Goal: Task Accomplishment & Management: Manage account settings

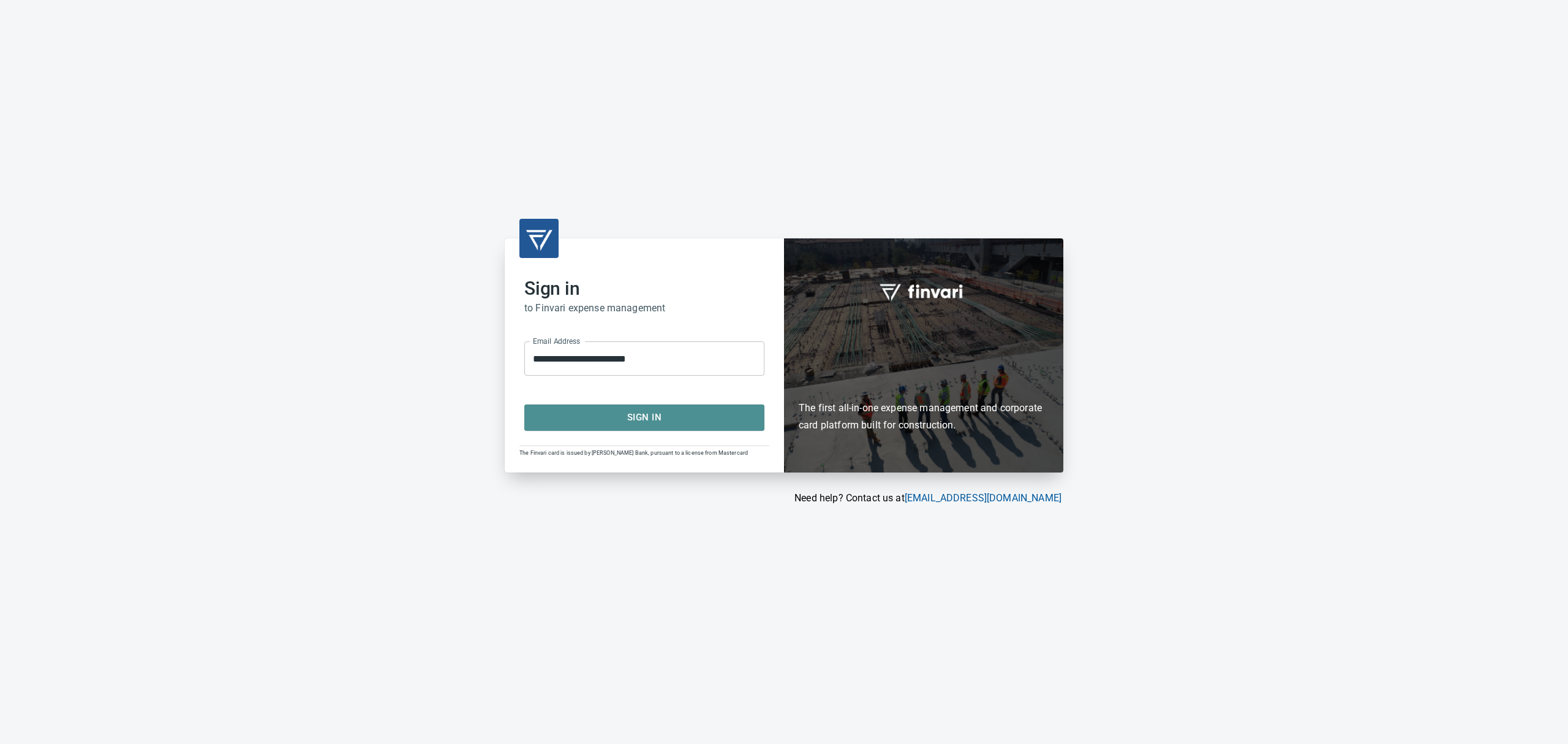
click at [685, 420] on span "Sign In" at bounding box center [644, 417] width 213 height 16
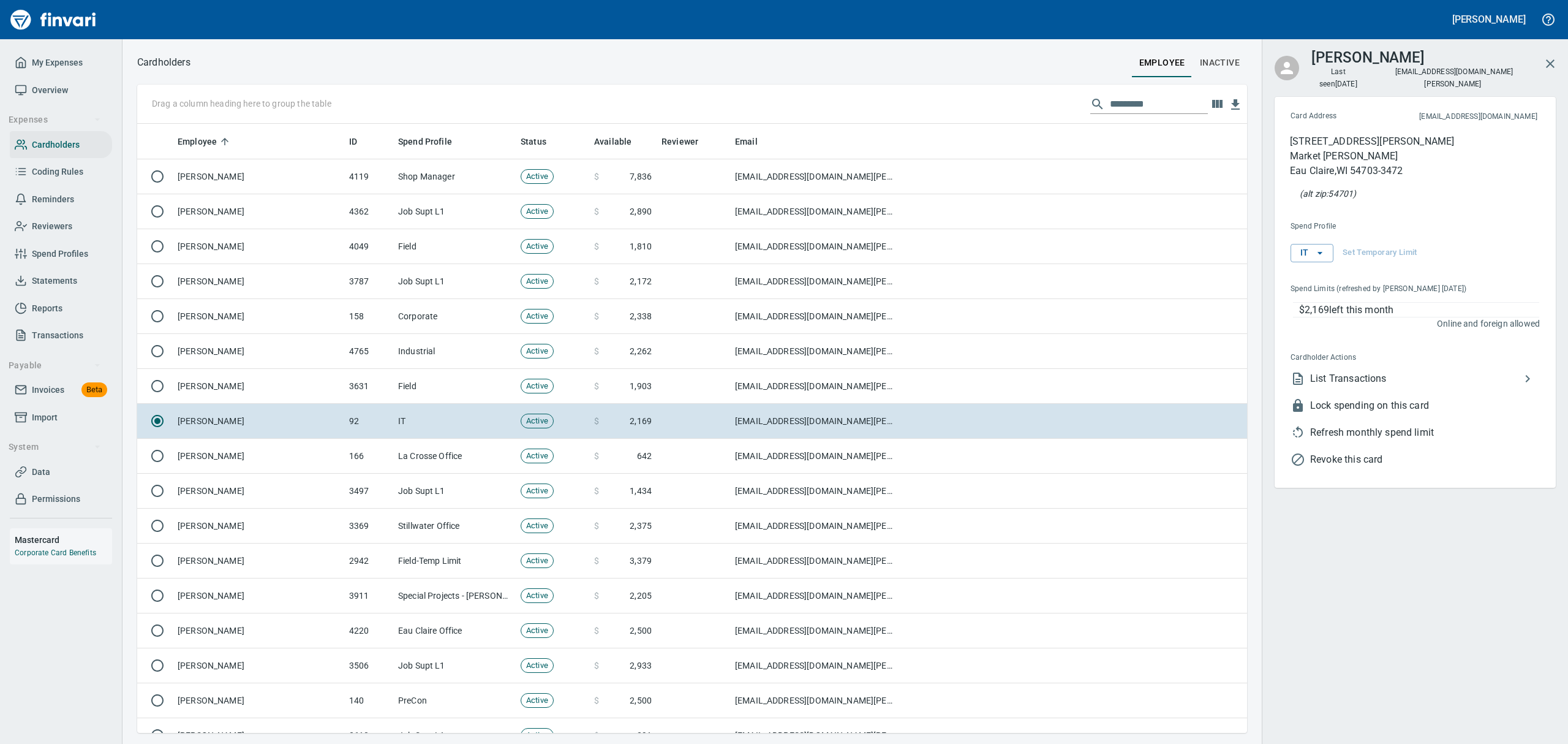
scroll to position [596, 1082]
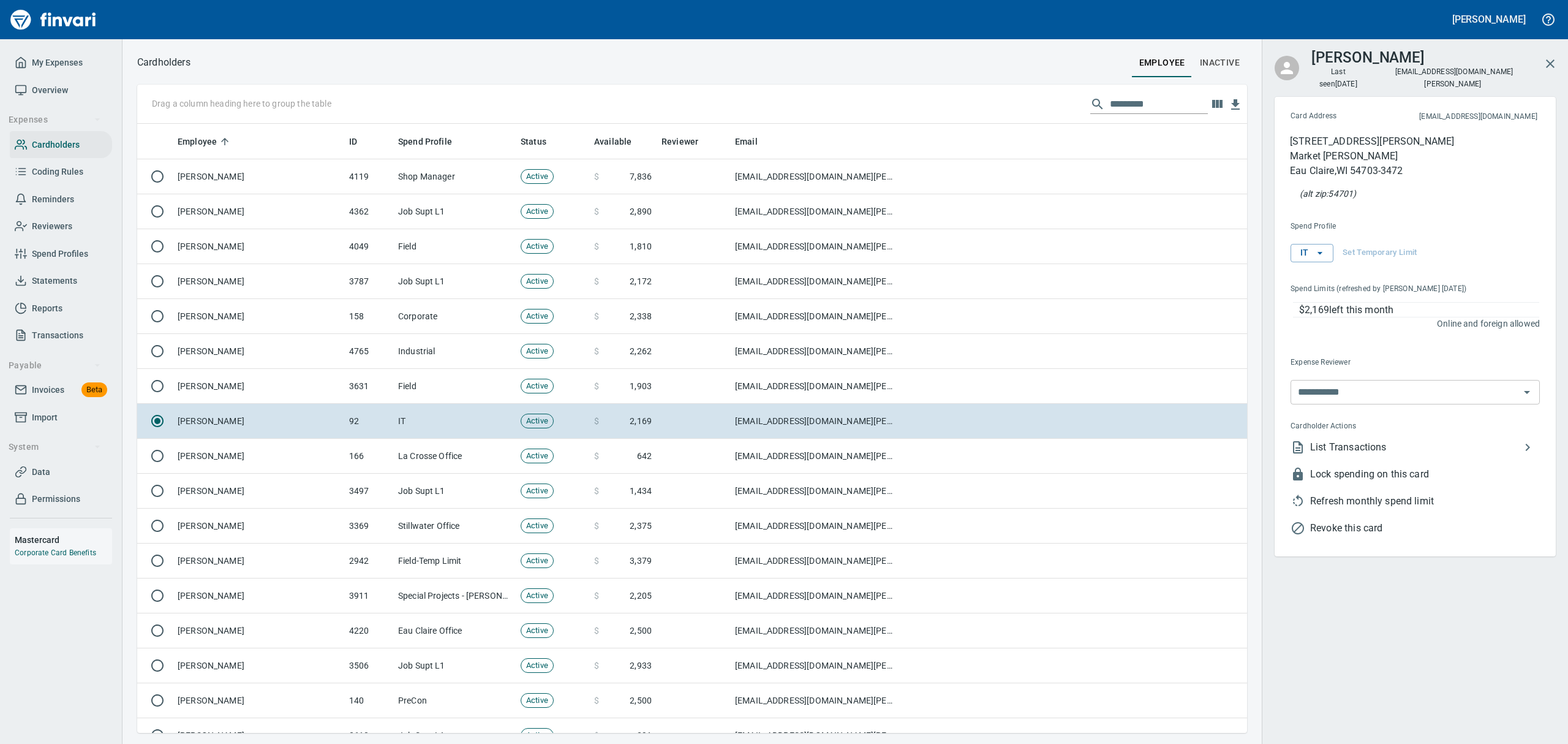
click at [60, 91] on span "Overview" at bounding box center [50, 91] width 36 height 15
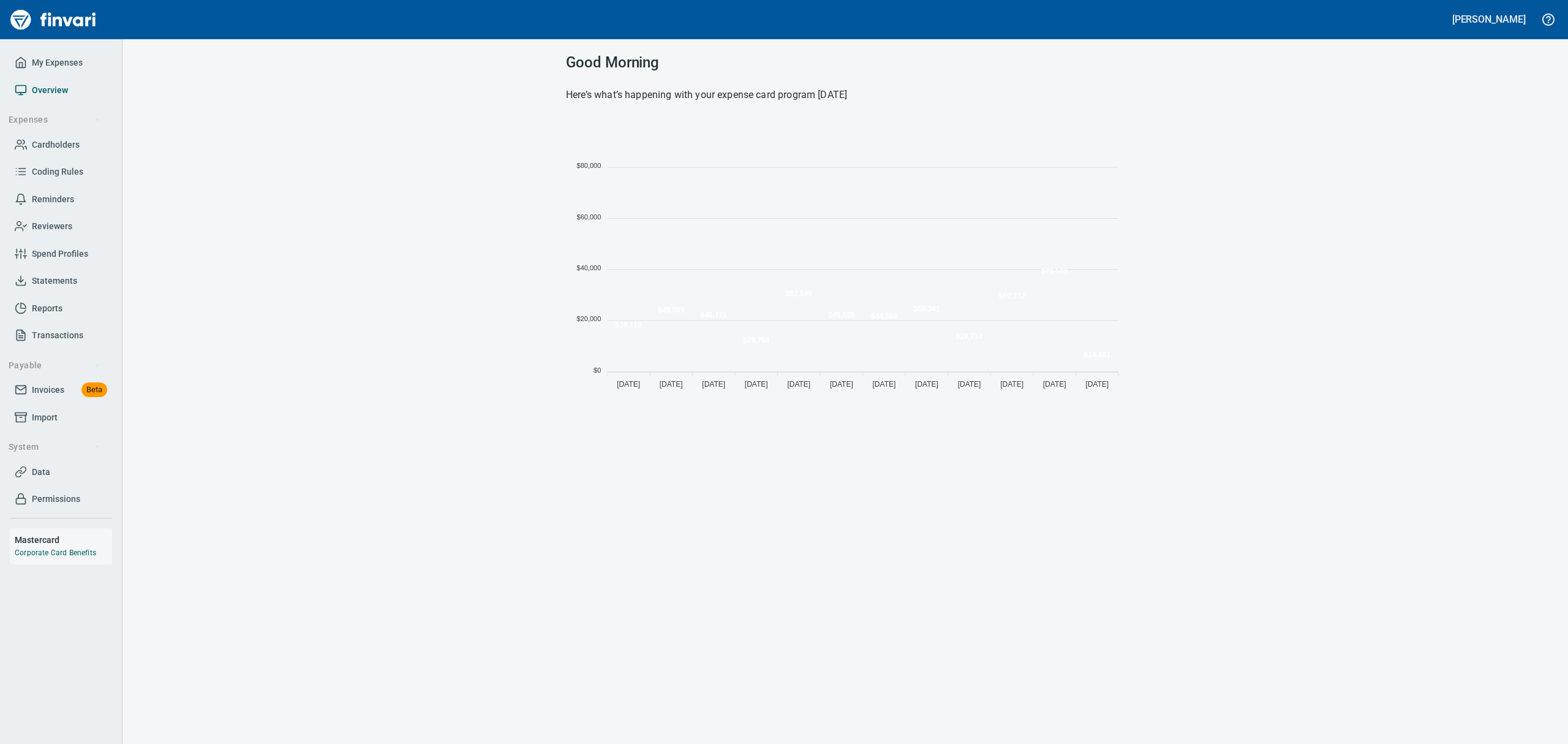
scroll to position [271, 545]
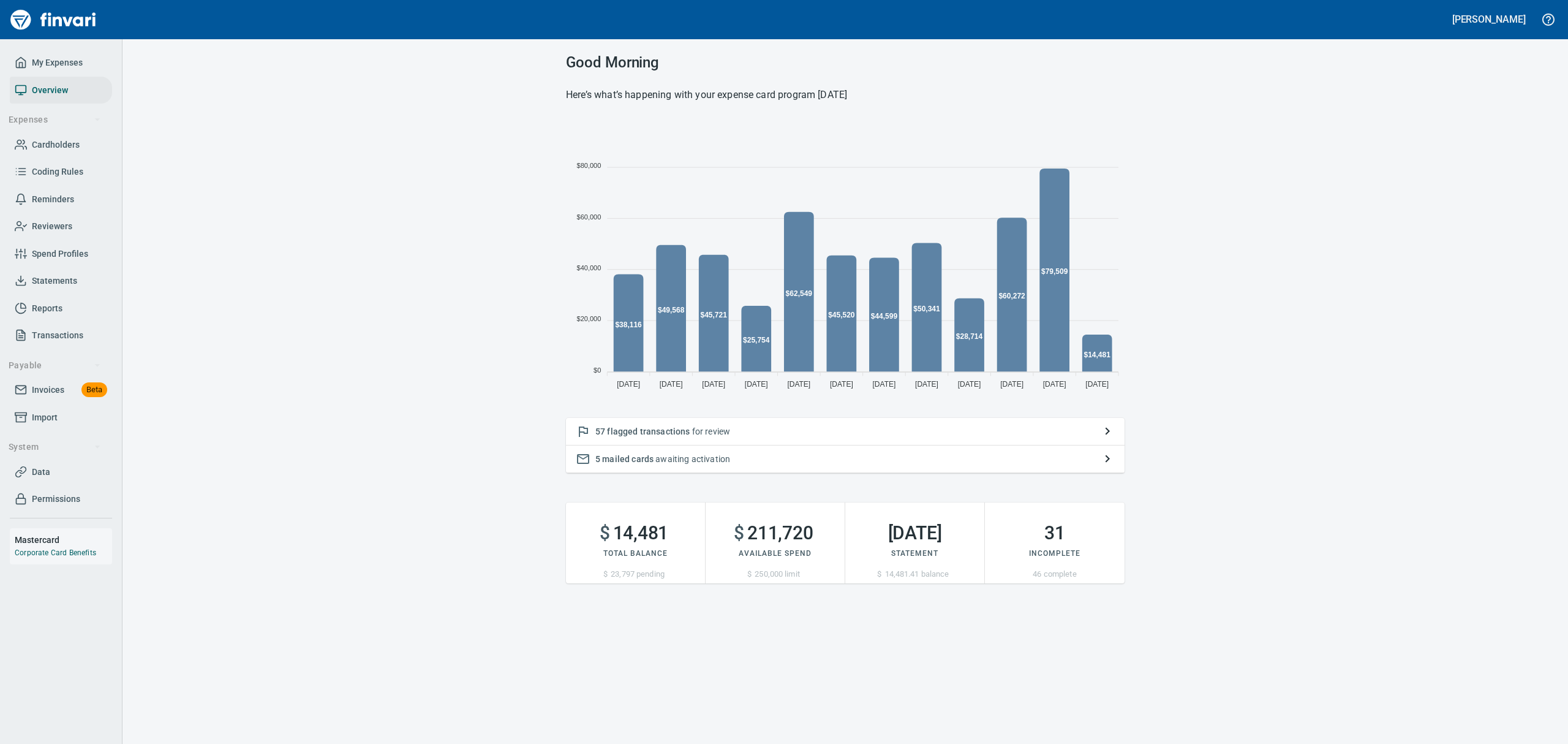
click at [628, 430] on span "flagged transactions" at bounding box center [648, 431] width 83 height 10
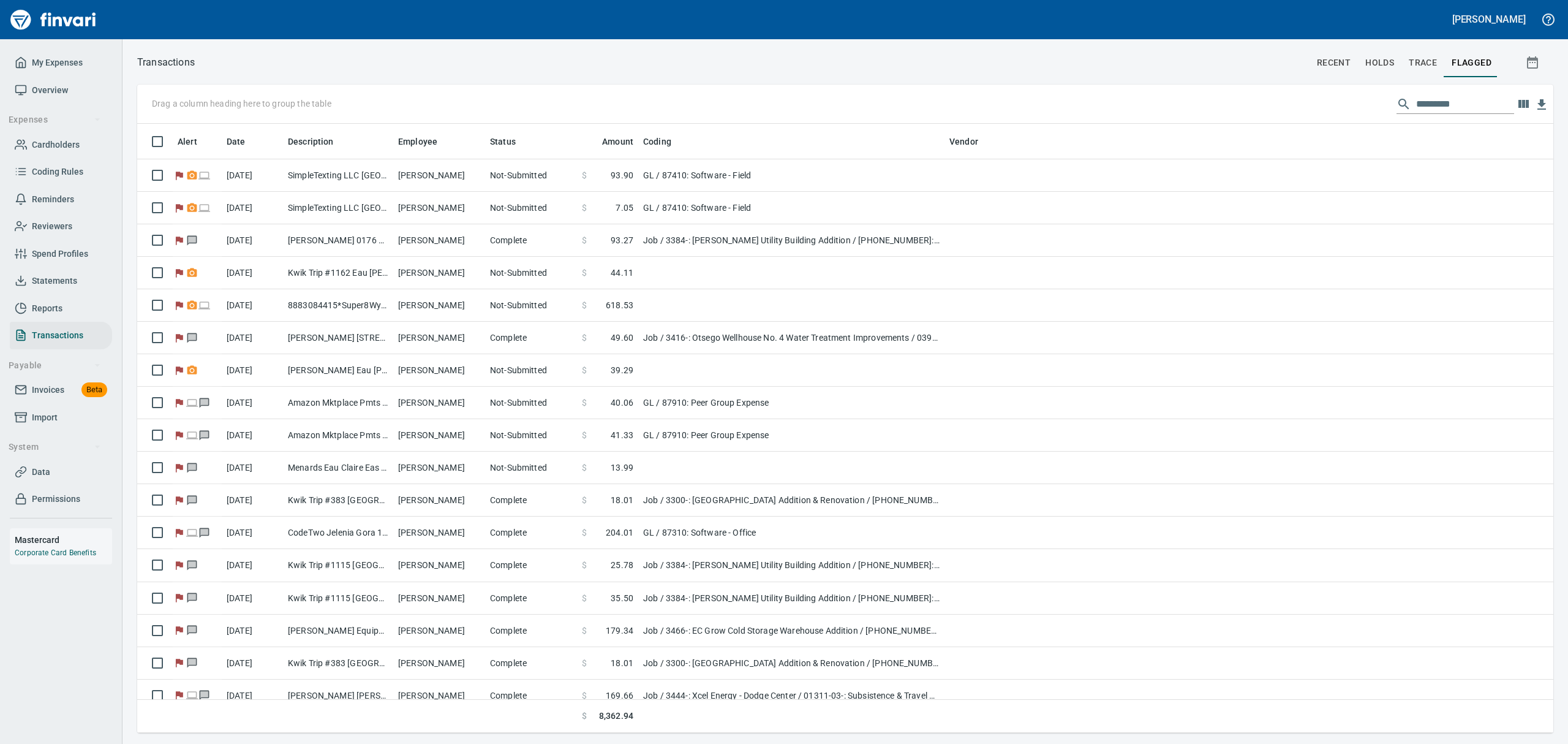
scroll to position [596, 1388]
click at [65, 275] on span "Statements" at bounding box center [55, 281] width 46 height 15
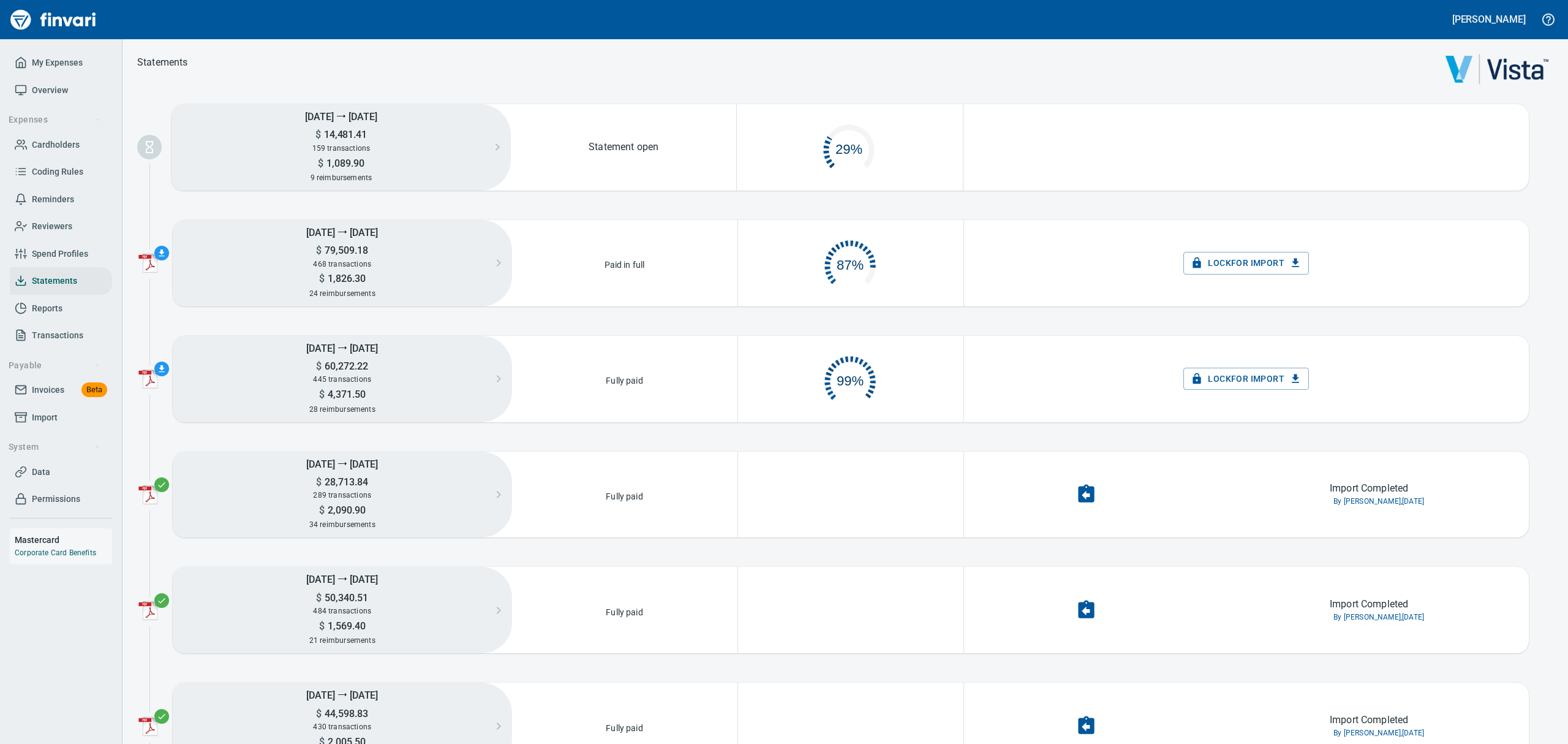
scroll to position [57, 209]
click at [54, 90] on span "Overview" at bounding box center [50, 91] width 36 height 15
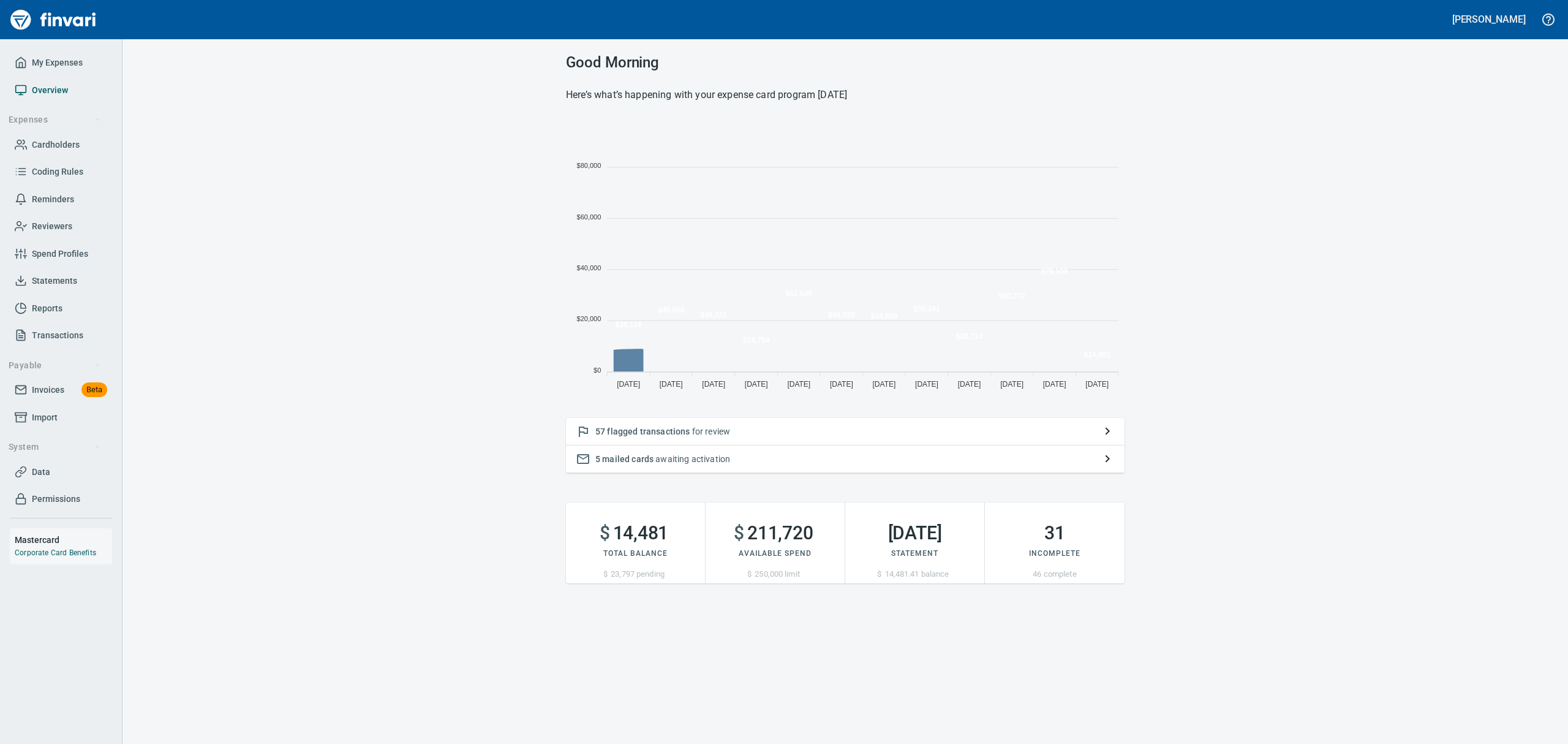
scroll to position [271, 545]
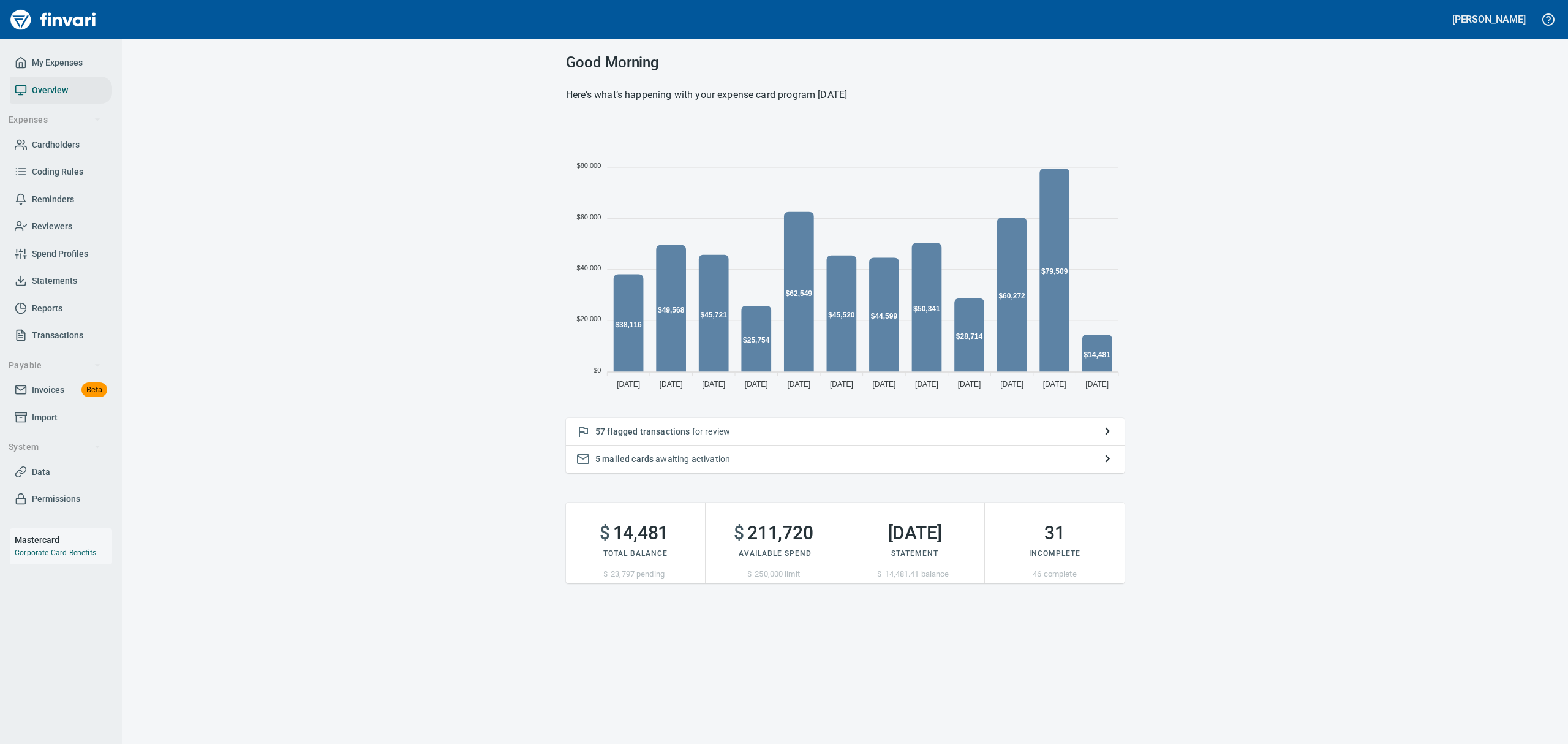
click at [664, 429] on span "flagged transactions" at bounding box center [648, 431] width 83 height 10
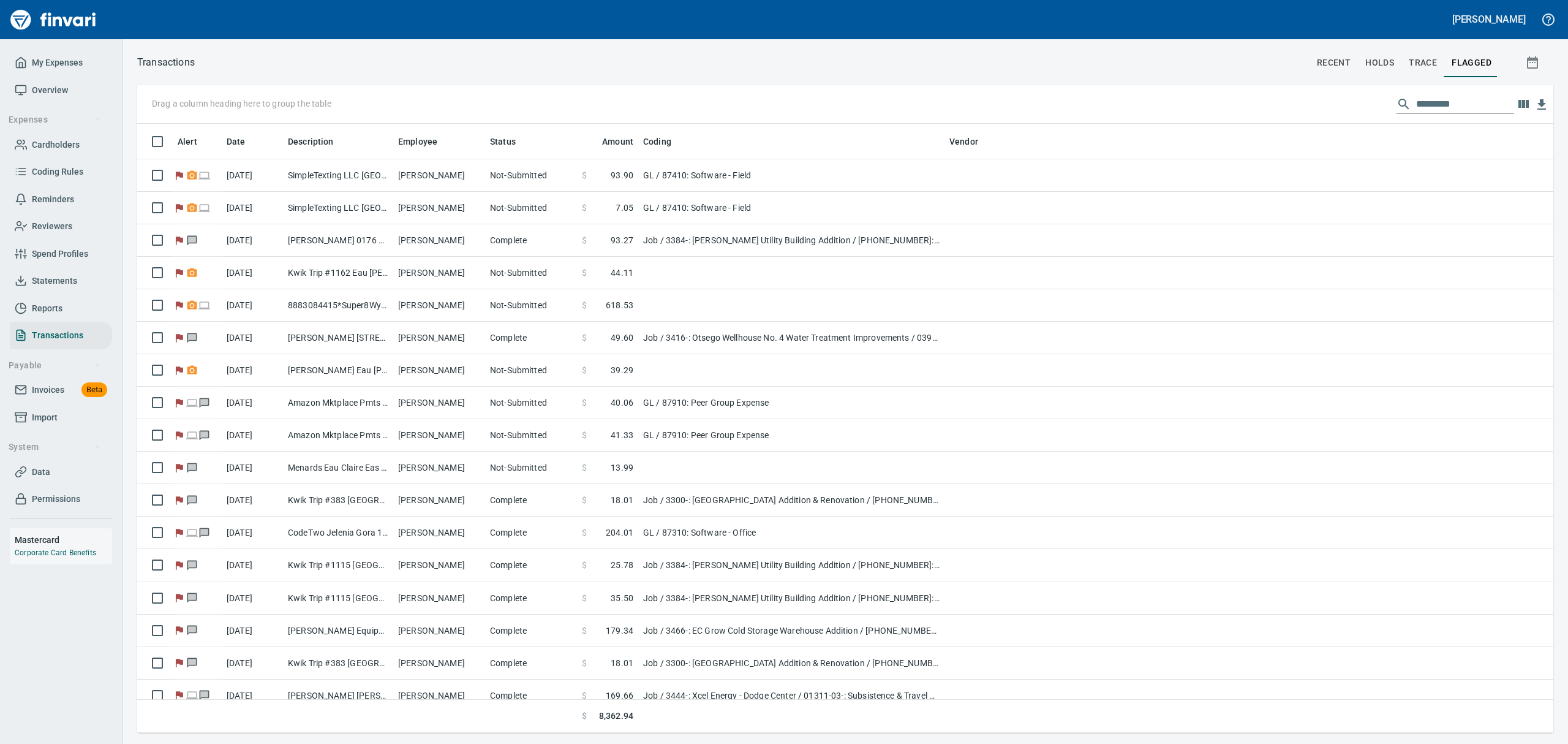
scroll to position [596, 1388]
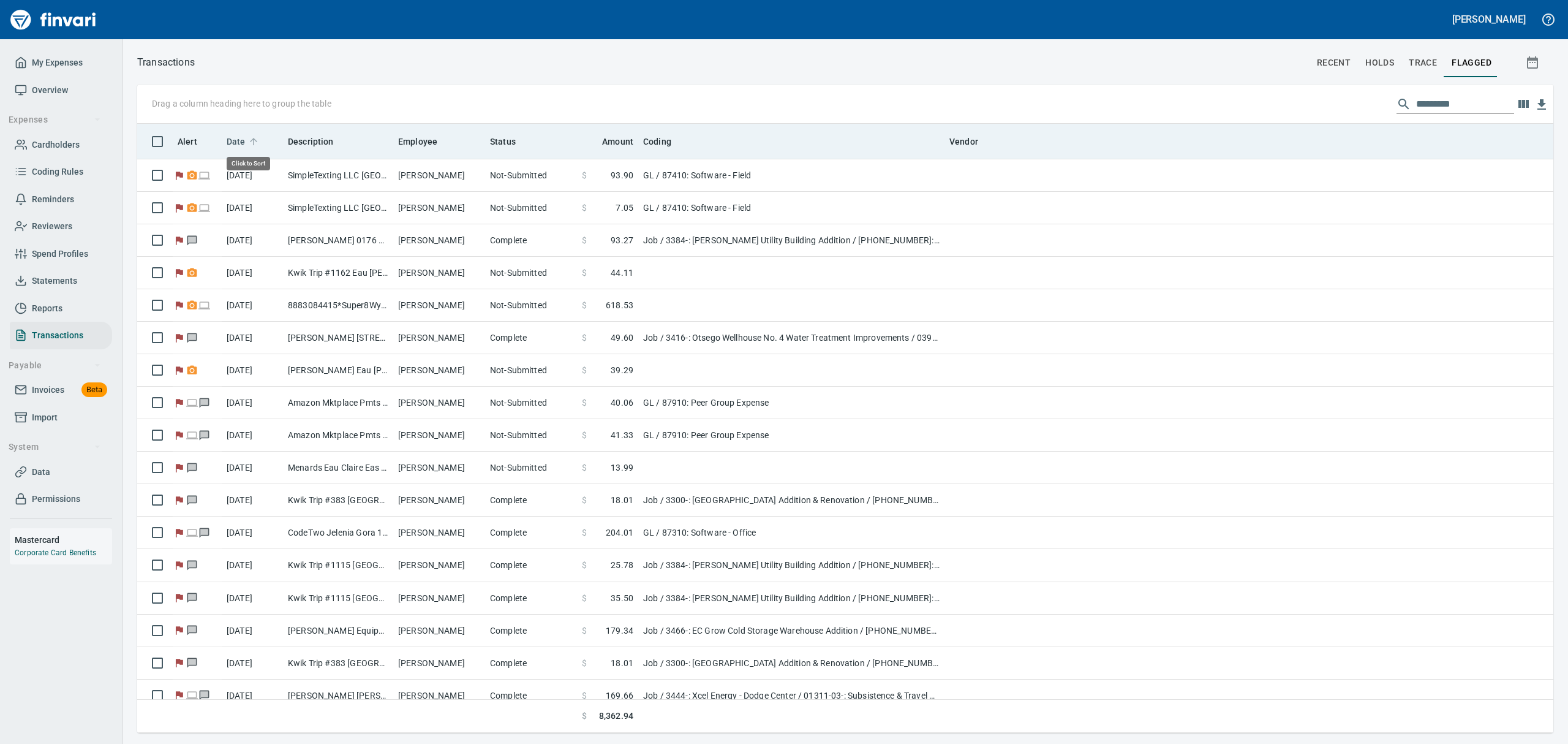
click at [236, 140] on span "Date" at bounding box center [236, 141] width 19 height 15
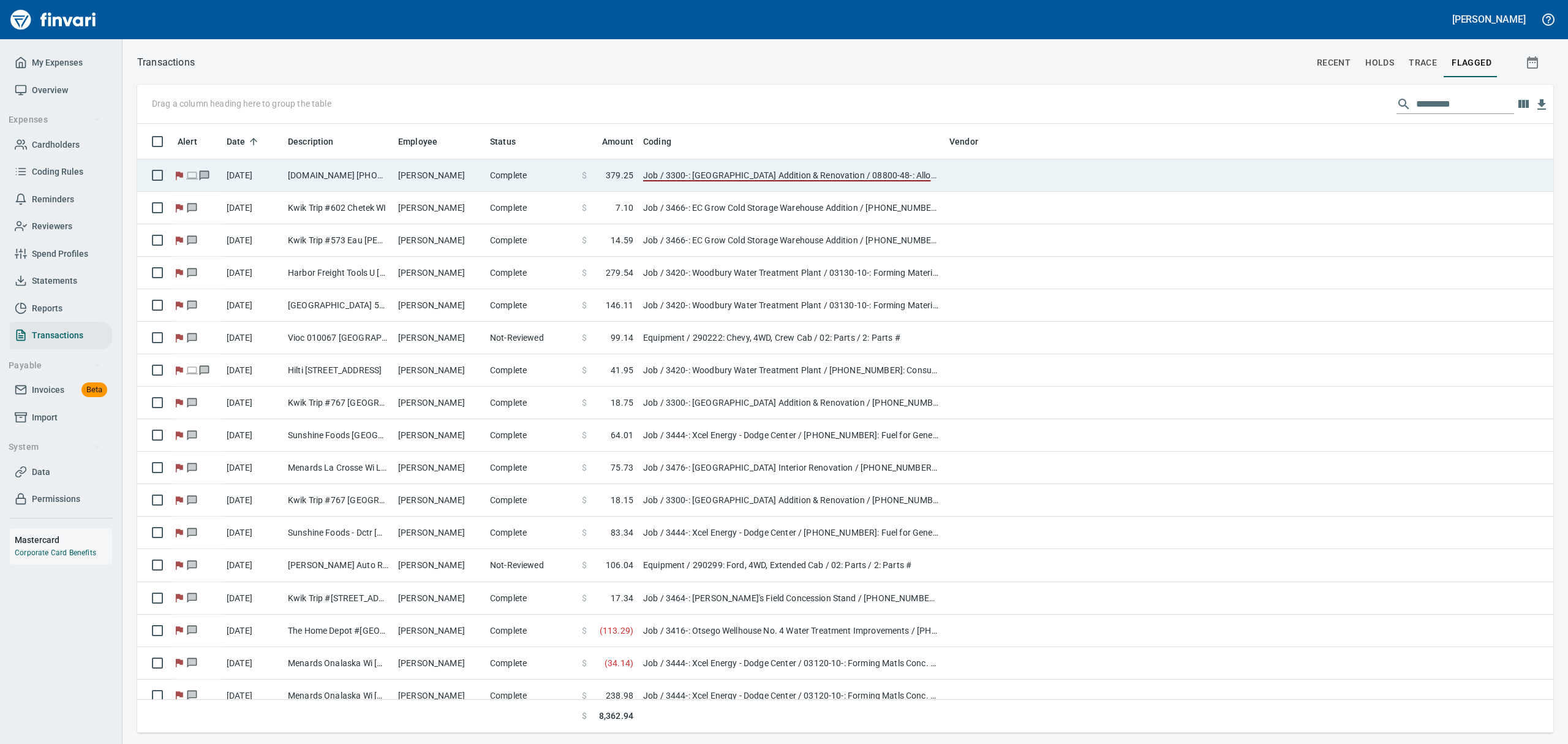
click at [311, 174] on td "[DOMAIN_NAME] [PHONE_NUMBER] [GEOGRAPHIC_DATA]" at bounding box center [338, 175] width 110 height 32
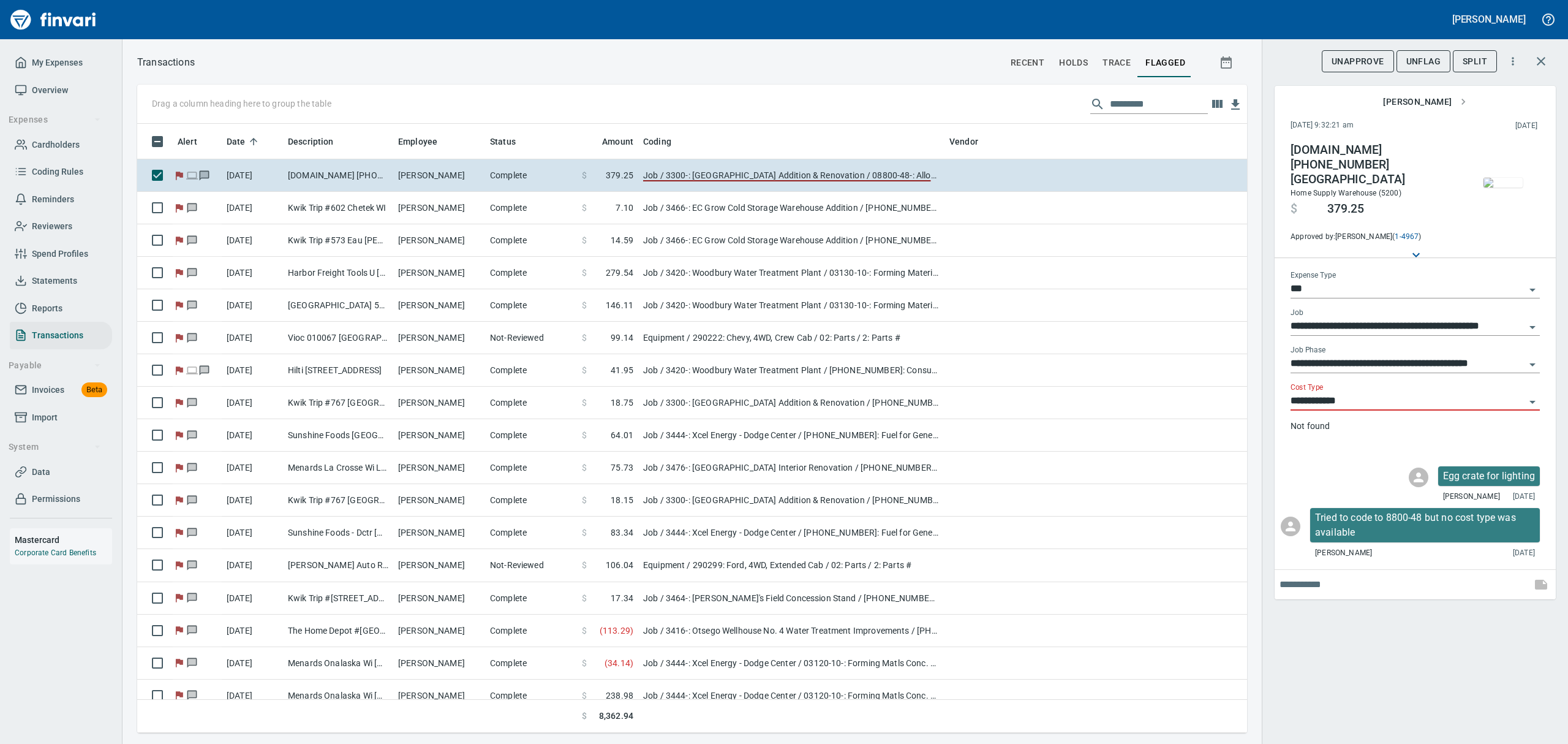
scroll to position [596, 1082]
click at [1518, 393] on input "**********" at bounding box center [1408, 401] width 234 height 17
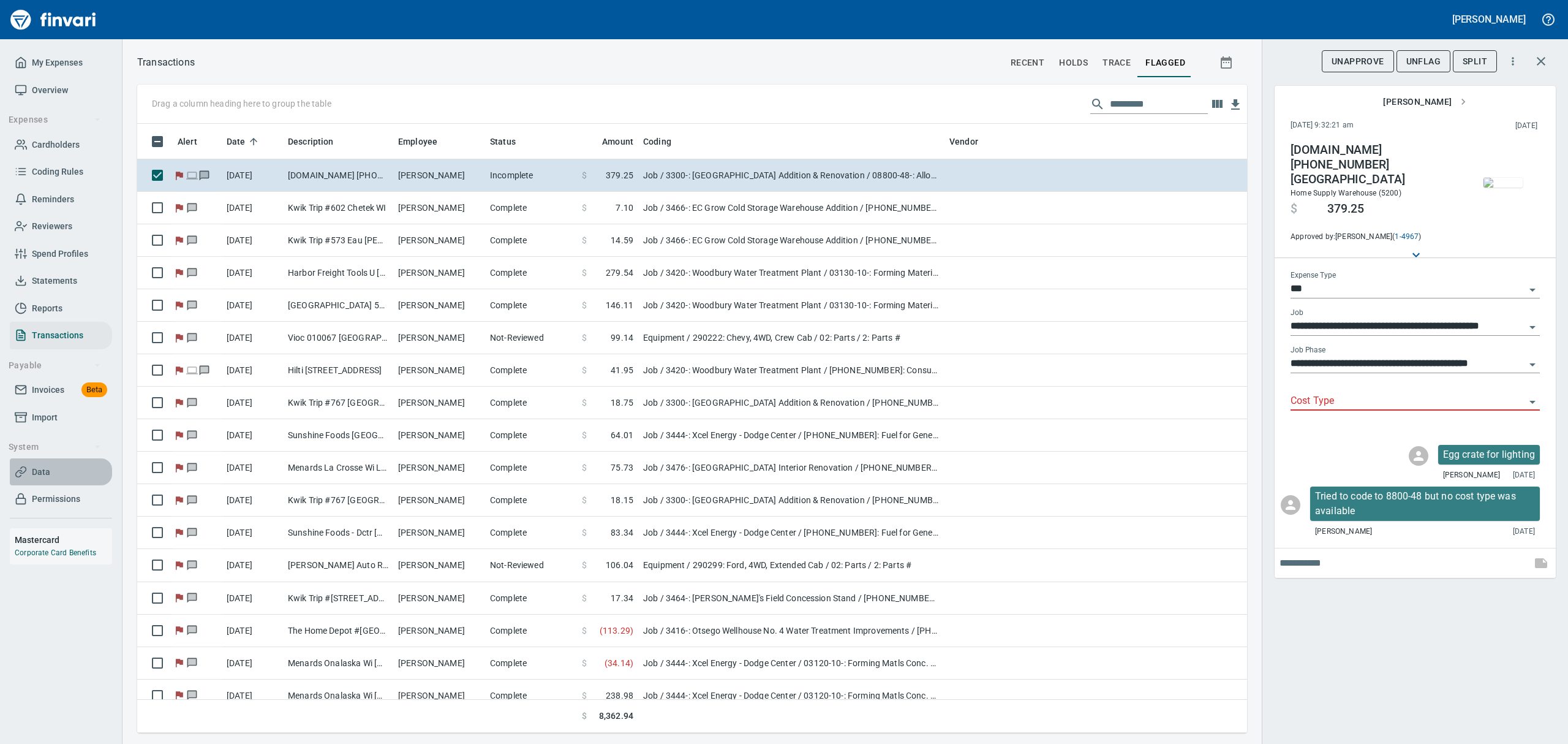
click at [47, 471] on span "Data" at bounding box center [41, 472] width 19 height 15
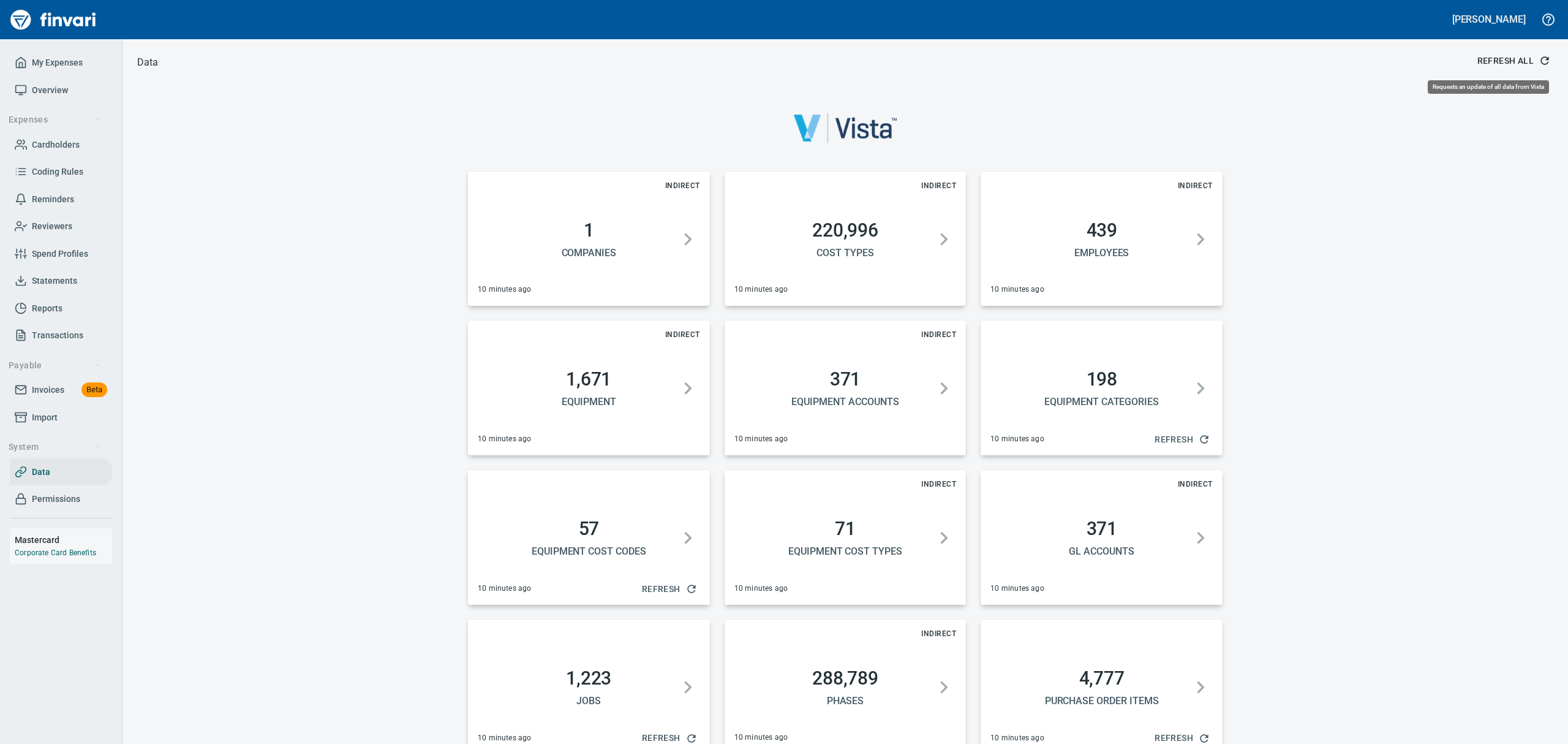
click at [1486, 58] on span "Refresh All" at bounding box center [1513, 61] width 71 height 15
click at [45, 87] on span "Overview" at bounding box center [50, 91] width 36 height 15
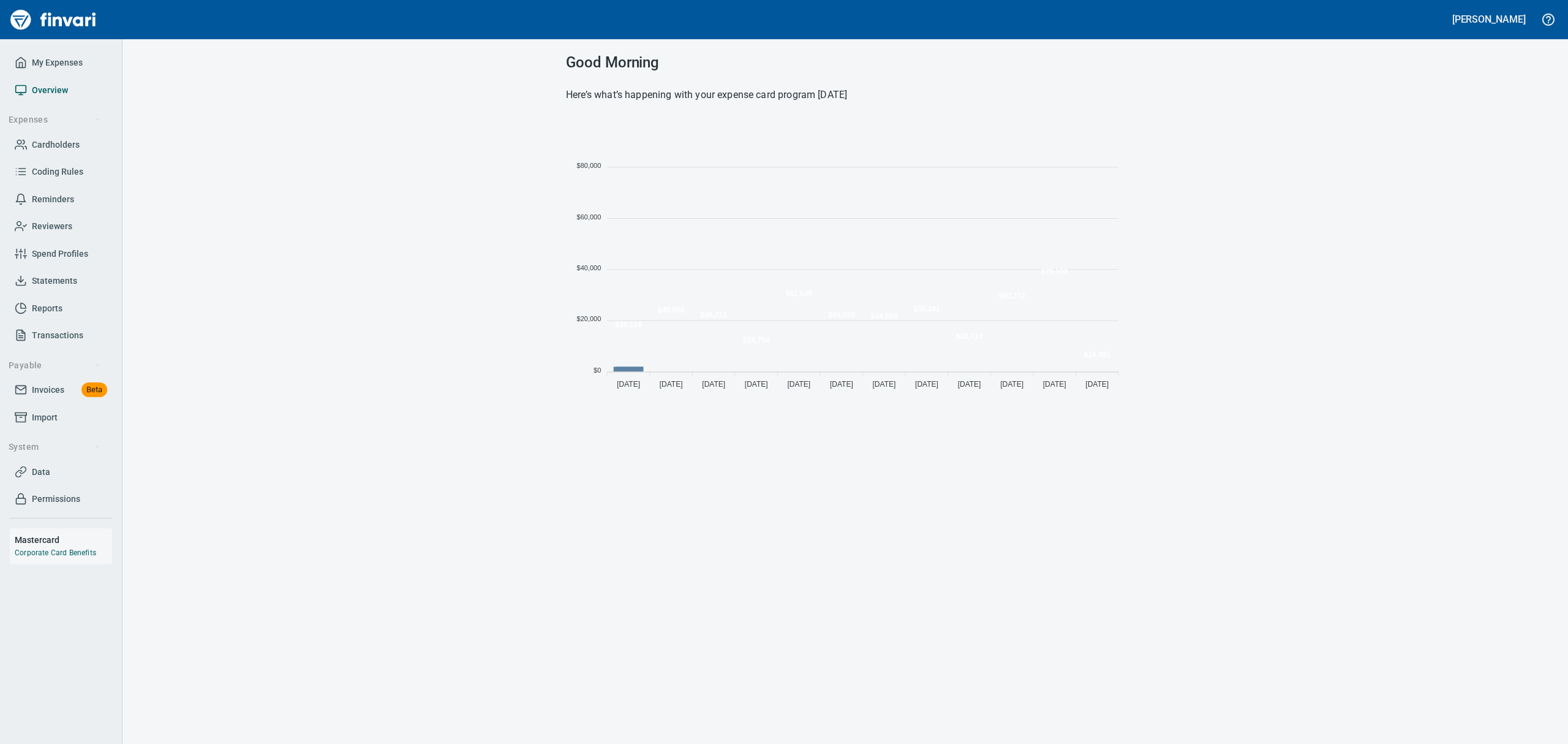
scroll to position [271, 545]
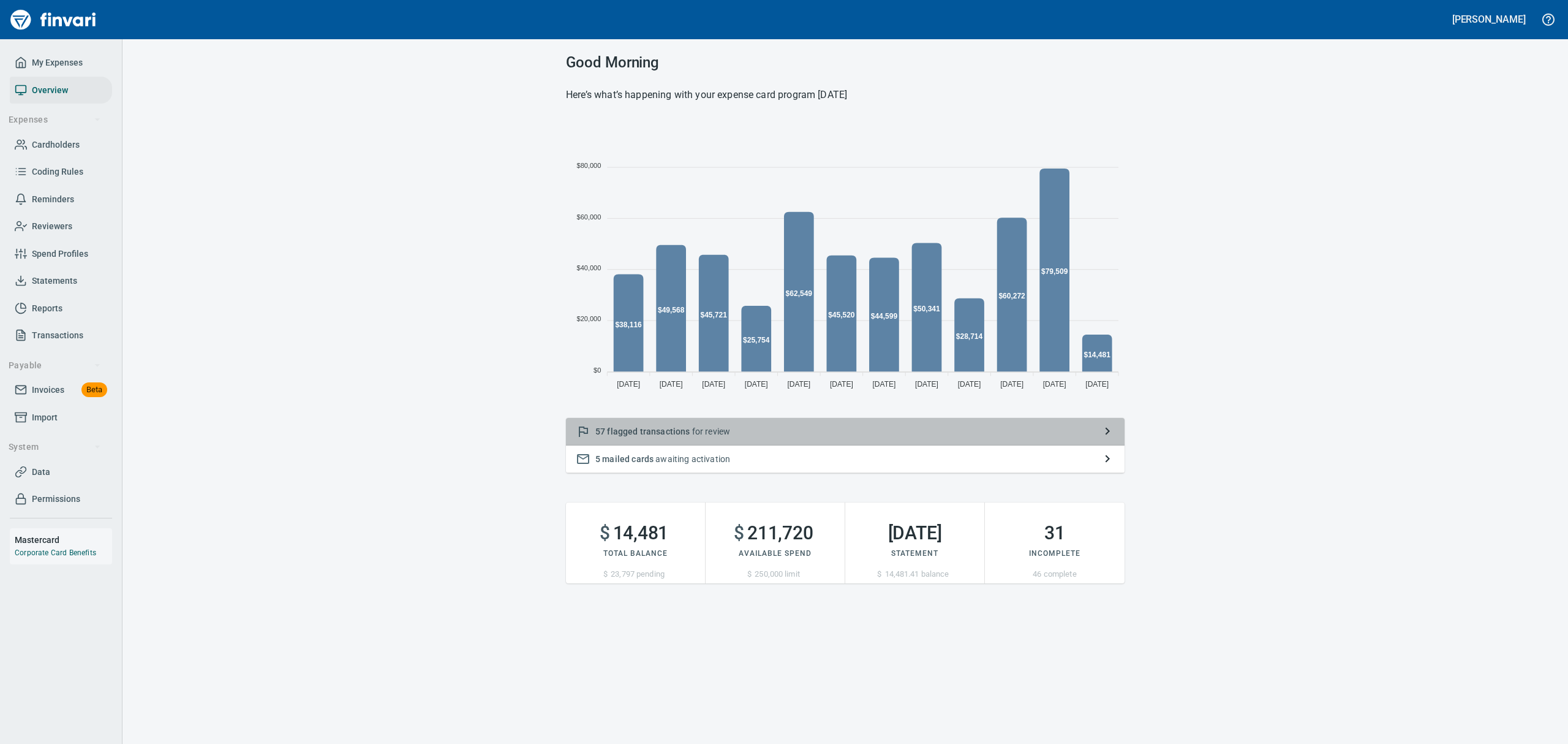
click at [626, 436] on span "flagged transactions" at bounding box center [648, 431] width 83 height 10
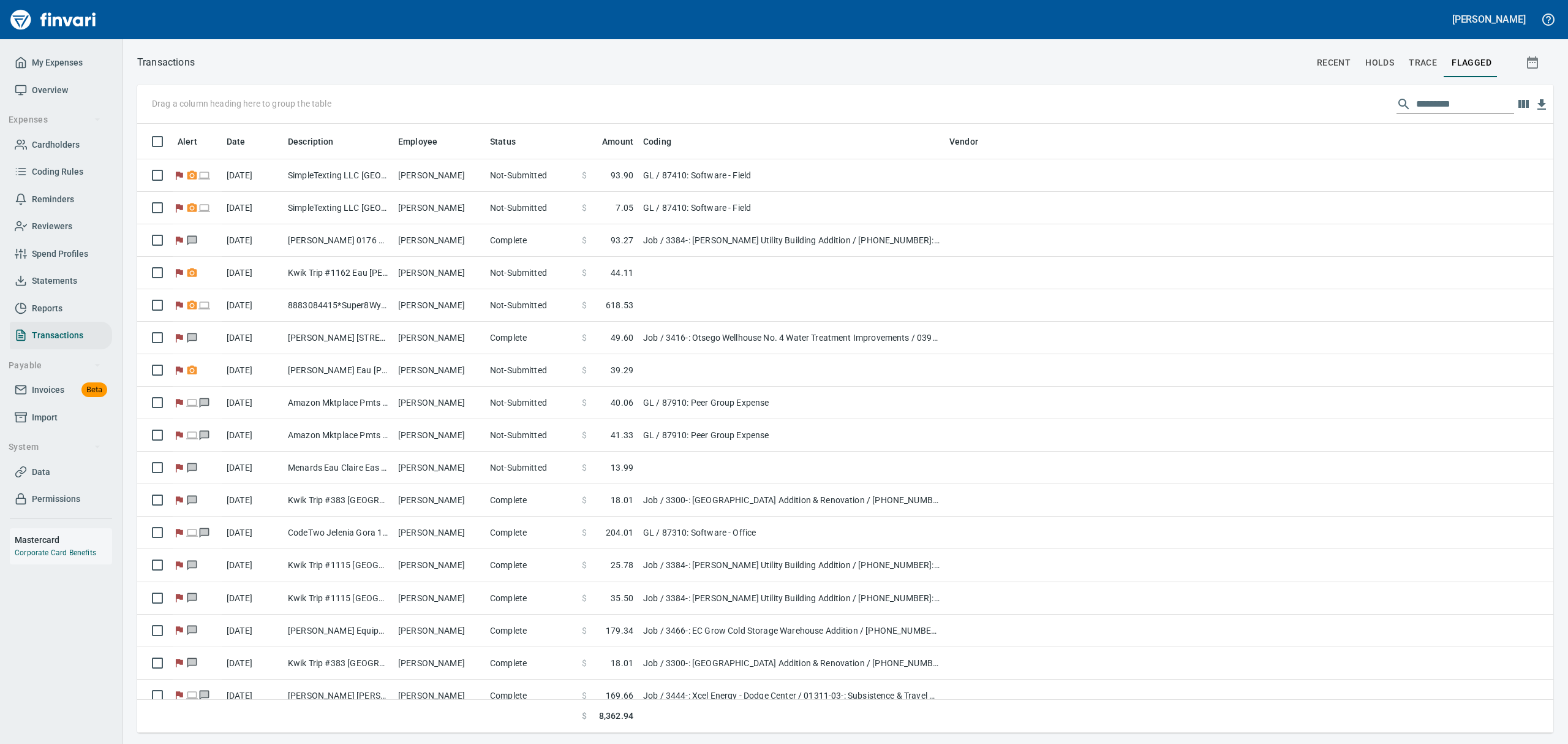
scroll to position [596, 1388]
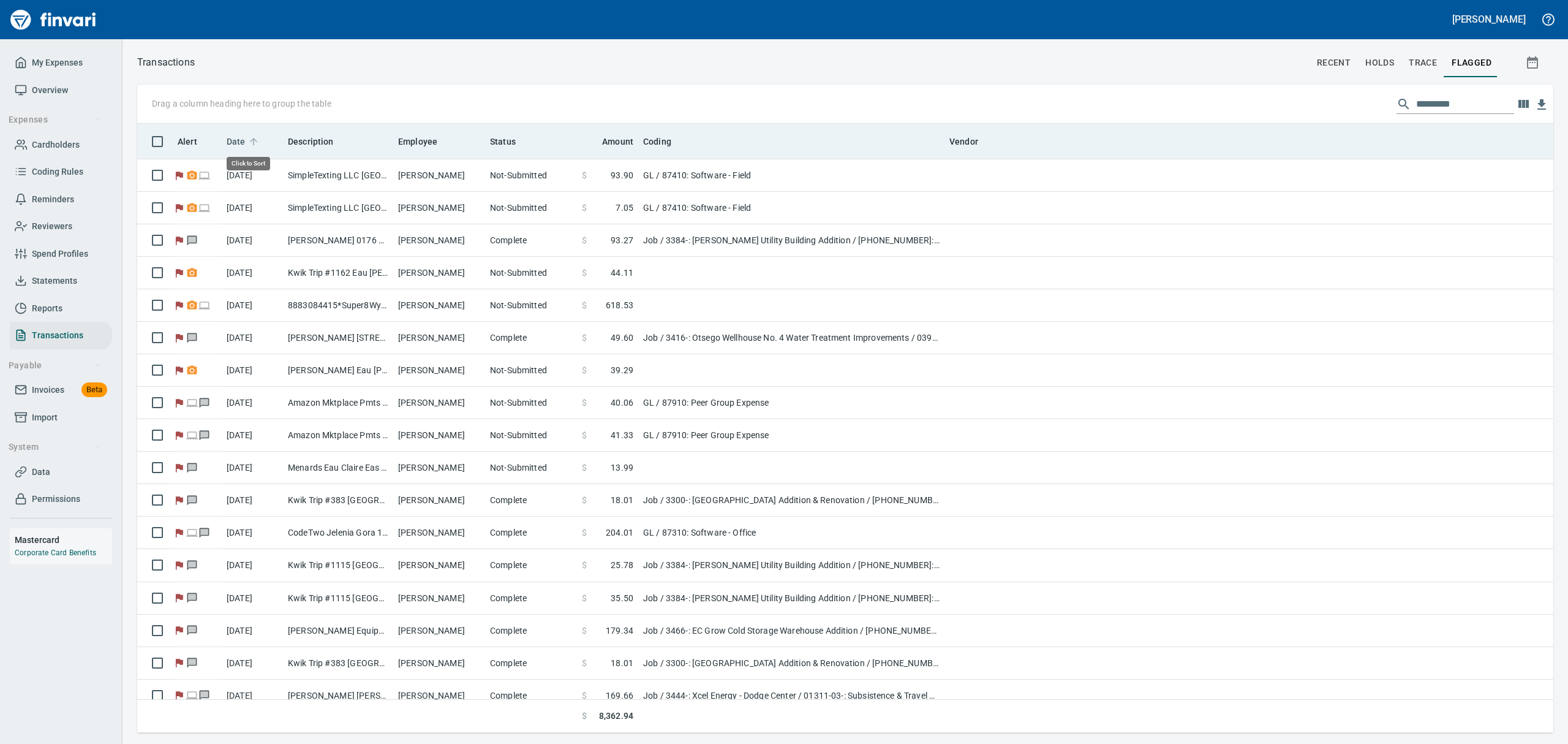
click at [236, 143] on span "Date" at bounding box center [236, 141] width 19 height 15
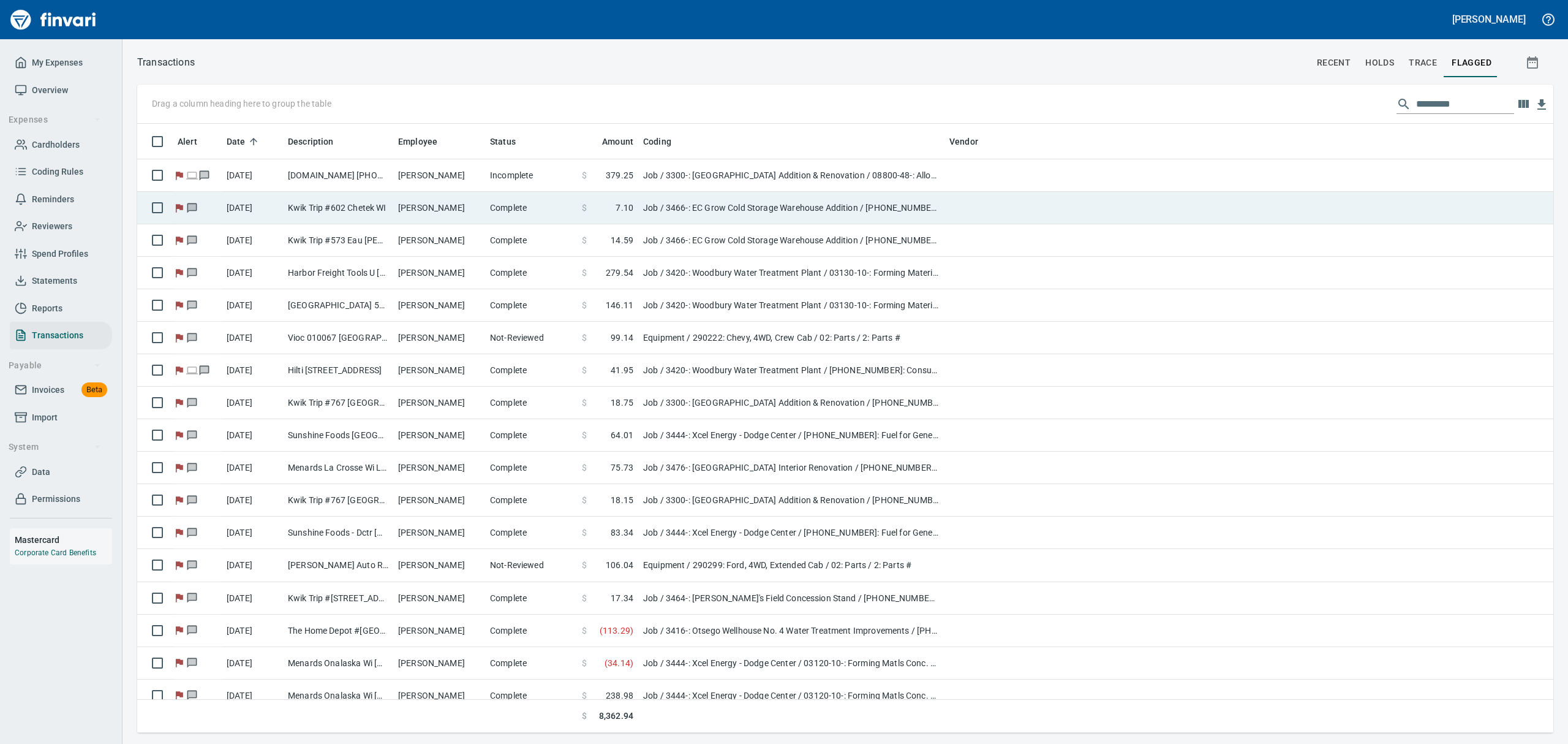
click at [324, 202] on td "Kwik Trip #602 Chetek WI" at bounding box center [338, 207] width 110 height 32
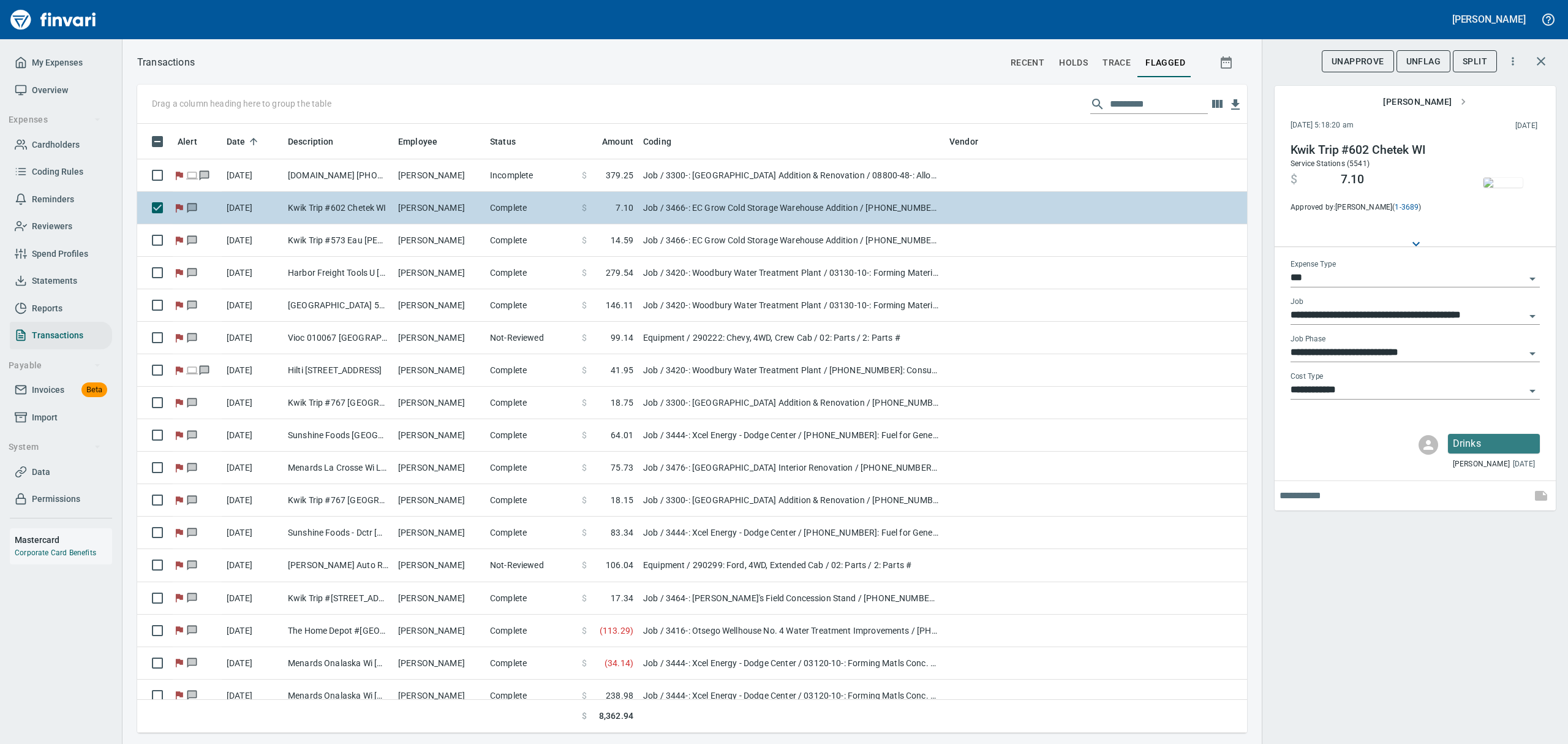
scroll to position [596, 1082]
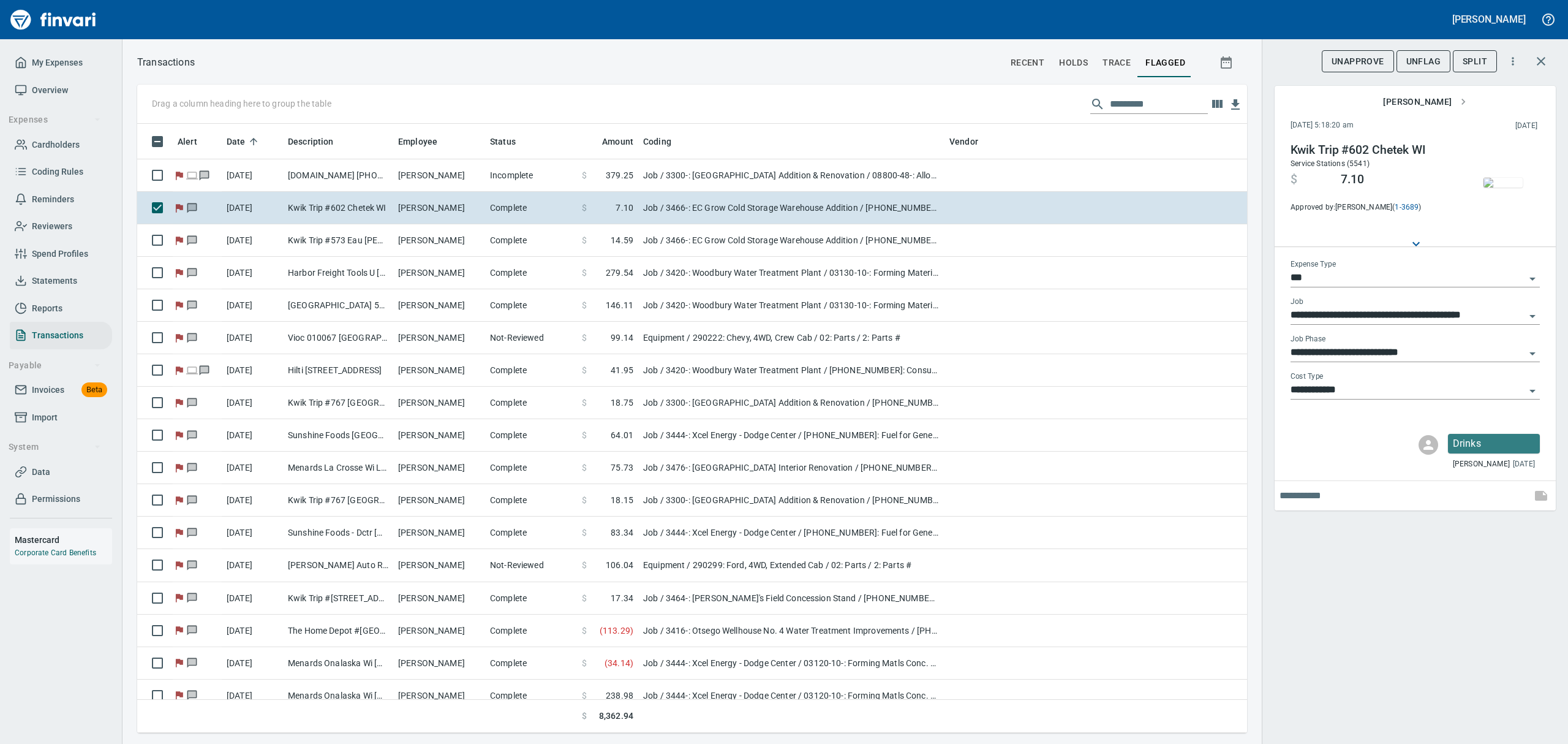
click at [1514, 177] on img "button" at bounding box center [1503, 182] width 39 height 10
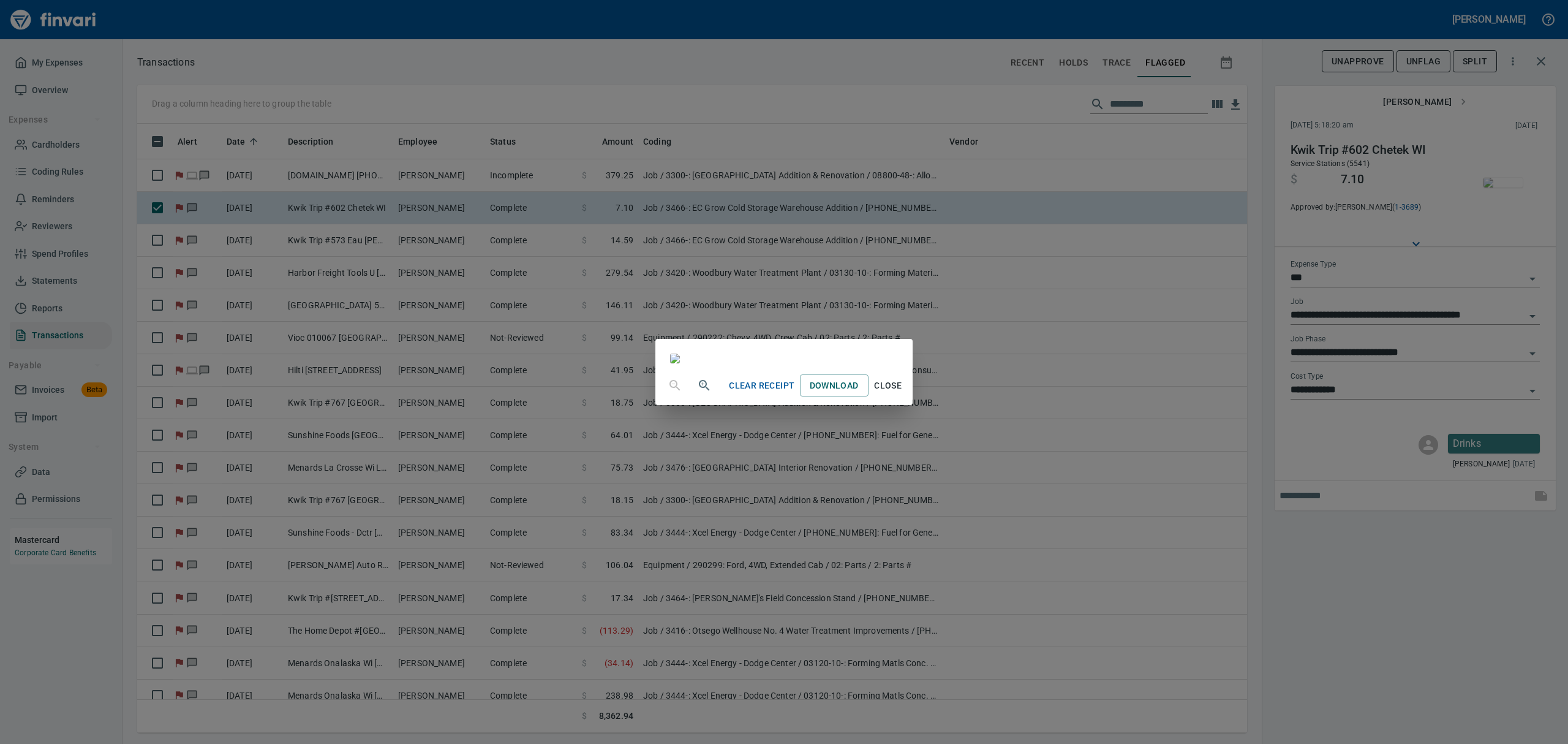
drag, startPoint x: 1001, startPoint y: 694, endPoint x: 1010, endPoint y: 677, distance: 19.2
click at [903, 393] on span "Close" at bounding box center [888, 385] width 29 height 15
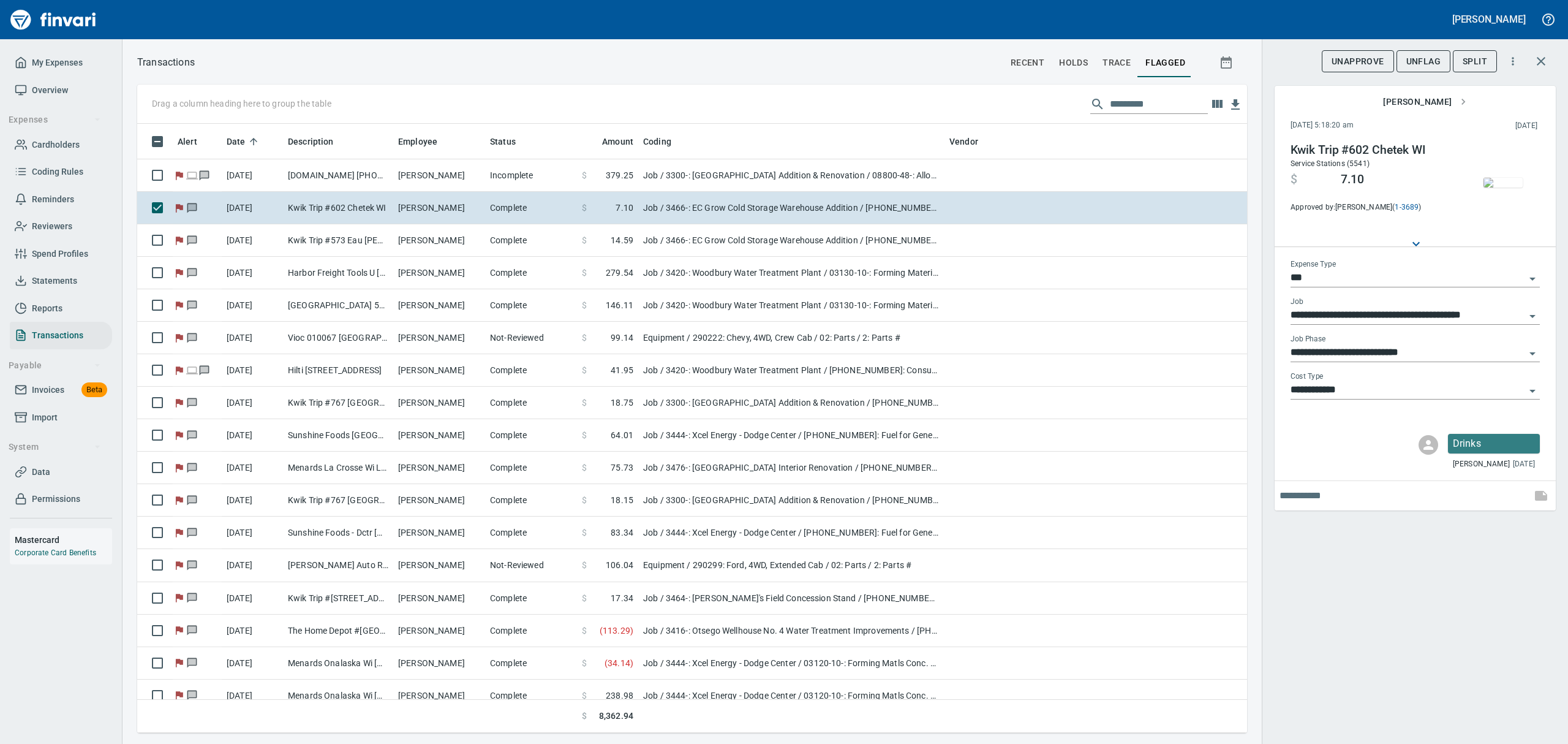
click at [1420, 58] on span "UnFlag" at bounding box center [1424, 61] width 34 height 15
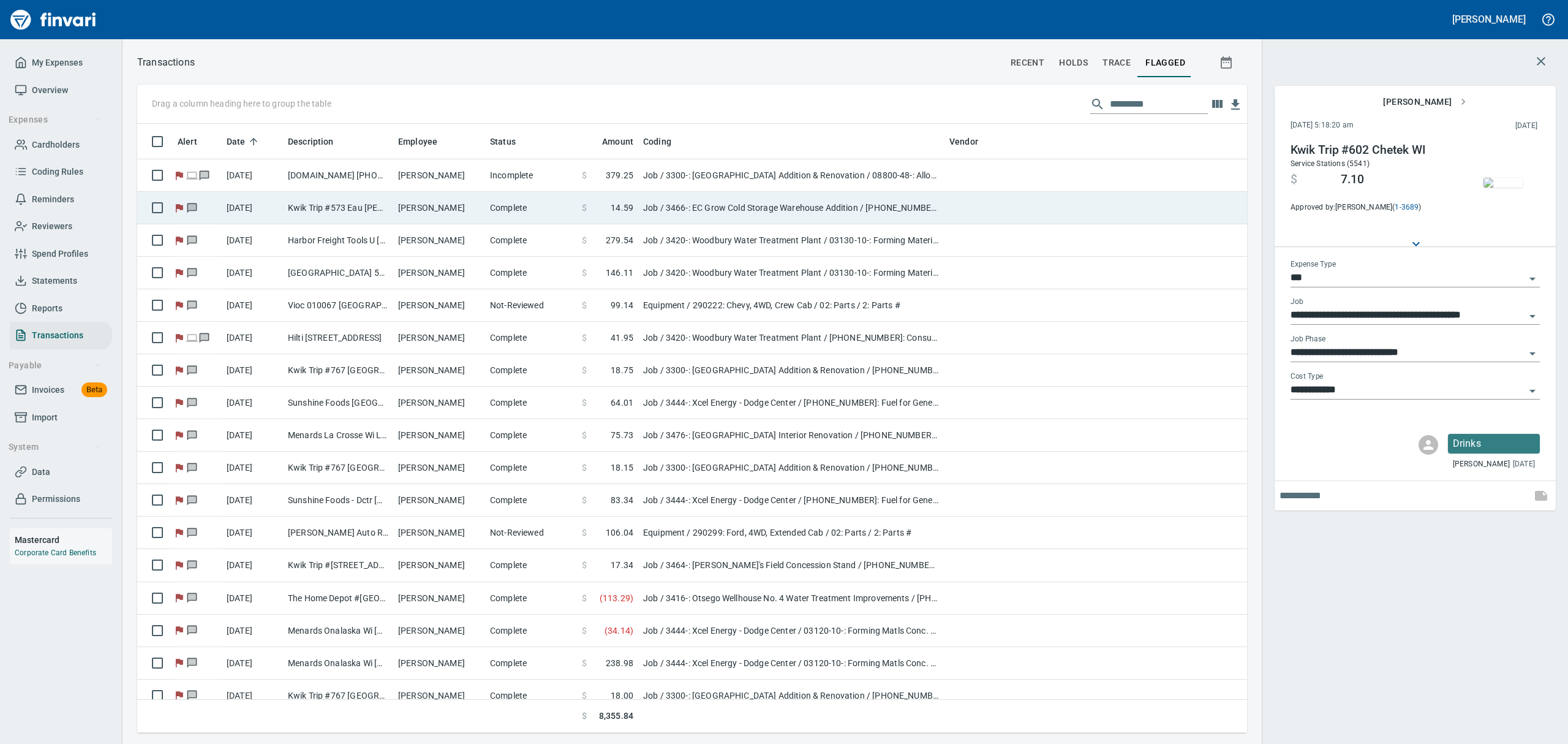
click at [309, 202] on td "Kwik Trip #573 Eau [PERSON_NAME]" at bounding box center [338, 207] width 110 height 32
type input "**********"
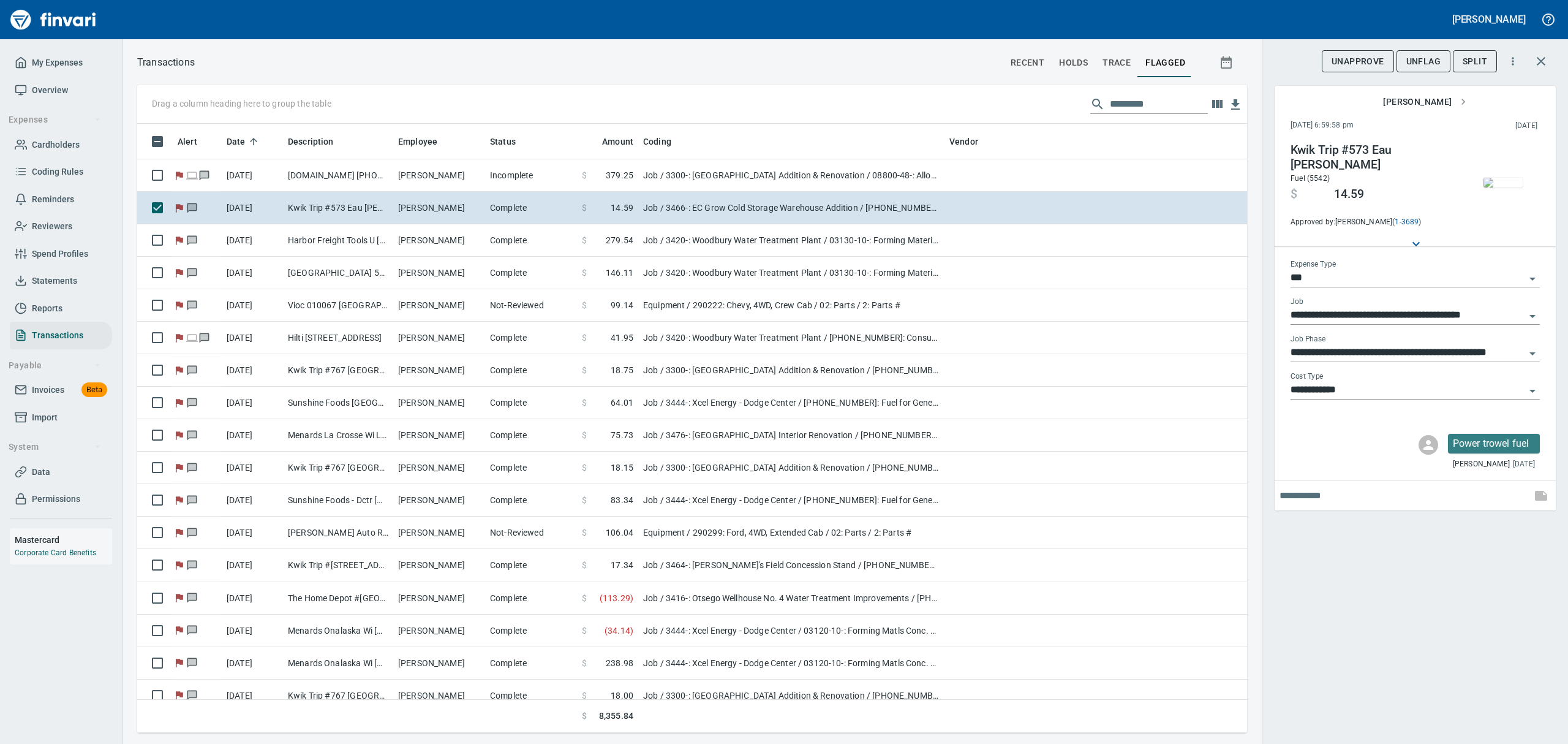
click at [1501, 177] on img "button" at bounding box center [1503, 182] width 39 height 10
click at [1498, 187] on img "button" at bounding box center [1503, 182] width 39 height 10
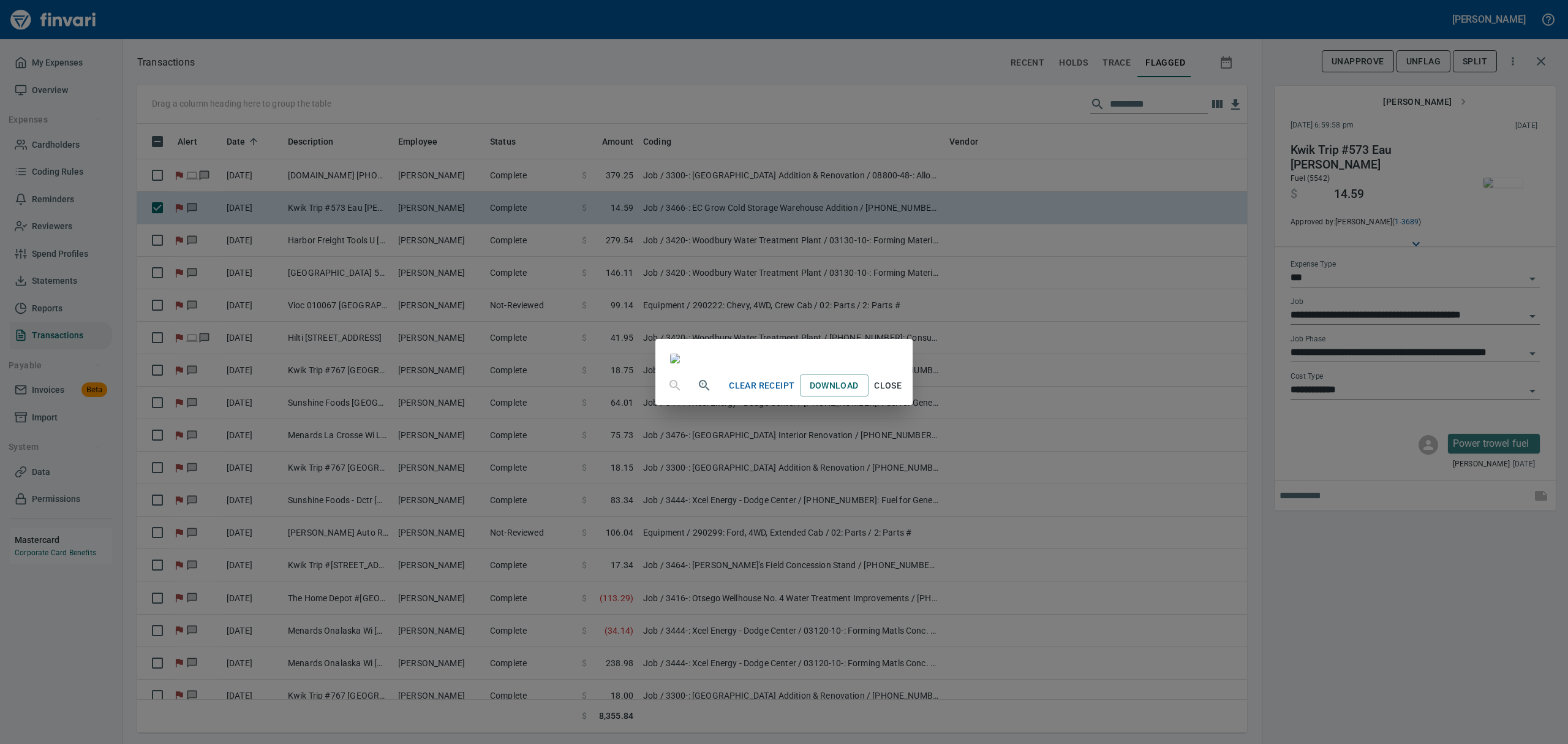
click at [903, 393] on span "Close" at bounding box center [888, 385] width 29 height 15
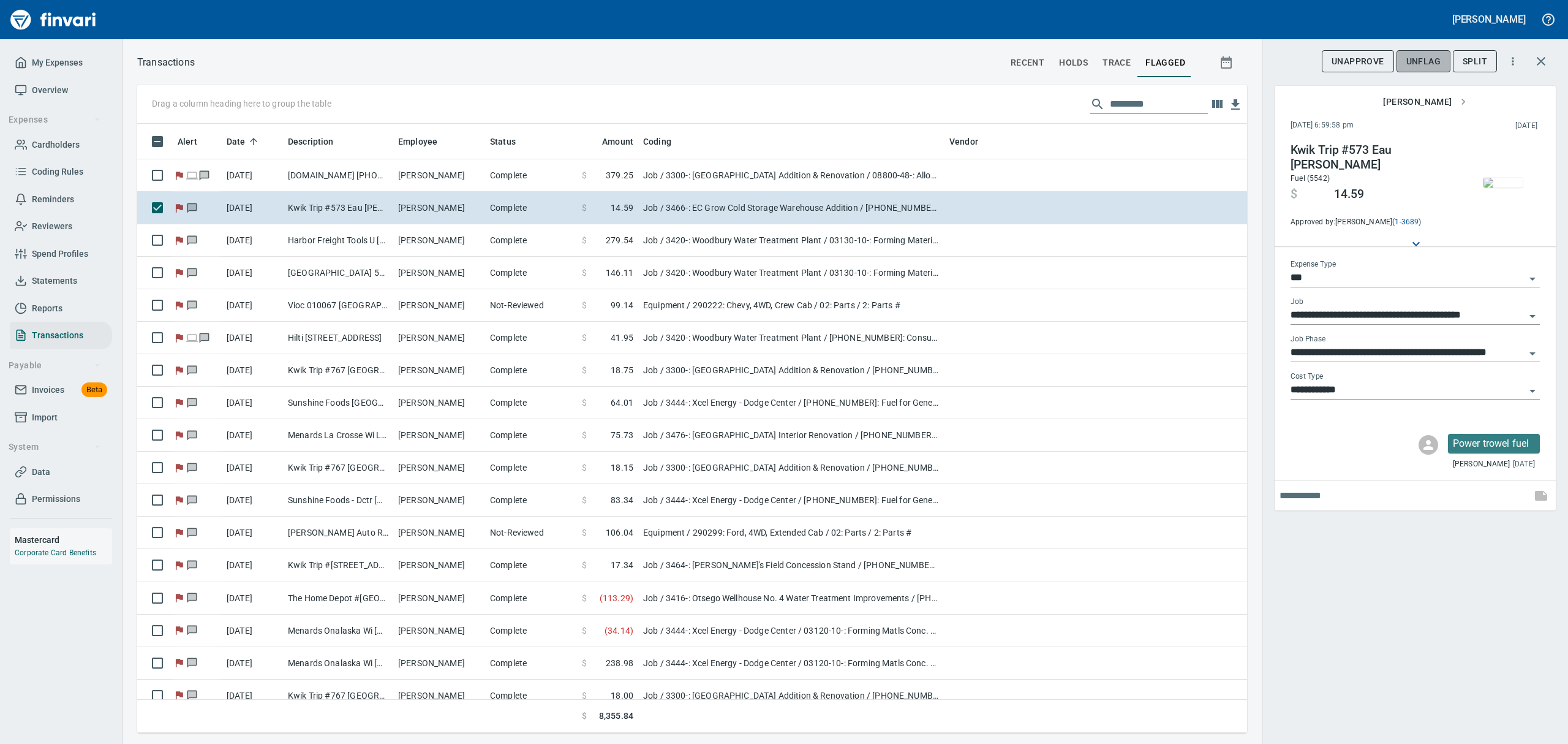
click at [1416, 62] on span "UnFlag" at bounding box center [1424, 61] width 34 height 15
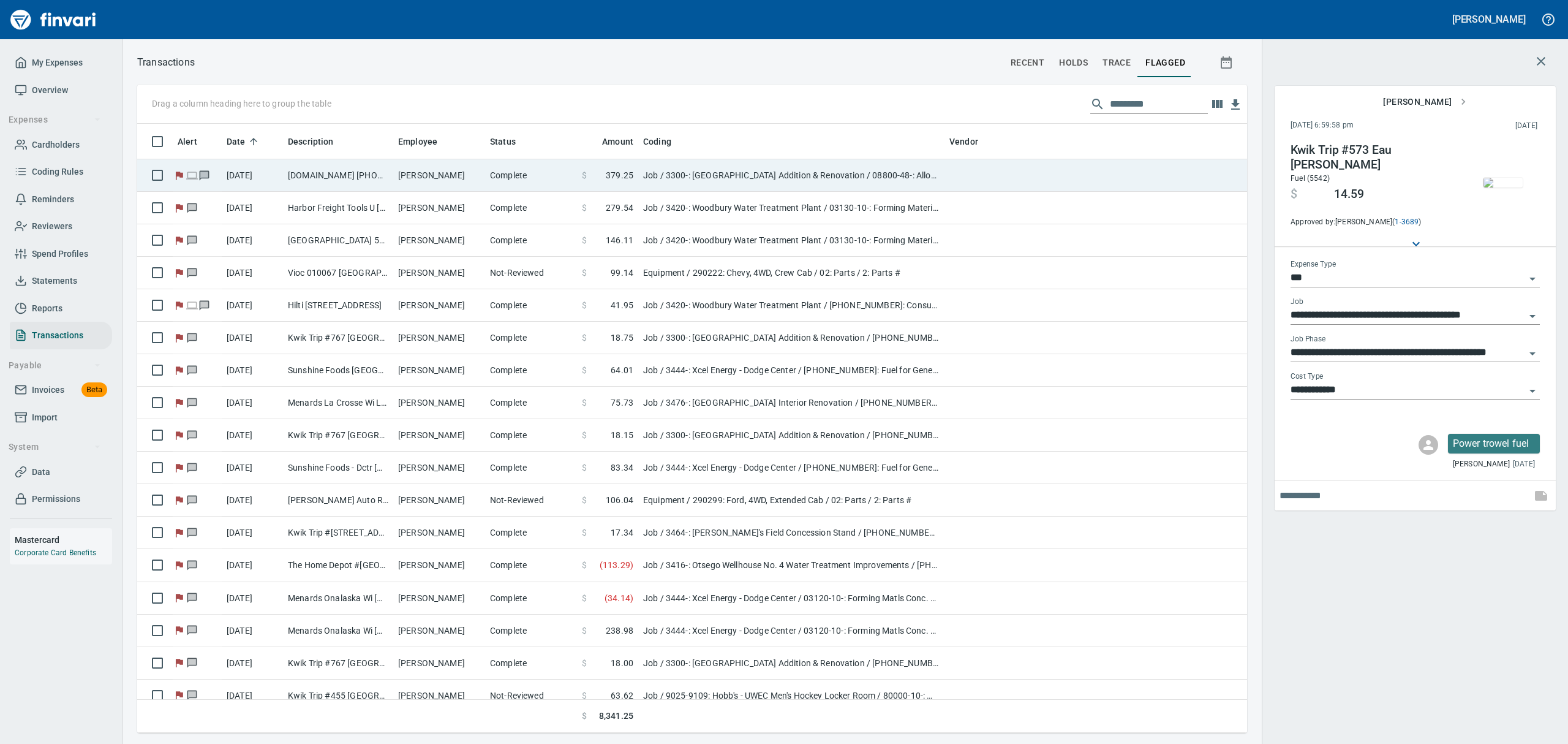
click at [461, 177] on td "[PERSON_NAME]" at bounding box center [439, 175] width 92 height 32
type input "**********"
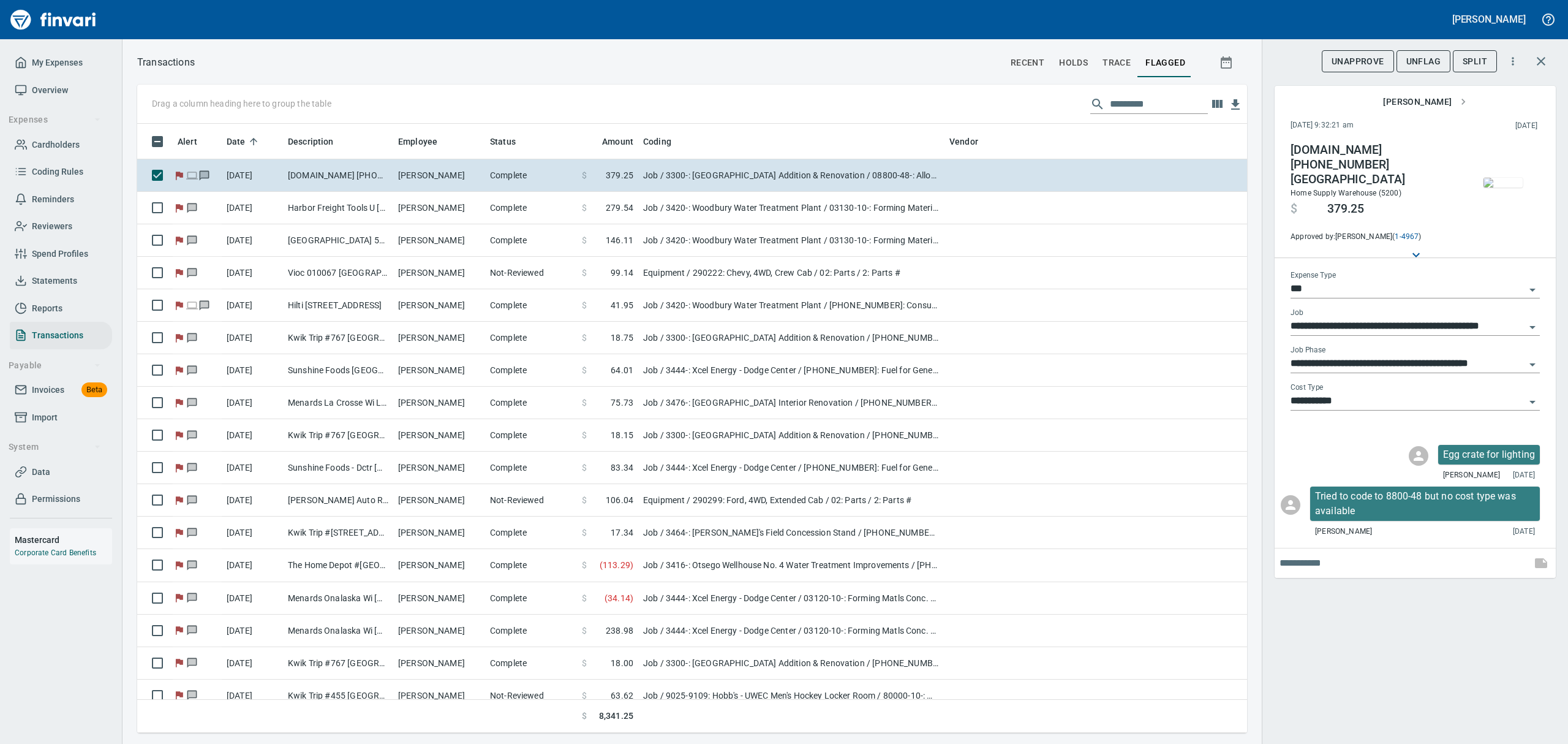
click at [1427, 58] on span "UnFlag" at bounding box center [1424, 61] width 34 height 15
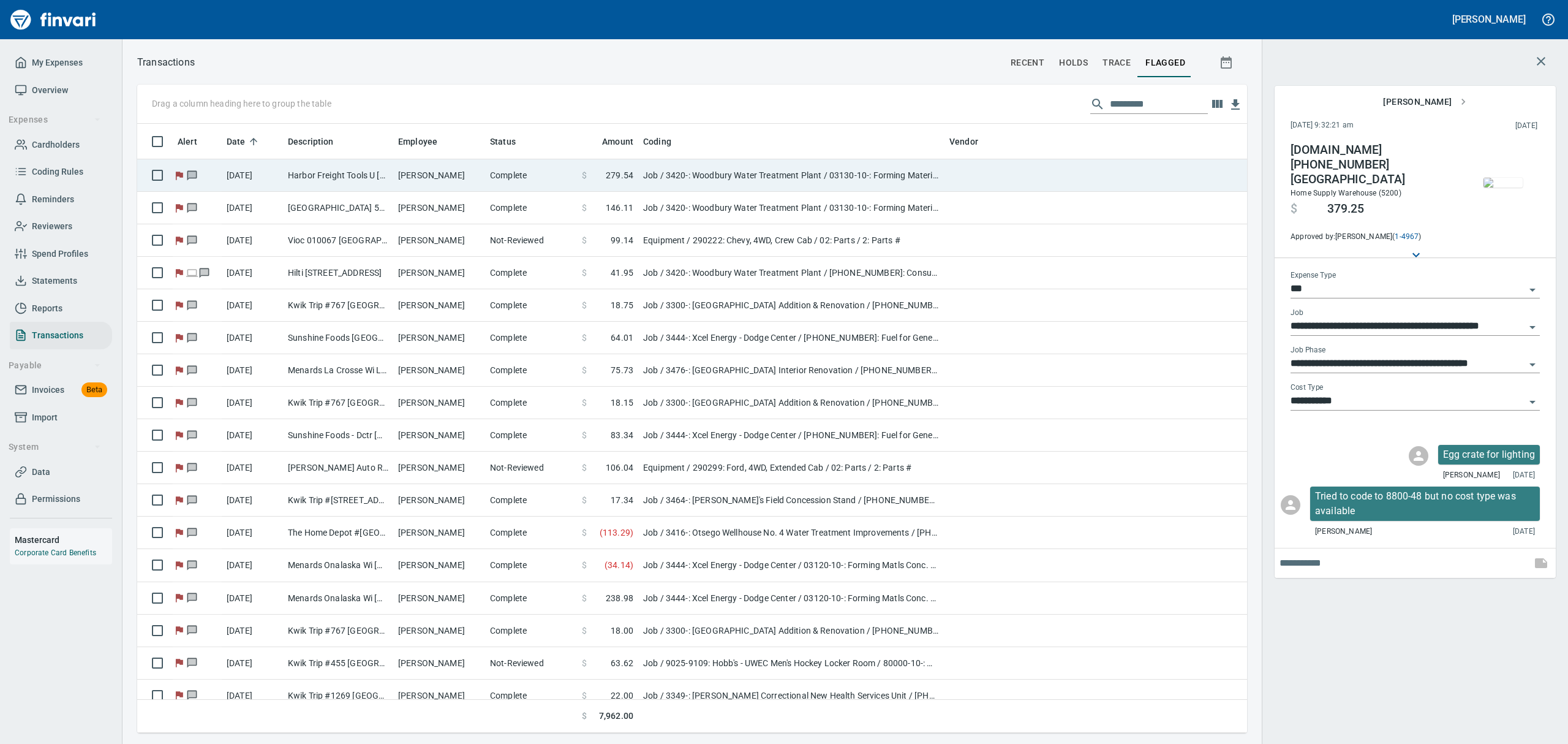
click at [431, 169] on td "[PERSON_NAME]" at bounding box center [439, 175] width 92 height 32
type input "**********"
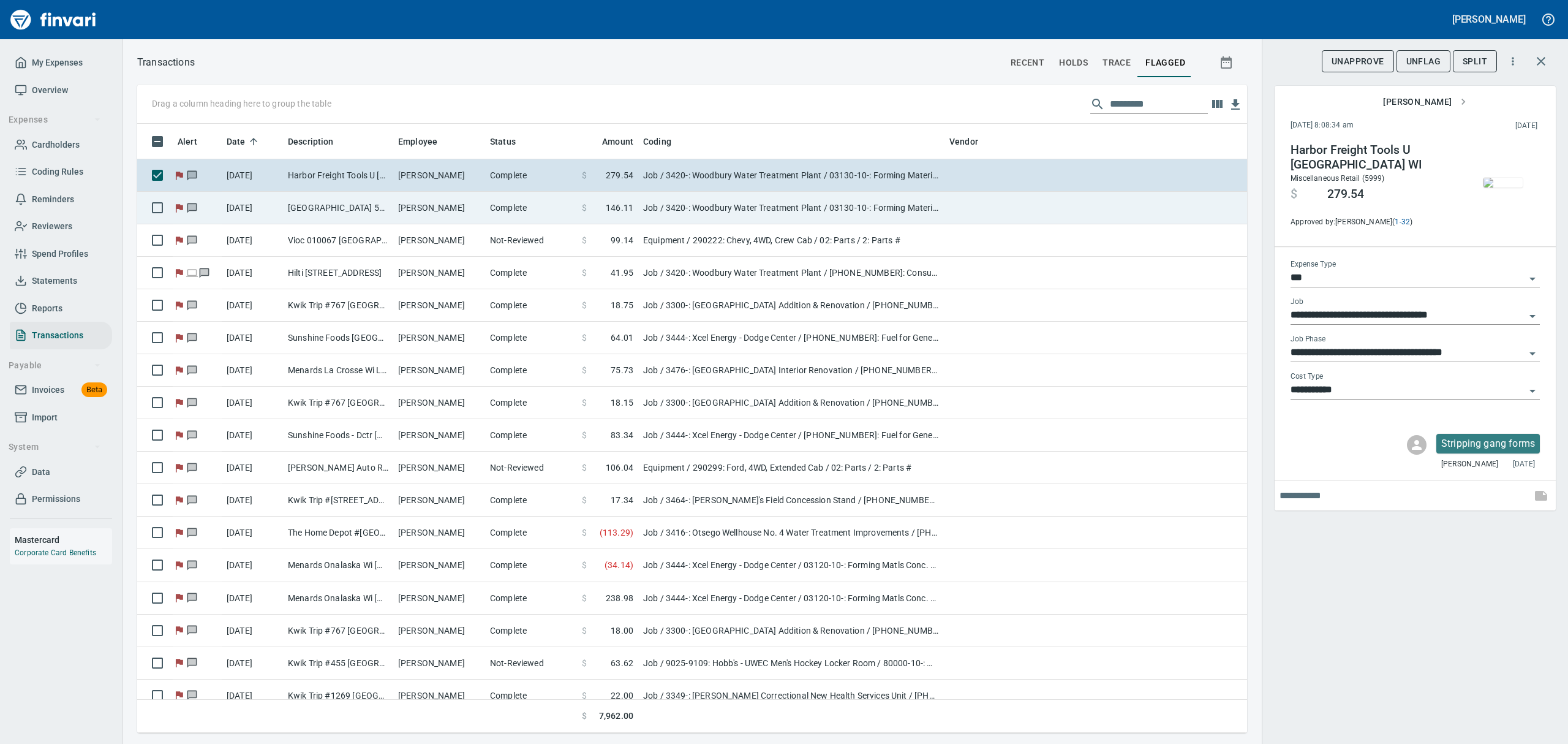
click at [350, 206] on td "[GEOGRAPHIC_DATA] 5200 [GEOGRAPHIC_DATA]" at bounding box center [338, 207] width 110 height 32
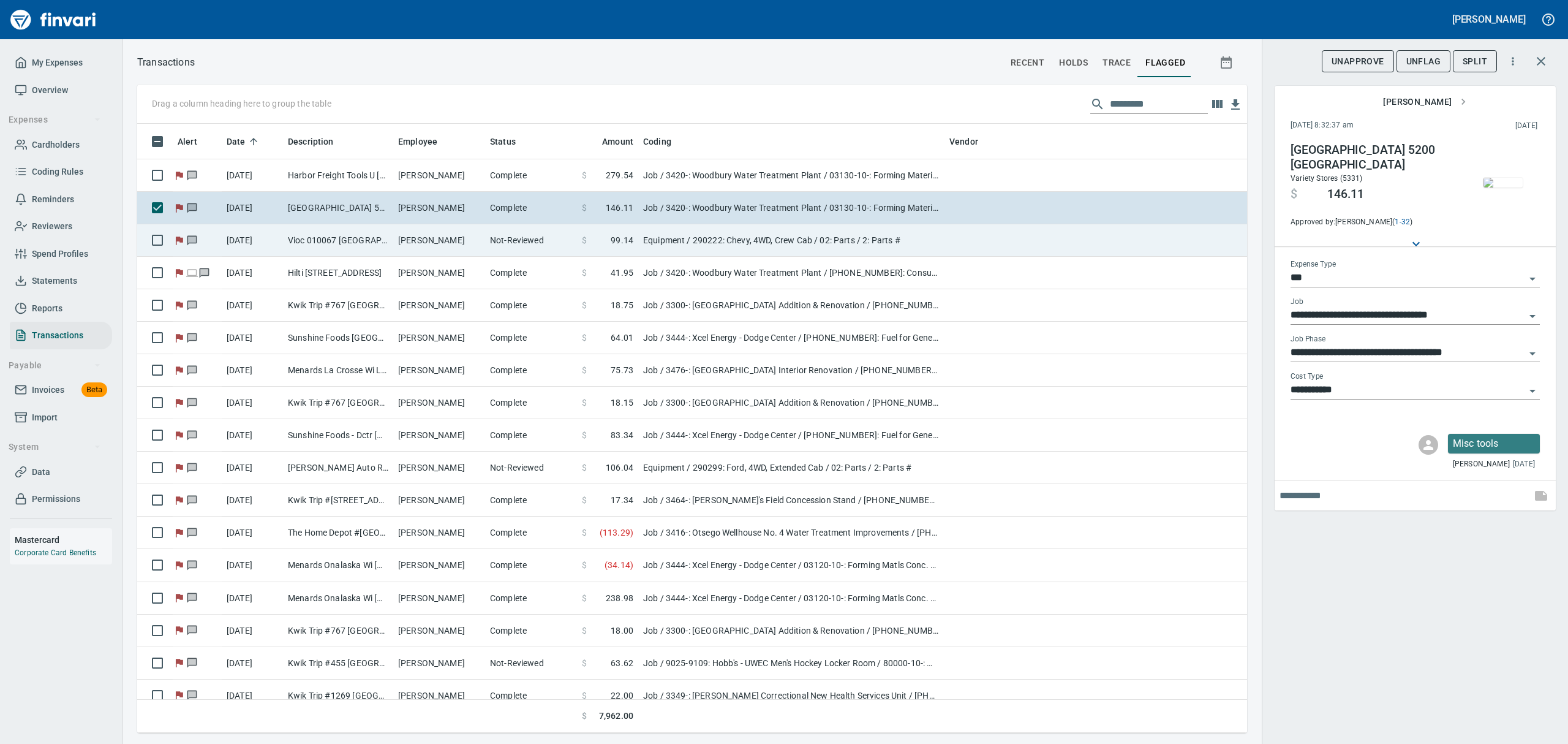
click at [366, 242] on td "Vioc 010067 [GEOGRAPHIC_DATA]" at bounding box center [338, 240] width 110 height 32
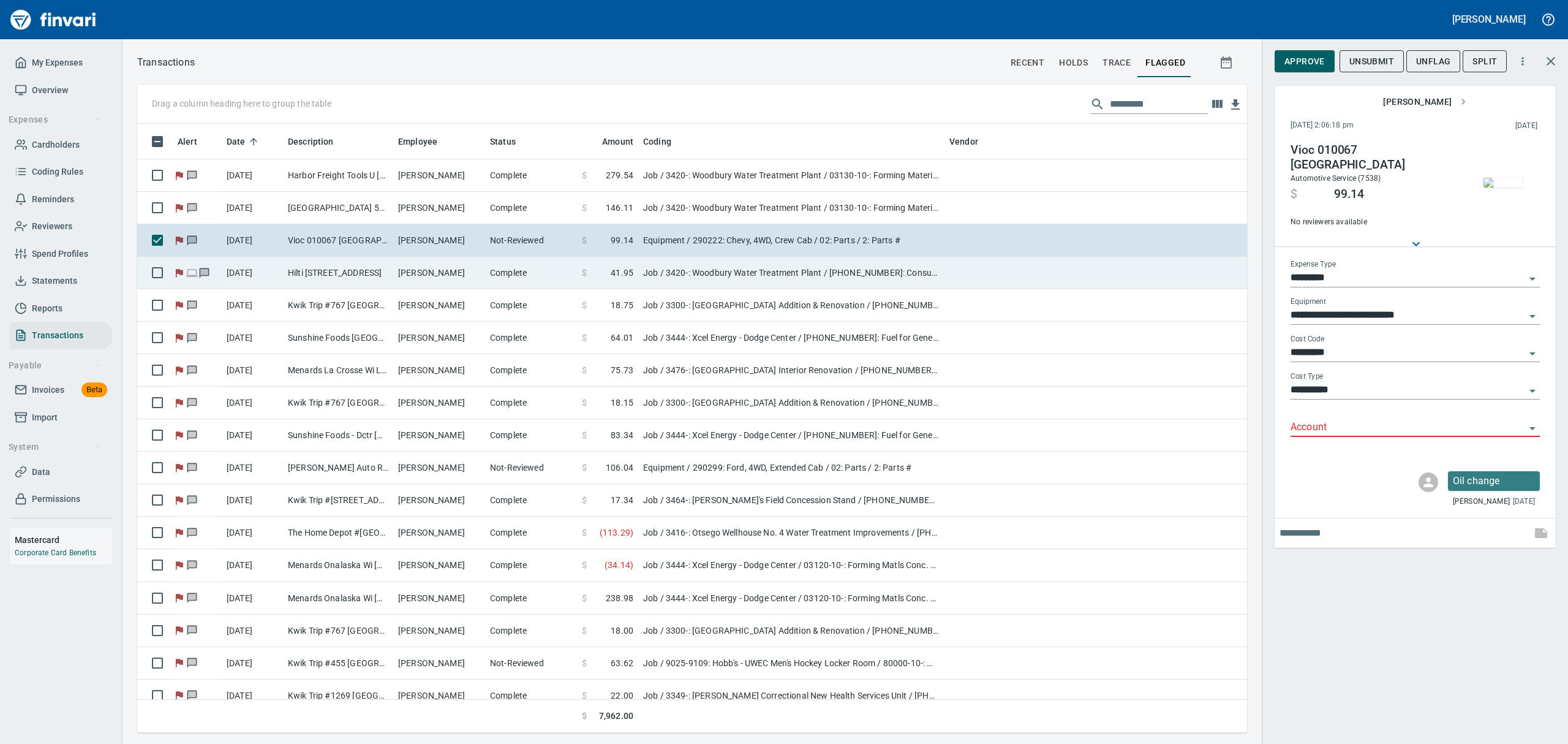
click at [363, 277] on td "Hilti [STREET_ADDRESS]" at bounding box center [338, 272] width 110 height 32
type input "***"
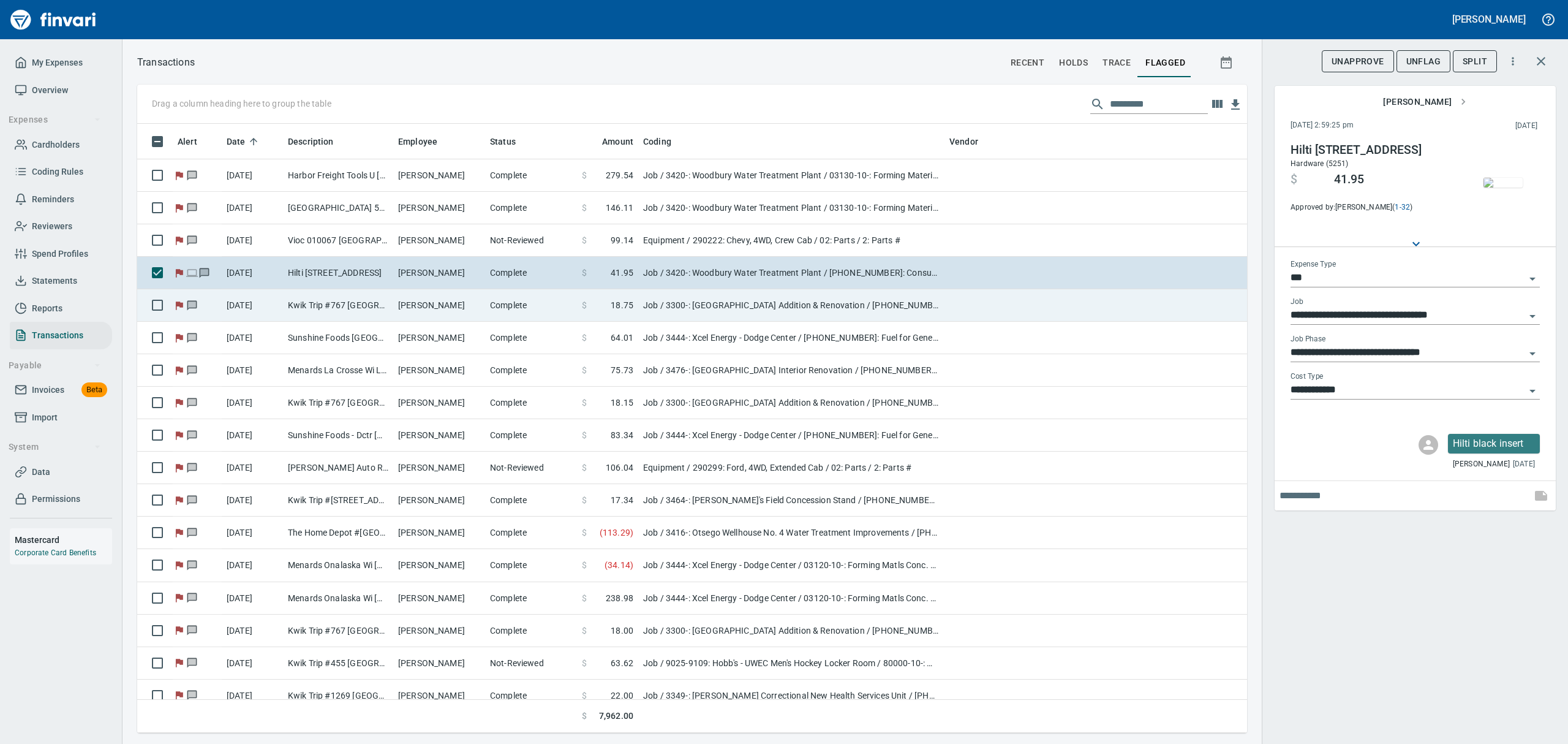
click at [365, 306] on td "Kwik Trip #767 [GEOGRAPHIC_DATA] [GEOGRAPHIC_DATA]" at bounding box center [338, 305] width 110 height 32
type input "**********"
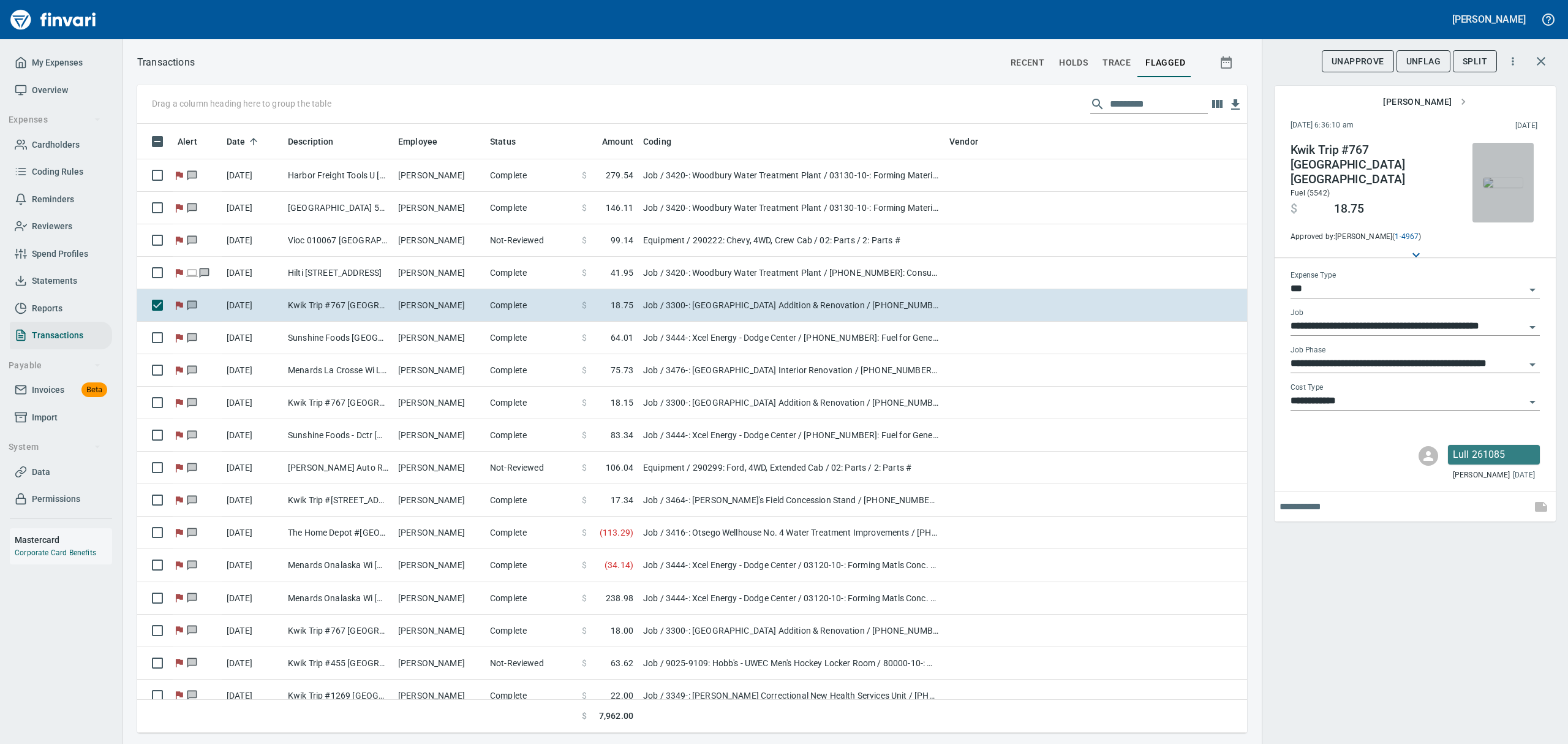
click at [1500, 187] on img "button" at bounding box center [1503, 182] width 39 height 10
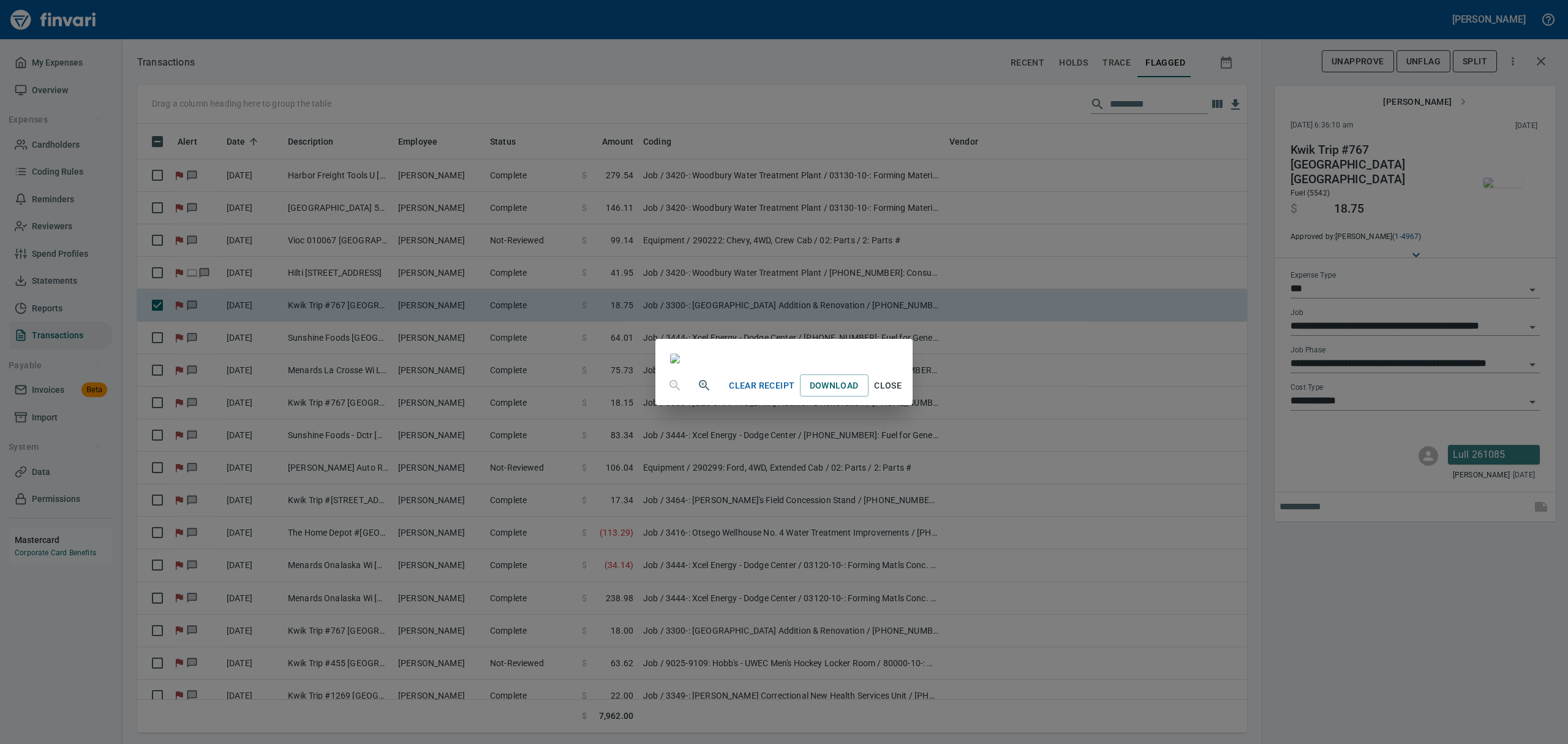
click at [903, 393] on span "Close" at bounding box center [888, 385] width 29 height 15
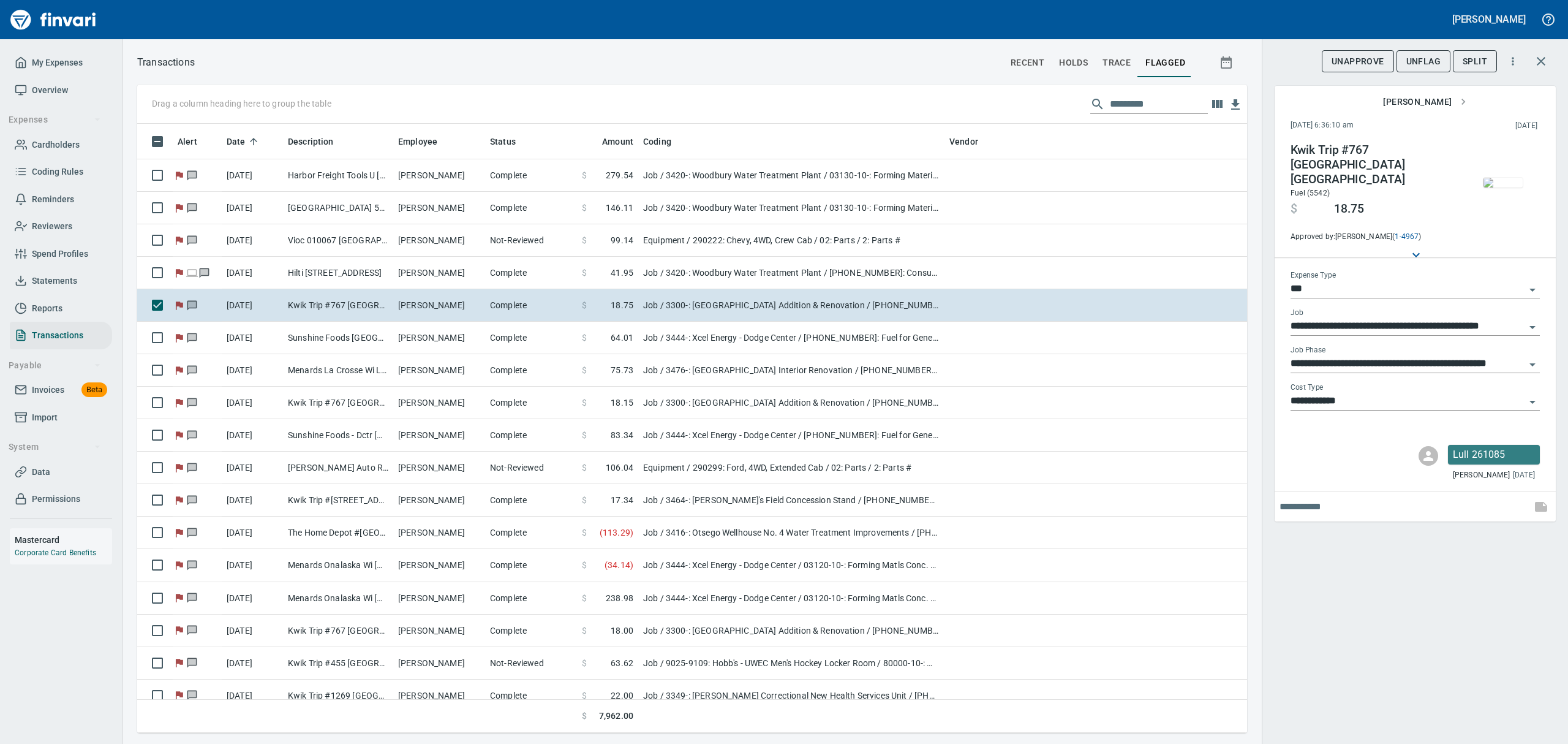
click at [56, 279] on span "Statements" at bounding box center [55, 281] width 46 height 15
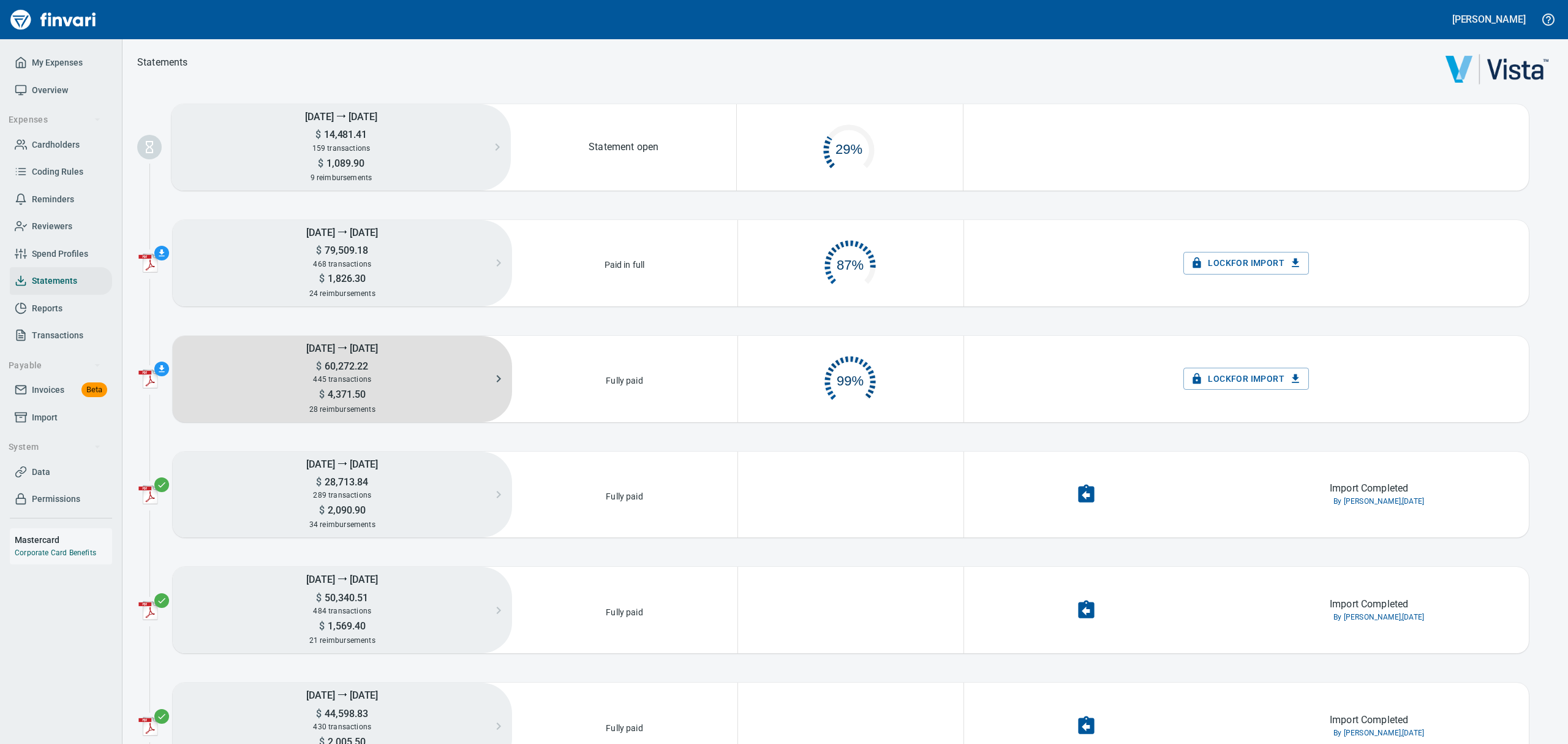
scroll to position [57, 209]
click at [341, 383] on span "445 transactions" at bounding box center [342, 379] width 58 height 8
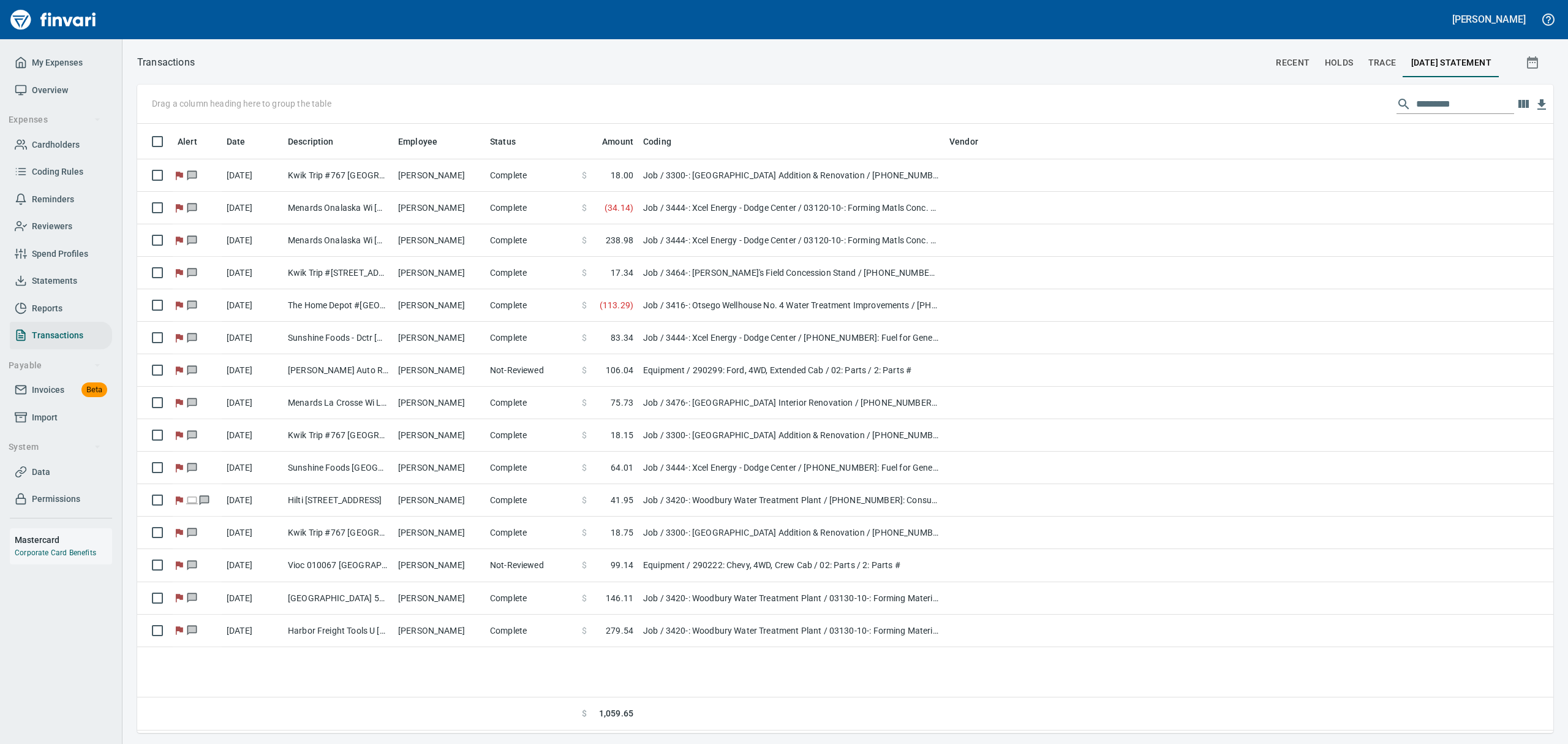
scroll to position [1, 1]
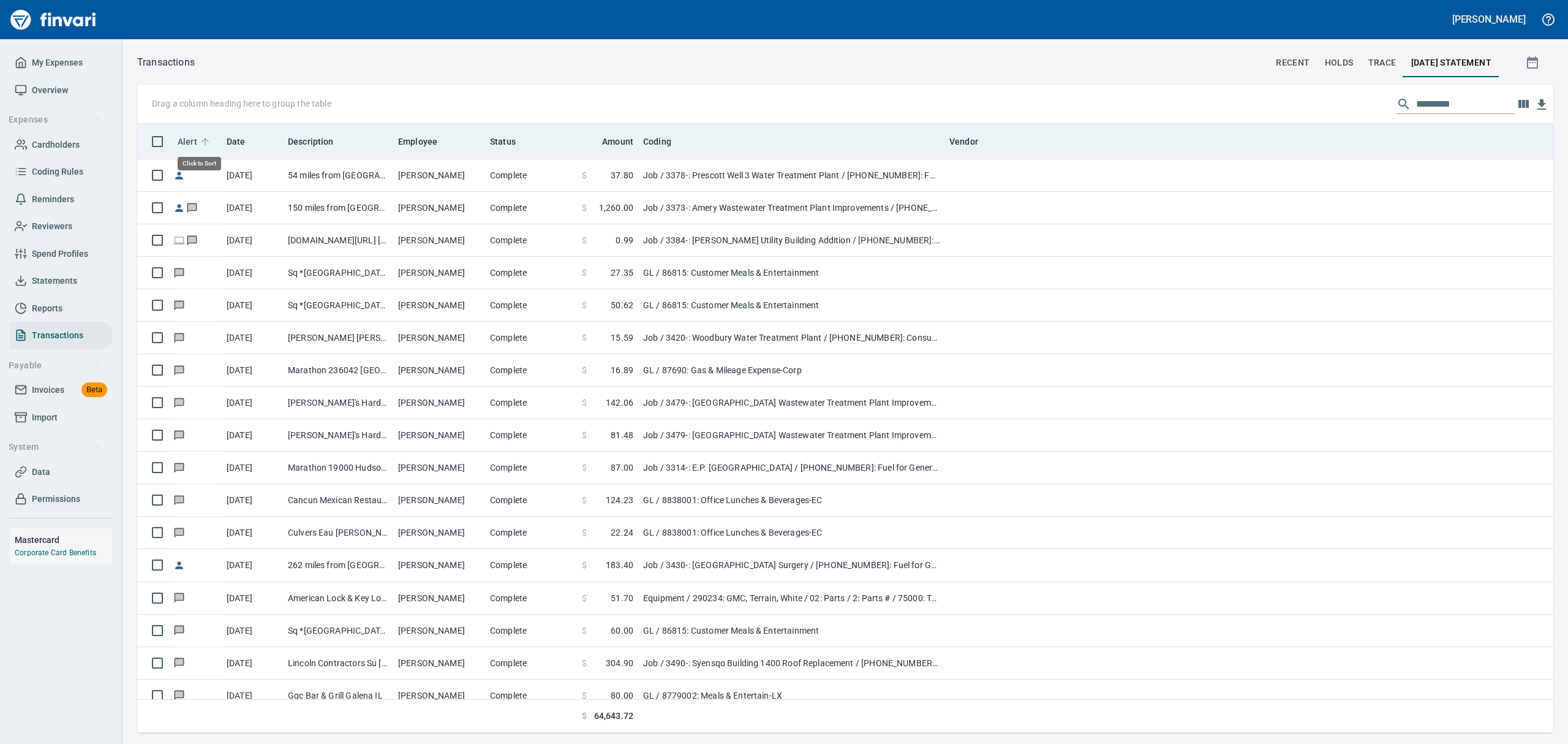
click at [200, 142] on icon at bounding box center [205, 141] width 11 height 11
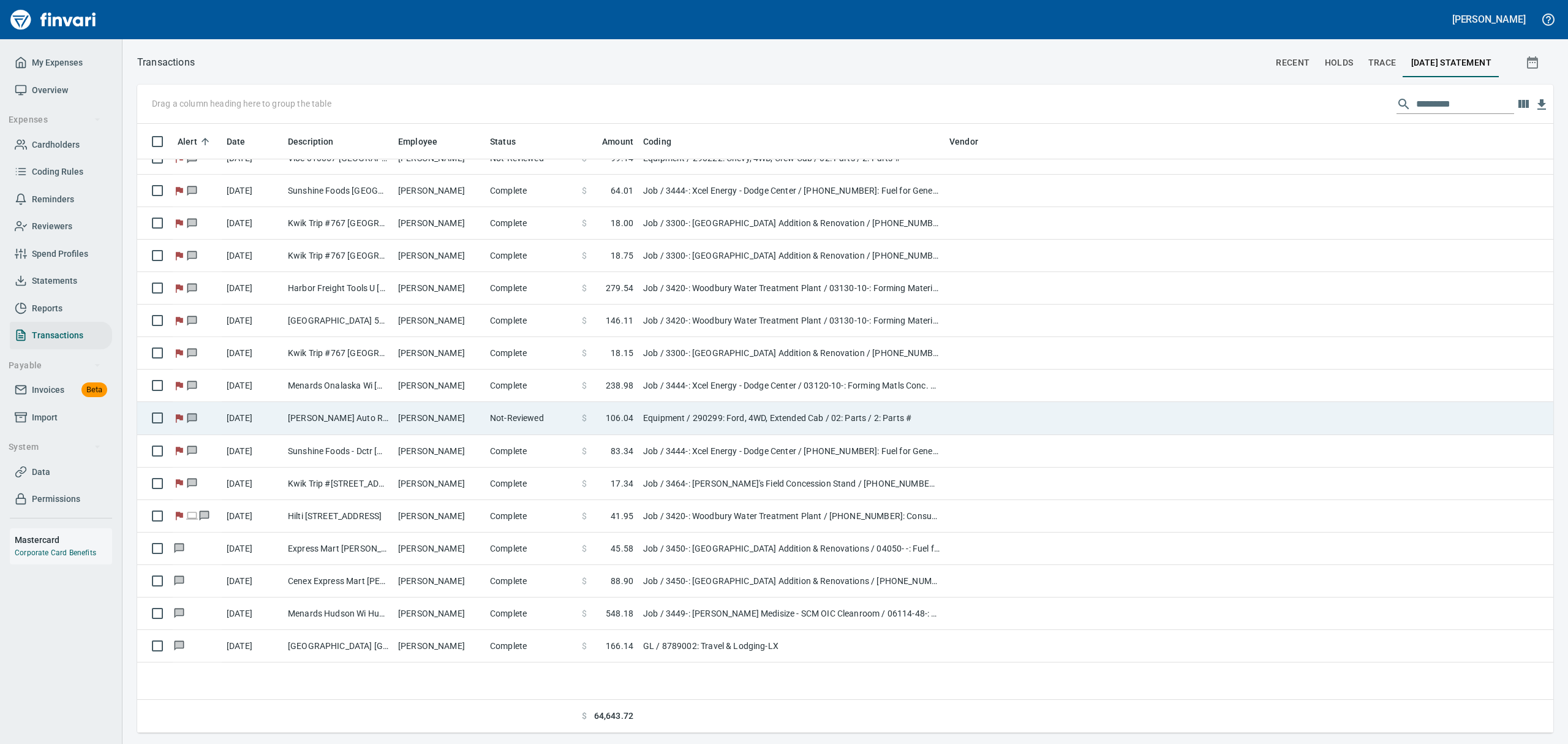
scroll to position [0, 0]
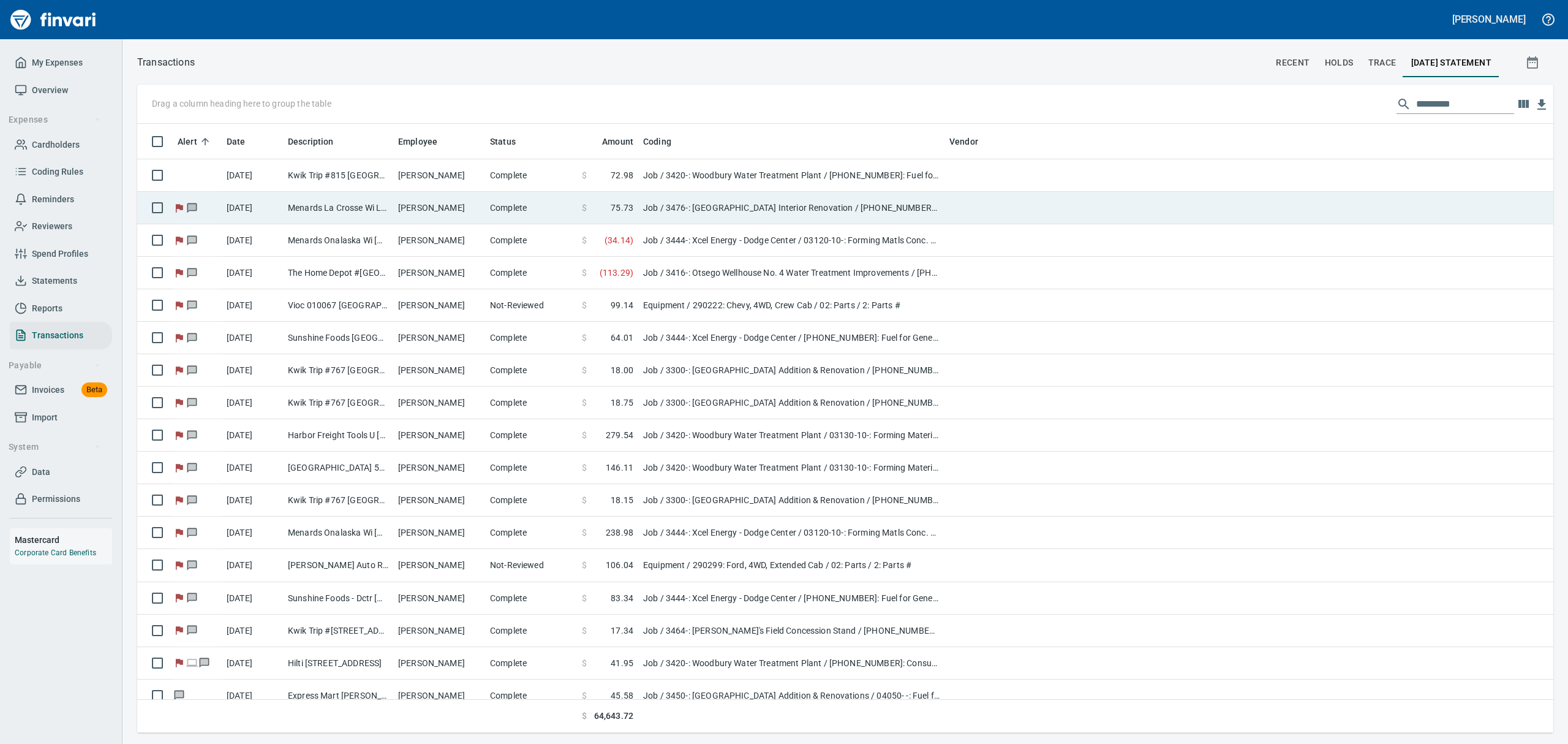
click at [326, 204] on td "Menards La Crosse Wi La Crosse [GEOGRAPHIC_DATA]" at bounding box center [338, 207] width 110 height 32
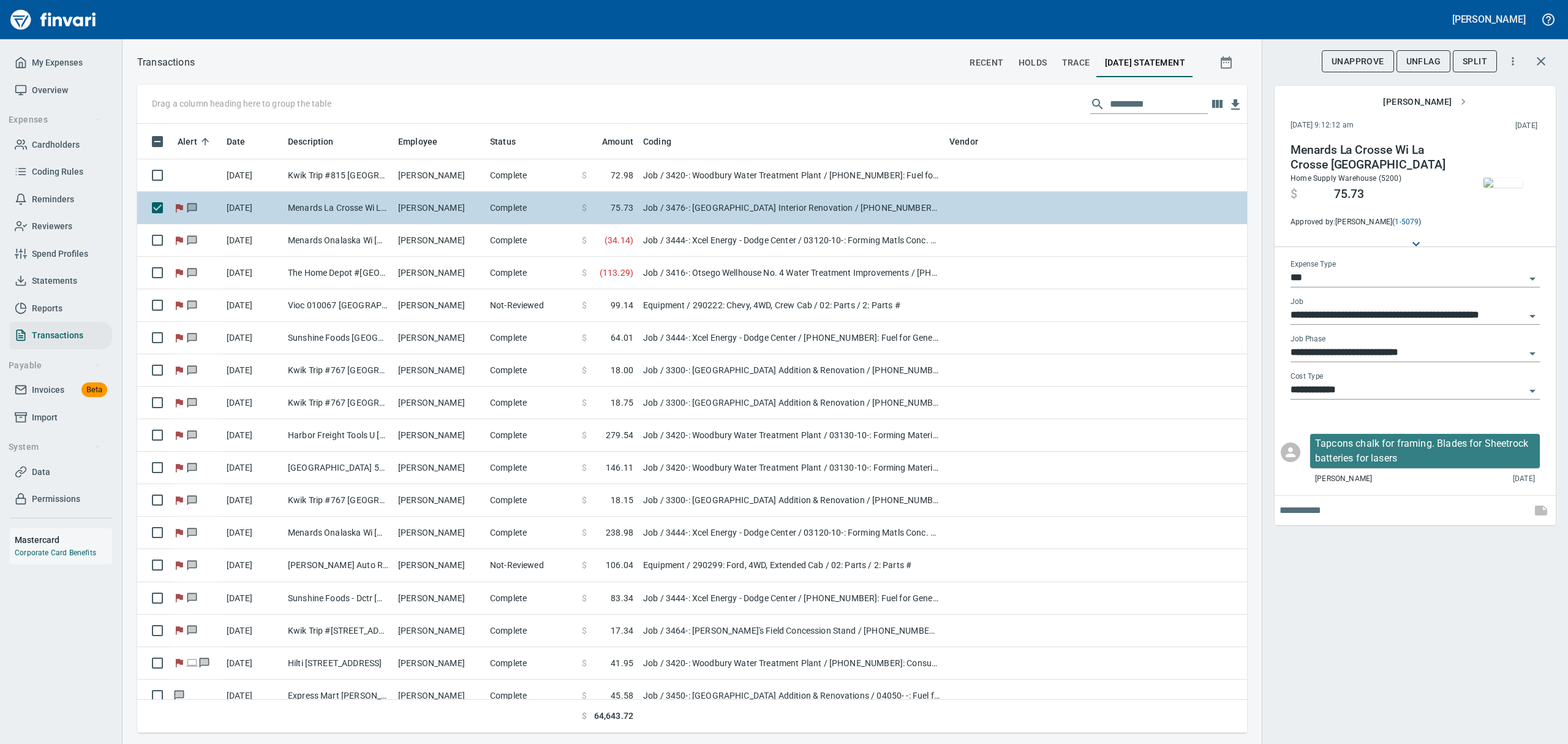
scroll to position [596, 1082]
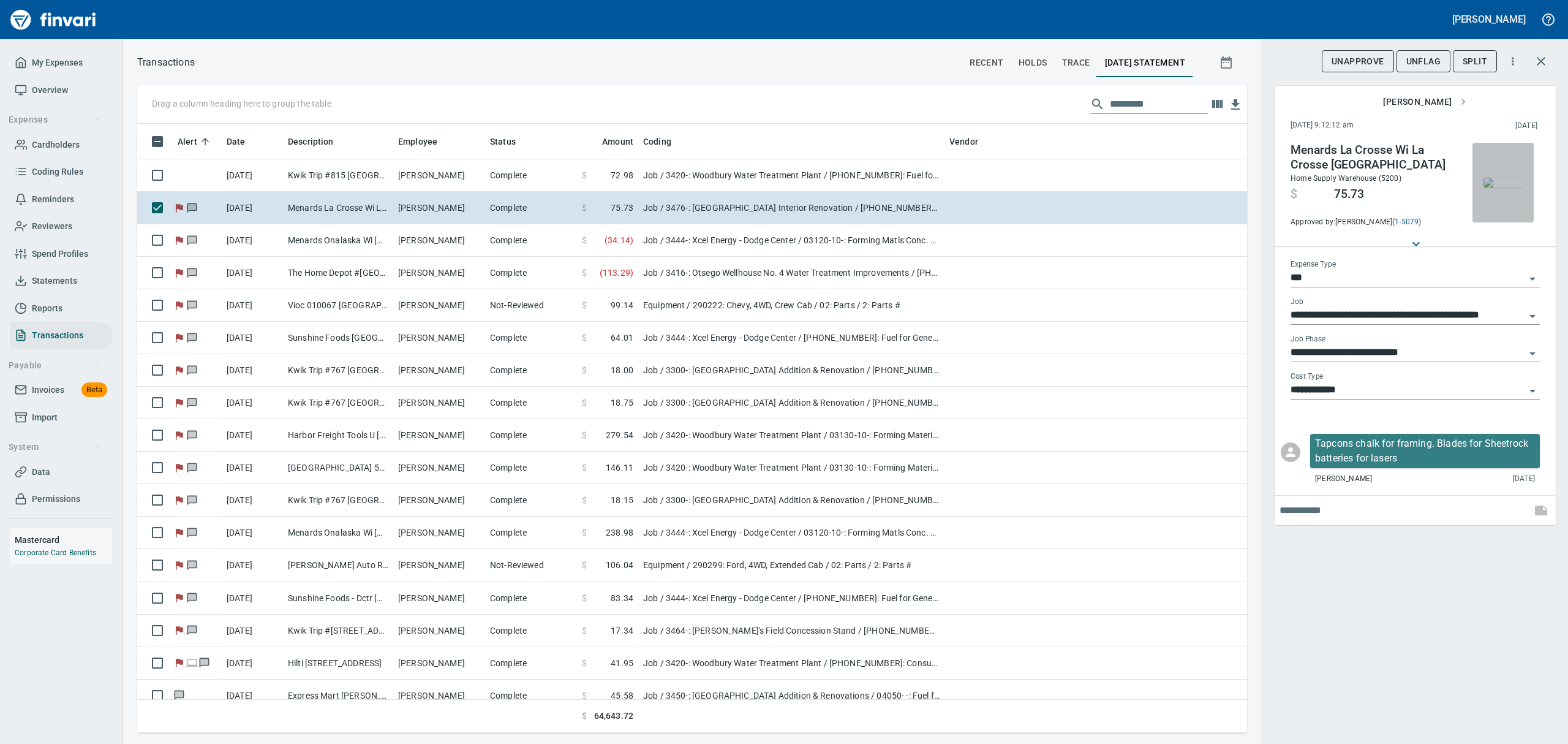
click at [1502, 185] on img "button" at bounding box center [1503, 182] width 39 height 10
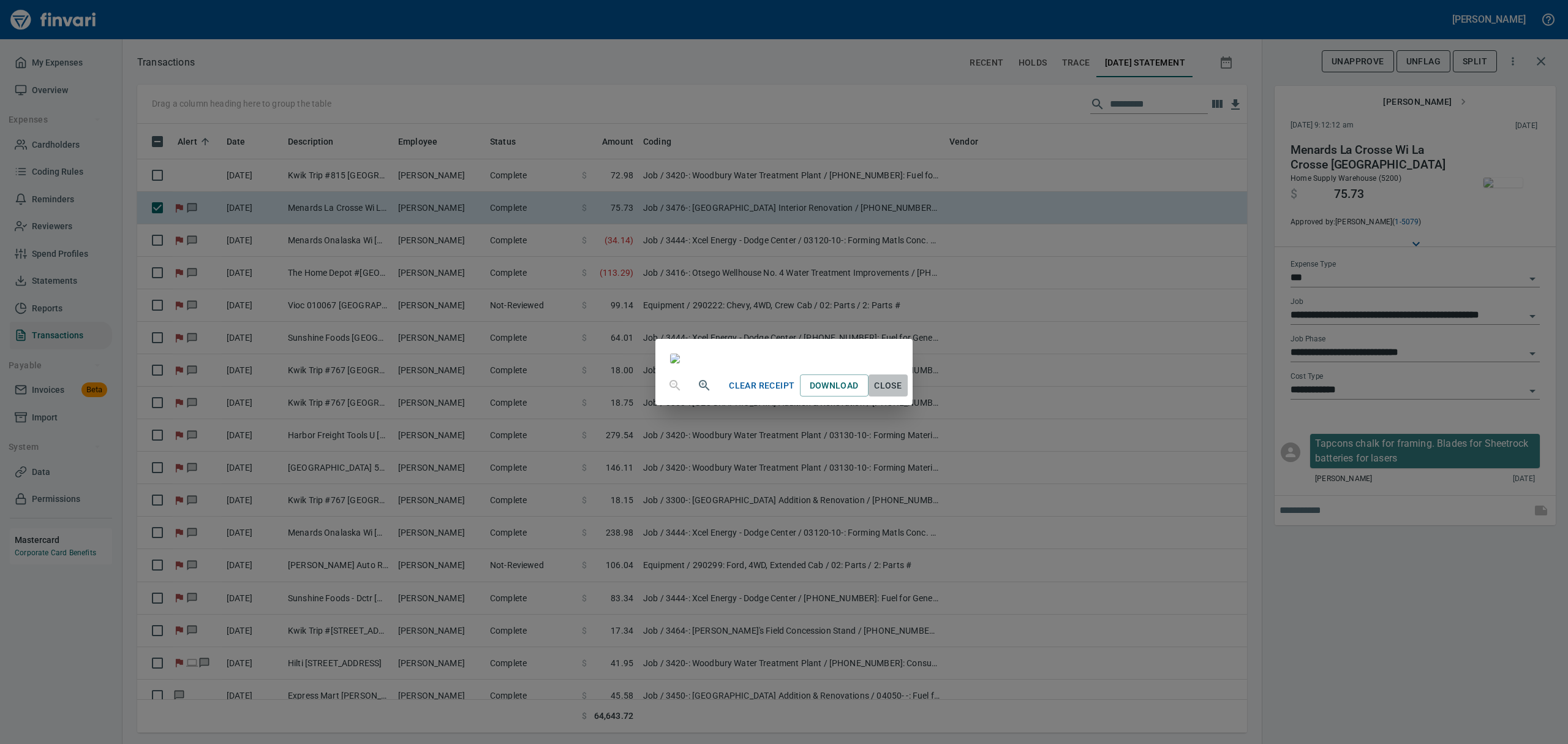
click at [903, 393] on span "Close" at bounding box center [888, 385] width 29 height 15
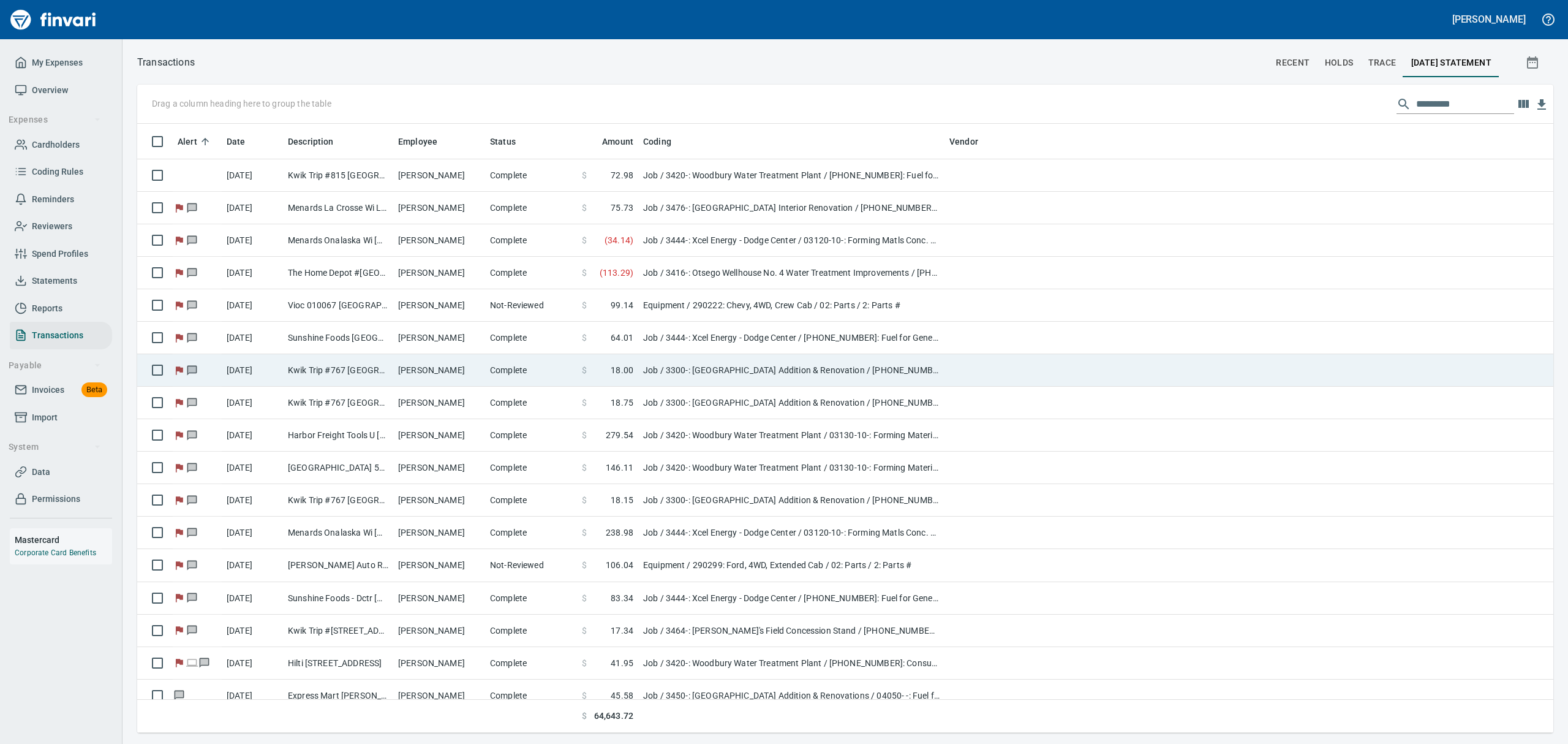
scroll to position [1, 1]
click at [376, 371] on td "Kwik Trip #767 [GEOGRAPHIC_DATA] [GEOGRAPHIC_DATA]" at bounding box center [338, 370] width 110 height 32
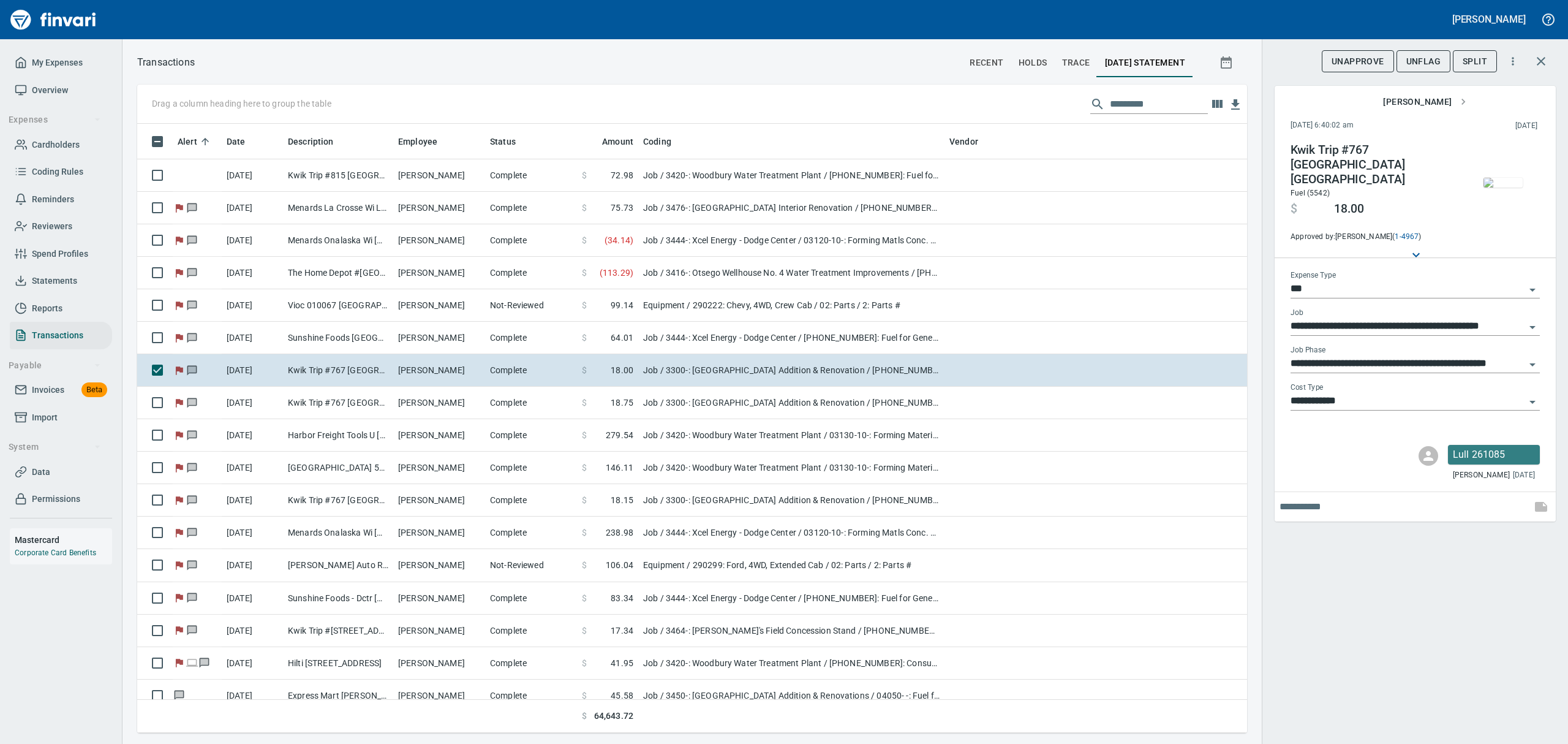
scroll to position [596, 1082]
click at [1510, 187] on img "button" at bounding box center [1503, 182] width 39 height 10
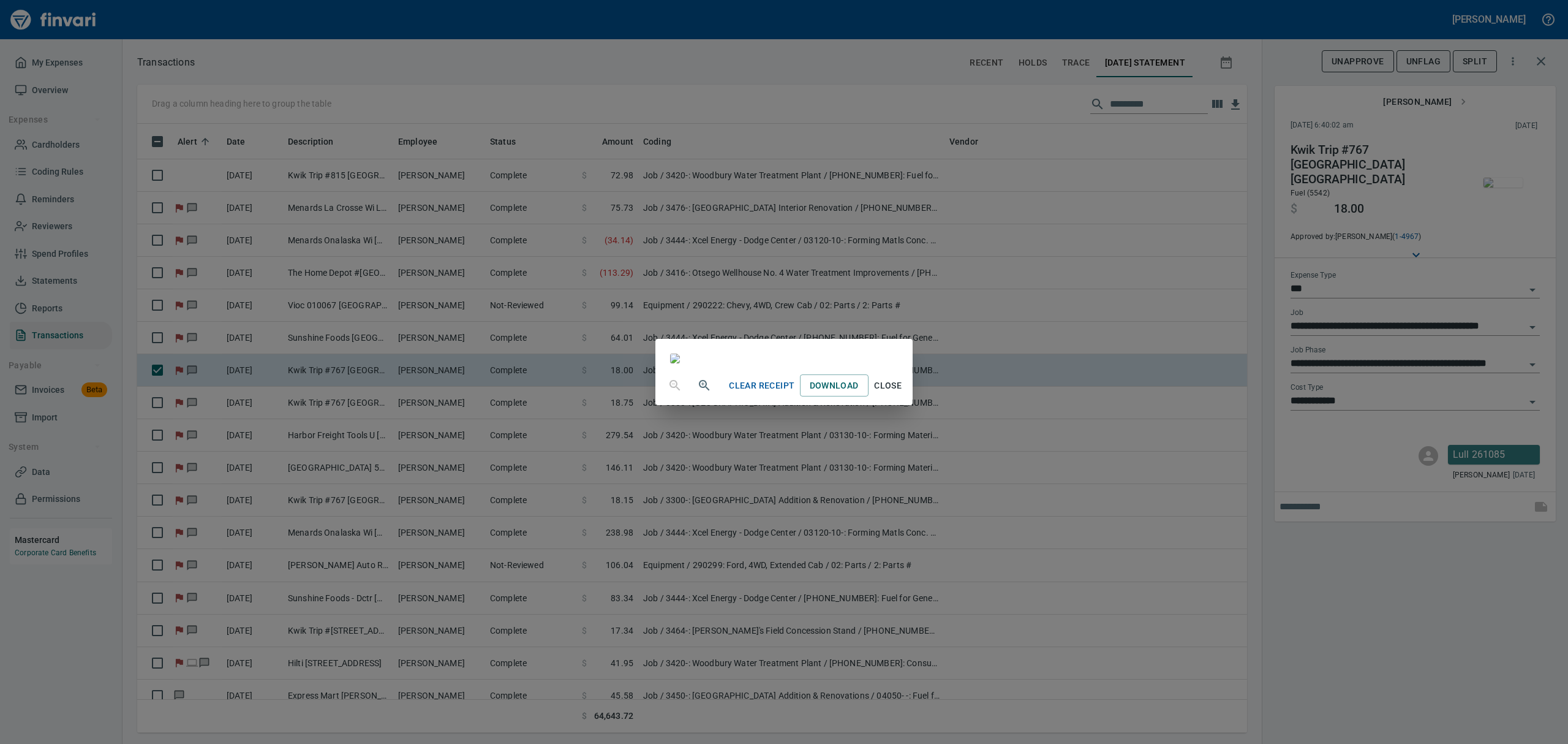
click at [903, 393] on span "Close" at bounding box center [888, 385] width 29 height 15
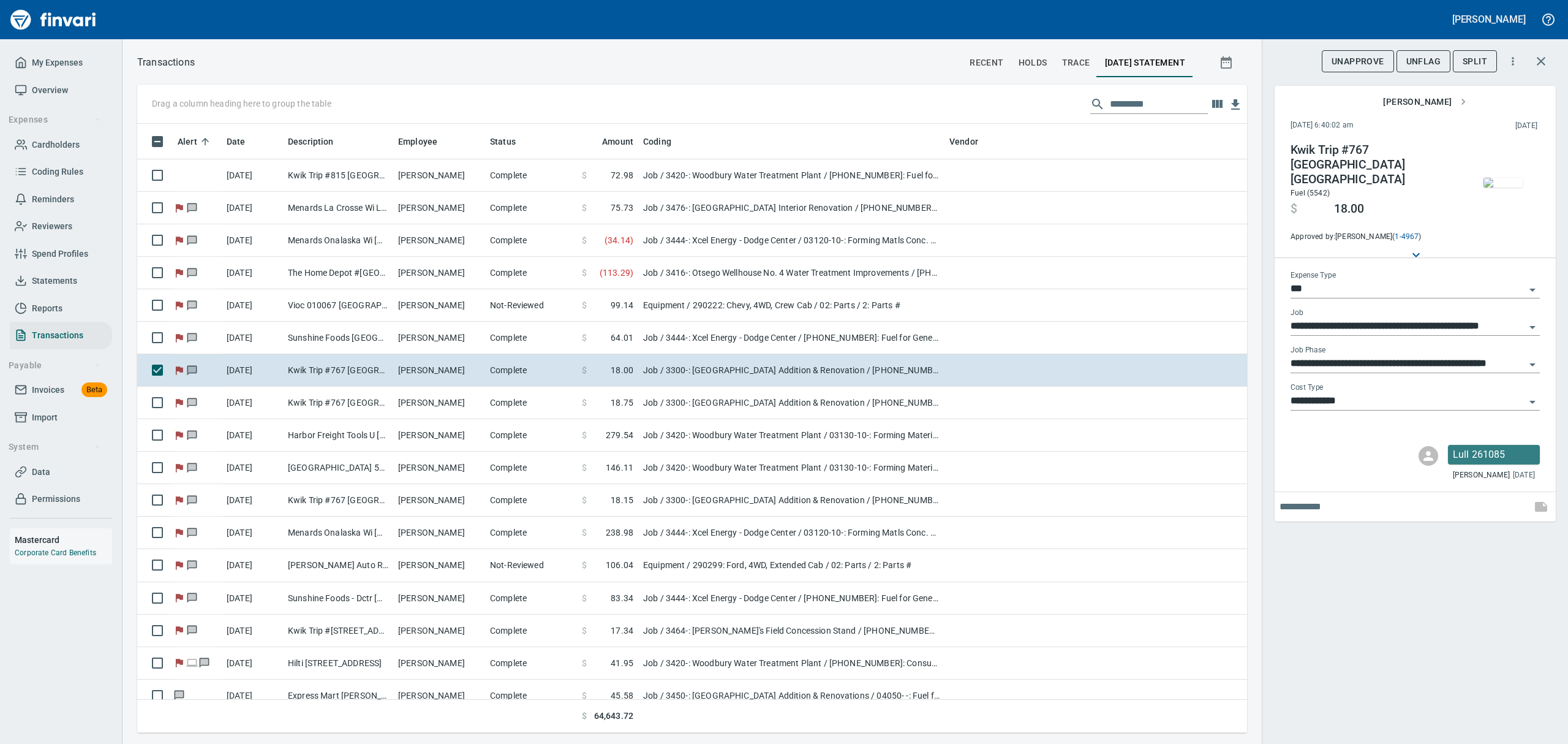
click at [1415, 59] on span "UnFlag" at bounding box center [1424, 61] width 34 height 15
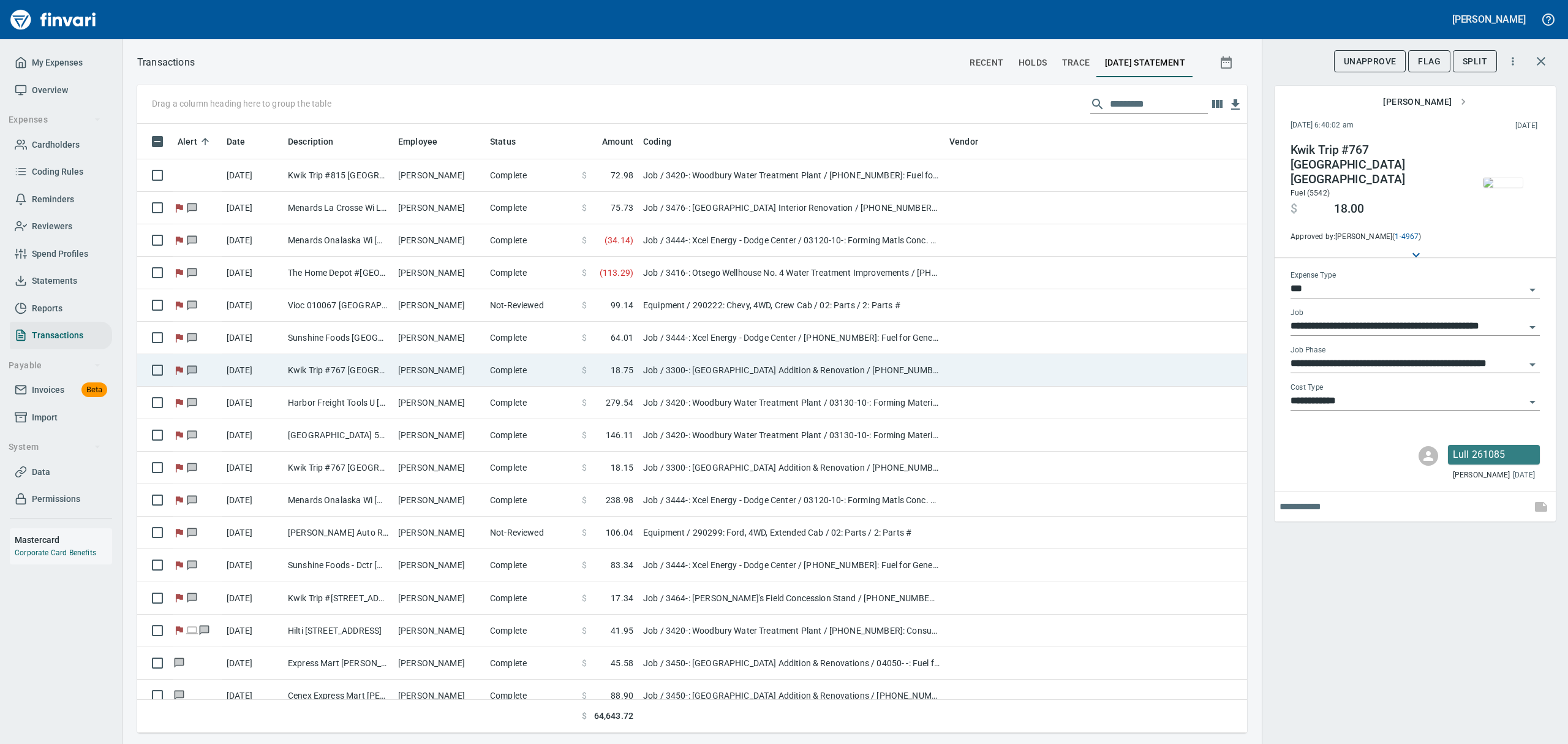
click at [392, 368] on td "Kwik Trip #767 [GEOGRAPHIC_DATA] [GEOGRAPHIC_DATA]" at bounding box center [338, 370] width 110 height 32
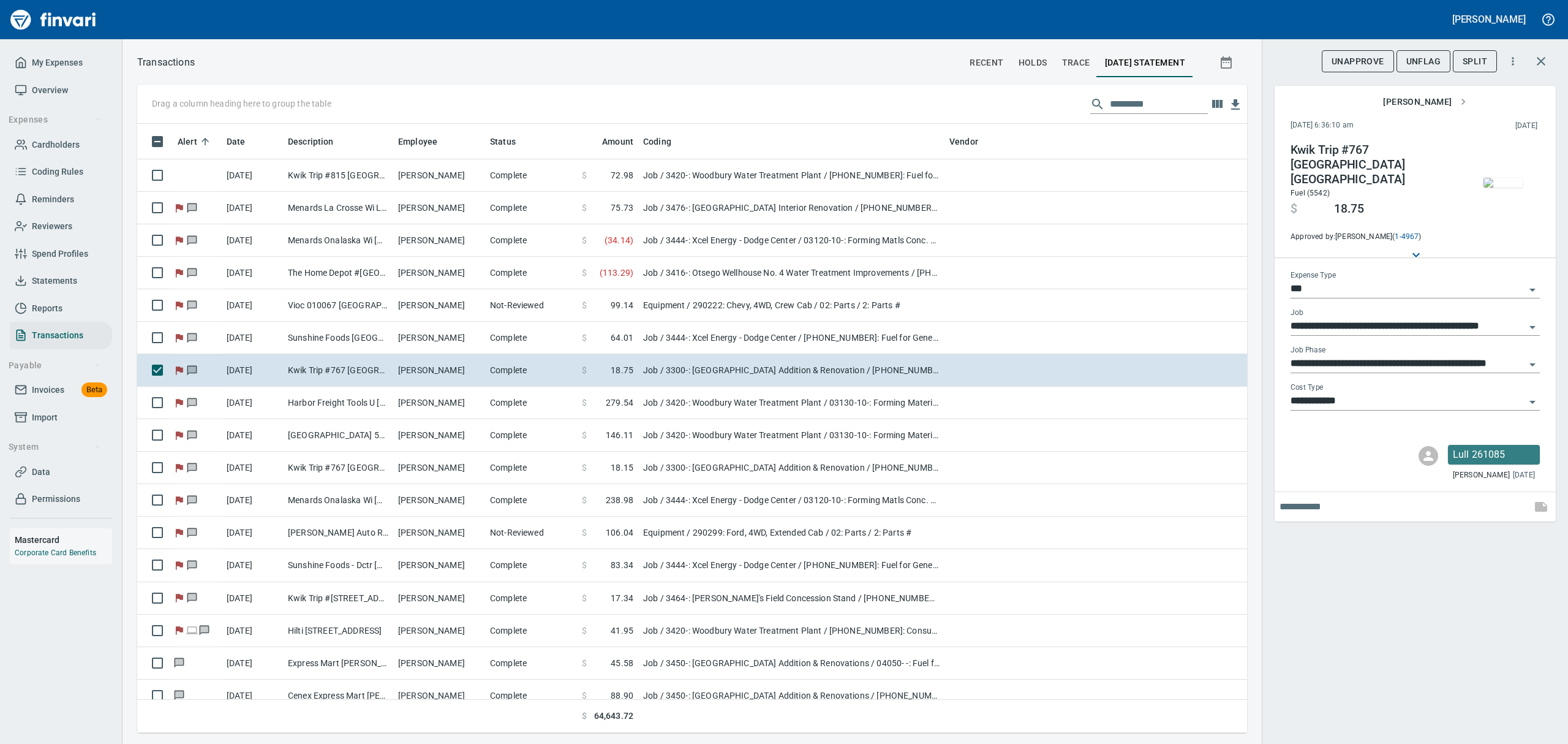
click at [1506, 187] on img "button" at bounding box center [1503, 182] width 39 height 10
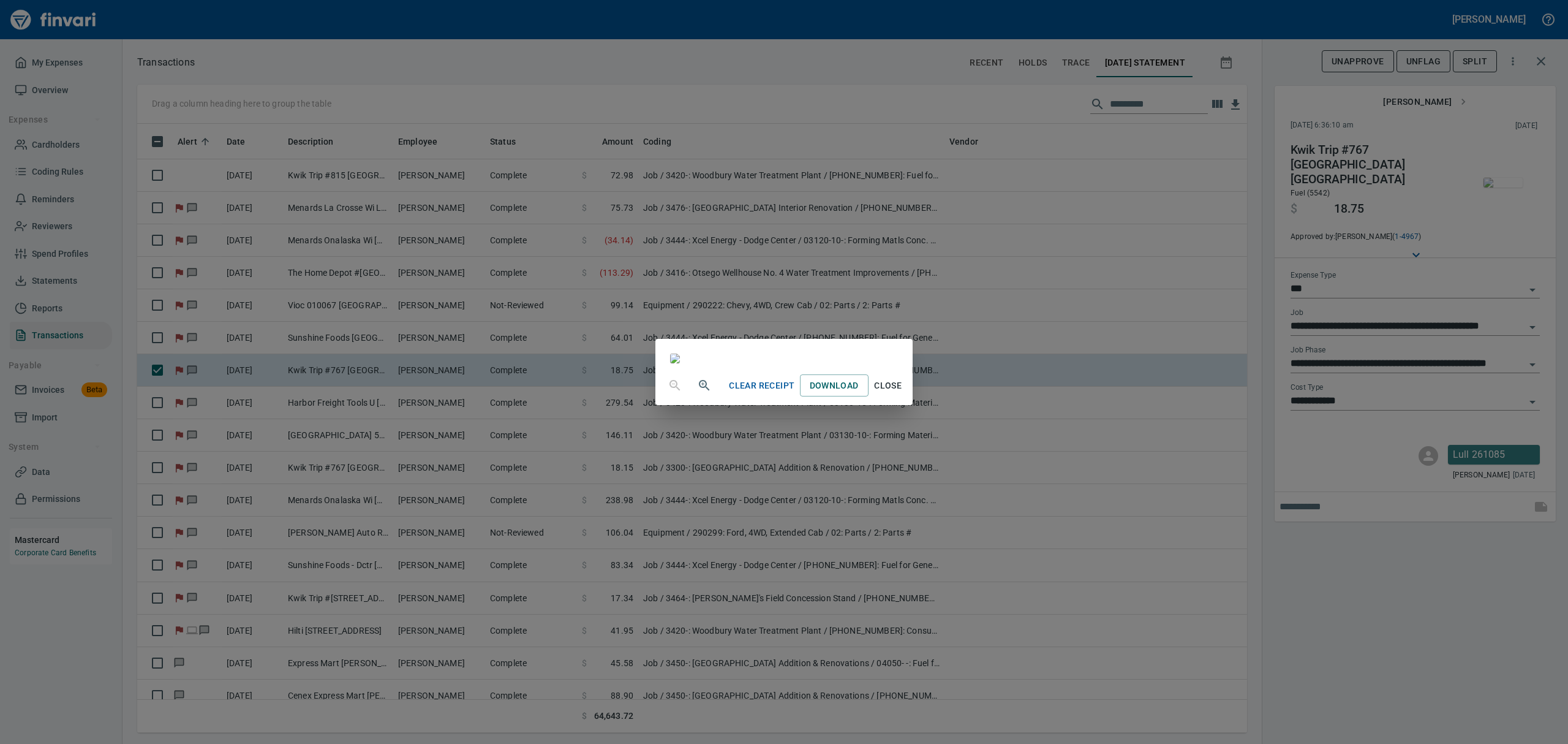
click at [903, 393] on span "Close" at bounding box center [888, 385] width 29 height 15
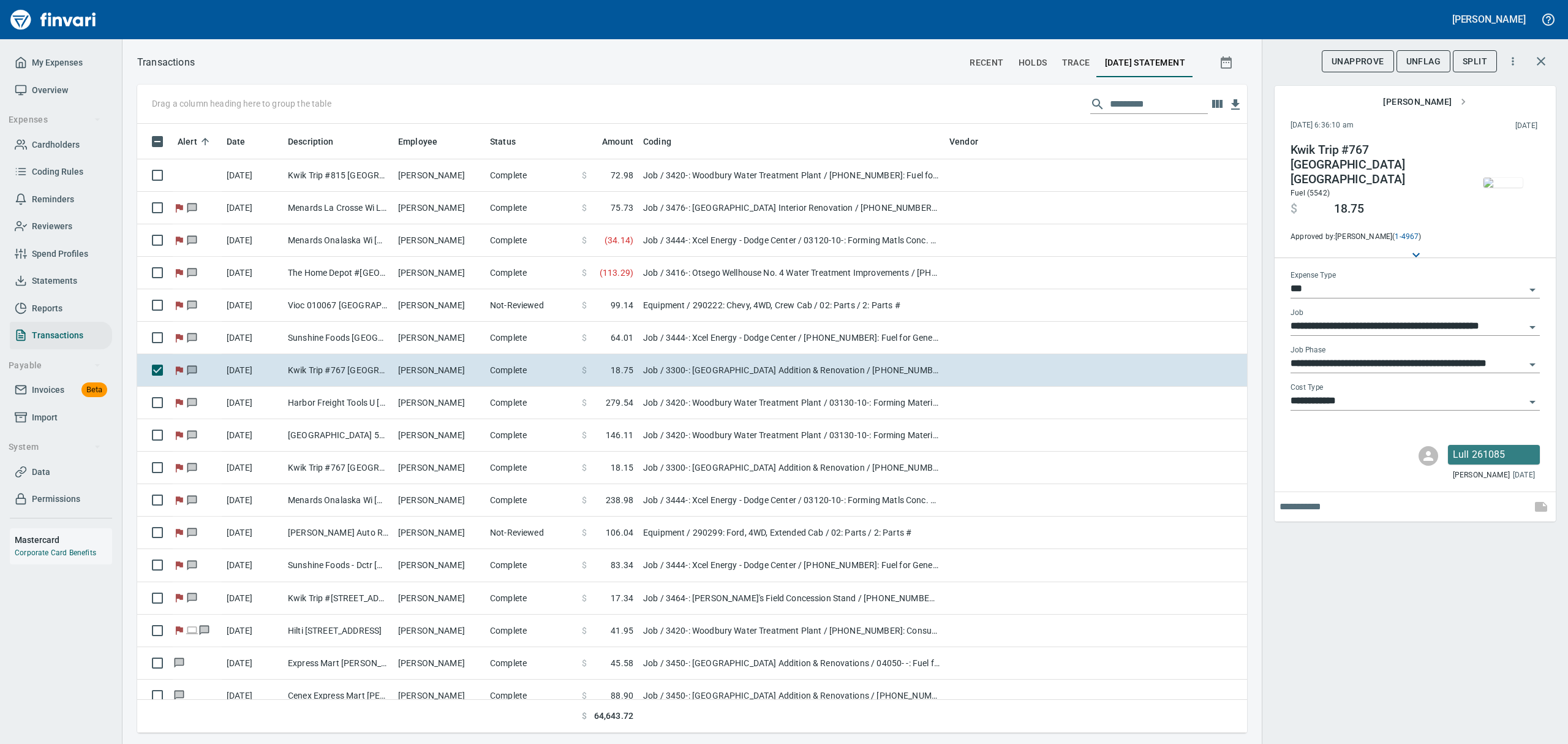
click at [1432, 58] on span "UnFlag" at bounding box center [1424, 61] width 34 height 15
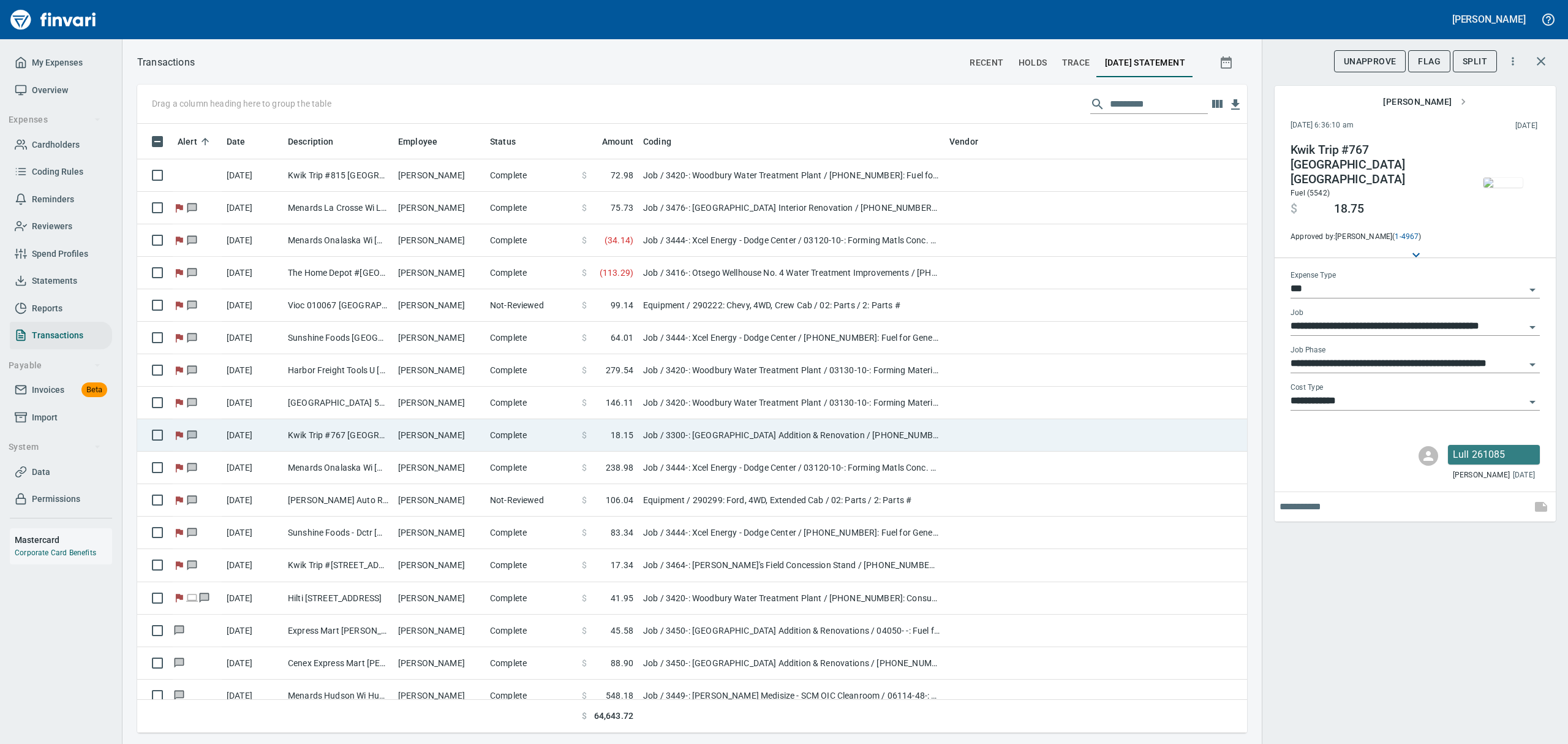
click at [319, 439] on td "Kwik Trip #767 [GEOGRAPHIC_DATA] [GEOGRAPHIC_DATA]" at bounding box center [338, 435] width 110 height 32
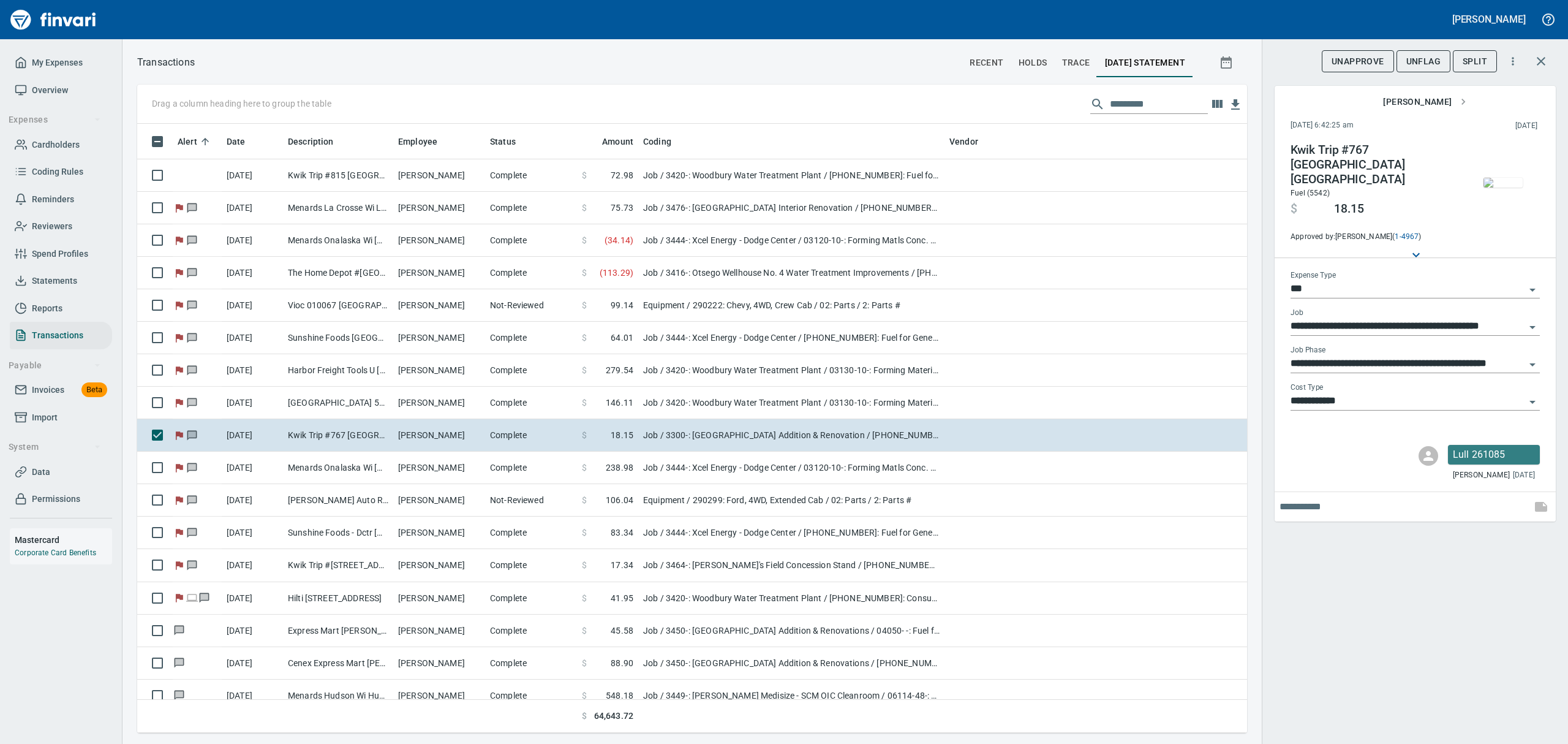
click at [1498, 181] on img "button" at bounding box center [1503, 182] width 39 height 10
click at [1427, 62] on span "UnFlag" at bounding box center [1424, 61] width 34 height 15
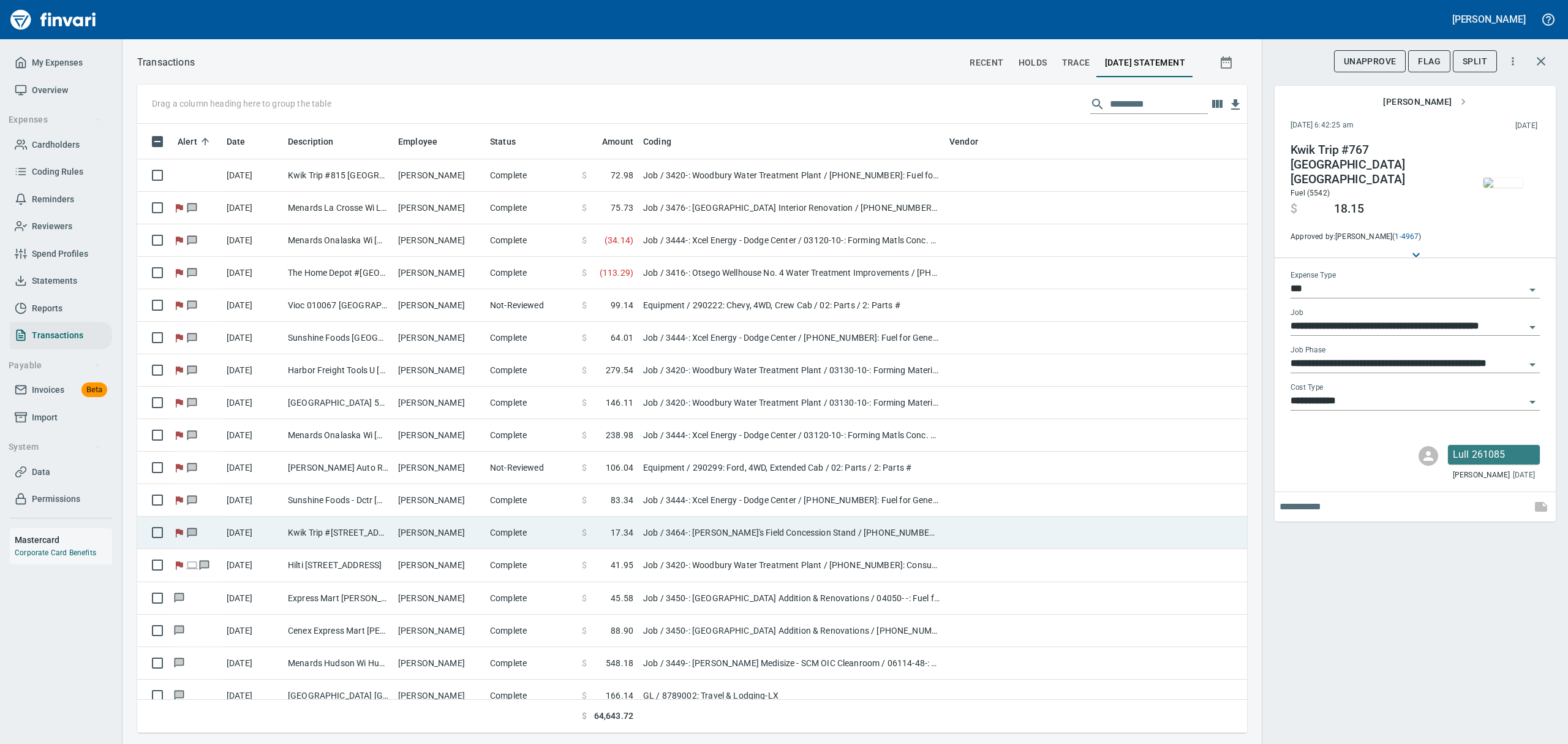
click at [326, 532] on td "Kwik Trip #[STREET_ADDRESS]" at bounding box center [338, 532] width 110 height 32
type input "**********"
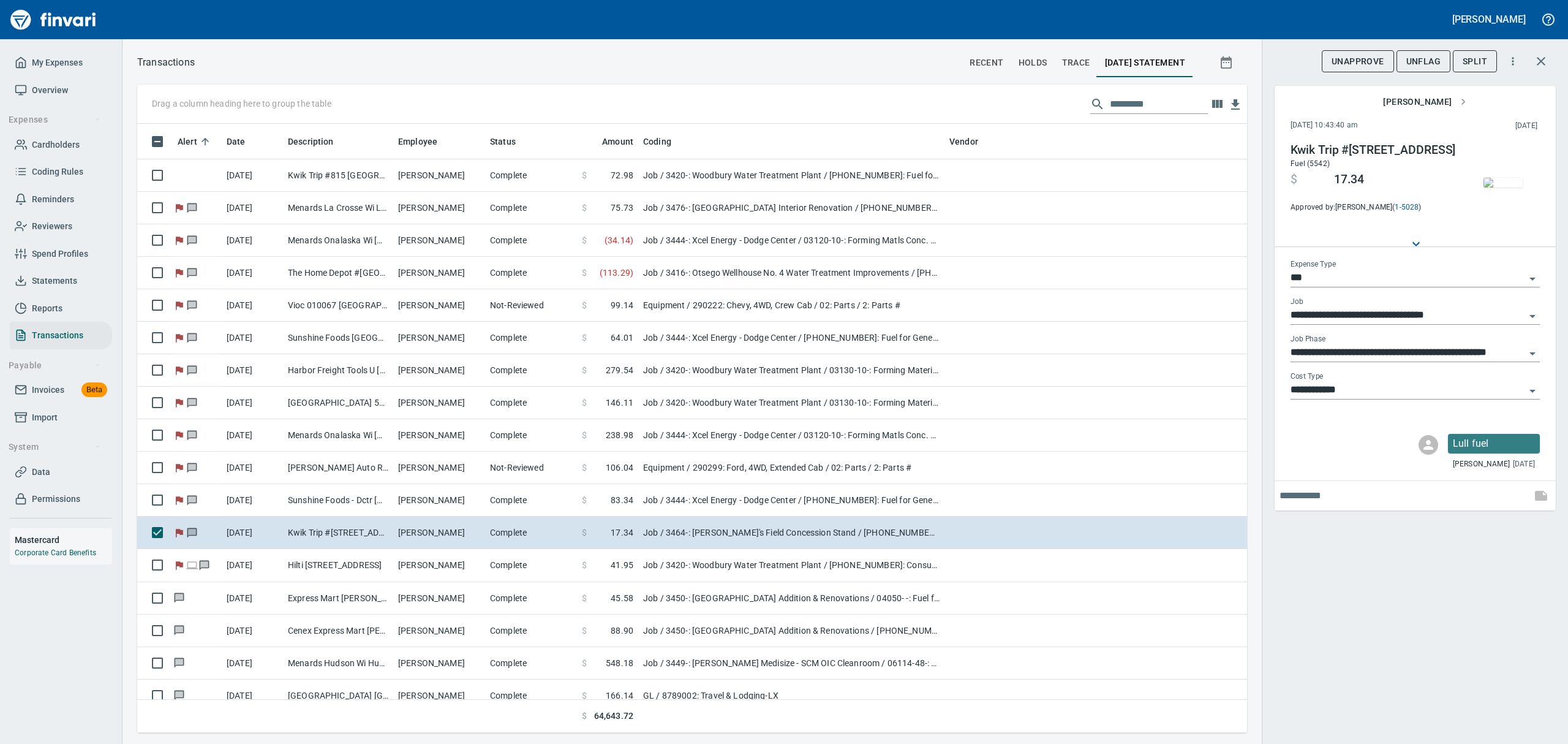
click at [1513, 181] on img "button" at bounding box center [1503, 182] width 39 height 10
click at [1492, 187] on img "button" at bounding box center [1503, 182] width 39 height 10
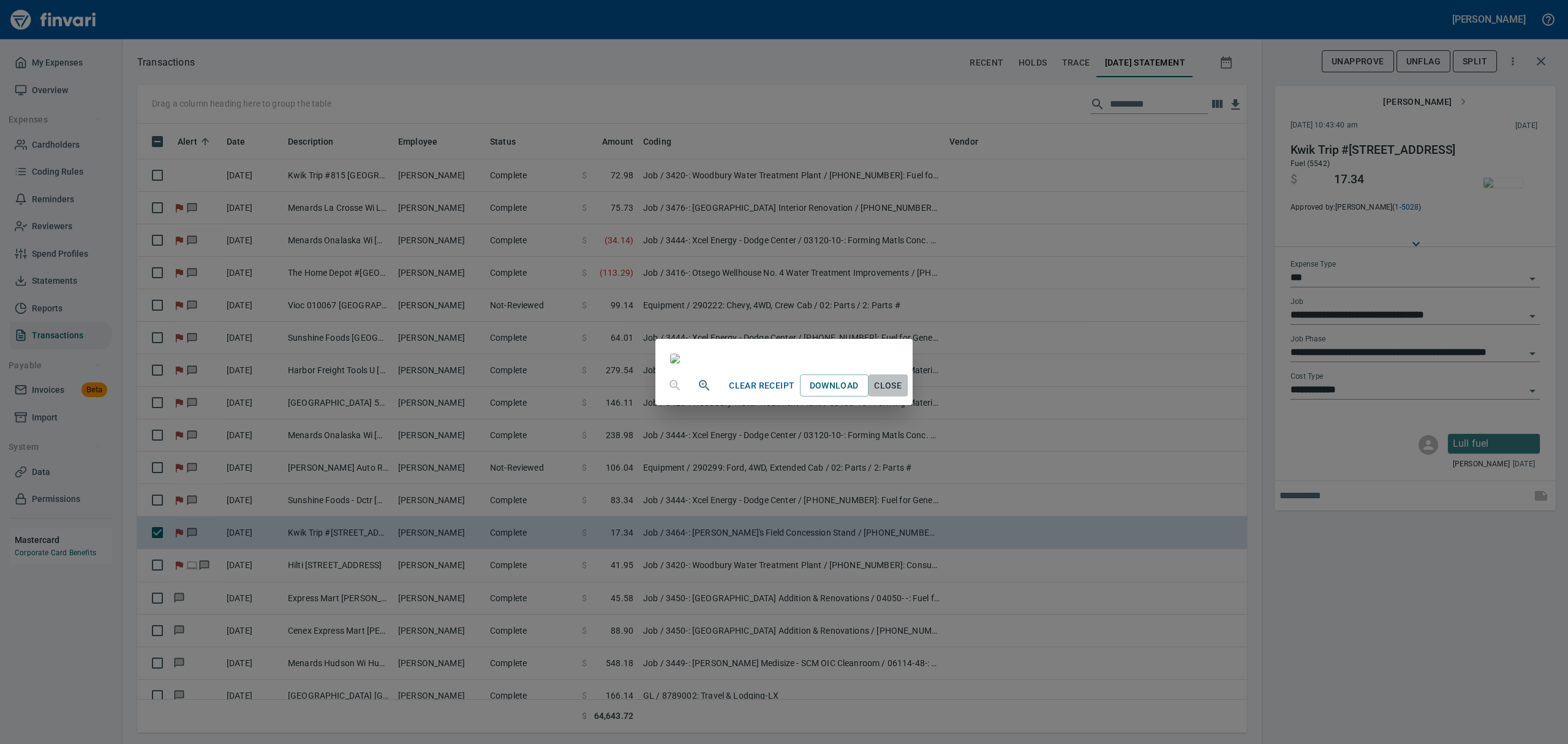
click at [903, 393] on span "Close" at bounding box center [888, 385] width 29 height 15
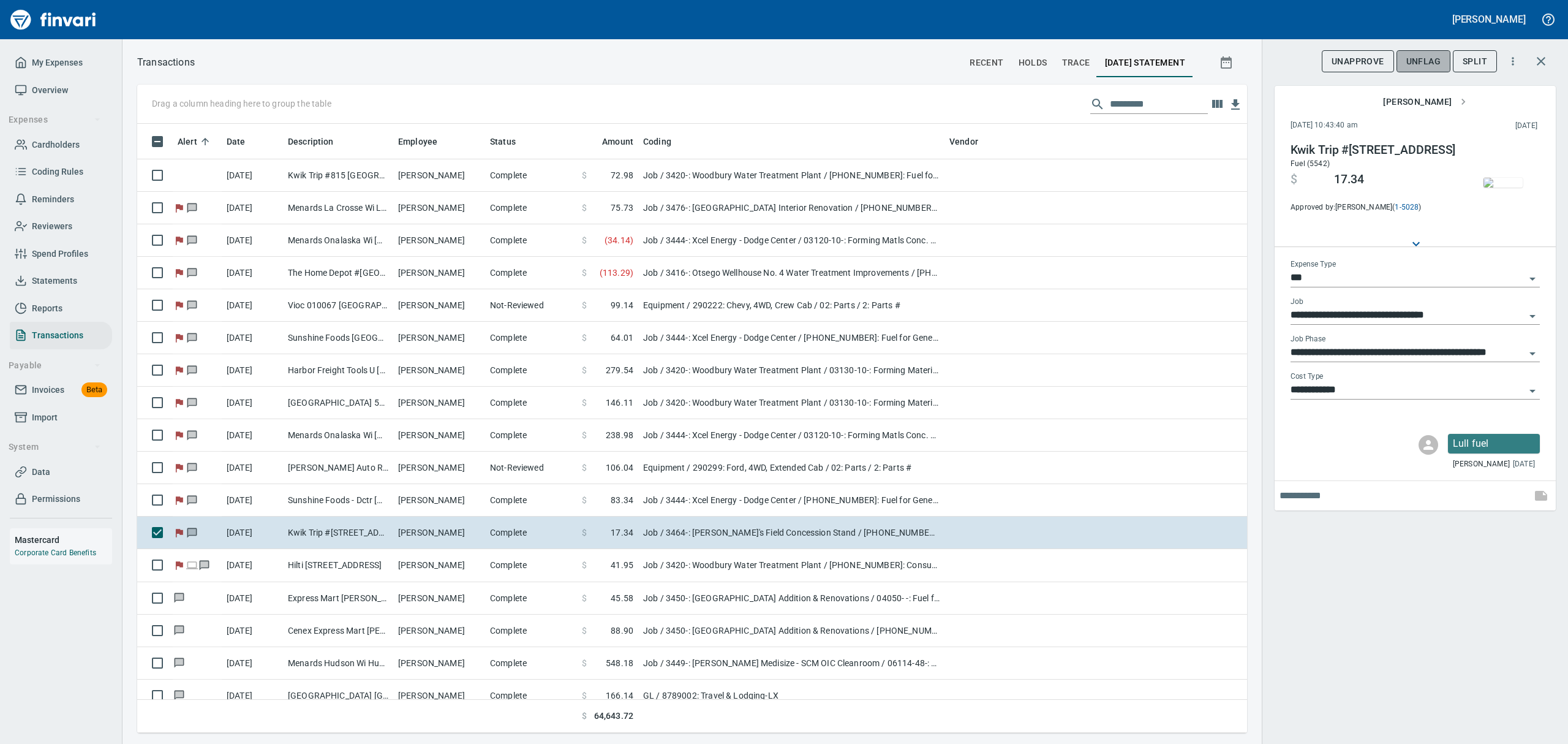
click at [1434, 61] on span "UnFlag" at bounding box center [1424, 61] width 34 height 15
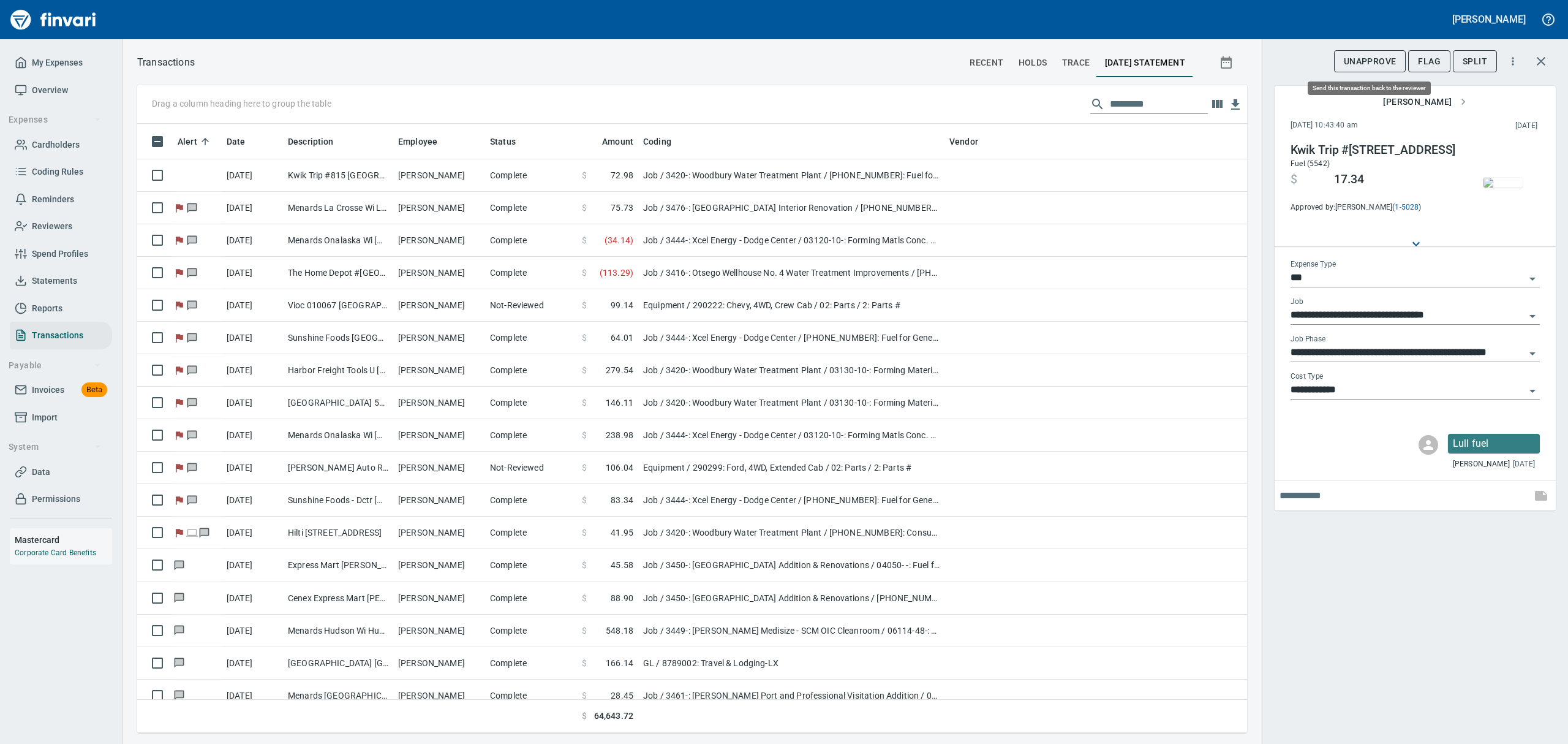
scroll to position [596, 1082]
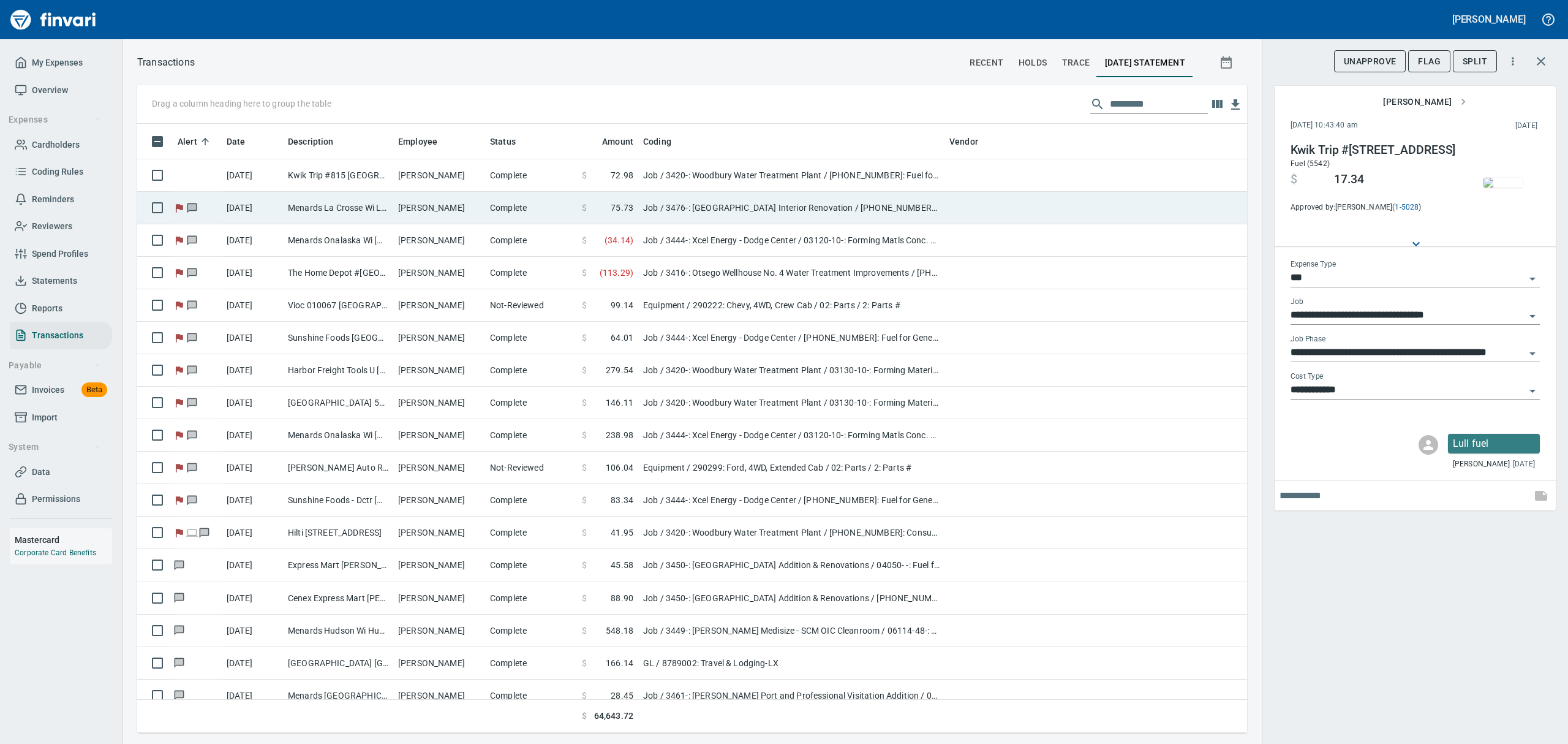
click at [314, 204] on td "Menards La Crosse Wi La Crosse [GEOGRAPHIC_DATA]" at bounding box center [338, 207] width 110 height 32
type input "**********"
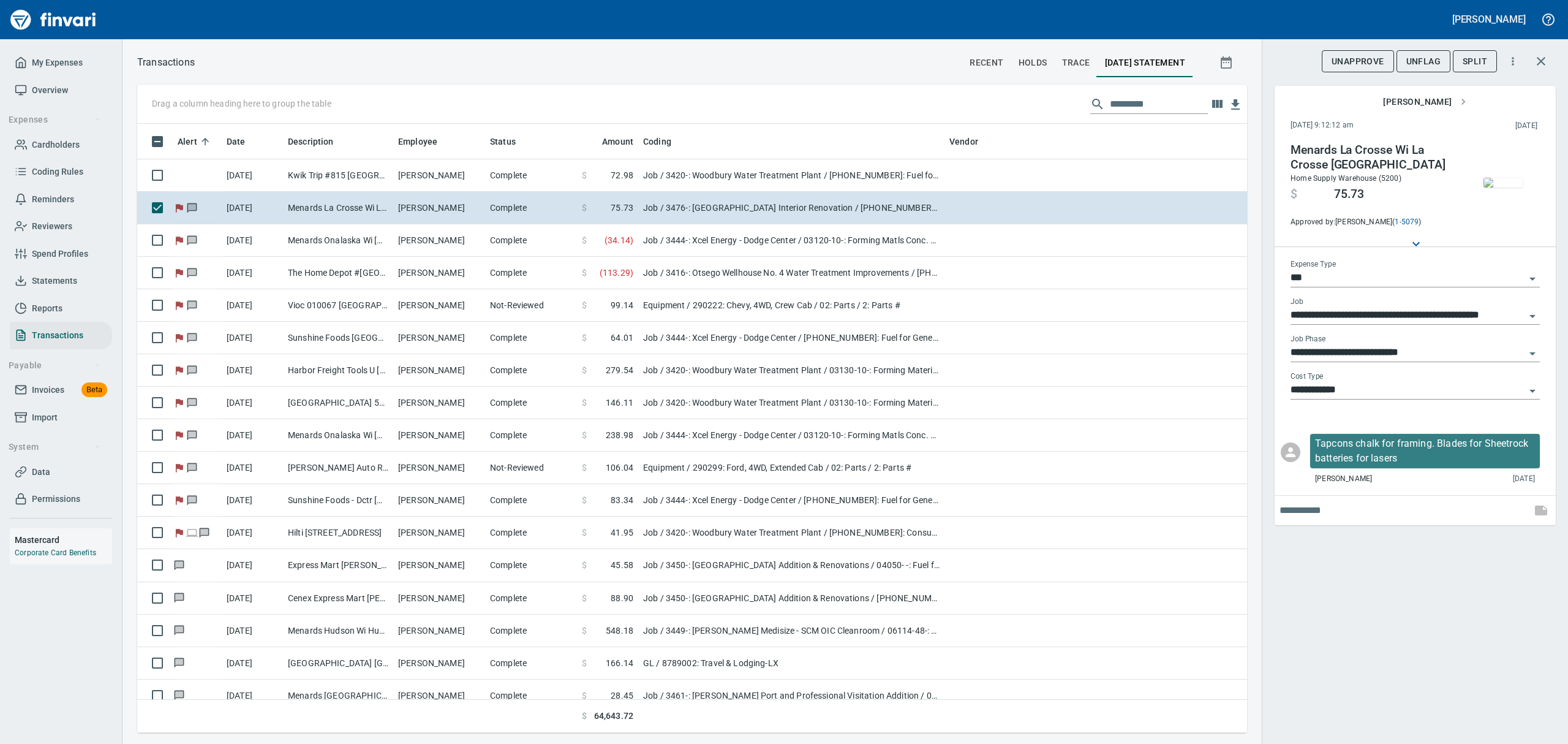
click at [1421, 60] on span "UnFlag" at bounding box center [1424, 61] width 34 height 15
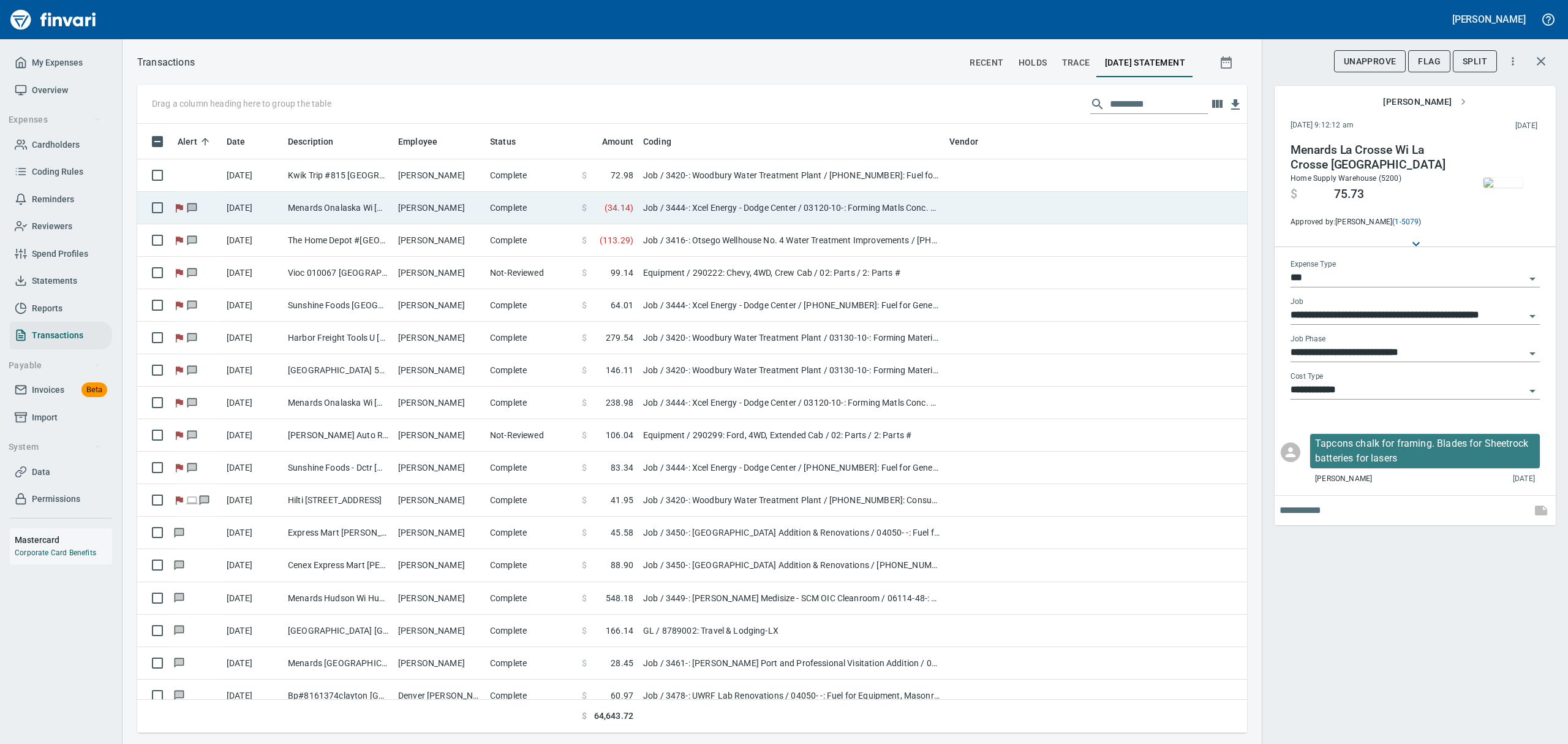
click at [429, 212] on td "[PERSON_NAME]" at bounding box center [439, 207] width 92 height 32
type input "**********"
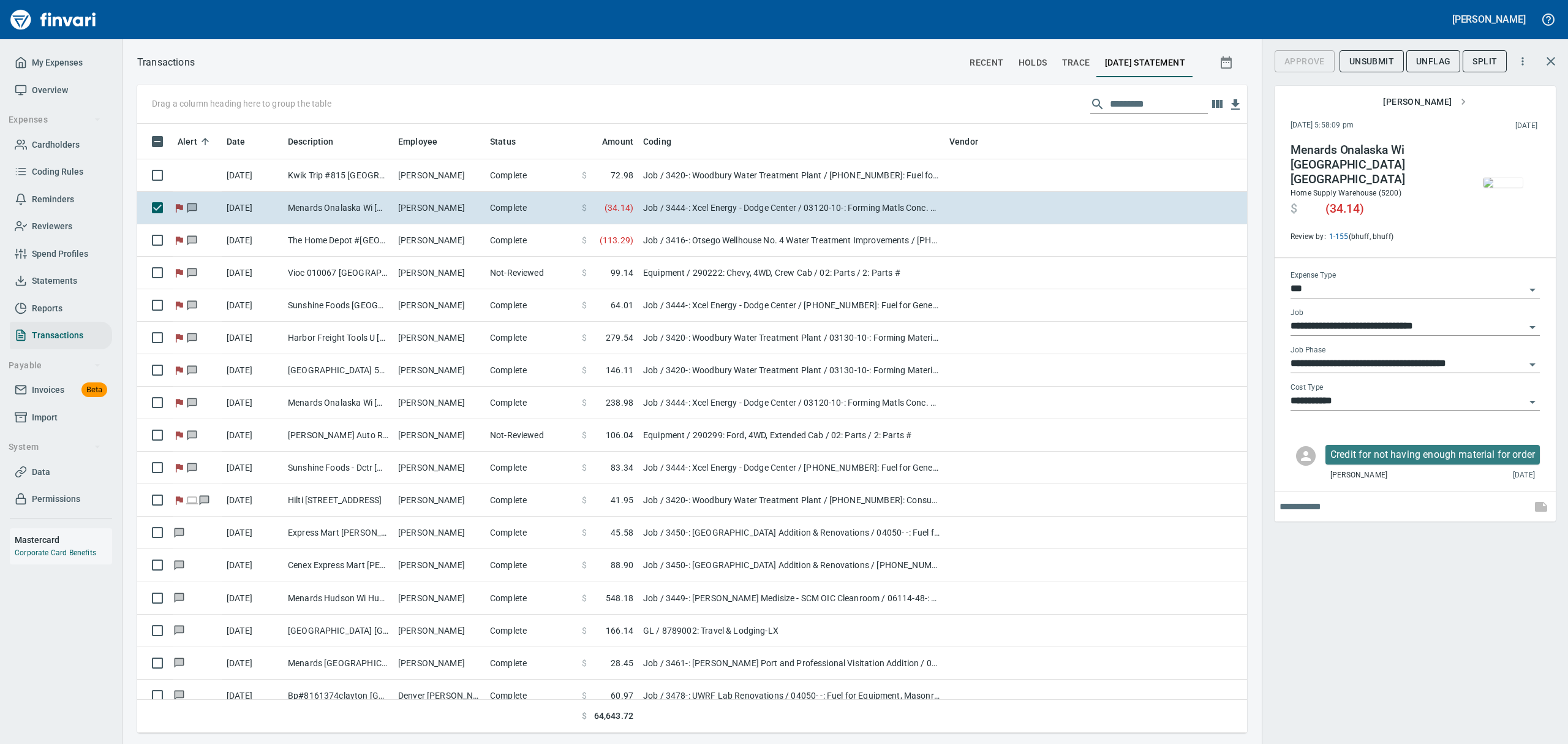
click at [1503, 177] on img "button" at bounding box center [1503, 182] width 39 height 10
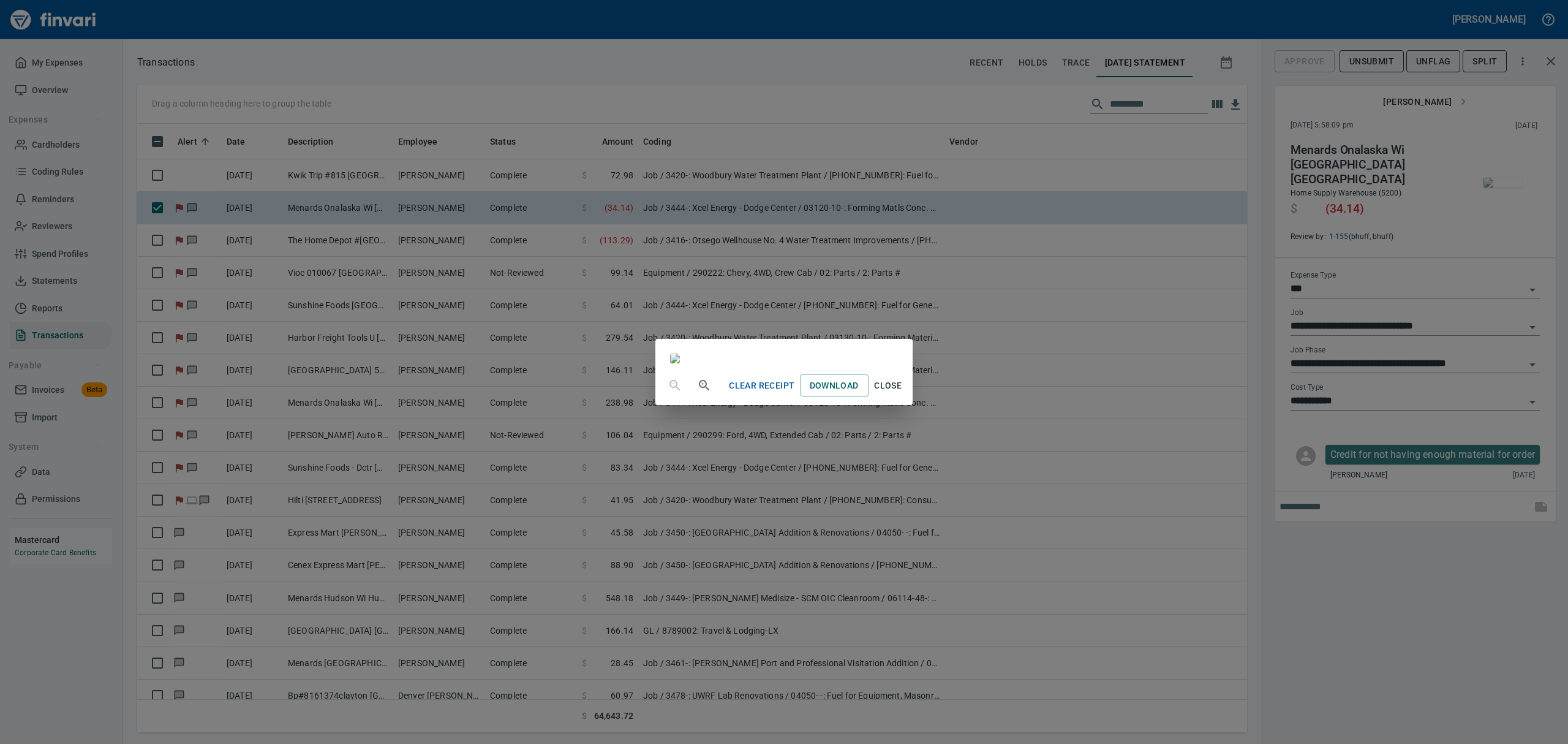
click at [908, 397] on button "Close" at bounding box center [888, 385] width 39 height 22
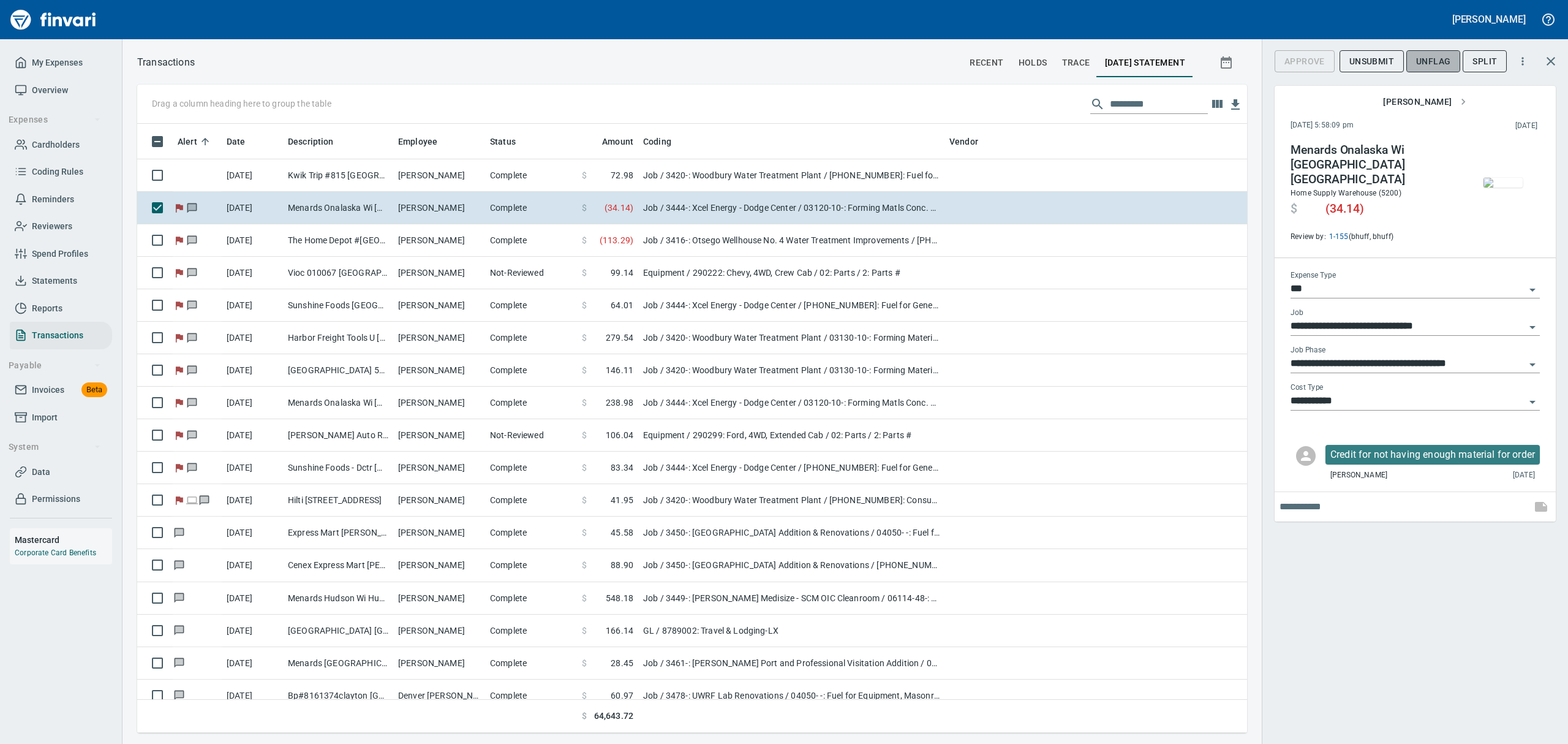
click at [1427, 60] on span "UnFlag" at bounding box center [1433, 61] width 34 height 15
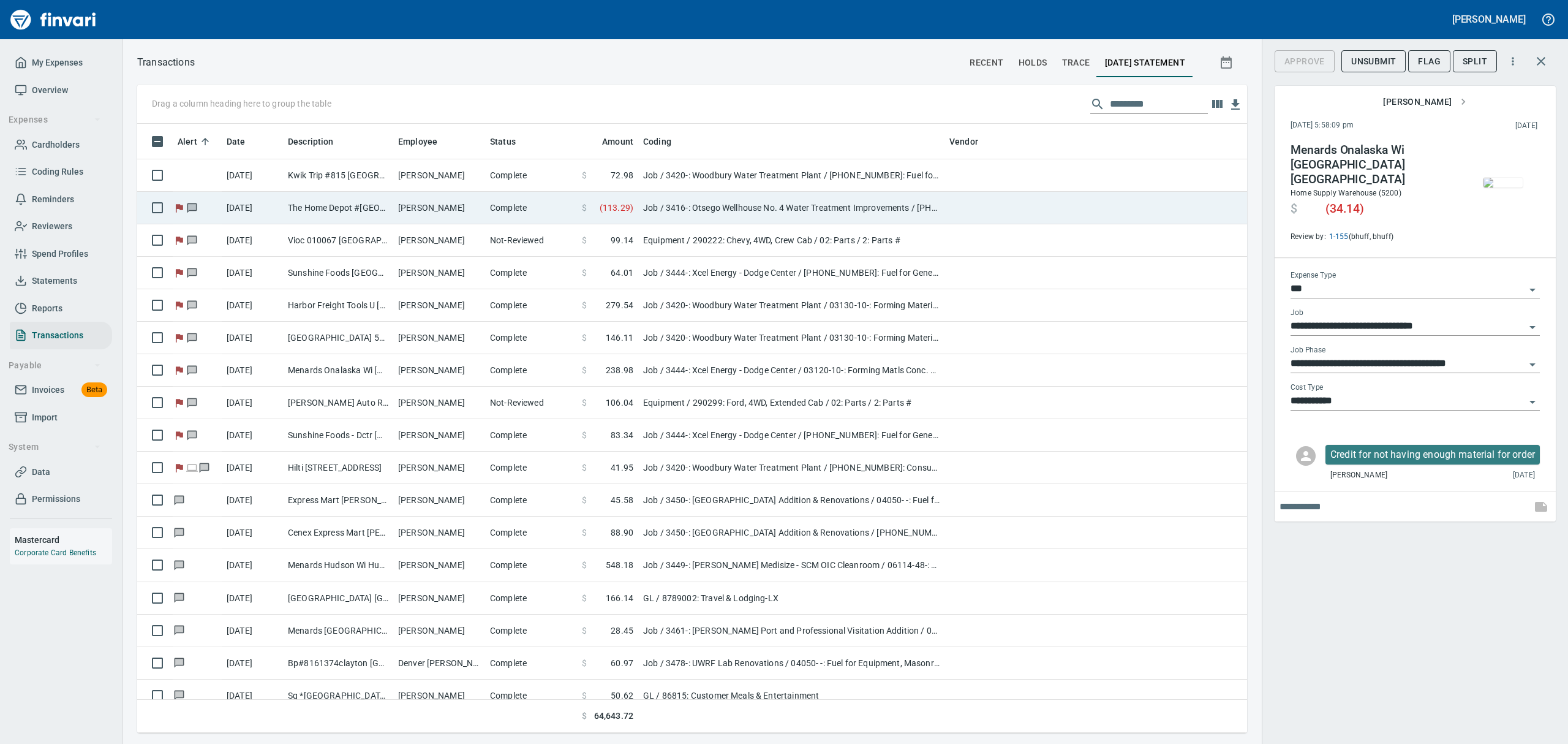
click at [306, 204] on td "The Home Depot #[GEOGRAPHIC_DATA]" at bounding box center [338, 207] width 110 height 32
type input "**********"
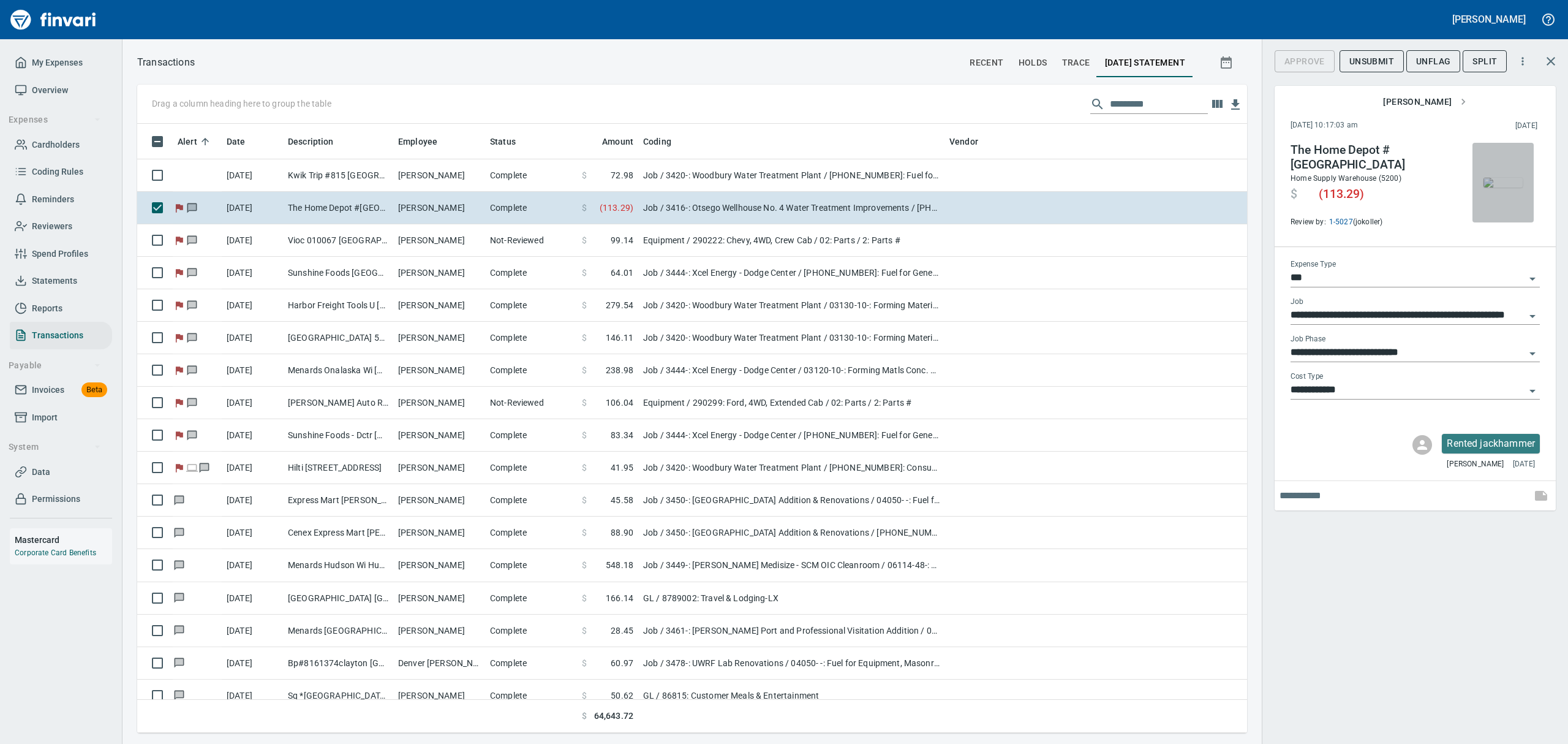
click at [1507, 177] on img "button" at bounding box center [1503, 182] width 39 height 10
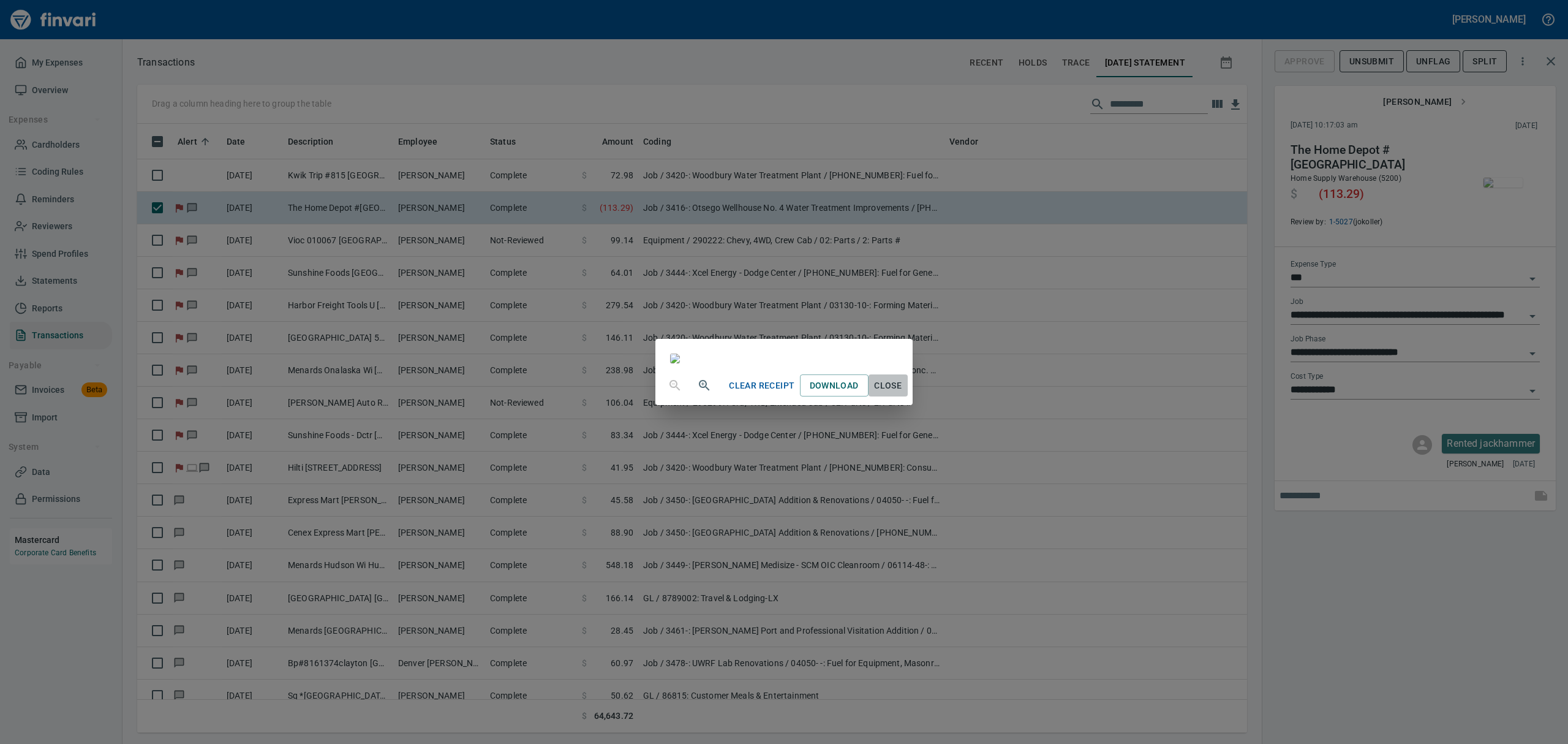
click at [908, 397] on button "Close" at bounding box center [888, 385] width 39 height 22
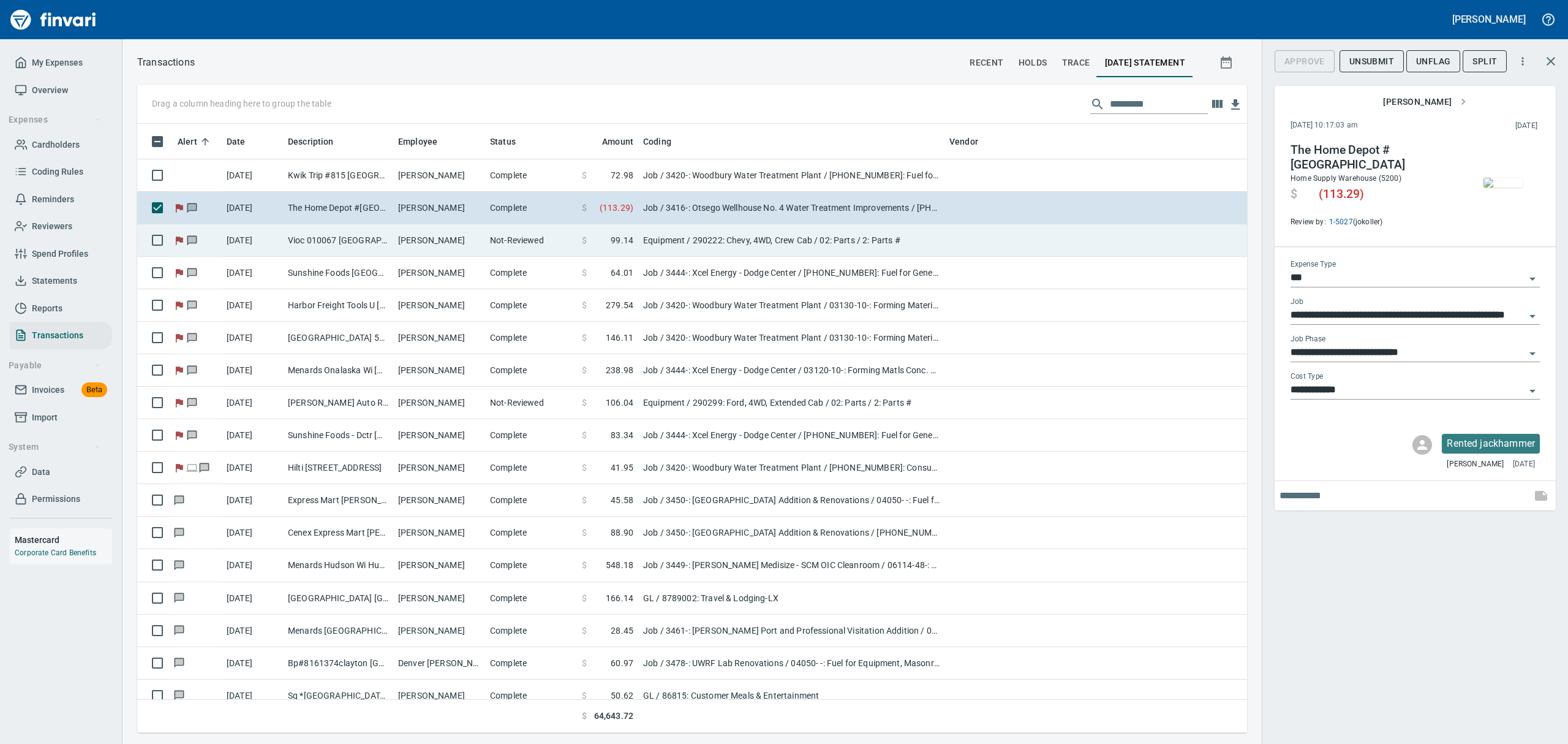
click at [403, 242] on td "[PERSON_NAME]" at bounding box center [439, 240] width 92 height 32
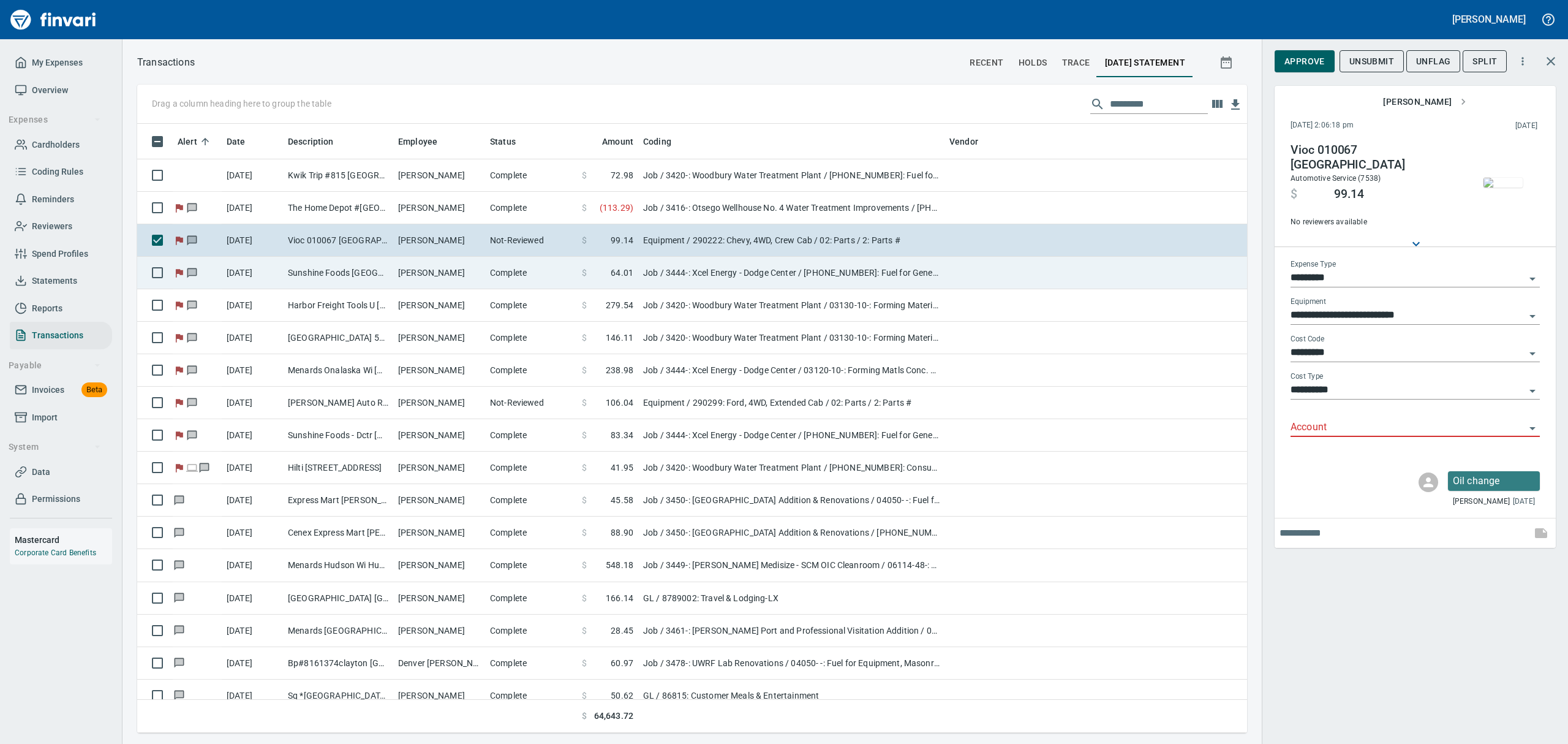
click at [346, 275] on td "Sunshine Foods [GEOGRAPHIC_DATA] [GEOGRAPHIC_DATA]" at bounding box center [338, 272] width 110 height 32
type input "***"
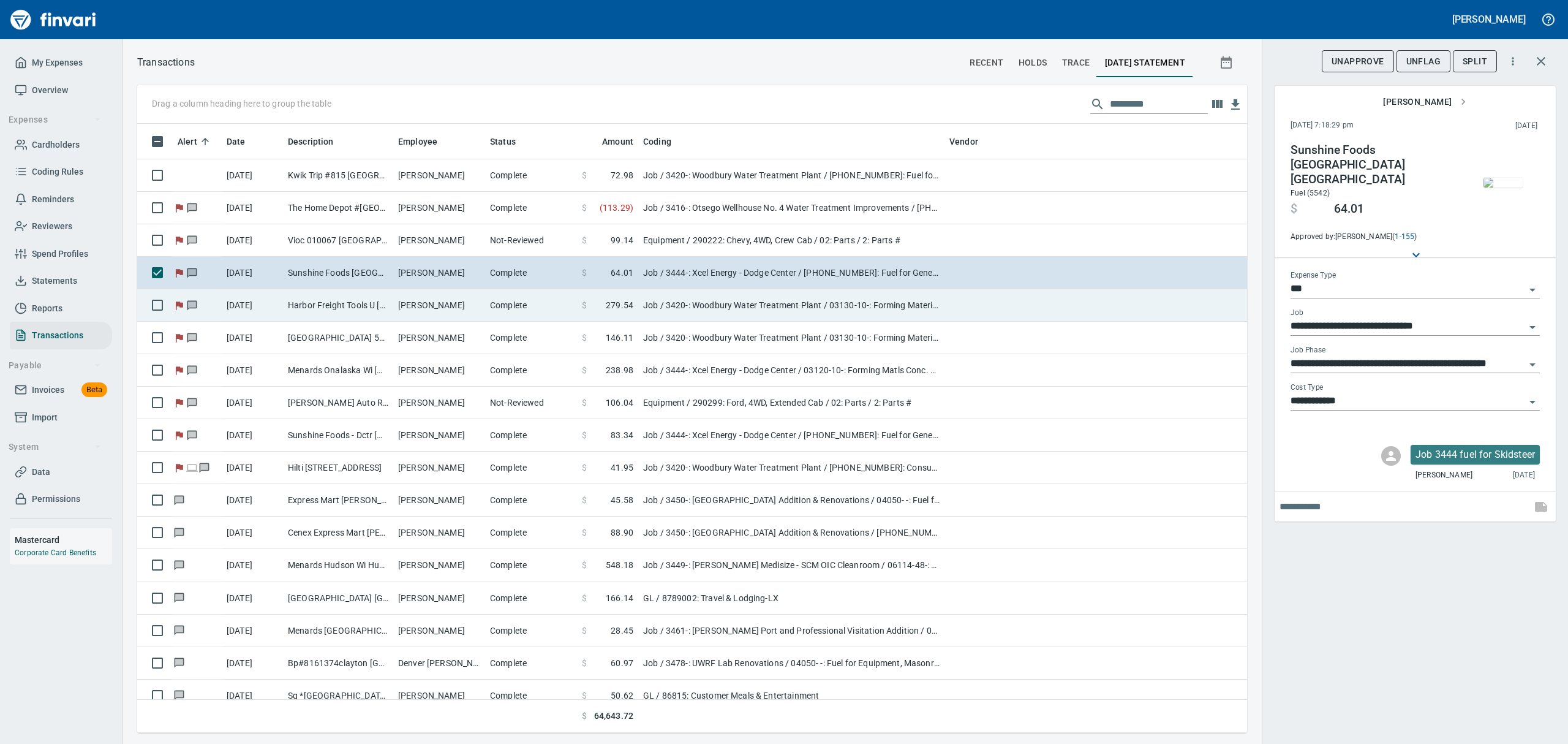
click at [300, 302] on td "Harbor Freight Tools U [GEOGRAPHIC_DATA] WI" at bounding box center [338, 305] width 110 height 32
type input "**********"
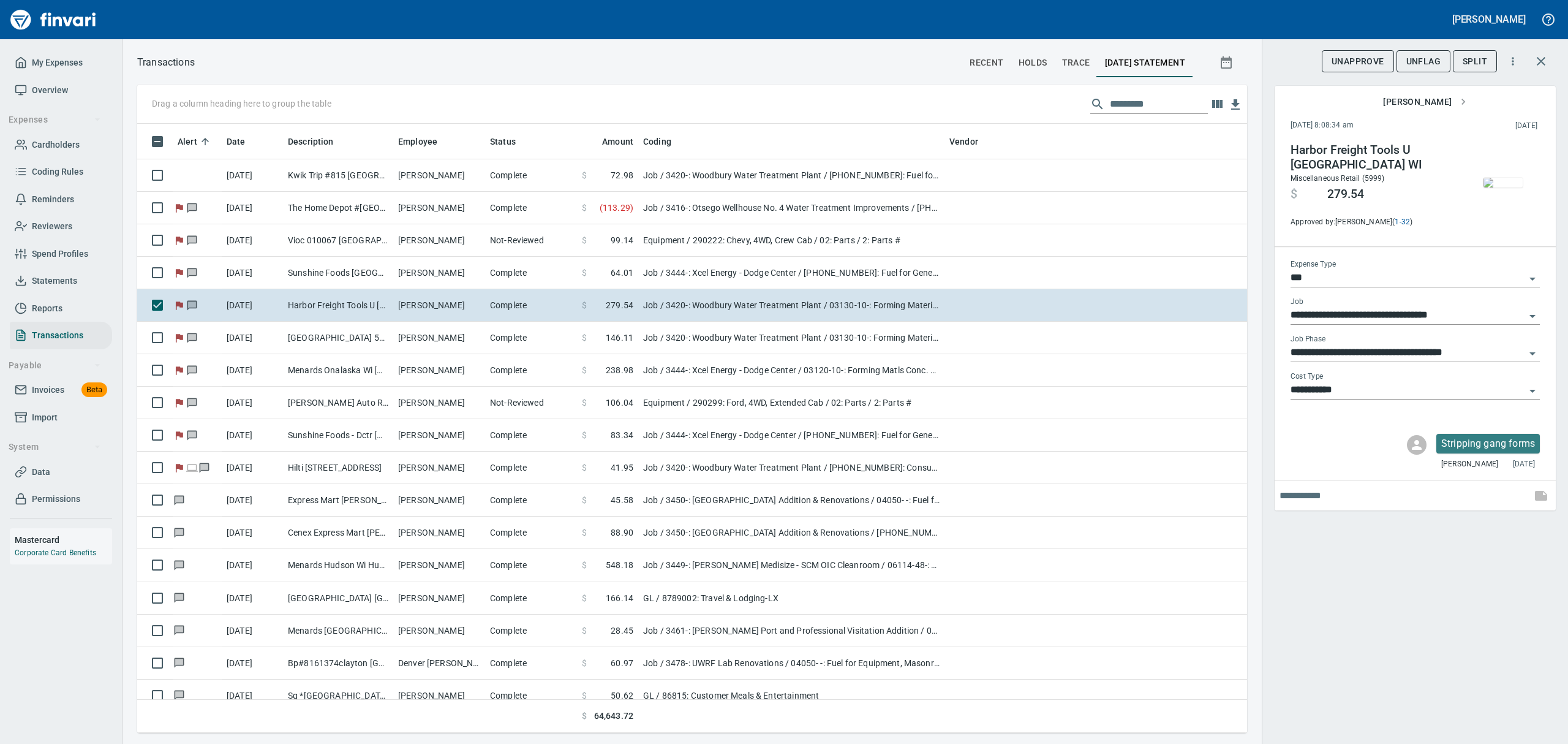
click at [1505, 187] on img "button" at bounding box center [1503, 182] width 39 height 10
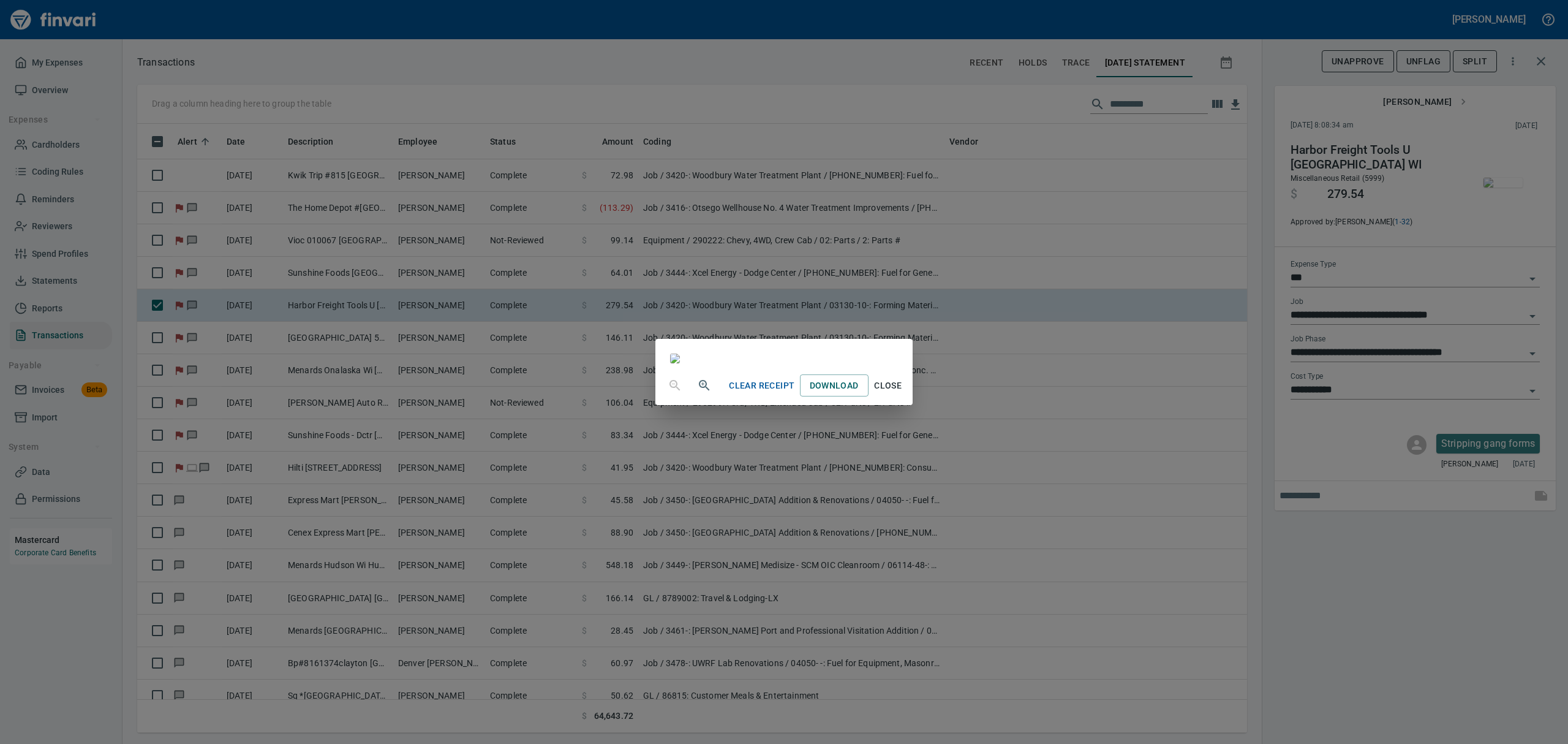
click at [903, 393] on span "Close" at bounding box center [888, 385] width 29 height 15
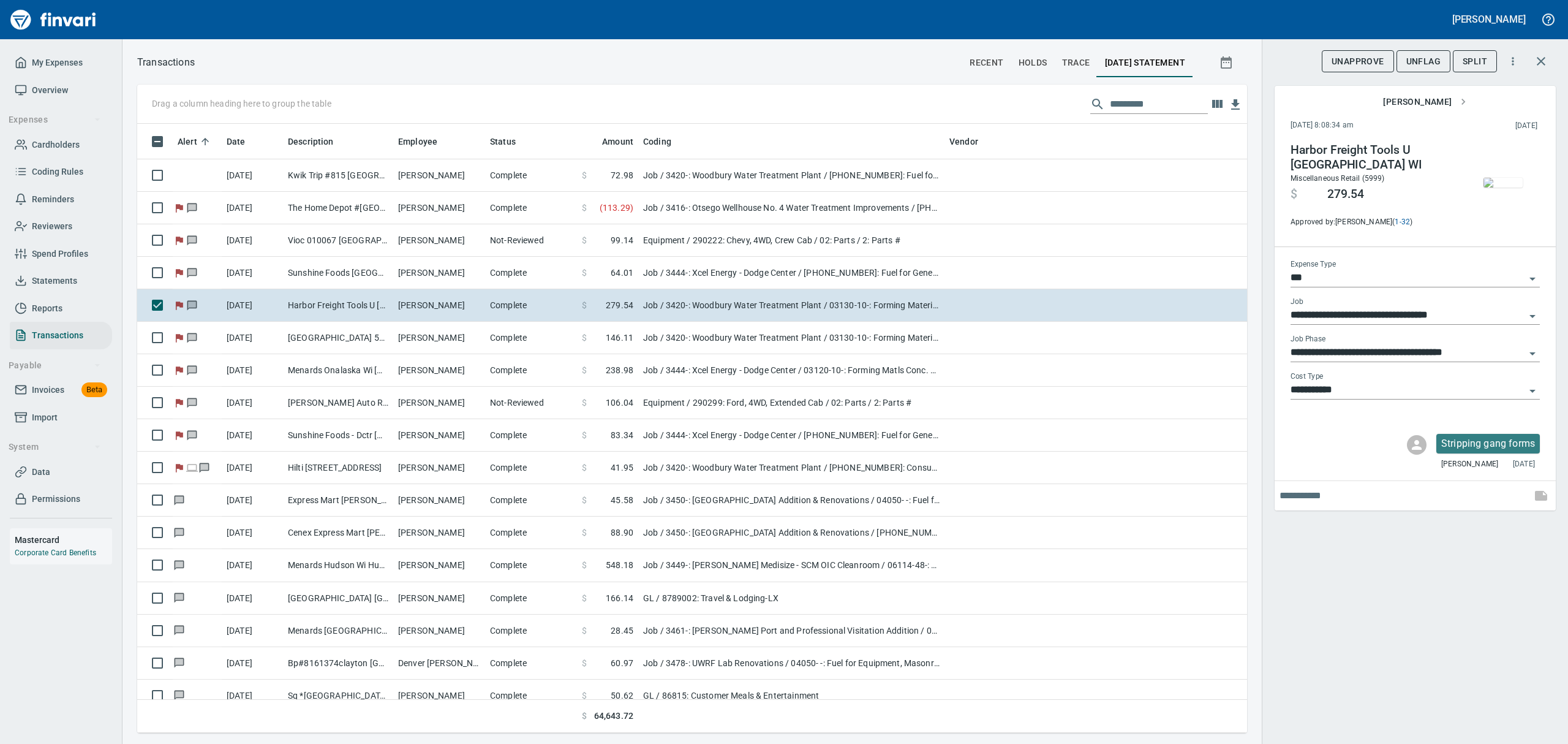
click at [1427, 64] on span "UnFlag" at bounding box center [1424, 61] width 34 height 15
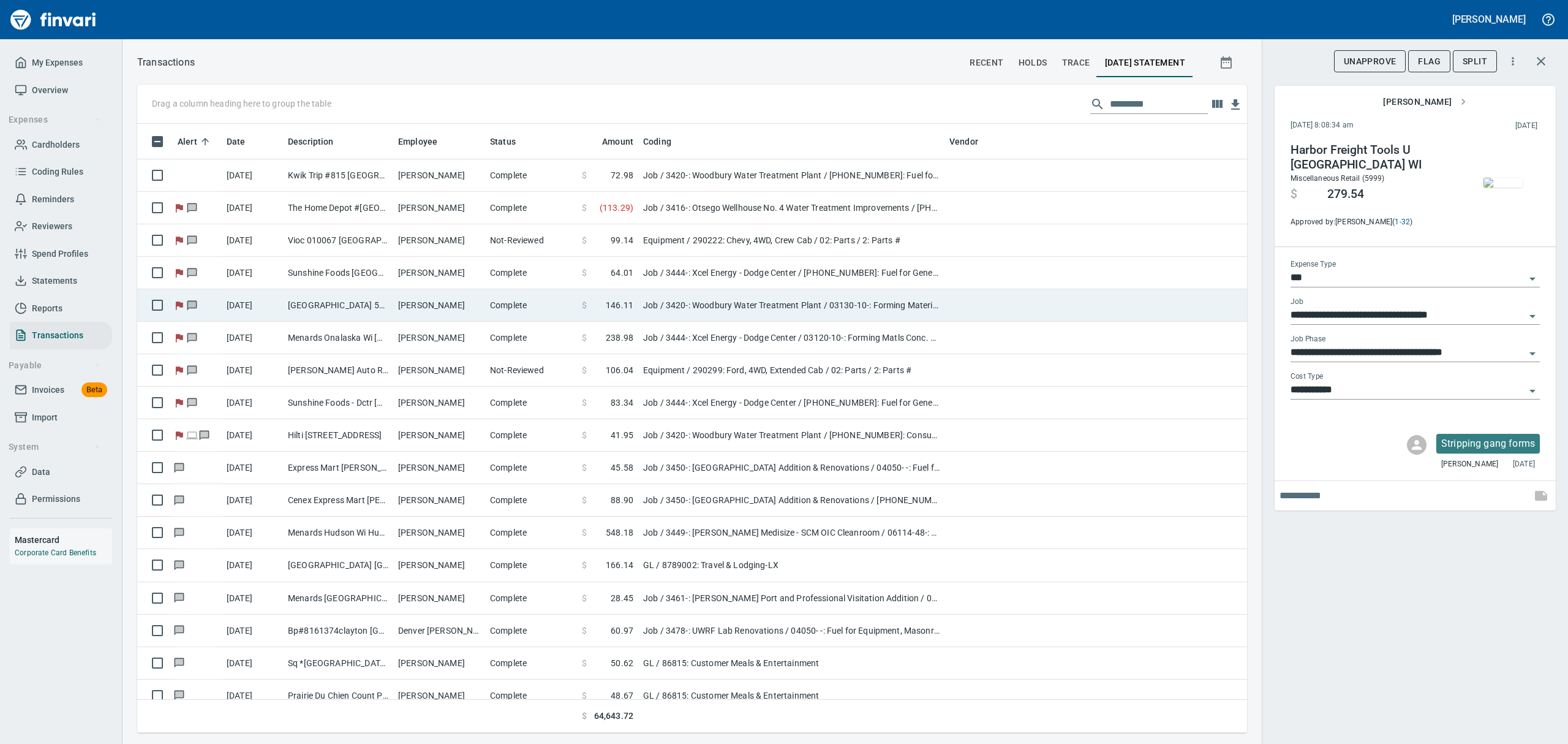
click at [334, 302] on td "[GEOGRAPHIC_DATA] 5200 [GEOGRAPHIC_DATA]" at bounding box center [338, 305] width 110 height 32
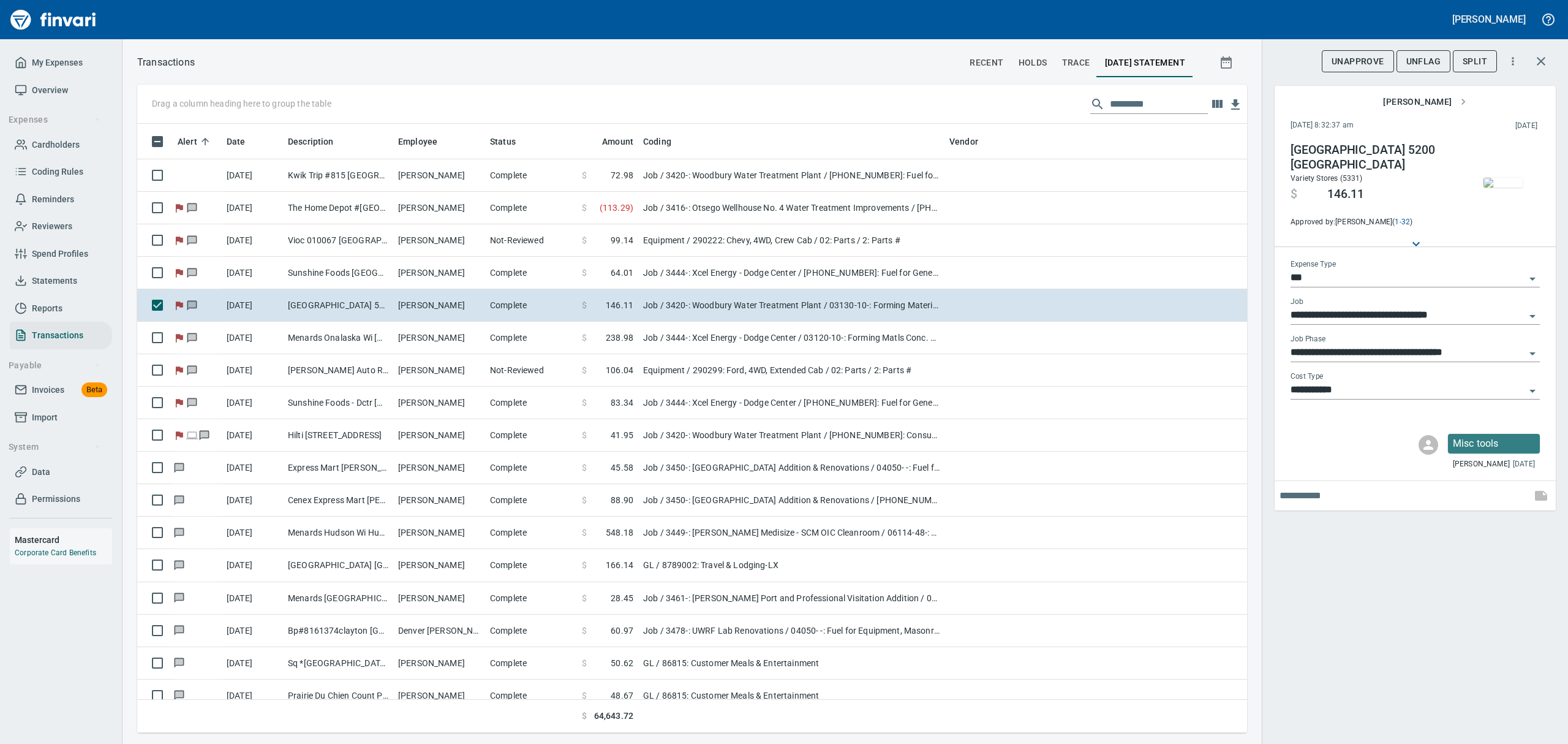
click at [1510, 187] on img "button" at bounding box center [1503, 182] width 39 height 10
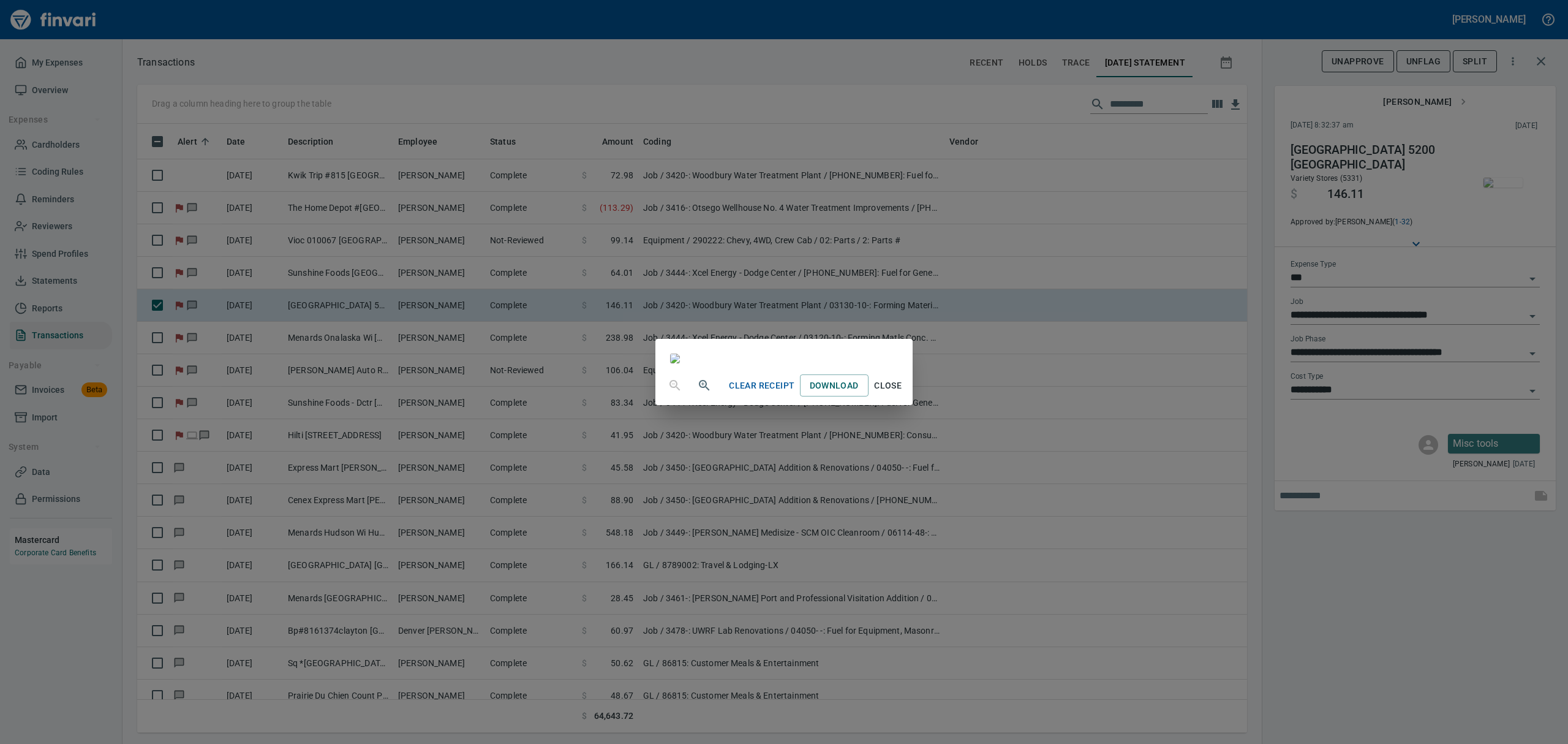
click at [903, 393] on span "Close" at bounding box center [888, 385] width 29 height 15
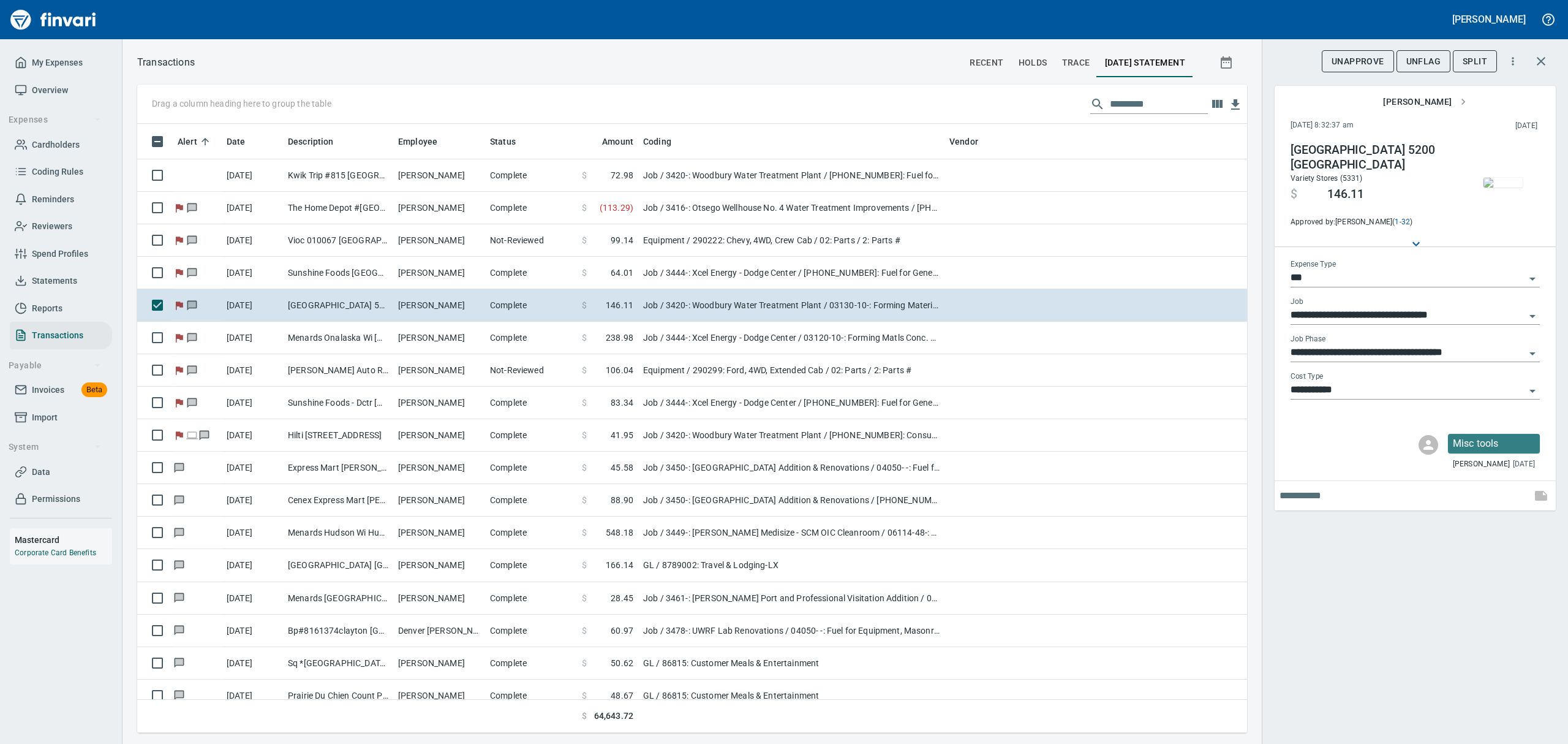
click at [1406, 57] on span "UnFlag" at bounding box center [1424, 61] width 34 height 15
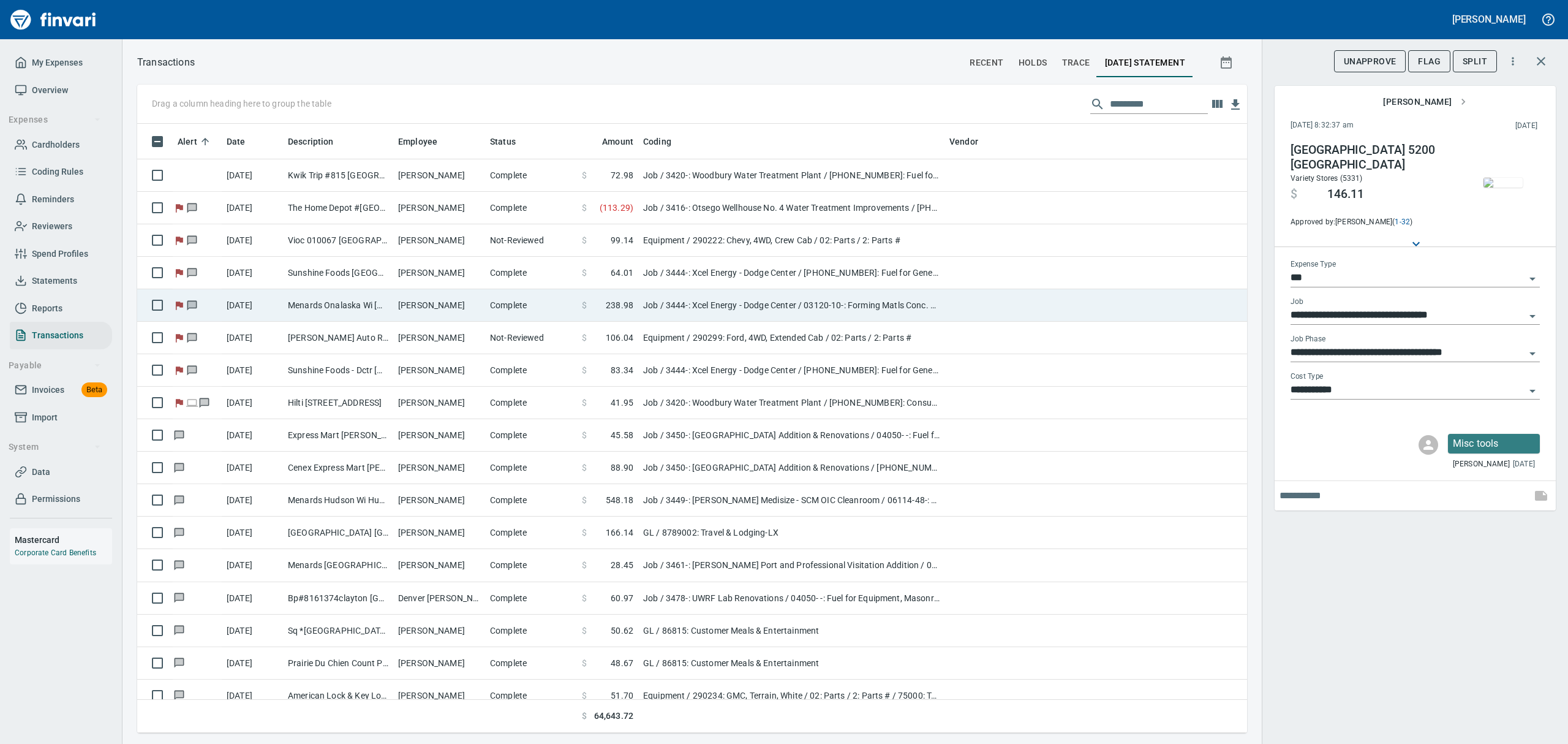
click at [350, 302] on td "Menards Onalaska Wi [GEOGRAPHIC_DATA] [GEOGRAPHIC_DATA]" at bounding box center [338, 305] width 110 height 32
type input "**********"
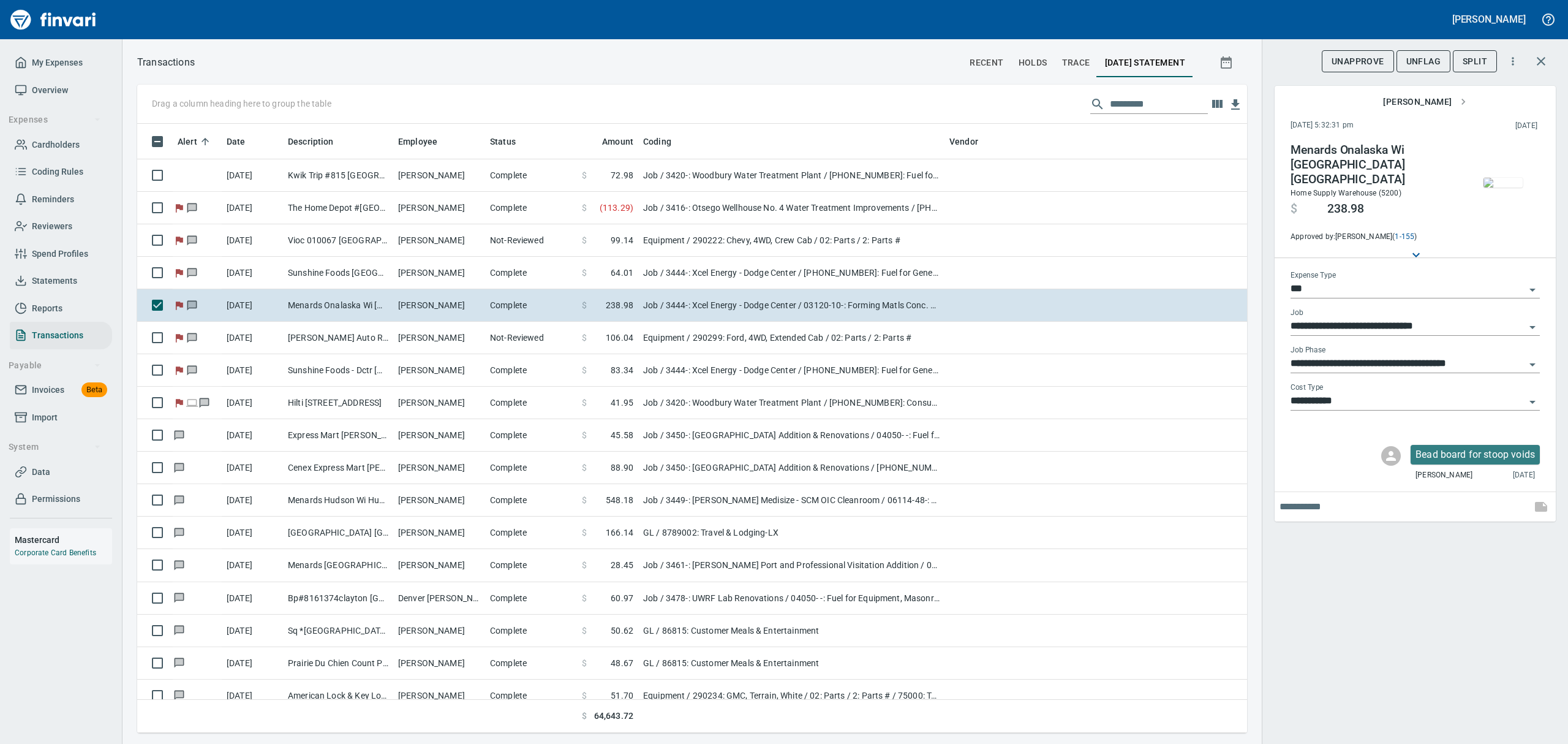
click at [1507, 177] on img "button" at bounding box center [1503, 182] width 39 height 10
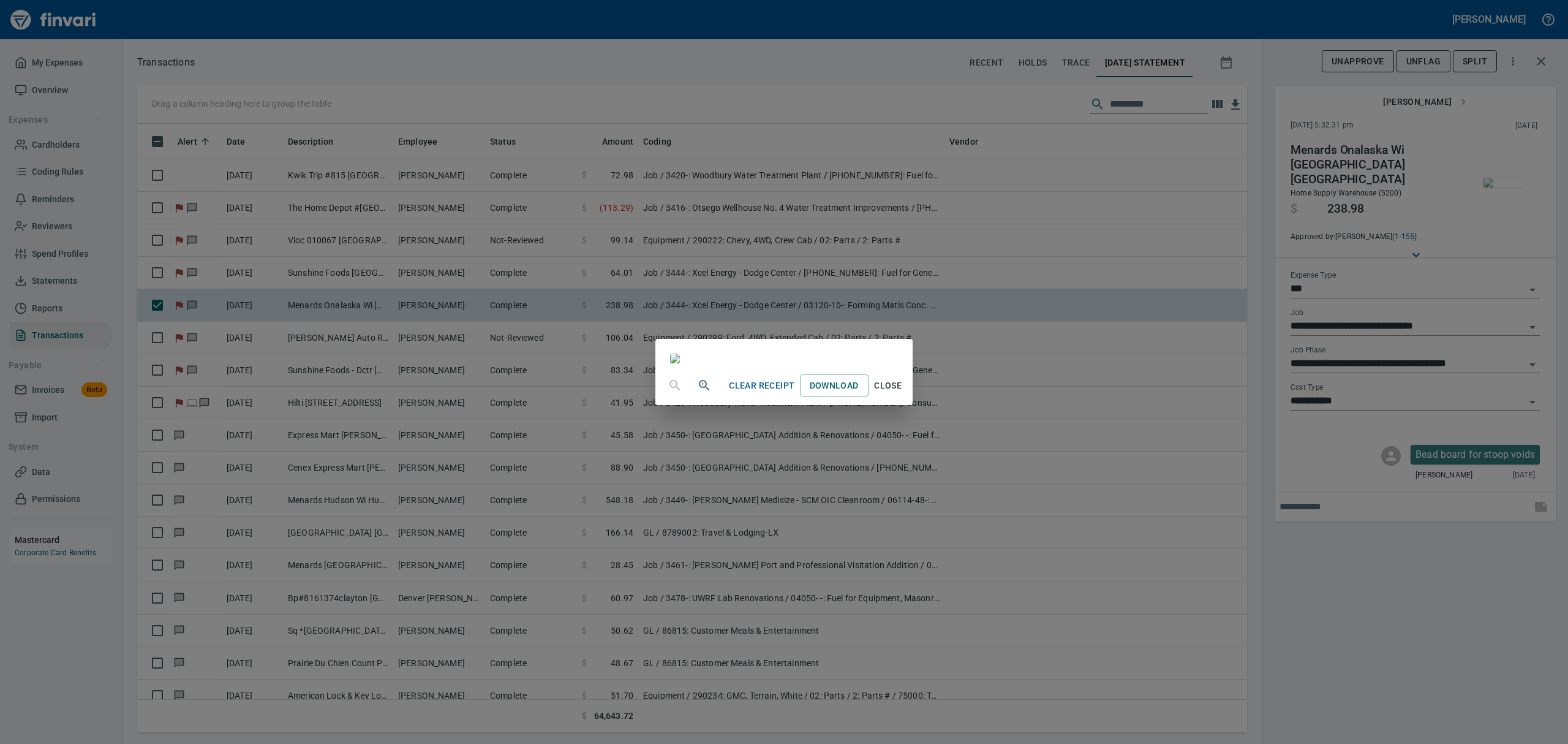
click at [903, 393] on span "Close" at bounding box center [888, 385] width 29 height 15
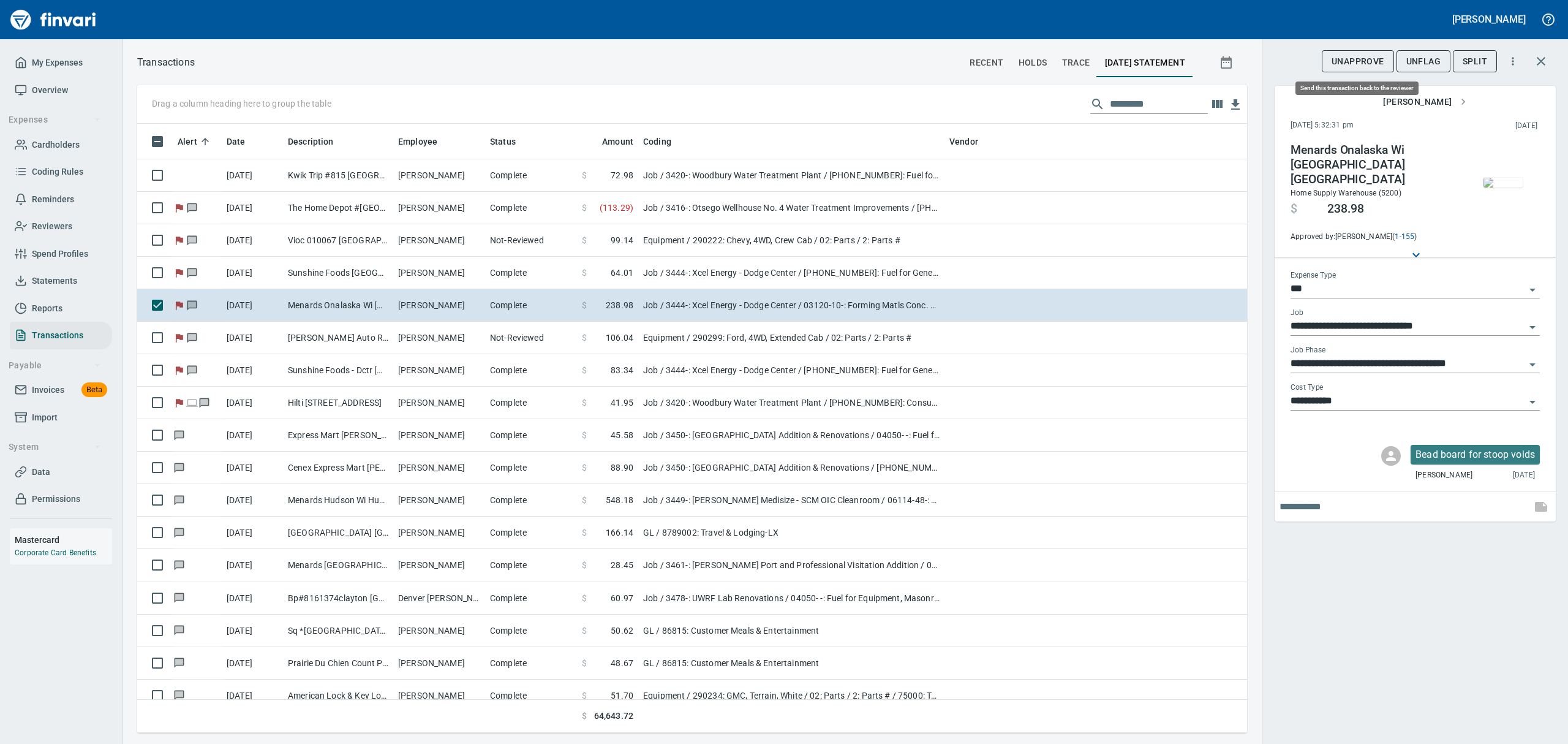
scroll to position [596, 1082]
click at [1418, 59] on span "UnFlag" at bounding box center [1424, 61] width 34 height 15
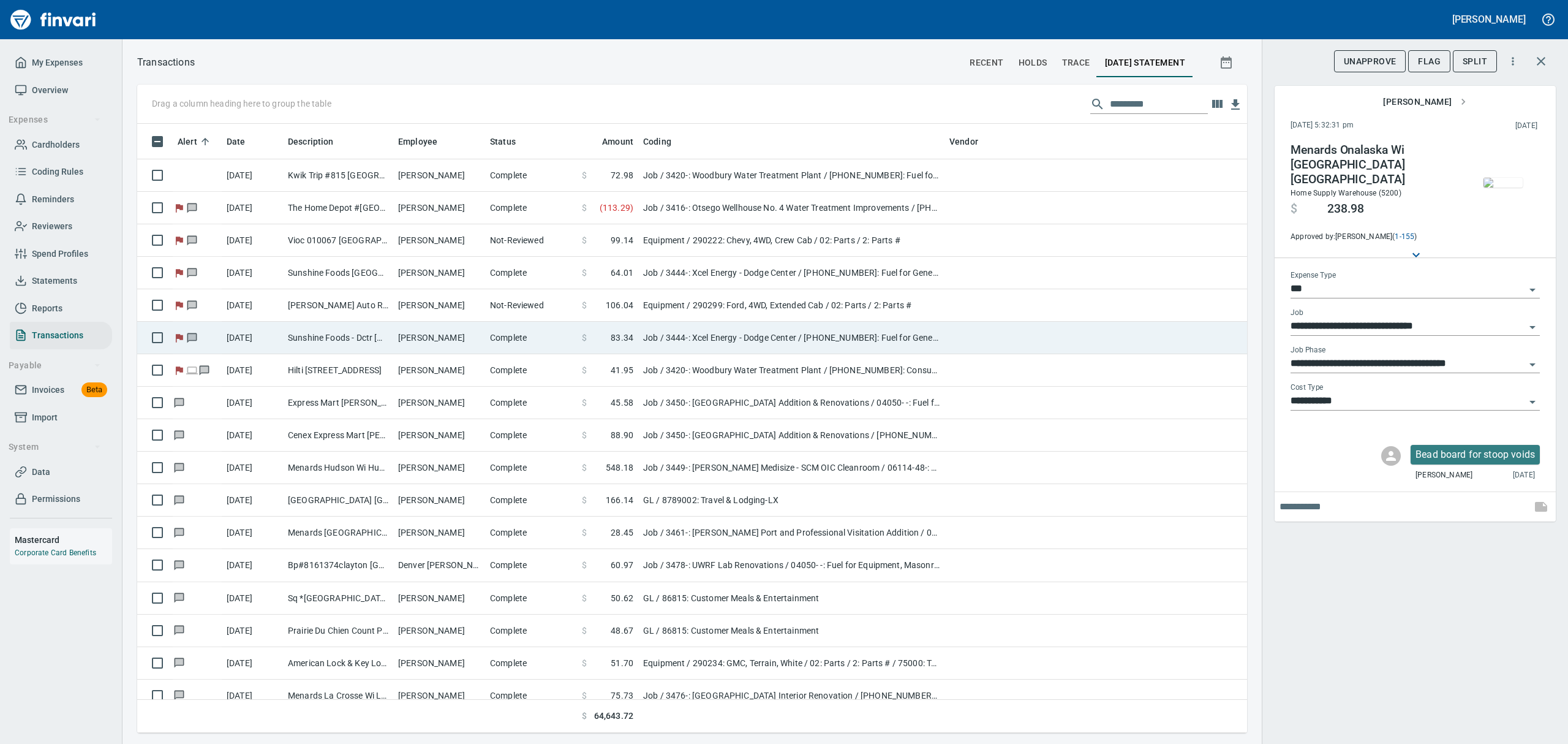
click at [323, 341] on td "Sunshine Foods - Dctr [GEOGRAPHIC_DATA] [GEOGRAPHIC_DATA]" at bounding box center [338, 338] width 110 height 32
type input "**********"
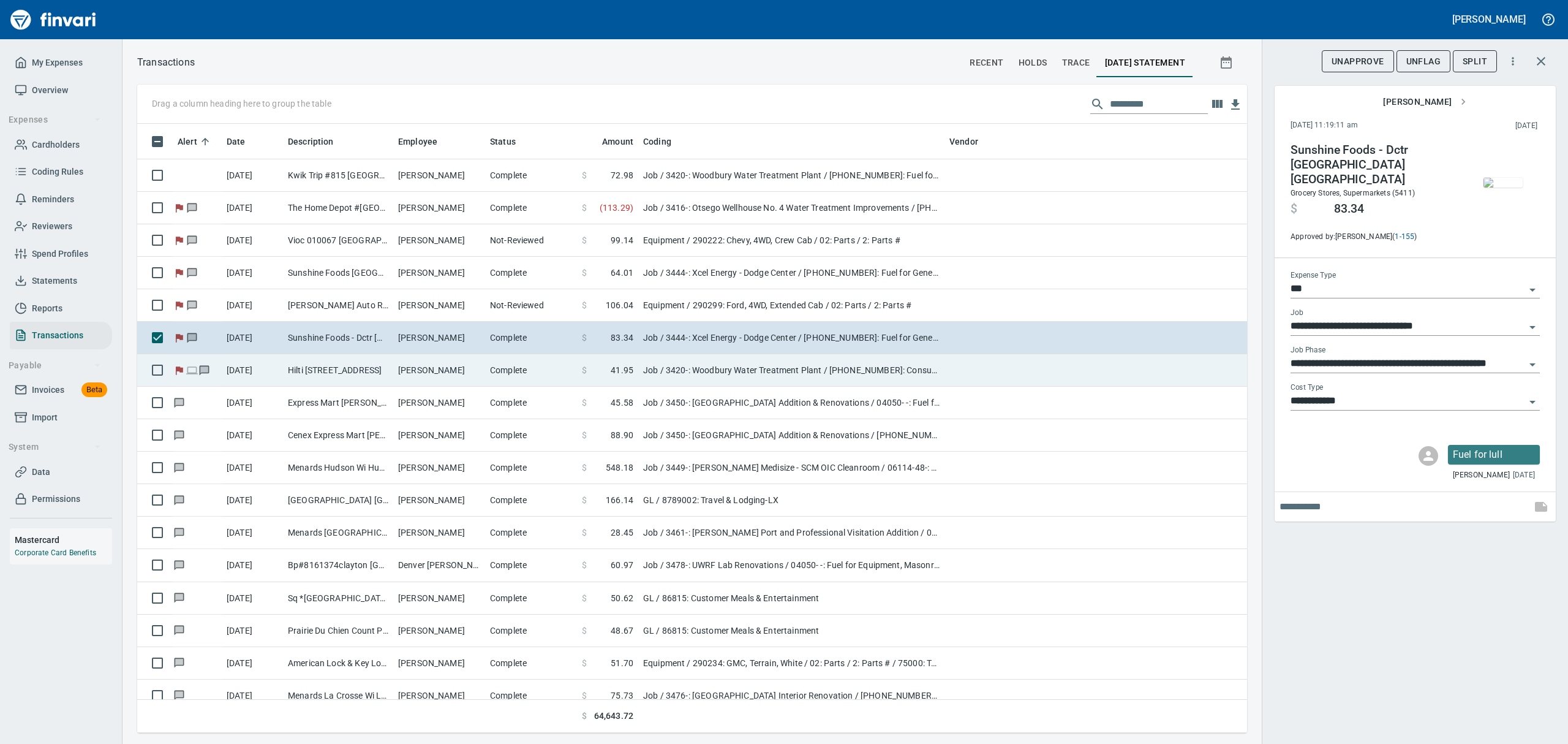
click at [326, 378] on td "Hilti [STREET_ADDRESS]" at bounding box center [338, 370] width 110 height 32
type input "**********"
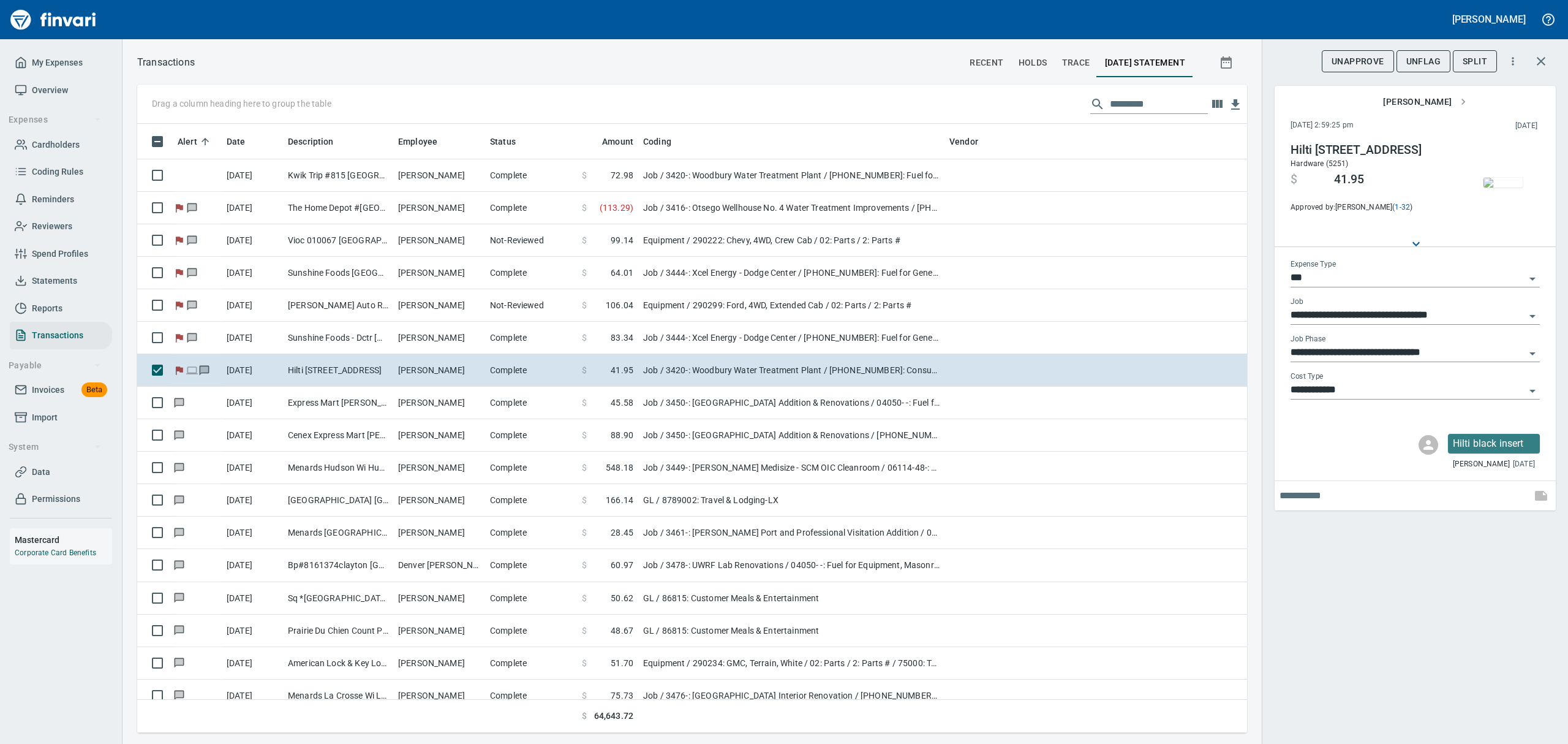
click at [1503, 187] on img "button" at bounding box center [1503, 182] width 39 height 10
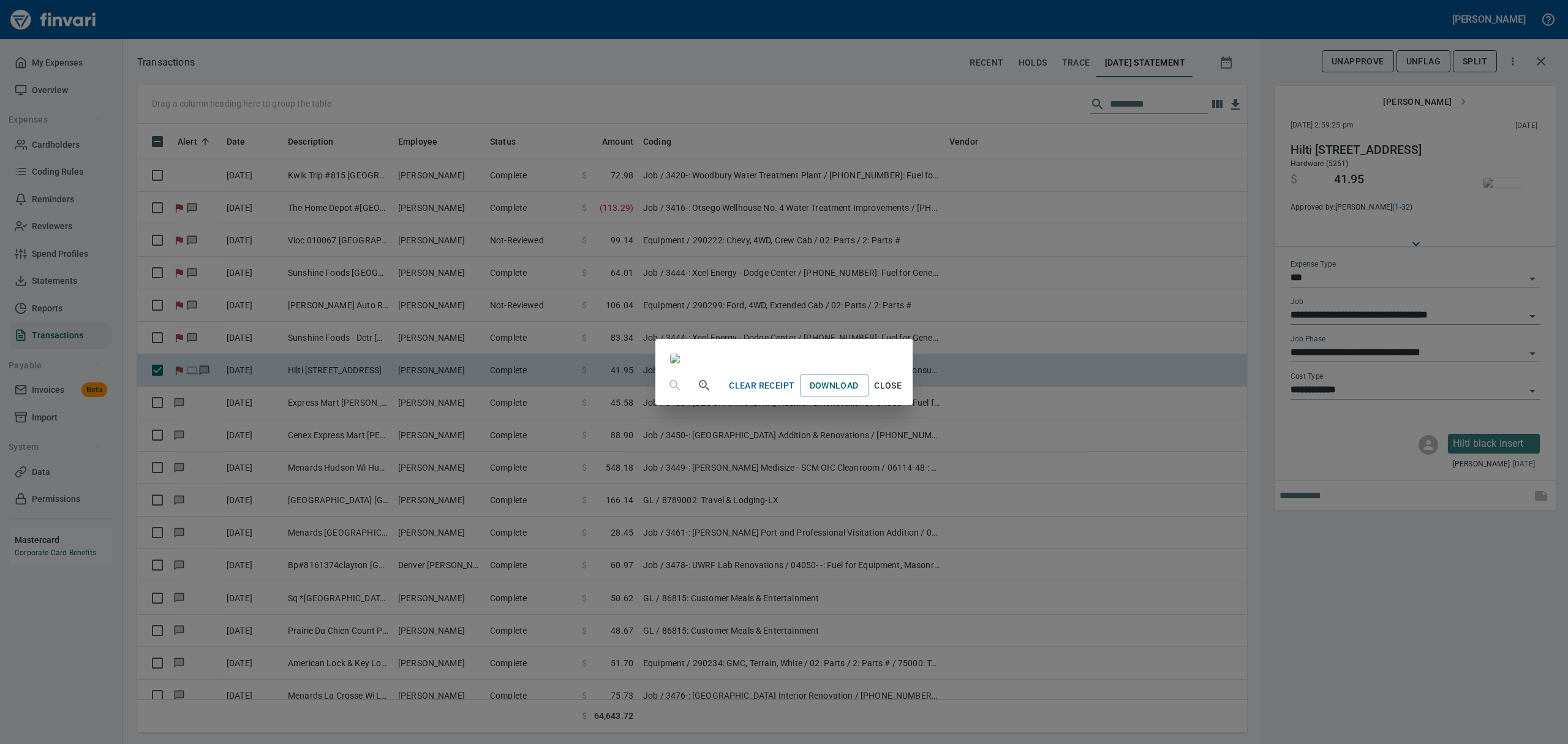
click at [699, 390] on icon "button" at bounding box center [704, 385] width 10 height 10
click at [903, 394] on span "Close" at bounding box center [888, 387] width 29 height 15
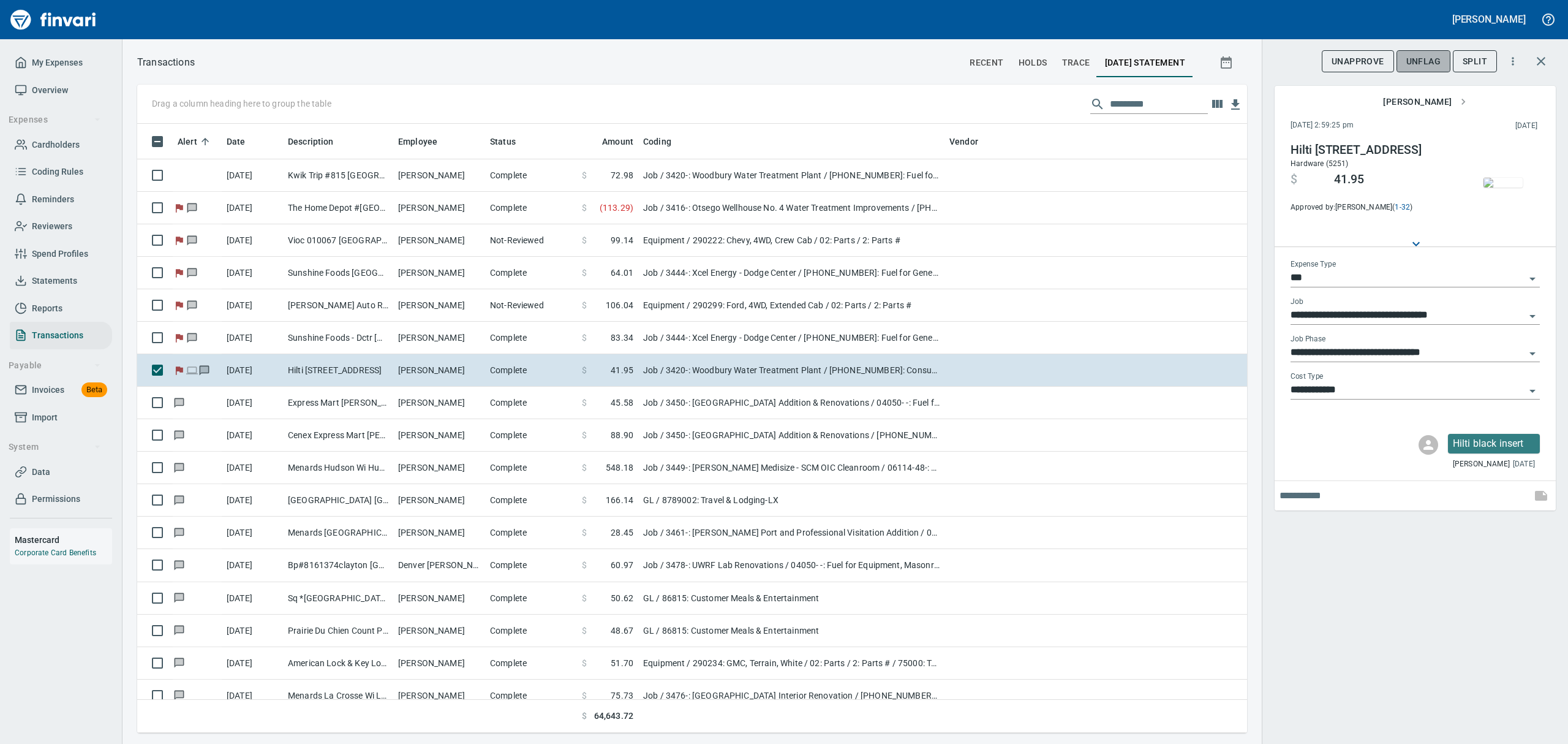
click at [1417, 58] on span "UnFlag" at bounding box center [1424, 61] width 34 height 15
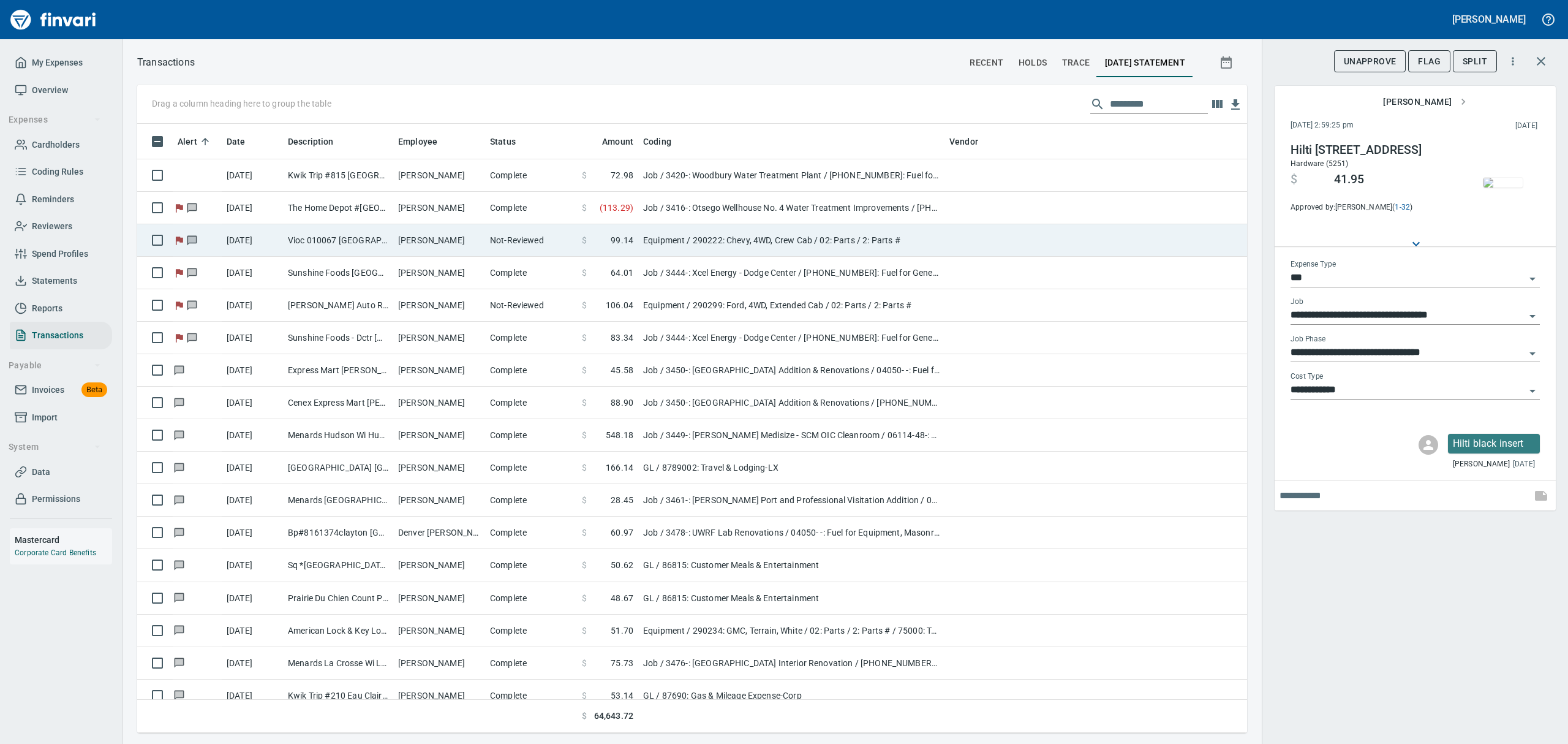
scroll to position [596, 1082]
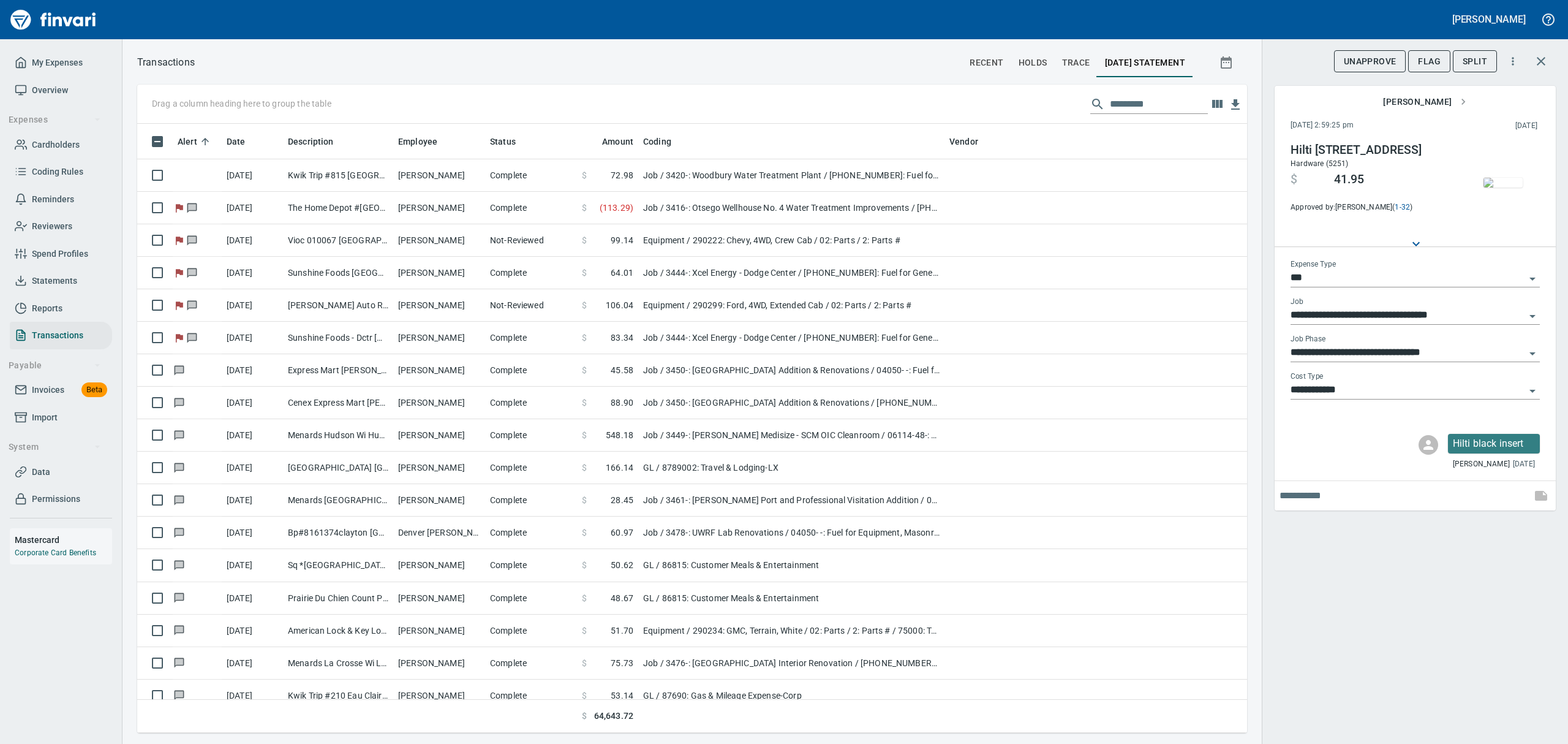
click at [1496, 187] on img "button" at bounding box center [1503, 182] width 39 height 10
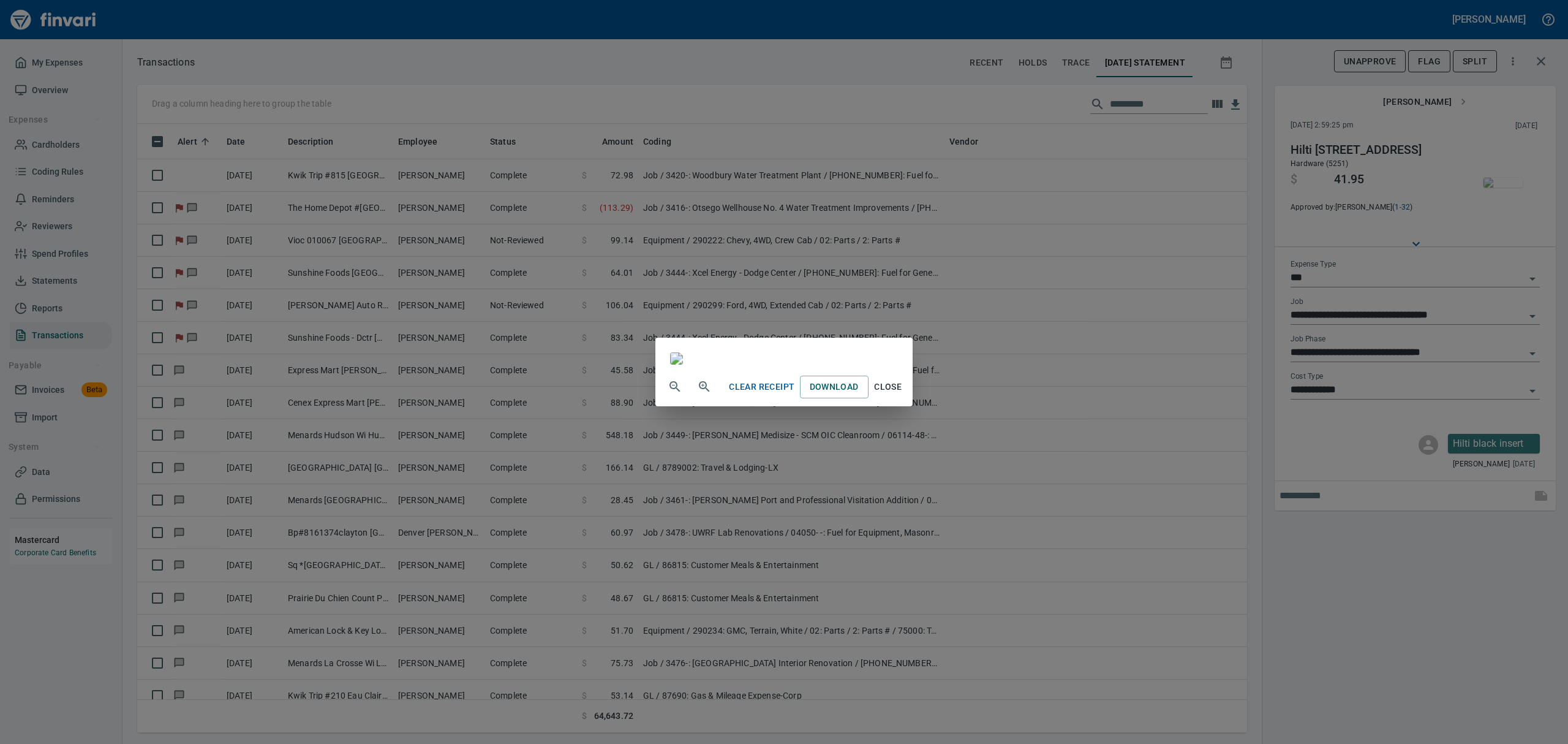
click at [903, 394] on span "Close" at bounding box center [888, 387] width 29 height 15
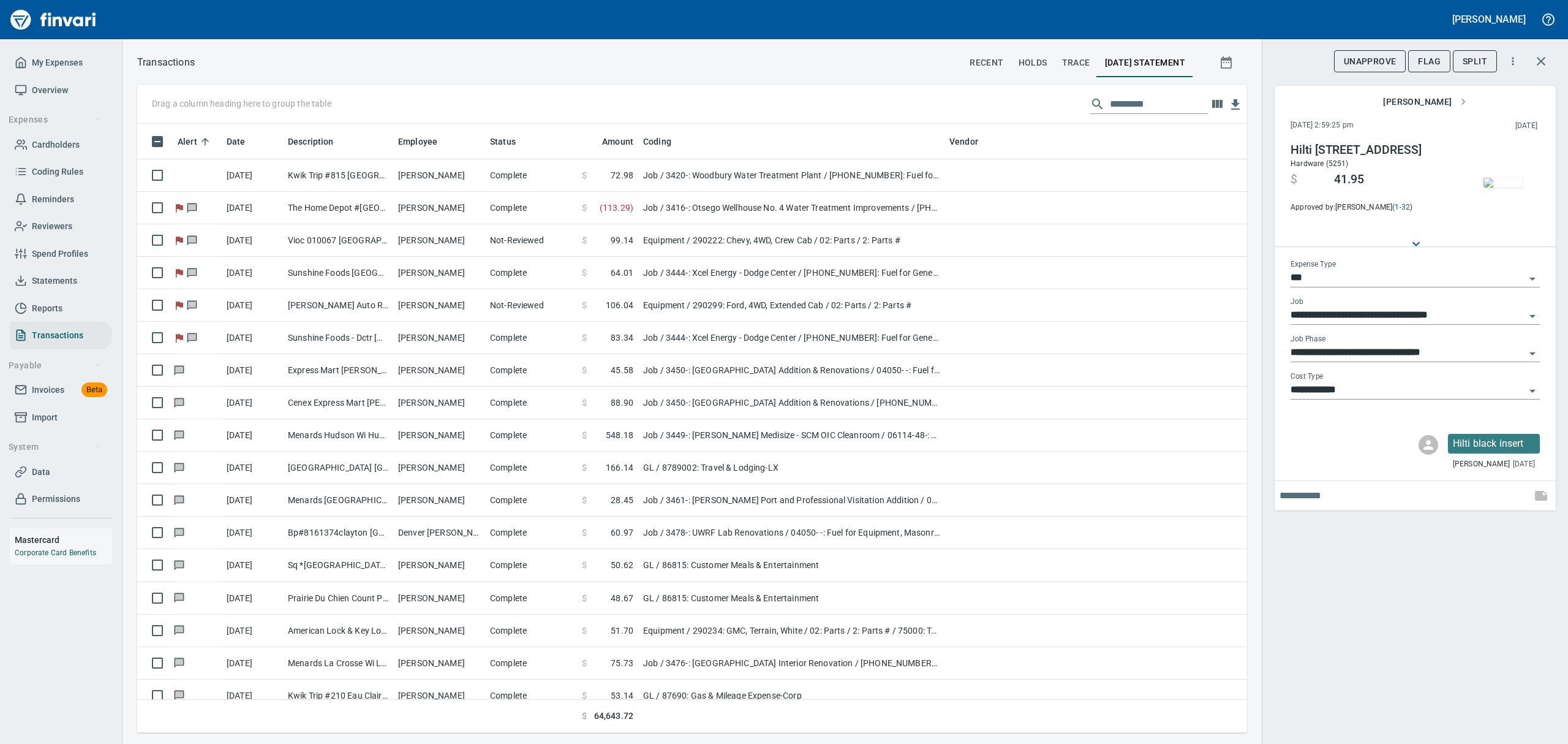
click at [1538, 58] on icon "button" at bounding box center [1541, 61] width 8 height 8
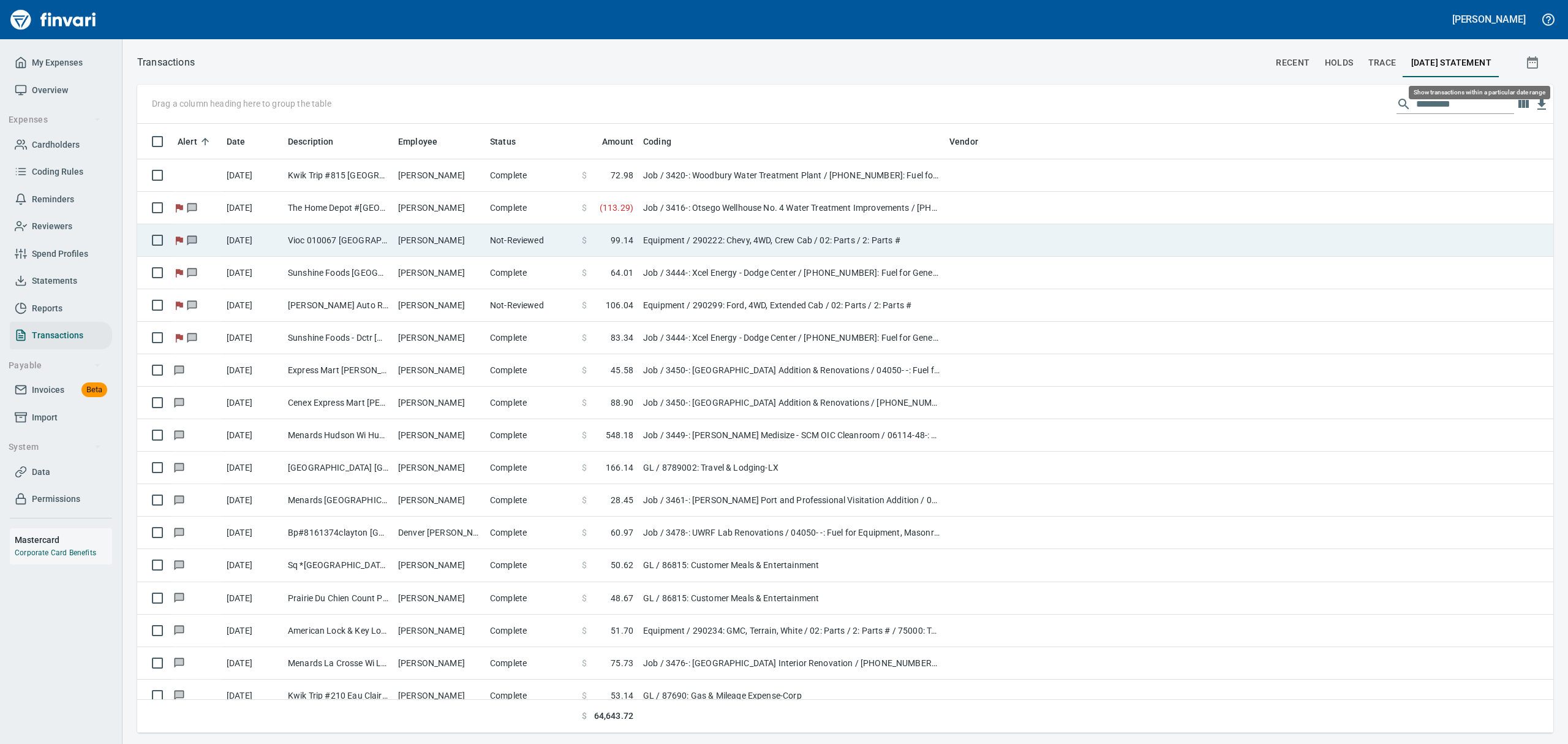
scroll to position [596, 1388]
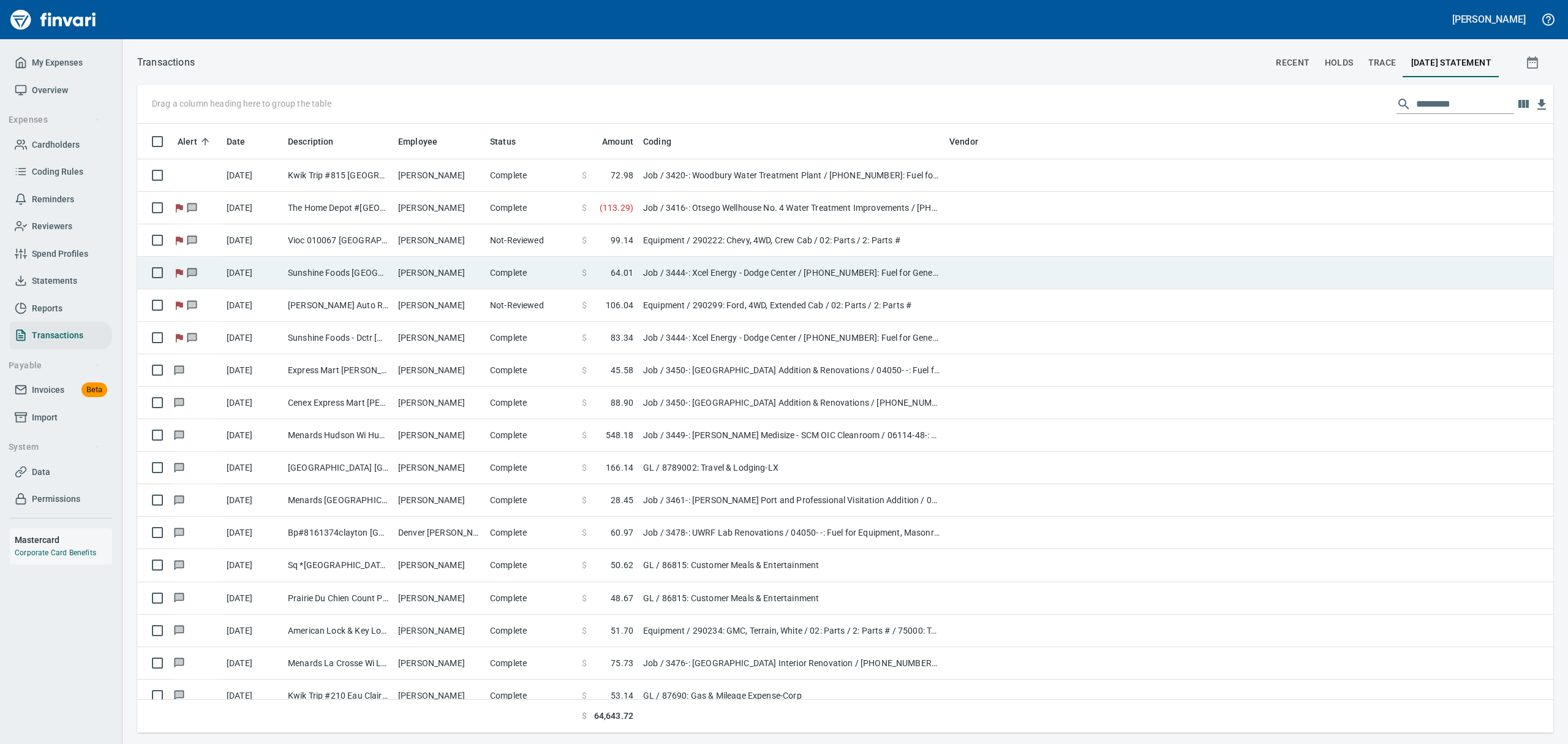
click at [317, 272] on td "Sunshine Foods [GEOGRAPHIC_DATA] [GEOGRAPHIC_DATA]" at bounding box center [338, 272] width 110 height 32
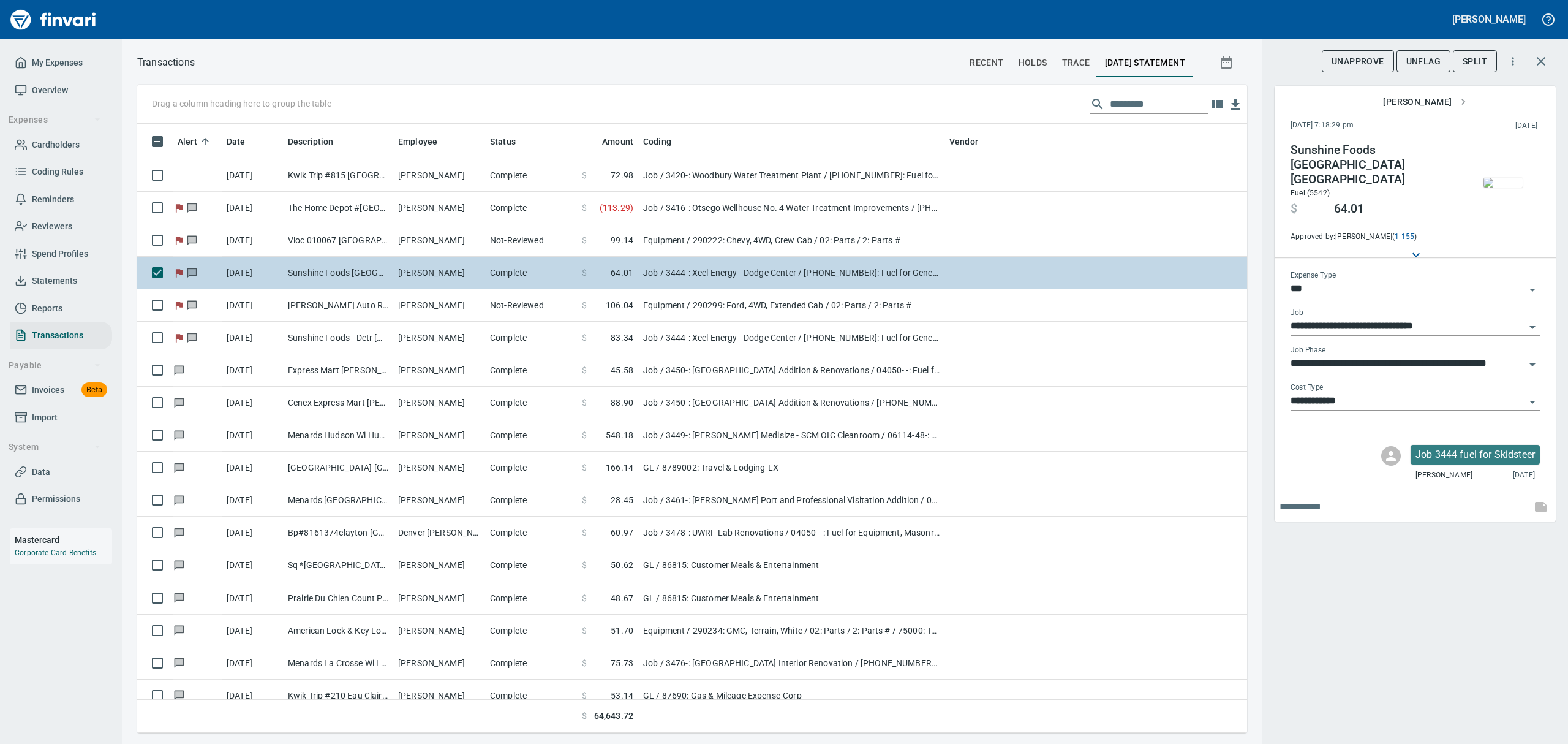
scroll to position [596, 1082]
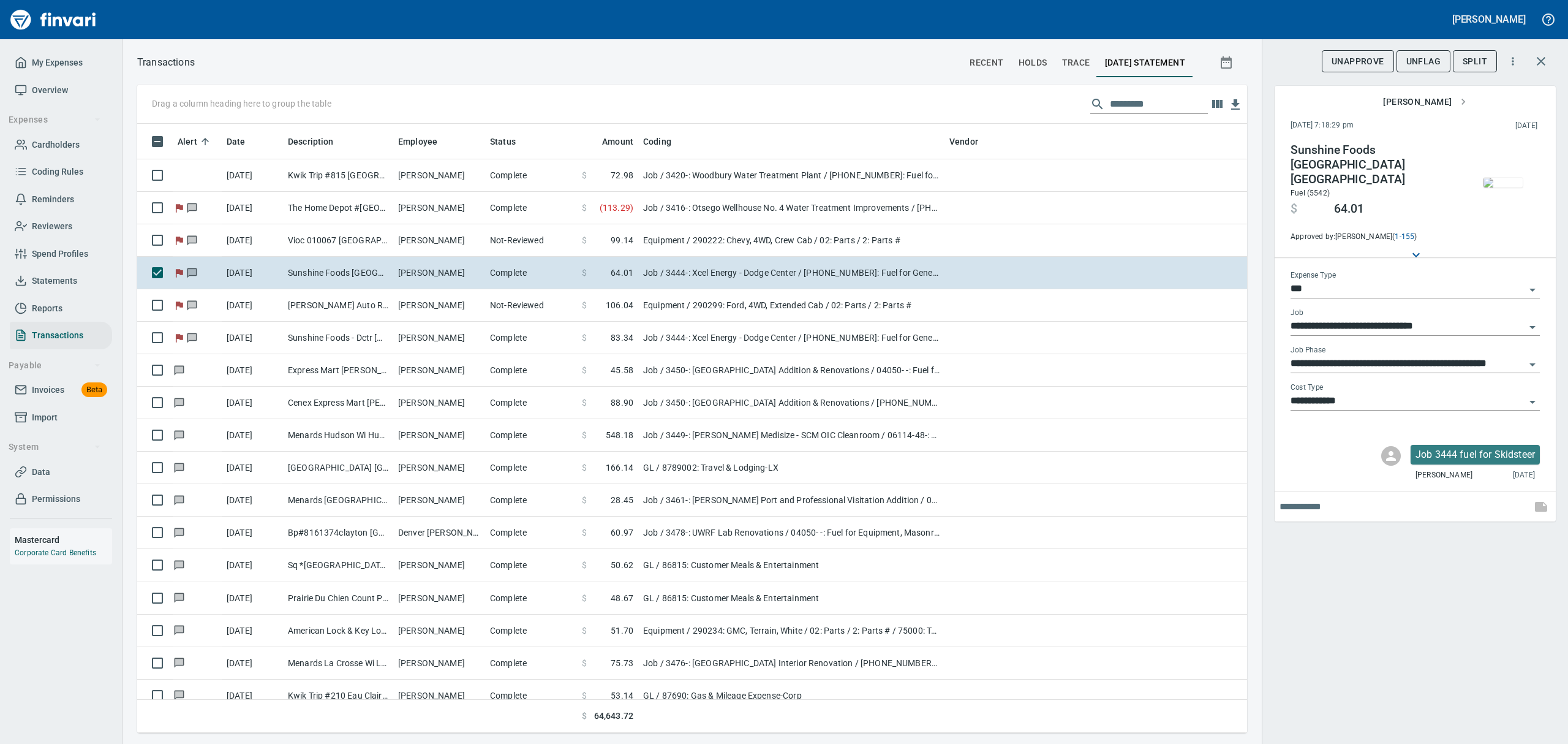
click at [1505, 187] on img "button" at bounding box center [1503, 182] width 39 height 10
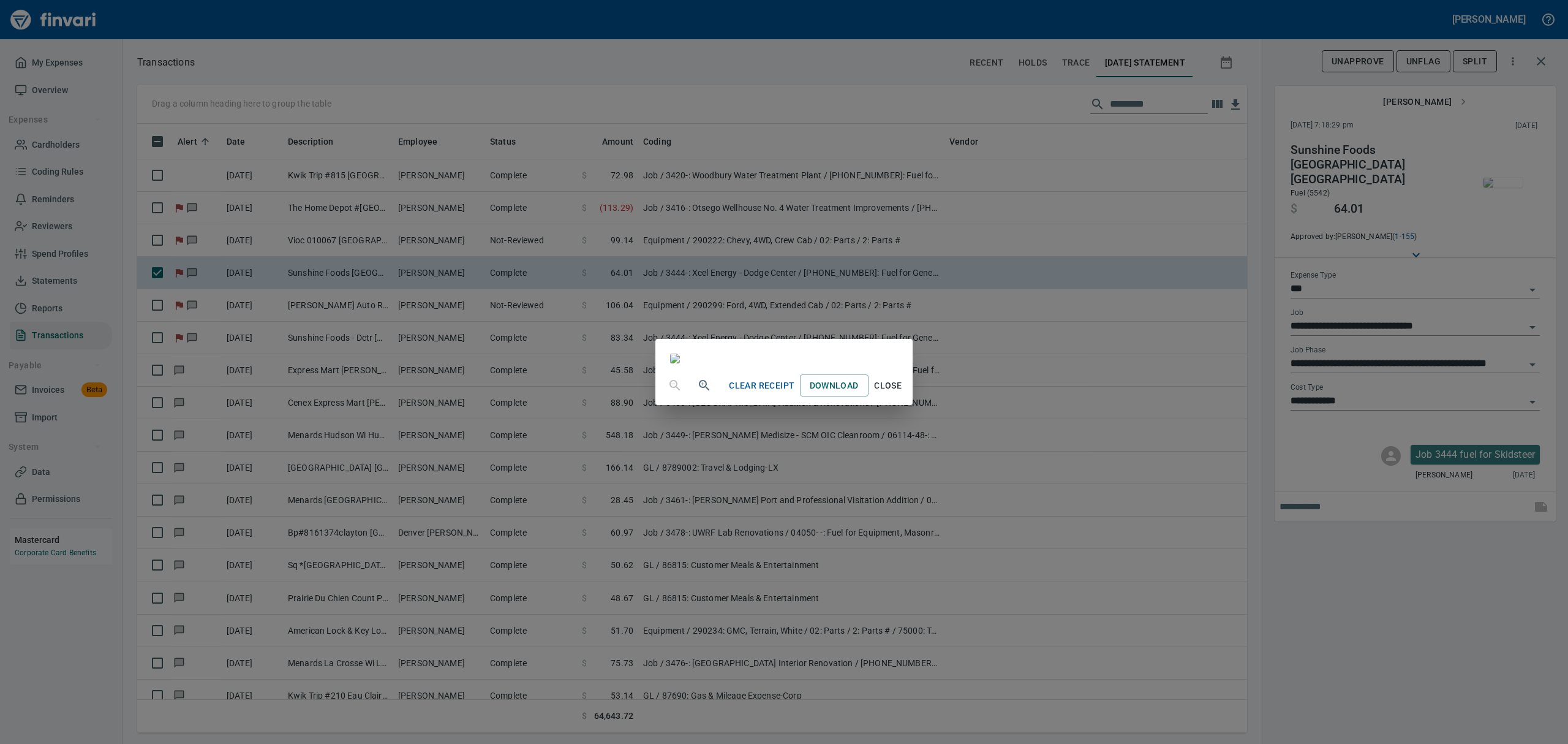
click at [903, 393] on span "Close" at bounding box center [888, 385] width 29 height 15
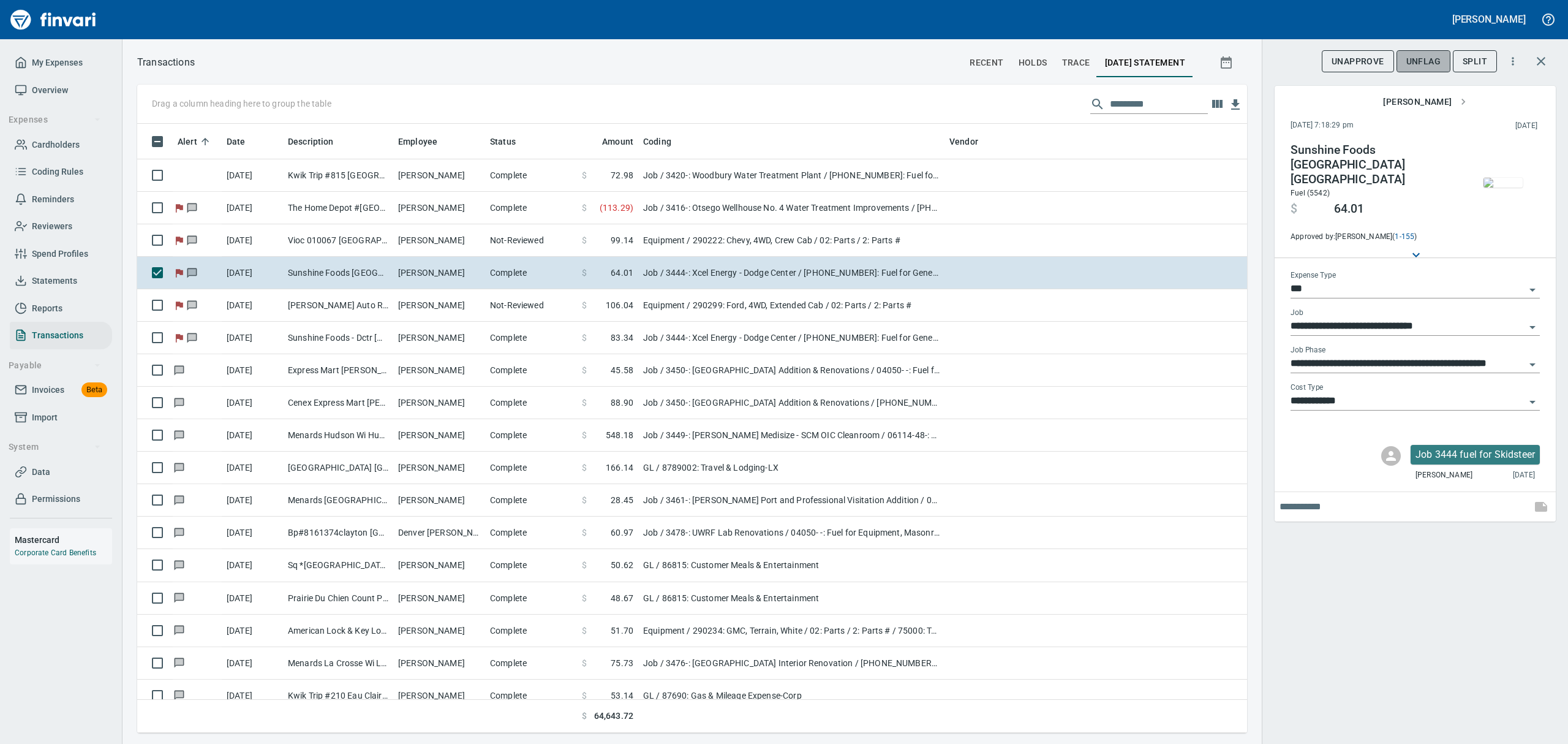
click at [1420, 56] on span "UnFlag" at bounding box center [1424, 61] width 34 height 15
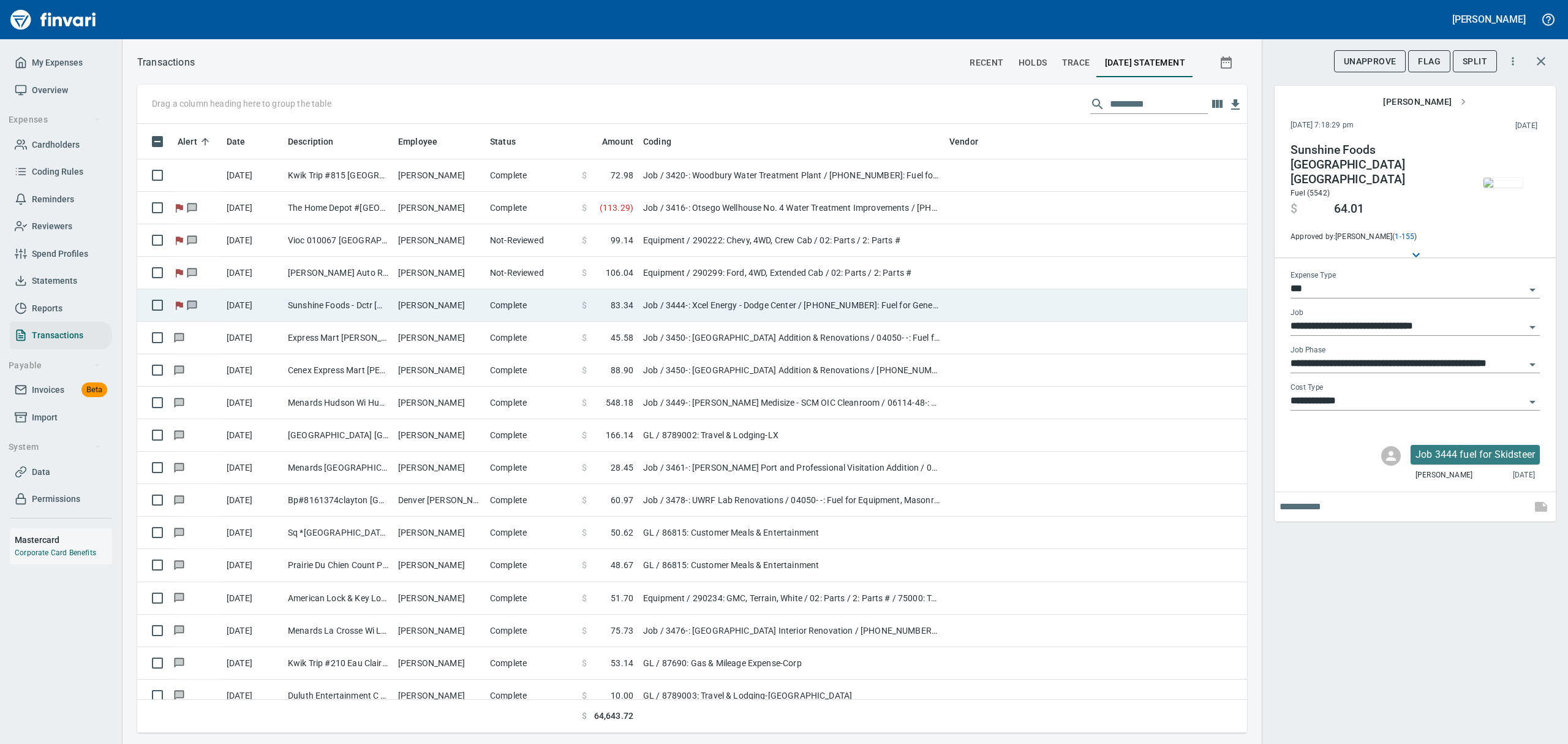
click at [317, 302] on td "Sunshine Foods - Dctr [GEOGRAPHIC_DATA] [GEOGRAPHIC_DATA]" at bounding box center [338, 305] width 110 height 32
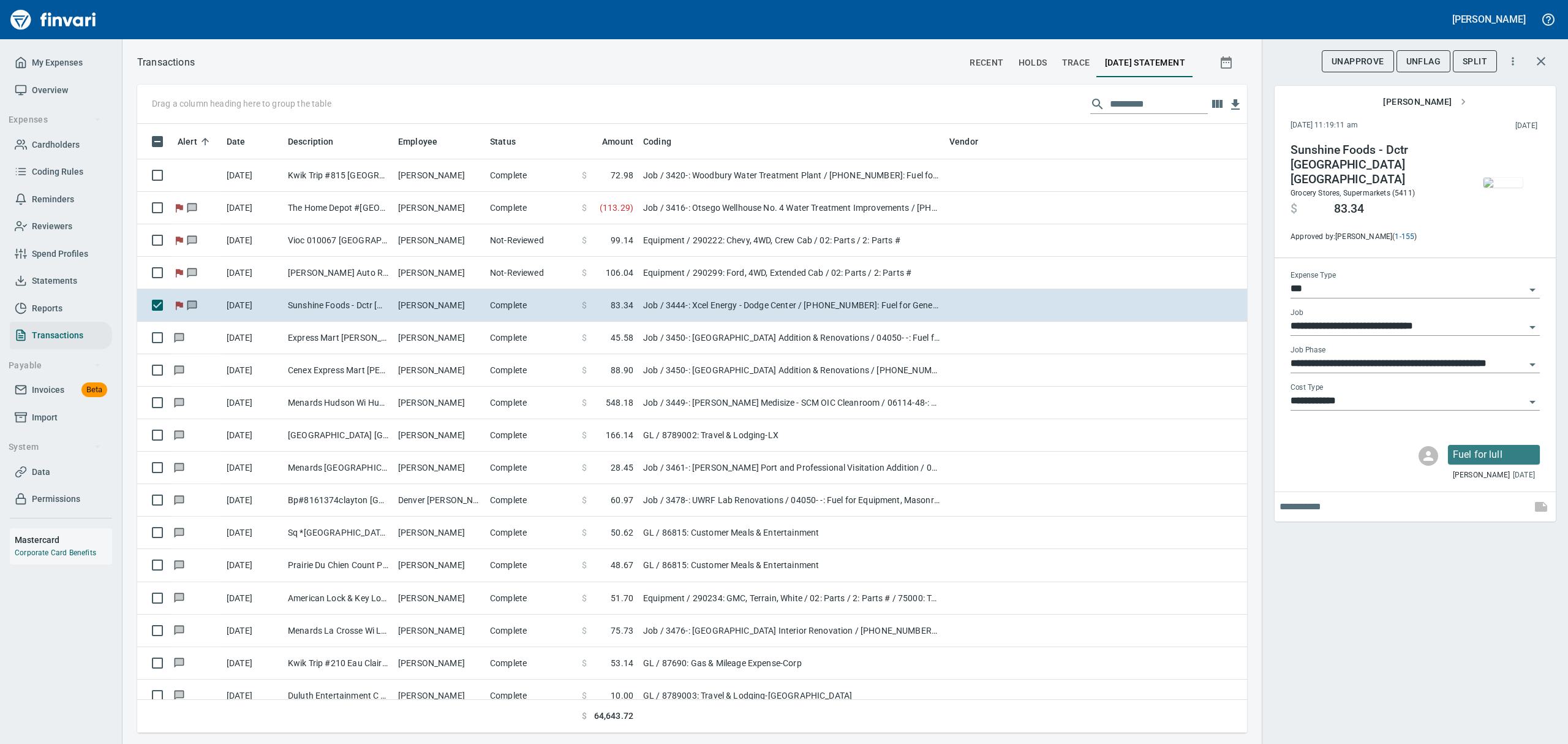
click at [1505, 187] on img "button" at bounding box center [1503, 182] width 39 height 10
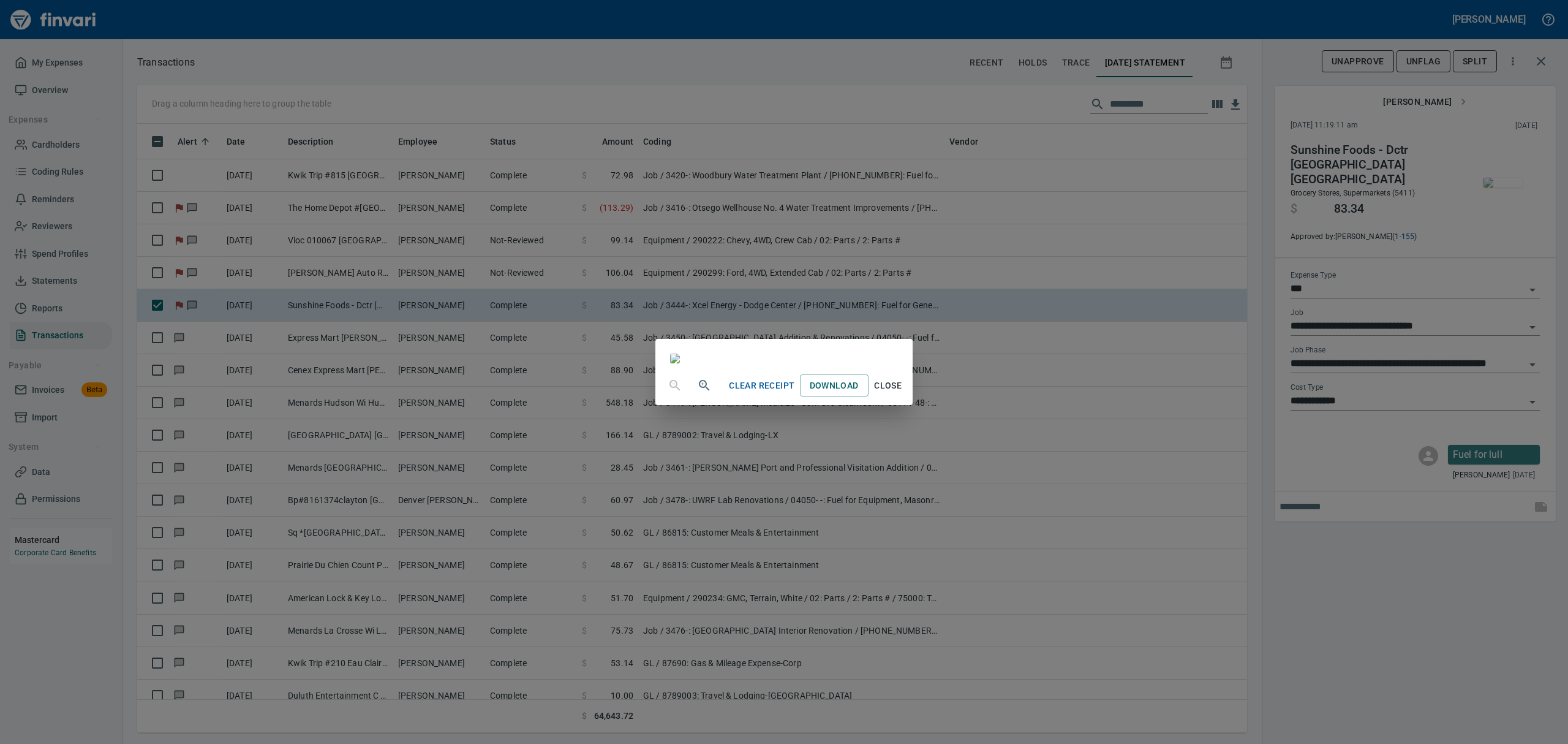
click at [903, 393] on span "Close" at bounding box center [888, 385] width 29 height 15
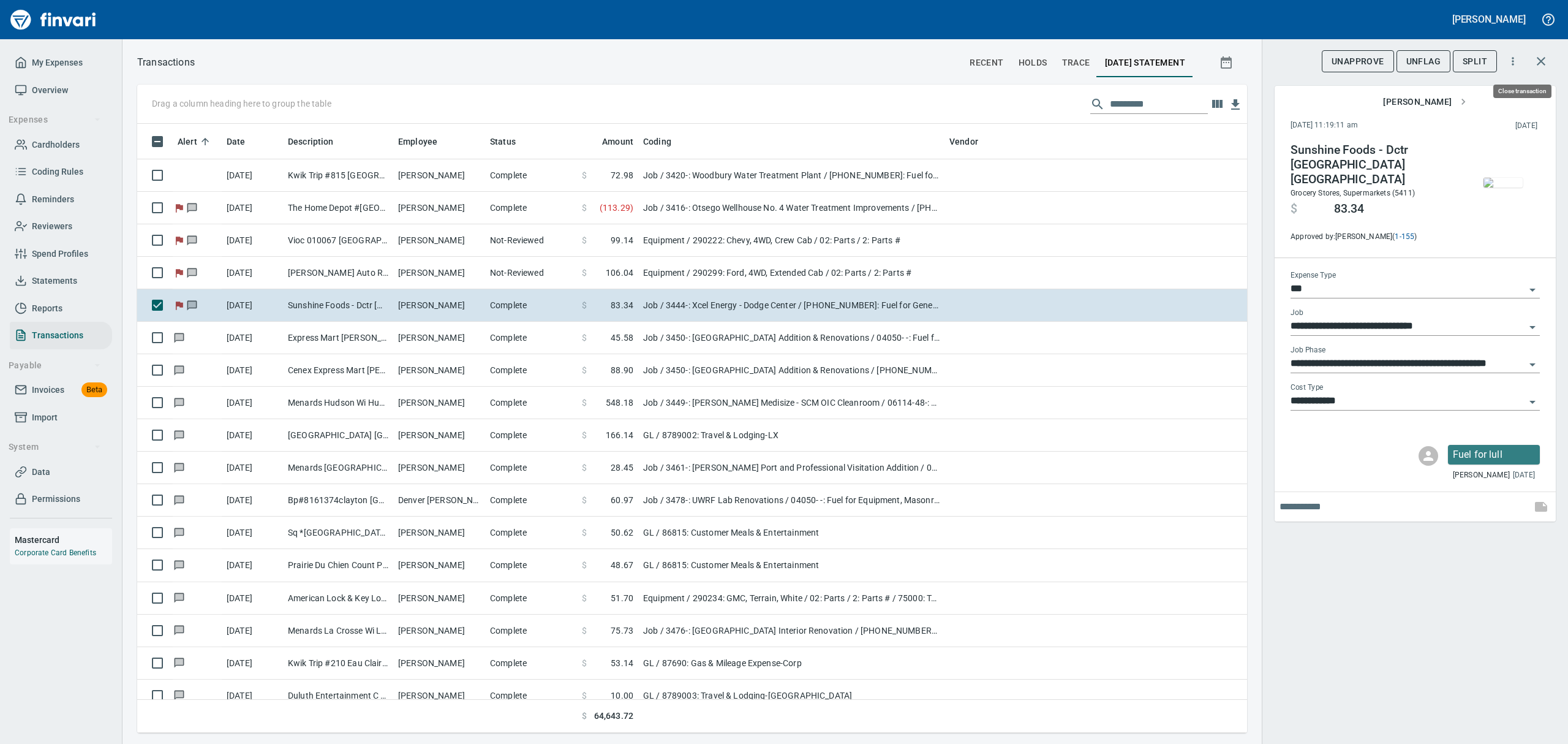
scroll to position [596, 1082]
click at [1405, 65] on button "UnFlag" at bounding box center [1424, 61] width 54 height 22
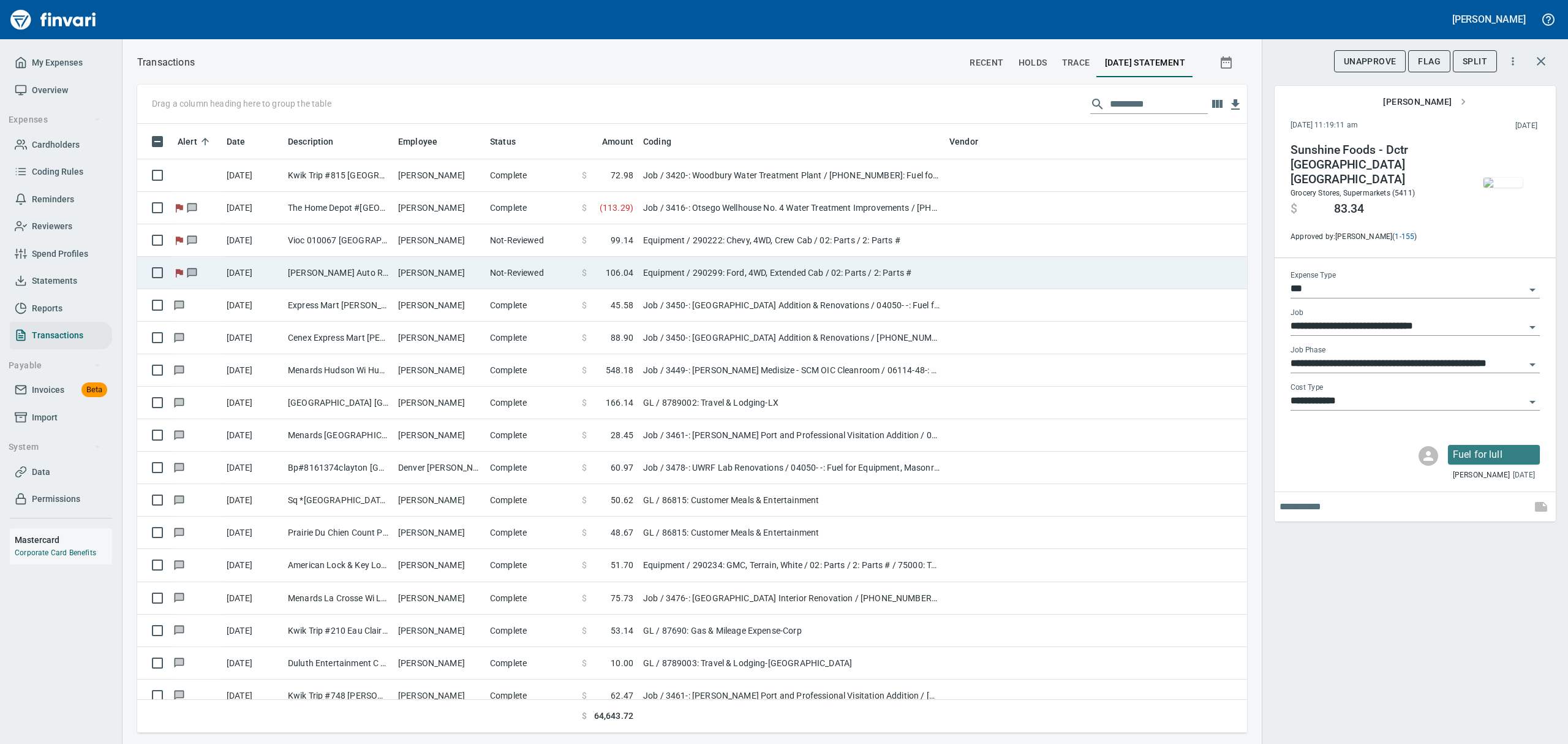
click at [446, 278] on td "[PERSON_NAME]" at bounding box center [439, 272] width 92 height 32
type input "*********"
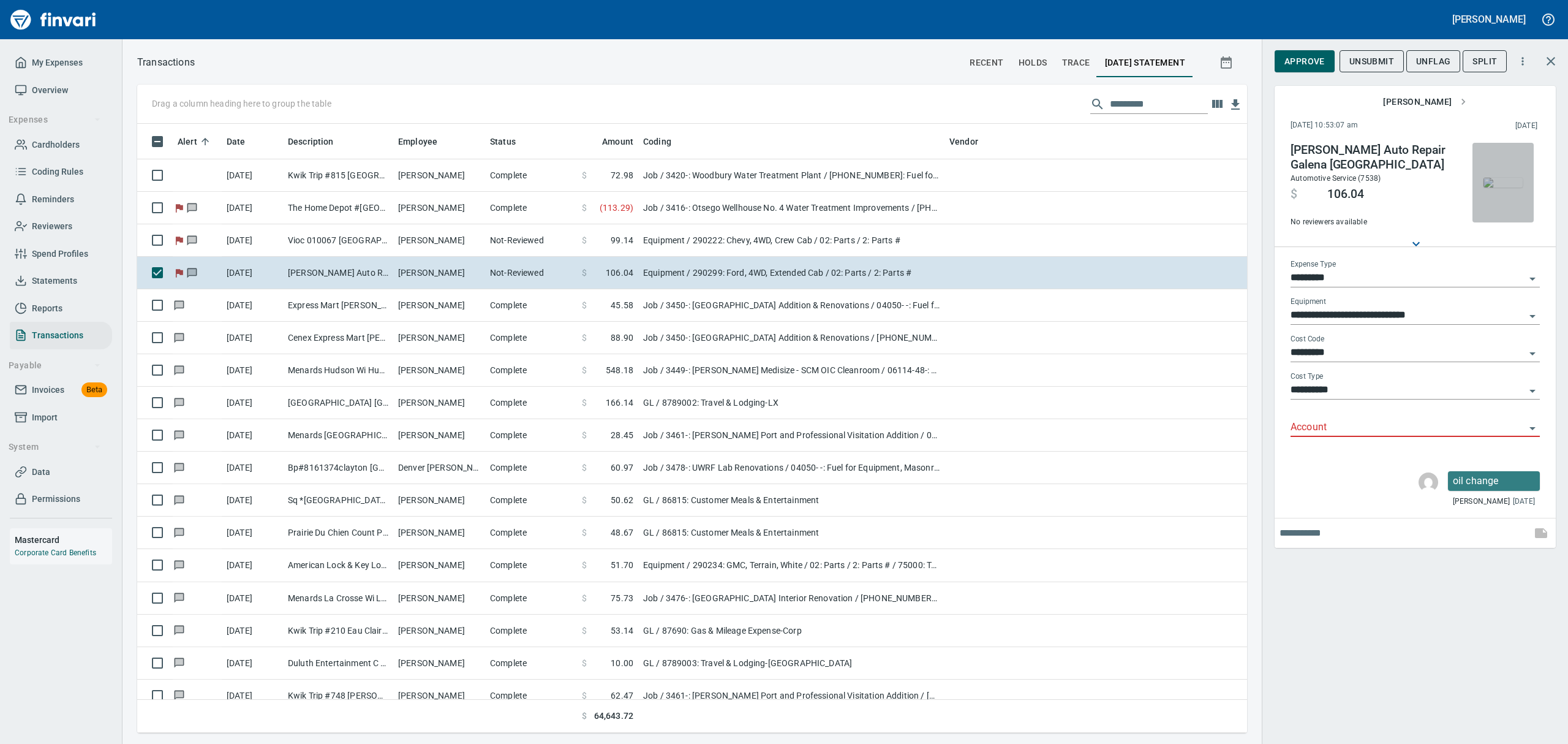
click at [1490, 184] on img "button" at bounding box center [1503, 182] width 39 height 10
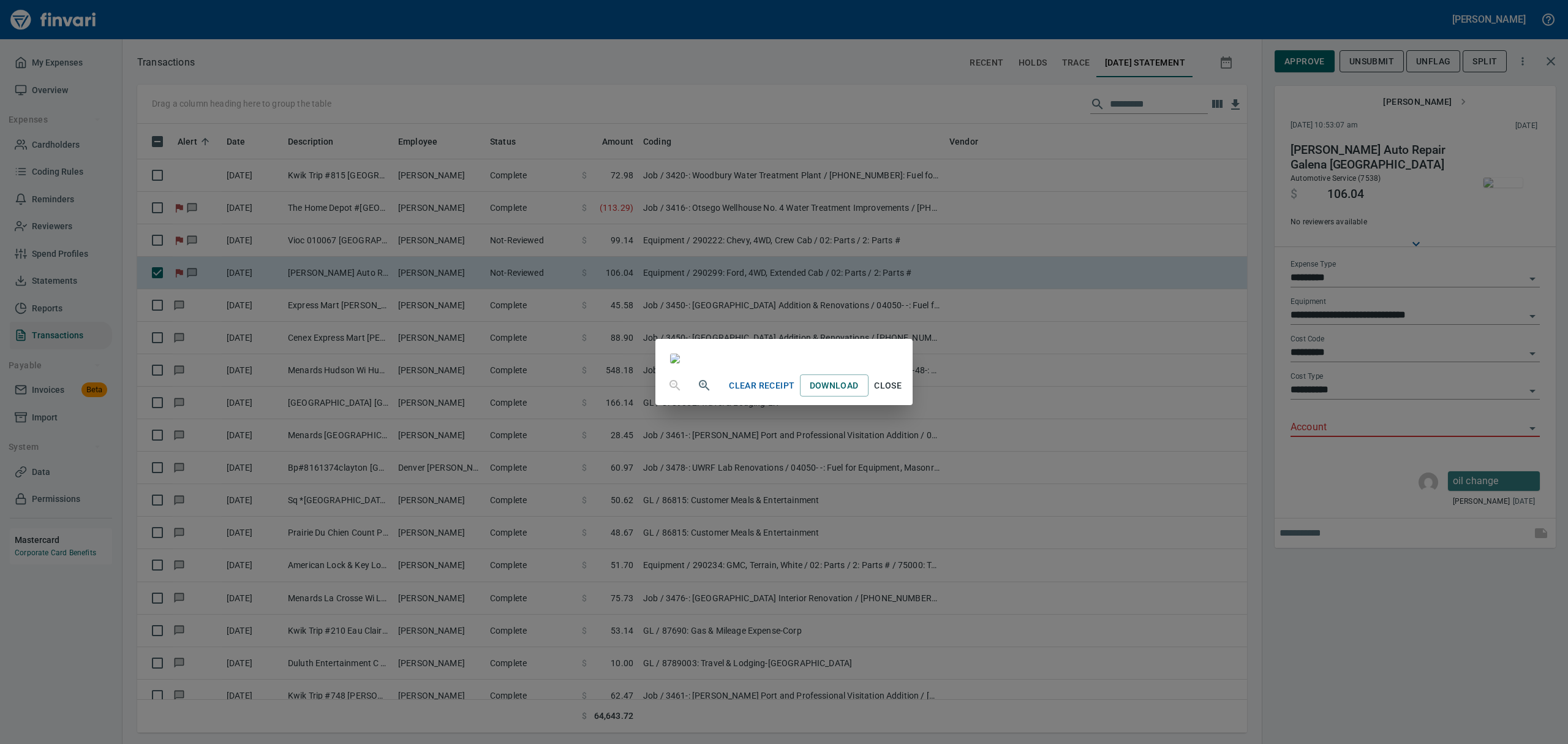
click at [1530, 425] on div "Clear Receipt Download Close" at bounding box center [784, 372] width 1568 height 744
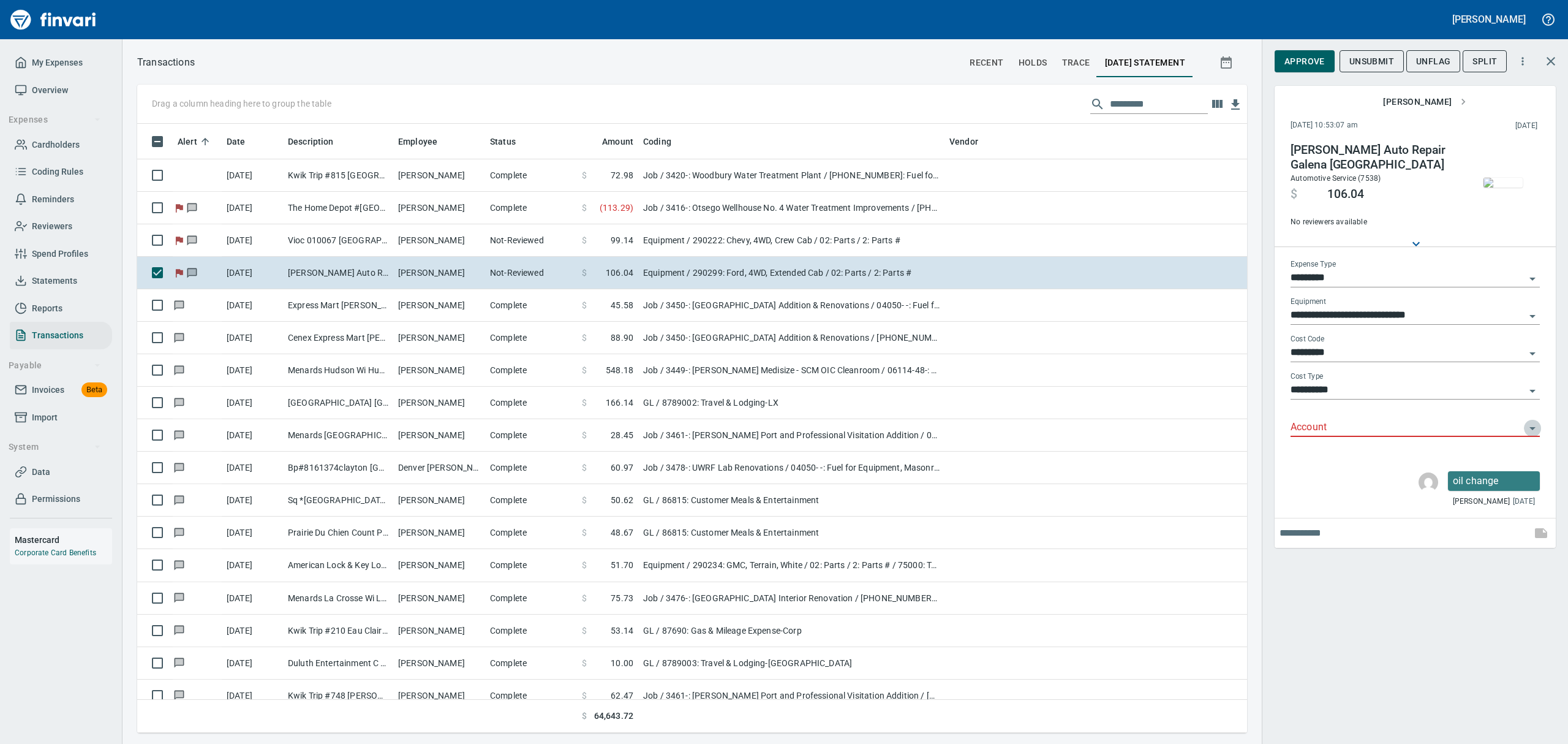
click at [1534, 427] on icon "Open" at bounding box center [1533, 429] width 6 height 3
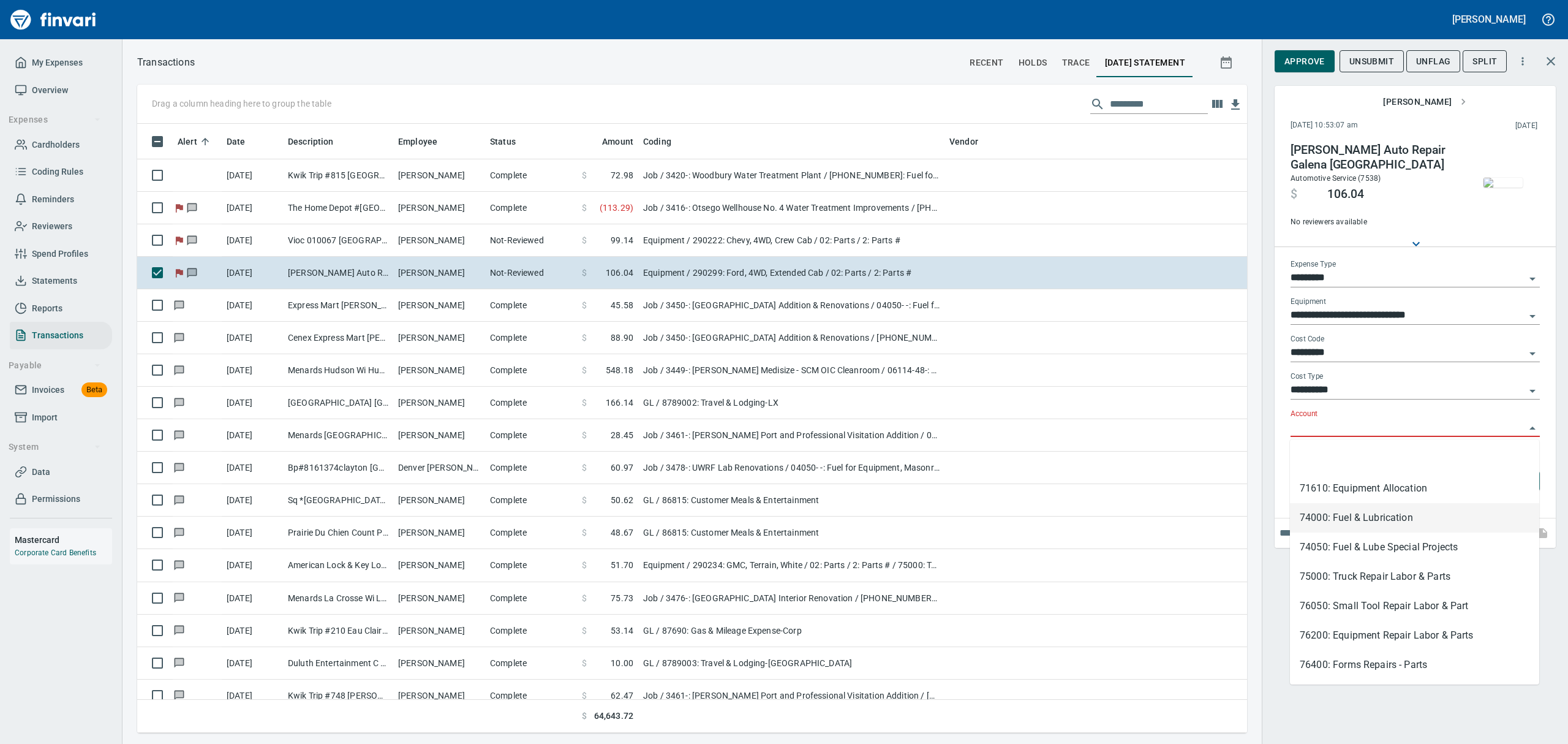
click at [1325, 513] on li "74000: Fuel & Lubrication" at bounding box center [1415, 517] width 249 height 29
type input "**********"
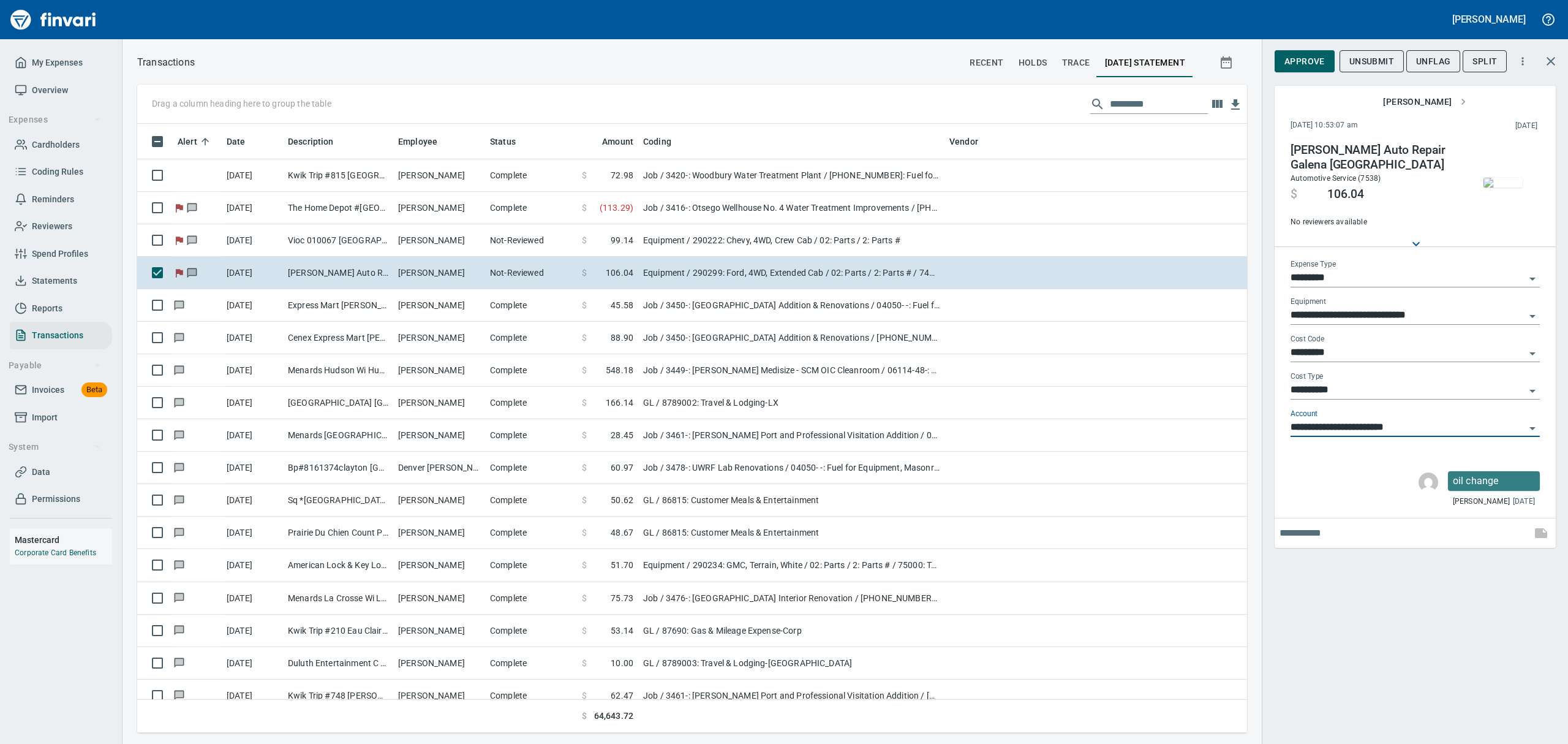
click at [1492, 180] on img "button" at bounding box center [1503, 182] width 39 height 10
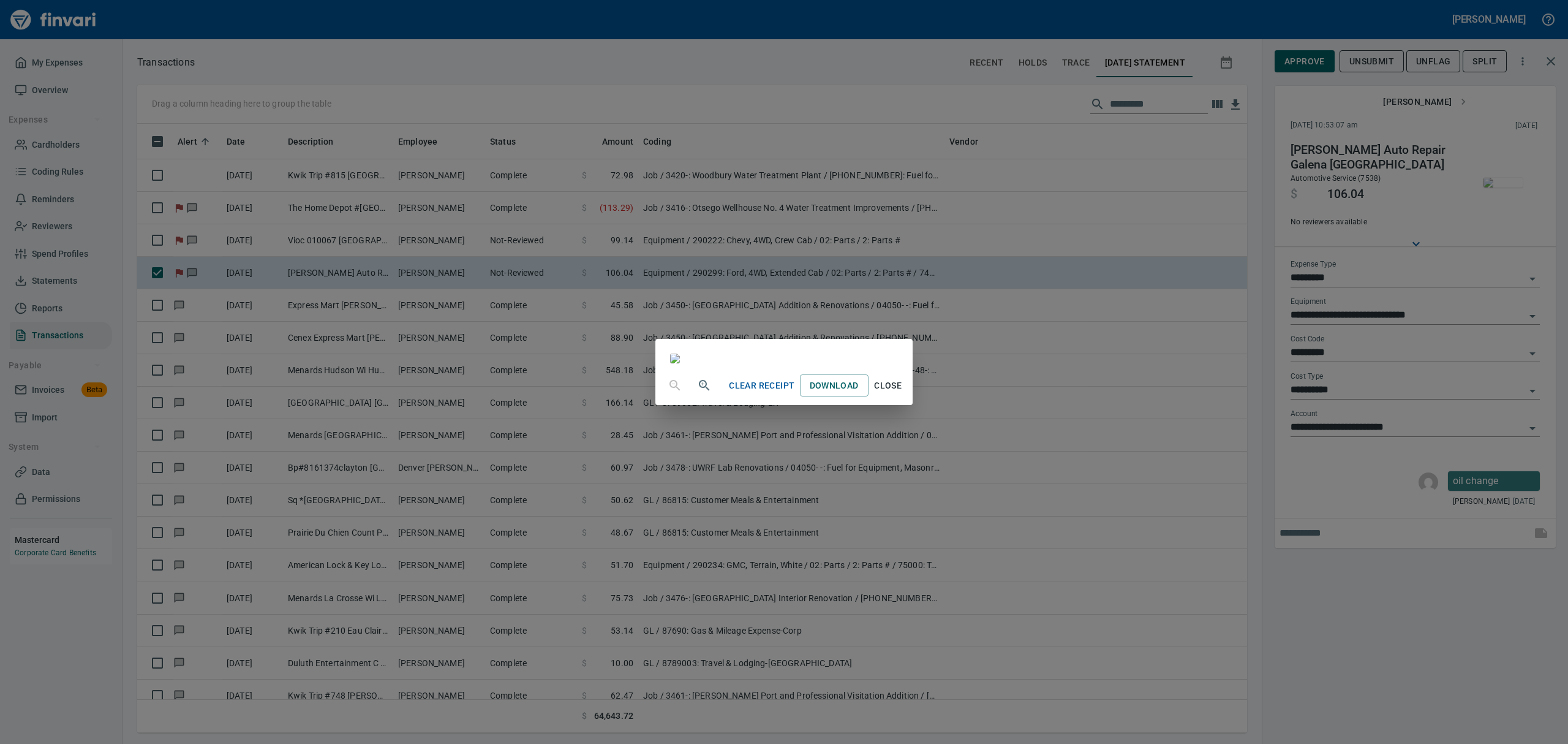
click at [903, 393] on span "Close" at bounding box center [888, 385] width 29 height 15
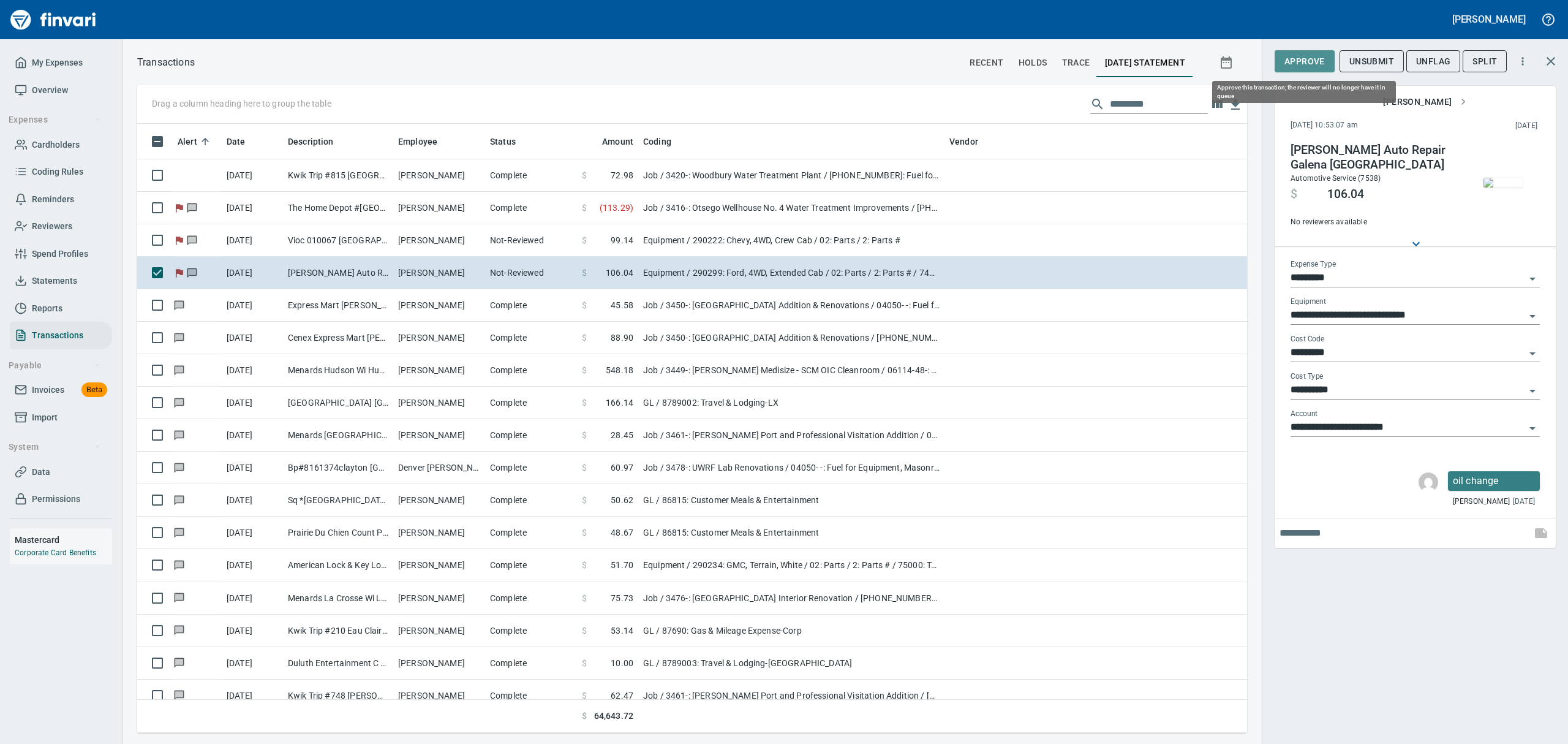
click at [1294, 61] on span "Approve" at bounding box center [1305, 61] width 40 height 15
click at [1421, 57] on span "UnFlag" at bounding box center [1424, 61] width 34 height 15
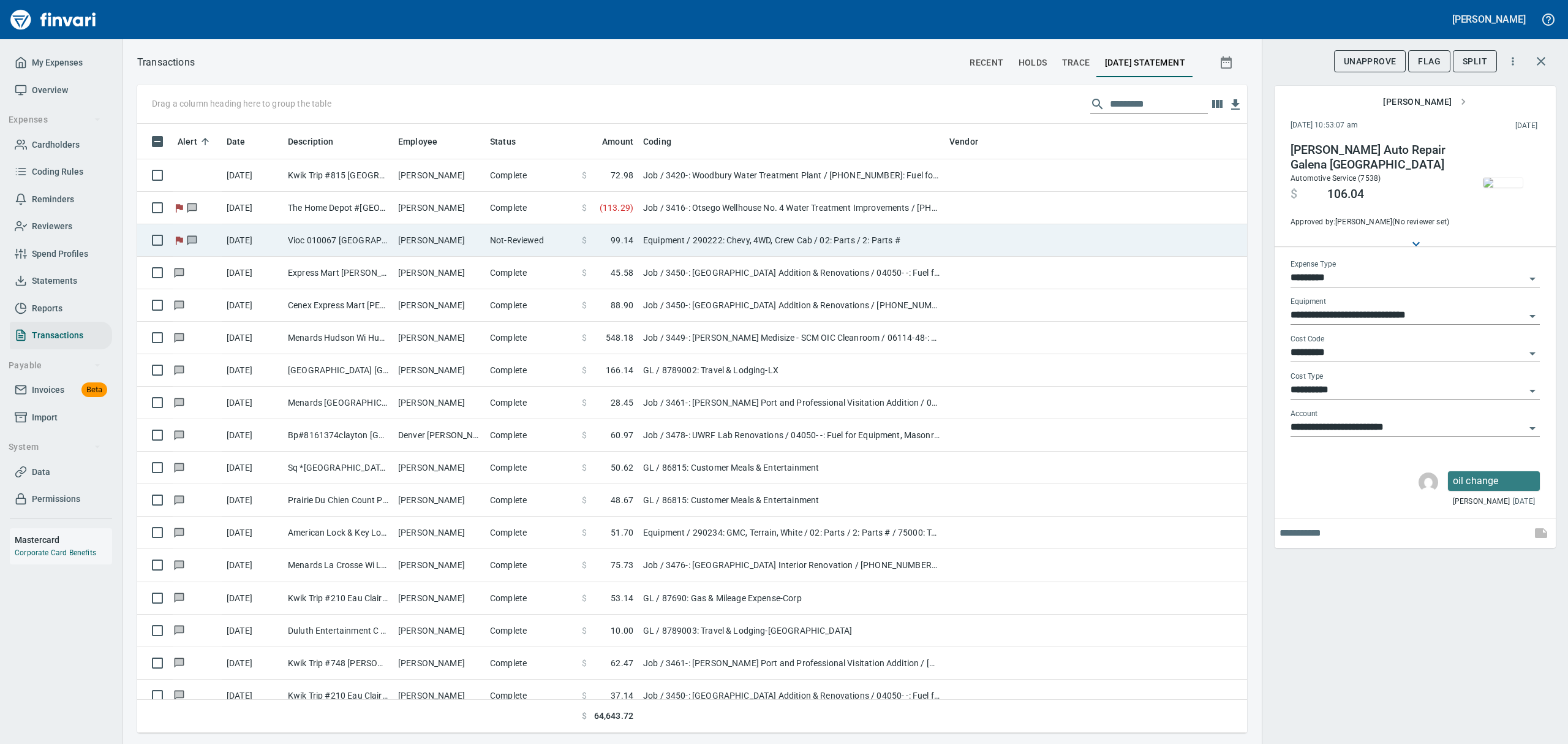
click at [325, 237] on td "Vioc 010067 [GEOGRAPHIC_DATA]" at bounding box center [338, 240] width 110 height 32
type input "**********"
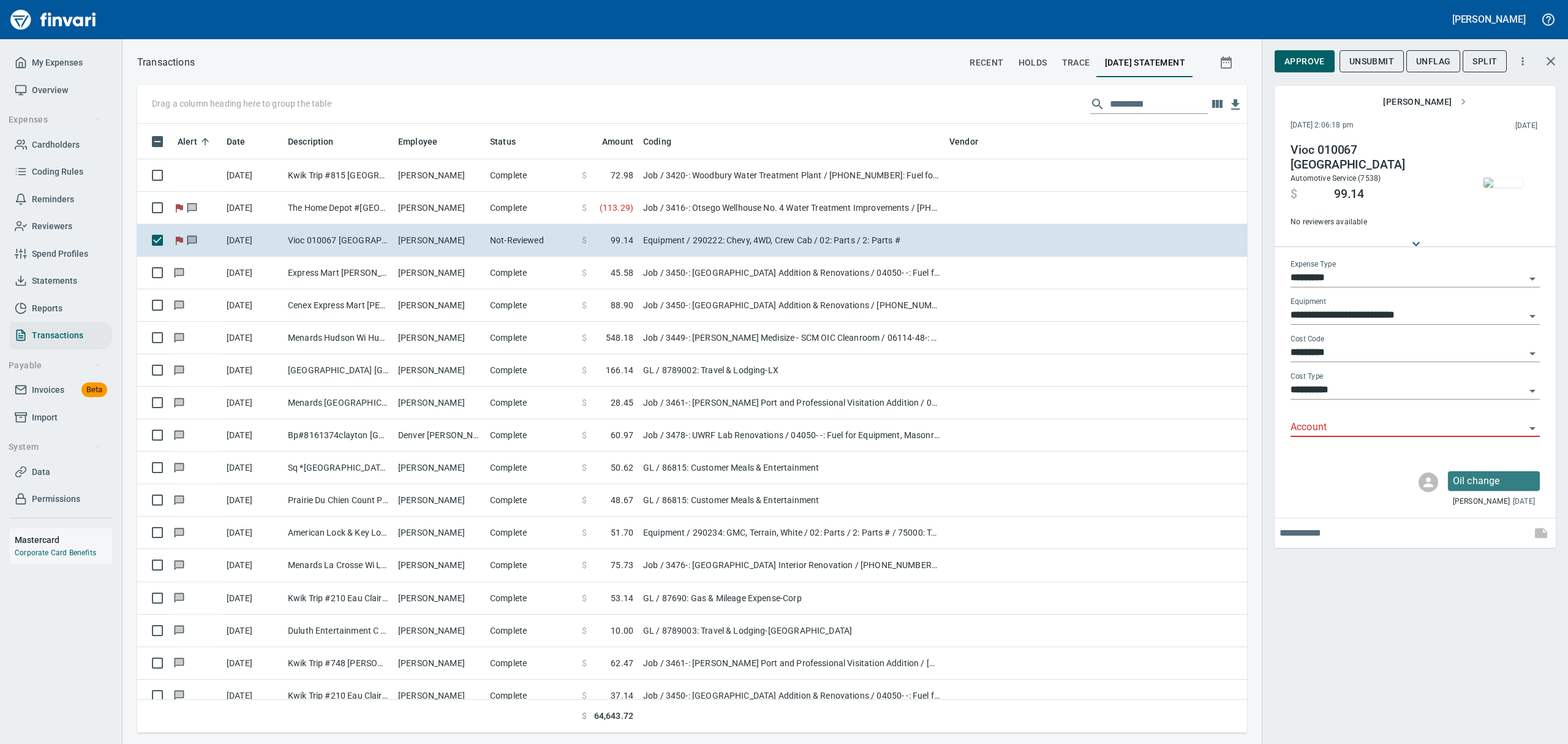
click at [1490, 177] on img "button" at bounding box center [1503, 182] width 39 height 10
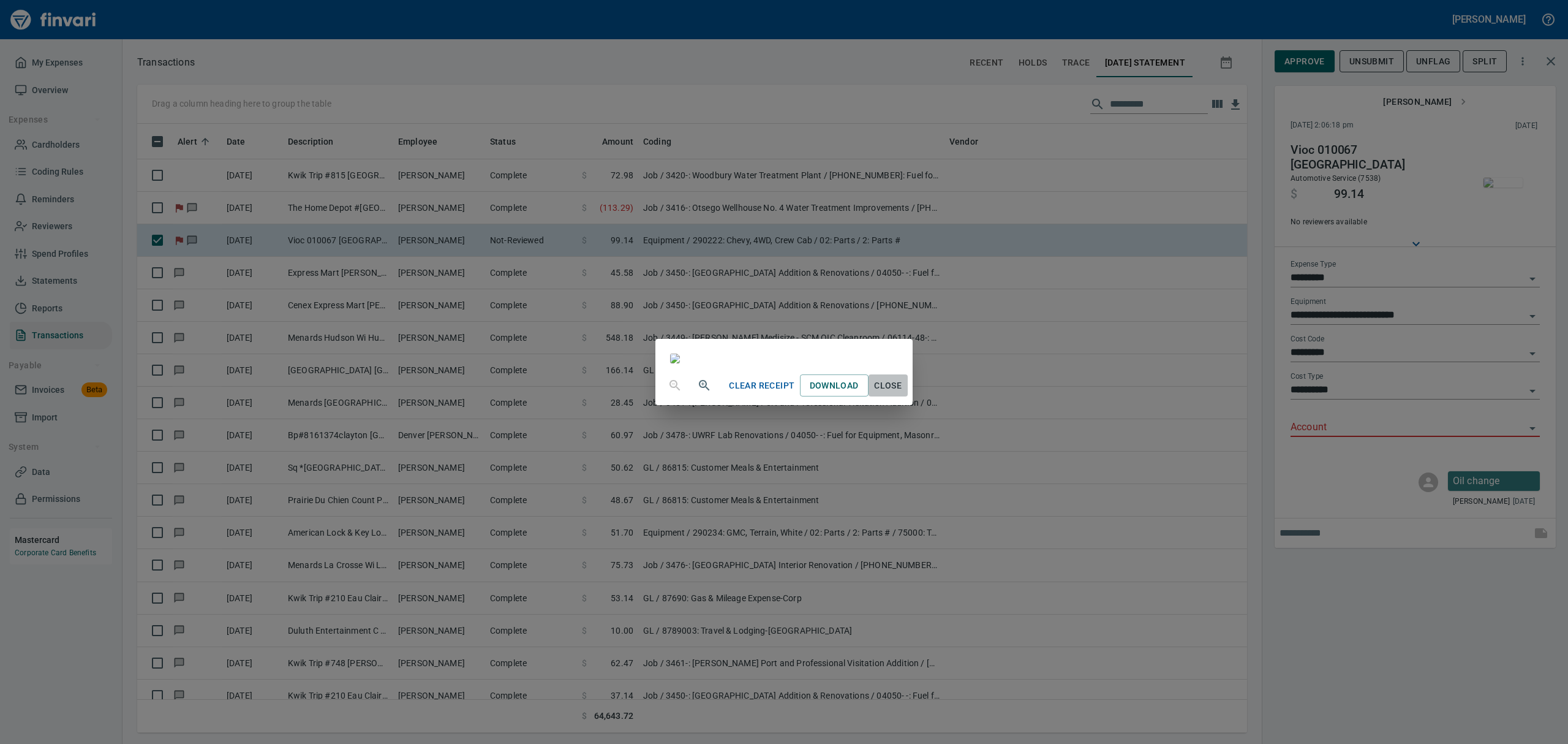
click at [903, 393] on span "Close" at bounding box center [888, 385] width 29 height 15
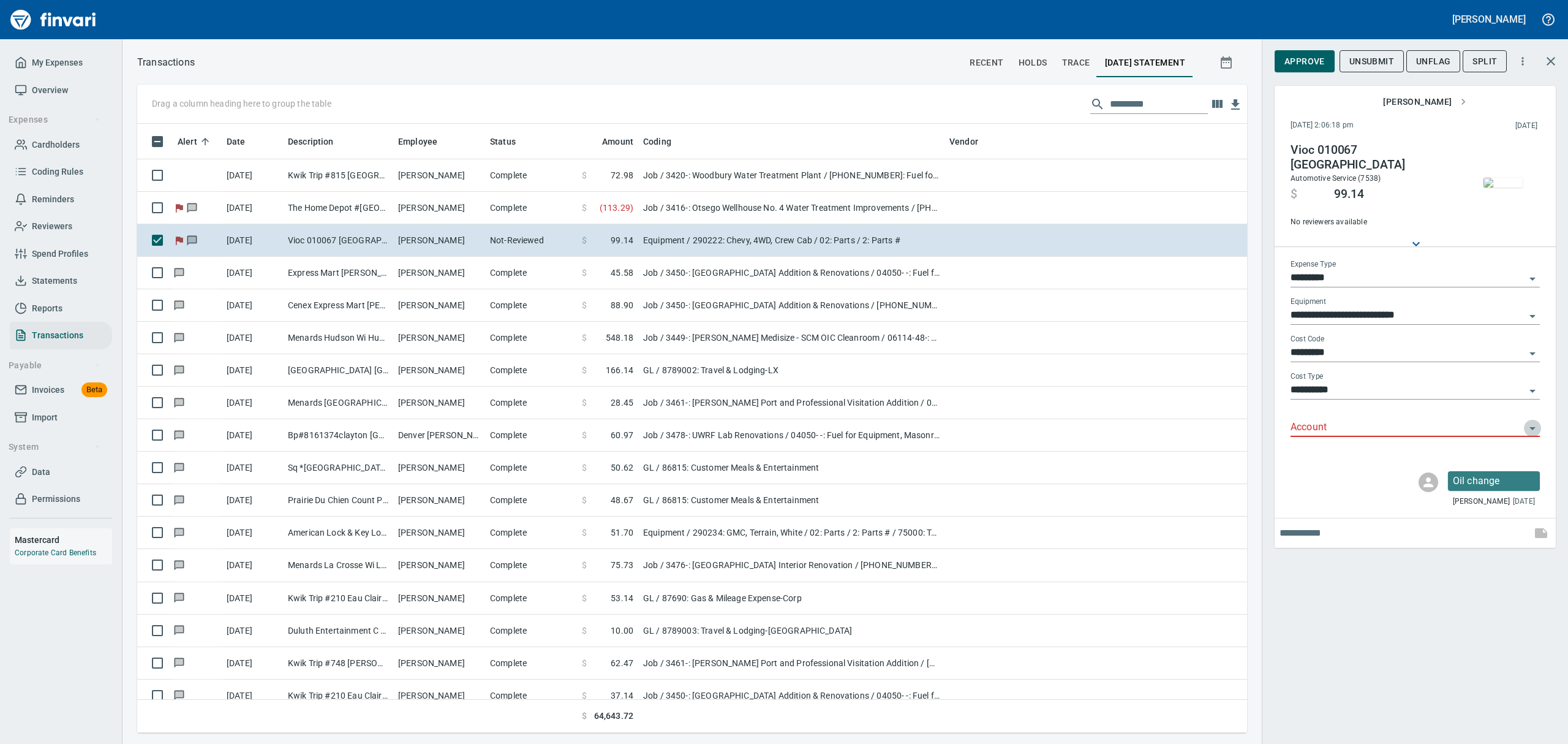
click at [1531, 427] on icon "Open" at bounding box center [1533, 429] width 6 height 3
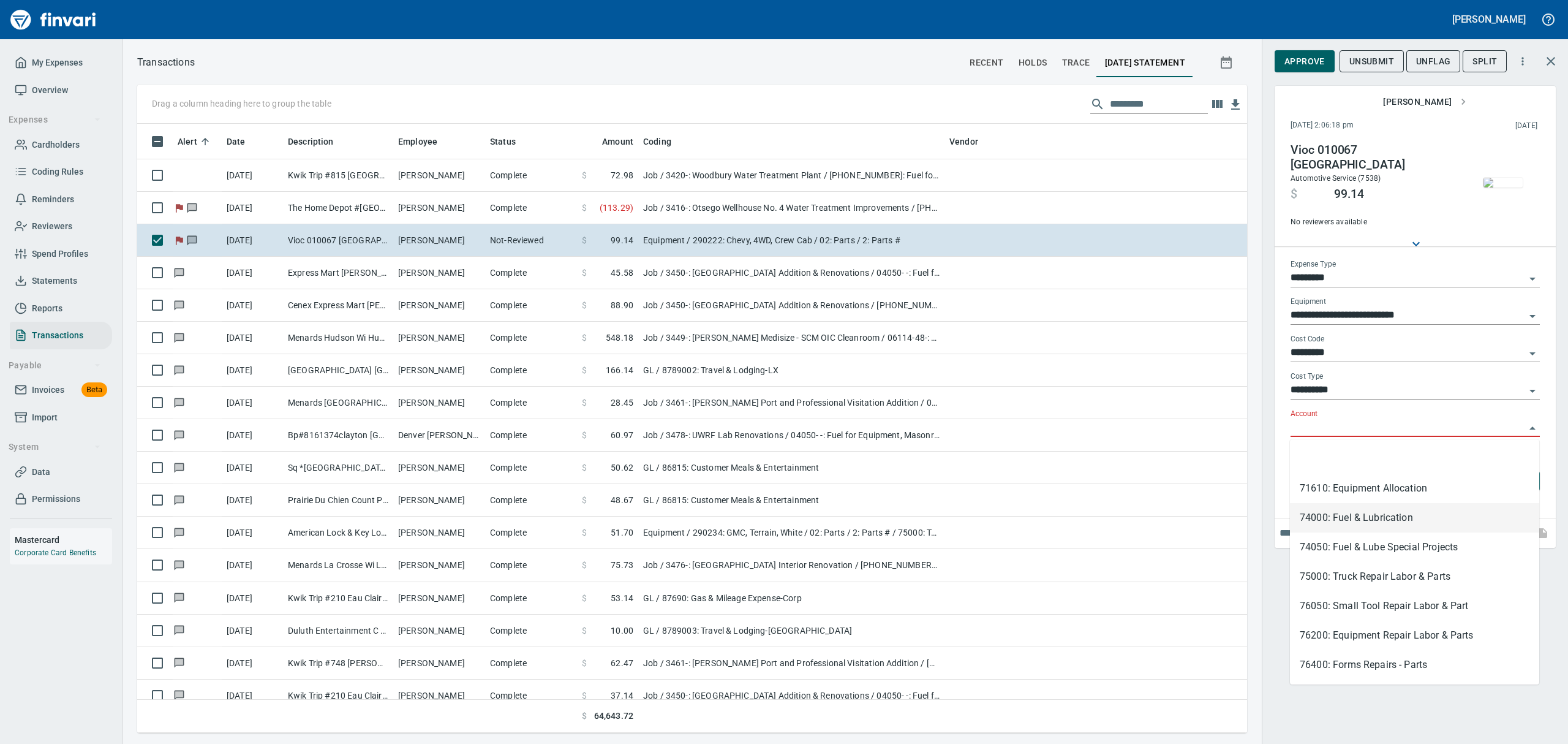
click at [1355, 520] on li "74000: Fuel & Lubrication" at bounding box center [1415, 517] width 249 height 29
type input "**********"
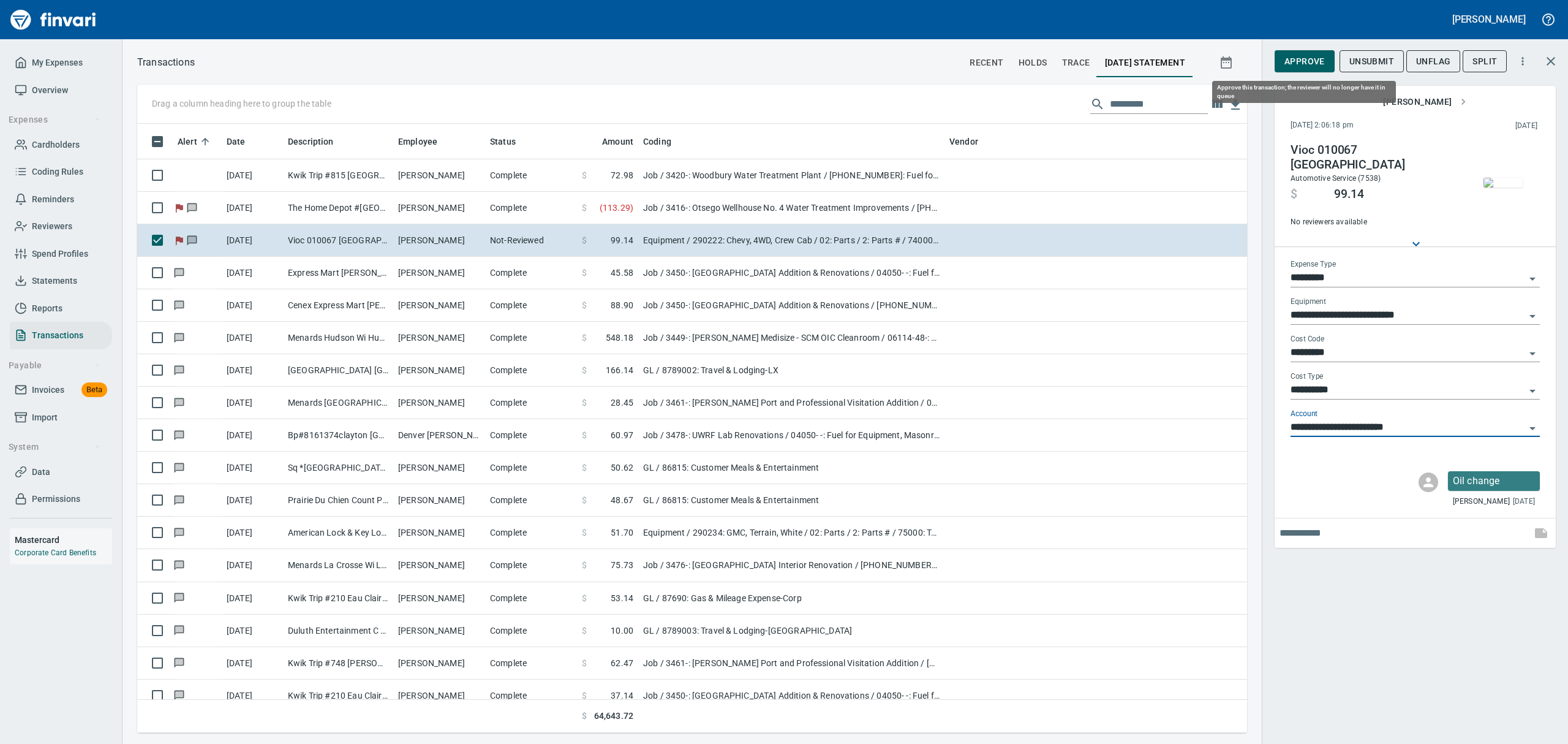
click at [1293, 57] on span "Approve" at bounding box center [1305, 61] width 40 height 15
click at [1415, 62] on span "UnFlag" at bounding box center [1424, 61] width 34 height 15
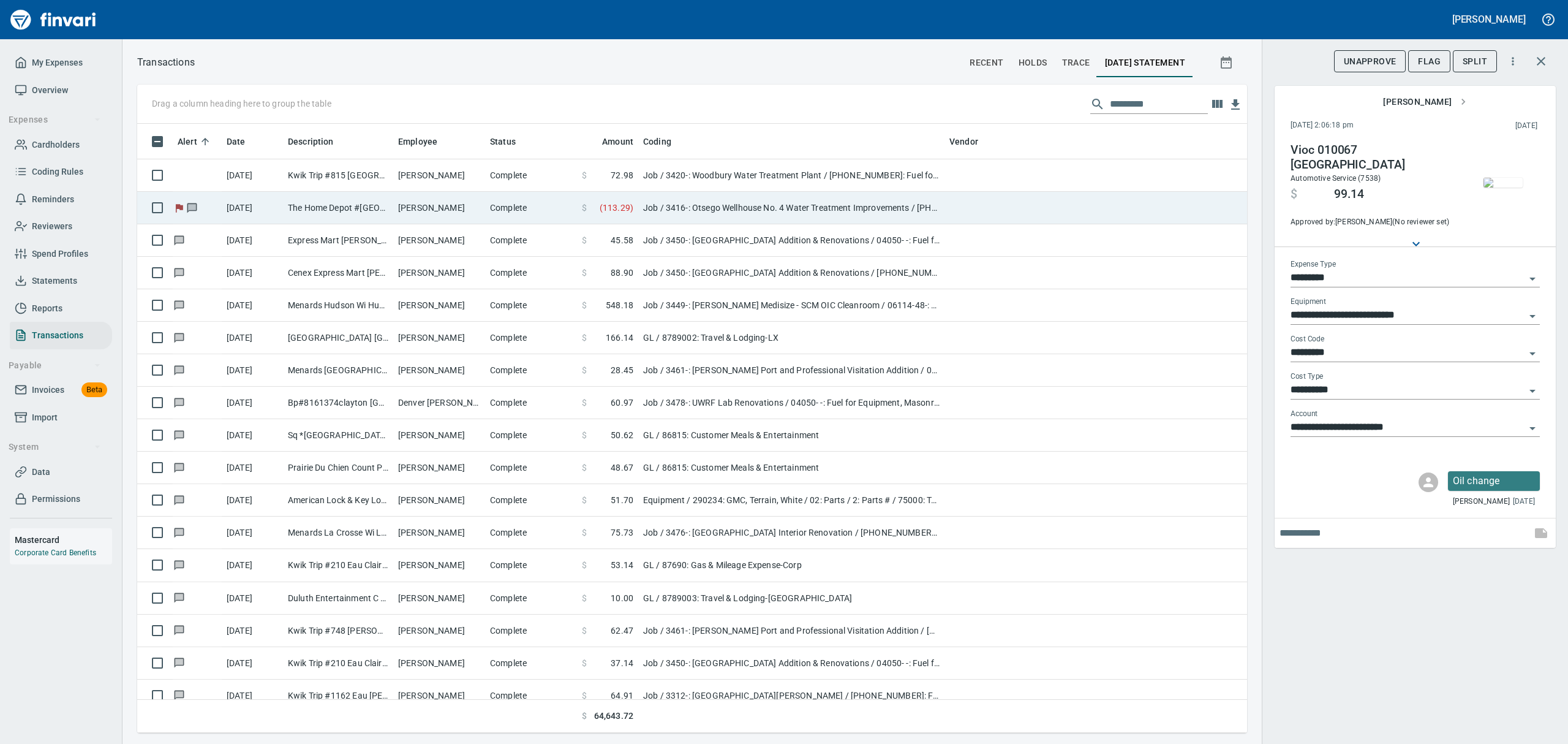
click at [447, 210] on td "[PERSON_NAME]" at bounding box center [439, 207] width 92 height 32
type input "***"
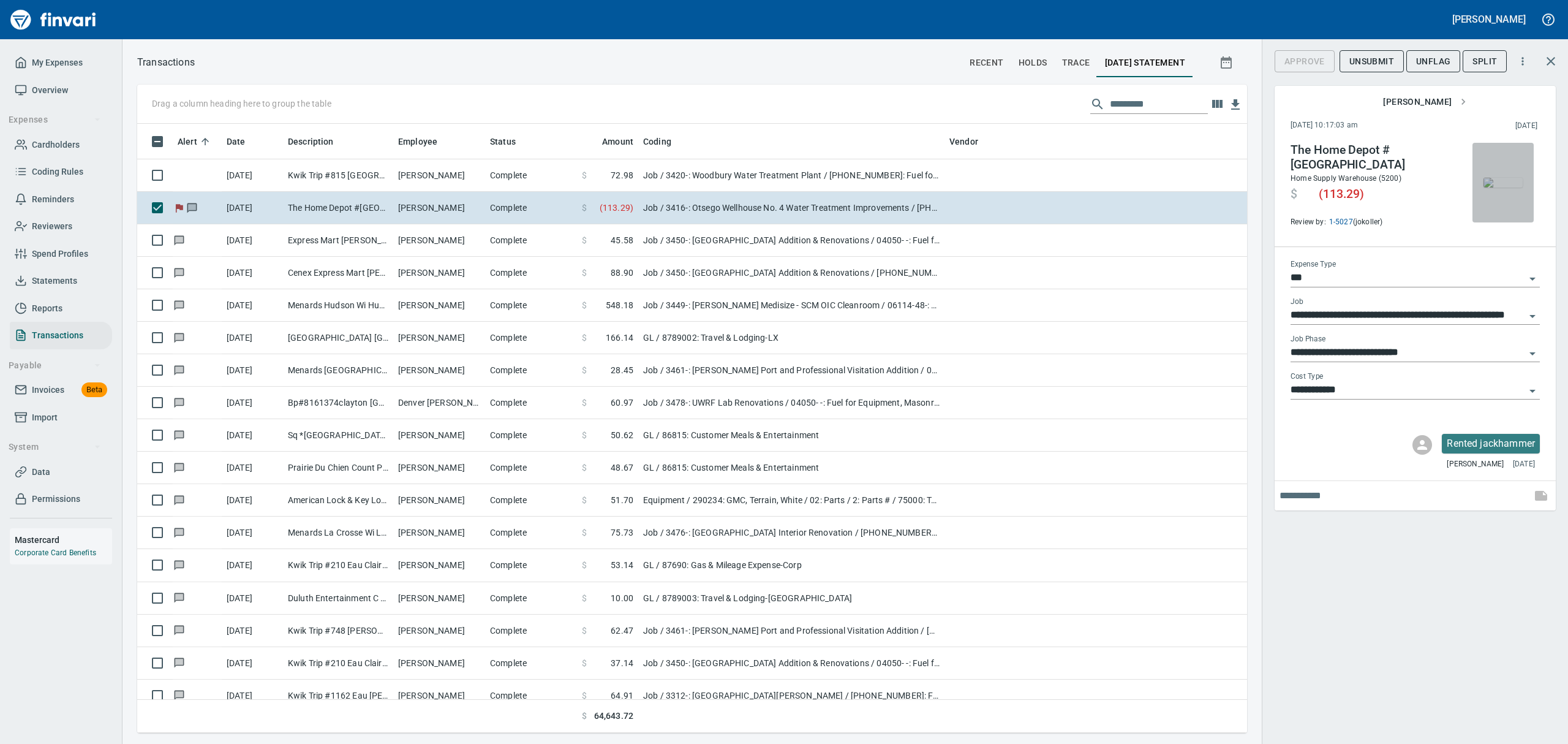
click at [1504, 187] on img "button" at bounding box center [1503, 182] width 39 height 10
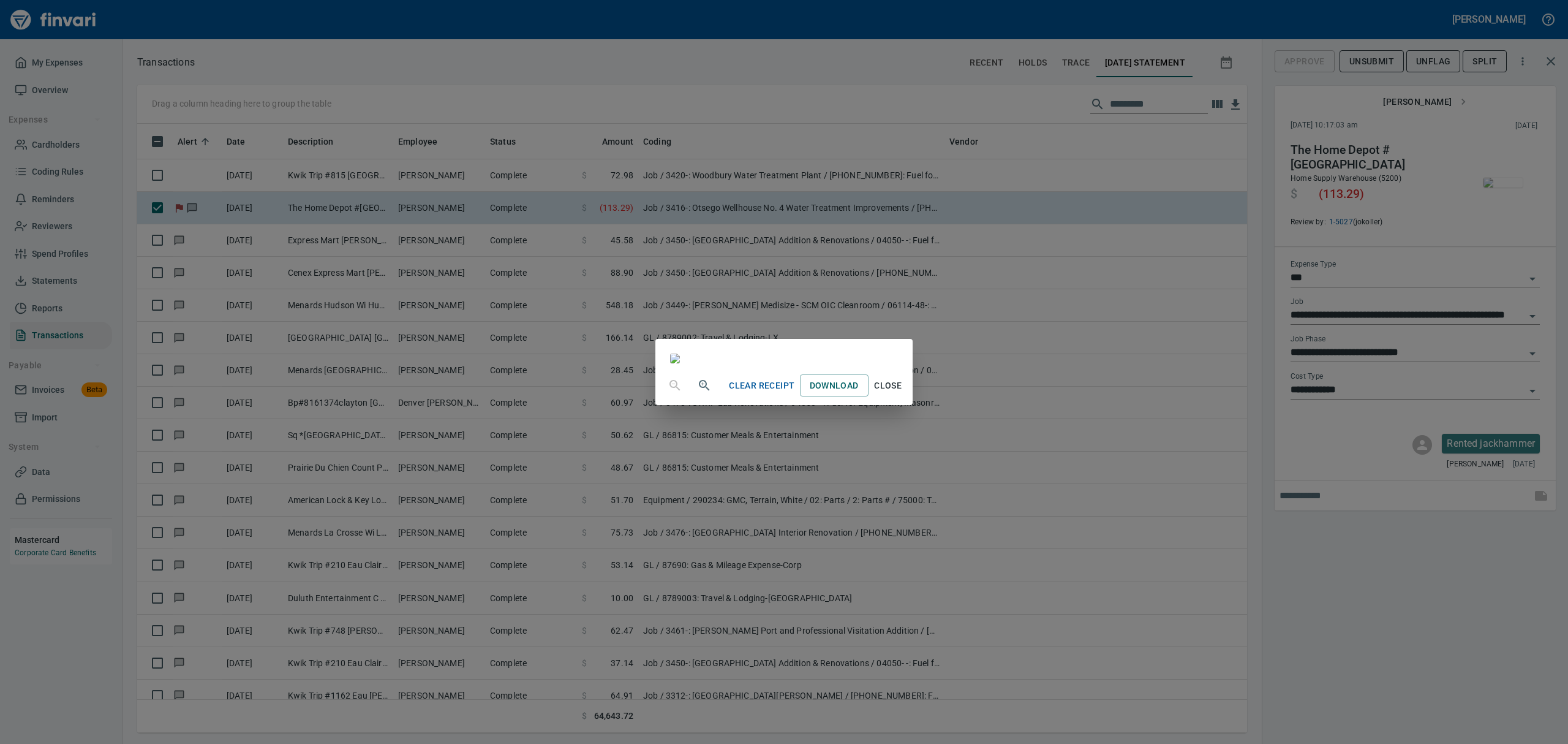
click at [903, 393] on span "Close" at bounding box center [888, 385] width 29 height 15
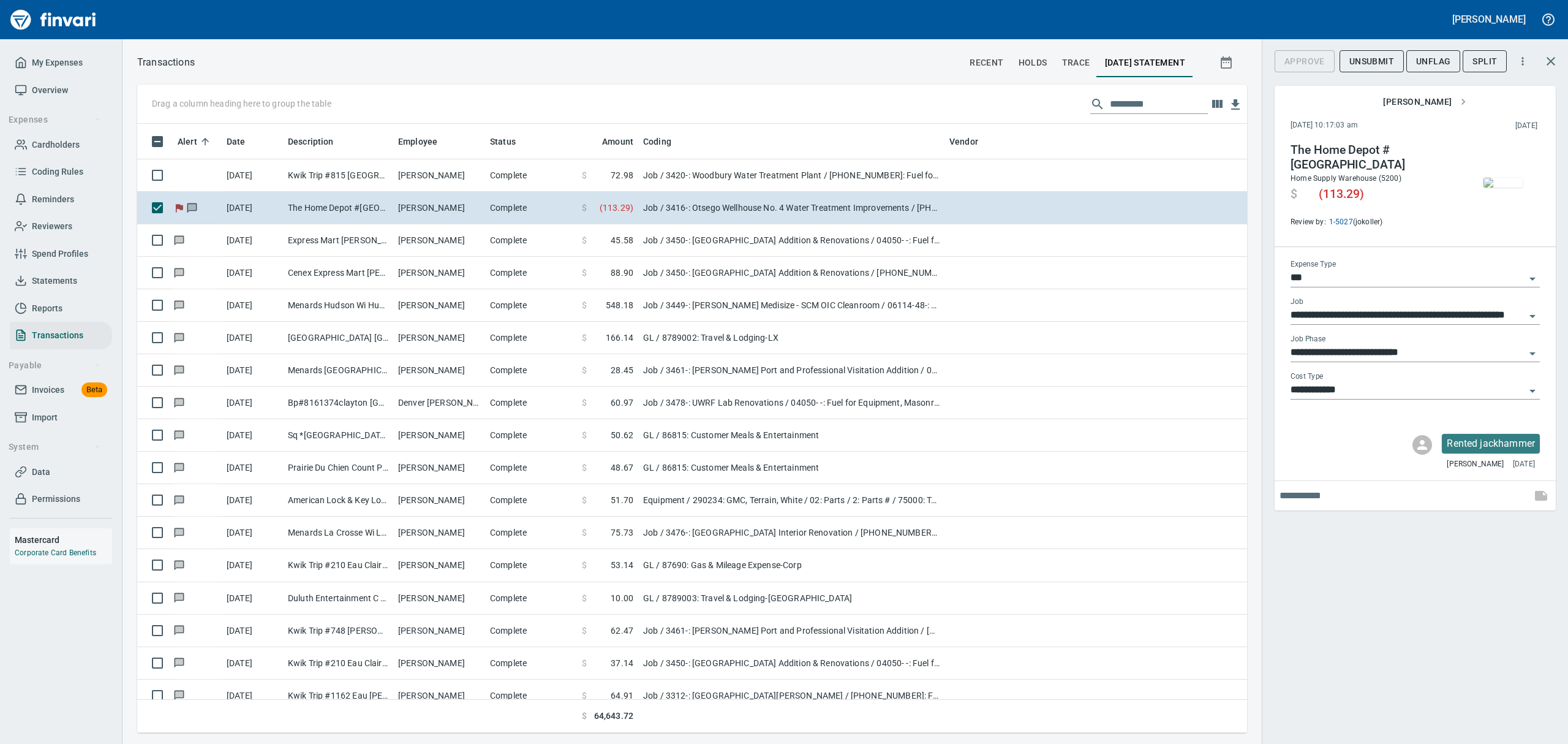
click at [1436, 60] on span "UnFlag" at bounding box center [1433, 61] width 34 height 15
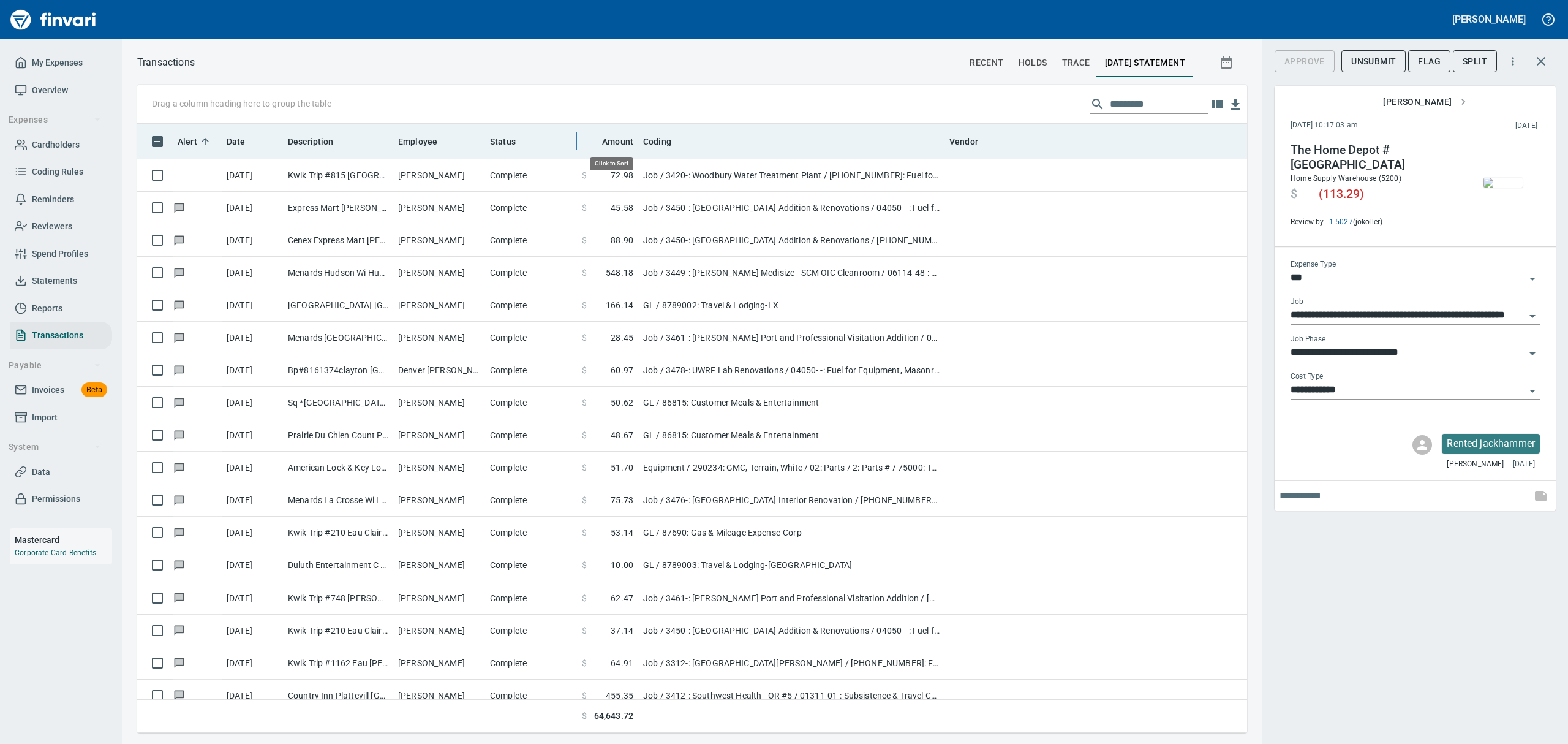
scroll to position [596, 1082]
click at [534, 143] on div "Status" at bounding box center [531, 141] width 82 height 15
click at [516, 141] on span "Status" at bounding box center [511, 141] width 42 height 15
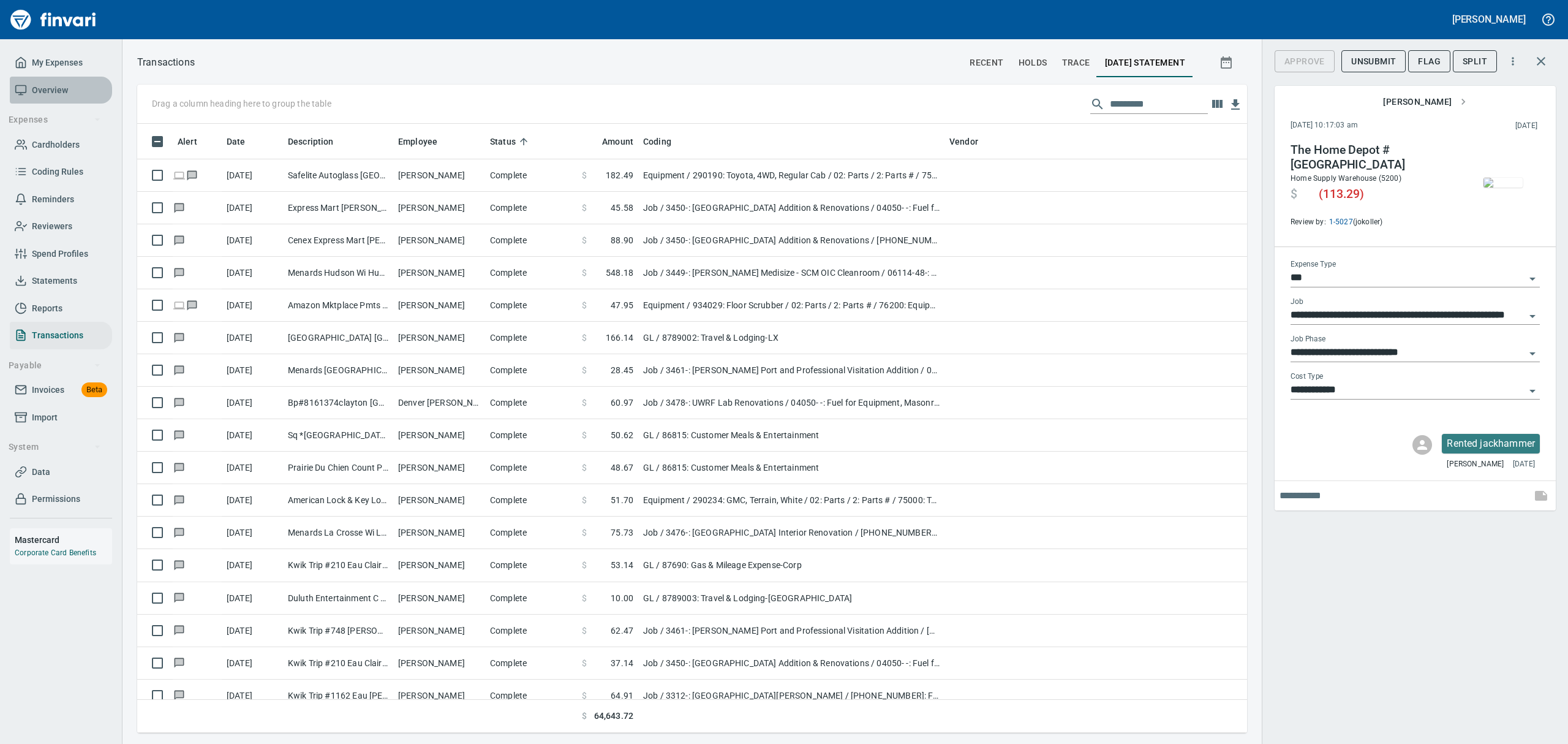
click at [33, 90] on span "Overview" at bounding box center [50, 91] width 36 height 15
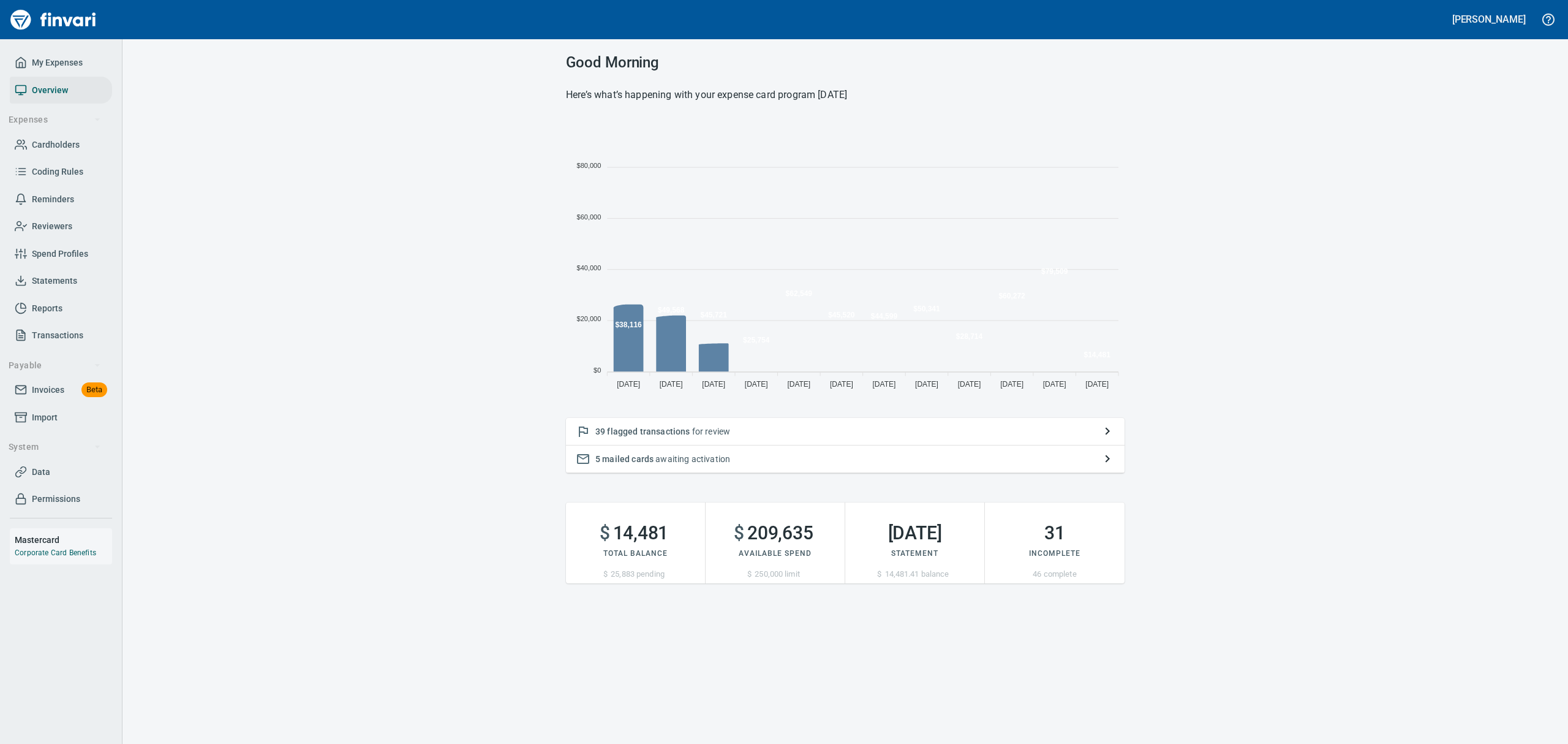
scroll to position [271, 545]
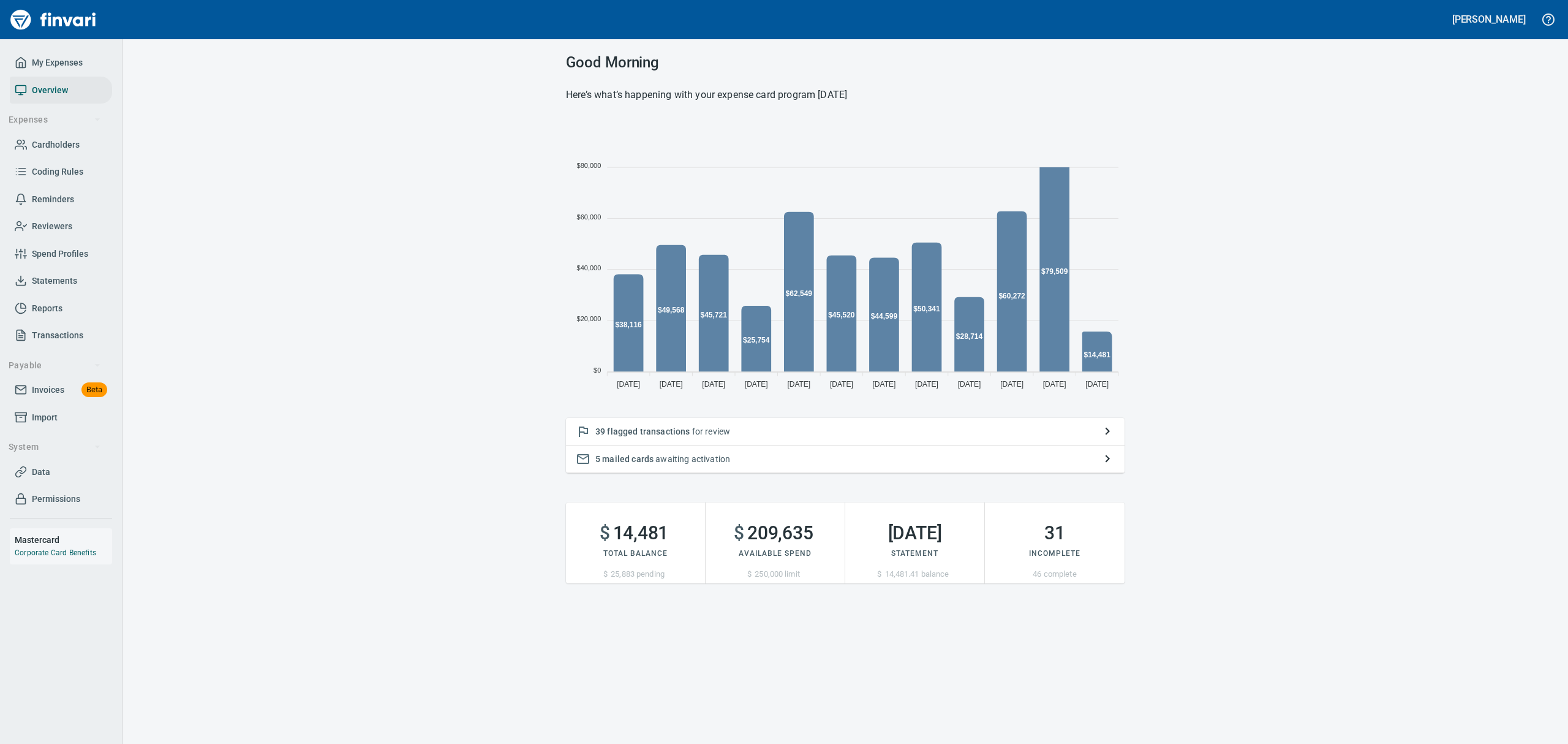
click at [658, 434] on span "flagged transactions" at bounding box center [648, 431] width 83 height 10
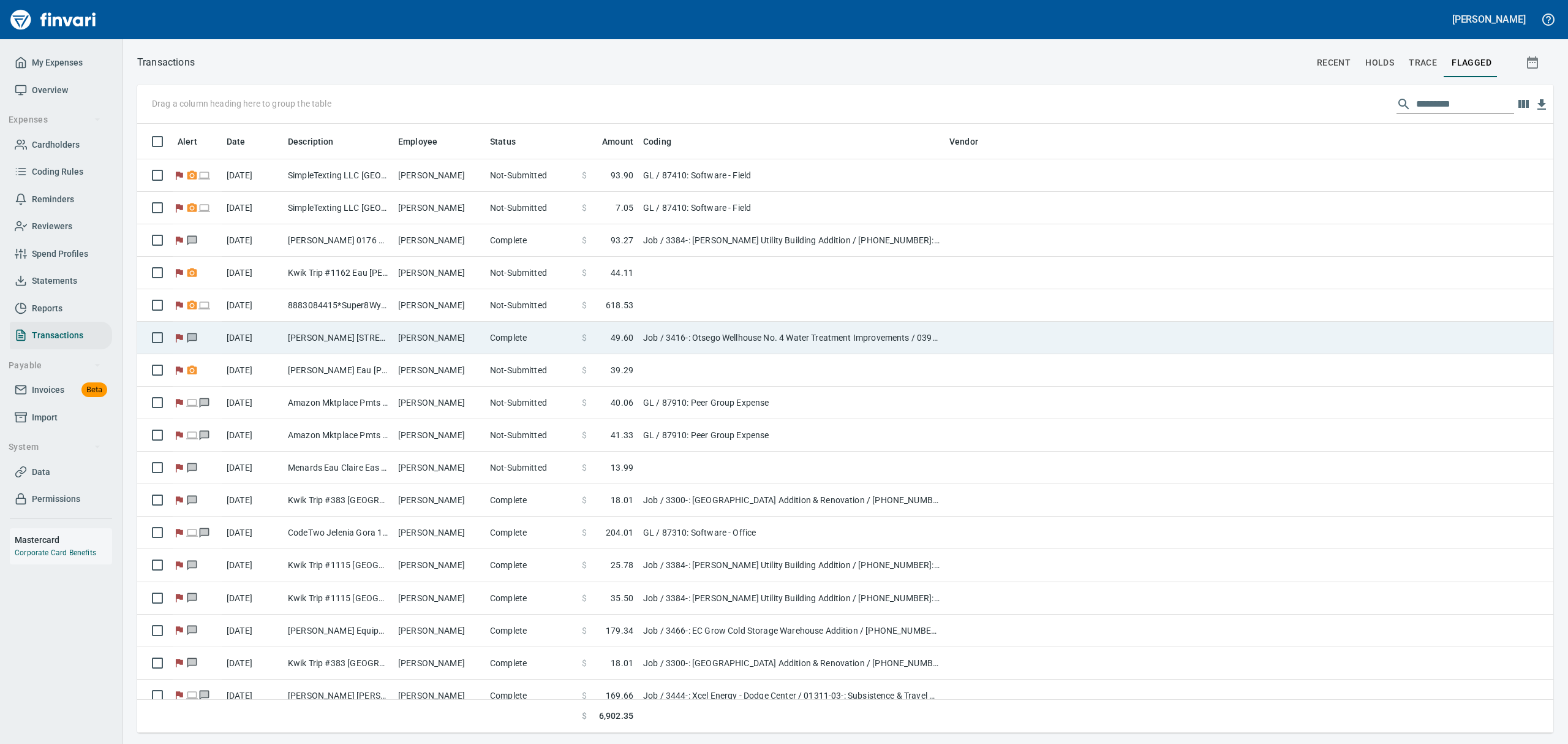
scroll to position [596, 1388]
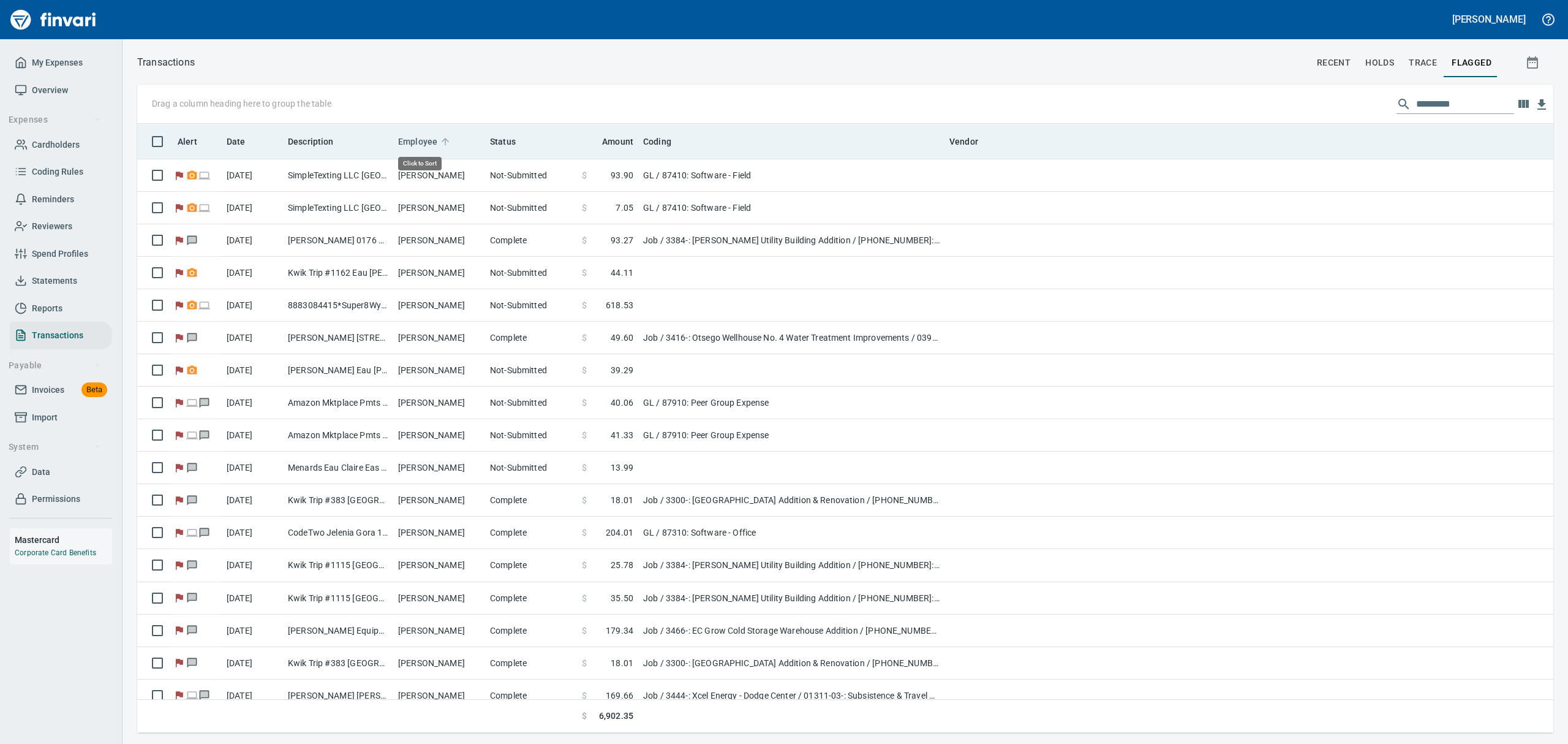
click at [407, 141] on span "Employee" at bounding box center [418, 141] width 39 height 15
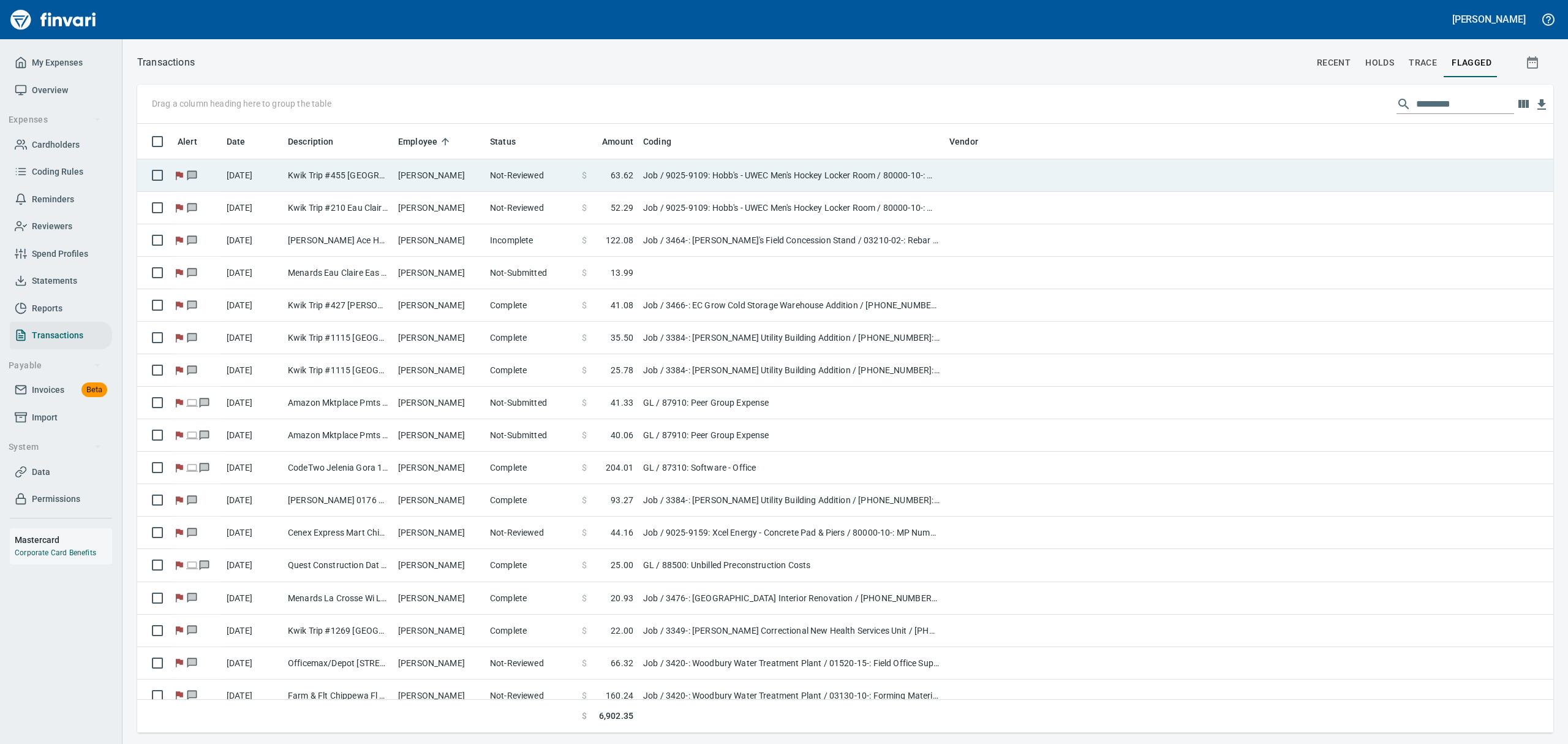
click at [424, 177] on td "[PERSON_NAME]" at bounding box center [439, 175] width 92 height 32
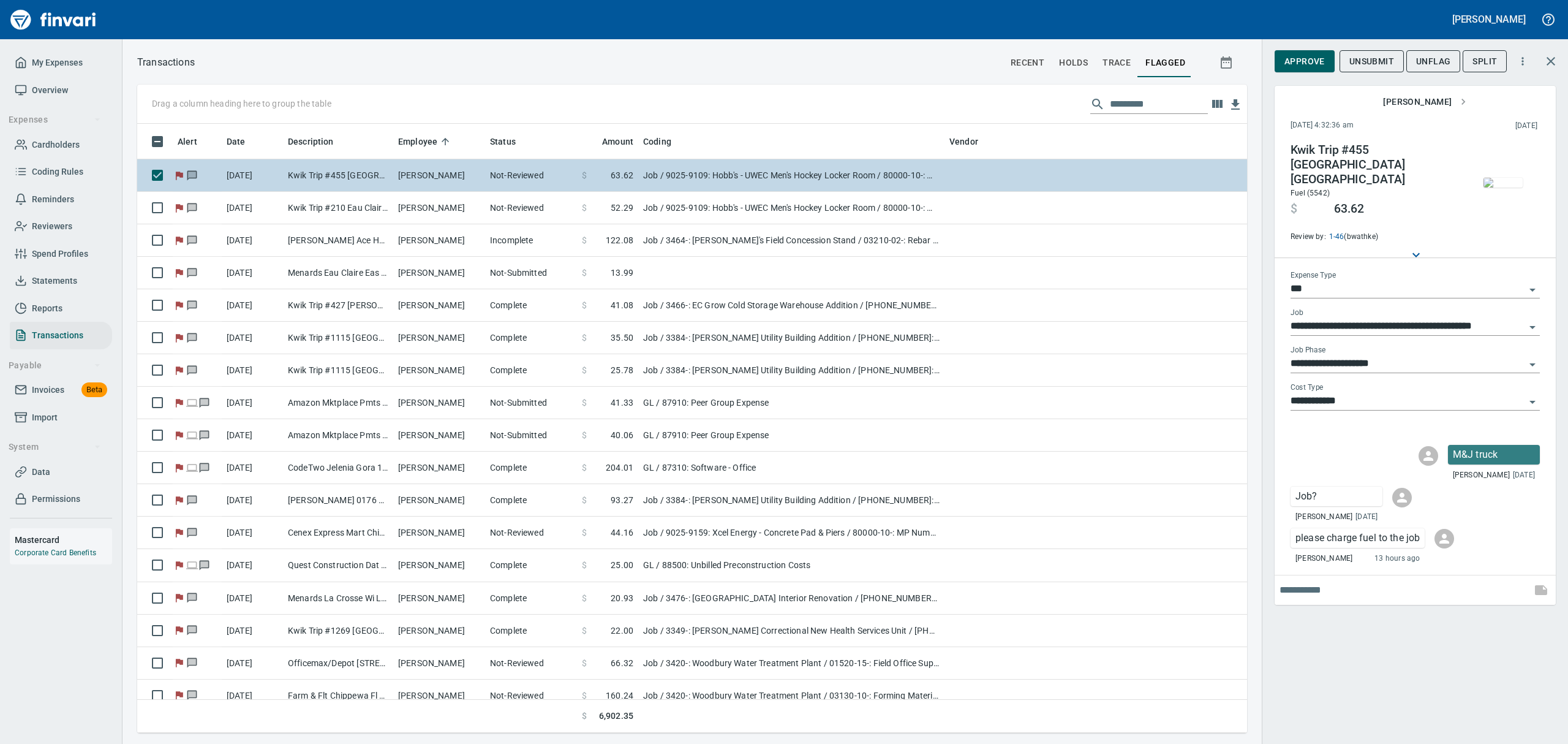
scroll to position [596, 1082]
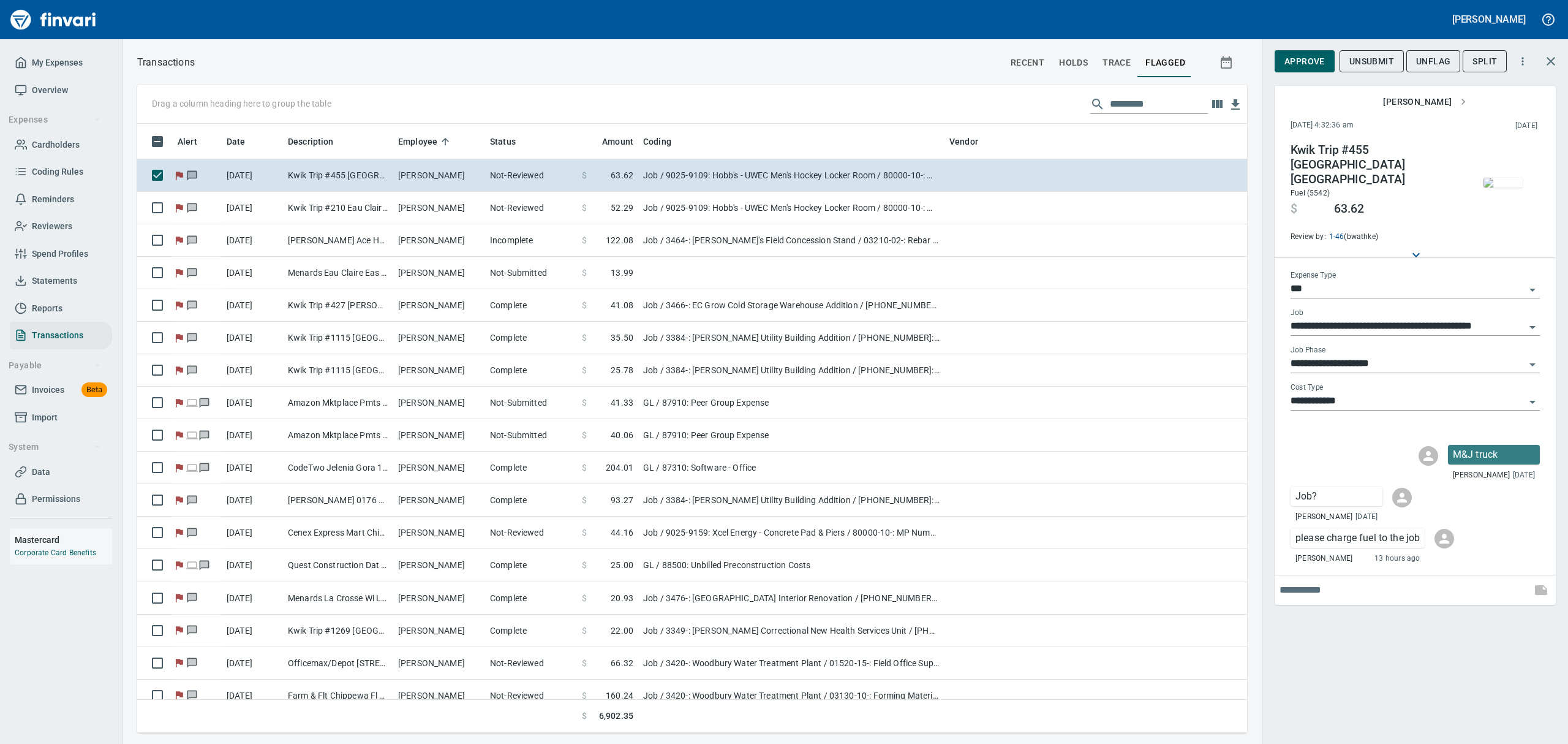
click at [1496, 182] on img "button" at bounding box center [1503, 182] width 39 height 10
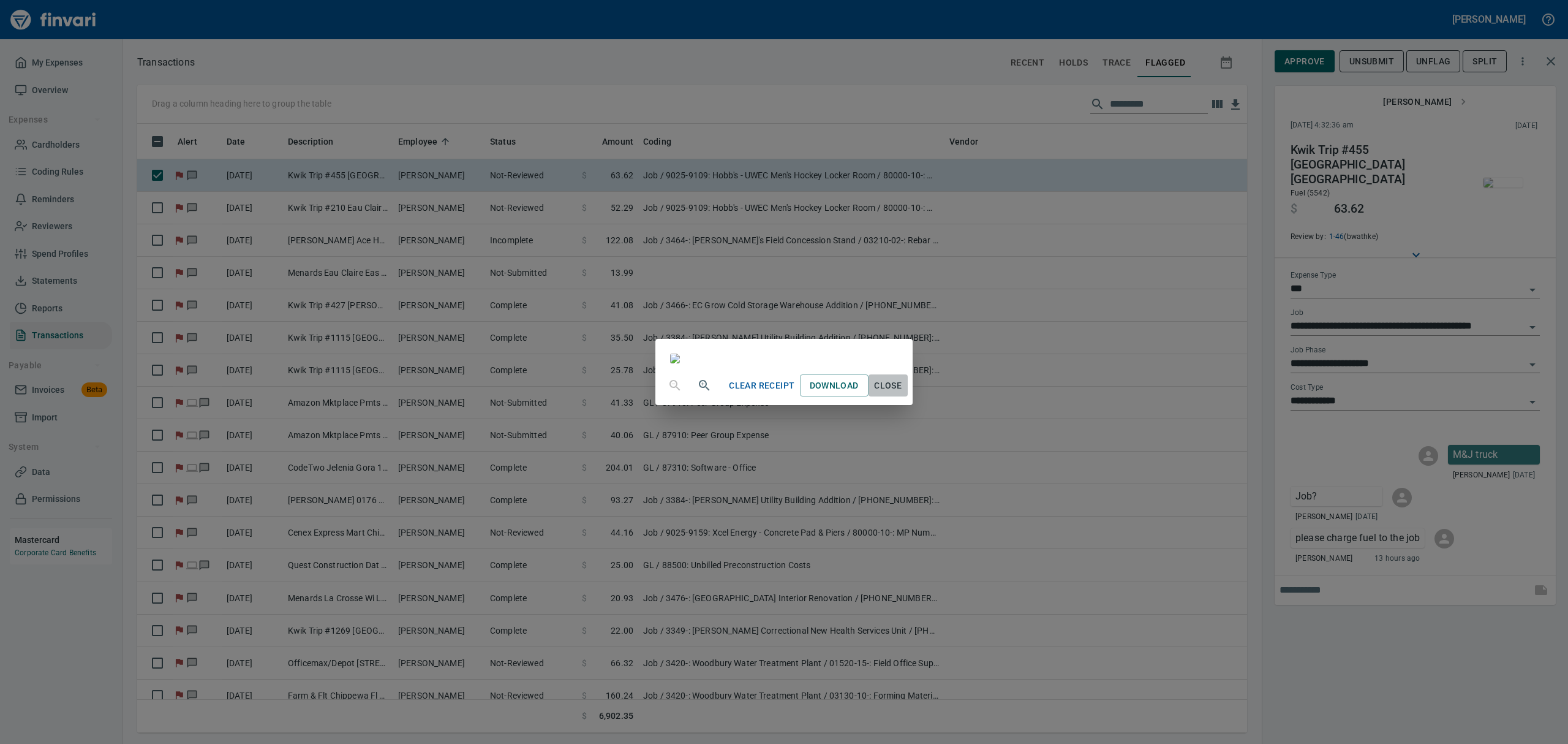
click at [903, 393] on span "Close" at bounding box center [888, 385] width 29 height 15
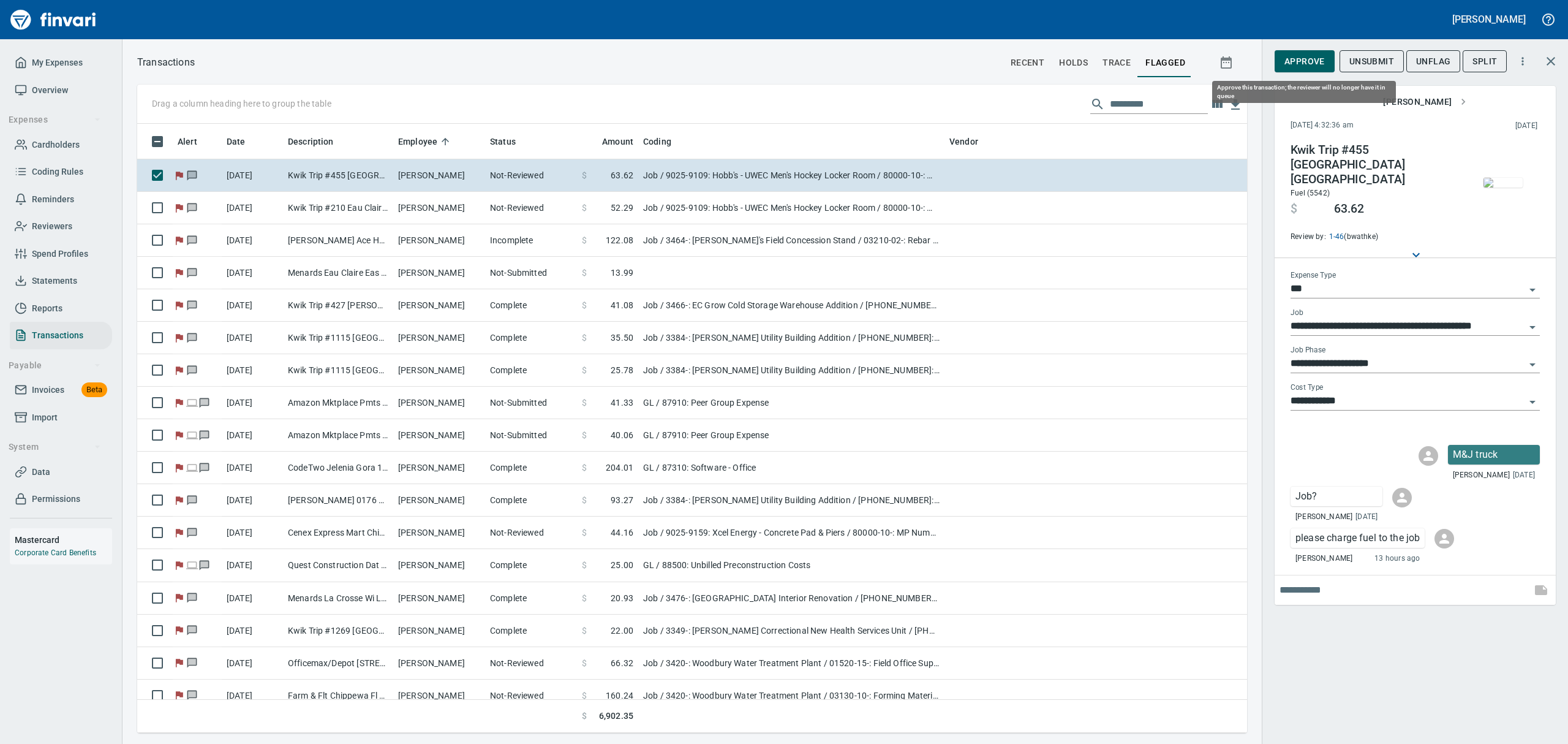
click at [1299, 59] on span "Approve" at bounding box center [1305, 61] width 40 height 15
click at [1421, 61] on span "UnFlag" at bounding box center [1424, 61] width 34 height 15
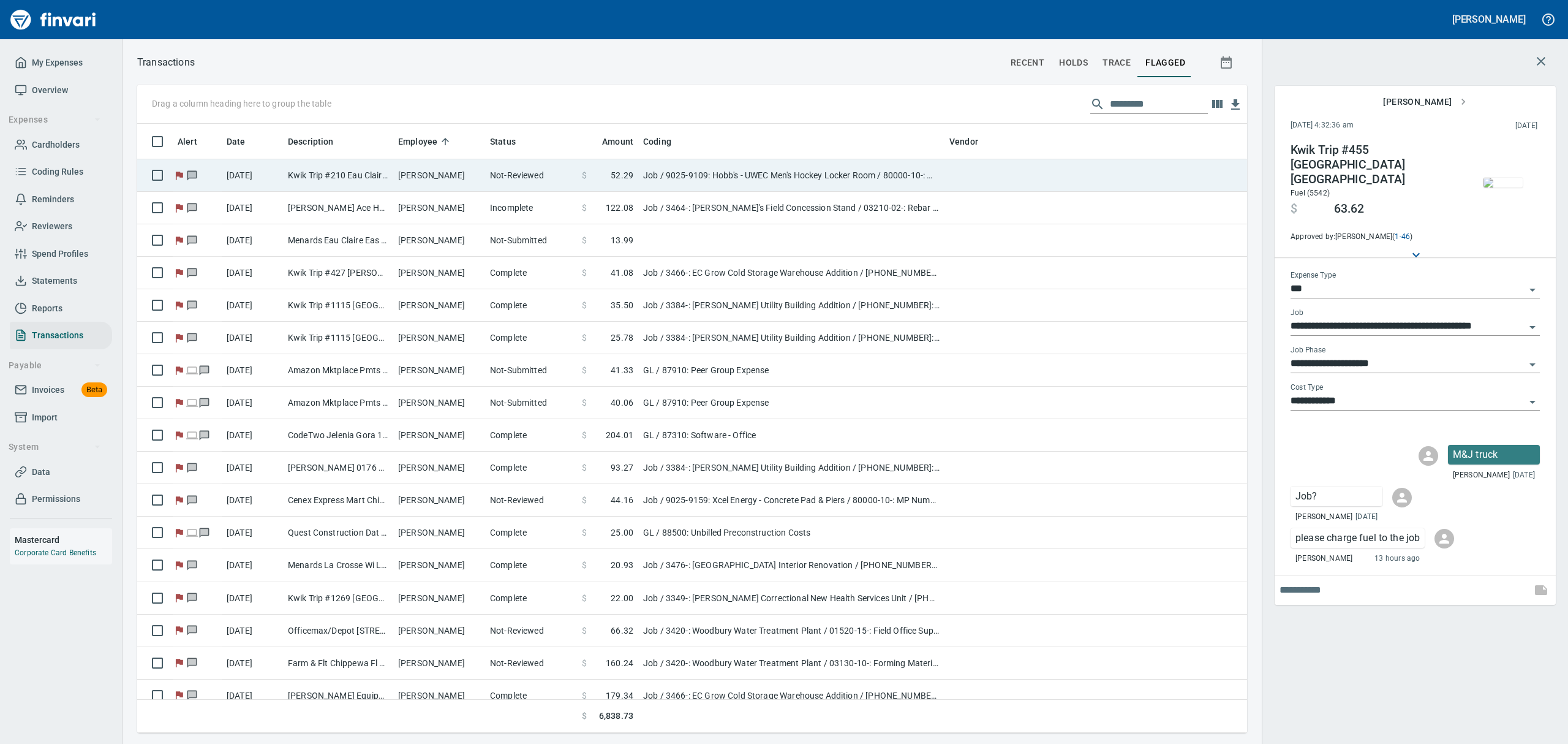
click at [413, 169] on td "[PERSON_NAME]" at bounding box center [439, 175] width 92 height 32
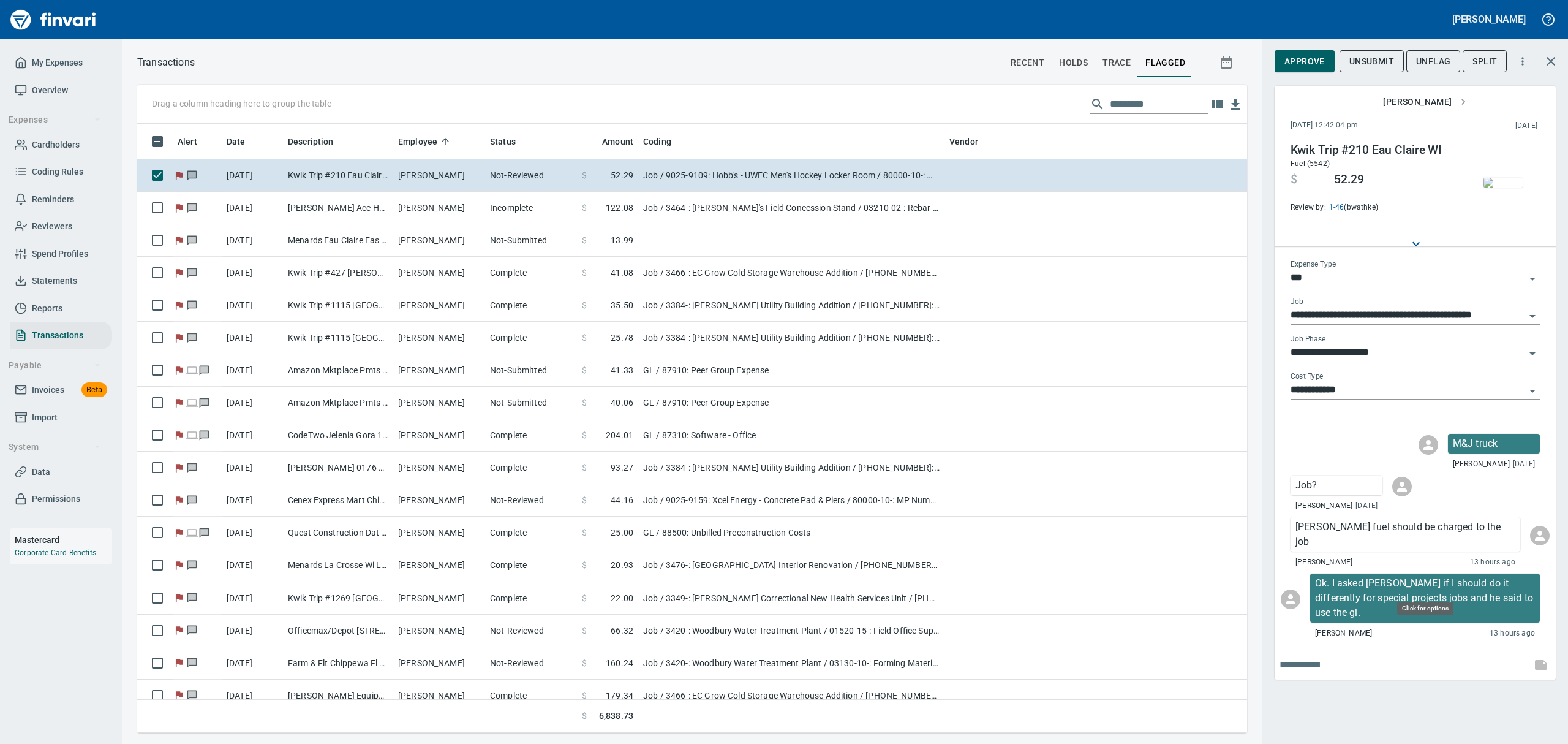
scroll to position [596, 1082]
click at [1501, 185] on img "button" at bounding box center [1503, 182] width 39 height 10
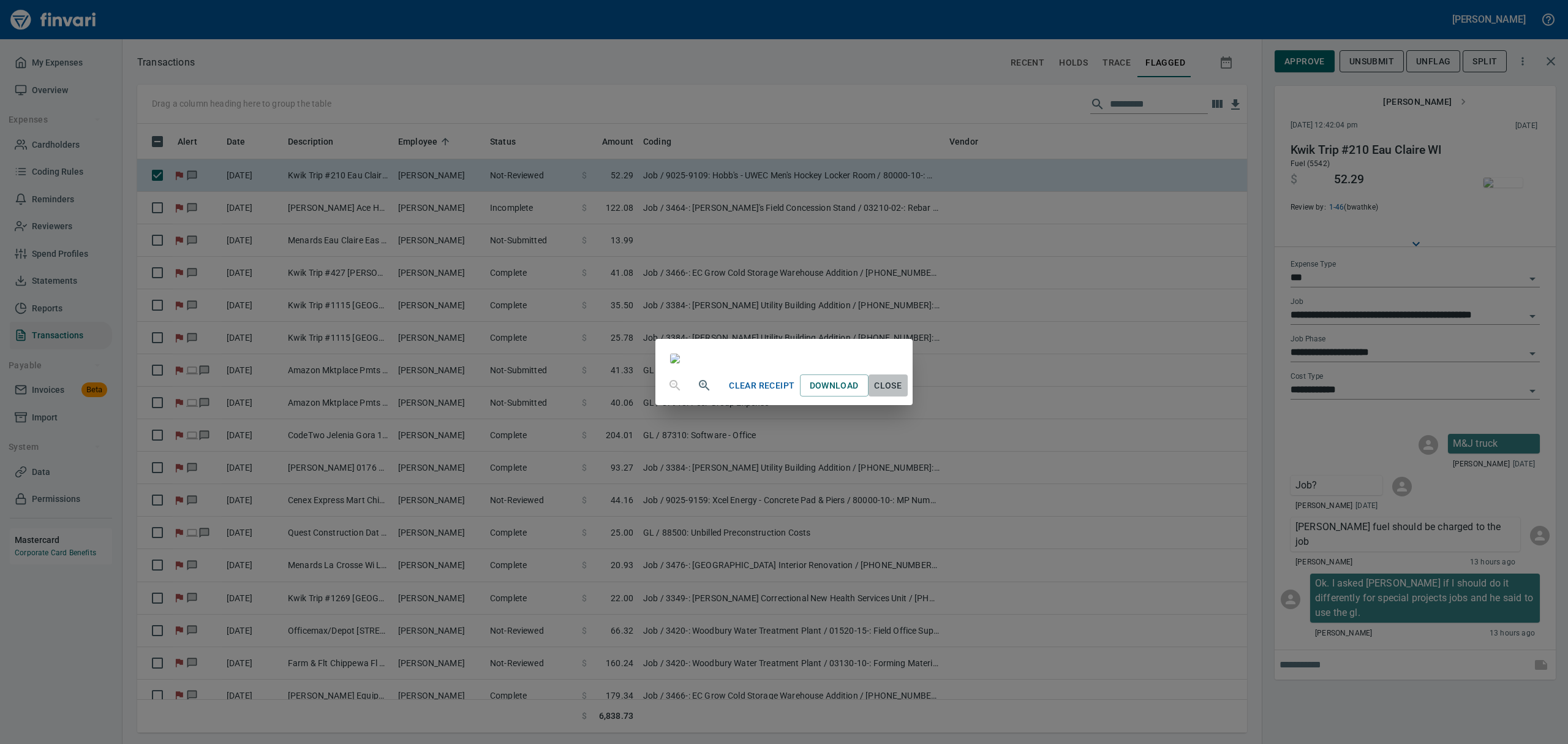
click at [903, 393] on span "Close" at bounding box center [888, 385] width 29 height 15
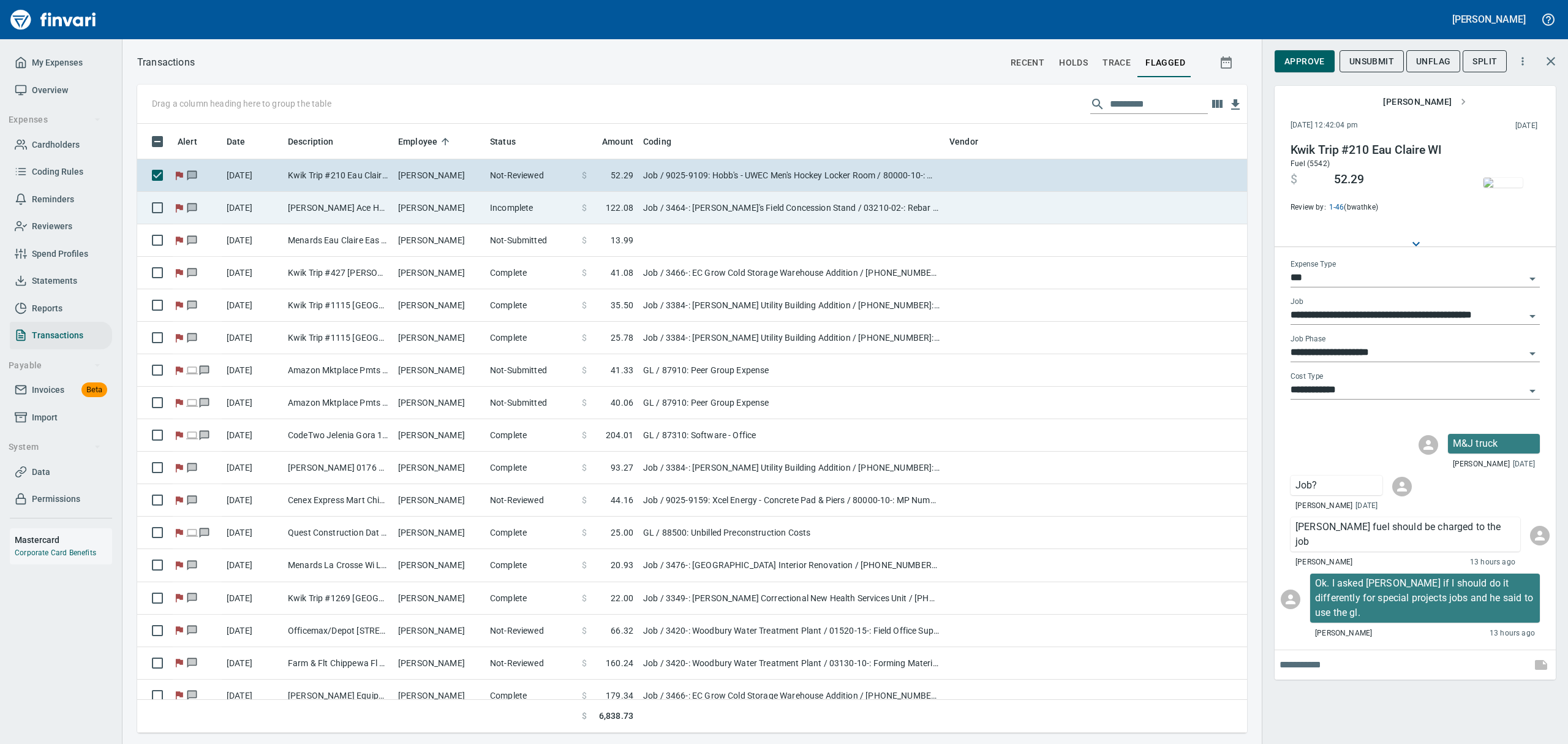
click at [448, 204] on td "[PERSON_NAME]" at bounding box center [439, 207] width 92 height 32
type input "**********"
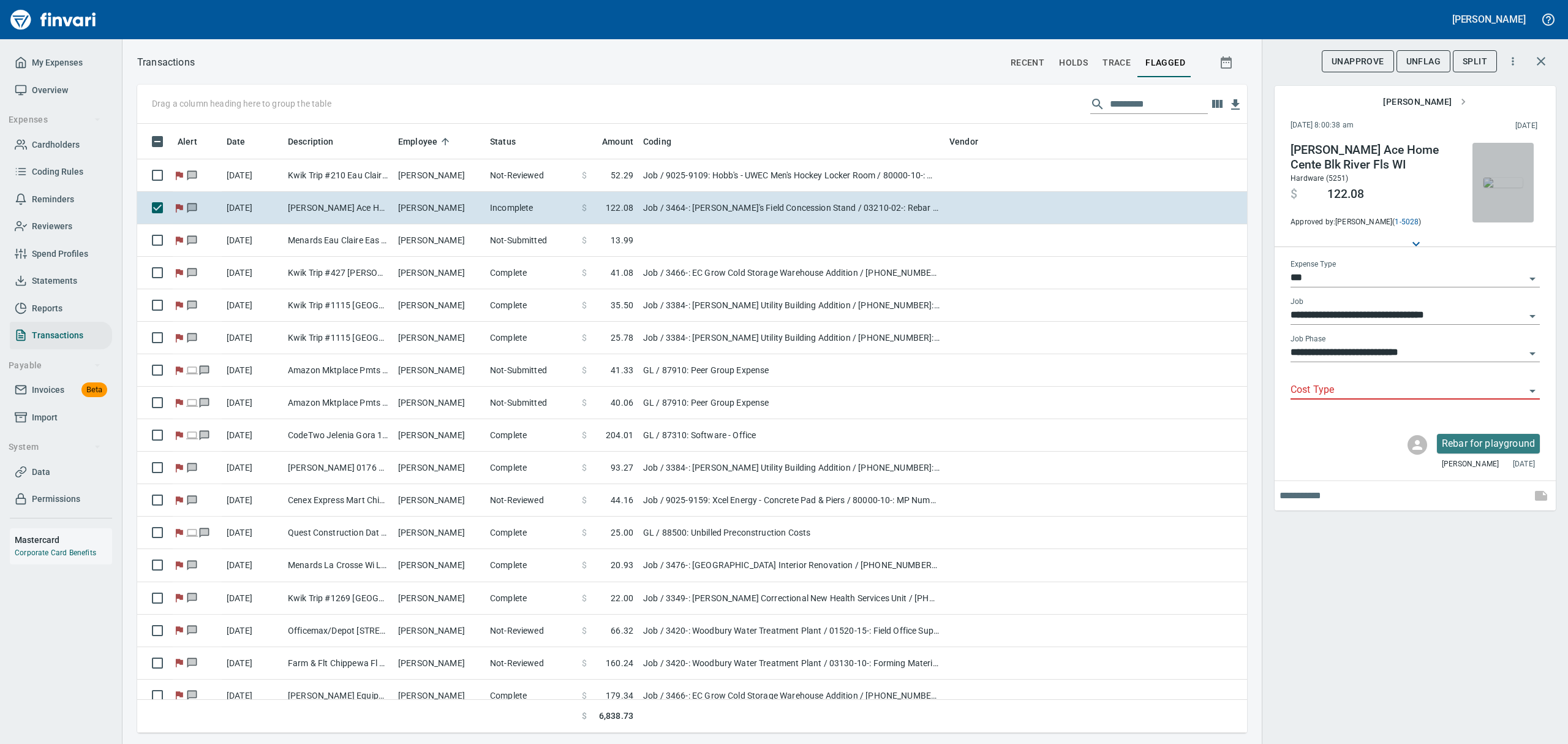
click at [1501, 177] on img "button" at bounding box center [1503, 182] width 39 height 10
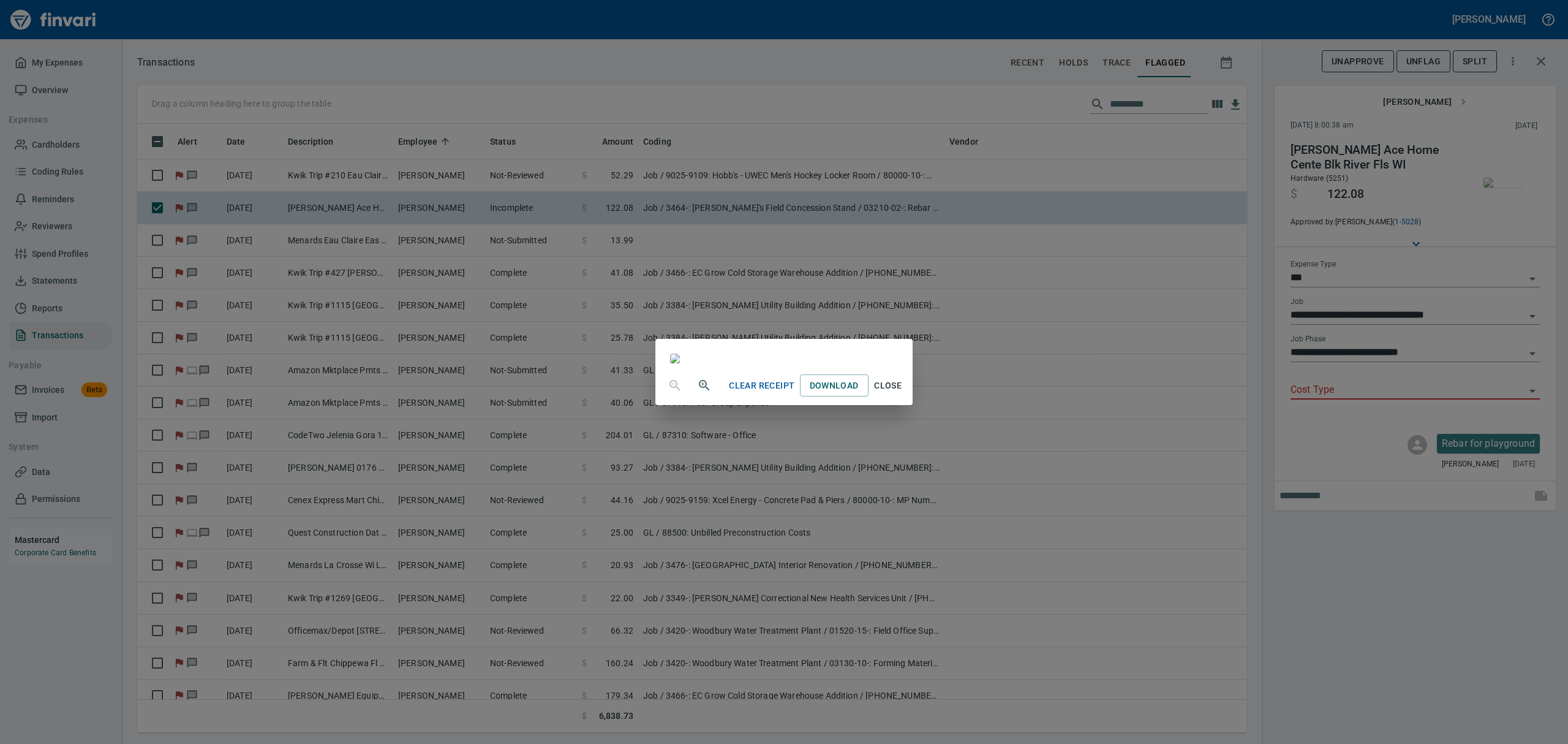
click at [903, 393] on span "Close" at bounding box center [888, 385] width 29 height 15
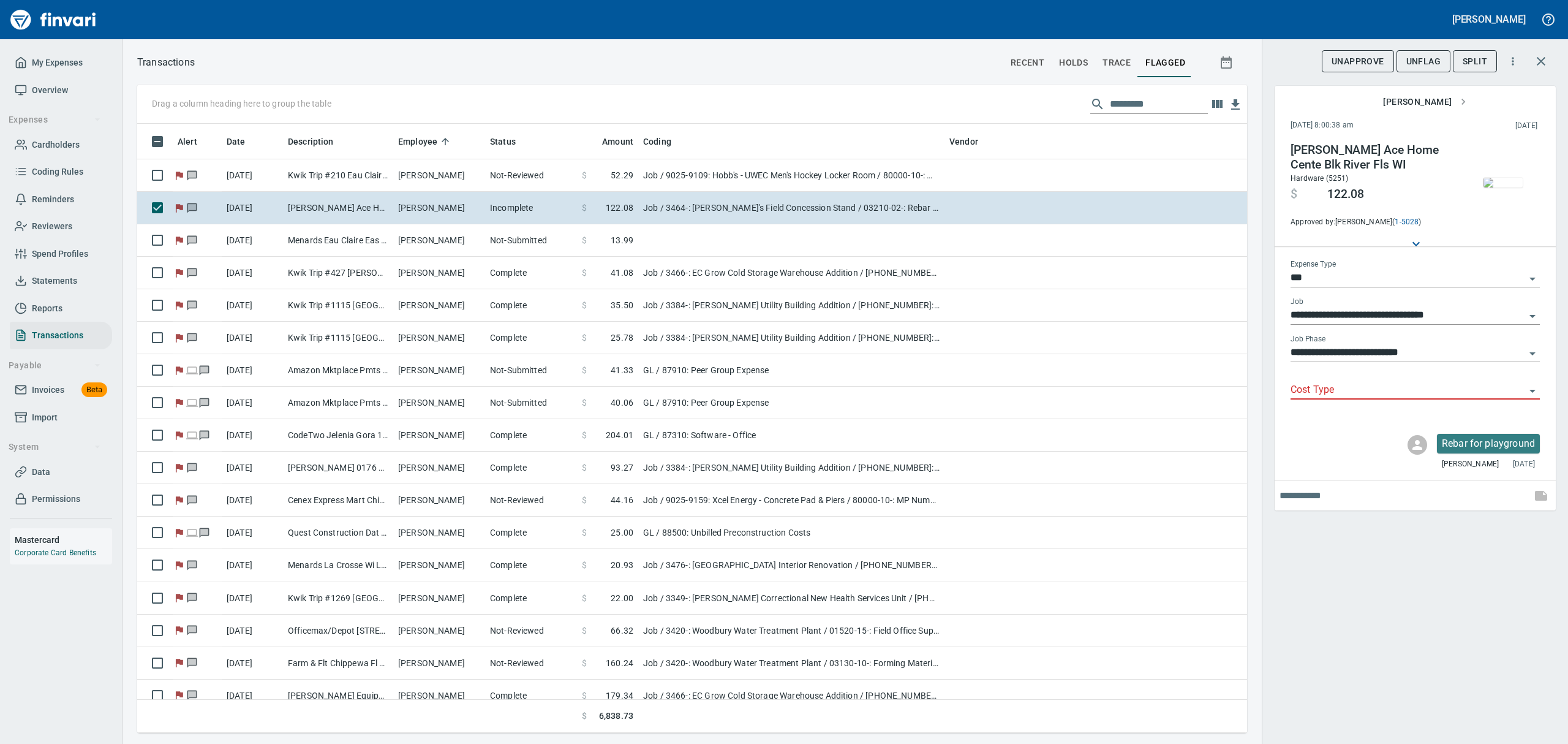
click at [1531, 388] on icon "Open" at bounding box center [1533, 391] width 15 height 15
click at [1530, 387] on icon "Close" at bounding box center [1533, 391] width 15 height 15
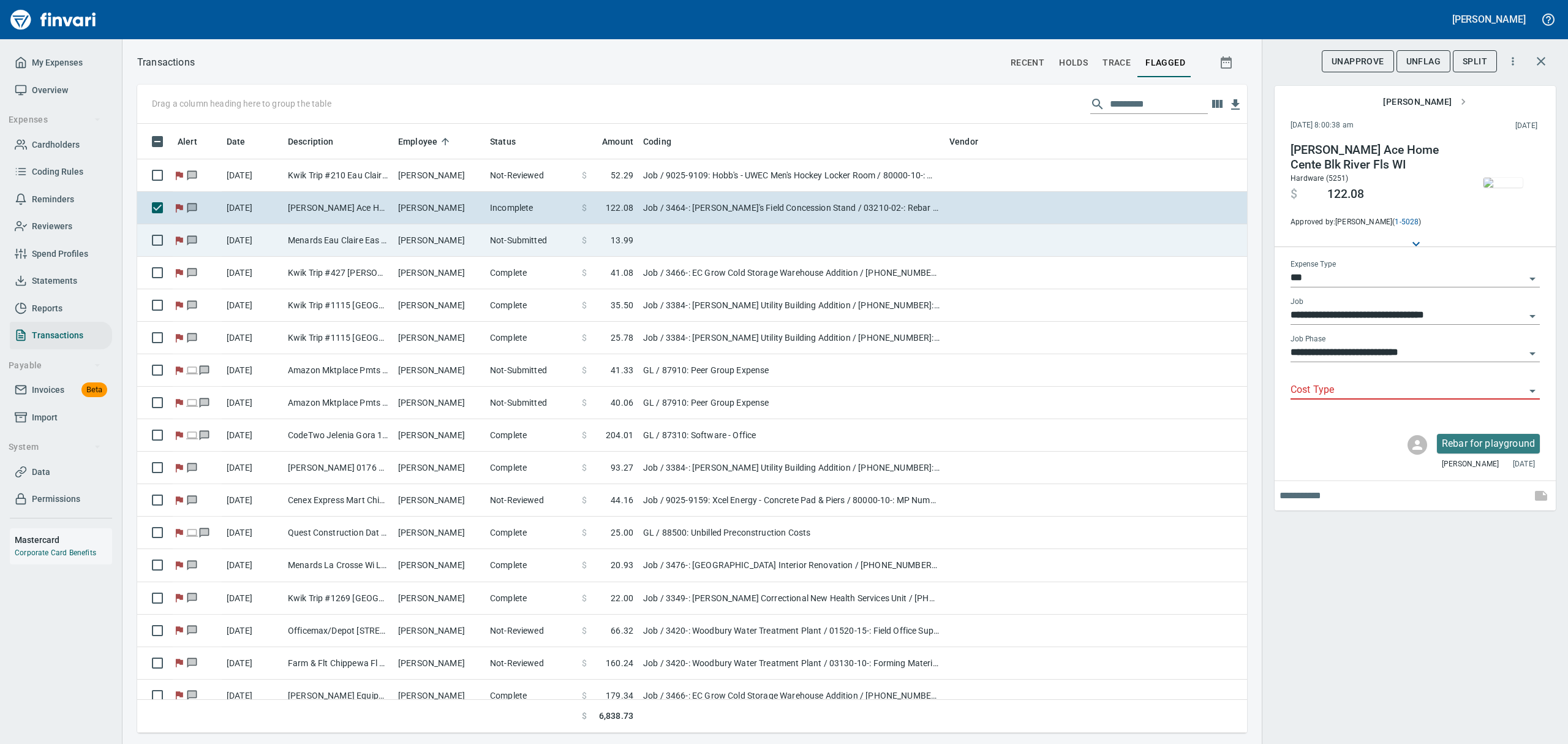
click at [336, 245] on td "Menards Eau Claire Eas Eau Claire WI" at bounding box center [338, 240] width 110 height 32
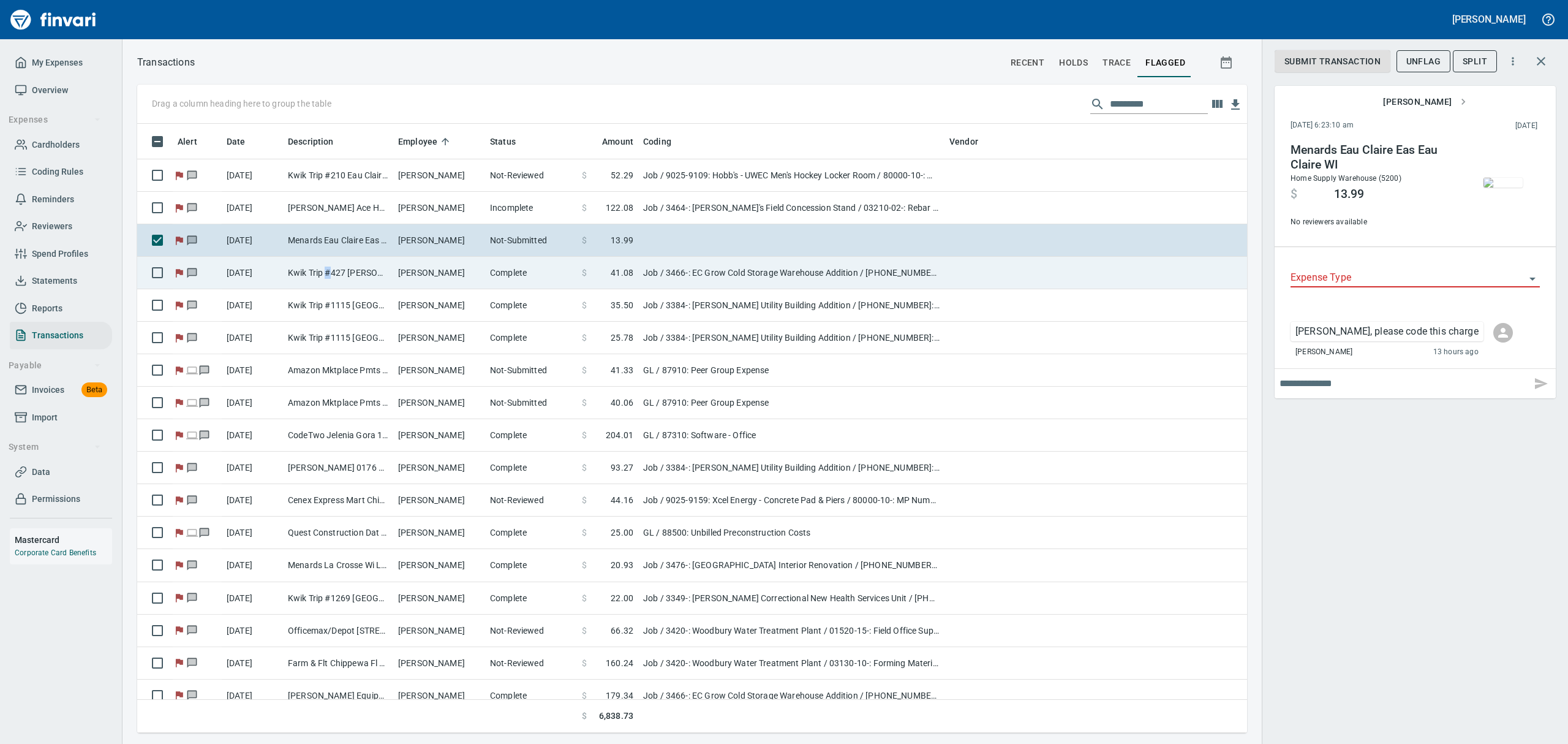
click at [325, 278] on td "Kwik Trip #427 [PERSON_NAME] [GEOGRAPHIC_DATA]" at bounding box center [338, 272] width 110 height 32
type input "***"
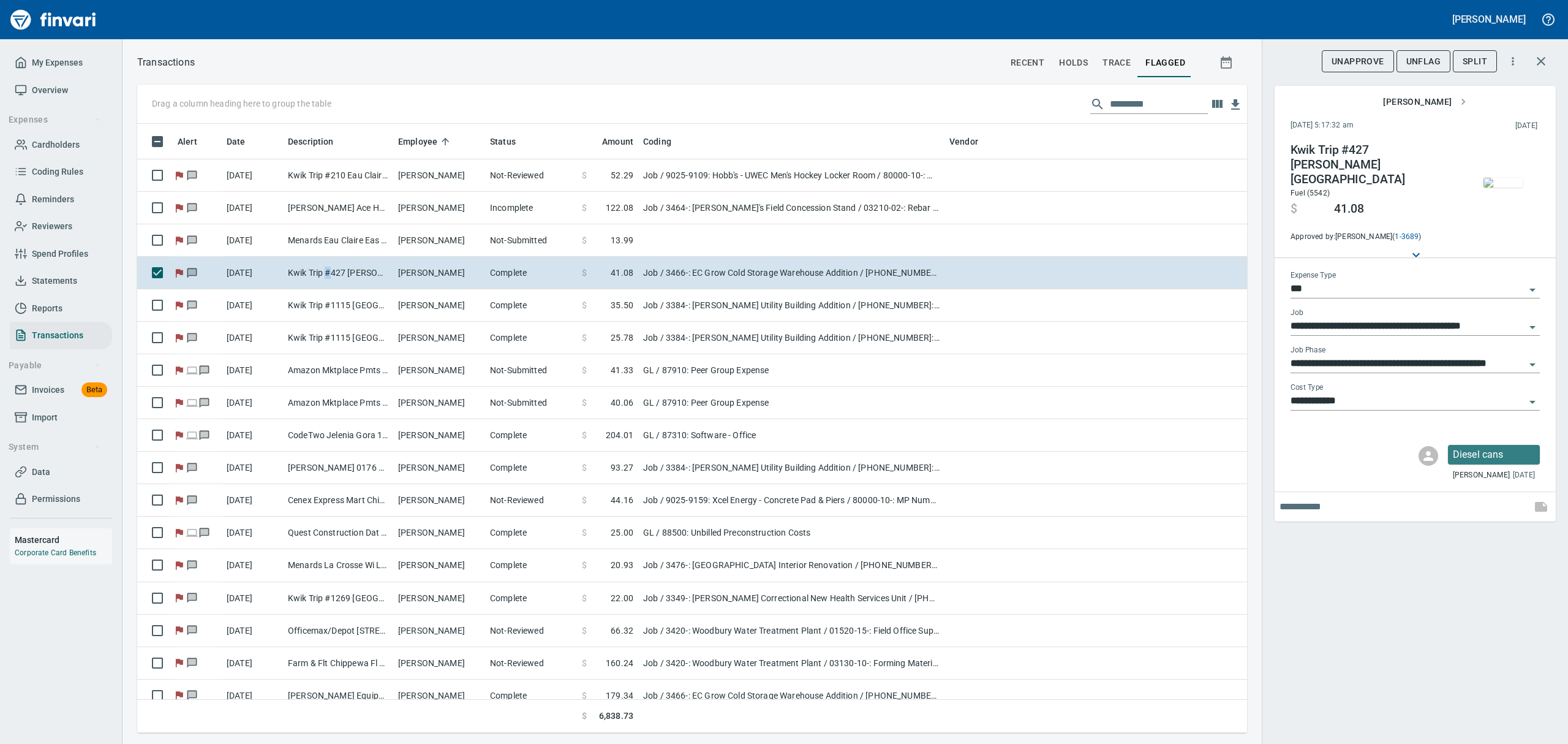
click at [1508, 187] on img "button" at bounding box center [1503, 182] width 39 height 10
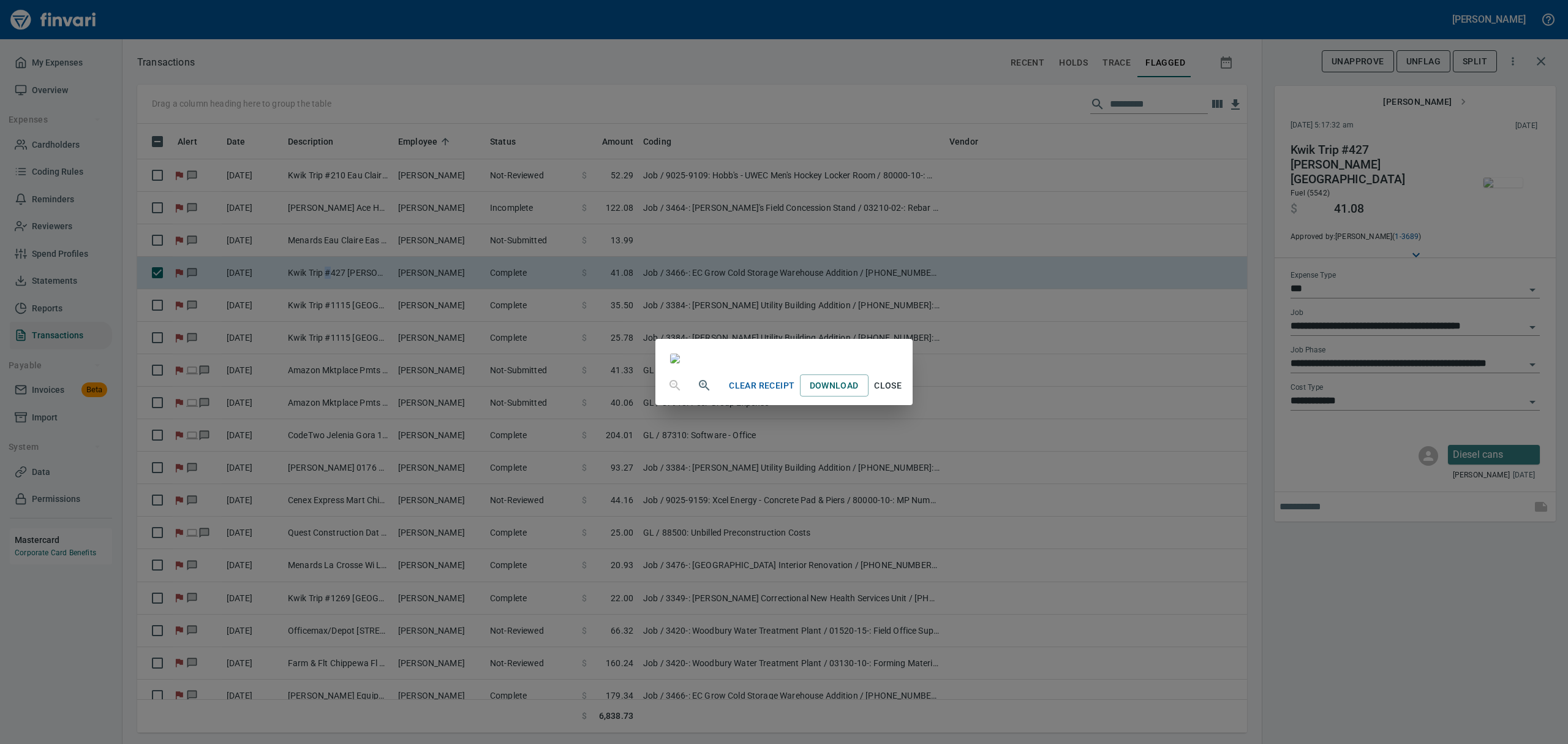
drag, startPoint x: 1007, startPoint y: 695, endPoint x: 1001, endPoint y: 695, distance: 6.0
click at [903, 393] on span "Close" at bounding box center [888, 385] width 29 height 15
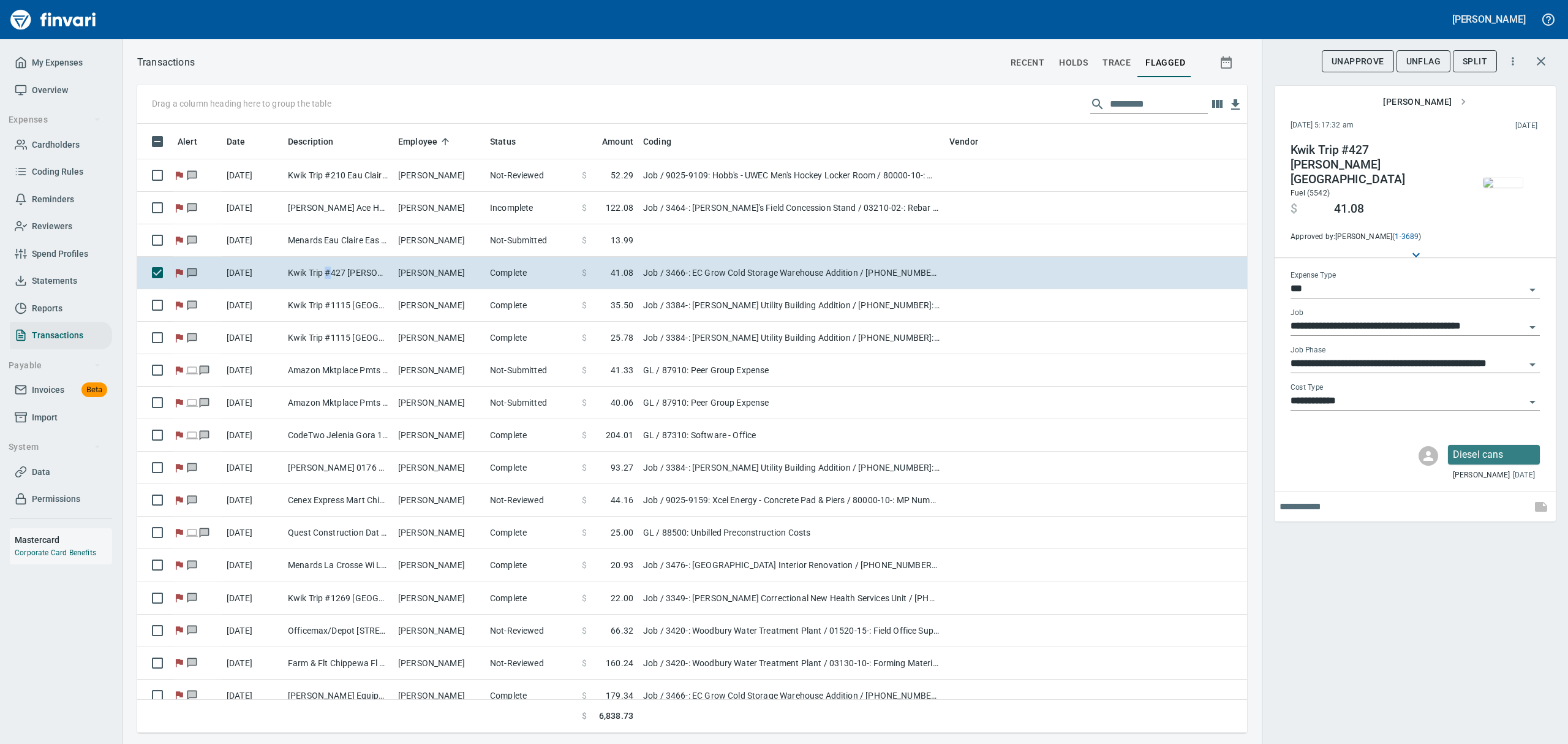
click at [1417, 59] on span "UnFlag" at bounding box center [1424, 61] width 34 height 15
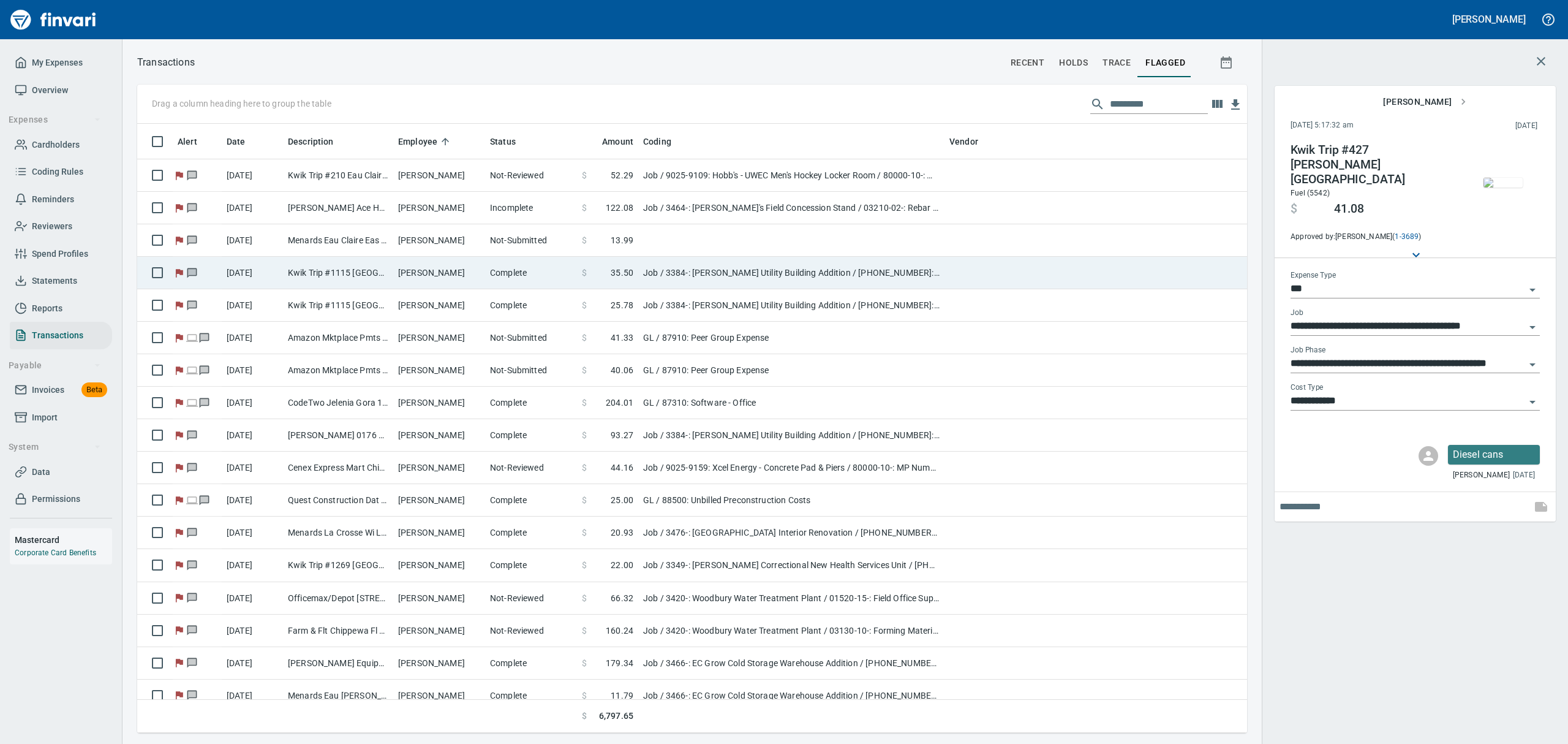
click at [403, 272] on td "[PERSON_NAME]" at bounding box center [439, 272] width 92 height 32
type input "**********"
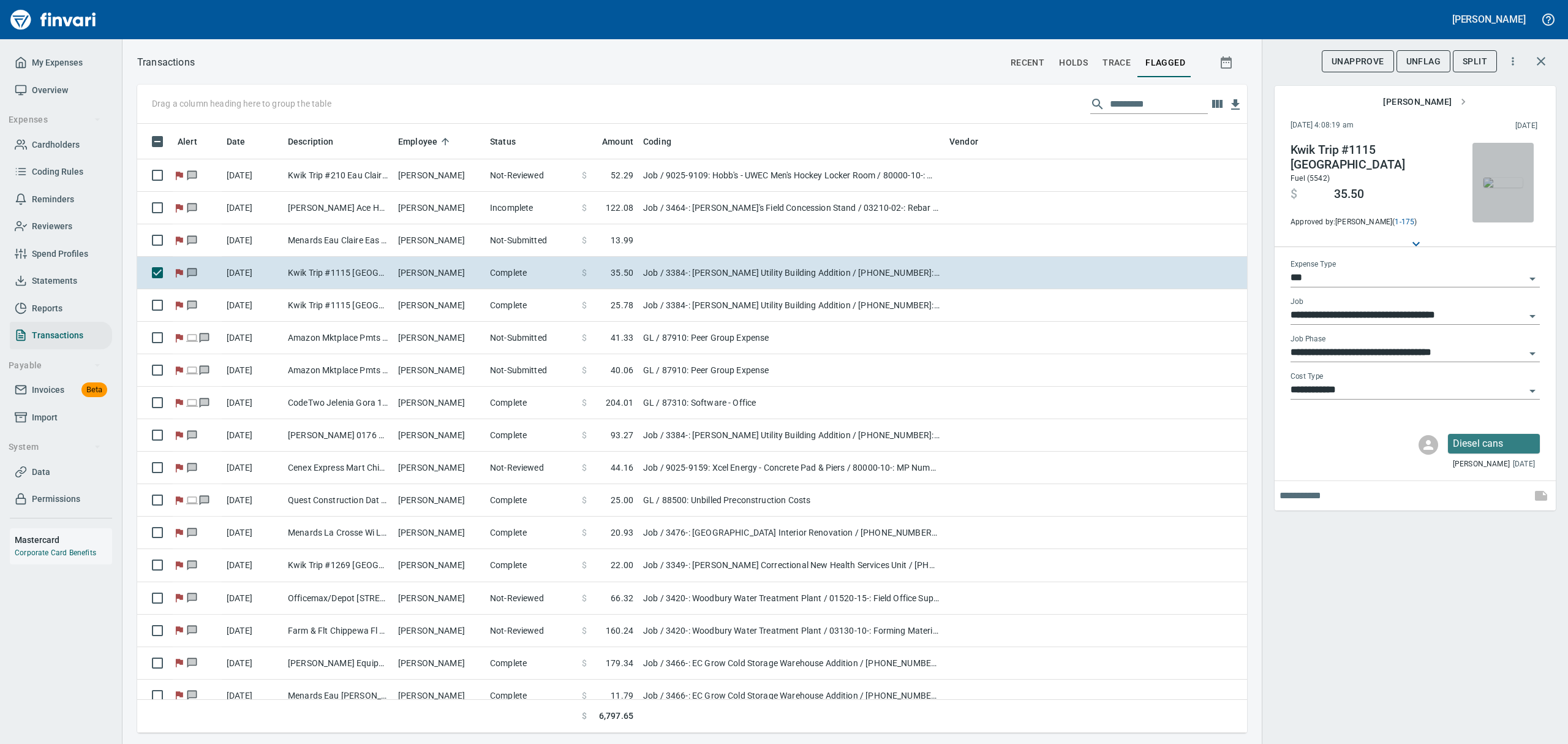
click at [1508, 177] on img "button" at bounding box center [1503, 182] width 39 height 10
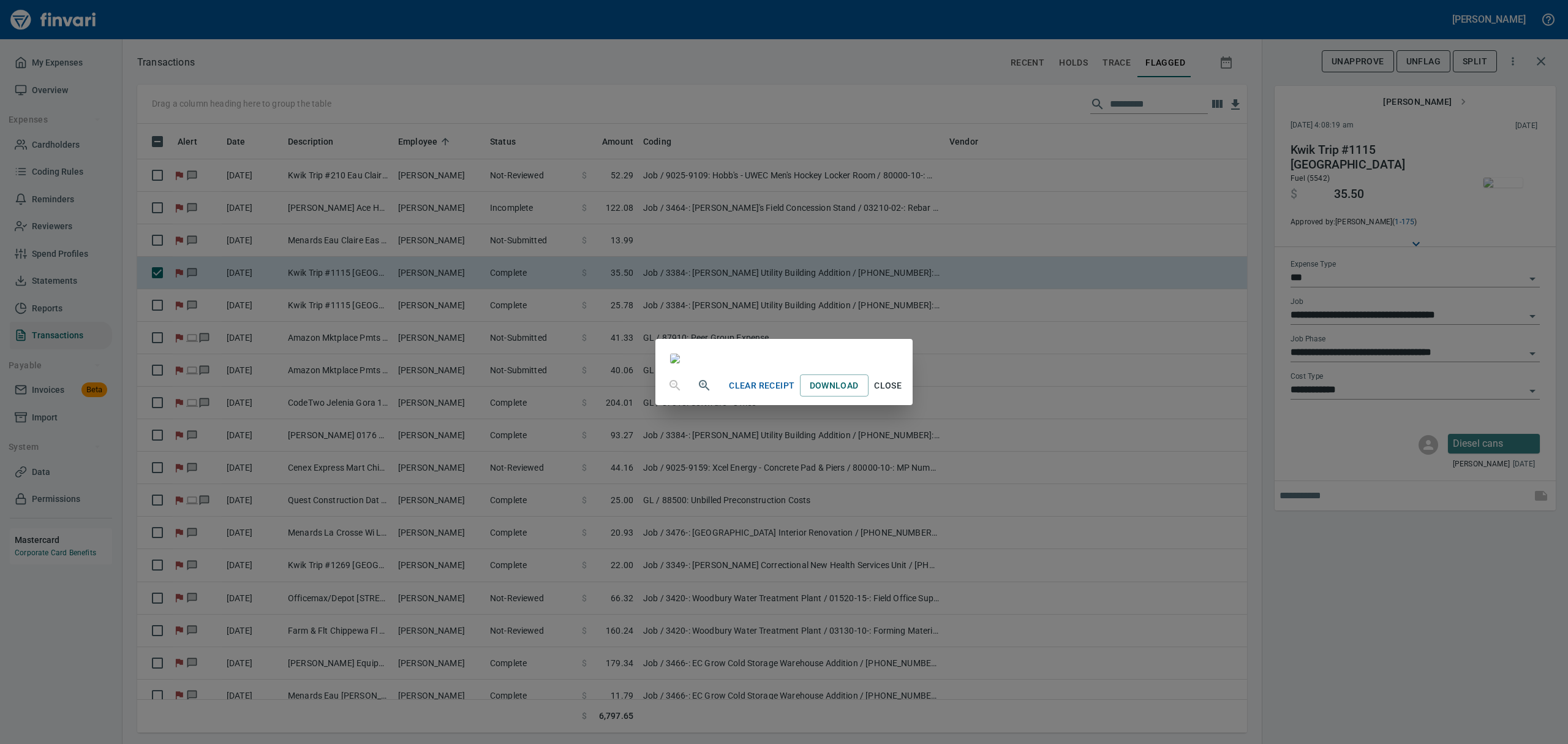
click at [912, 405] on div "Clear Receipt Download Close" at bounding box center [784, 385] width 257 height 39
click at [1421, 62] on div "Clear Receipt Download Close" at bounding box center [784, 372] width 1568 height 744
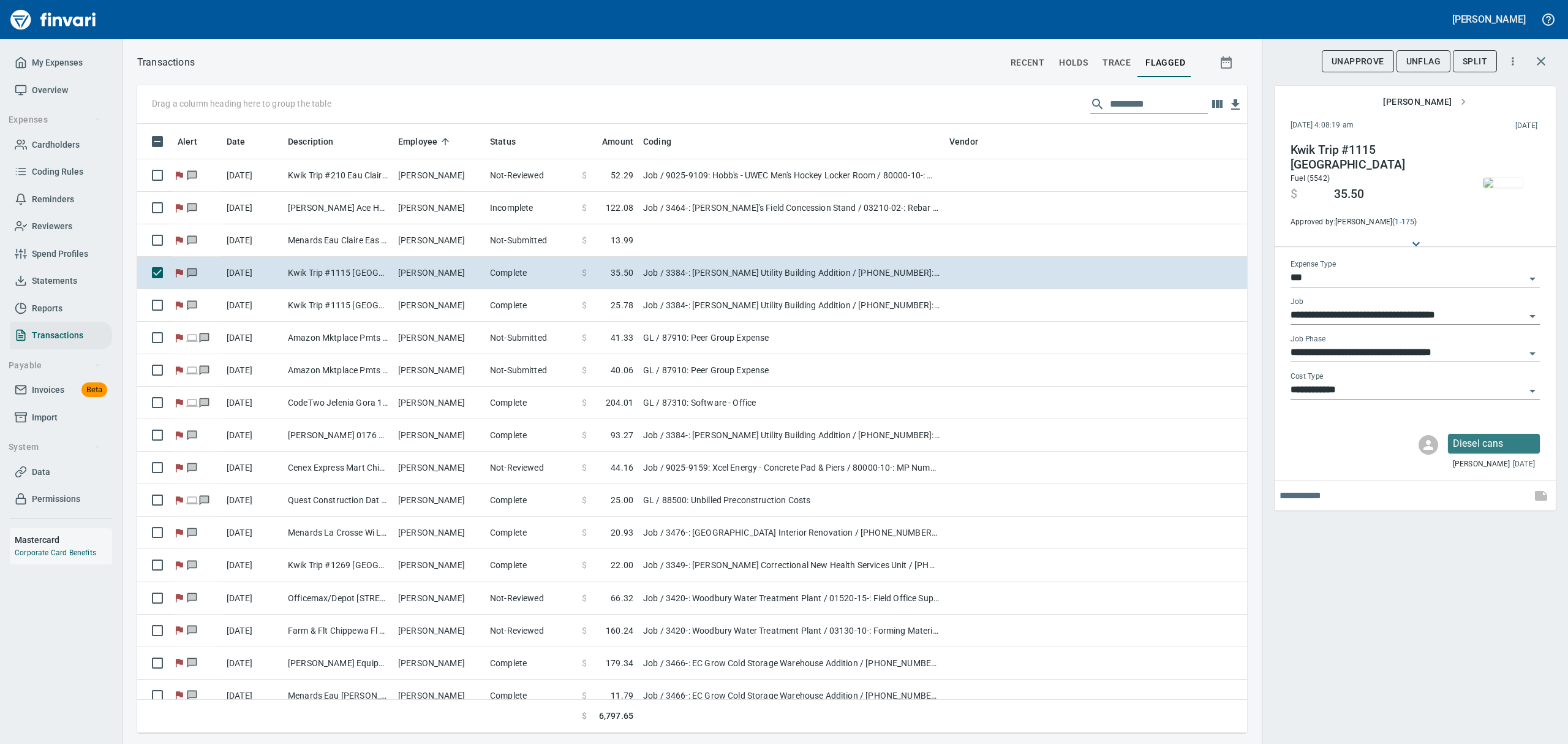
scroll to position [596, 1082]
click at [1493, 180] on img "button" at bounding box center [1503, 182] width 39 height 10
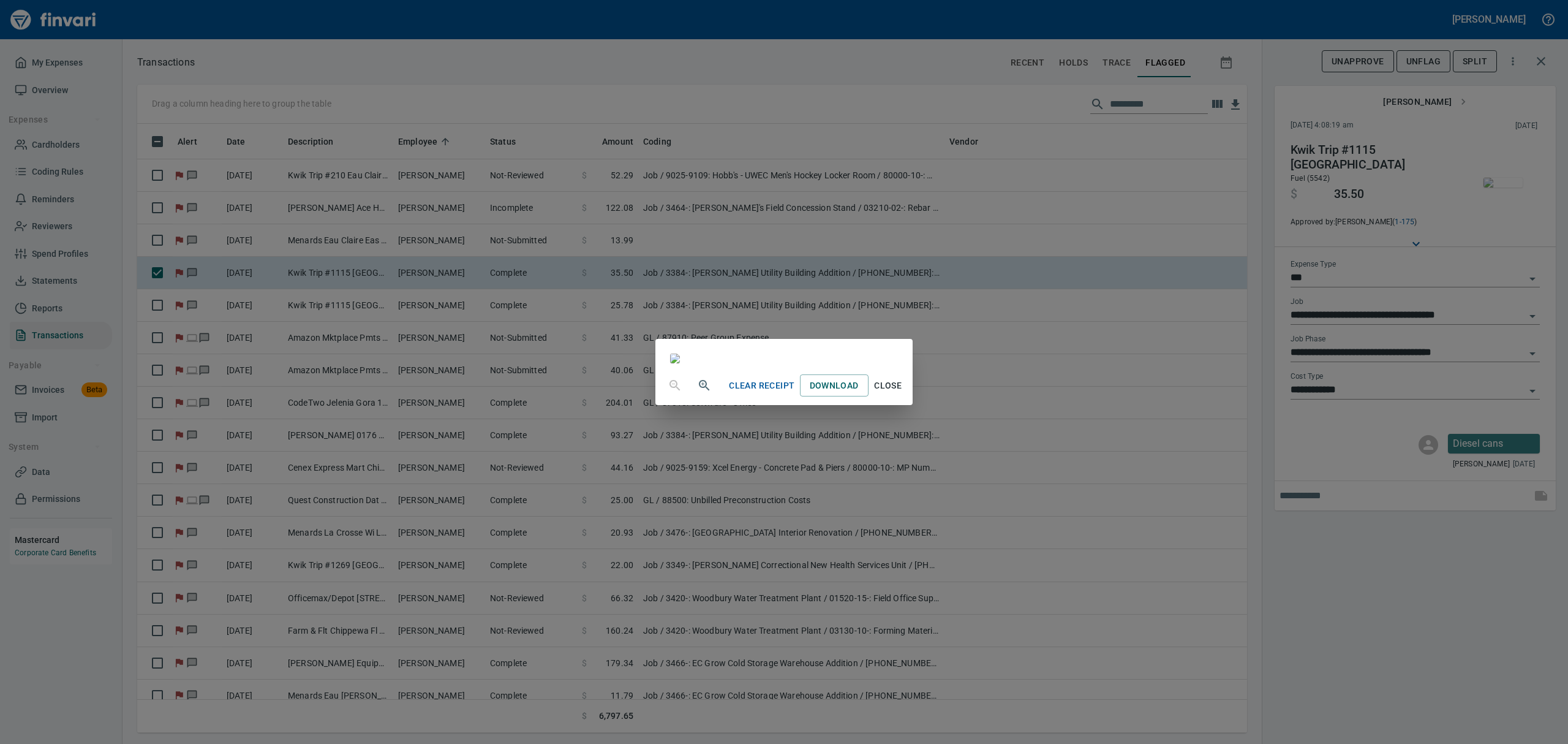
click at [903, 393] on span "Close" at bounding box center [888, 385] width 29 height 15
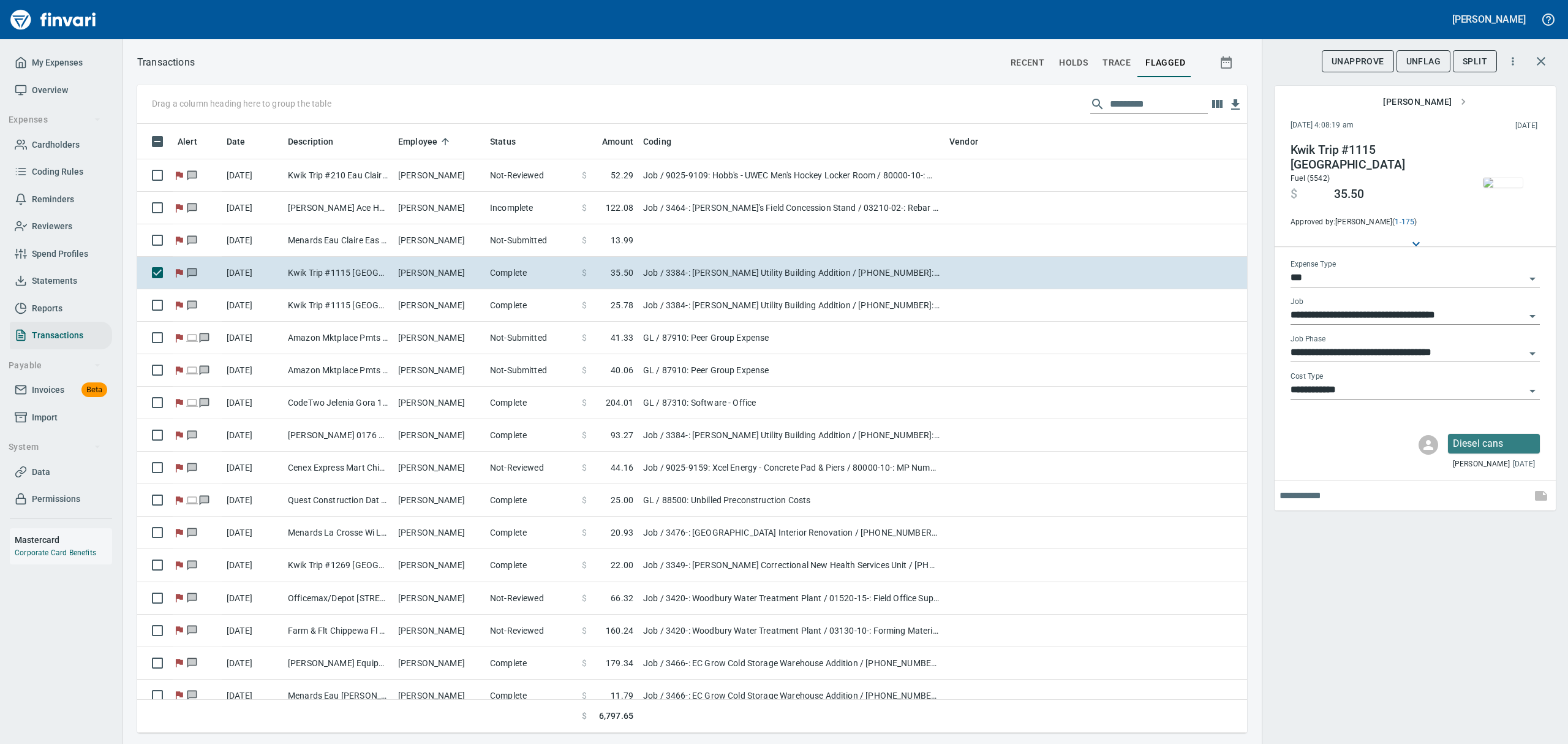
click at [1427, 59] on span "UnFlag" at bounding box center [1424, 61] width 34 height 15
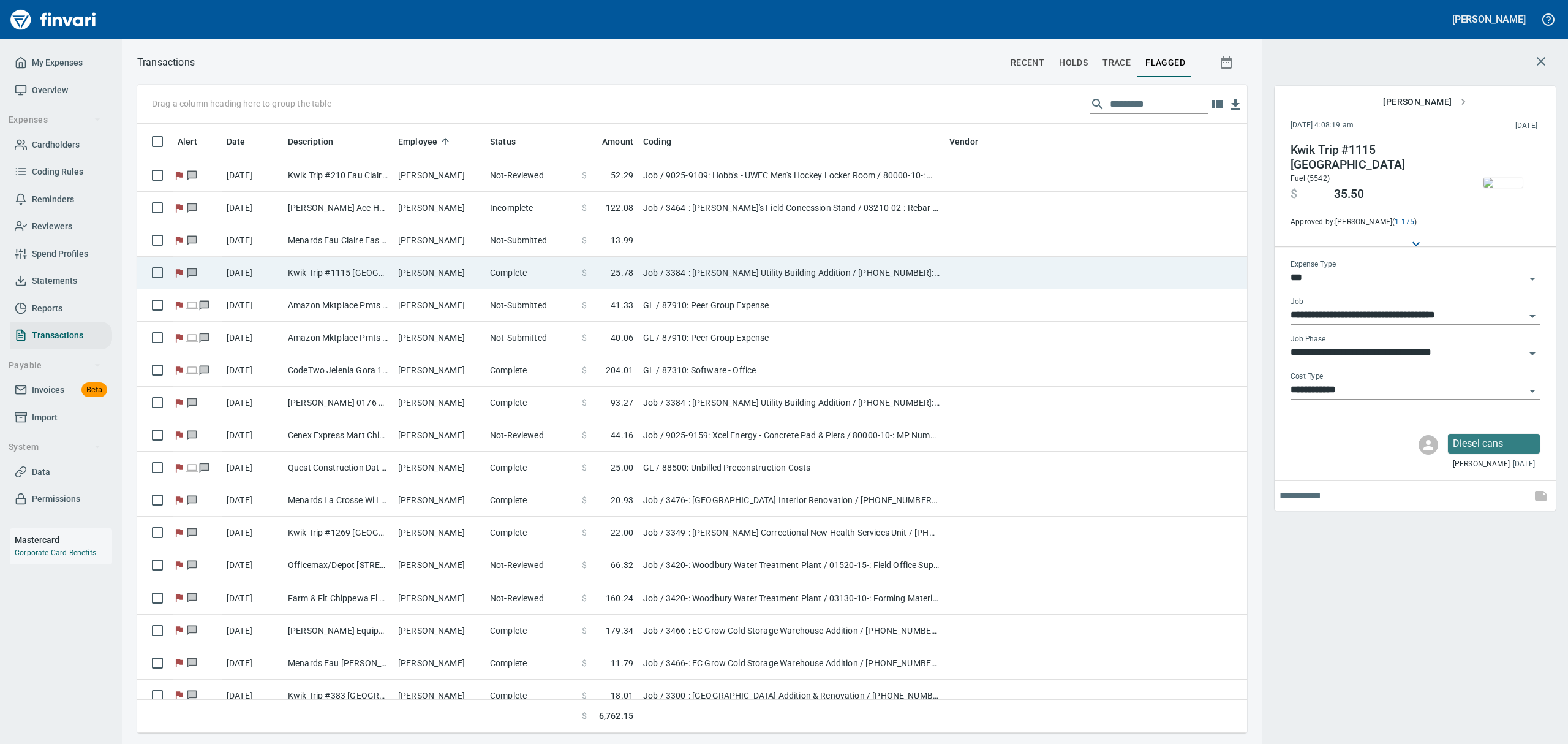
click at [433, 277] on td "[PERSON_NAME]" at bounding box center [439, 272] width 92 height 32
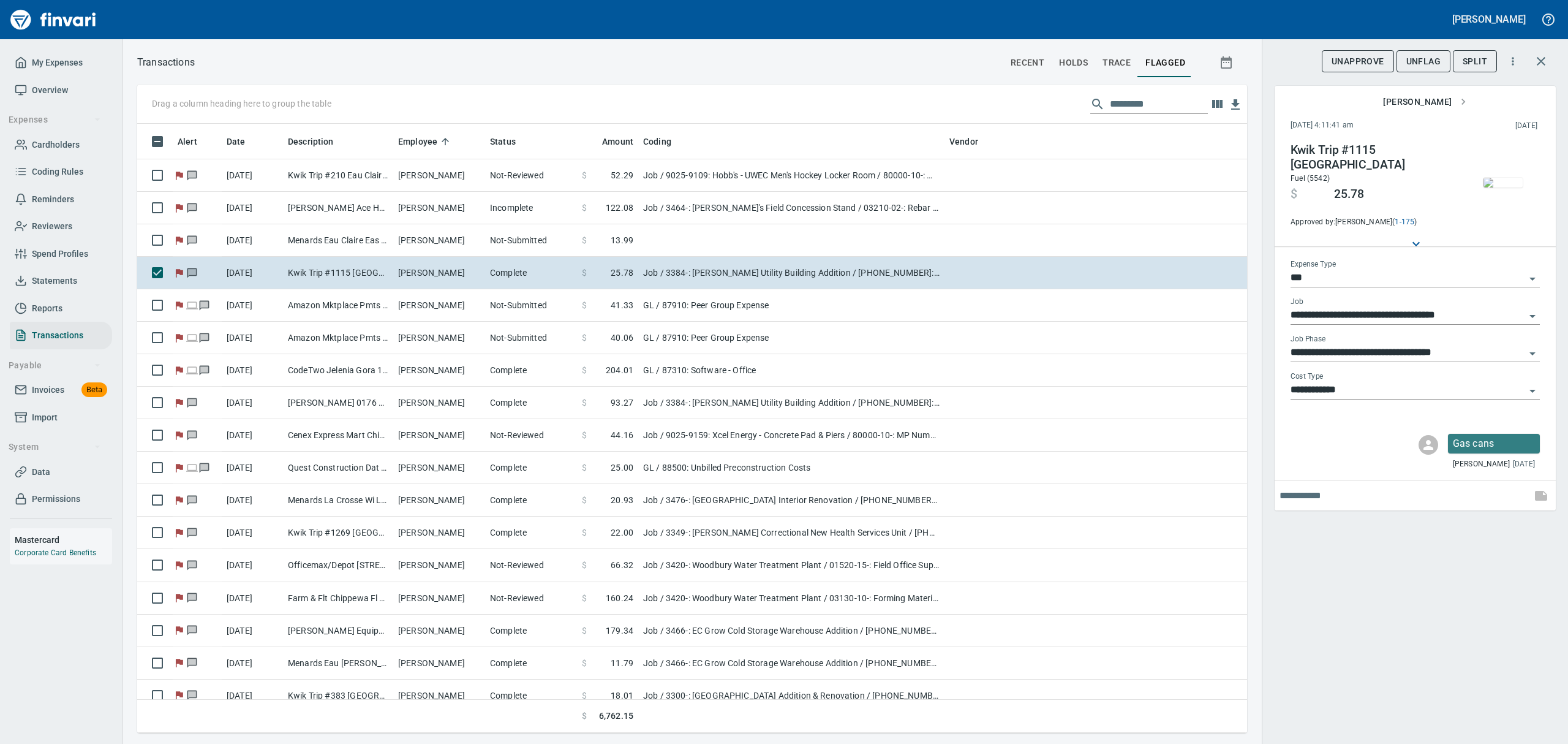
click at [1502, 187] on img "button" at bounding box center [1503, 182] width 39 height 10
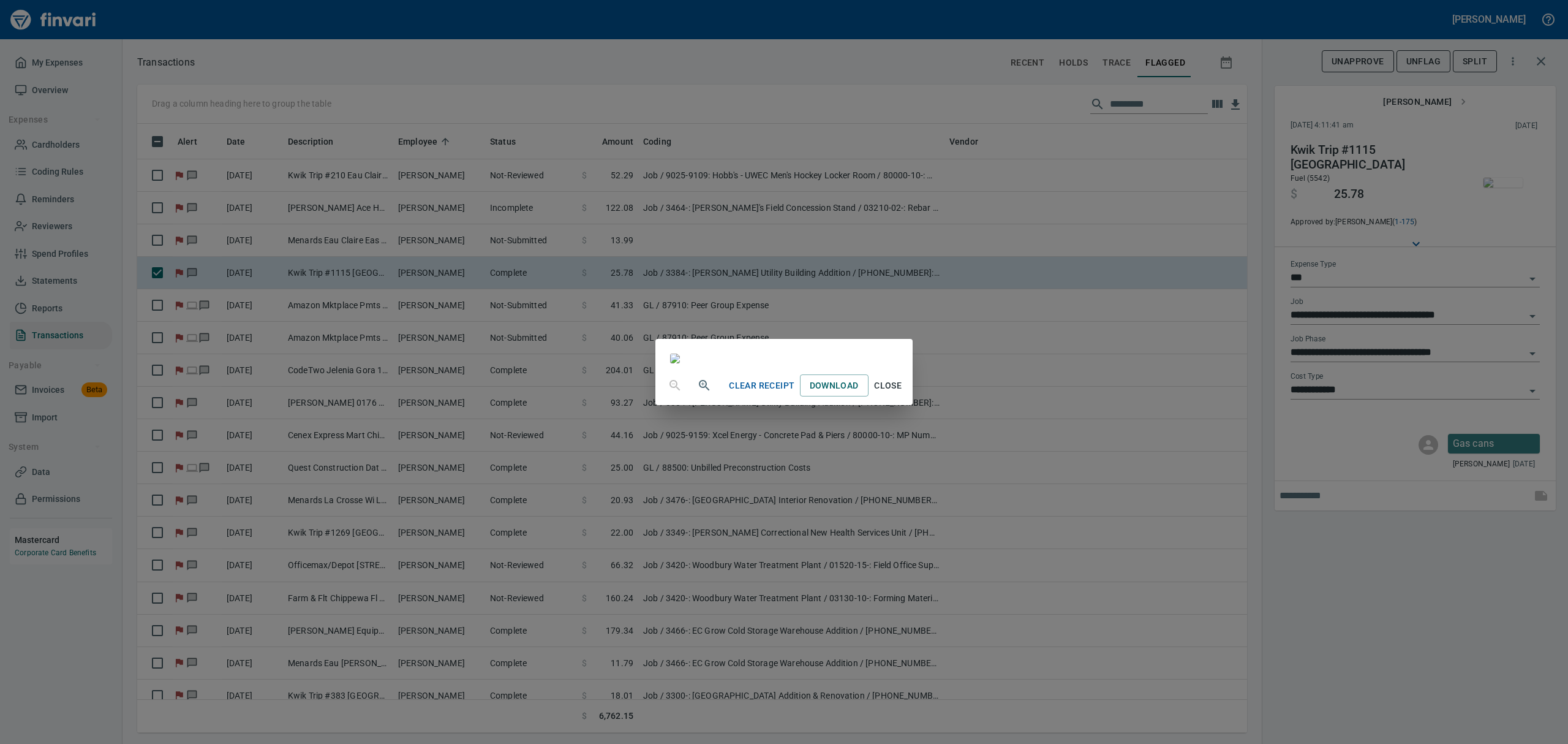
click at [903, 393] on span "Close" at bounding box center [888, 385] width 29 height 15
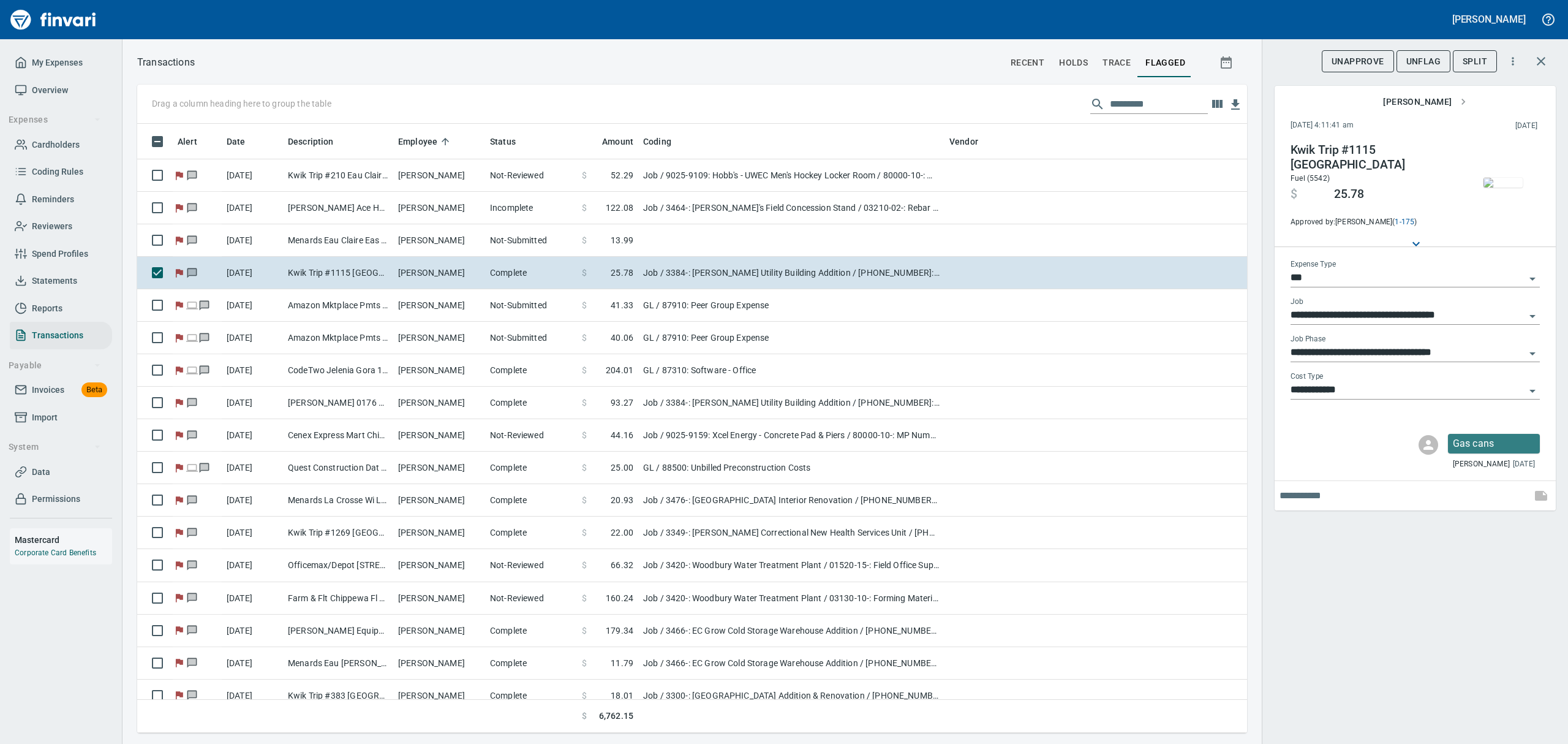
scroll to position [596, 1082]
click at [1434, 62] on span "UnFlag" at bounding box center [1424, 61] width 34 height 15
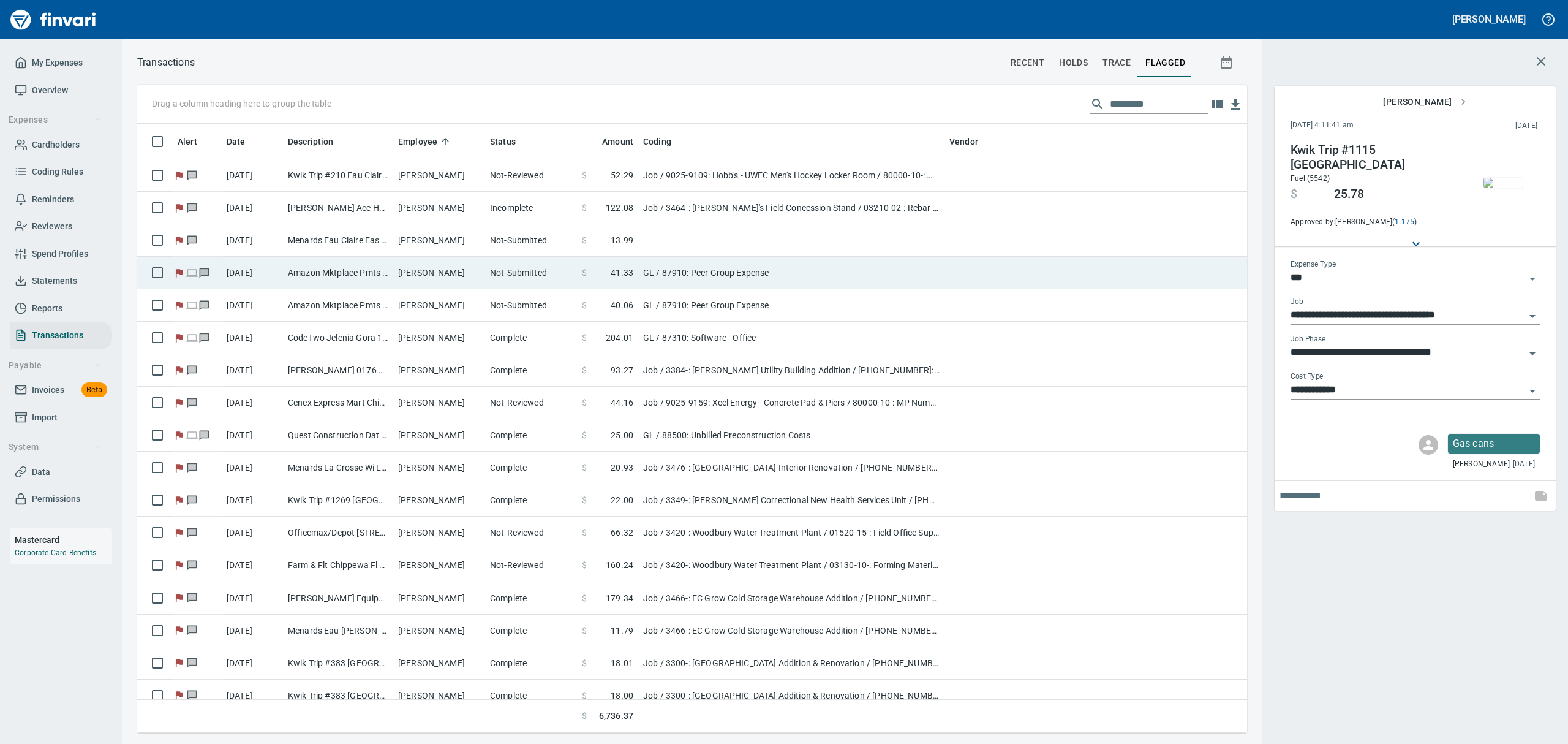
click at [309, 275] on td "Amazon Mktplace Pmts [DOMAIN_NAME][URL] WA" at bounding box center [338, 272] width 110 height 32
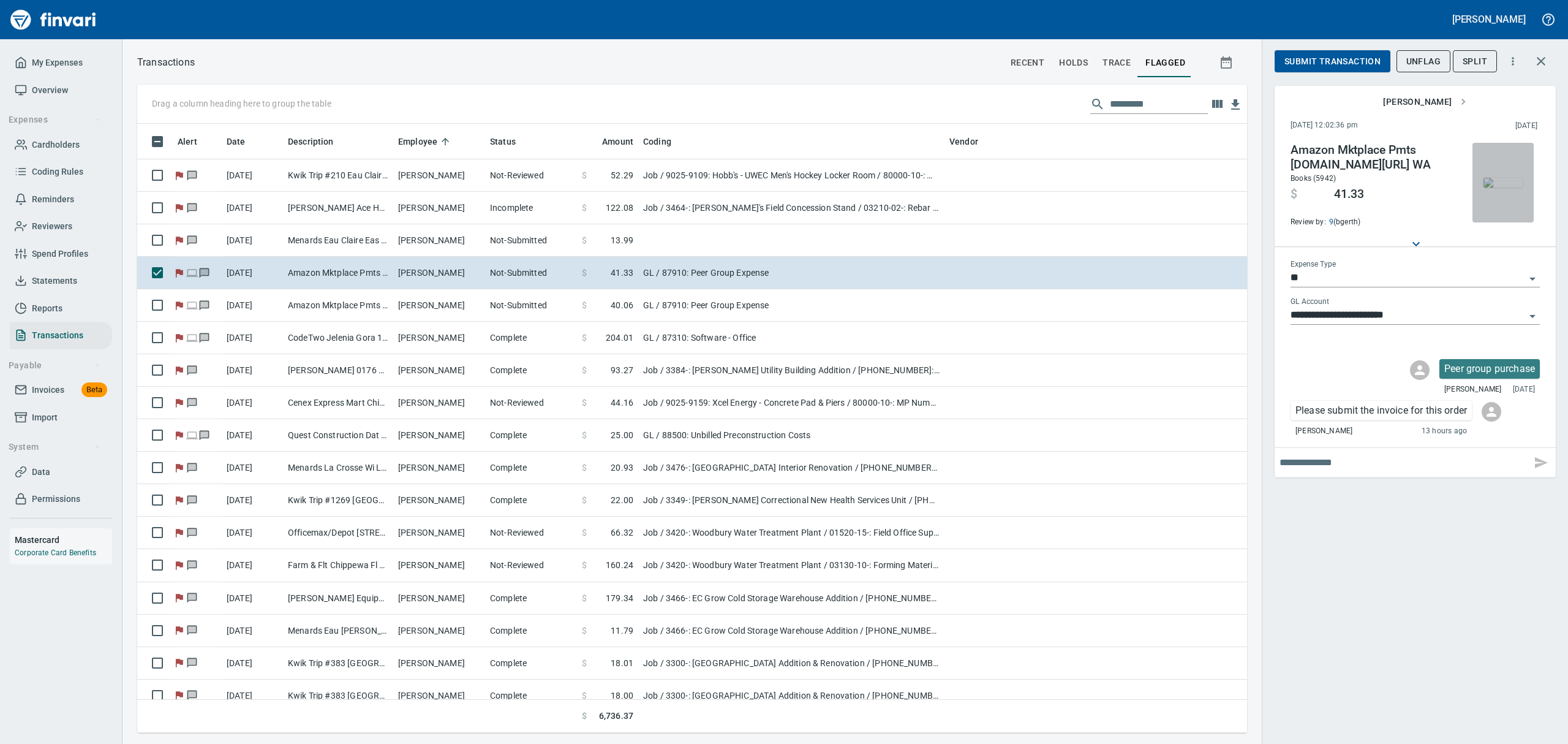
click at [1518, 187] on img "button" at bounding box center [1503, 182] width 39 height 10
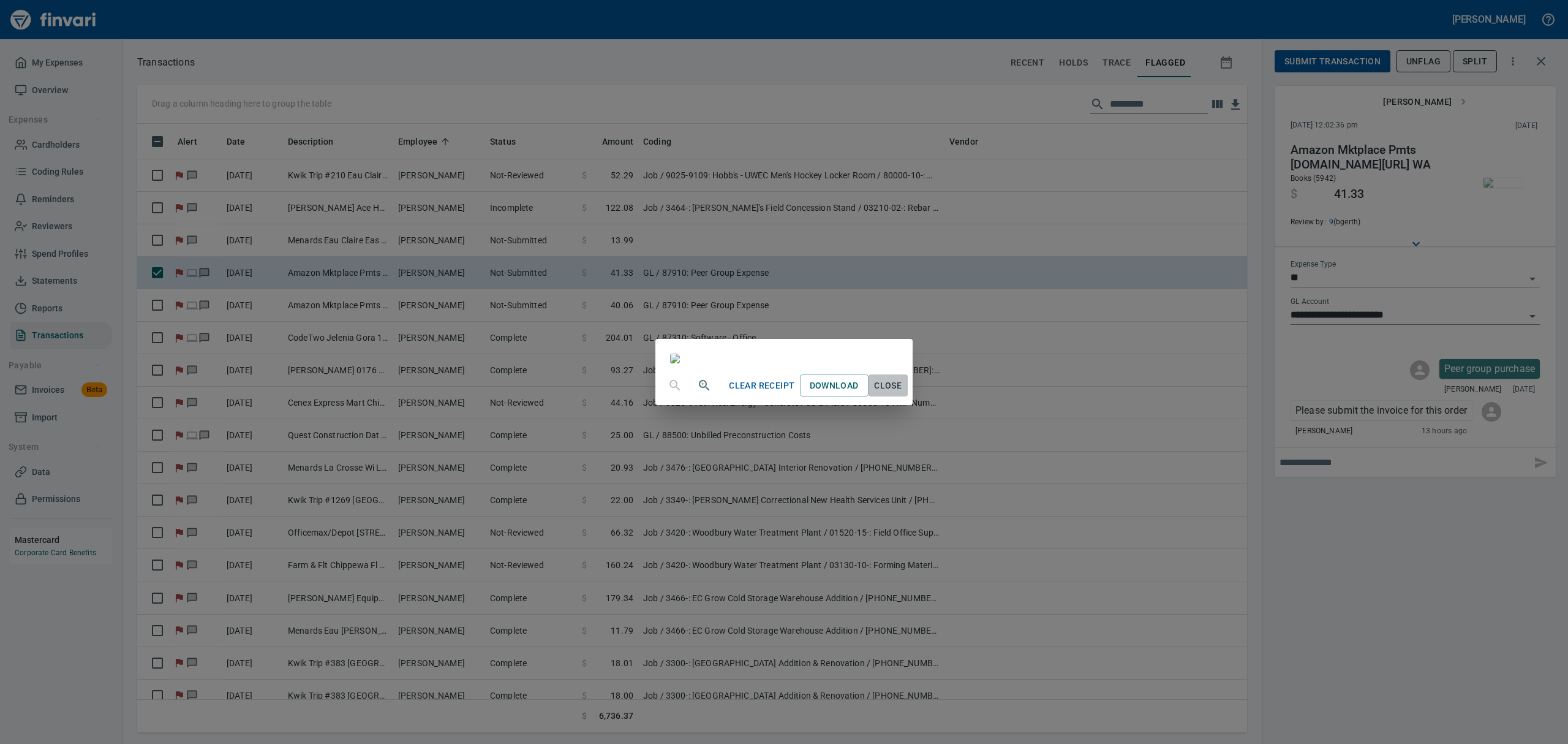
click at [903, 393] on span "Close" at bounding box center [888, 385] width 29 height 15
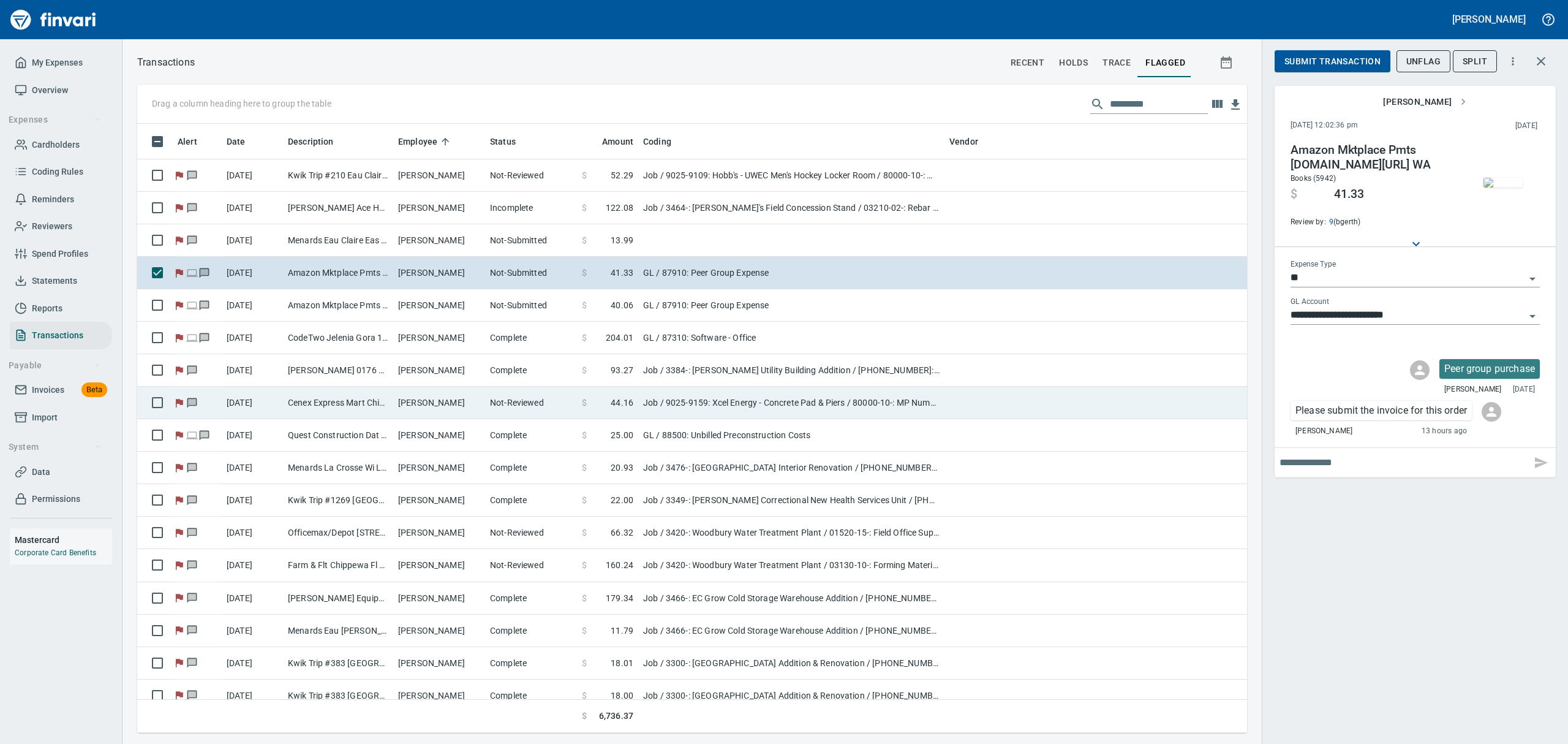
click at [421, 402] on td "[PERSON_NAME]" at bounding box center [439, 402] width 92 height 32
type input "***"
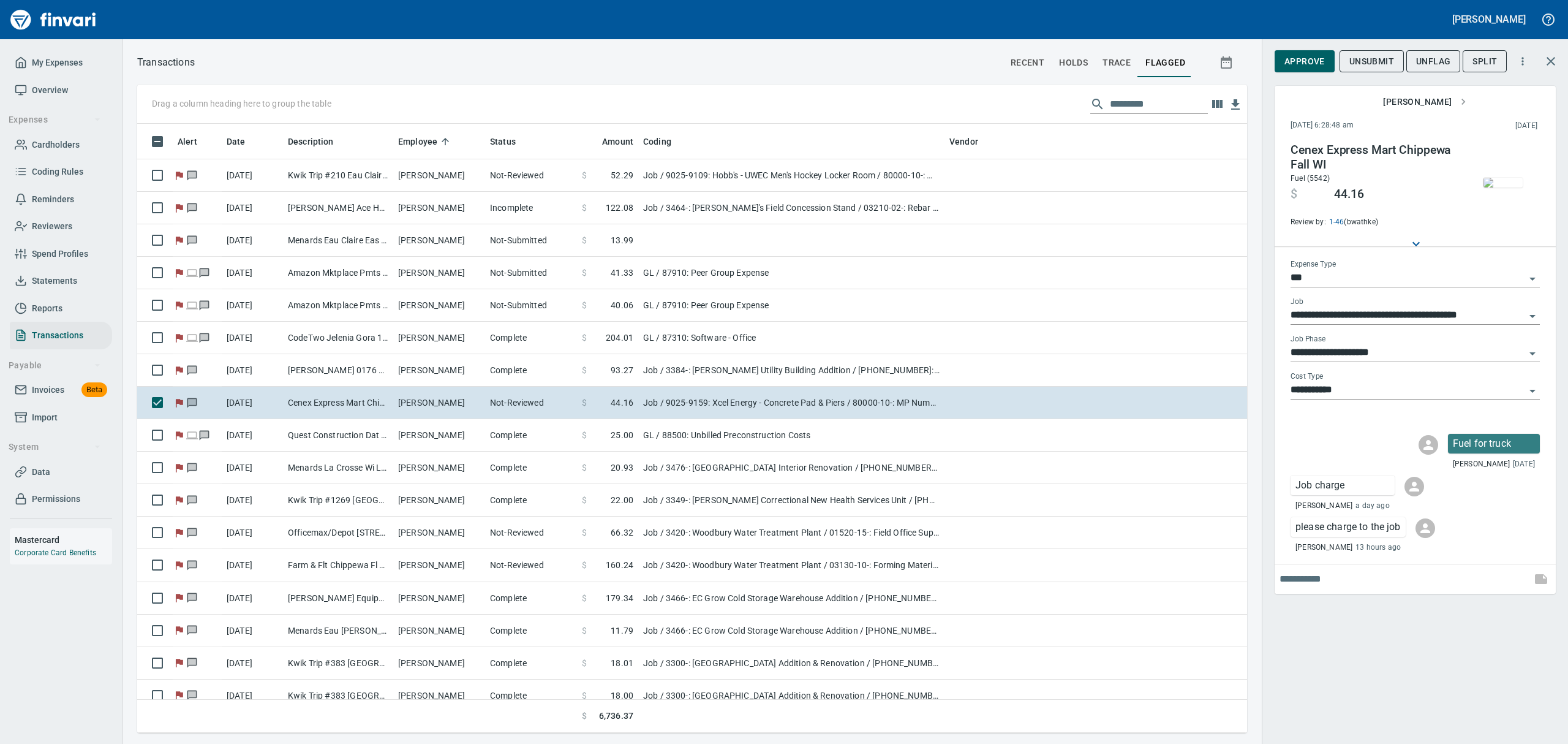
click at [1498, 187] on img "button" at bounding box center [1503, 182] width 39 height 10
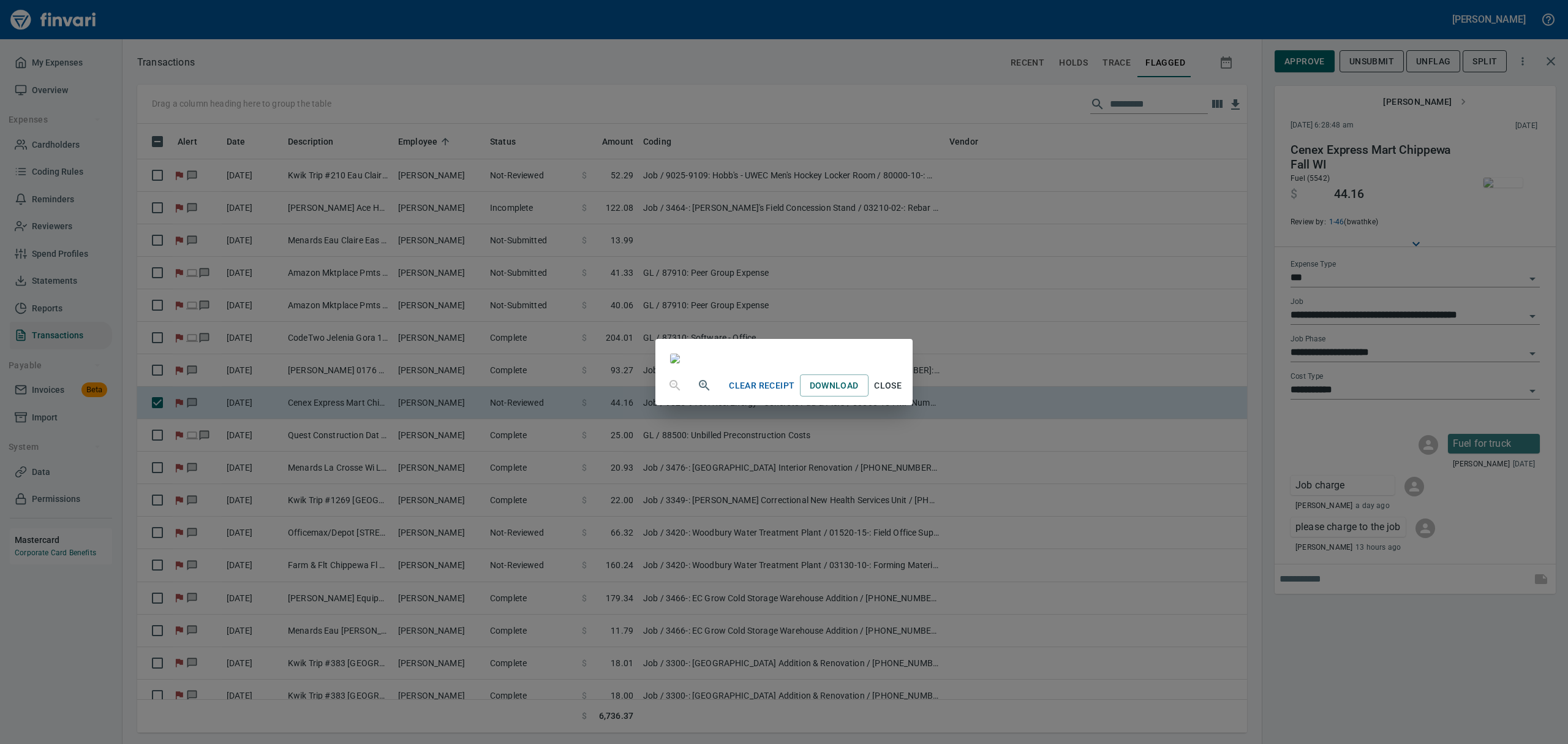
click at [903, 393] on span "Close" at bounding box center [888, 385] width 29 height 15
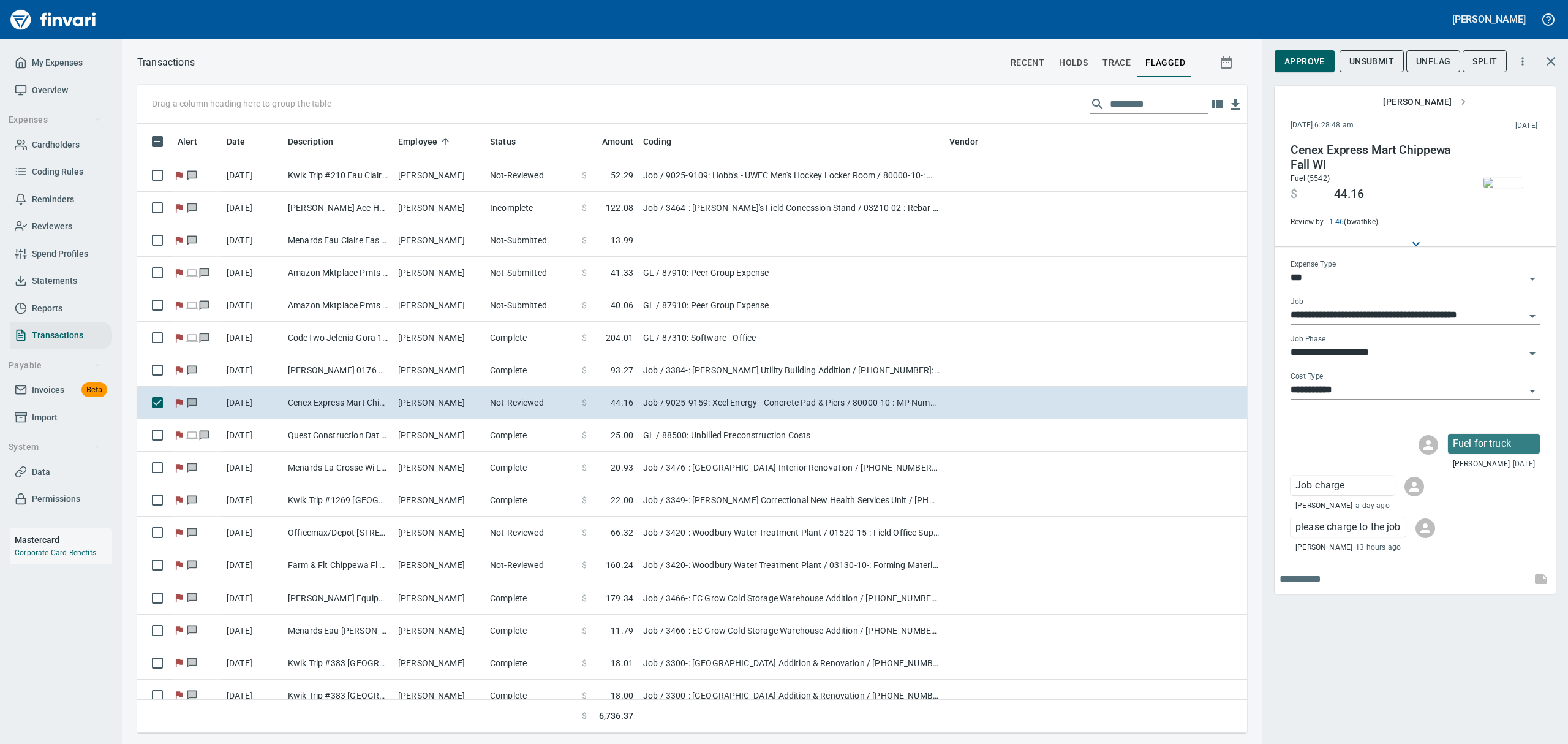
click at [1532, 388] on icon "Open" at bounding box center [1533, 391] width 15 height 15
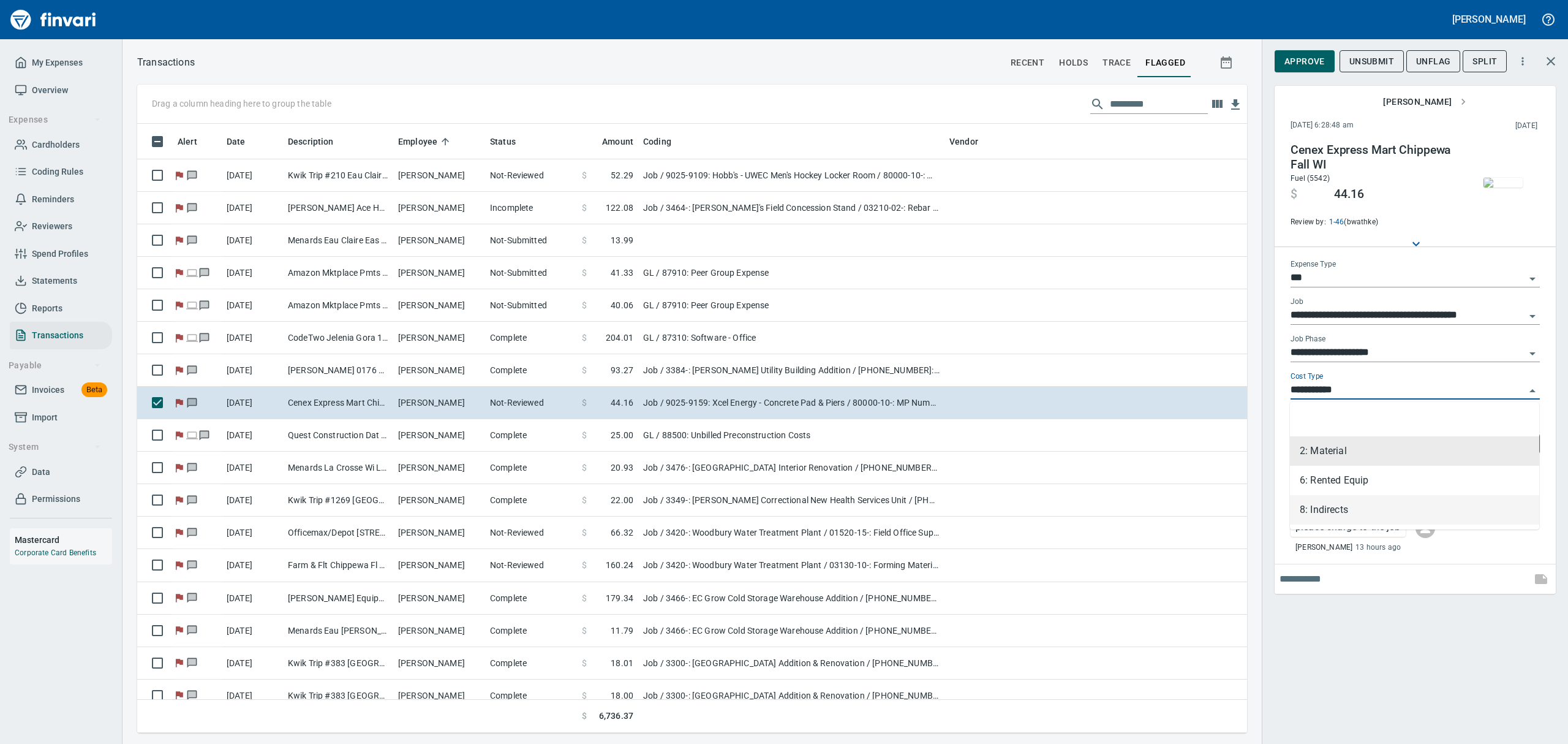
click at [1321, 508] on li "8: Indirects" at bounding box center [1415, 509] width 249 height 29
type input "**********"
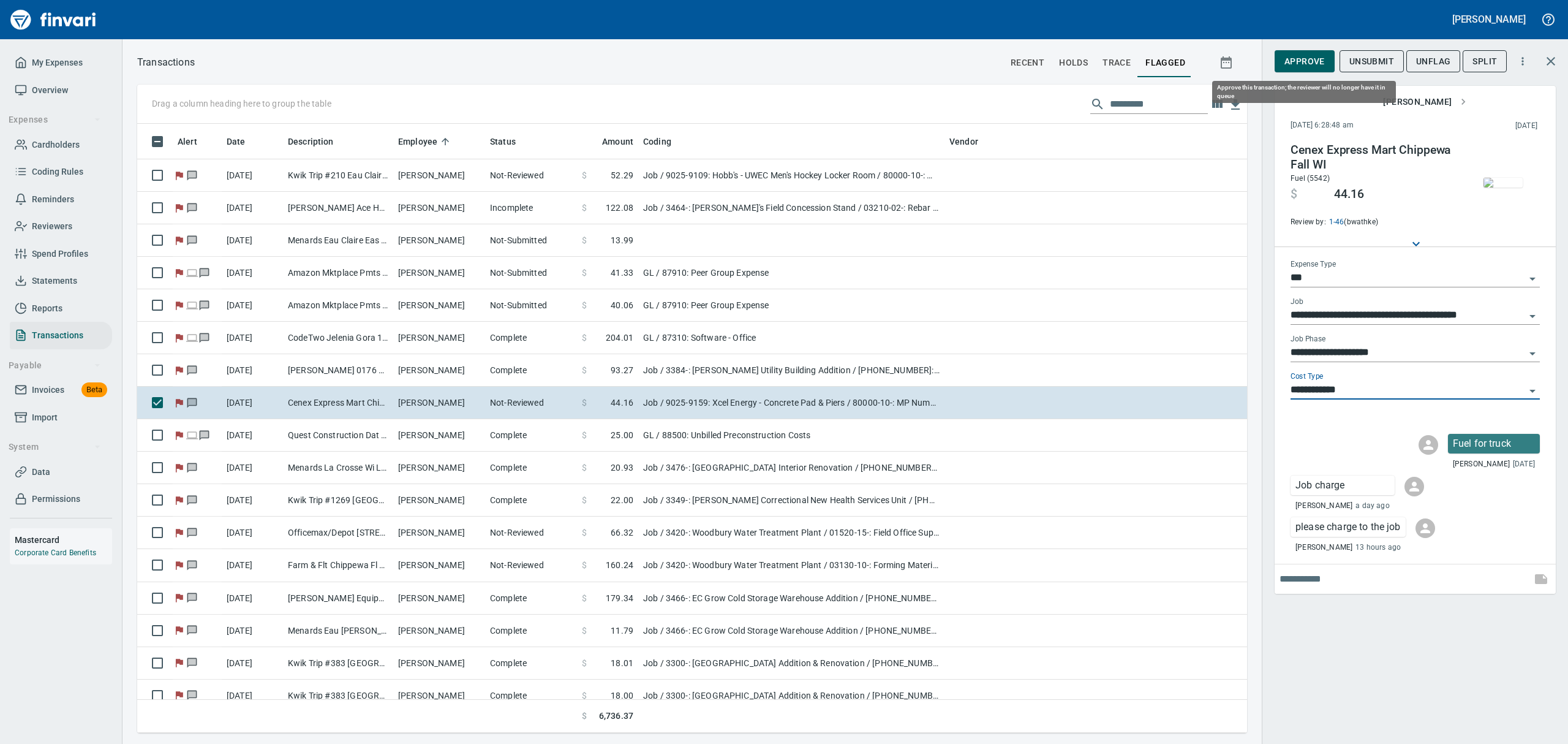
click at [1297, 54] on span "Approve" at bounding box center [1305, 61] width 40 height 15
click at [1412, 62] on span "UnFlag" at bounding box center [1424, 61] width 34 height 15
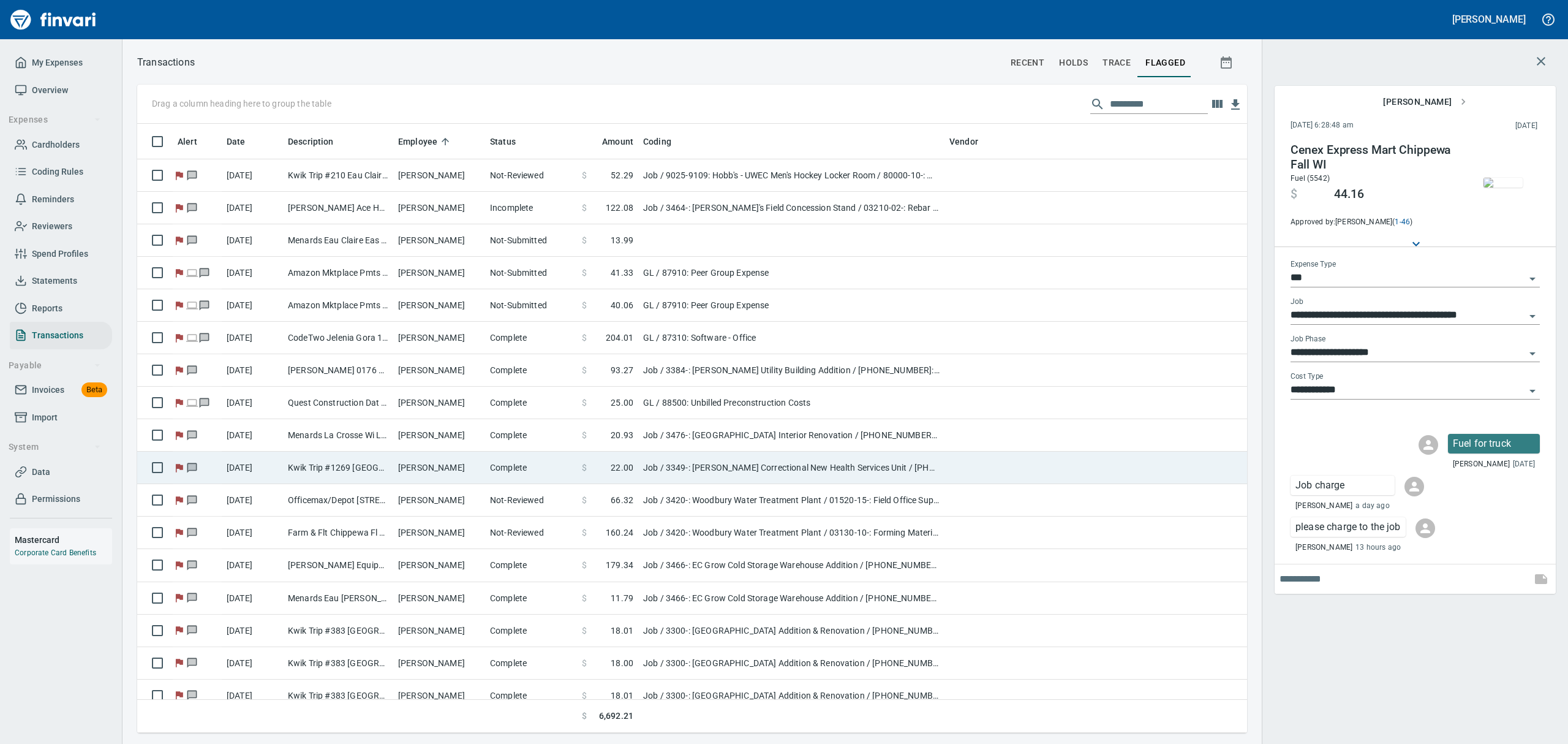
click at [412, 473] on td "[PERSON_NAME]" at bounding box center [439, 467] width 92 height 32
type input "**********"
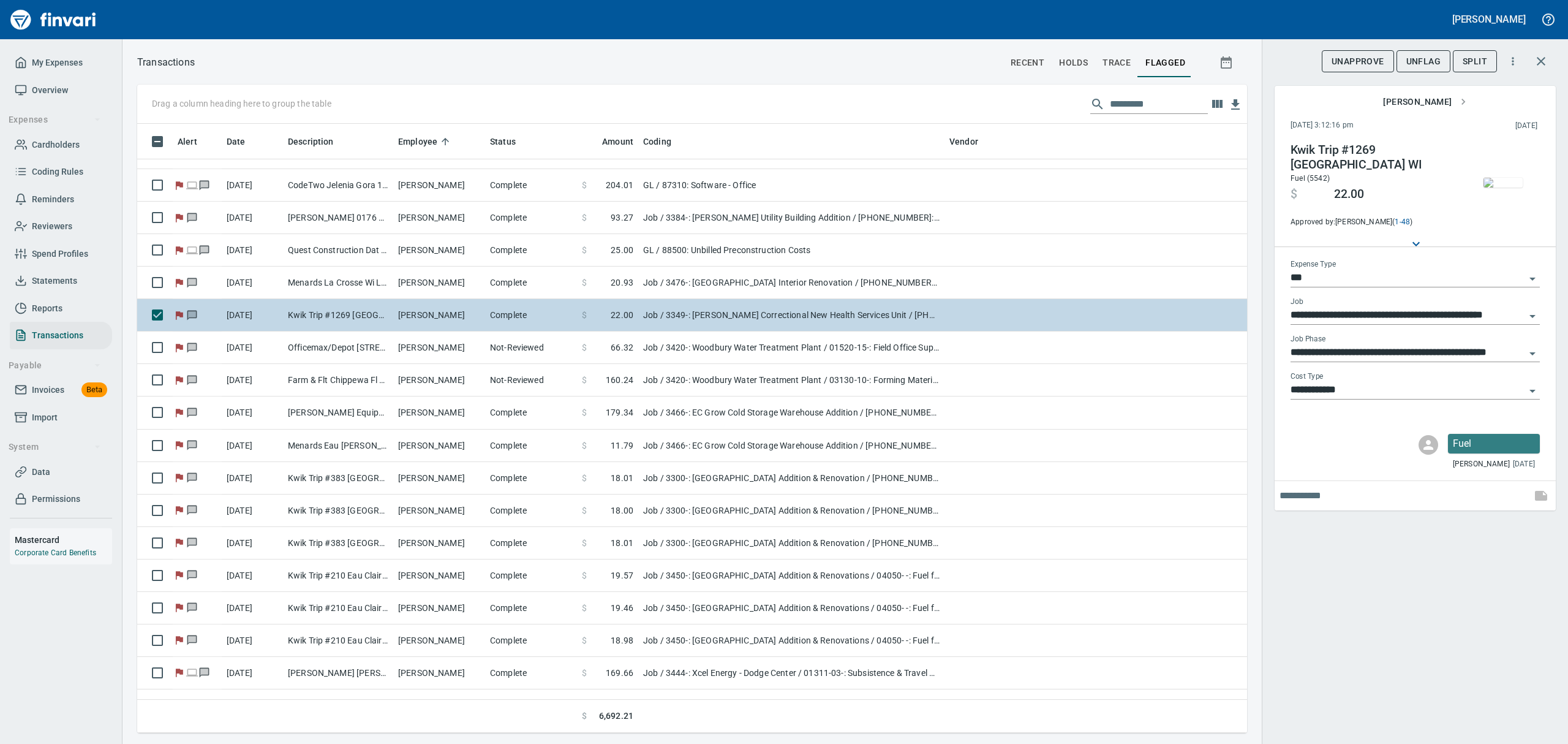
scroll to position [163, 0]
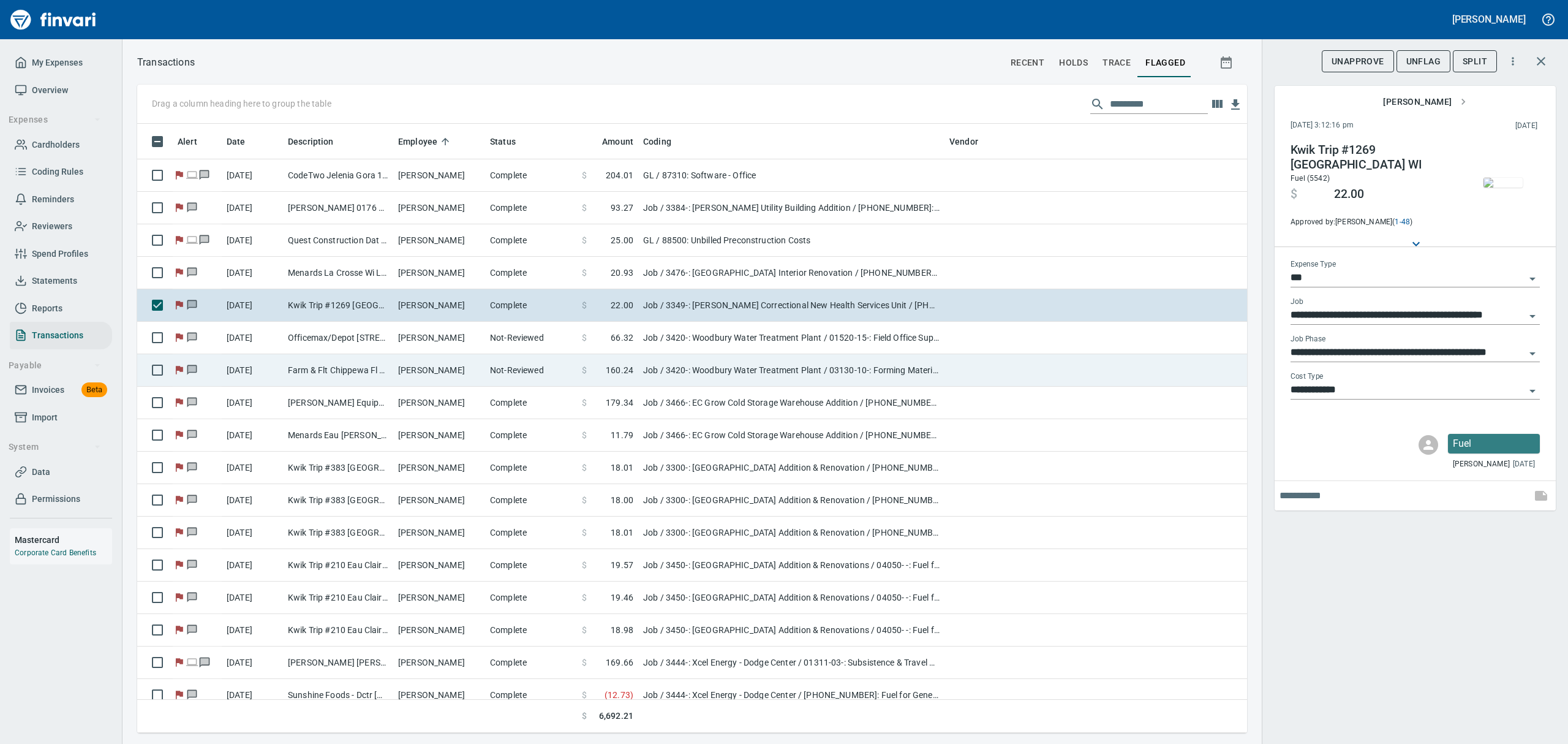
click at [343, 373] on td "Farm & Flt Chippewa Fl Chippewa Fall WI" at bounding box center [338, 370] width 110 height 32
type input "**********"
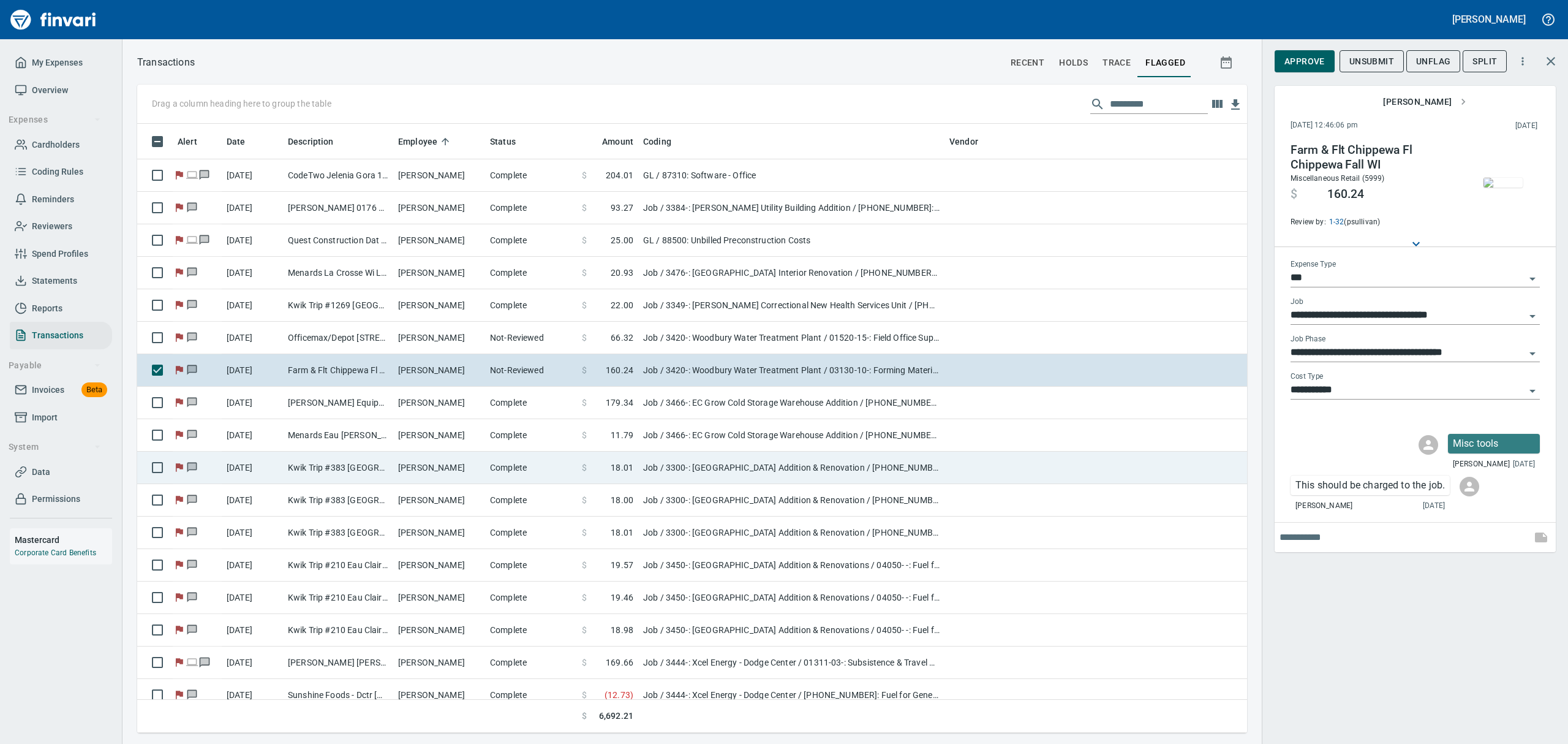
click at [339, 469] on td "Kwik Trip #383 [GEOGRAPHIC_DATA] [GEOGRAPHIC_DATA]" at bounding box center [338, 467] width 110 height 32
type input "**********"
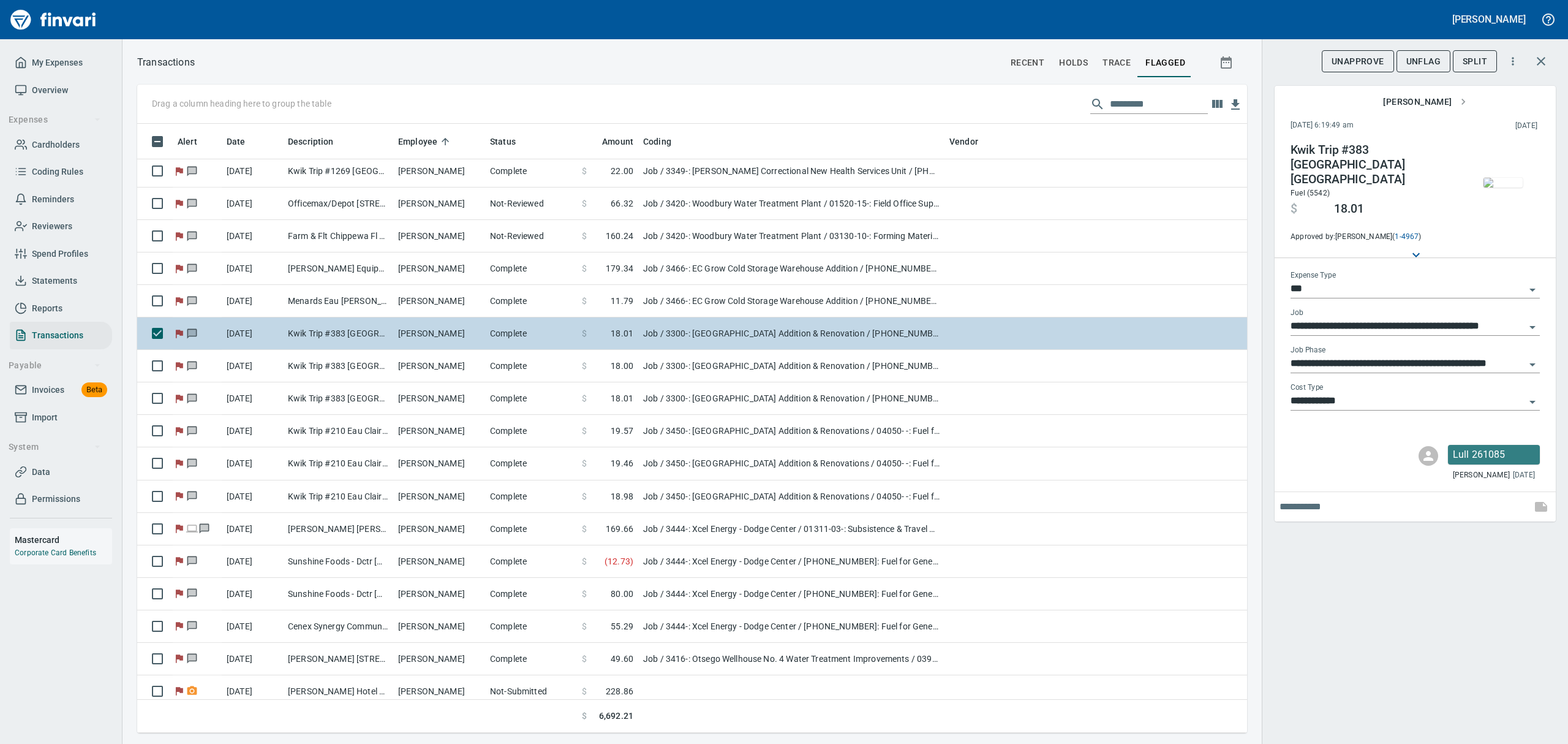
scroll to position [326, 0]
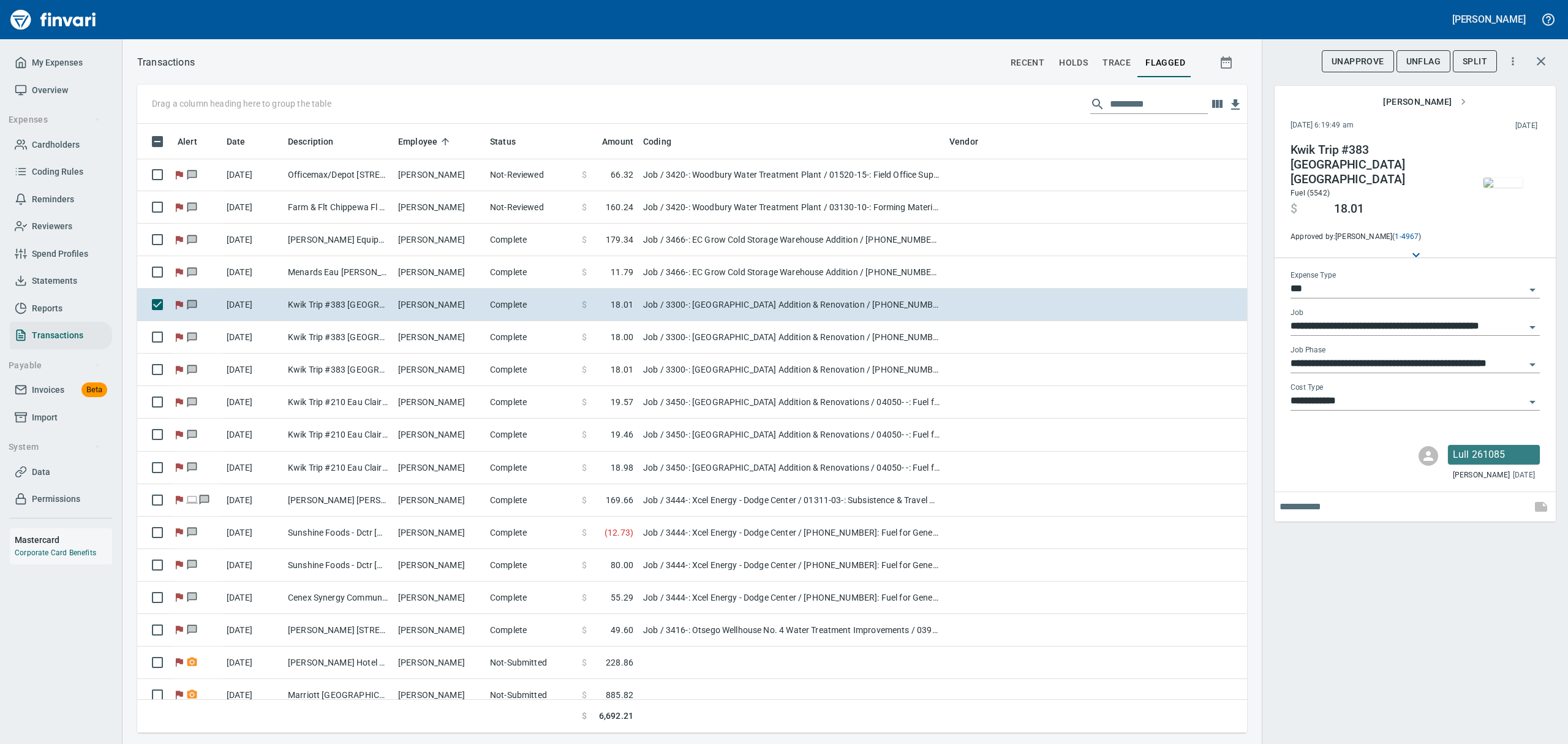
click at [1498, 185] on img "button" at bounding box center [1503, 182] width 39 height 10
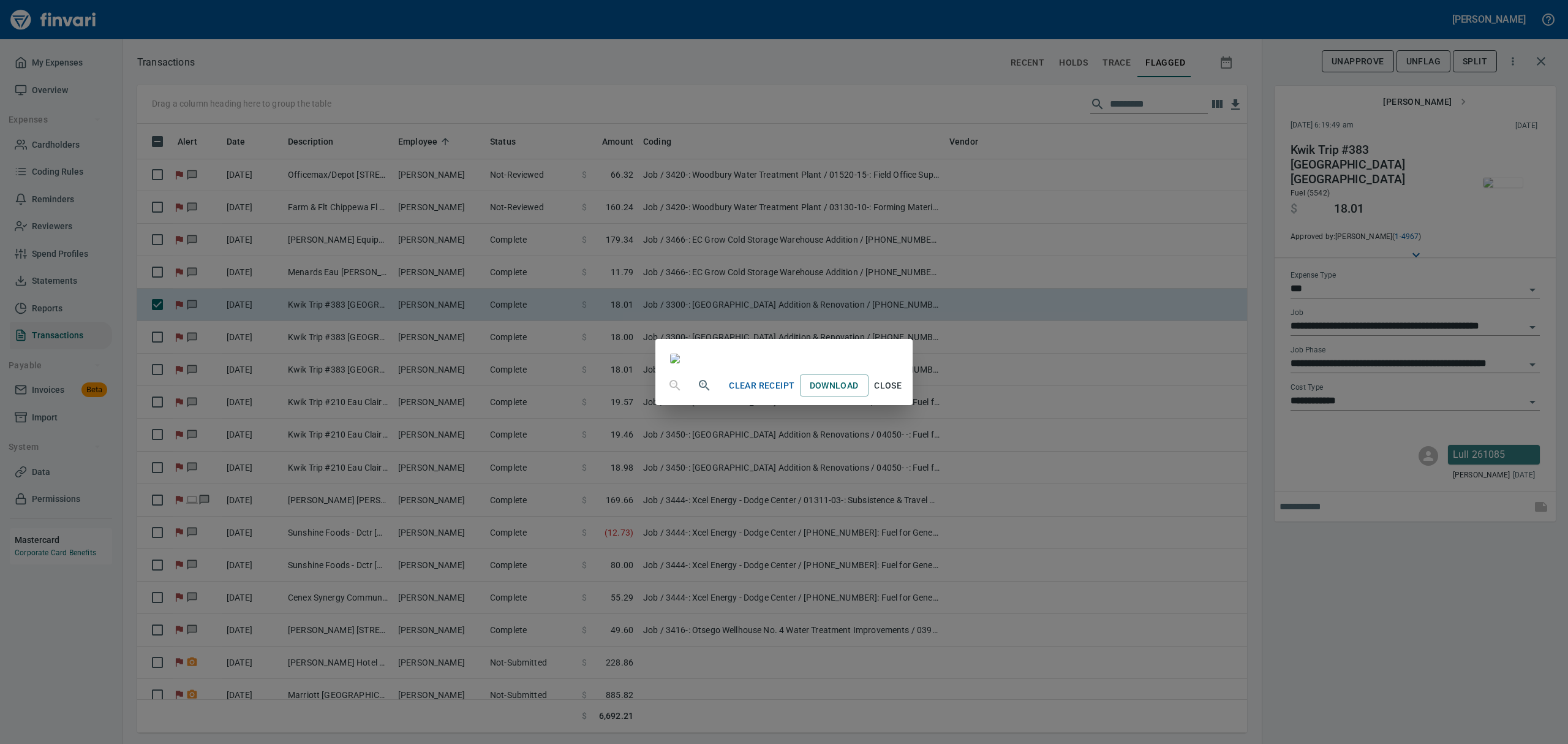
click at [903, 393] on span "Close" at bounding box center [888, 385] width 29 height 15
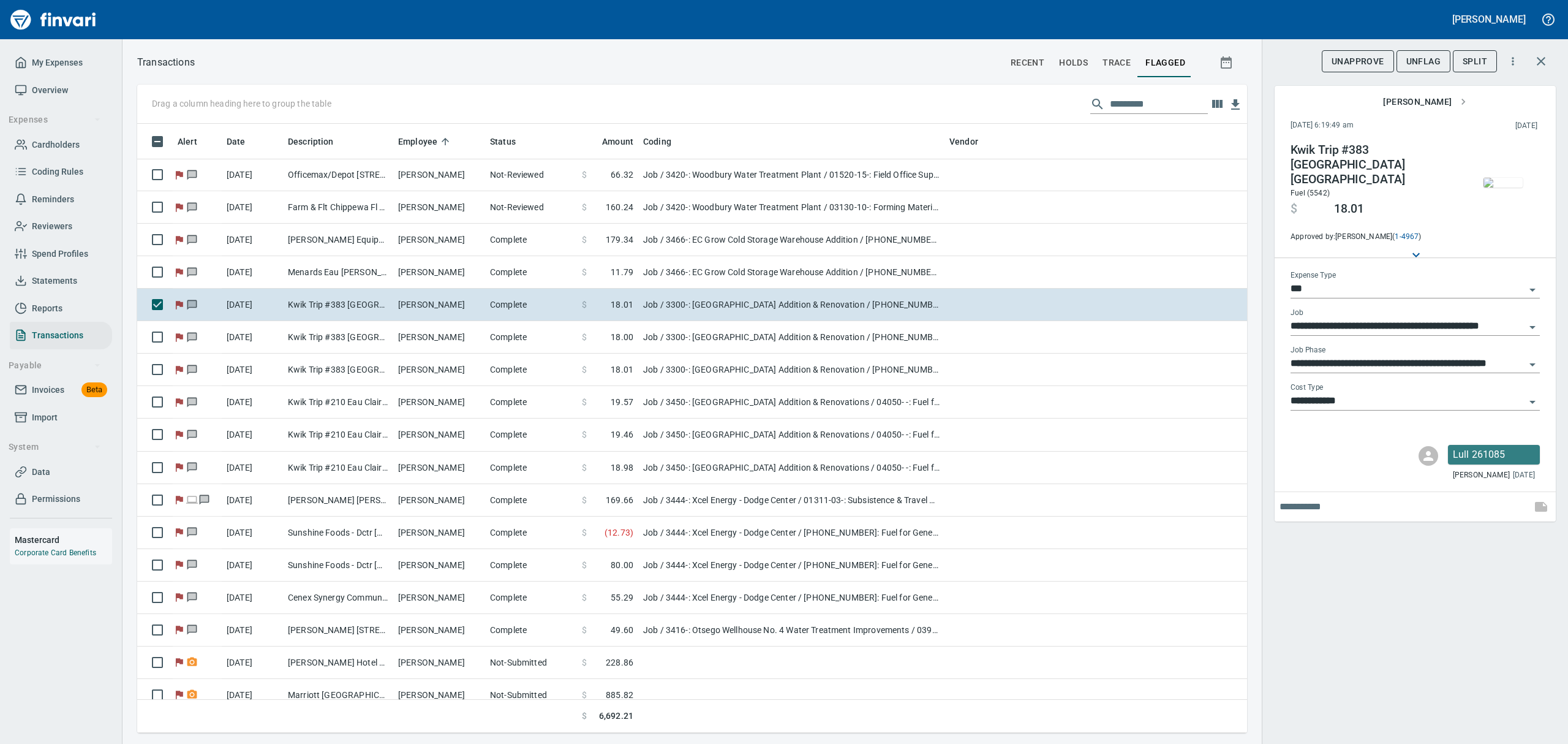
click at [1420, 62] on span "UnFlag" at bounding box center [1424, 61] width 34 height 15
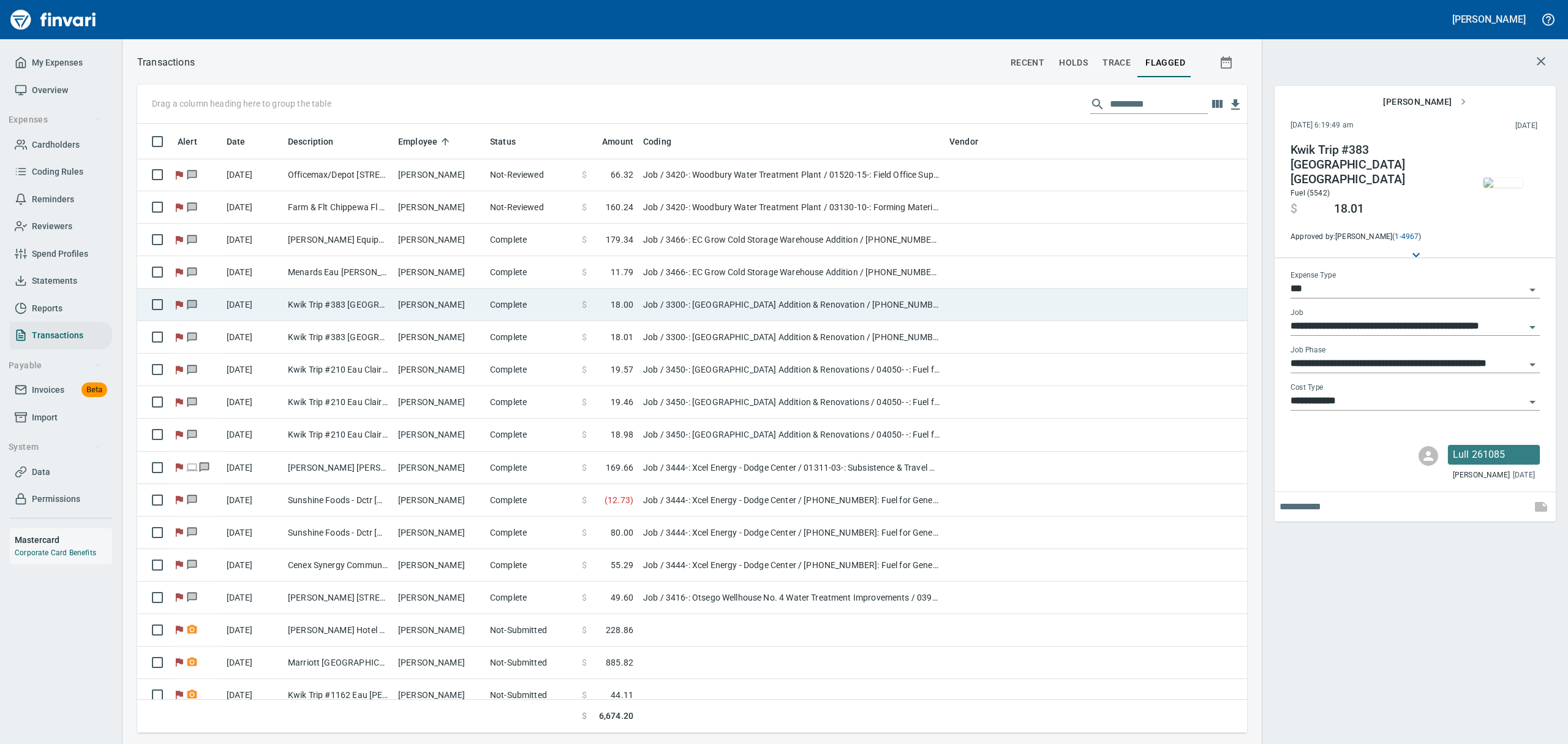
click at [434, 300] on td "[PERSON_NAME]" at bounding box center [439, 305] width 92 height 32
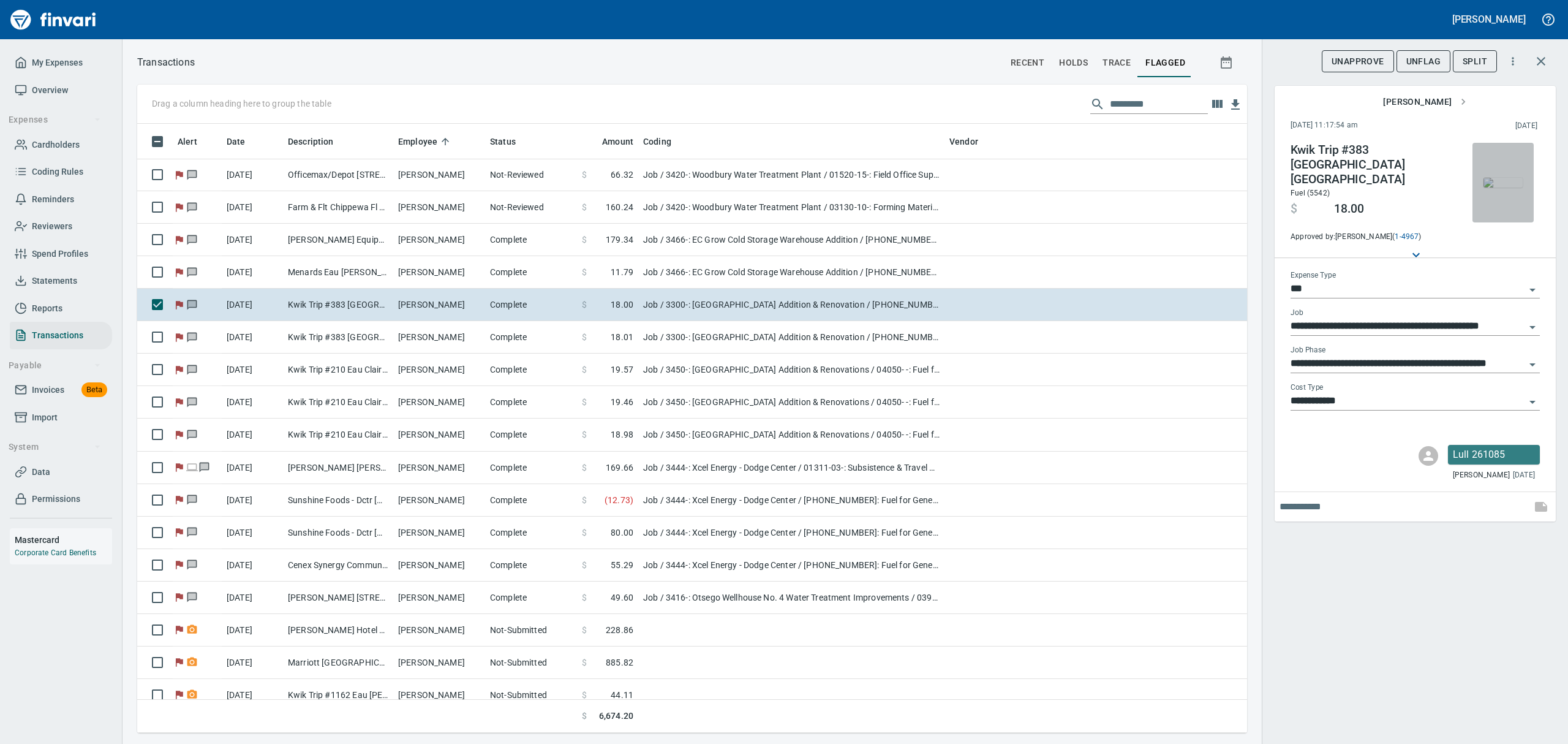
click at [1506, 187] on img "button" at bounding box center [1503, 182] width 39 height 10
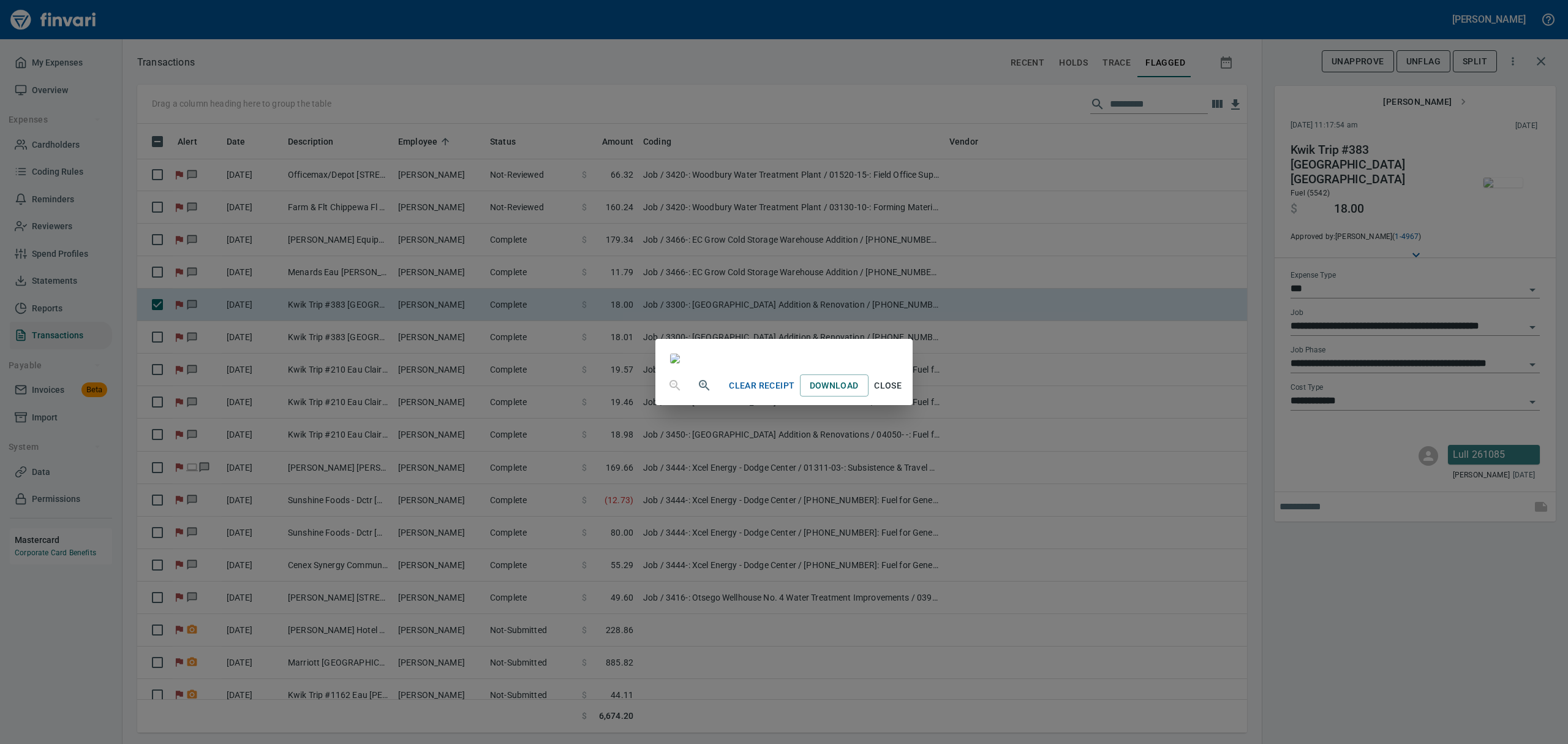
click at [903, 393] on span "Close" at bounding box center [888, 385] width 29 height 15
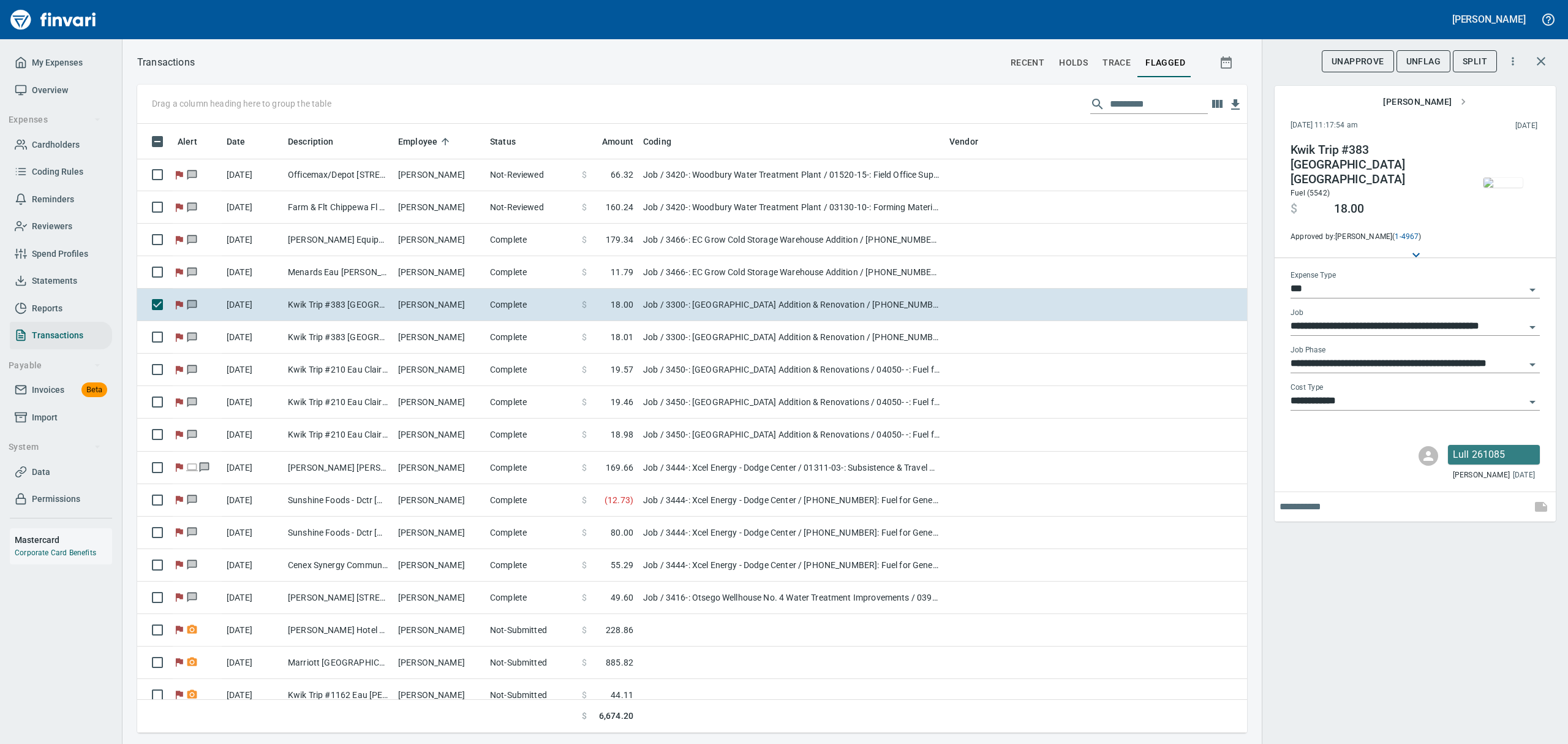
click at [1412, 58] on span "UnFlag" at bounding box center [1424, 61] width 34 height 15
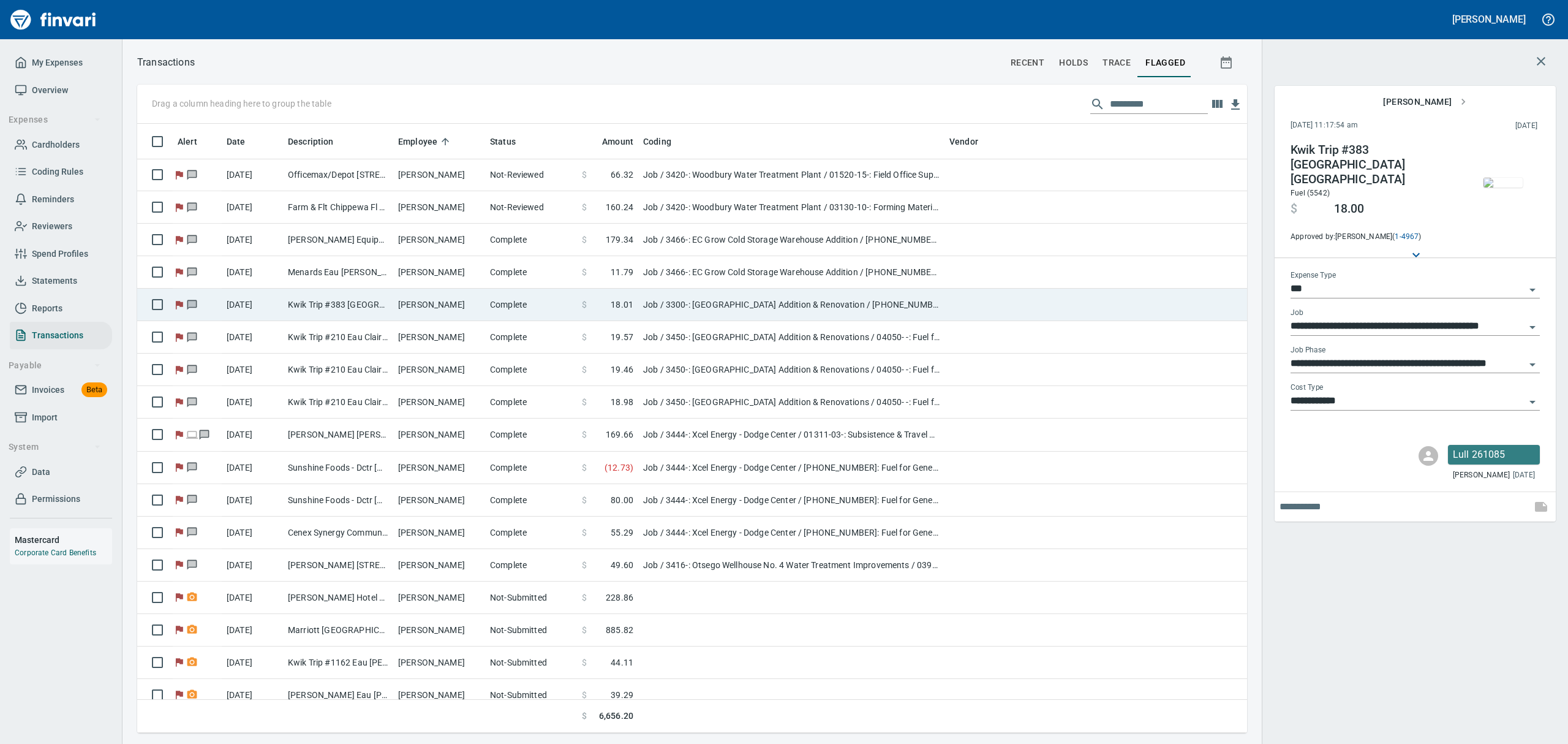
click at [356, 310] on td "Kwik Trip #383 [GEOGRAPHIC_DATA] [GEOGRAPHIC_DATA]" at bounding box center [338, 305] width 110 height 32
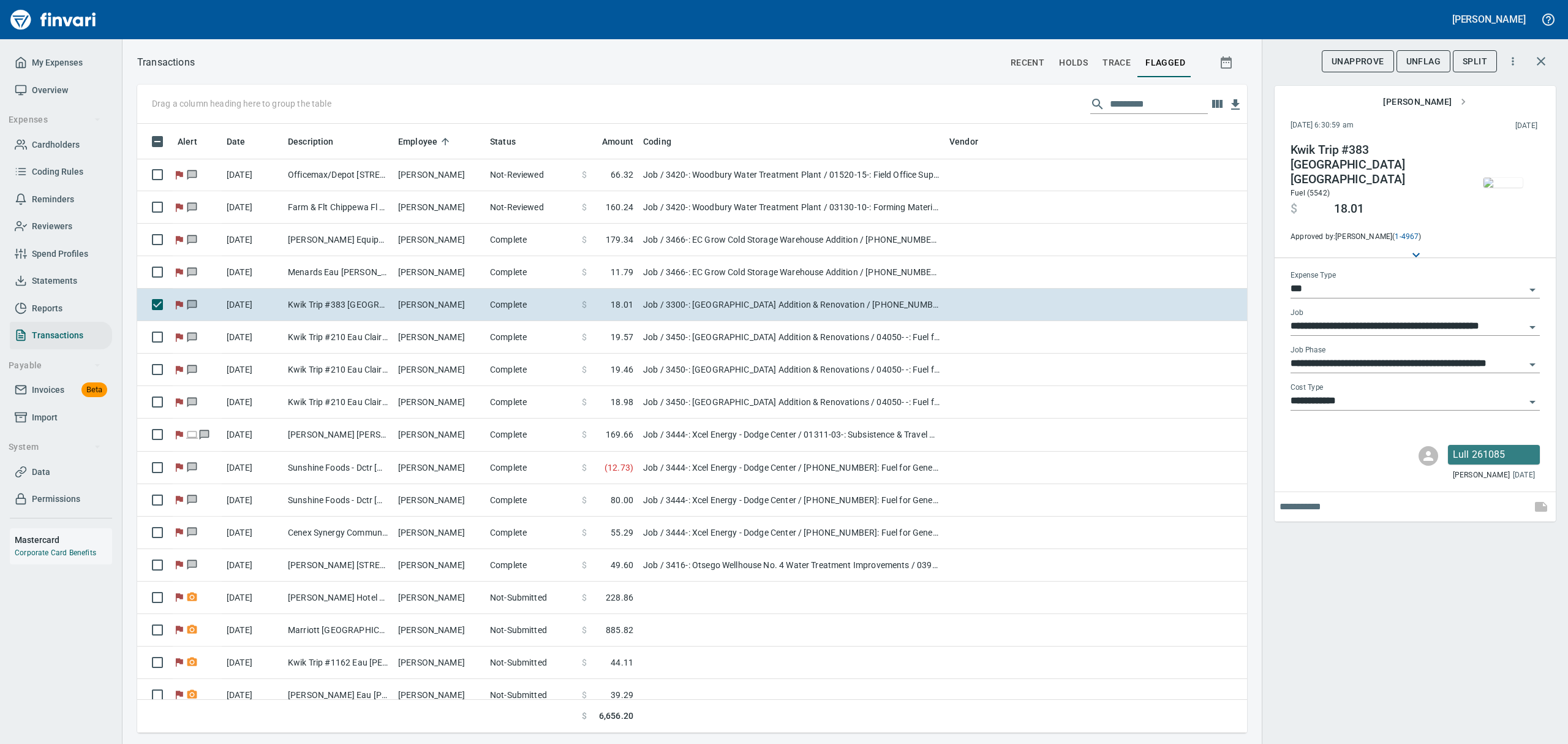
click at [1518, 180] on img "button" at bounding box center [1503, 182] width 39 height 10
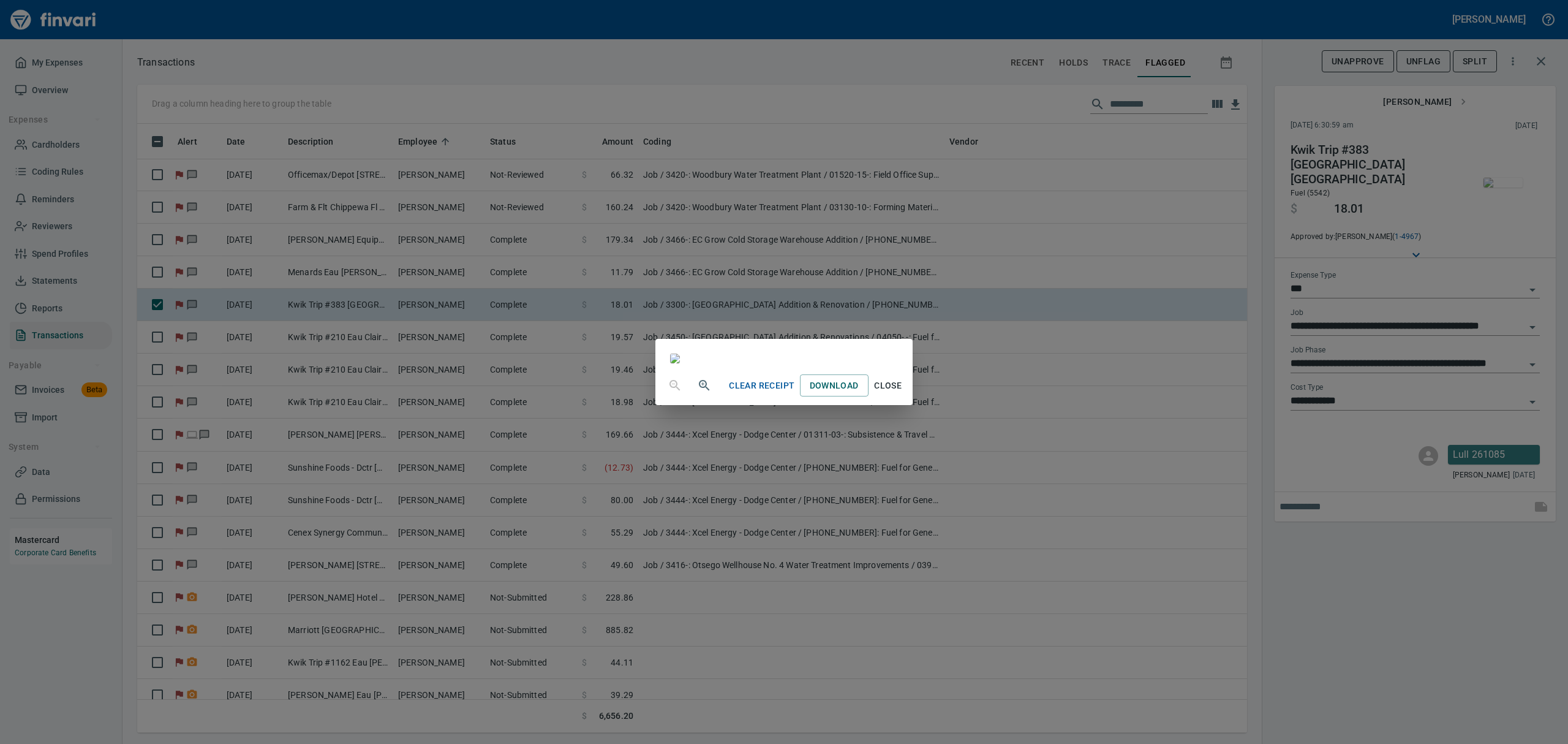
click at [903, 393] on span "Close" at bounding box center [888, 385] width 29 height 15
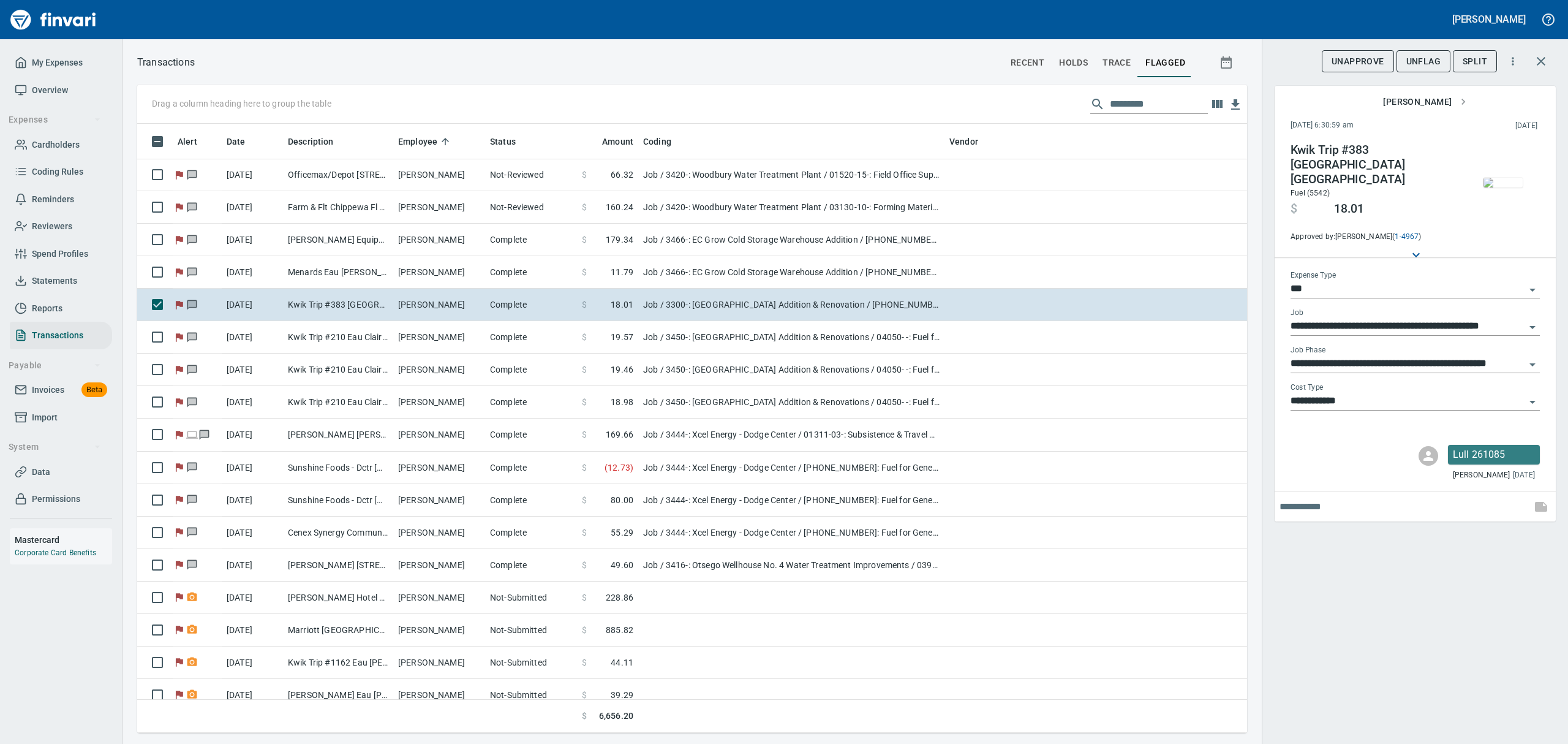
click at [1425, 59] on span "UnFlag" at bounding box center [1424, 61] width 34 height 15
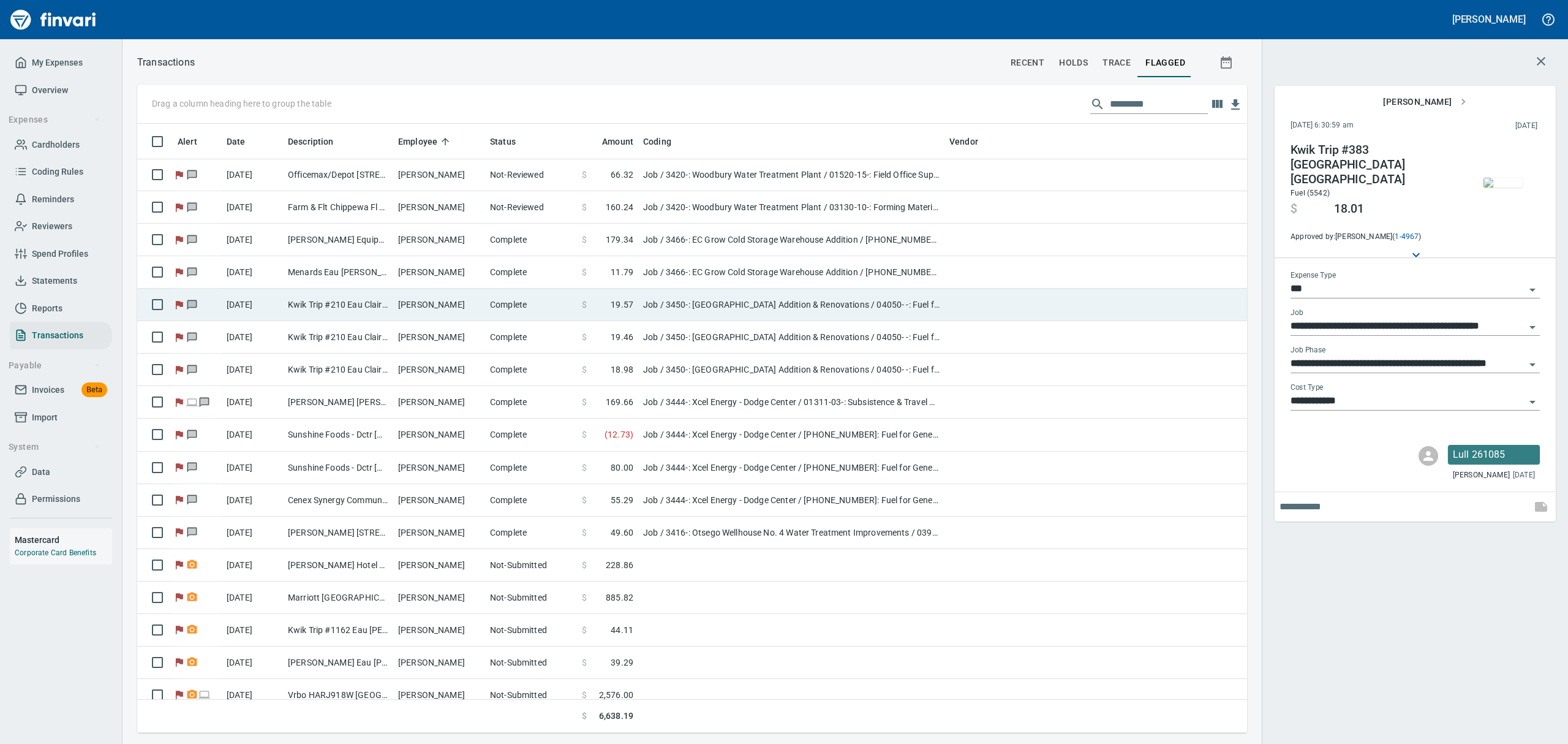
click at [319, 309] on td "Kwik Trip #210 Eau Claire WI" at bounding box center [338, 305] width 110 height 32
type input "**********"
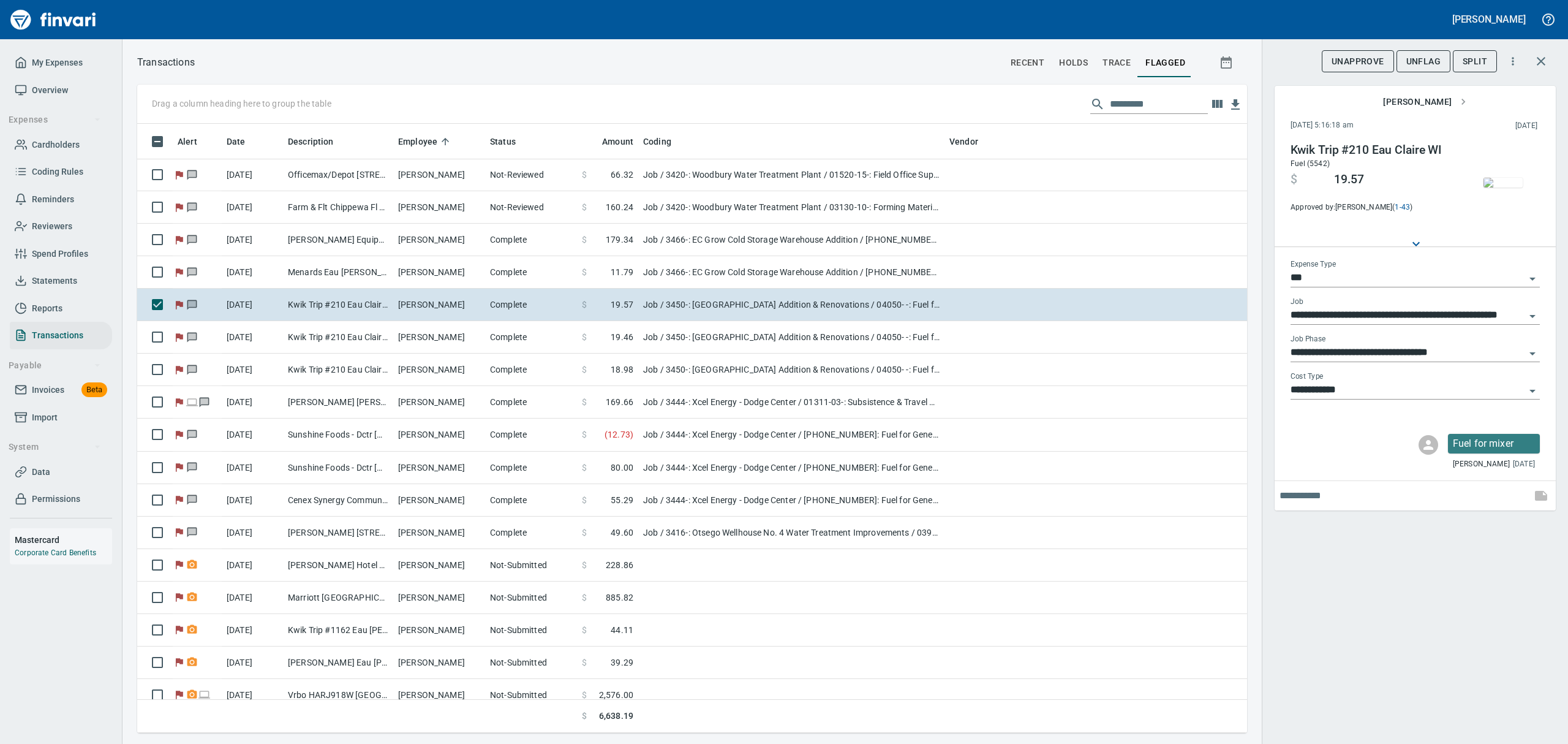
click at [1503, 183] on img "button" at bounding box center [1503, 182] width 39 height 10
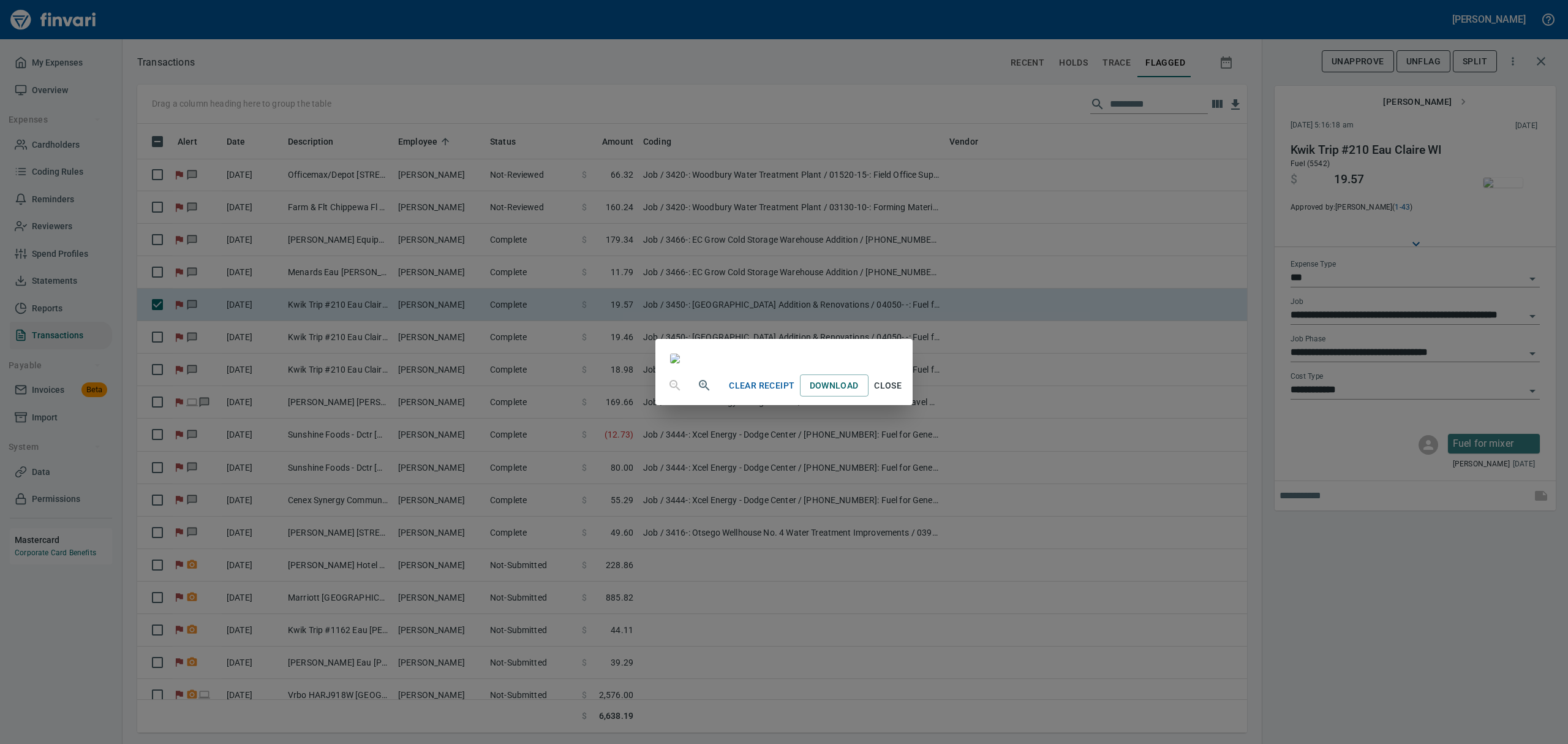
click at [903, 393] on span "Close" at bounding box center [888, 385] width 29 height 15
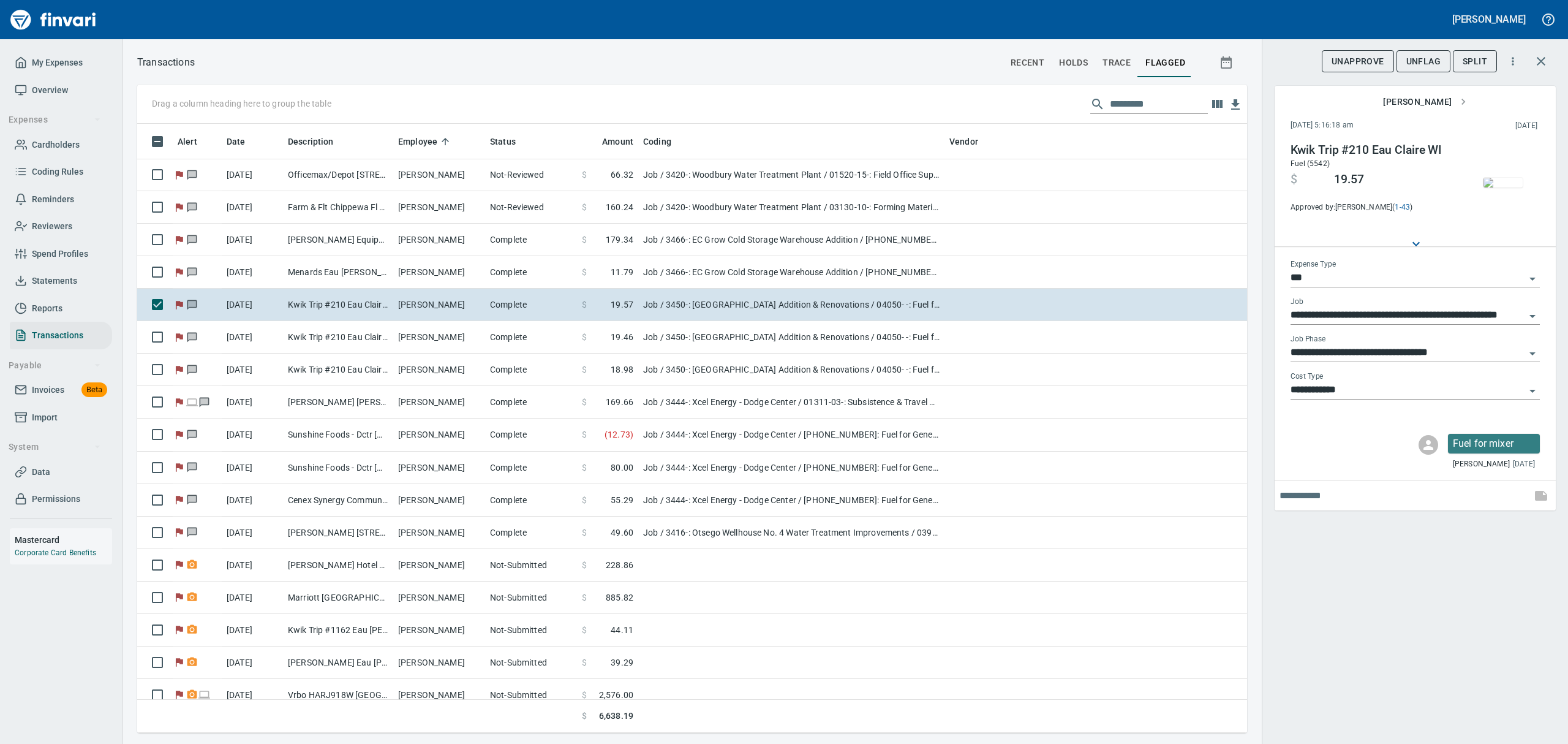
click at [1439, 62] on span "UnFlag" at bounding box center [1424, 61] width 34 height 15
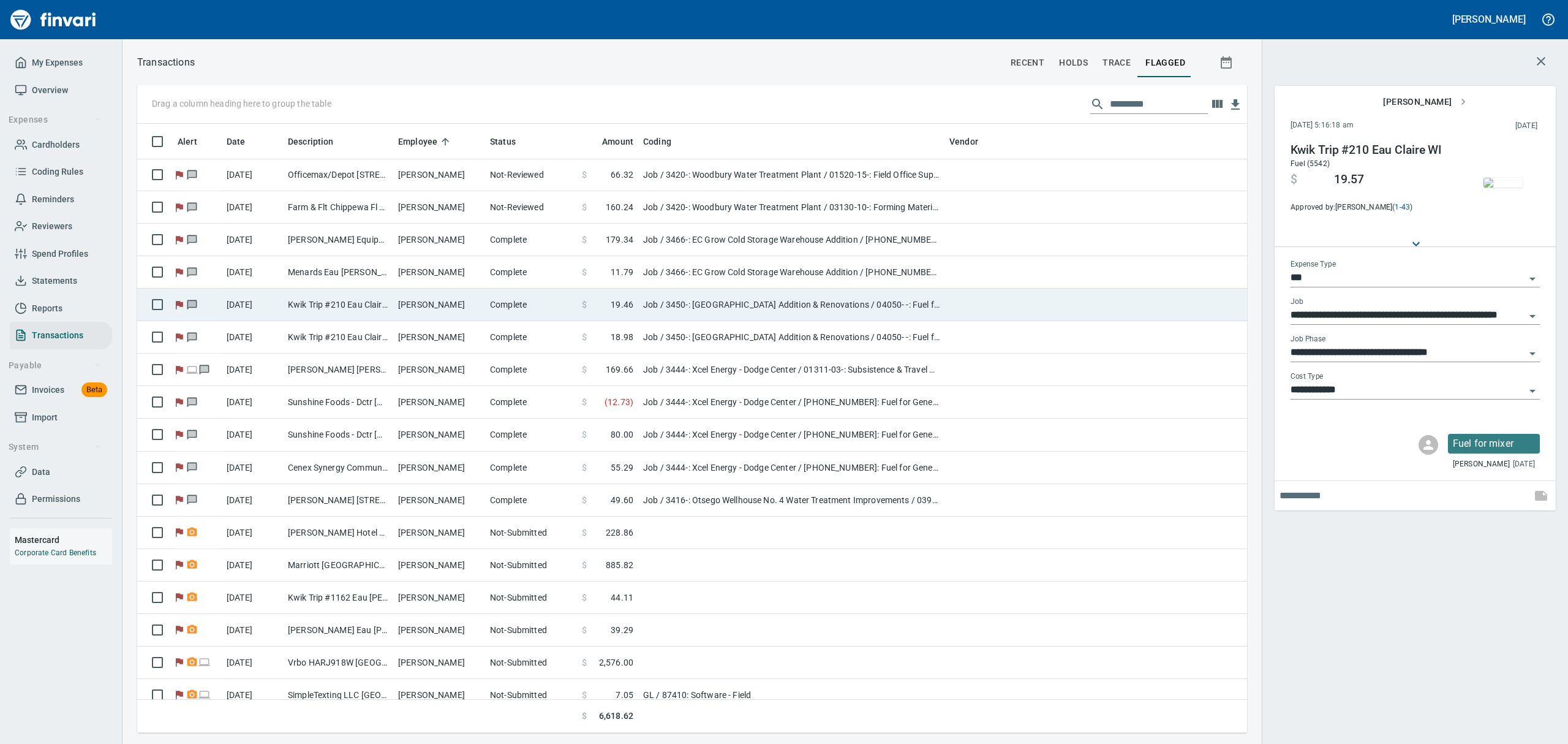
click at [376, 307] on td "Kwik Trip #210 Eau Claire WI" at bounding box center [338, 305] width 110 height 32
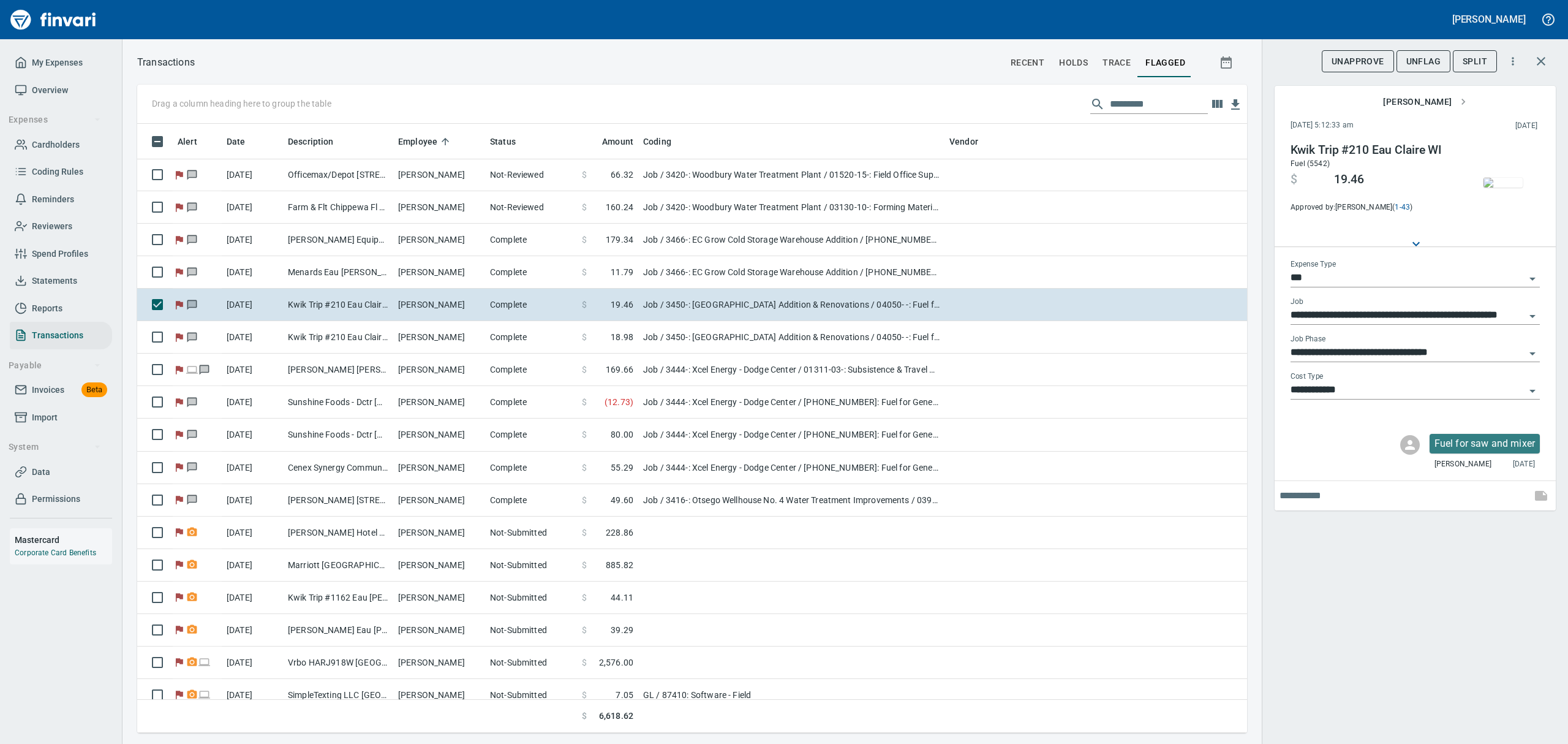
click at [1495, 187] on img "button" at bounding box center [1503, 182] width 39 height 10
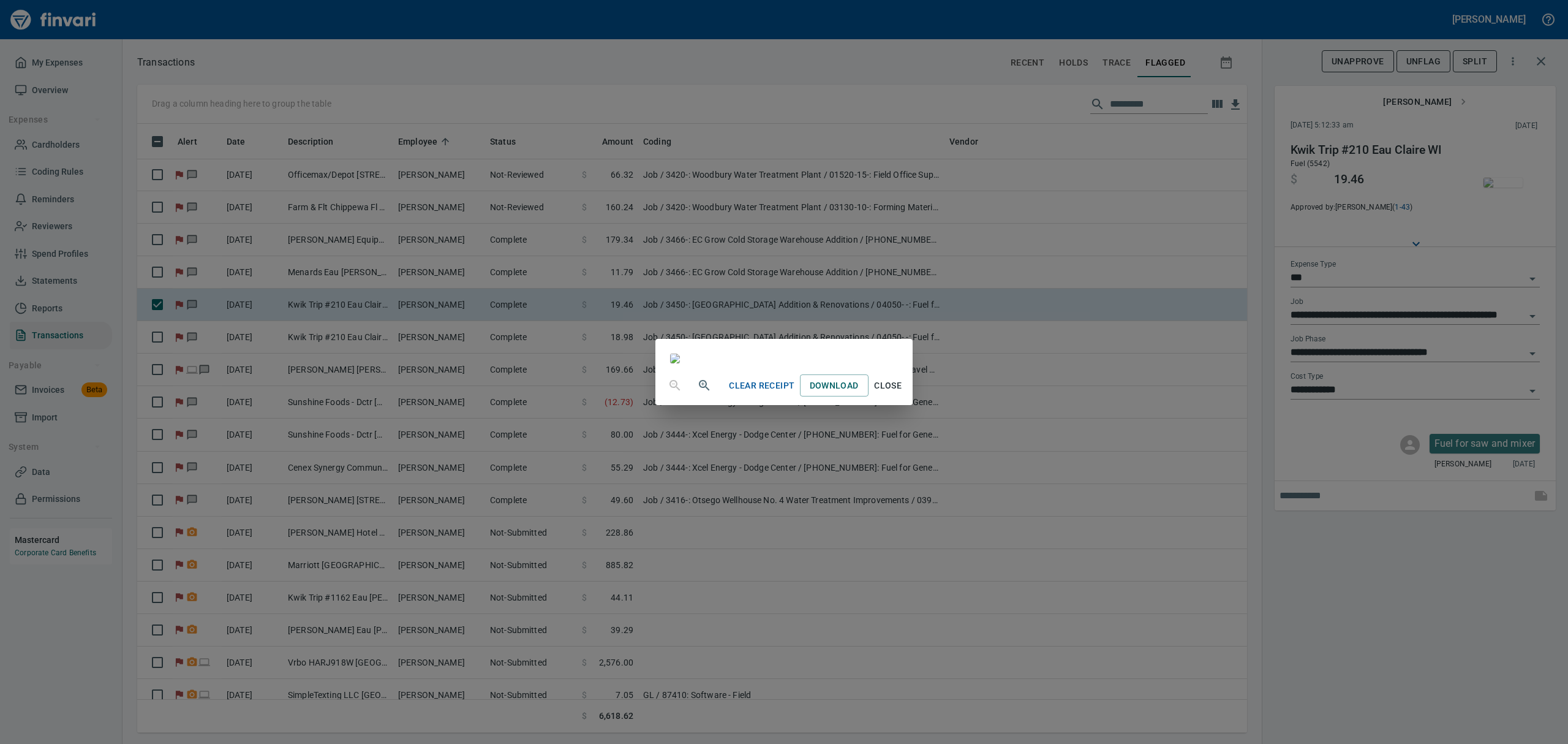
click at [903, 393] on span "Close" at bounding box center [888, 385] width 29 height 15
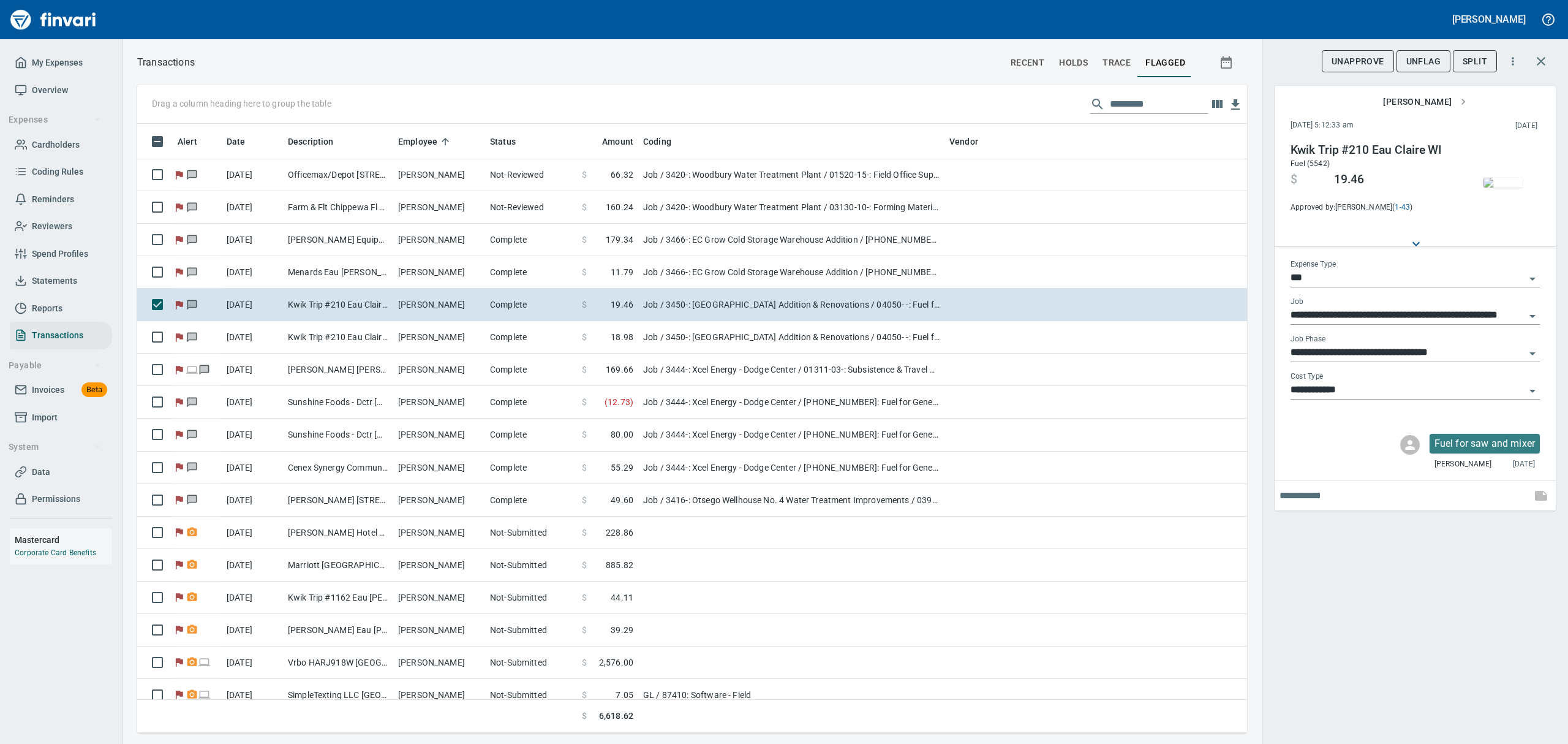
click at [1415, 59] on span "UnFlag" at bounding box center [1424, 61] width 34 height 15
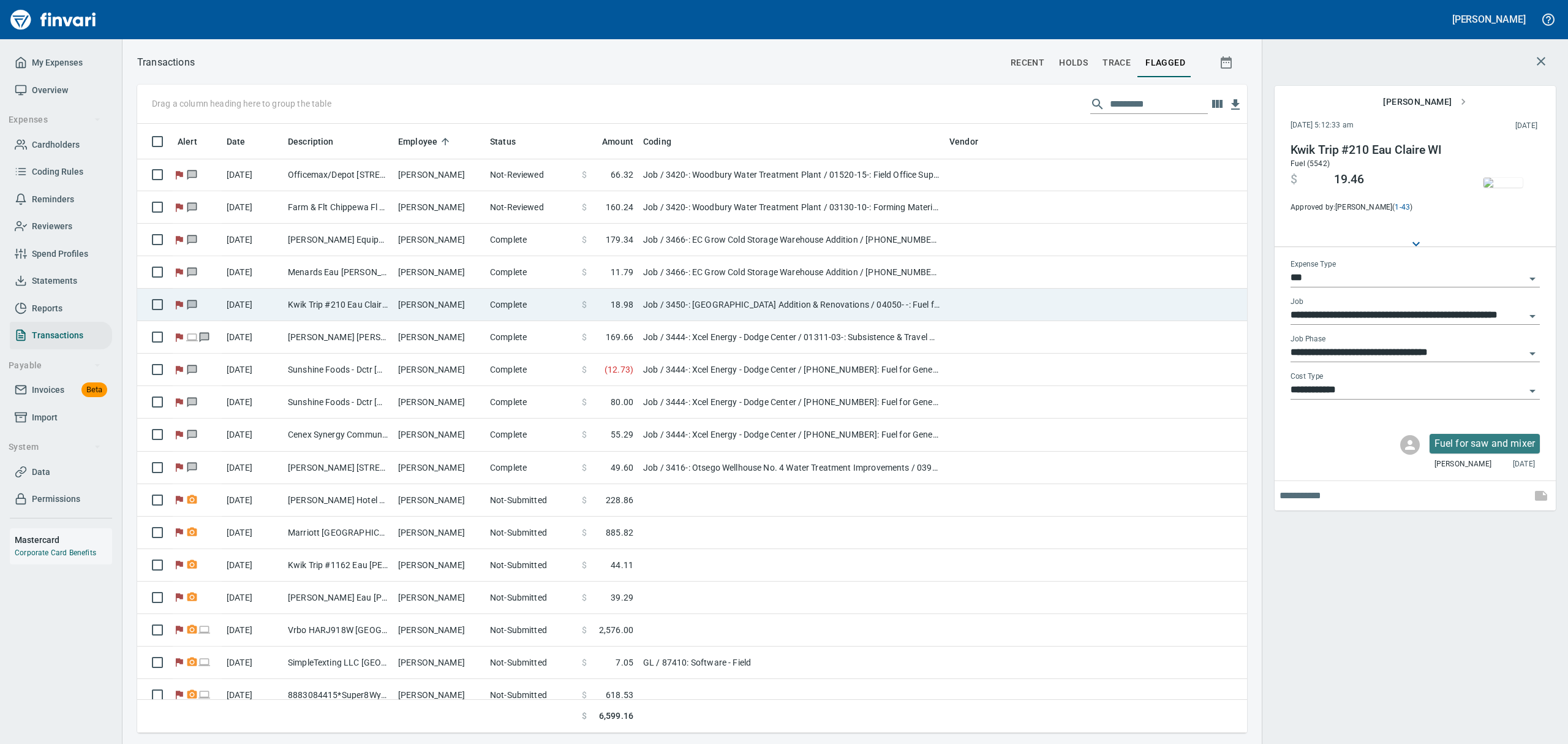
click at [397, 297] on td "[PERSON_NAME]" at bounding box center [439, 305] width 92 height 32
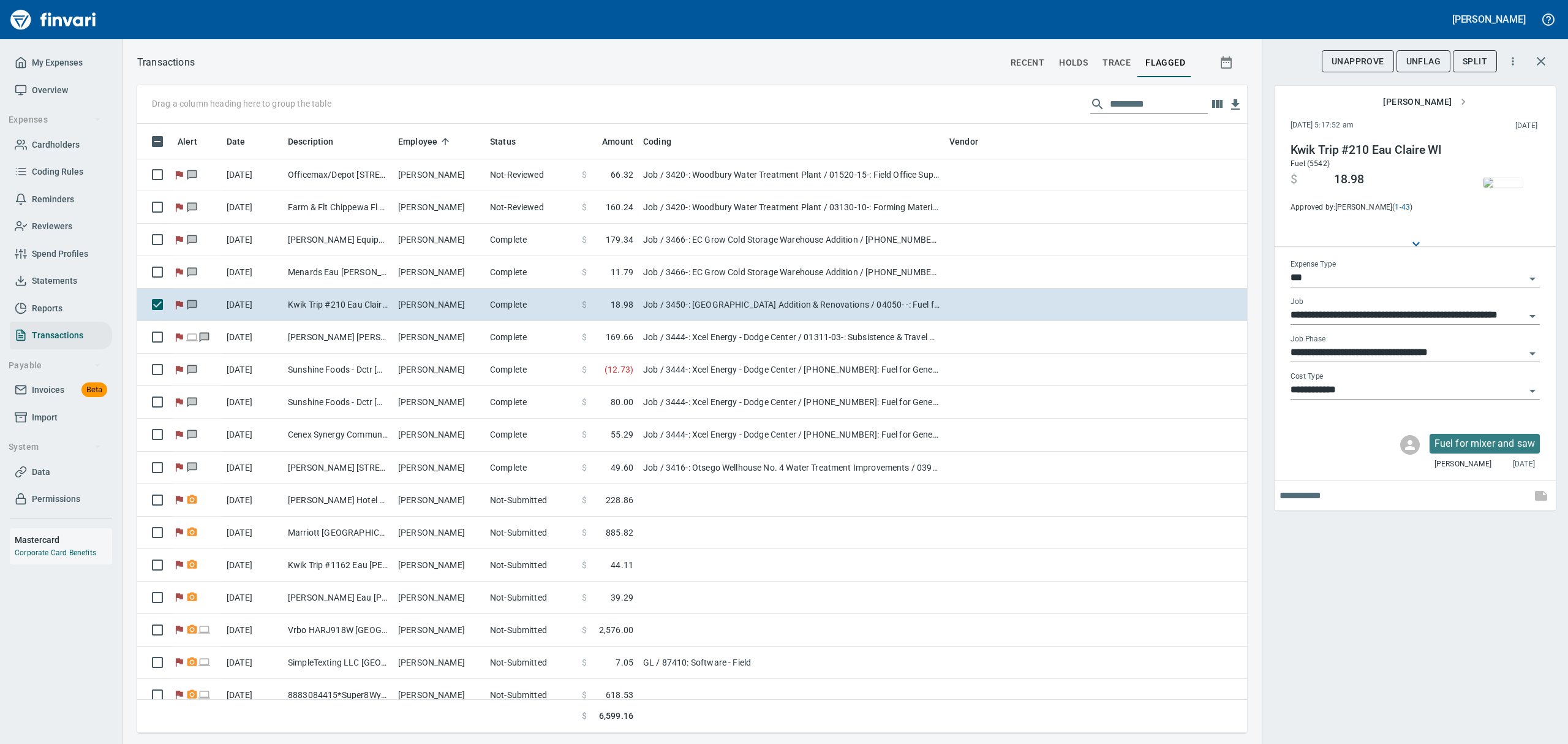
click at [1501, 183] on img "button" at bounding box center [1503, 182] width 39 height 10
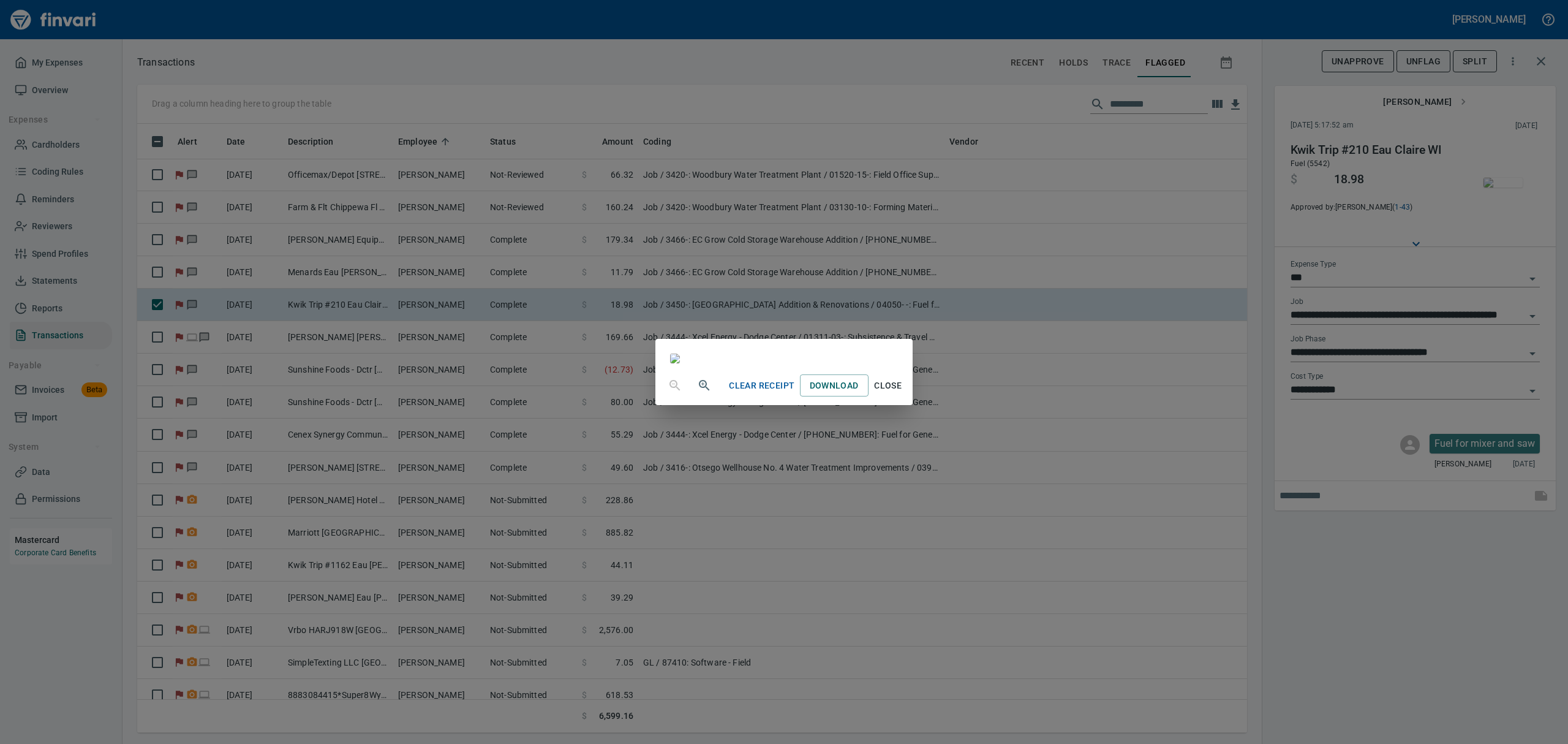
click at [903, 393] on span "Close" at bounding box center [888, 385] width 29 height 15
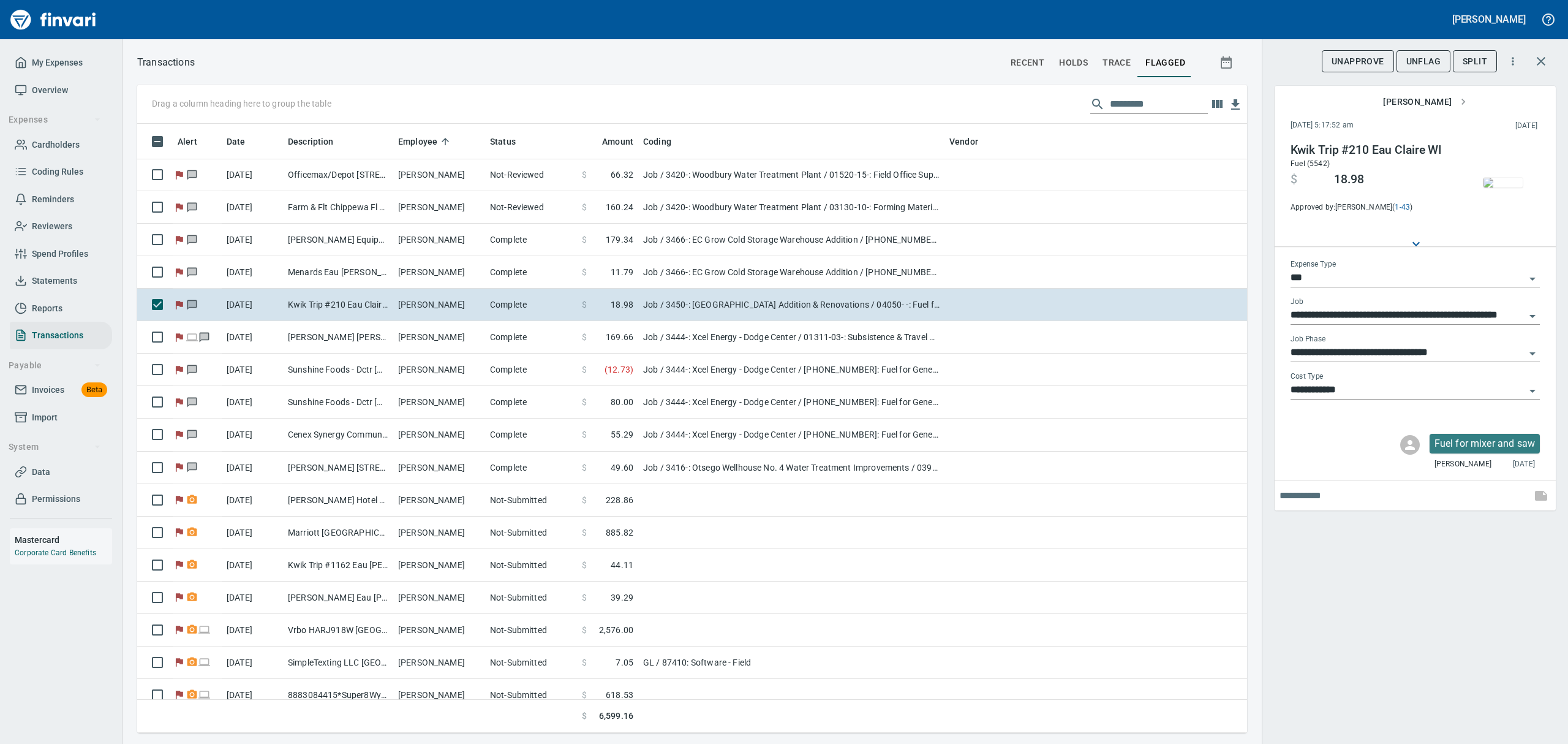
click at [1424, 57] on span "UnFlag" at bounding box center [1424, 61] width 34 height 15
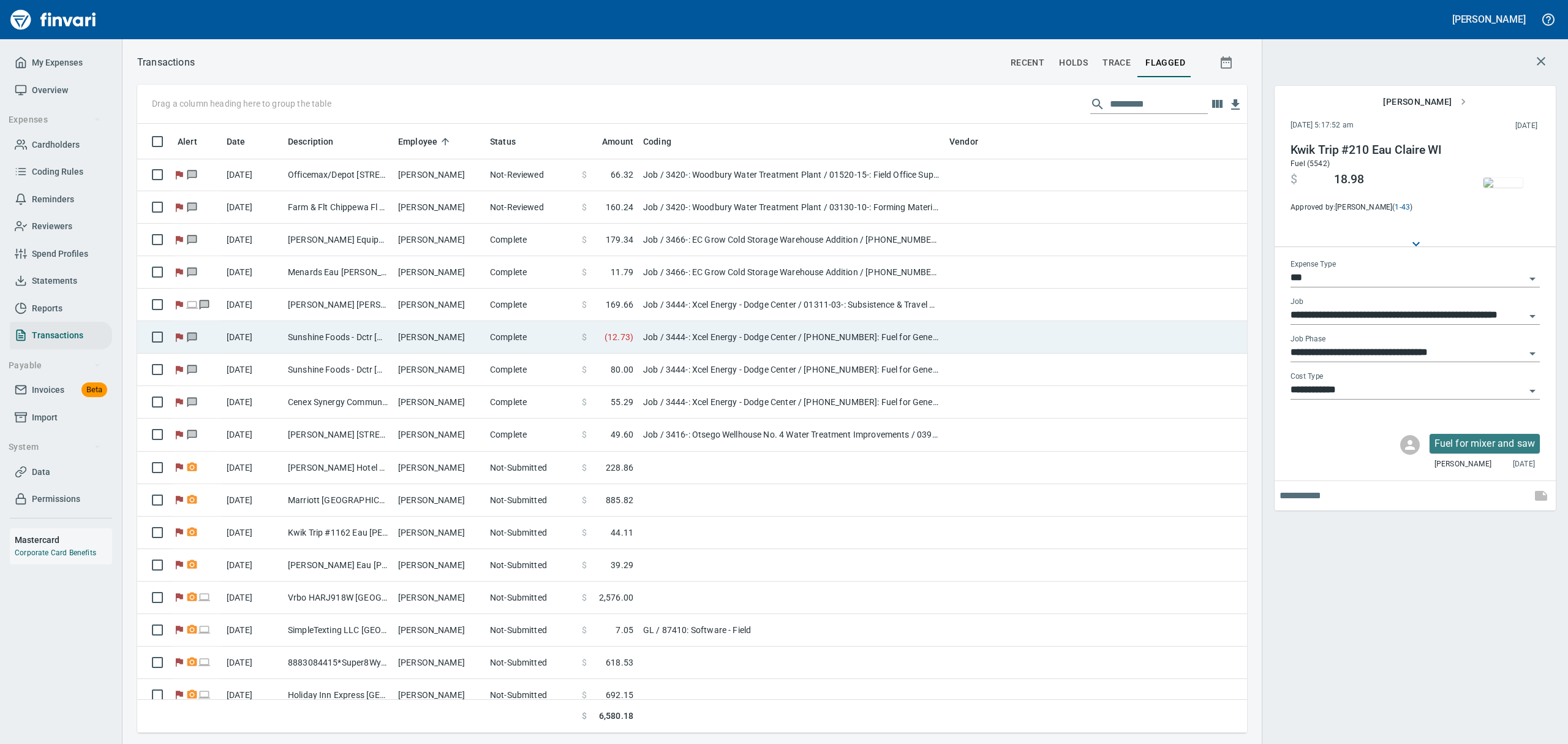
click at [360, 341] on td "Sunshine Foods - Dctr [GEOGRAPHIC_DATA] [GEOGRAPHIC_DATA]" at bounding box center [338, 337] width 110 height 32
type input "**********"
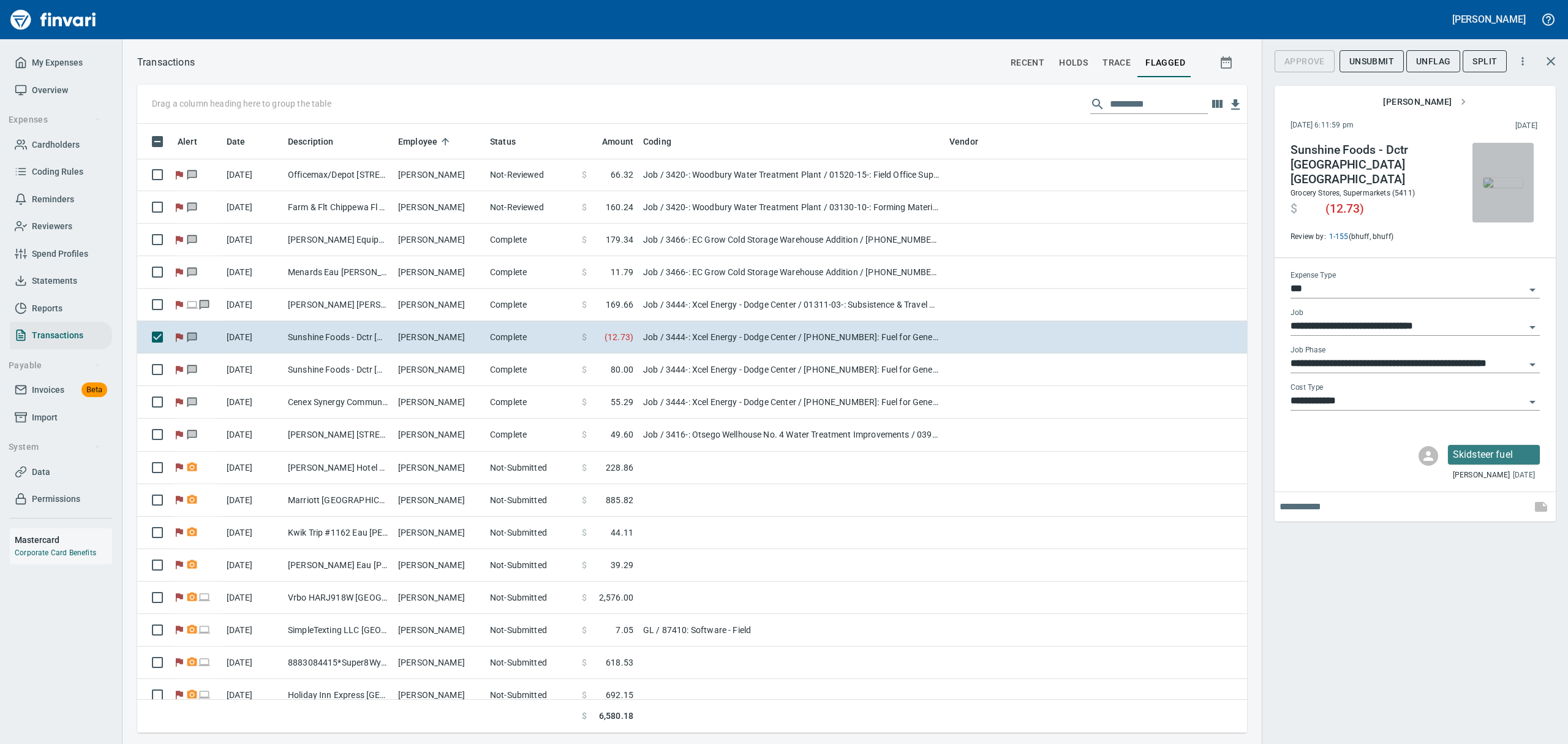
click at [1498, 177] on img "button" at bounding box center [1503, 182] width 39 height 10
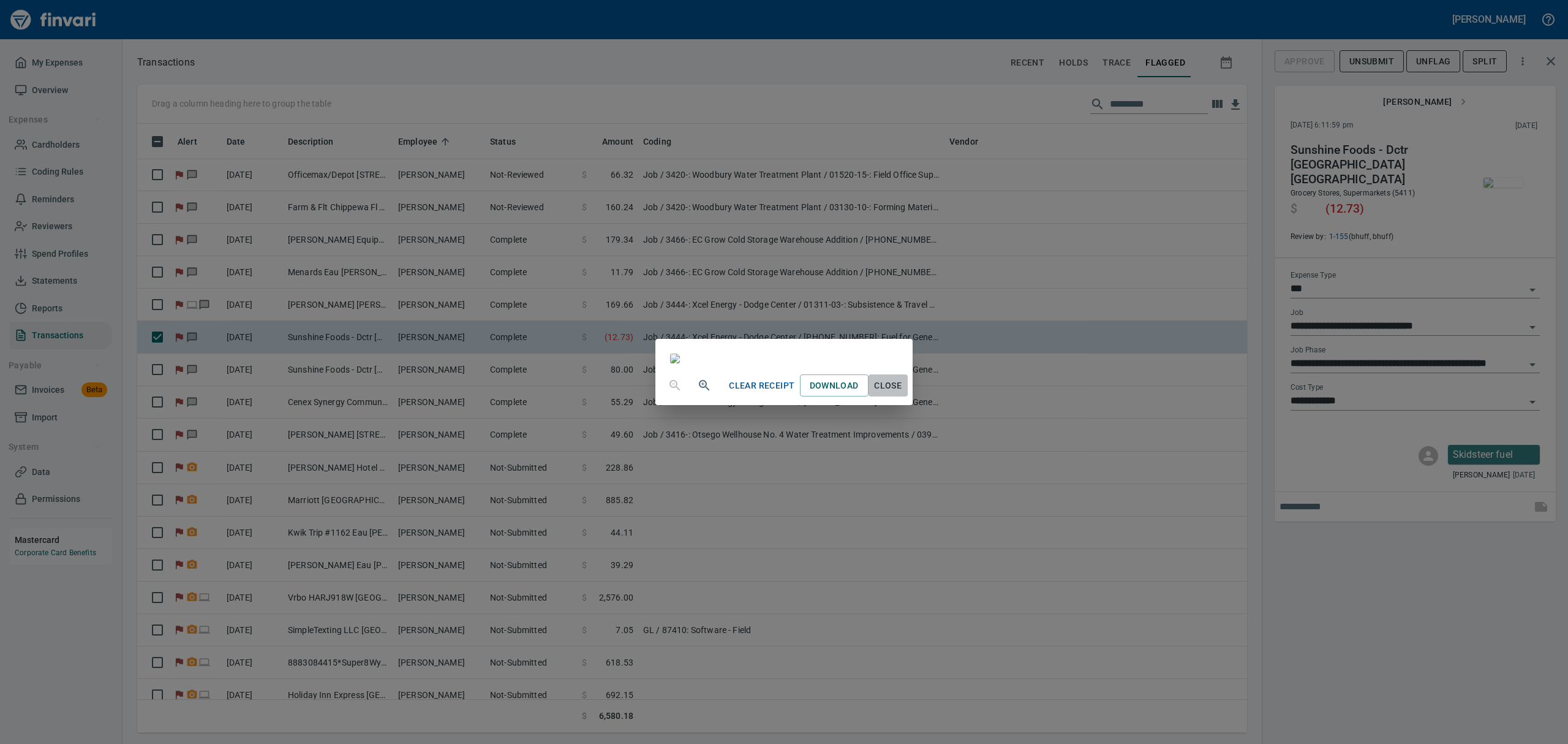
click at [903, 393] on span "Close" at bounding box center [888, 385] width 29 height 15
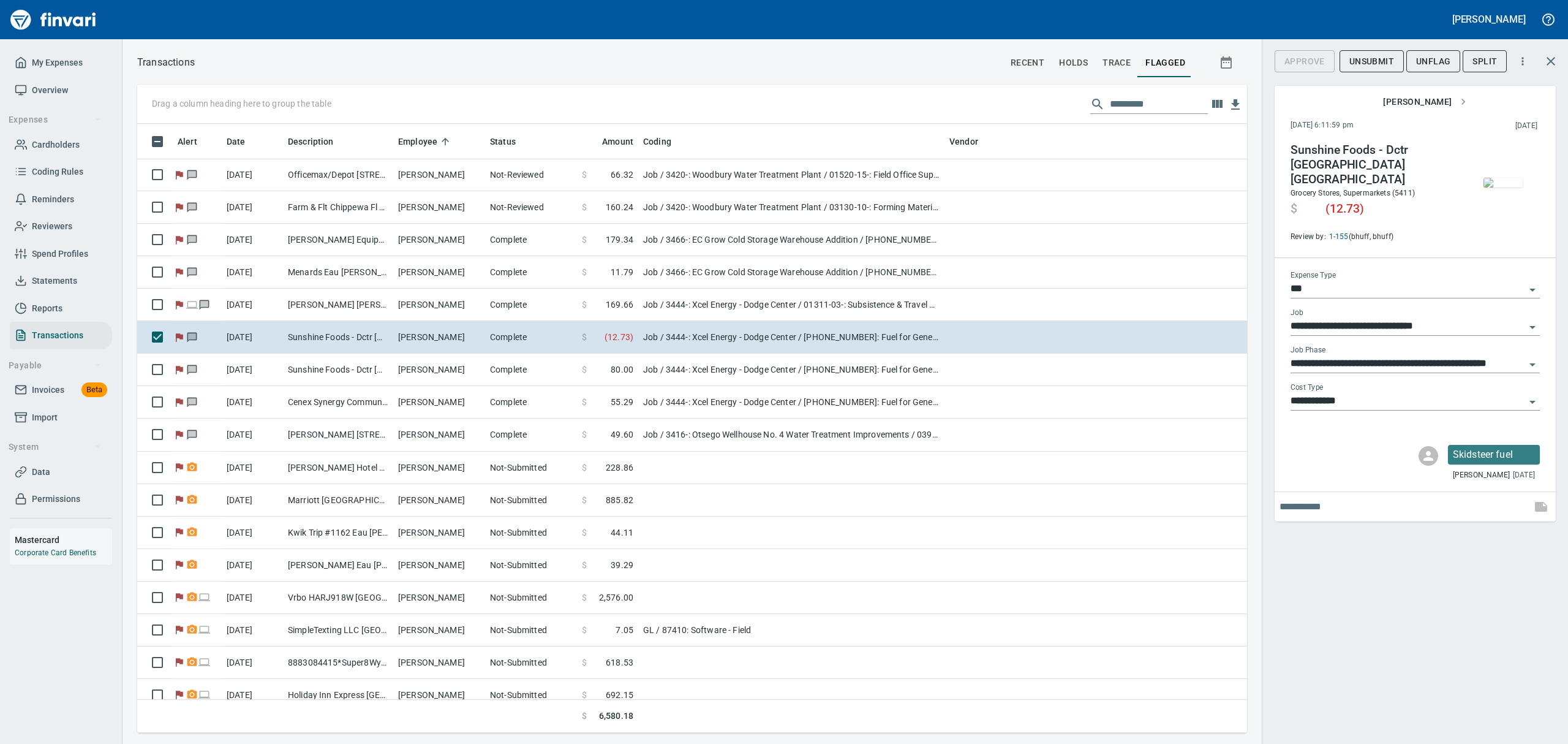
scroll to position [596, 1082]
click at [1430, 54] on span "UnFlag" at bounding box center [1433, 61] width 34 height 15
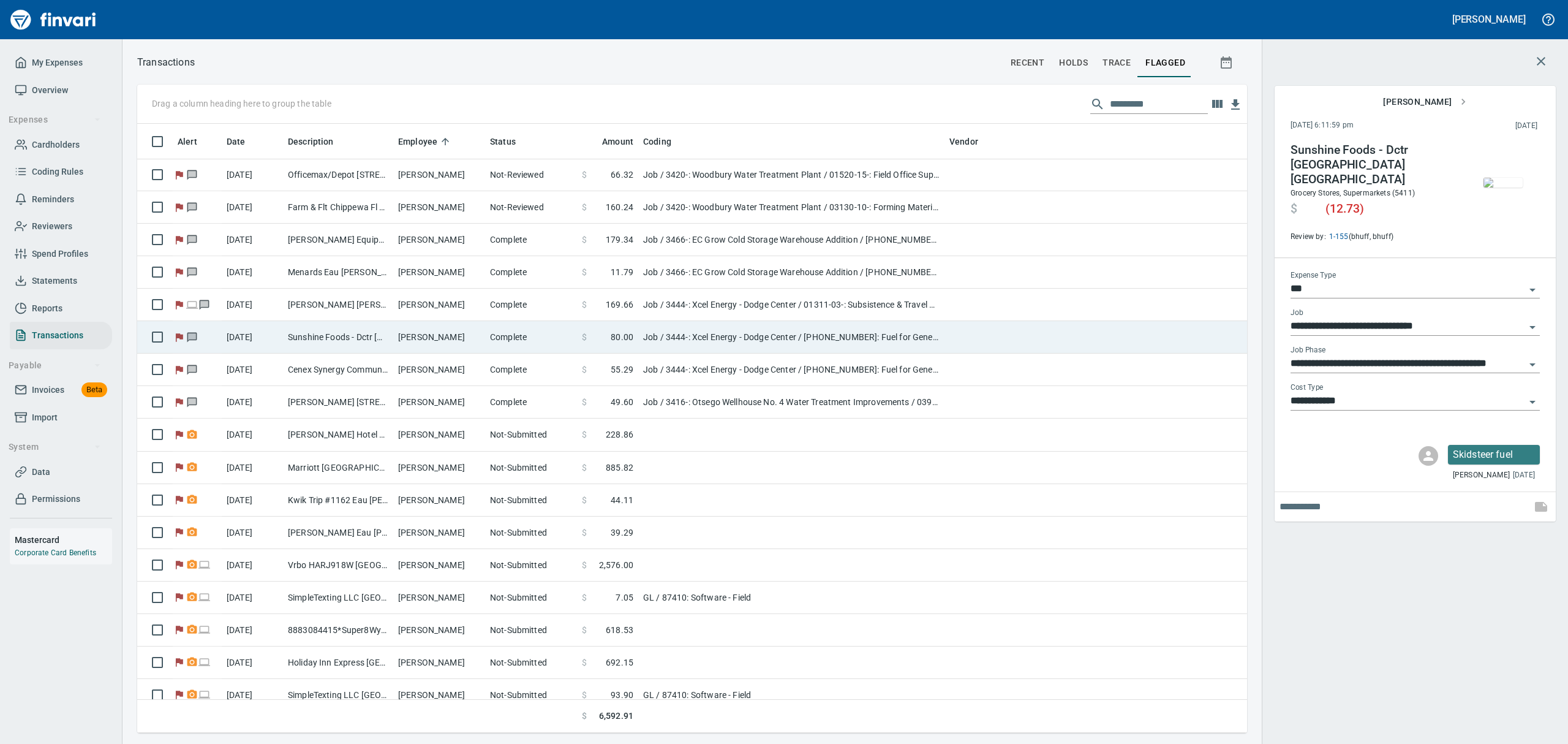
click at [285, 339] on td "Sunshine Foods - Dctr [GEOGRAPHIC_DATA] [GEOGRAPHIC_DATA]" at bounding box center [338, 337] width 110 height 32
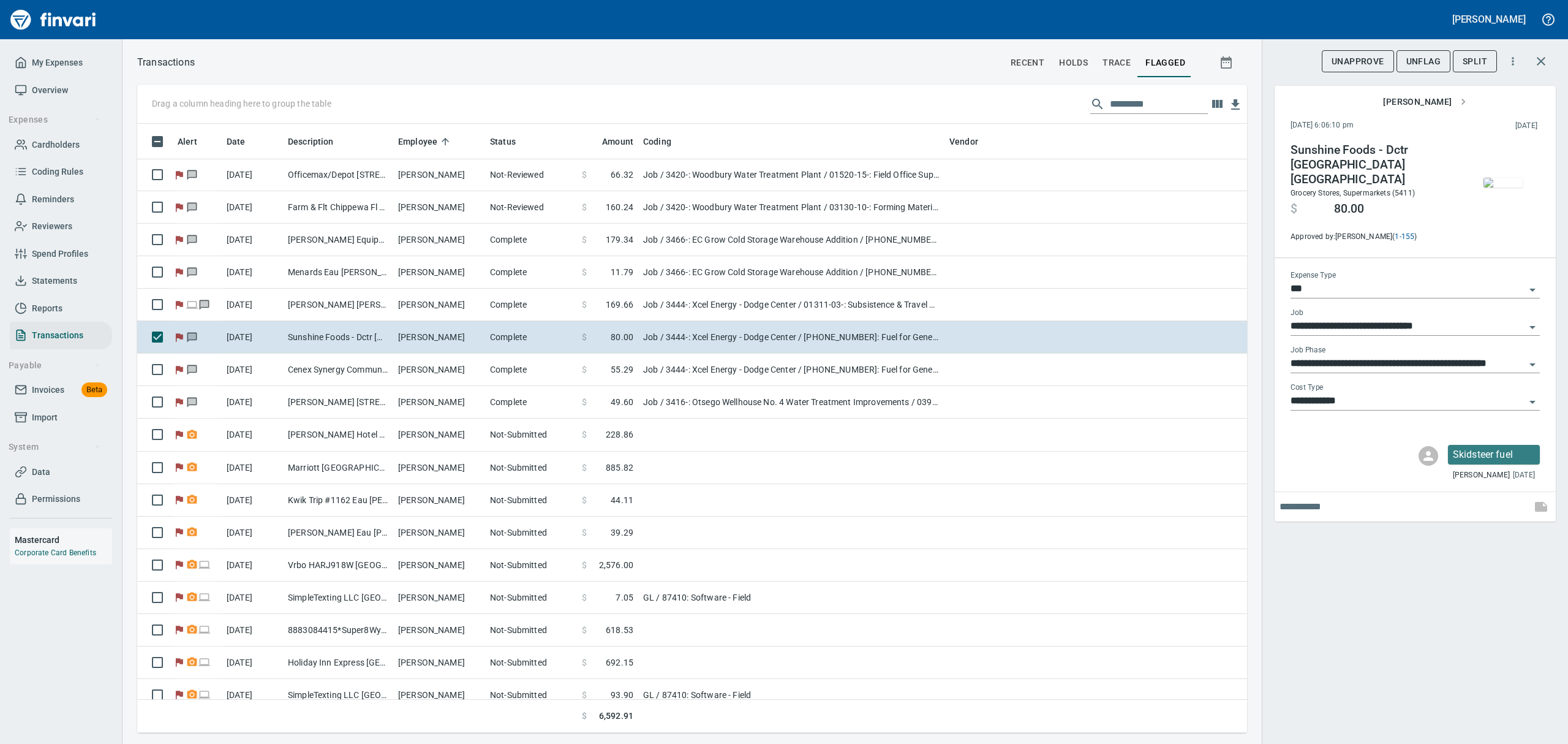
click at [1488, 184] on img "button" at bounding box center [1503, 182] width 39 height 10
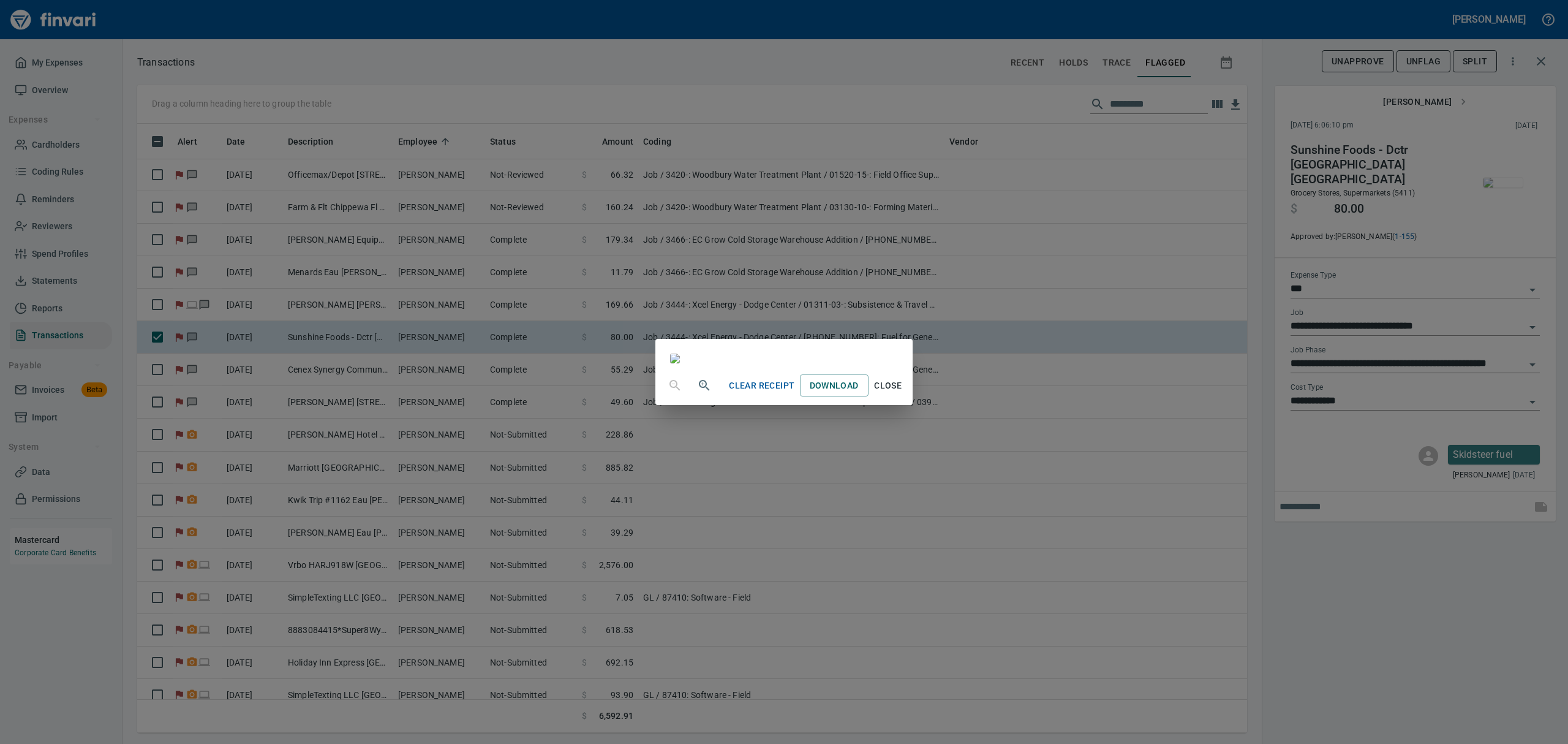
click at [903, 393] on span "Close" at bounding box center [888, 385] width 29 height 15
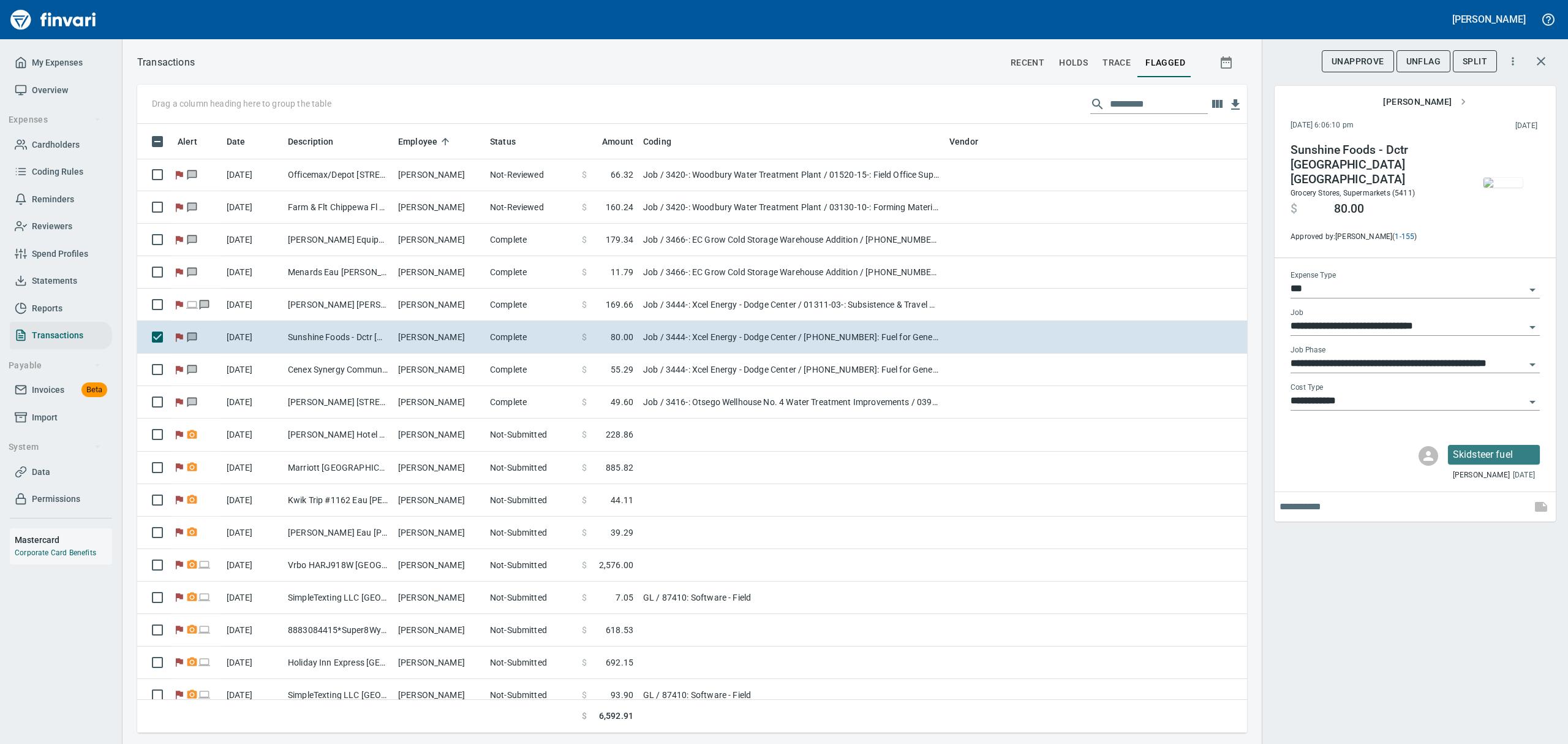
click at [1424, 59] on span "UnFlag" at bounding box center [1424, 61] width 34 height 15
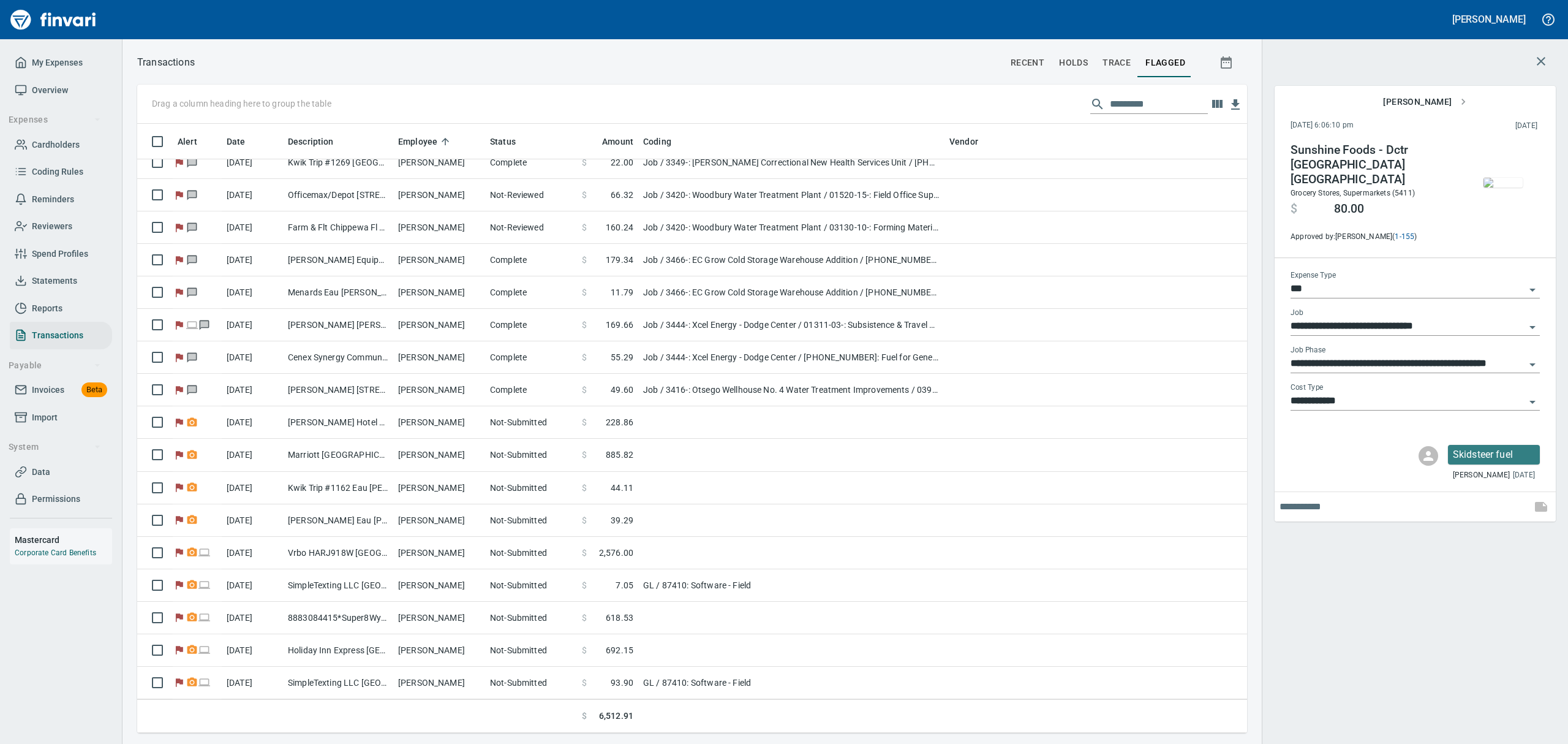
scroll to position [309, 0]
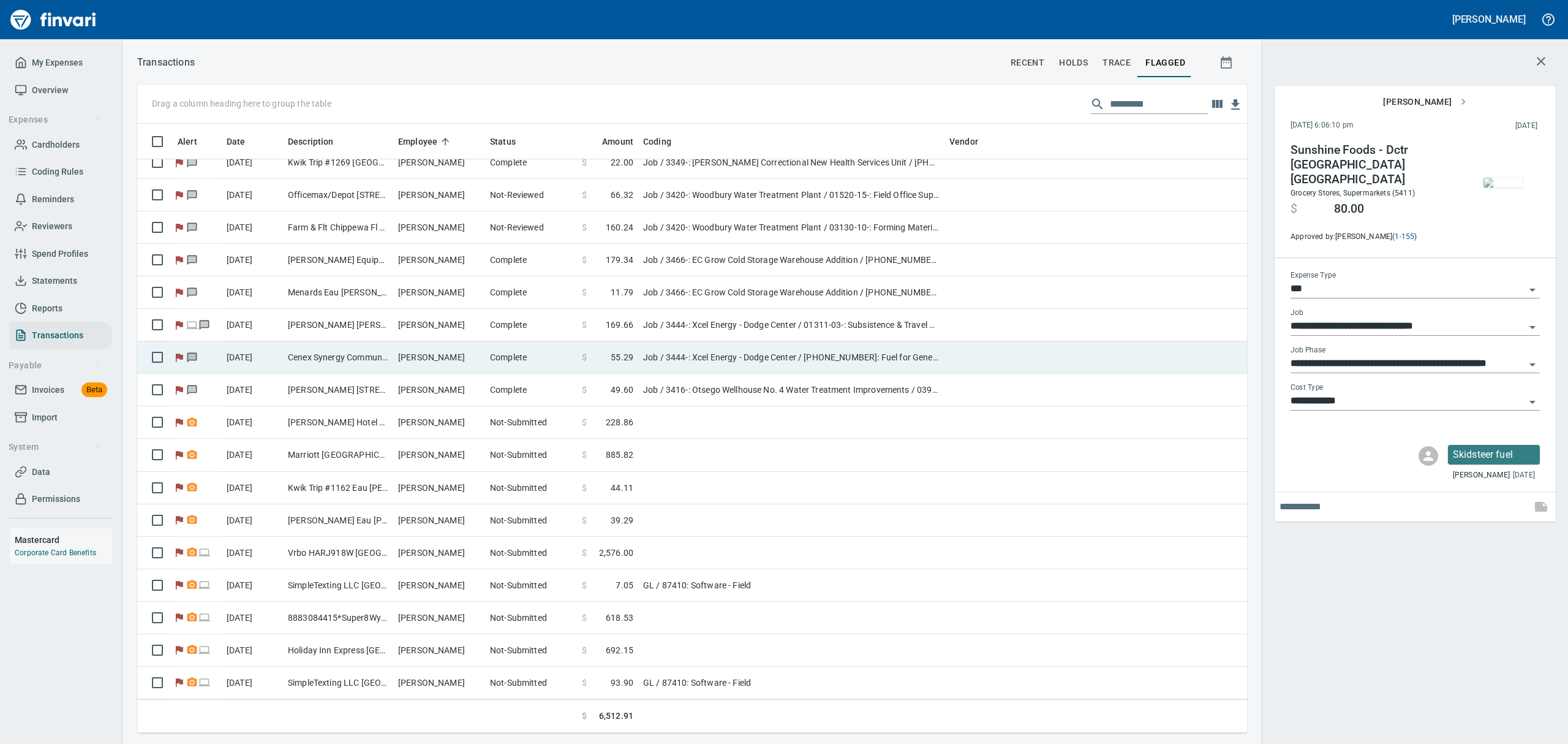
click at [332, 356] on td "Cenex Synergy Communit Cumberalnd WI" at bounding box center [338, 357] width 110 height 32
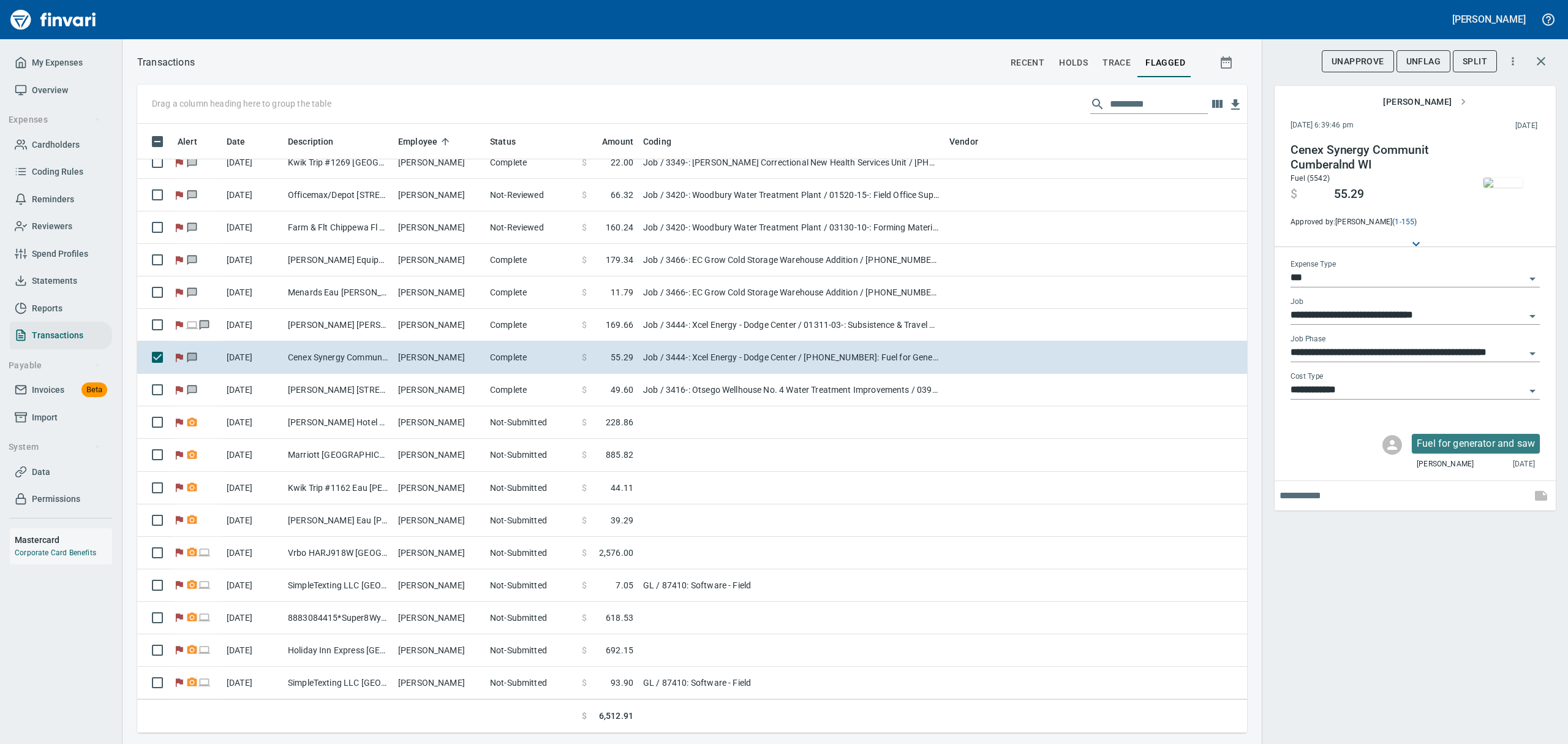
click at [1517, 187] on img "button" at bounding box center [1503, 182] width 39 height 10
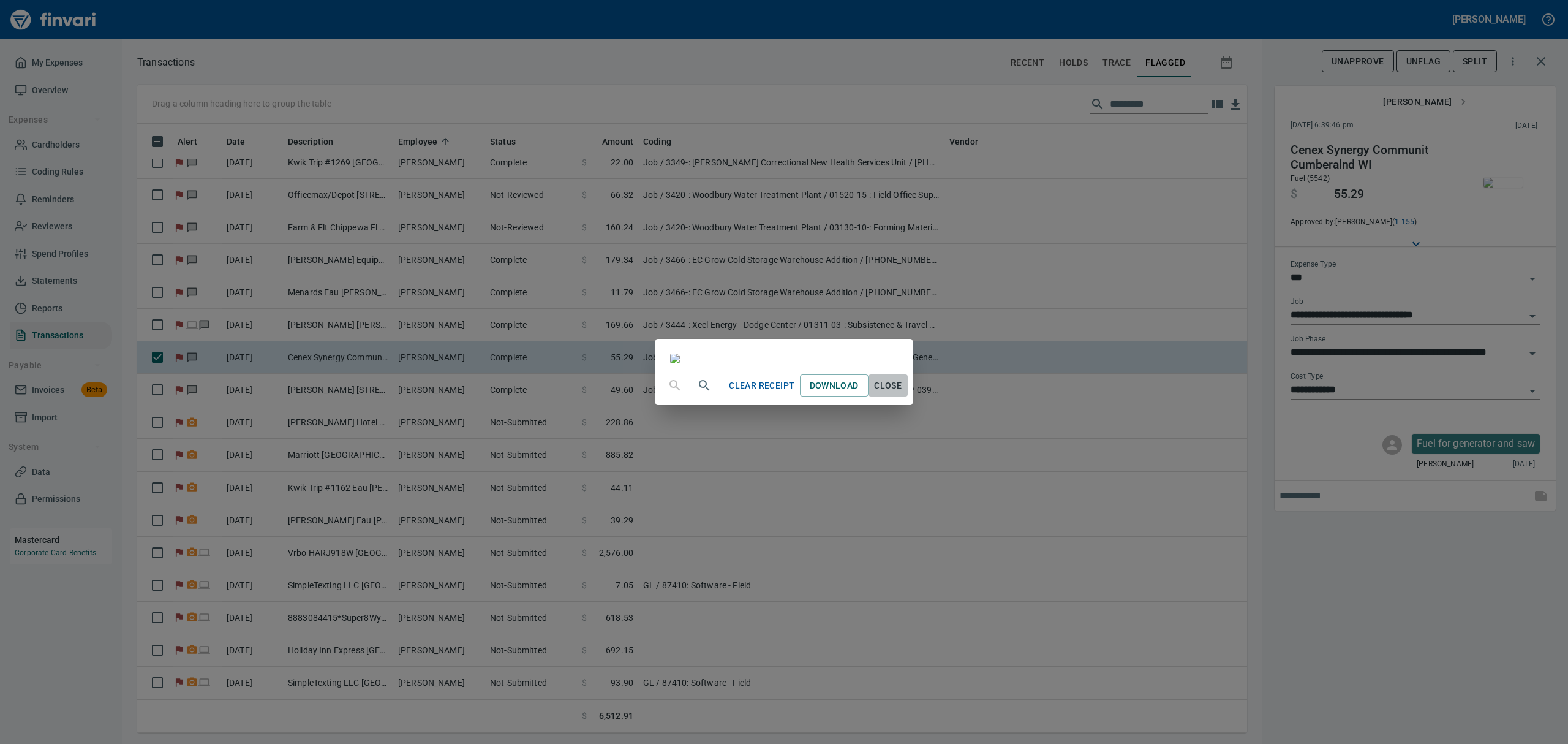
click at [903, 393] on span "Close" at bounding box center [888, 385] width 29 height 15
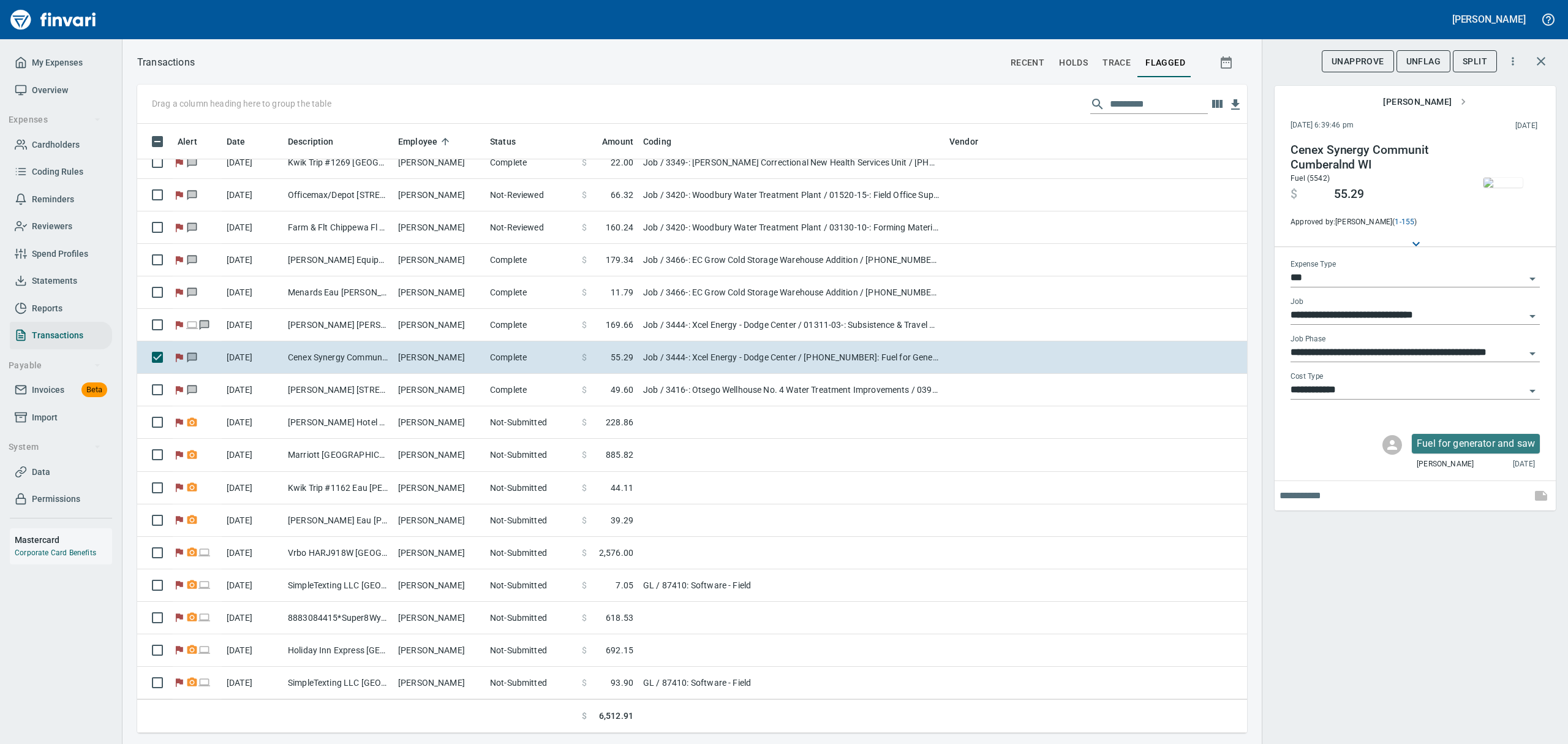
click at [1440, 60] on span "UnFlag" at bounding box center [1424, 61] width 34 height 15
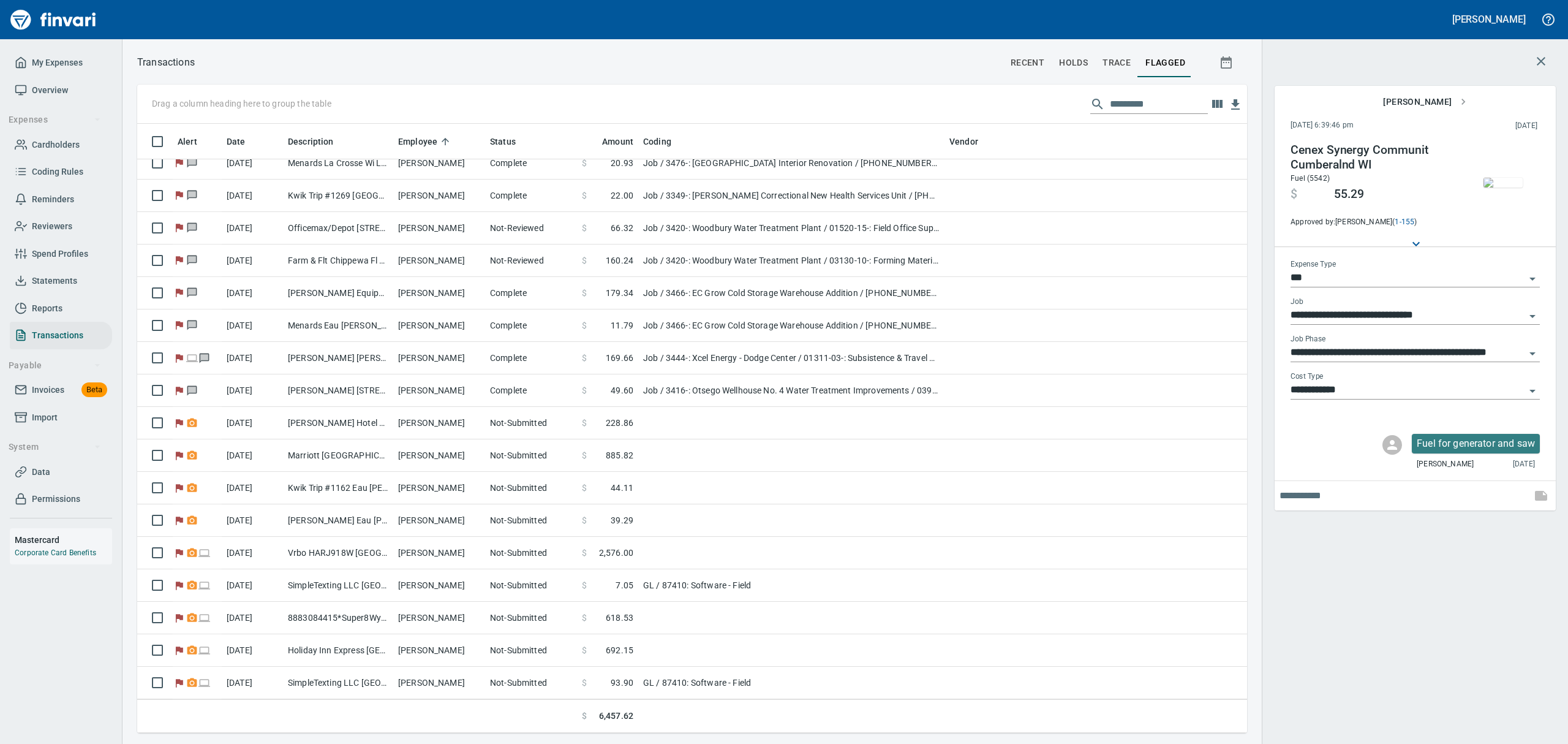
scroll to position [277, 0]
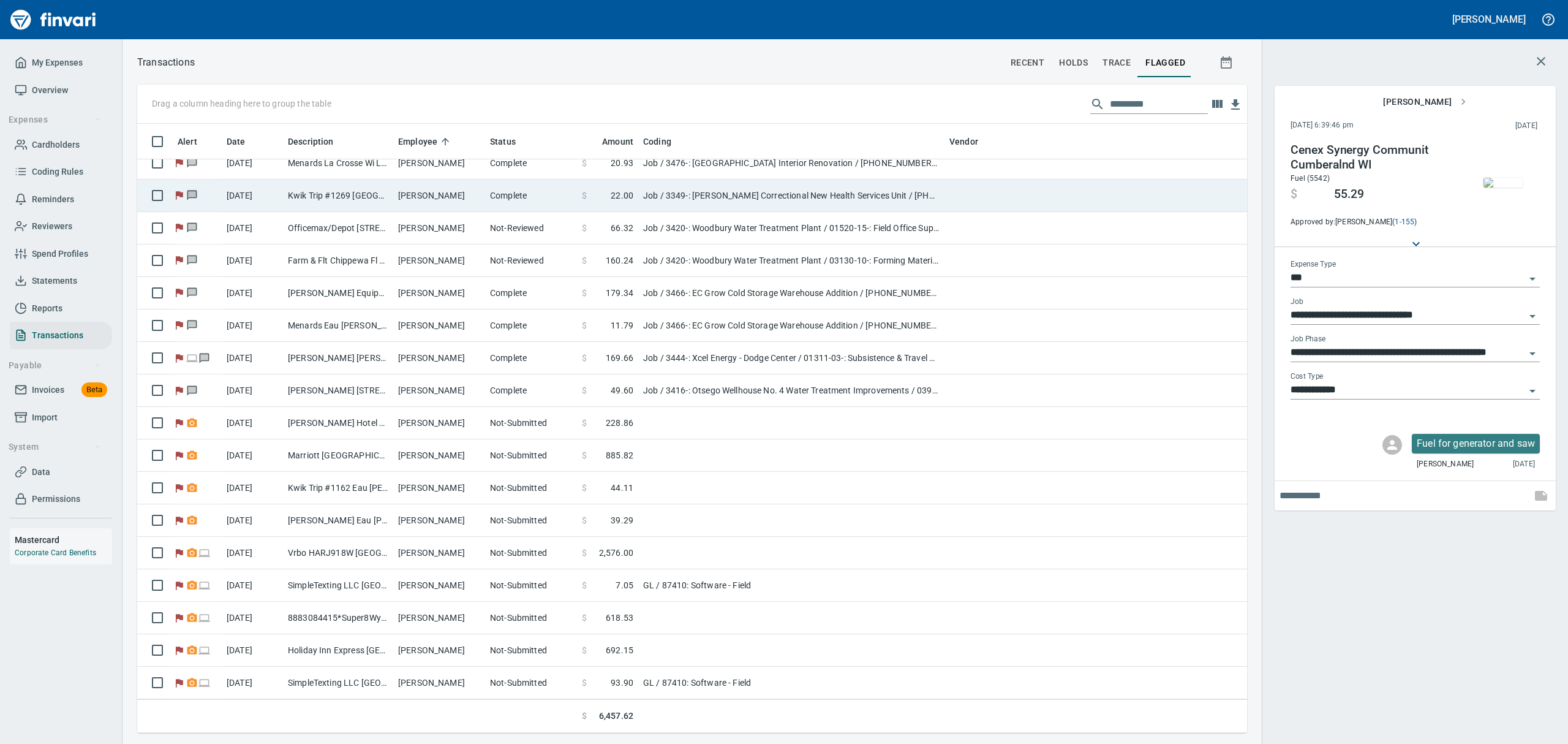
click at [336, 194] on td "Kwik Trip #1269 [GEOGRAPHIC_DATA] WI" at bounding box center [338, 195] width 110 height 32
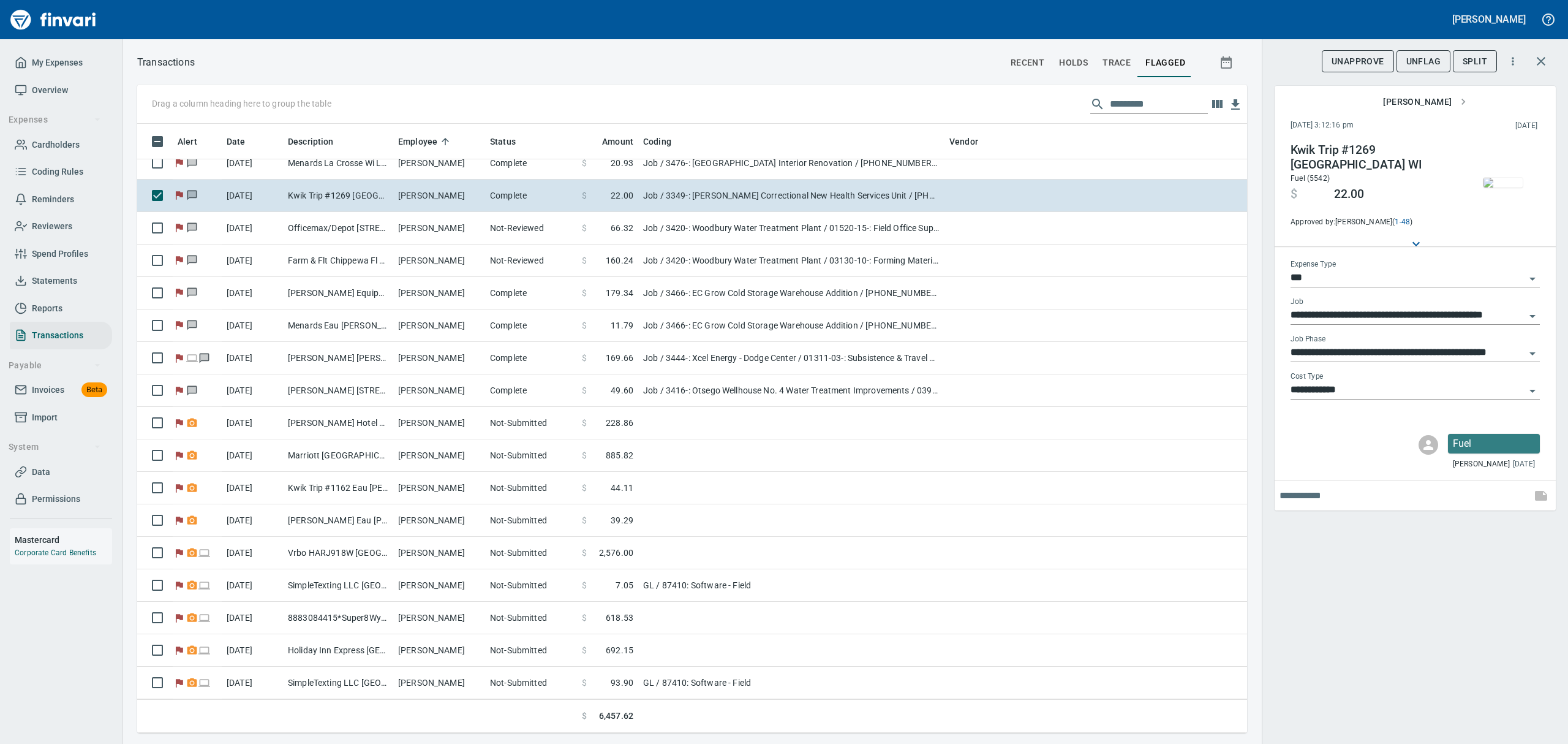
click at [1415, 55] on span "UnFlag" at bounding box center [1424, 61] width 34 height 15
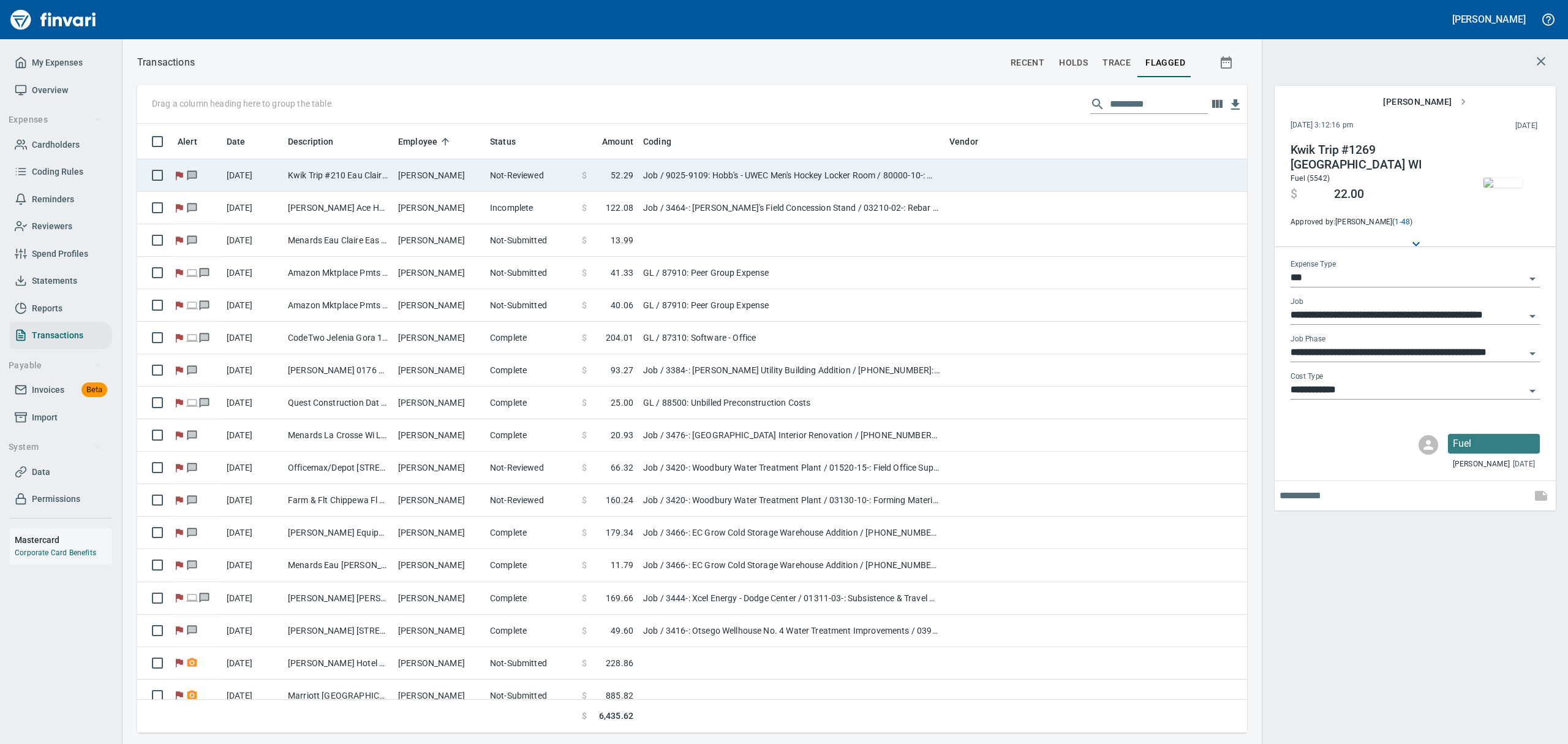
click at [442, 168] on td "[PERSON_NAME]" at bounding box center [439, 175] width 92 height 32
type input "**********"
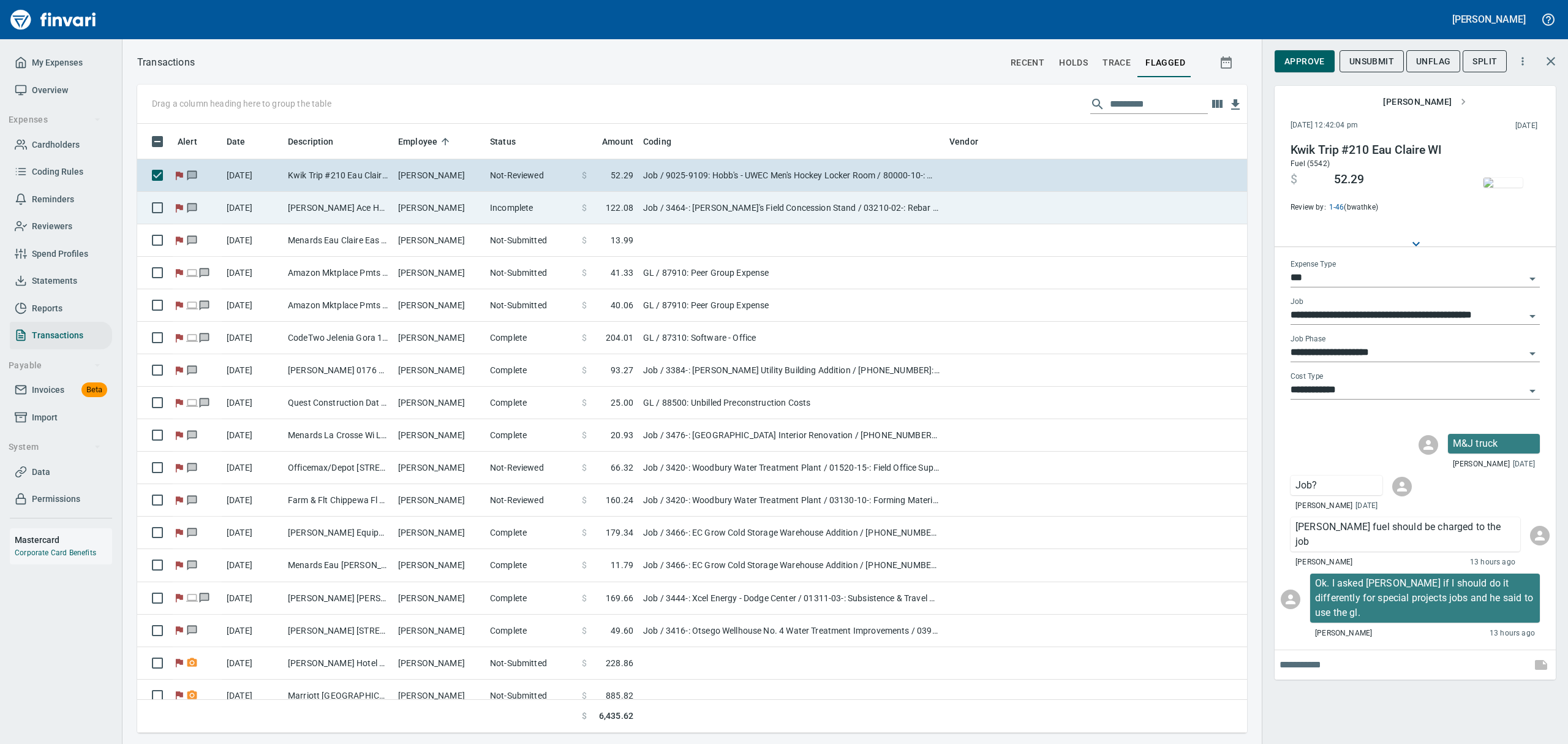
click at [434, 199] on td "[PERSON_NAME]" at bounding box center [439, 207] width 92 height 32
type input "**********"
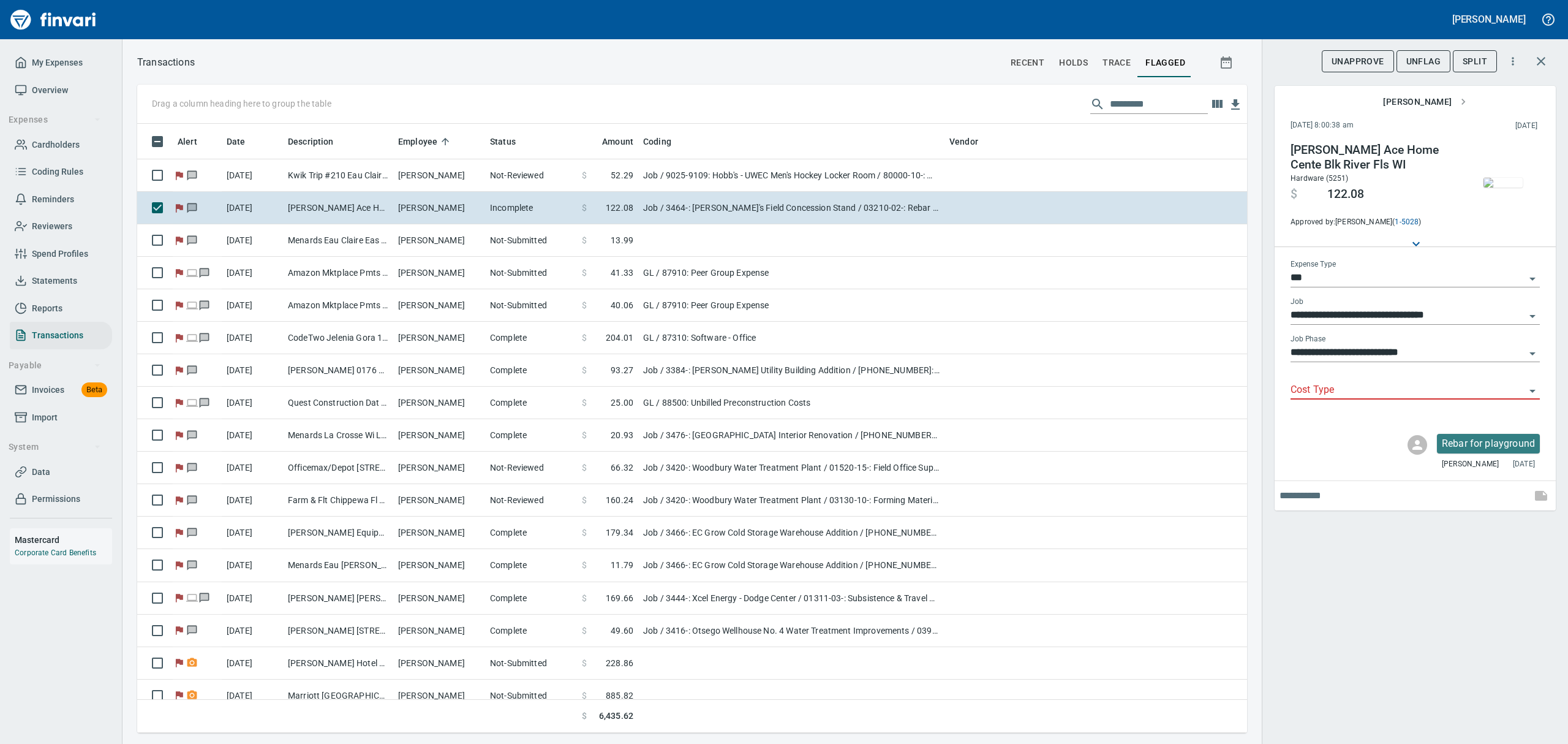
click at [1534, 388] on icon "Open" at bounding box center [1533, 391] width 15 height 15
click at [1531, 387] on icon "Close" at bounding box center [1533, 391] width 15 height 15
click at [1531, 387] on icon "Open" at bounding box center [1533, 391] width 15 height 15
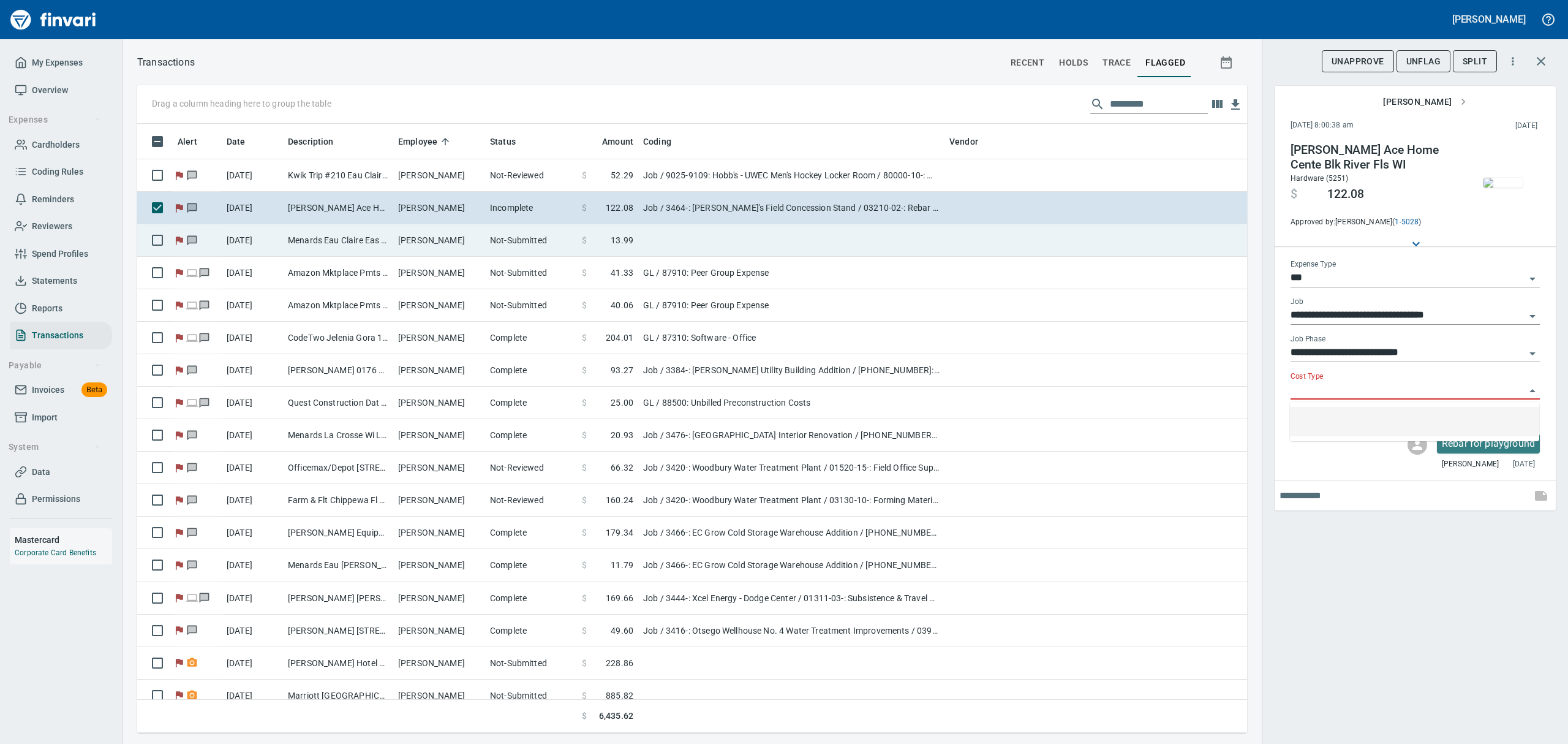
click at [341, 237] on td "Menards Eau Claire Eas Eau Claire WI" at bounding box center [338, 240] width 110 height 32
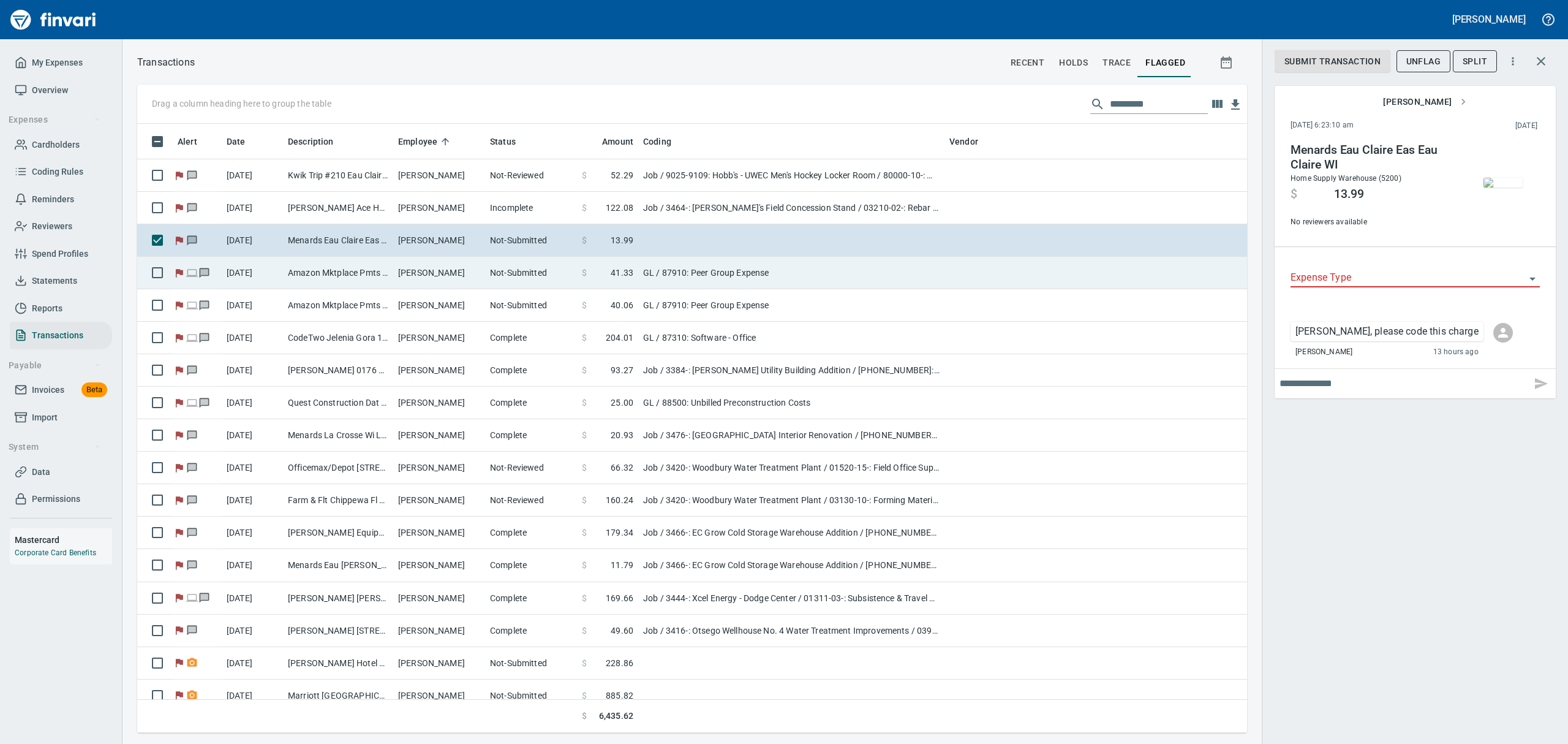
click at [336, 275] on td "Amazon Mktplace Pmts [DOMAIN_NAME][URL] WA" at bounding box center [338, 272] width 110 height 32
type input "**"
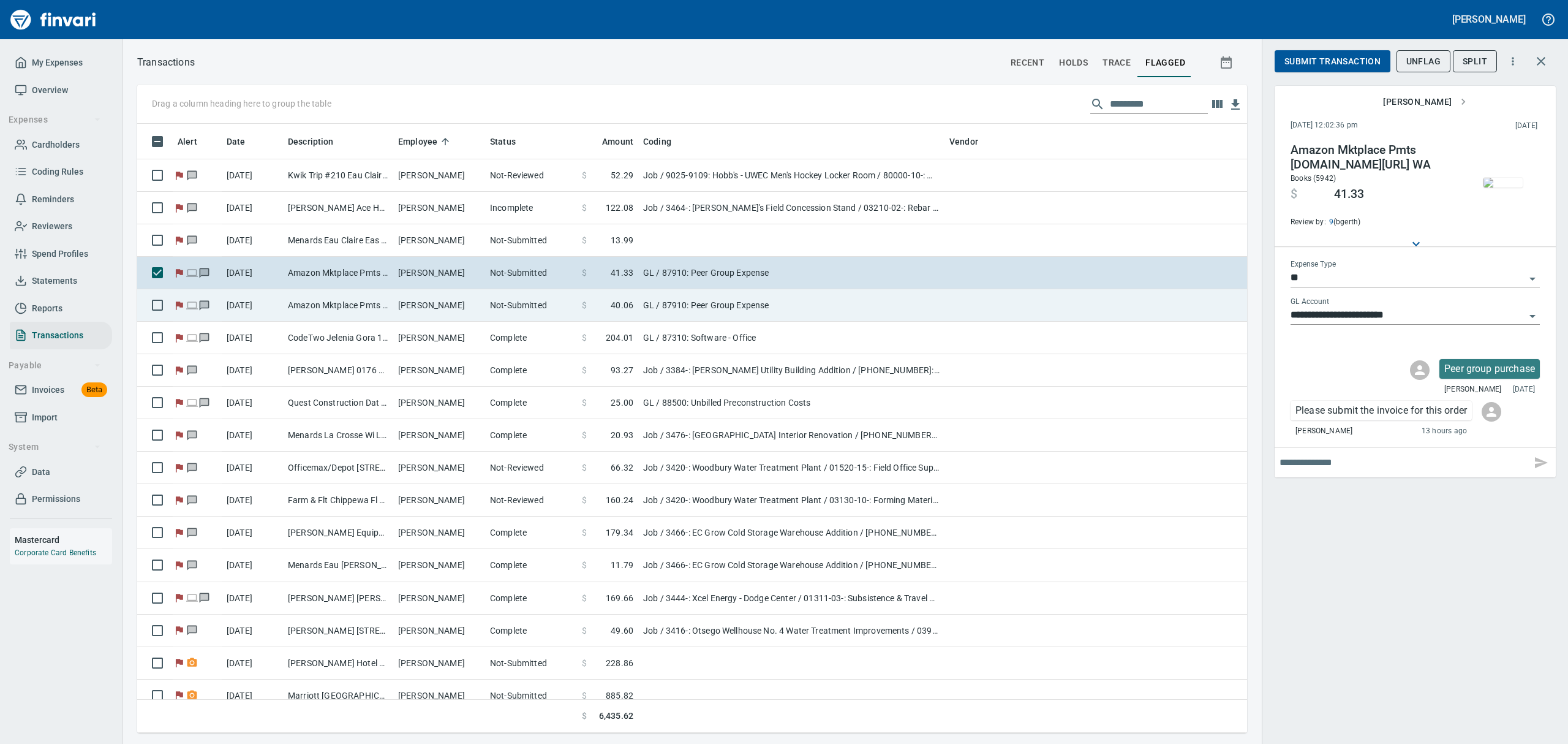
click at [329, 305] on td "Amazon Mktplace Pmts [DOMAIN_NAME][URL] WA" at bounding box center [338, 305] width 110 height 32
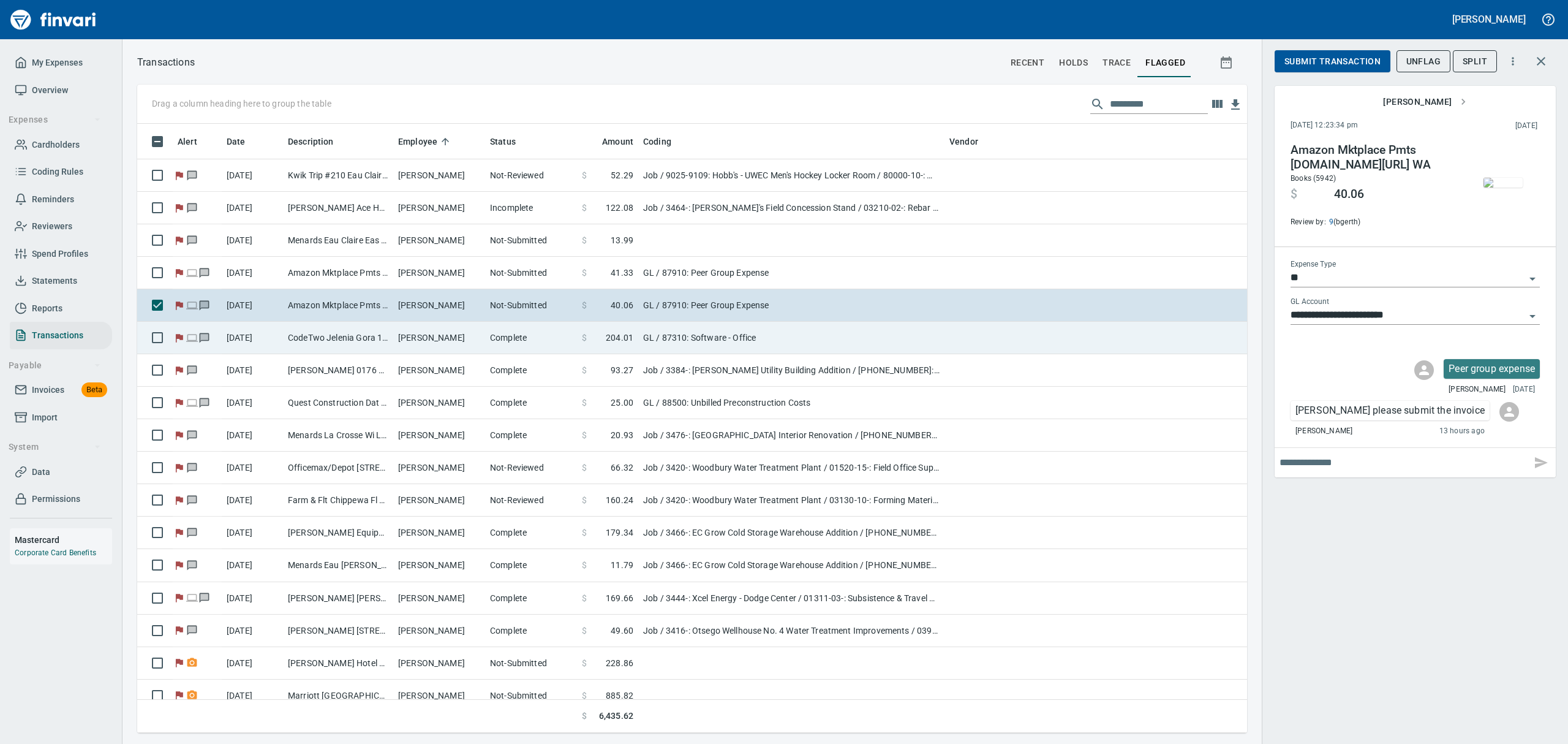
click at [332, 341] on td "CodeTwo Jelenia Gora 14PL" at bounding box center [338, 338] width 110 height 32
type input "**********"
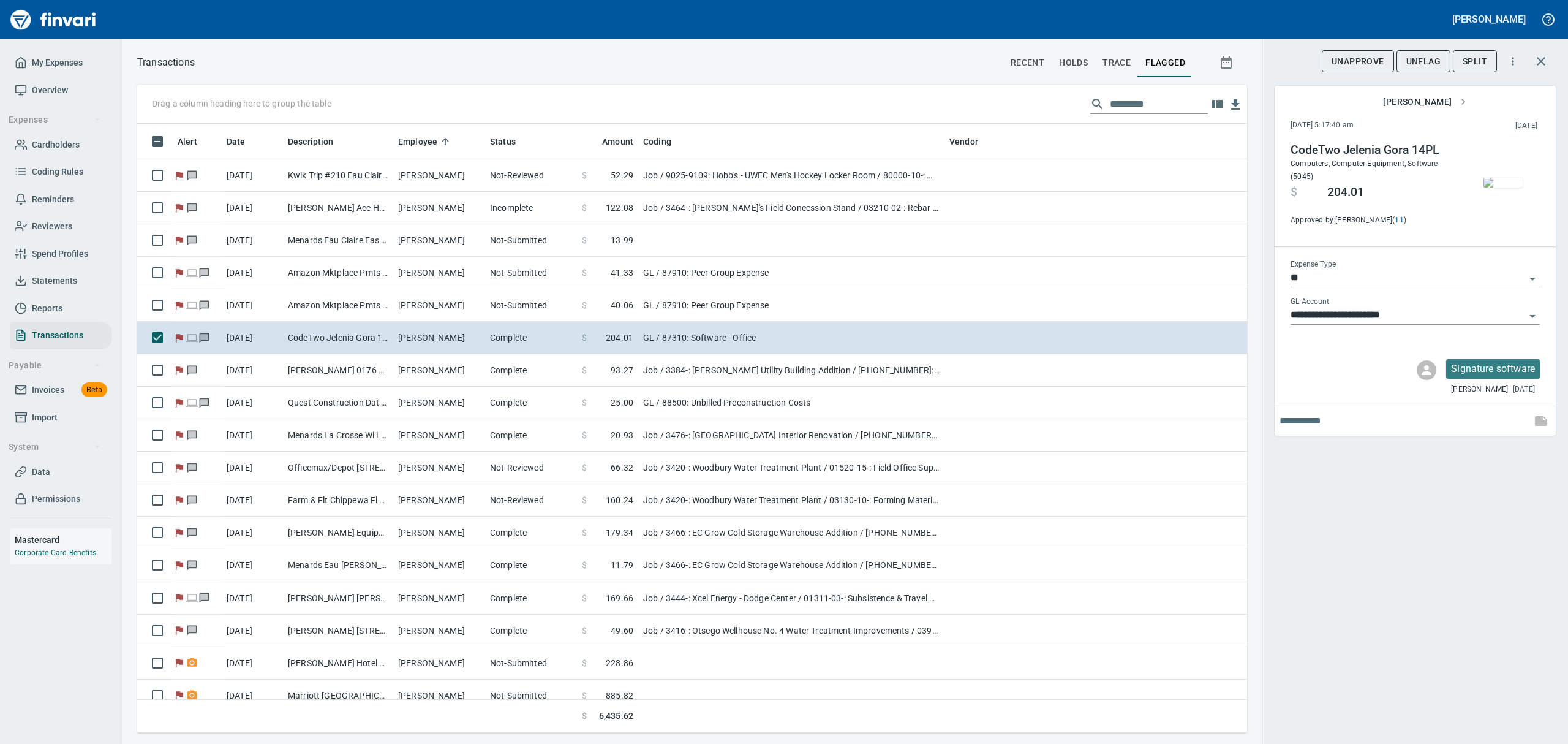
click at [1510, 177] on img "button" at bounding box center [1503, 182] width 39 height 10
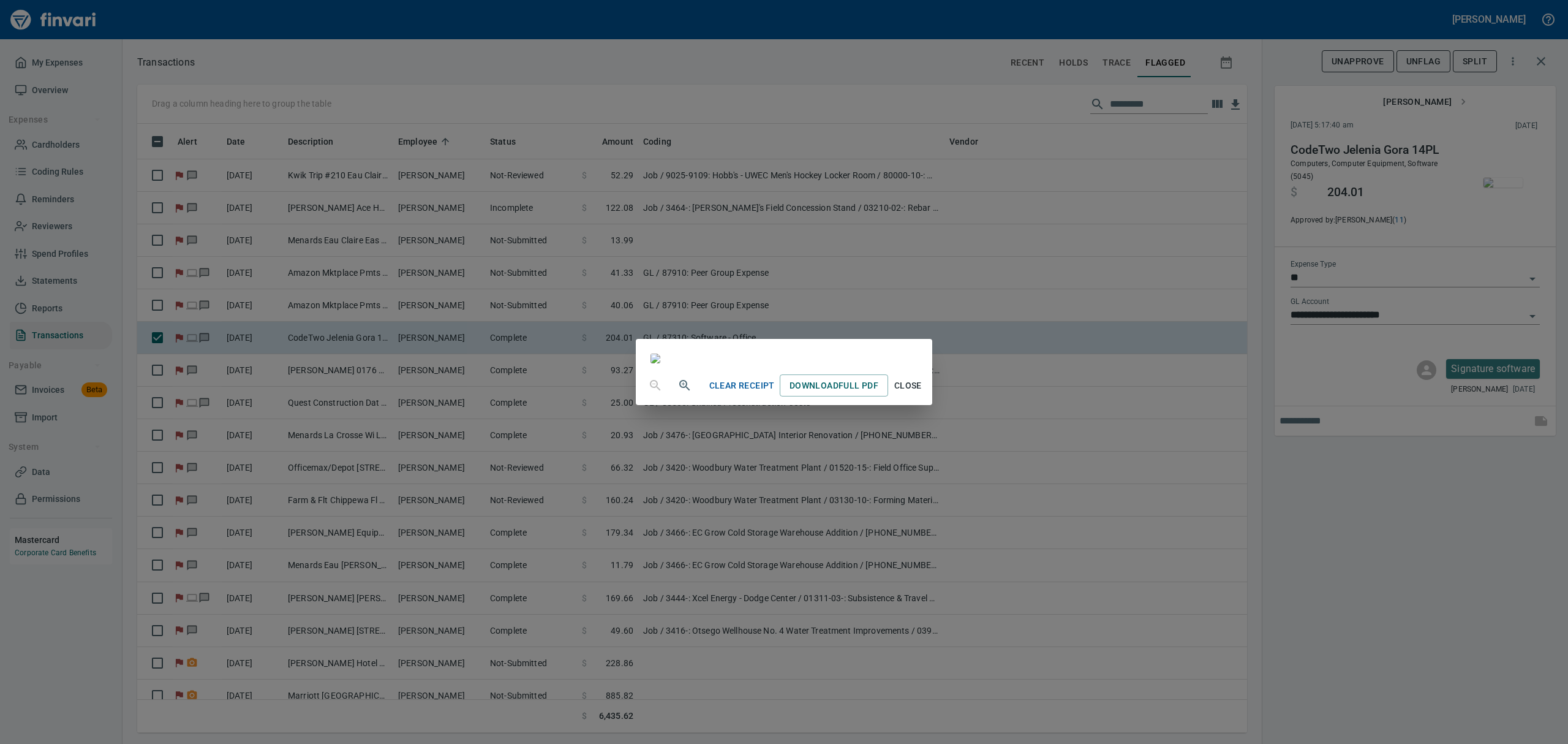
click at [923, 393] on span "Close" at bounding box center [907, 385] width 29 height 15
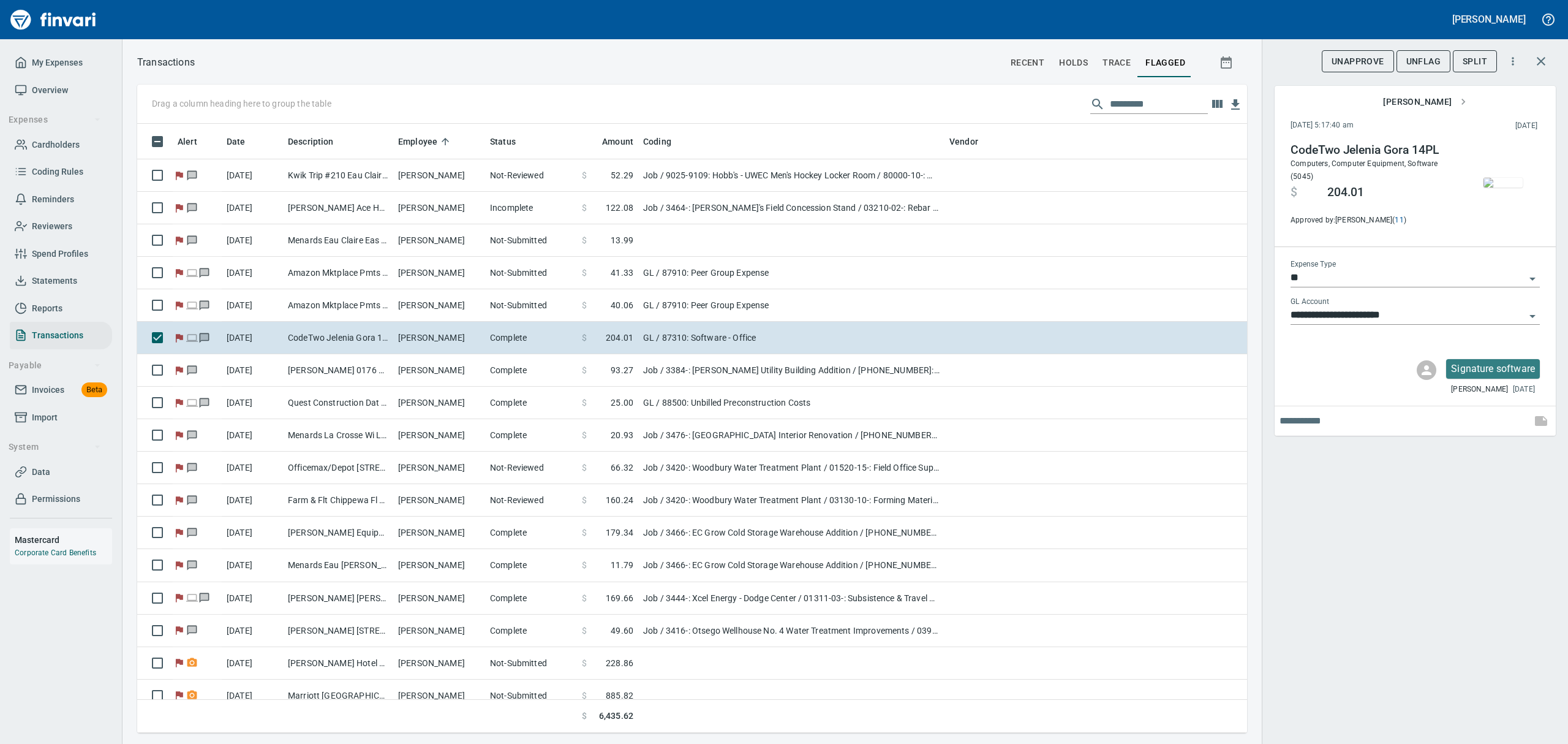
click at [1424, 62] on span "UnFlag" at bounding box center [1424, 61] width 34 height 15
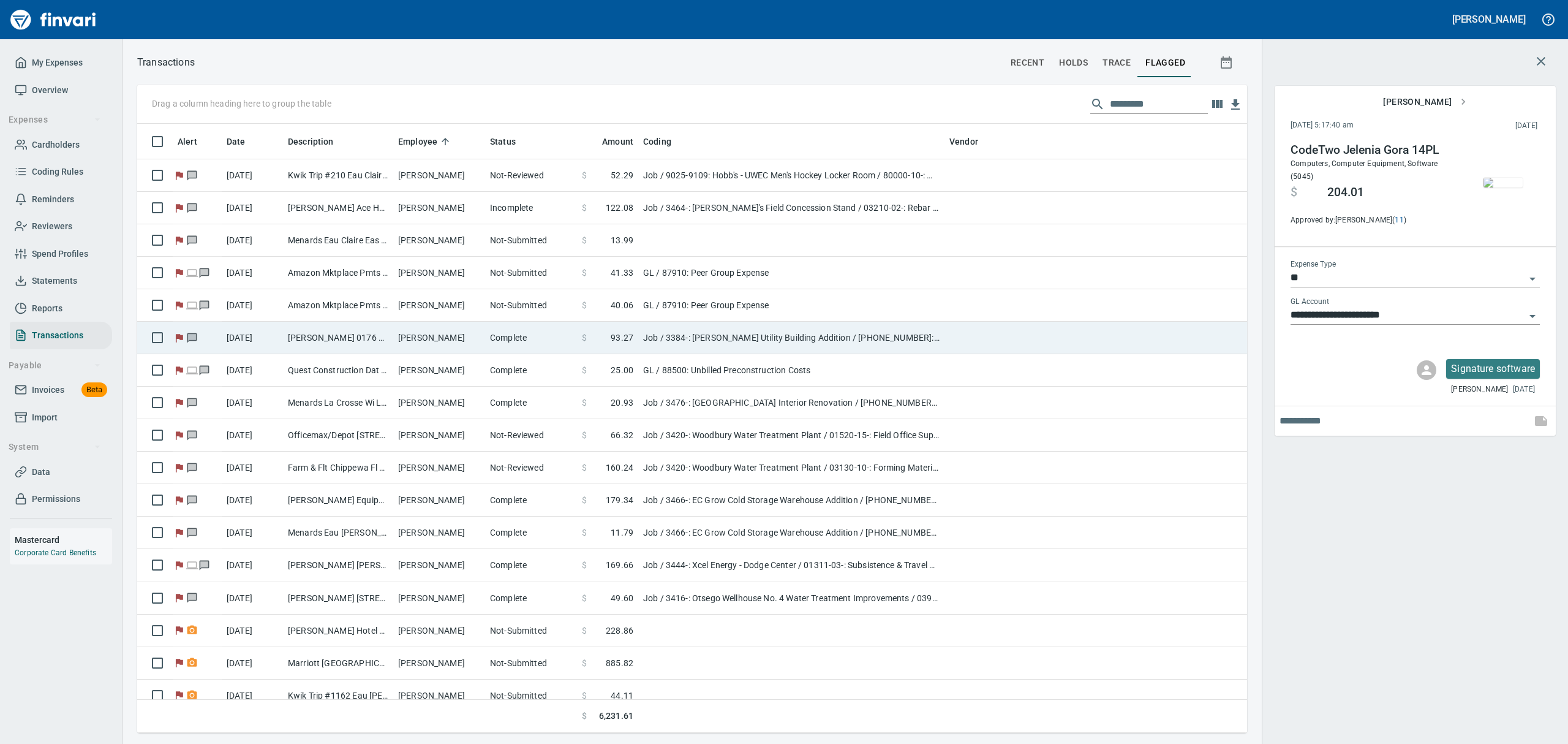
click at [273, 332] on td "[DATE]" at bounding box center [252, 338] width 61 height 32
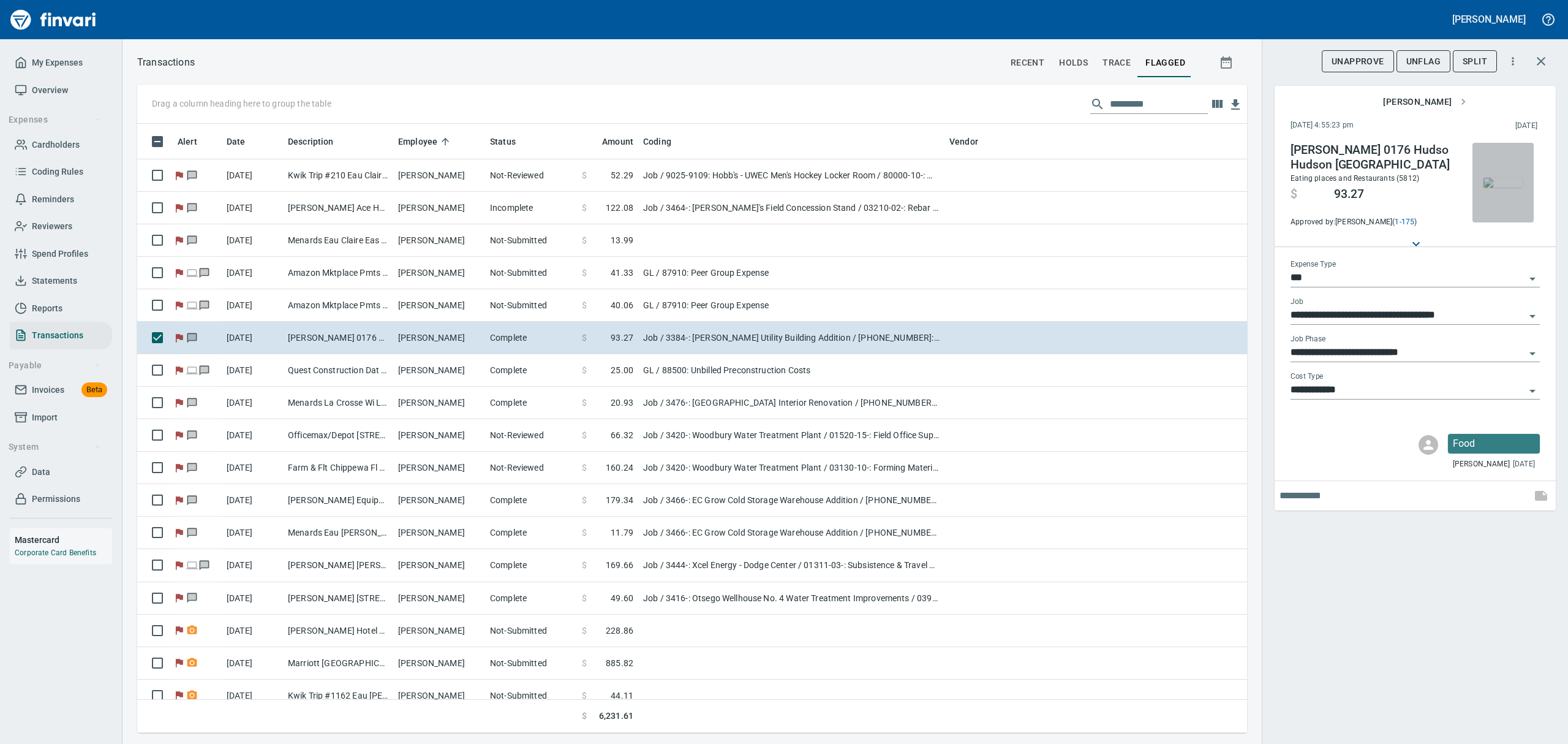
click at [1501, 182] on img "button" at bounding box center [1503, 182] width 39 height 10
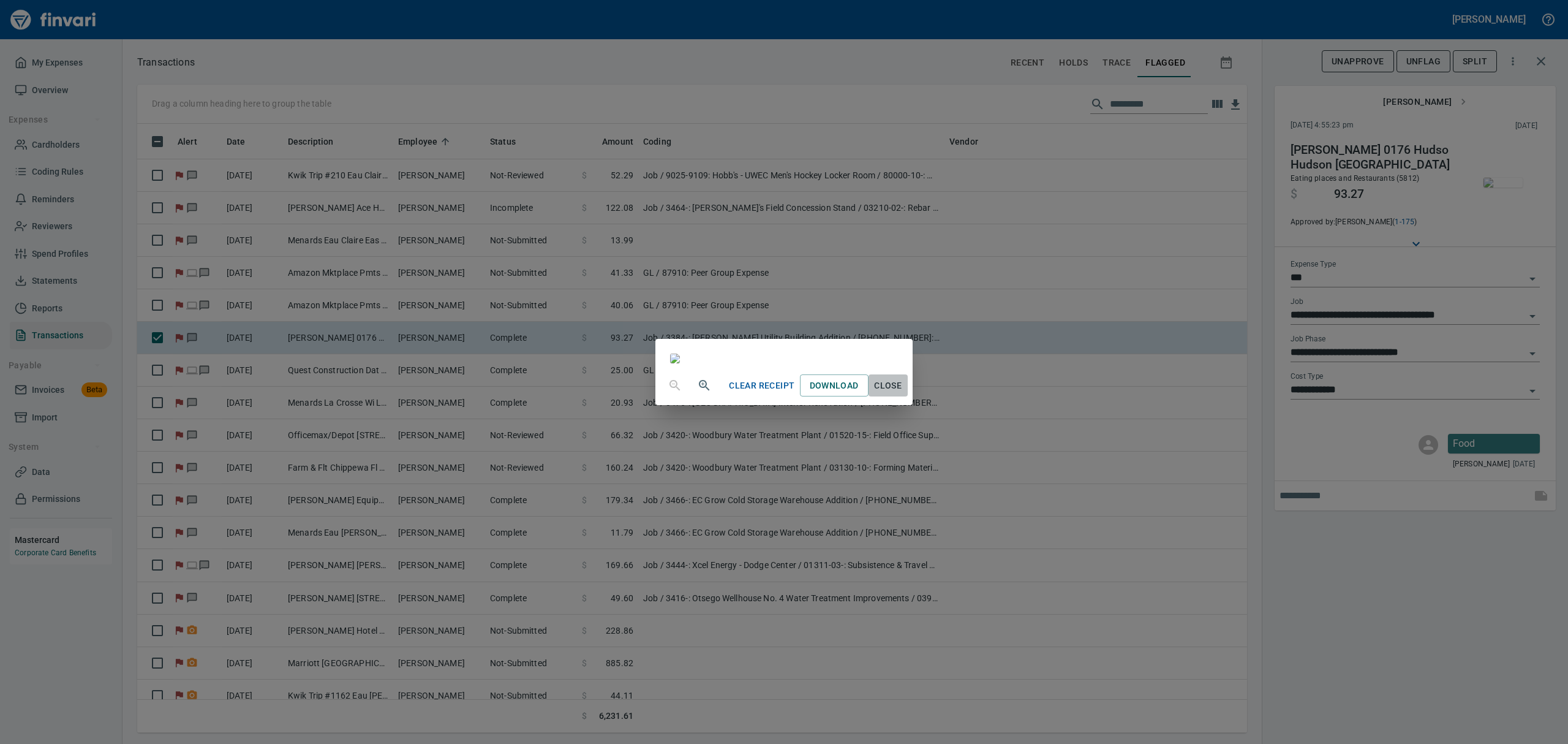
click at [903, 393] on span "Close" at bounding box center [888, 385] width 29 height 15
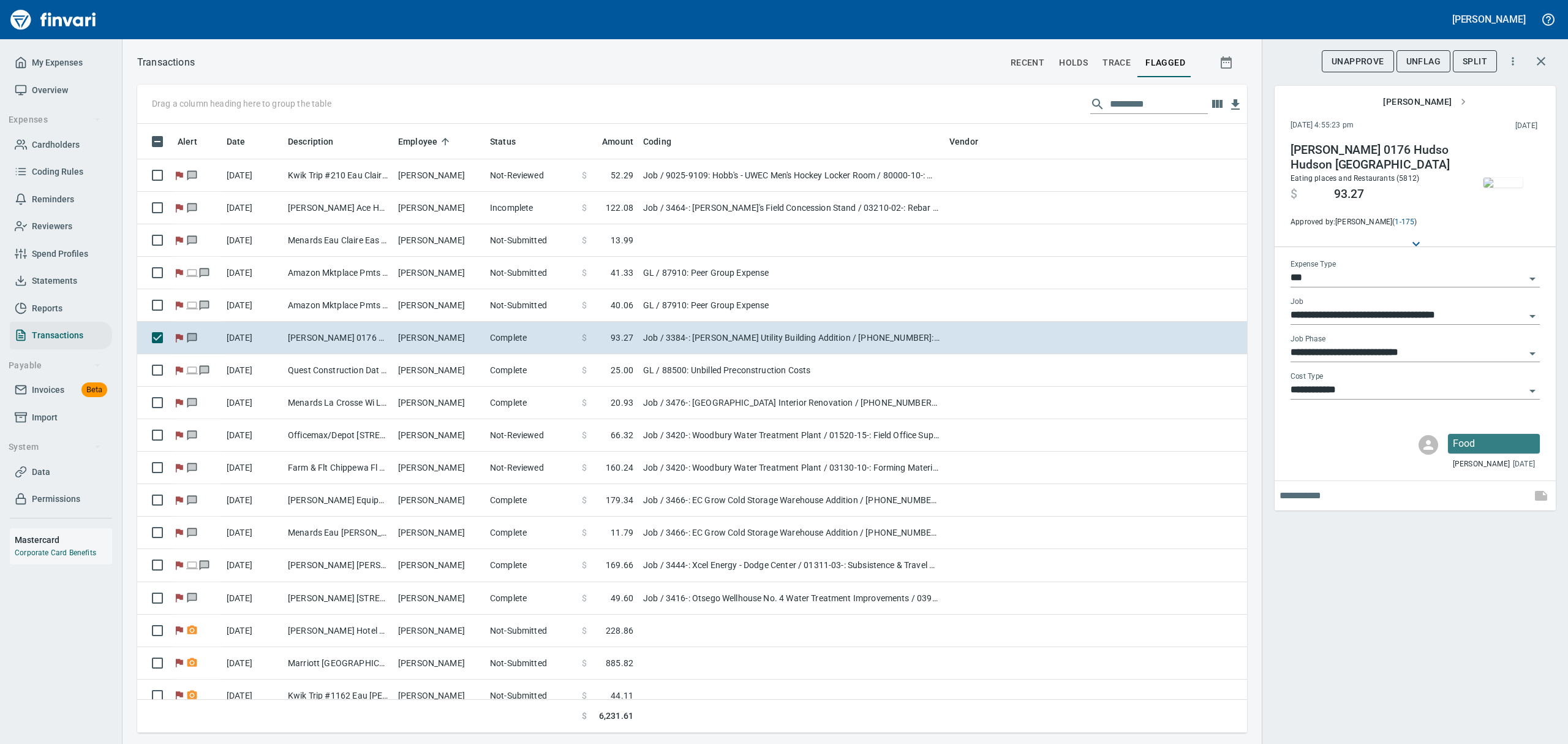
click at [1423, 60] on span "UnFlag" at bounding box center [1424, 61] width 34 height 15
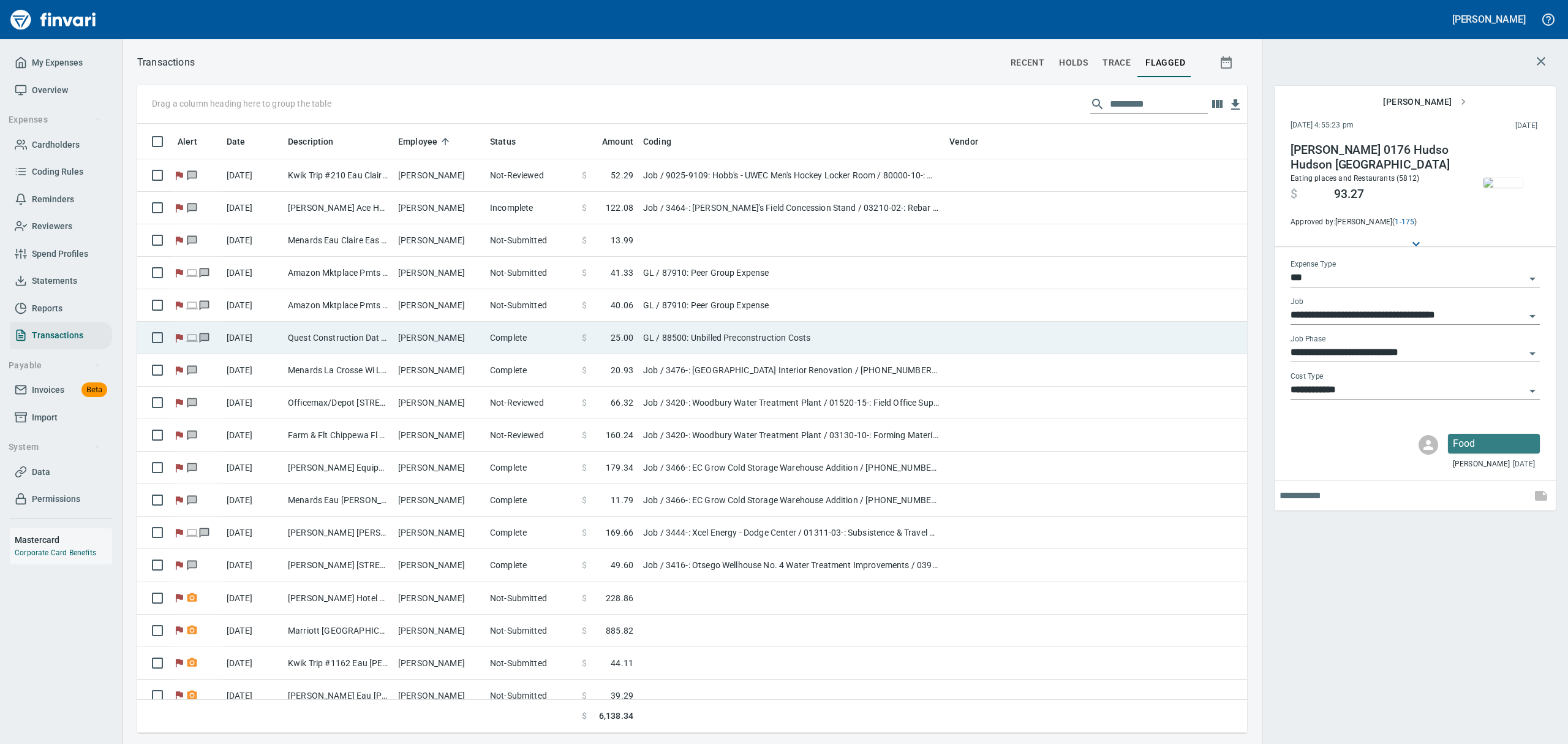
click at [275, 339] on td "[DATE]" at bounding box center [252, 338] width 61 height 32
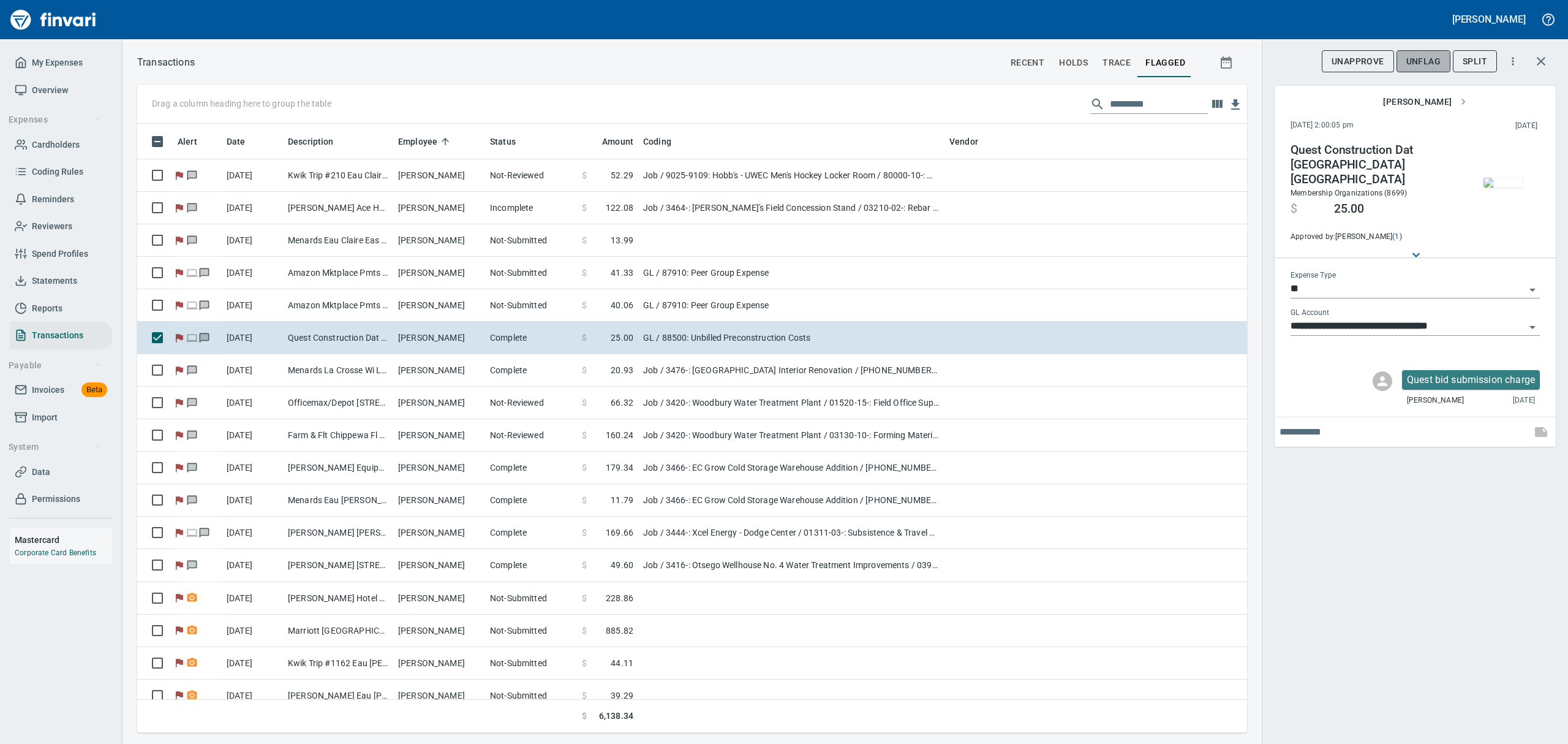
click at [1420, 59] on span "UnFlag" at bounding box center [1424, 61] width 34 height 15
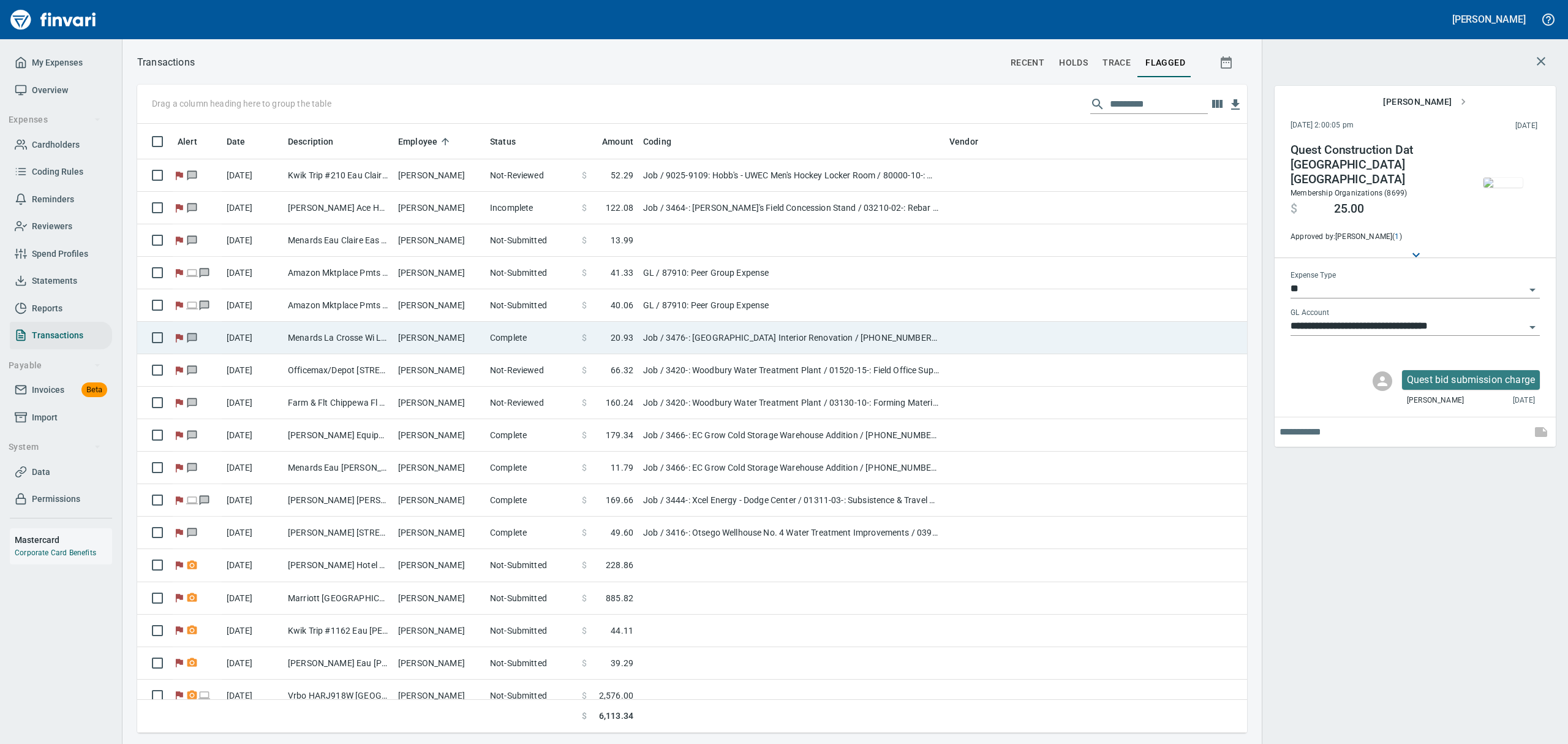
click at [334, 336] on td "Menards La Crosse Wi La Crosse [GEOGRAPHIC_DATA]" at bounding box center [338, 338] width 110 height 32
type input "***"
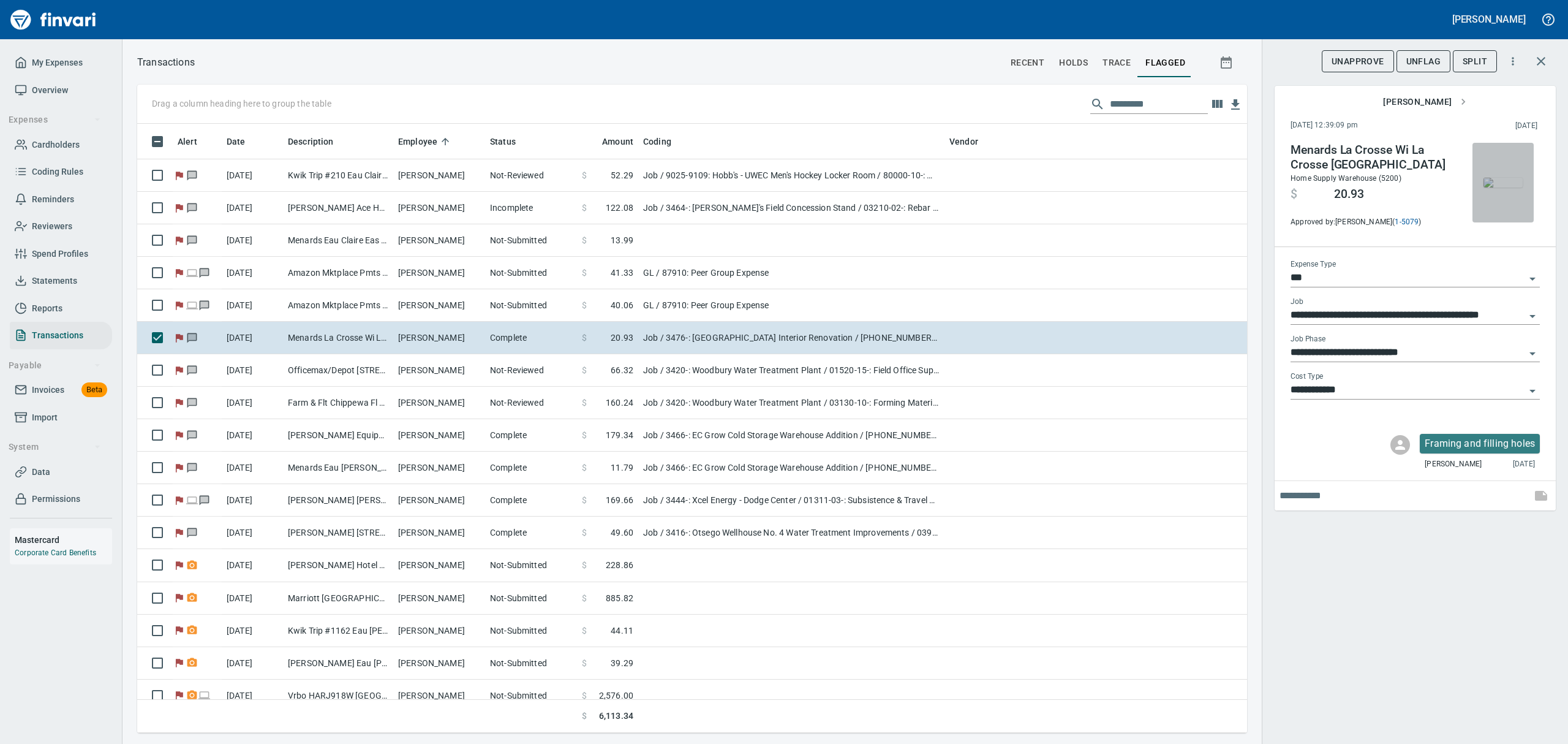
click at [1495, 187] on img "button" at bounding box center [1503, 182] width 39 height 10
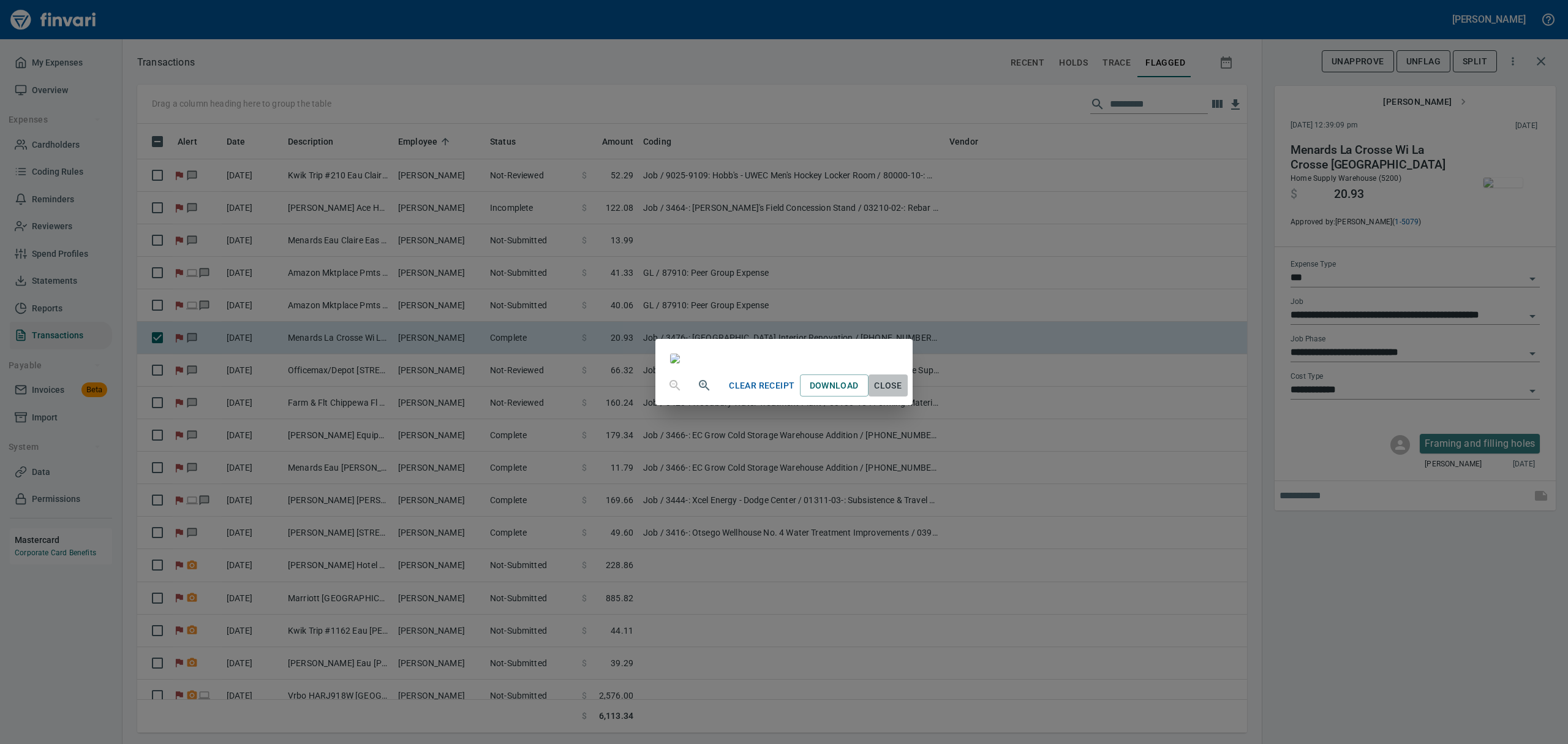
click at [903, 393] on span "Close" at bounding box center [888, 385] width 29 height 15
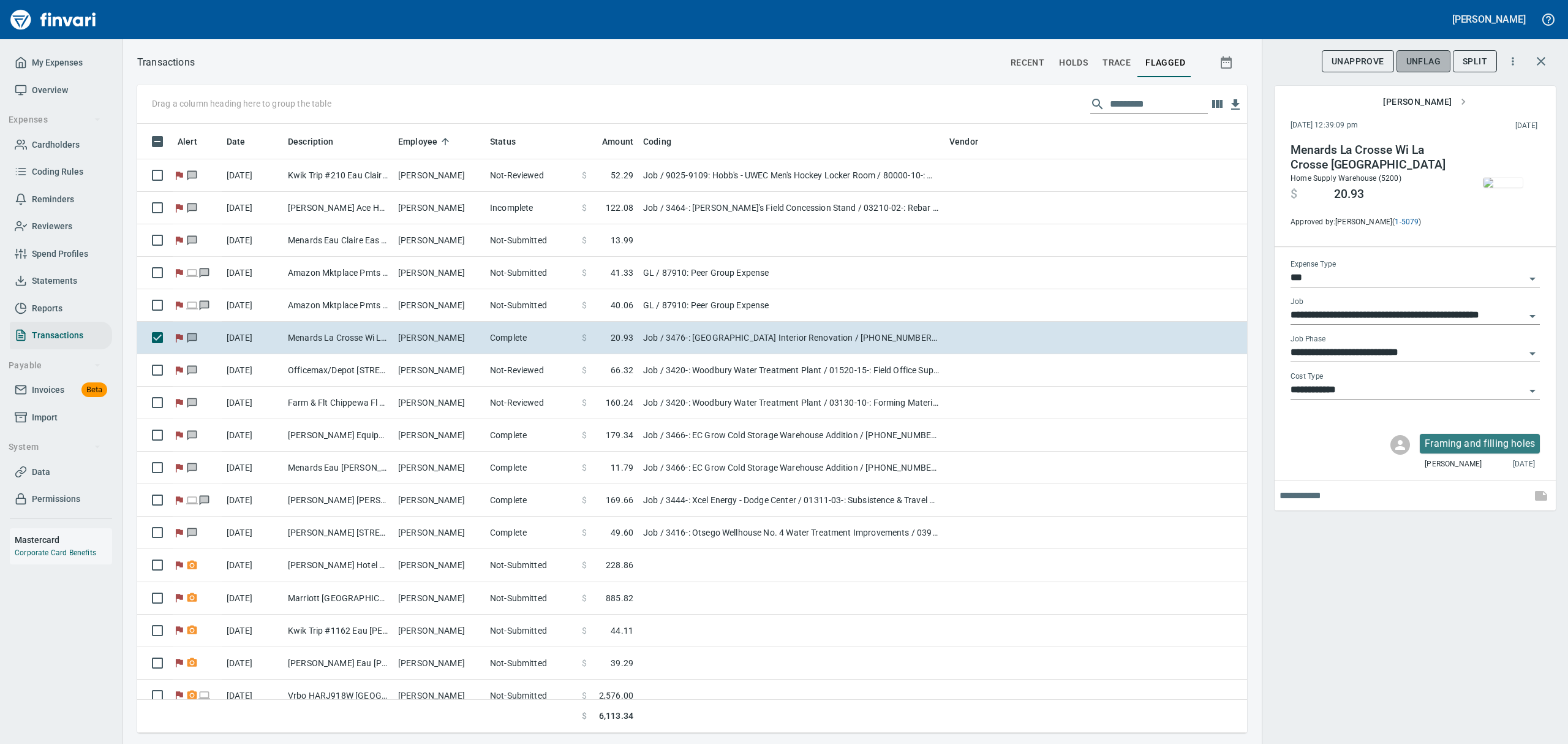
click at [1405, 59] on button "UnFlag" at bounding box center [1424, 61] width 54 height 22
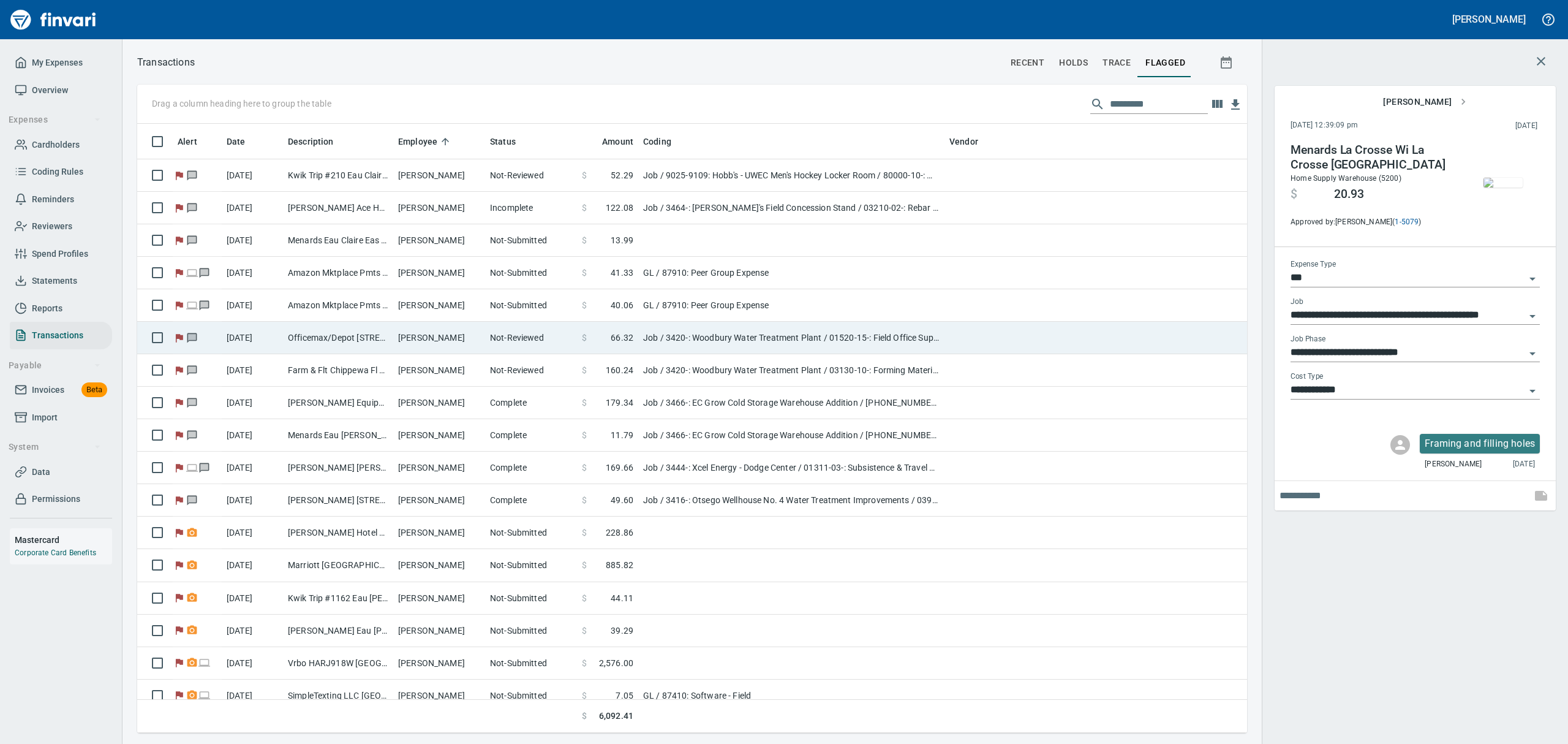
click at [383, 335] on td "Officemax/Depot [STREET_ADDRESS]" at bounding box center [338, 338] width 110 height 32
type input "**********"
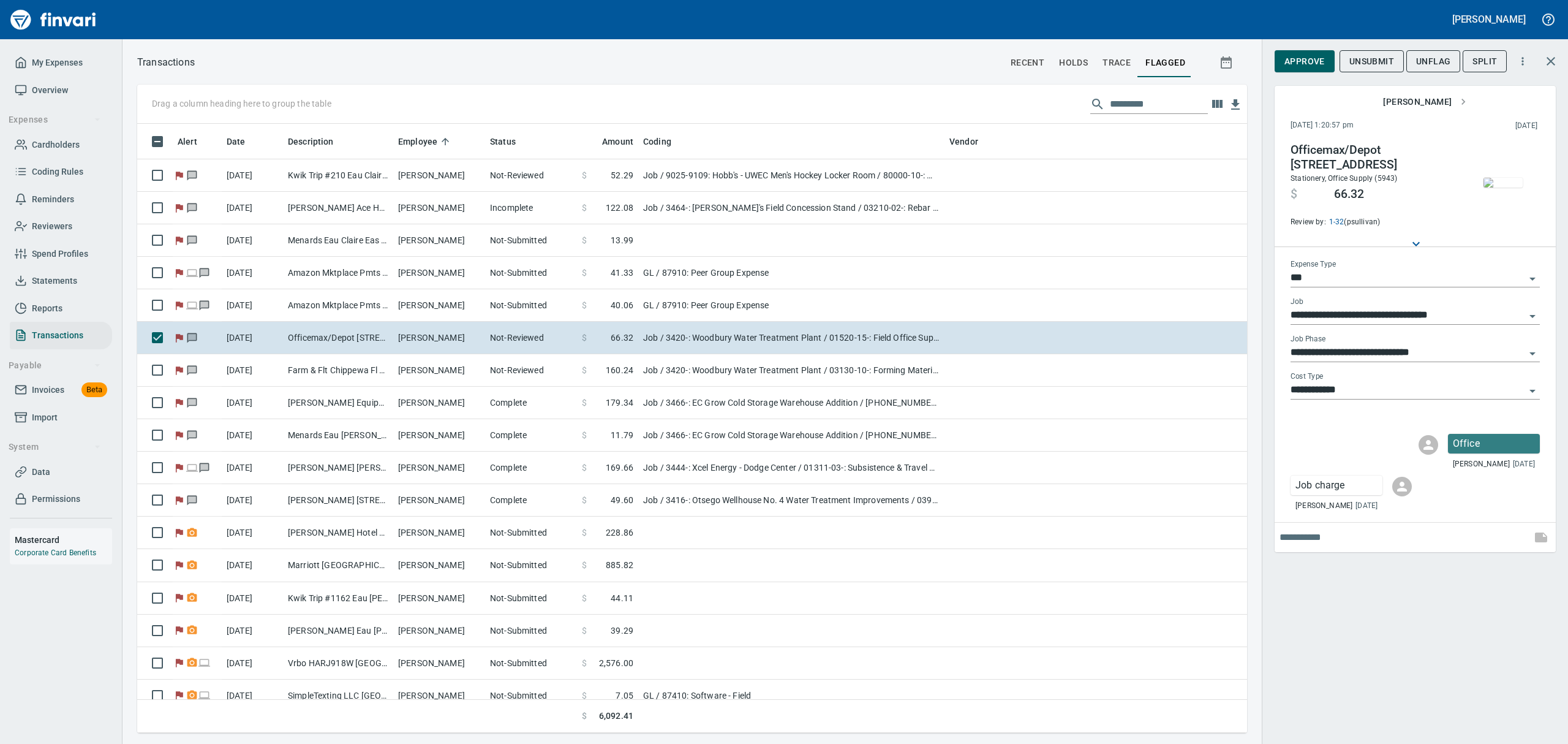
click at [1510, 187] on img "button" at bounding box center [1503, 182] width 39 height 10
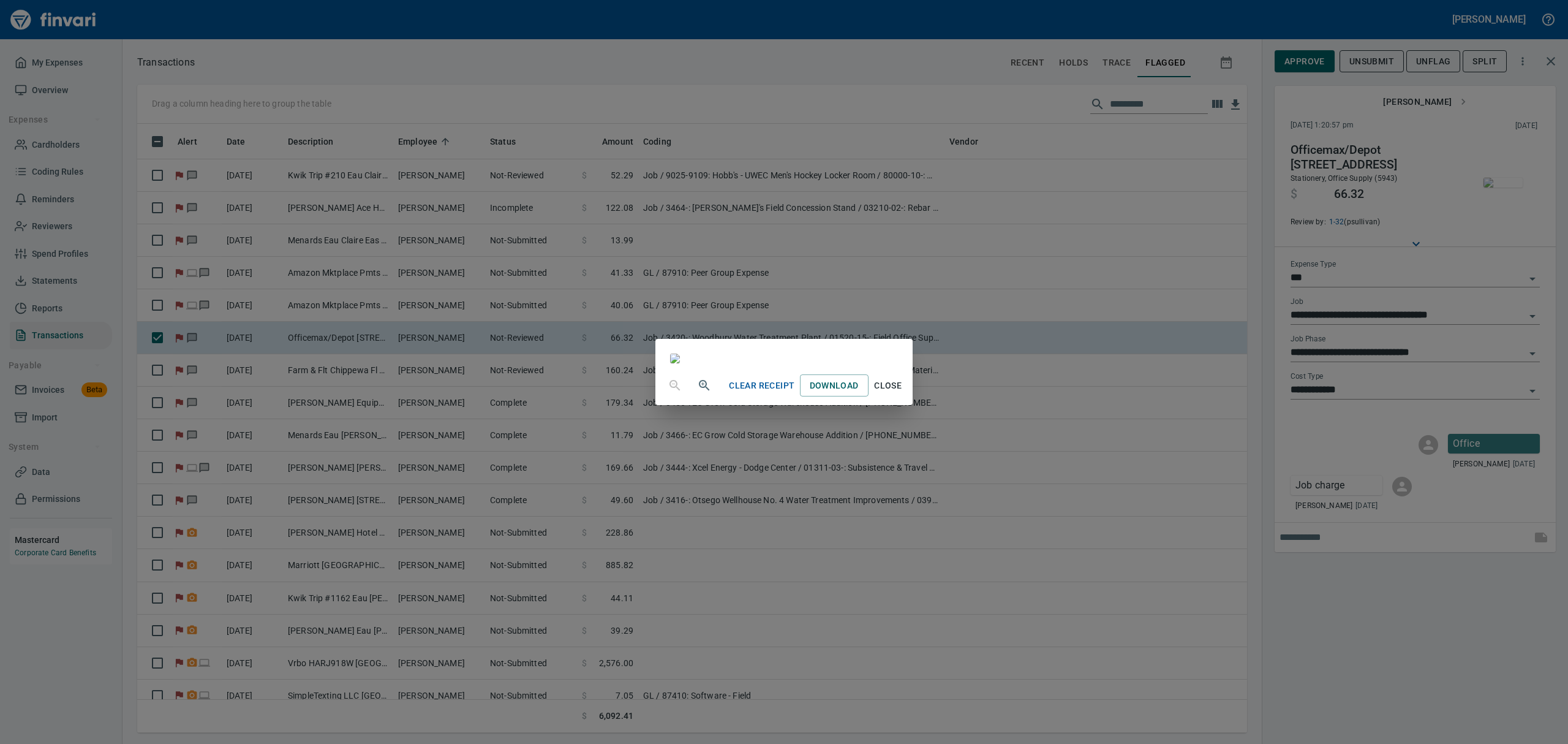
click at [903, 393] on span "Close" at bounding box center [888, 385] width 29 height 15
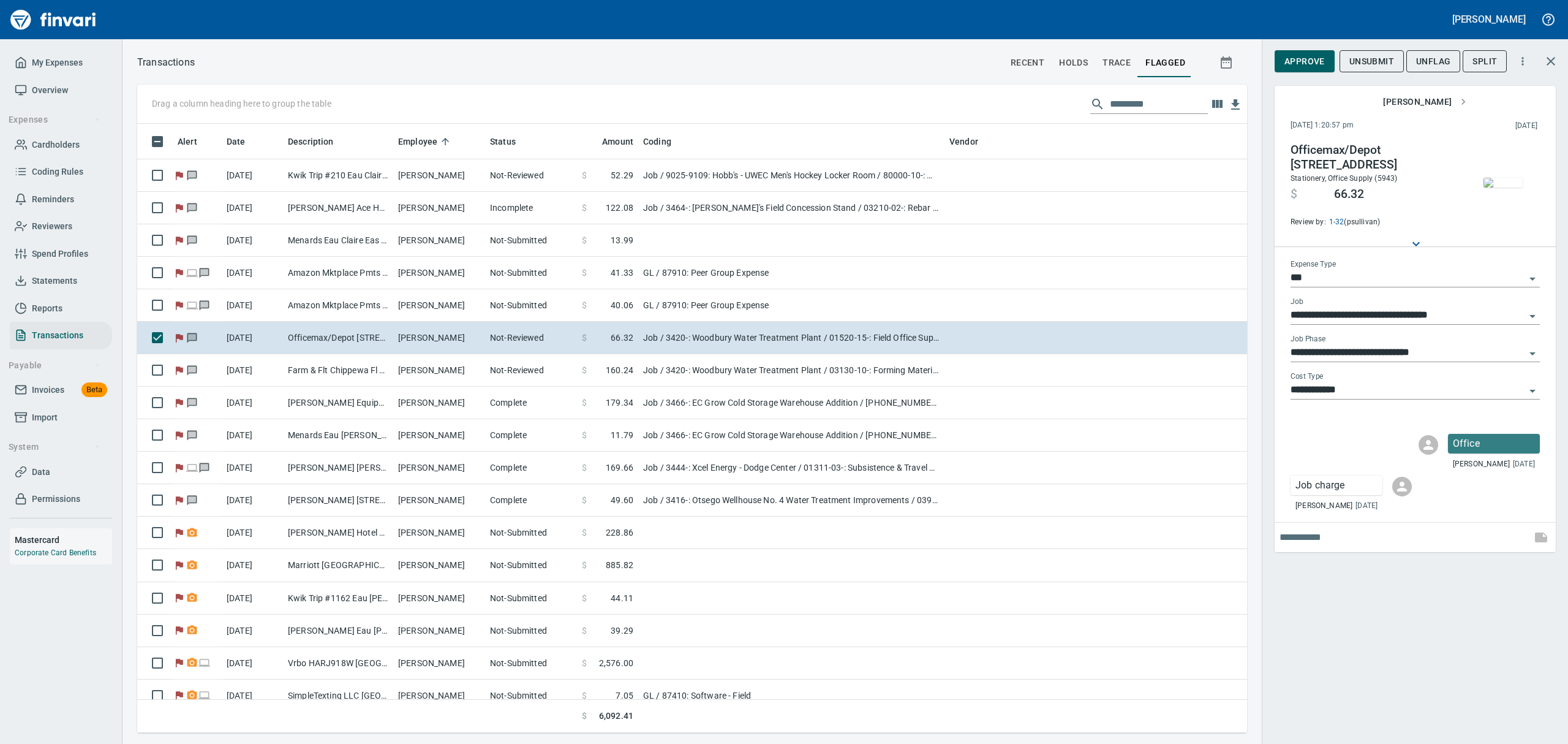
click at [1295, 59] on span "Approve" at bounding box center [1305, 61] width 40 height 15
click at [1424, 60] on span "UnFlag" at bounding box center [1424, 61] width 34 height 15
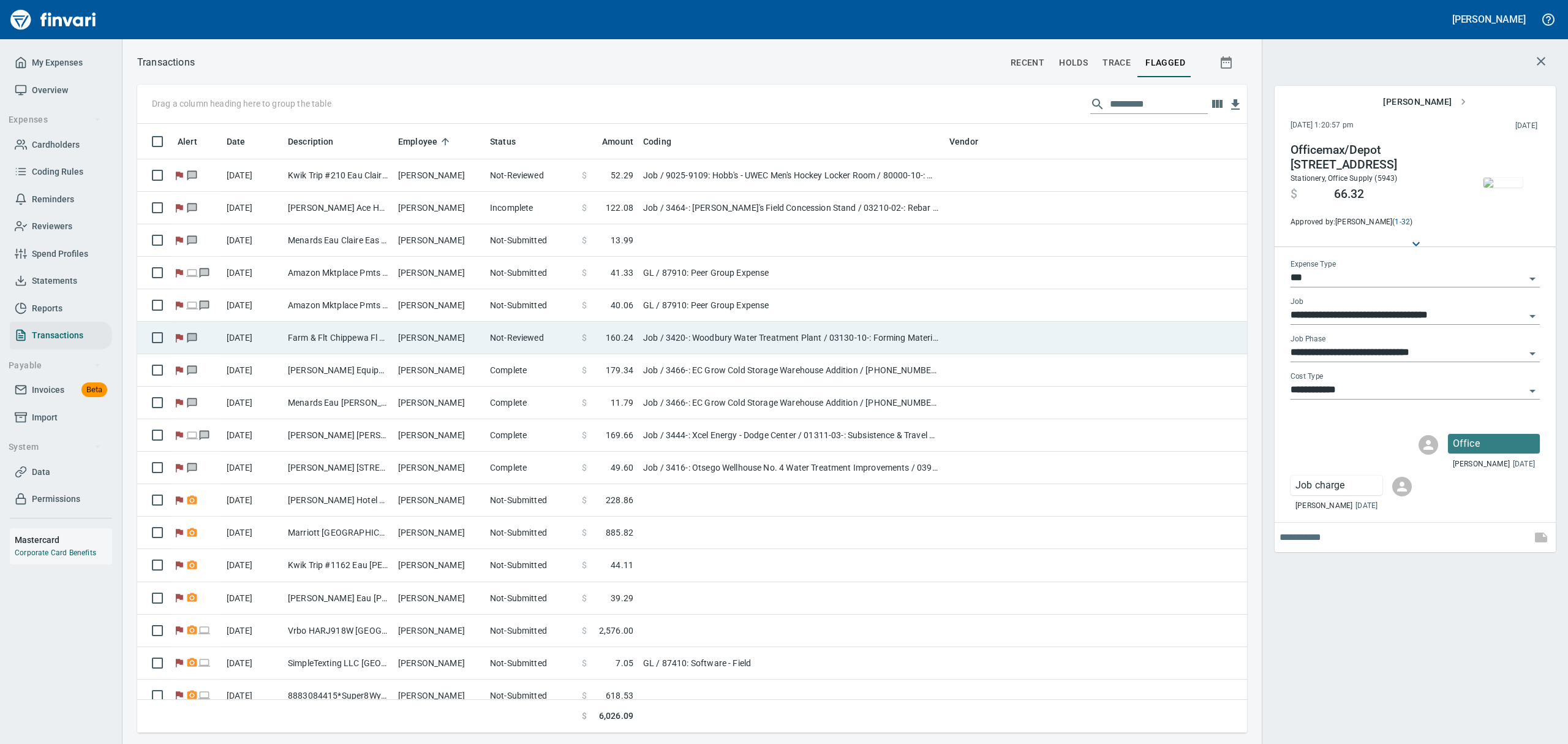
click at [368, 334] on td "Farm & Flt Chippewa Fl Chippewa Fall WI" at bounding box center [338, 338] width 110 height 32
type input "**********"
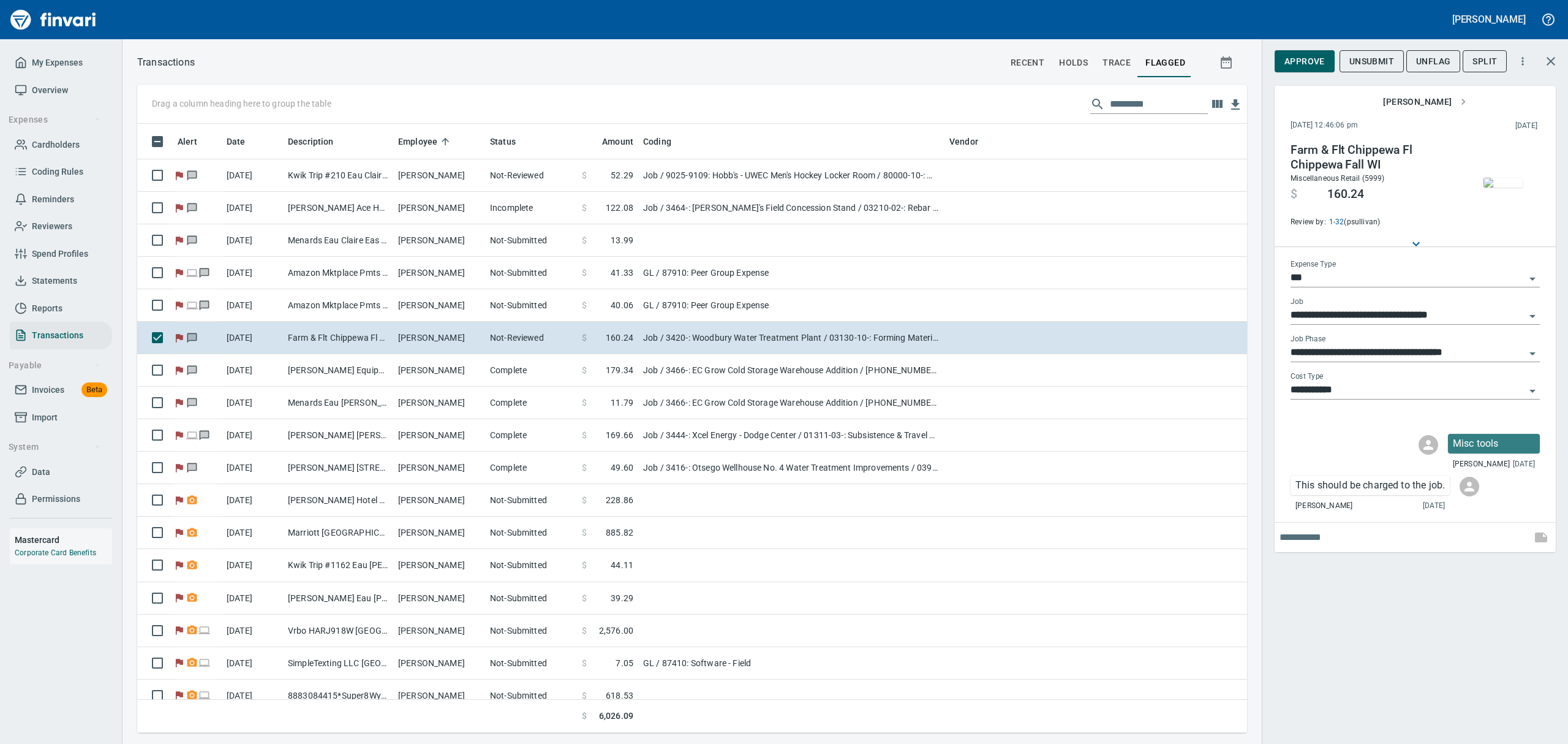
click at [1500, 187] on img "button" at bounding box center [1503, 182] width 39 height 10
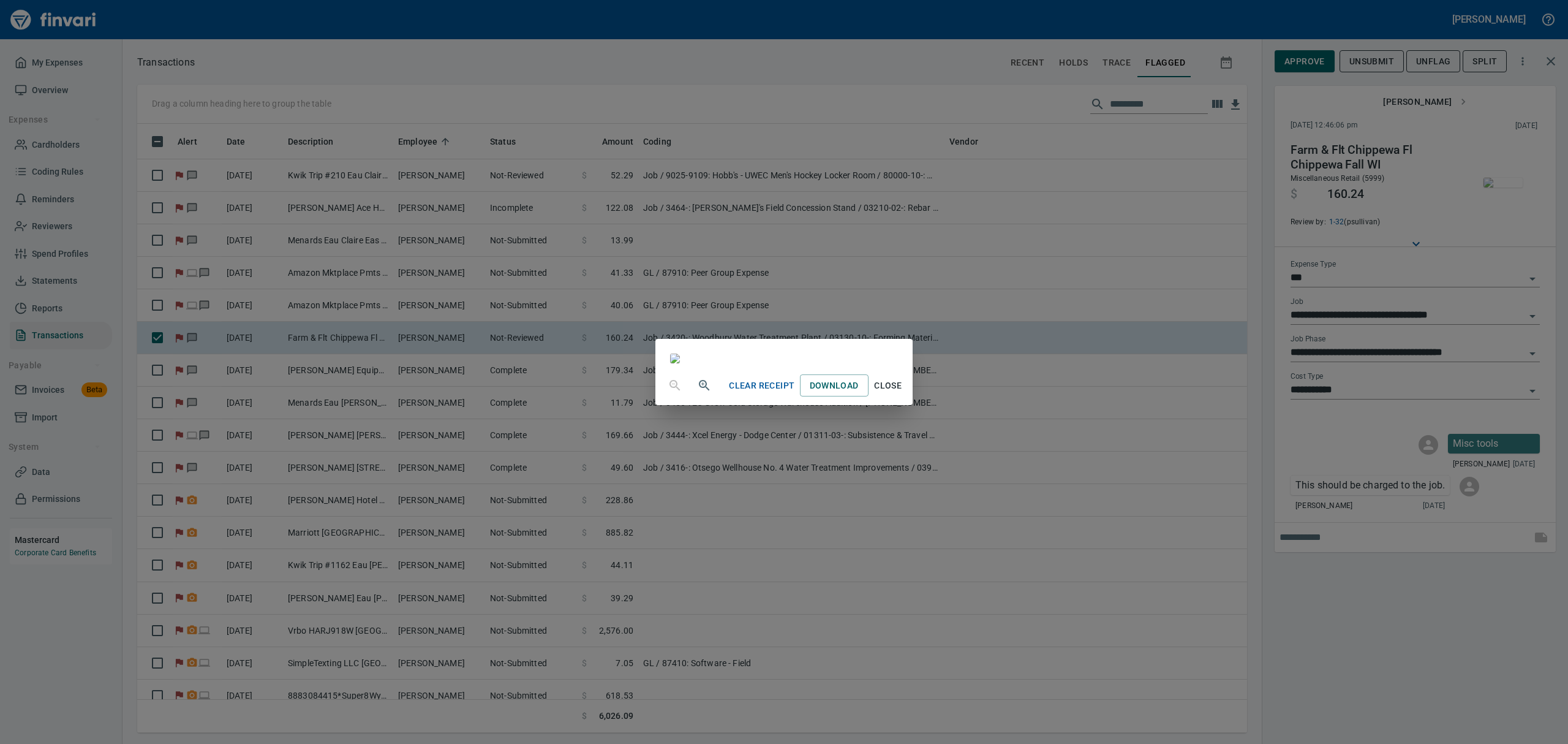
click at [903, 393] on span "Close" at bounding box center [888, 385] width 29 height 15
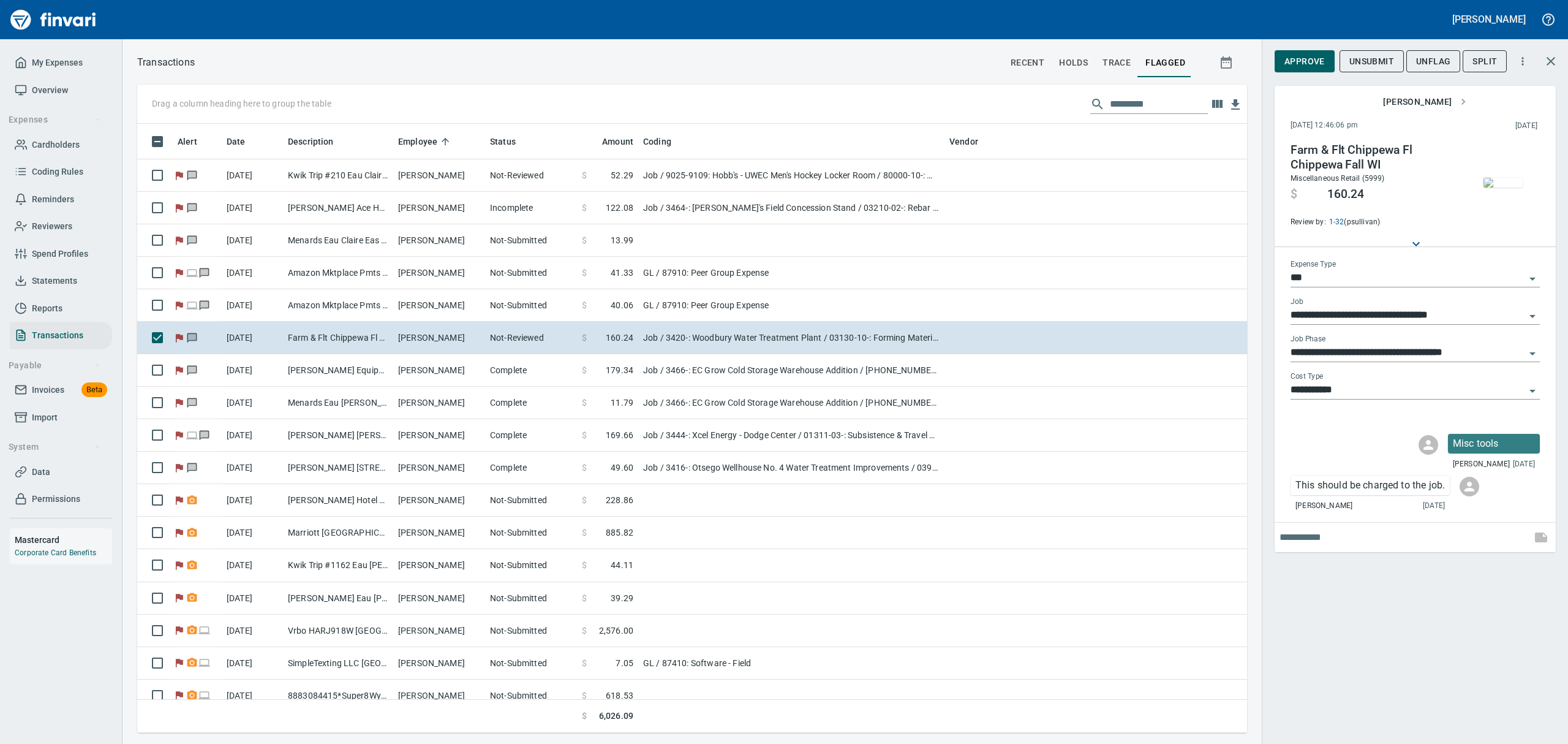
scroll to position [596, 1082]
click at [1294, 54] on span "Approve" at bounding box center [1305, 61] width 40 height 15
click at [1422, 59] on span "UnFlag" at bounding box center [1424, 61] width 34 height 15
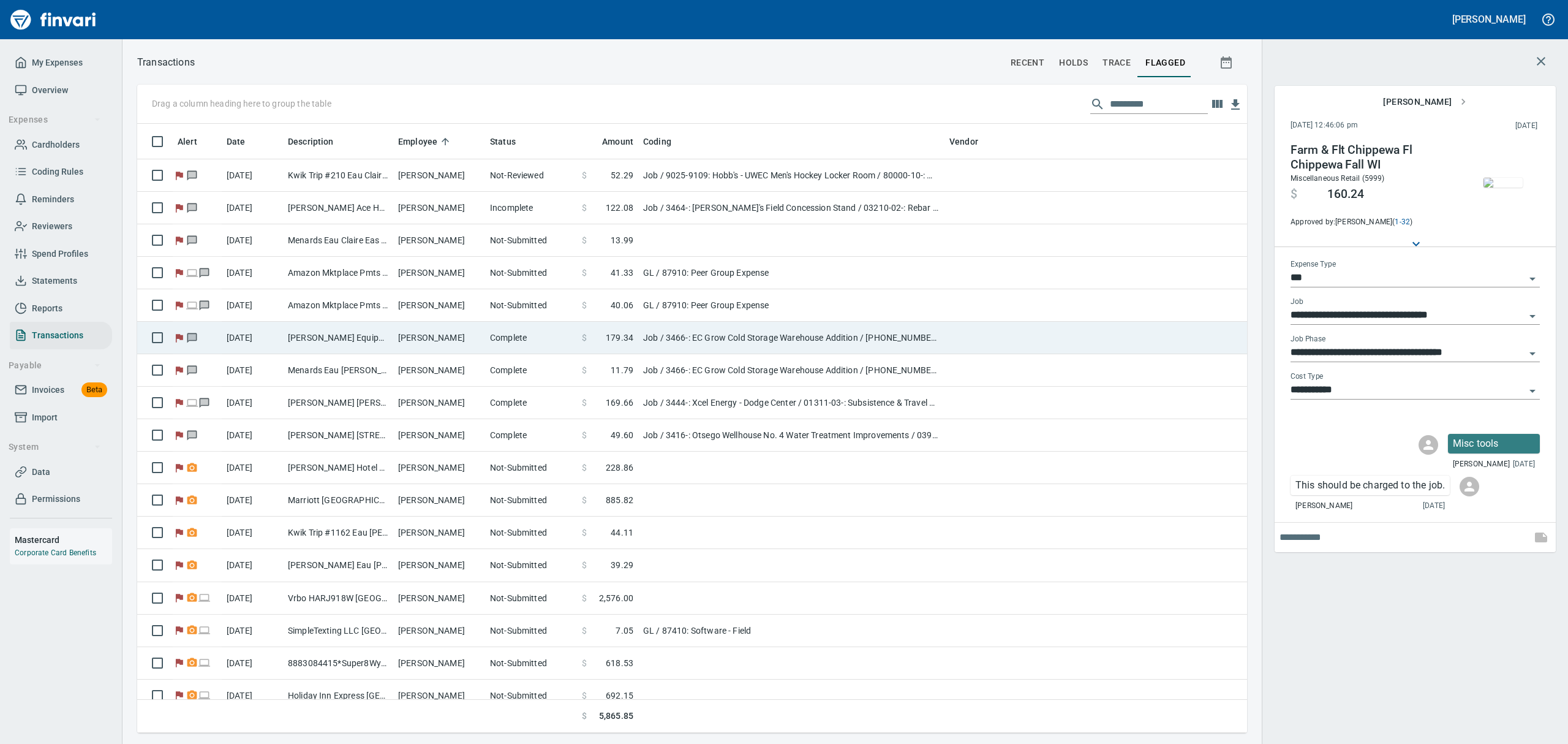
click at [397, 338] on td "[PERSON_NAME]" at bounding box center [439, 338] width 92 height 32
type input "**********"
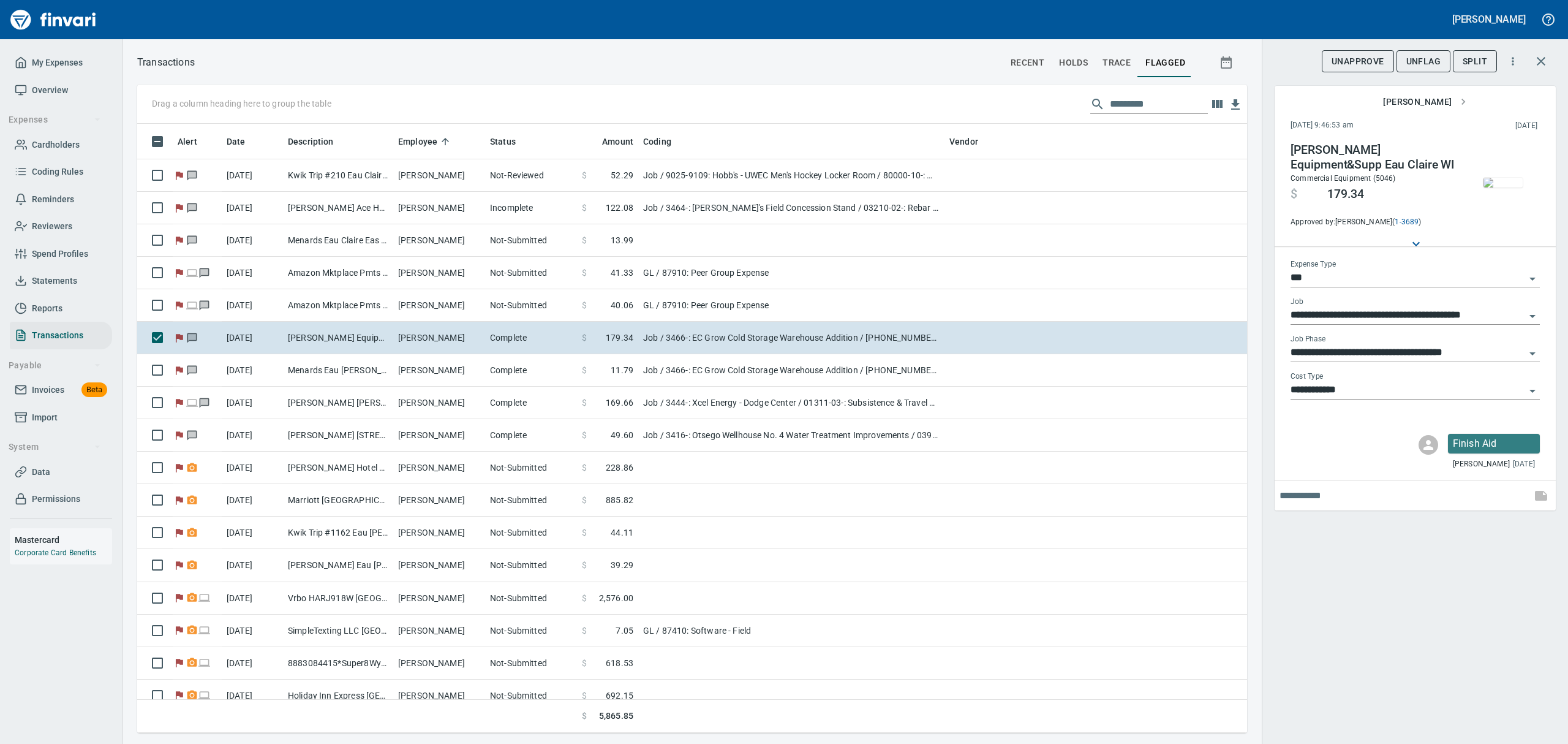
click at [1527, 177] on span "button" at bounding box center [1503, 182] width 52 height 10
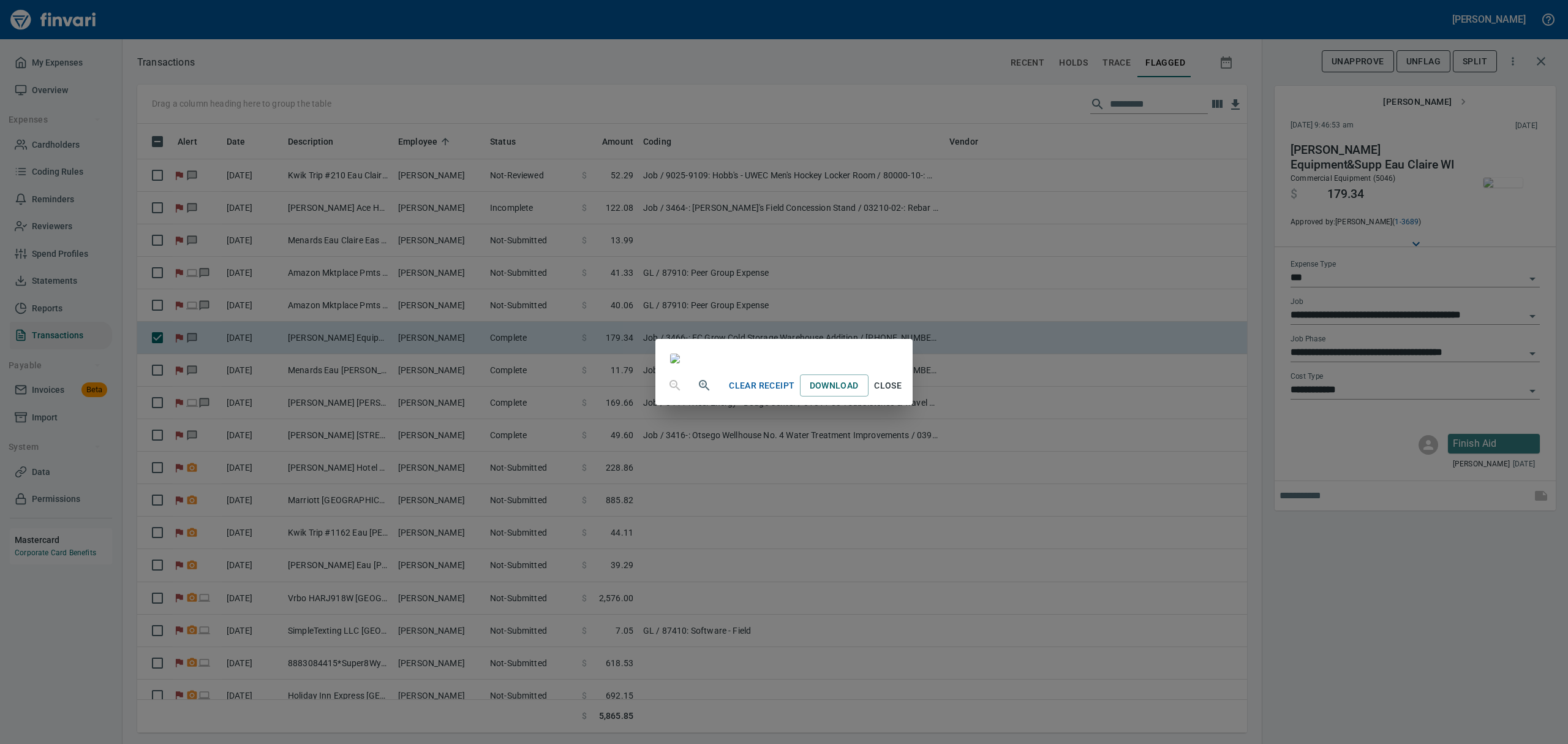
click at [903, 393] on span "Close" at bounding box center [888, 385] width 29 height 15
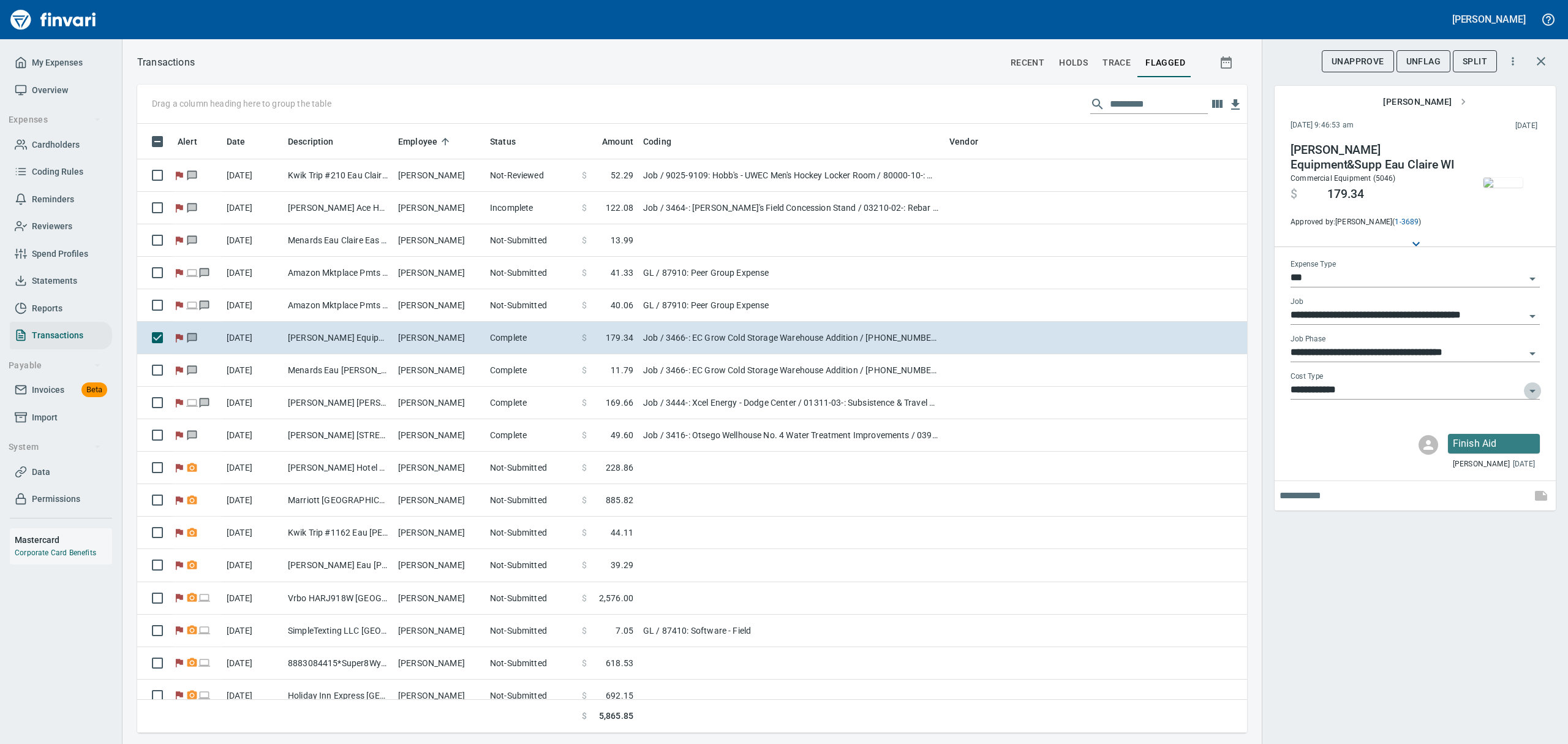
click at [1533, 388] on icon "Open" at bounding box center [1533, 391] width 15 height 15
click at [1533, 388] on icon "Close" at bounding box center [1533, 391] width 15 height 15
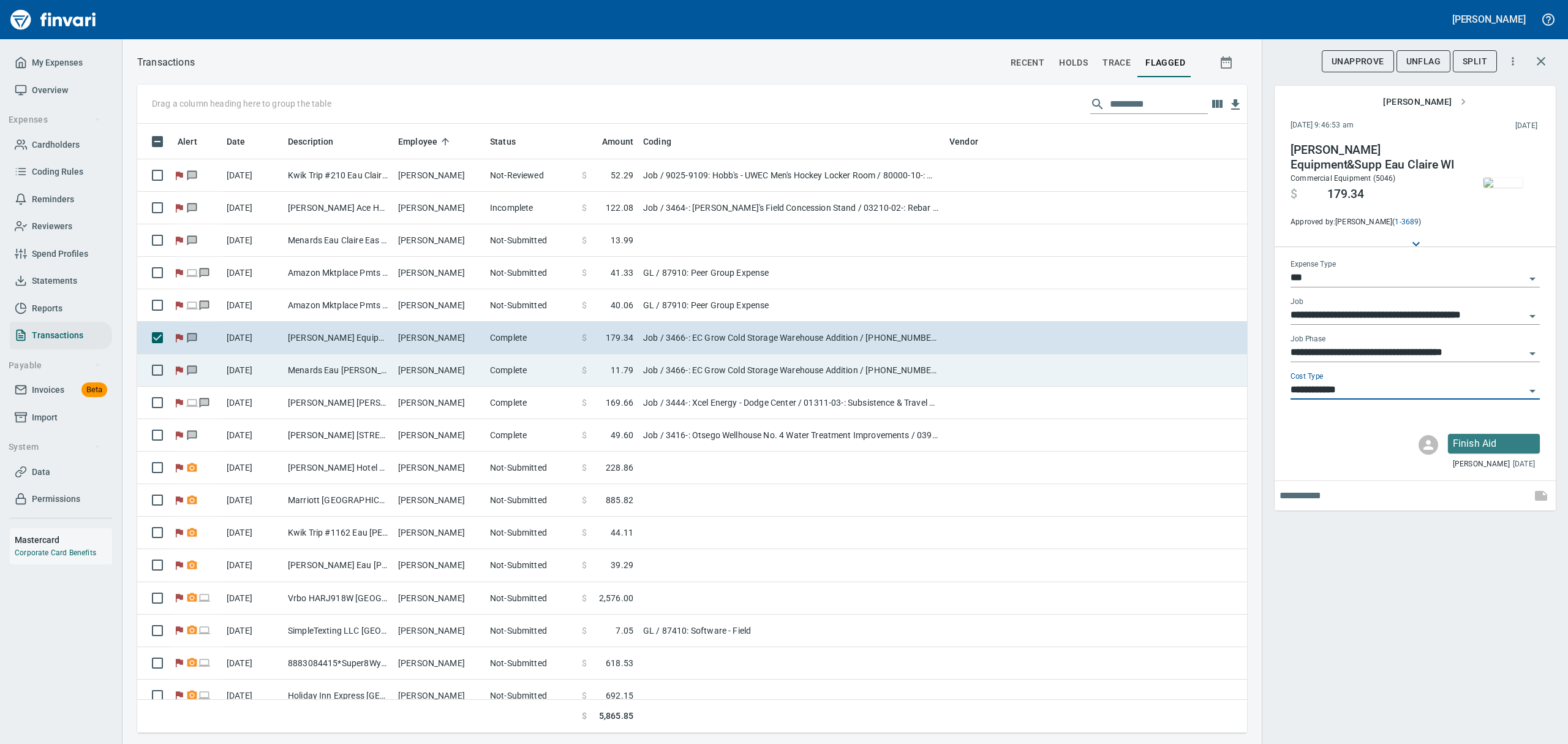
click at [346, 371] on td "Menards Eau [PERSON_NAME] [PERSON_NAME] Eau [PERSON_NAME]" at bounding box center [338, 370] width 110 height 32
type input "**********"
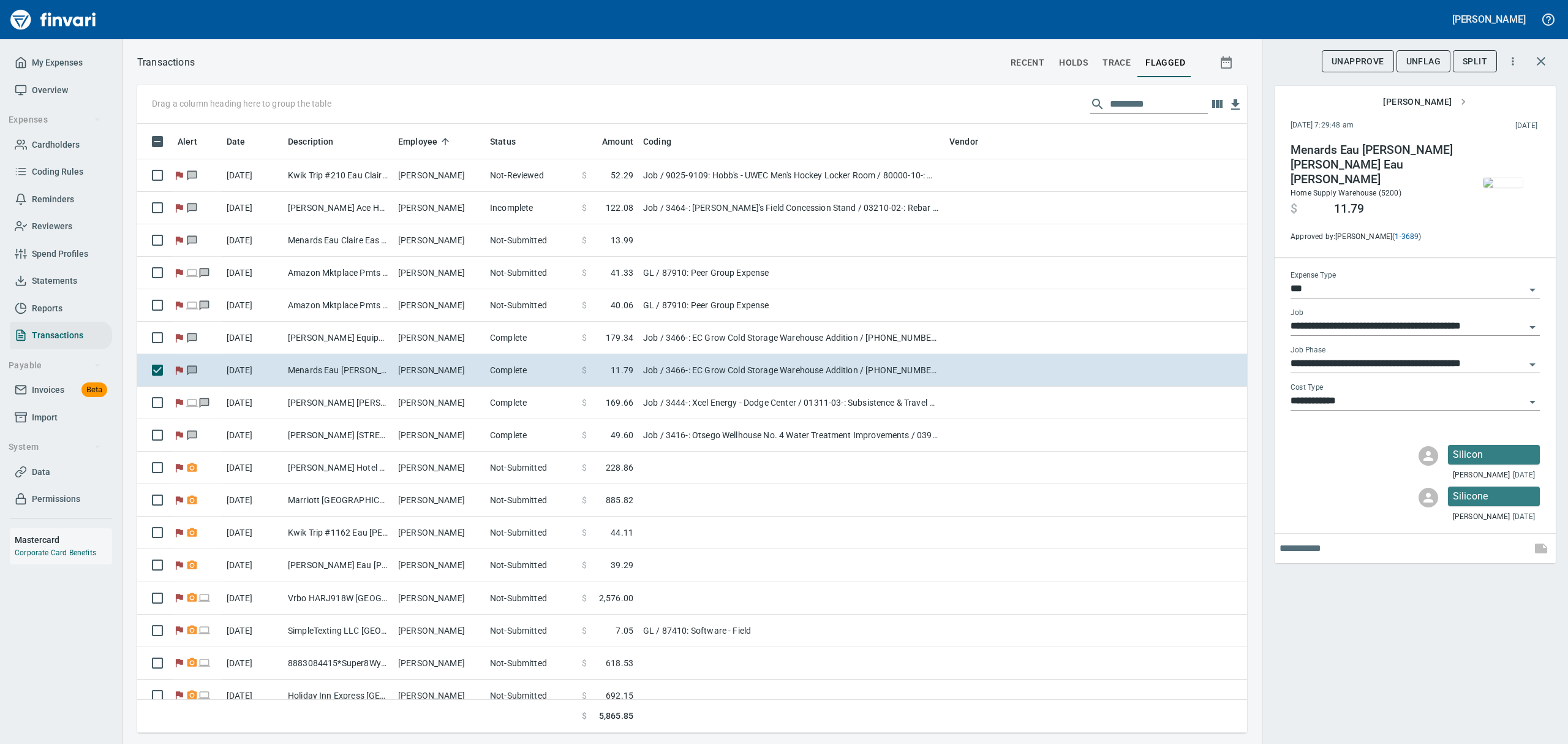
click at [1497, 180] on img "button" at bounding box center [1503, 182] width 39 height 10
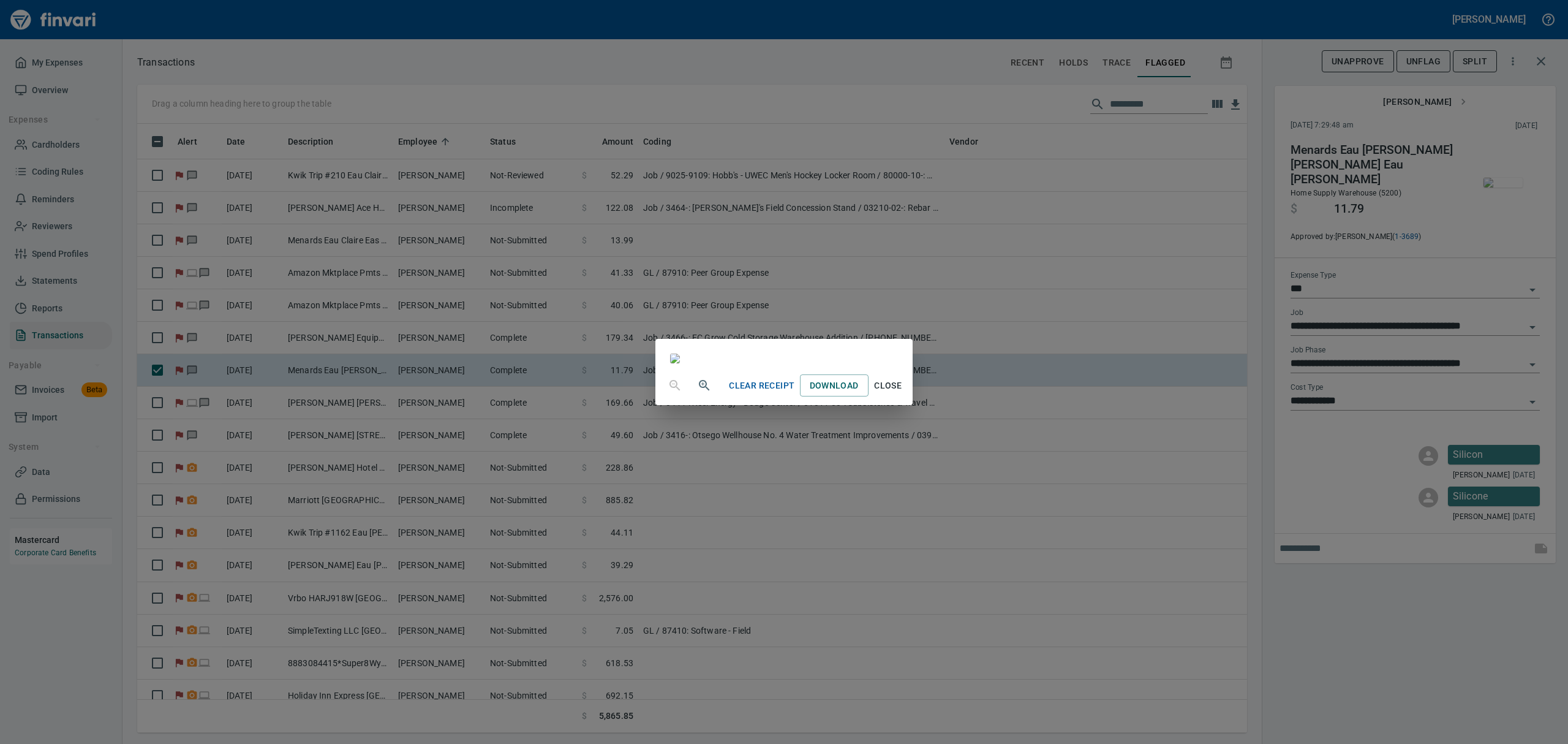
click at [903, 393] on span "Close" at bounding box center [888, 385] width 29 height 15
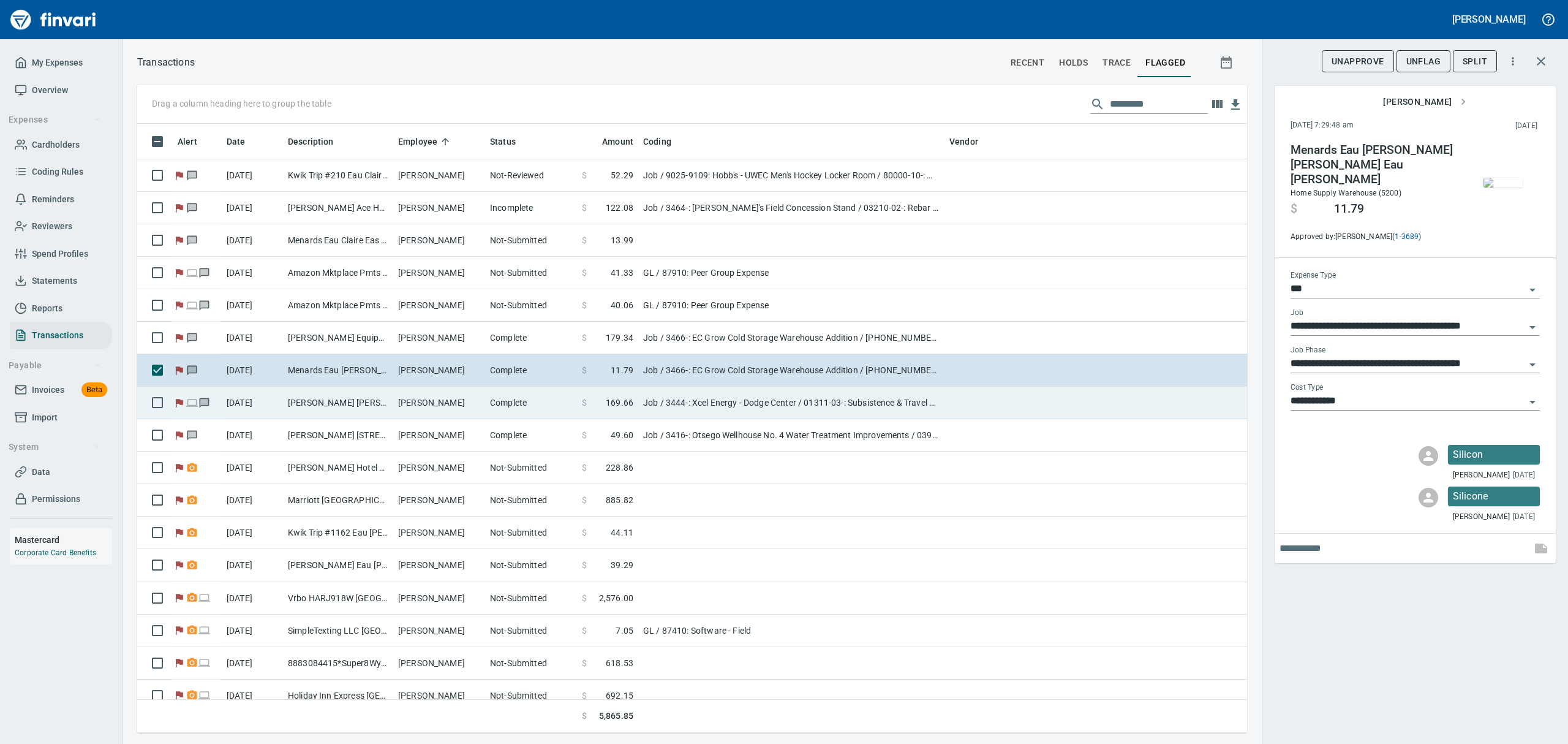
click at [361, 405] on td "[PERSON_NAME] [PERSON_NAME] [GEOGRAPHIC_DATA]" at bounding box center [338, 402] width 110 height 32
type input "**********"
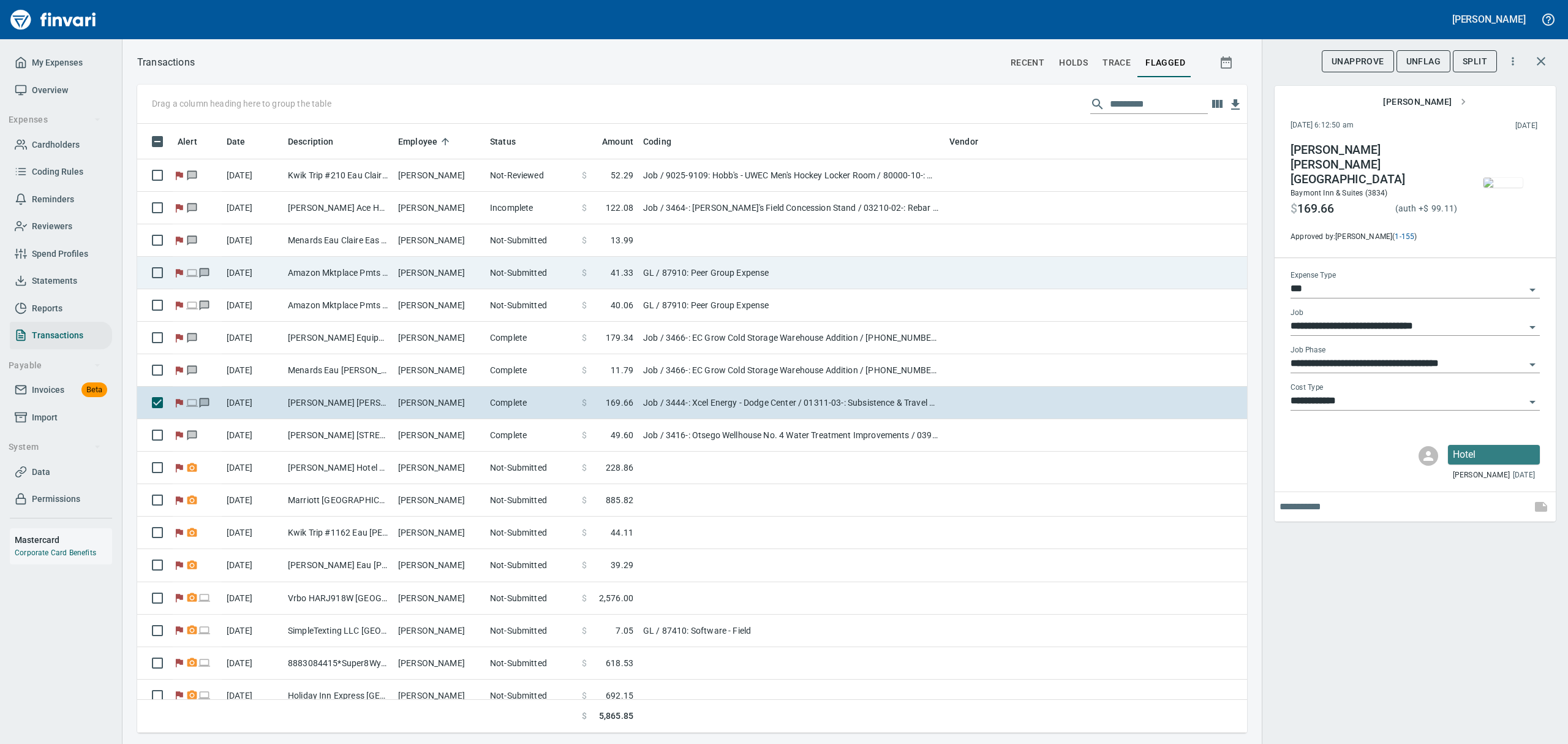
click at [395, 269] on td "[PERSON_NAME]" at bounding box center [439, 272] width 92 height 32
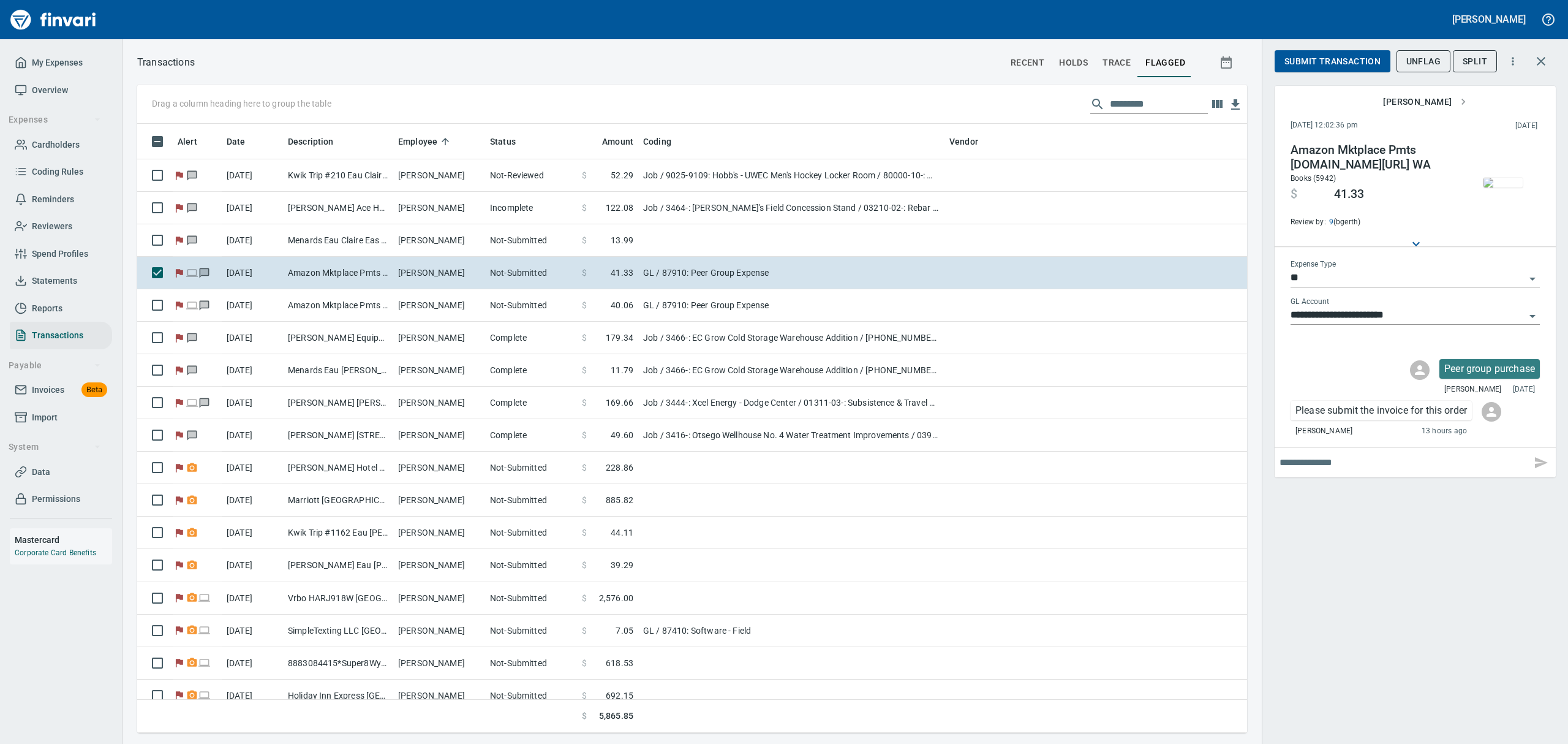
click at [1513, 187] on img "button" at bounding box center [1503, 182] width 39 height 10
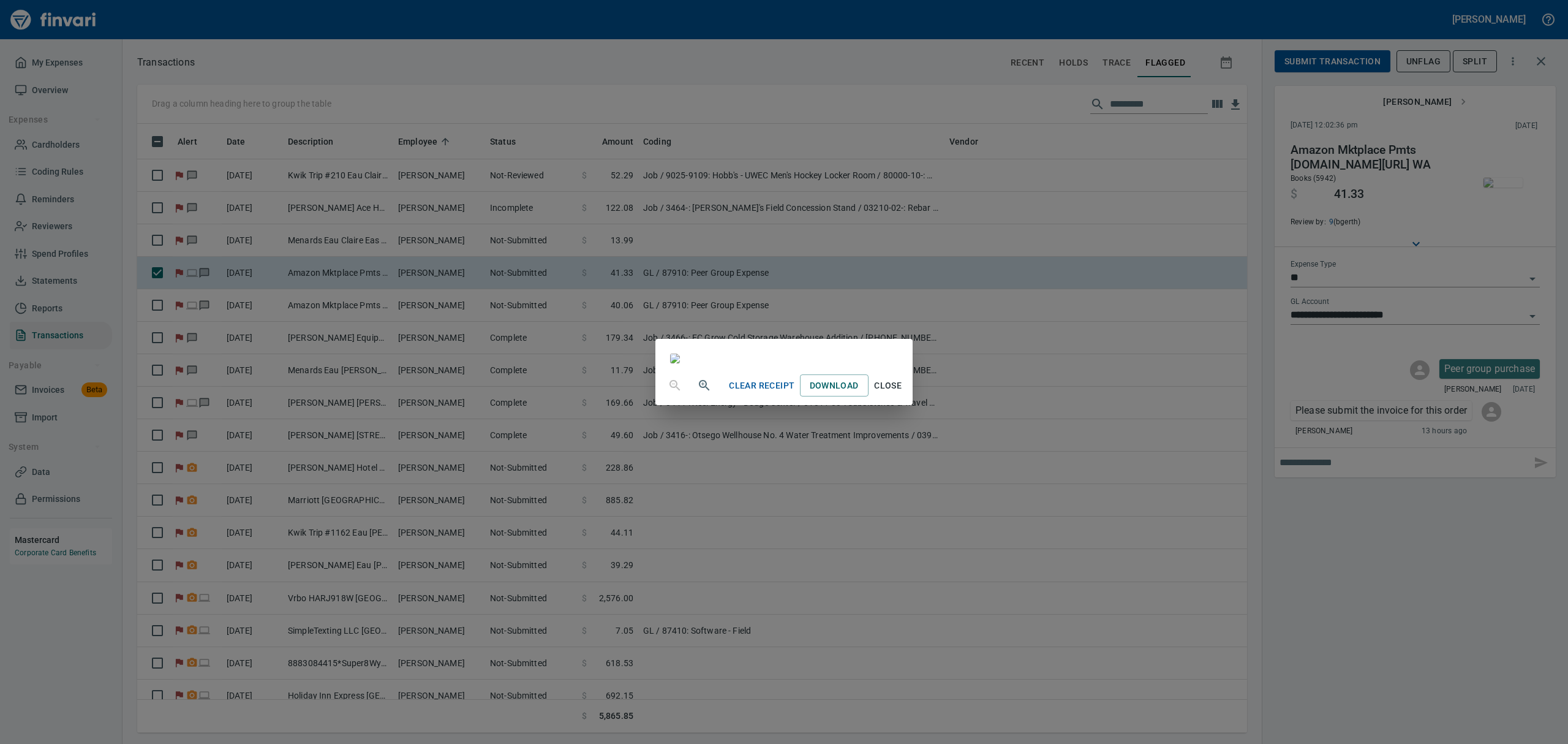
click at [795, 393] on span "Clear Receipt" at bounding box center [762, 385] width 66 height 15
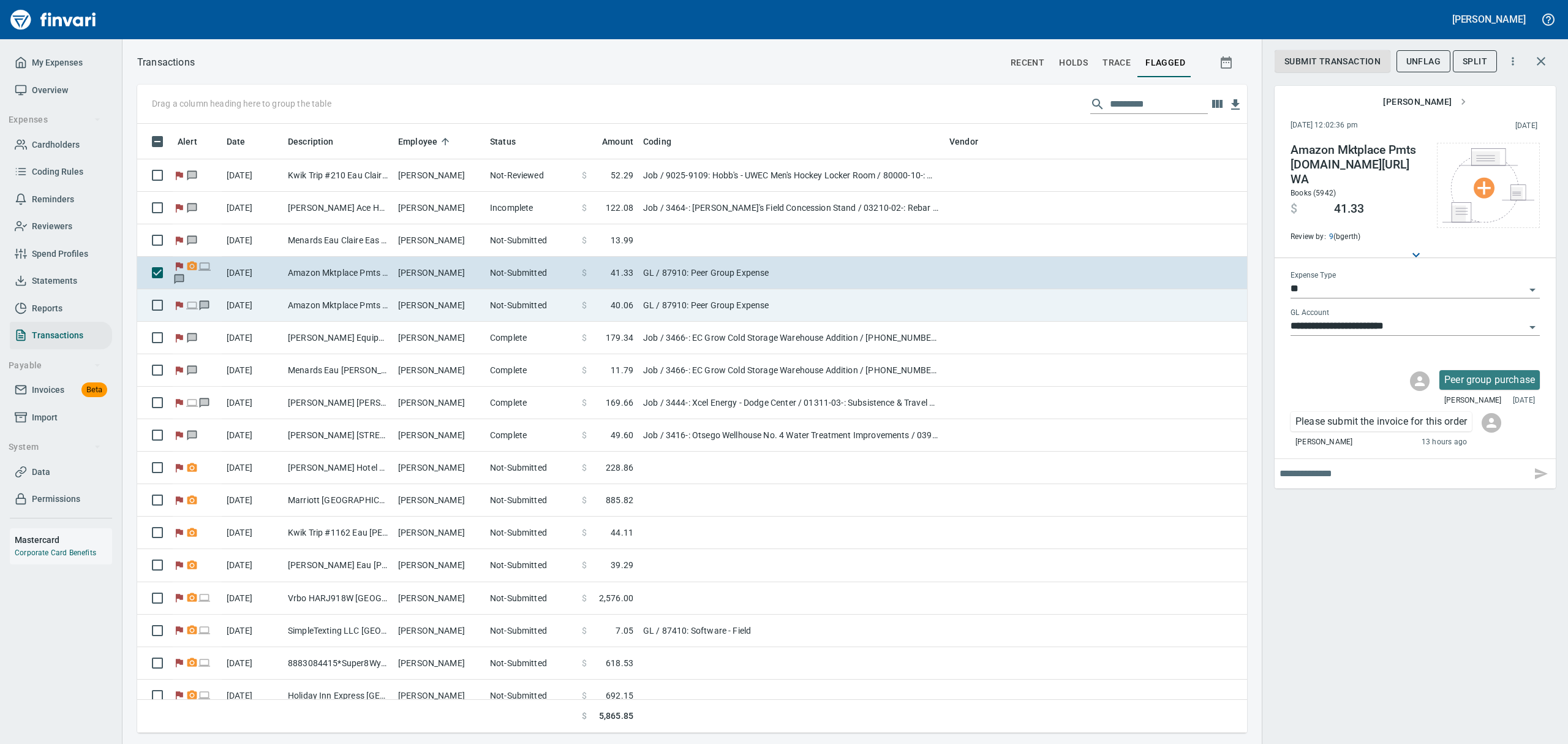
click at [486, 302] on td "Not-Submitted" at bounding box center [531, 305] width 92 height 32
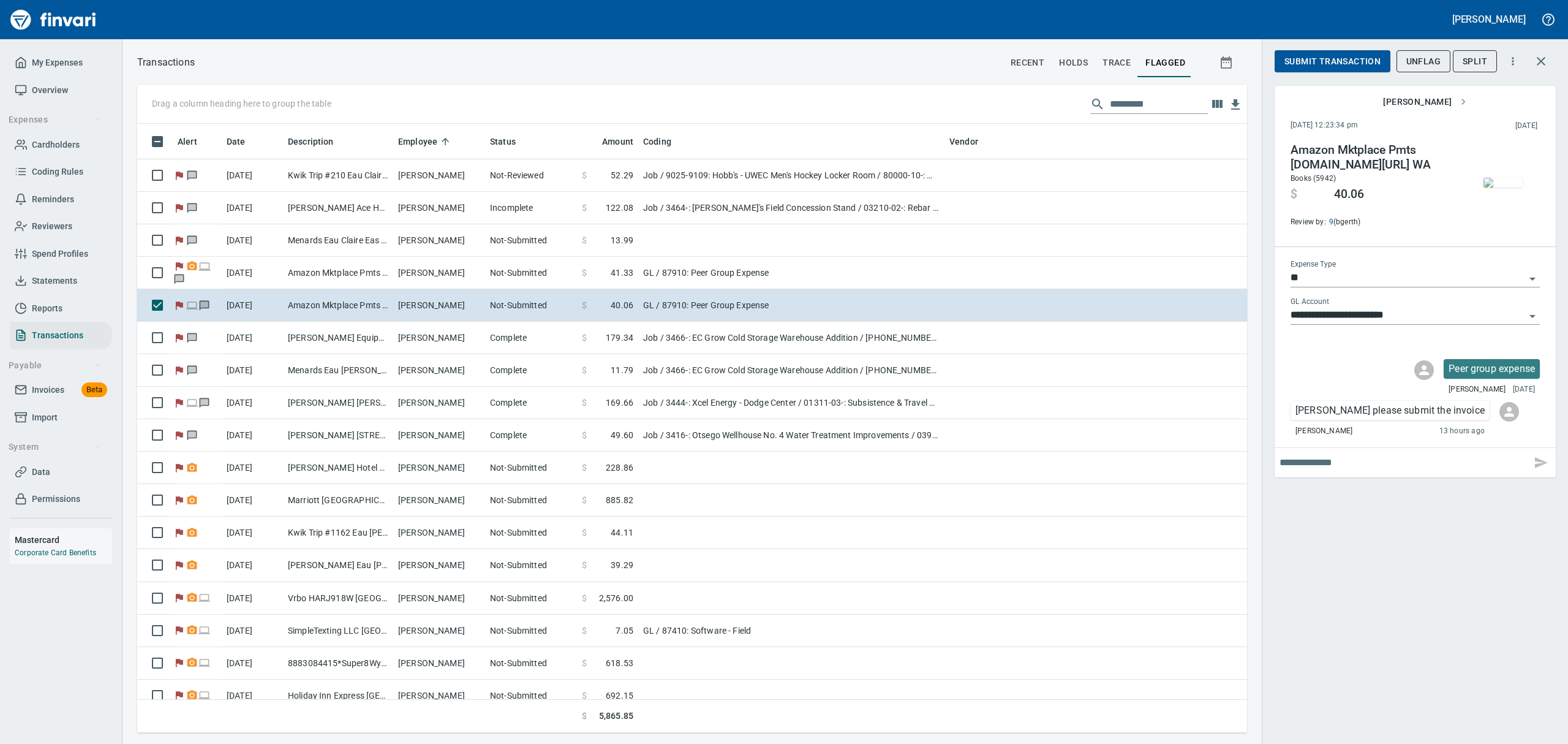
click at [1507, 181] on img "button" at bounding box center [1503, 182] width 39 height 10
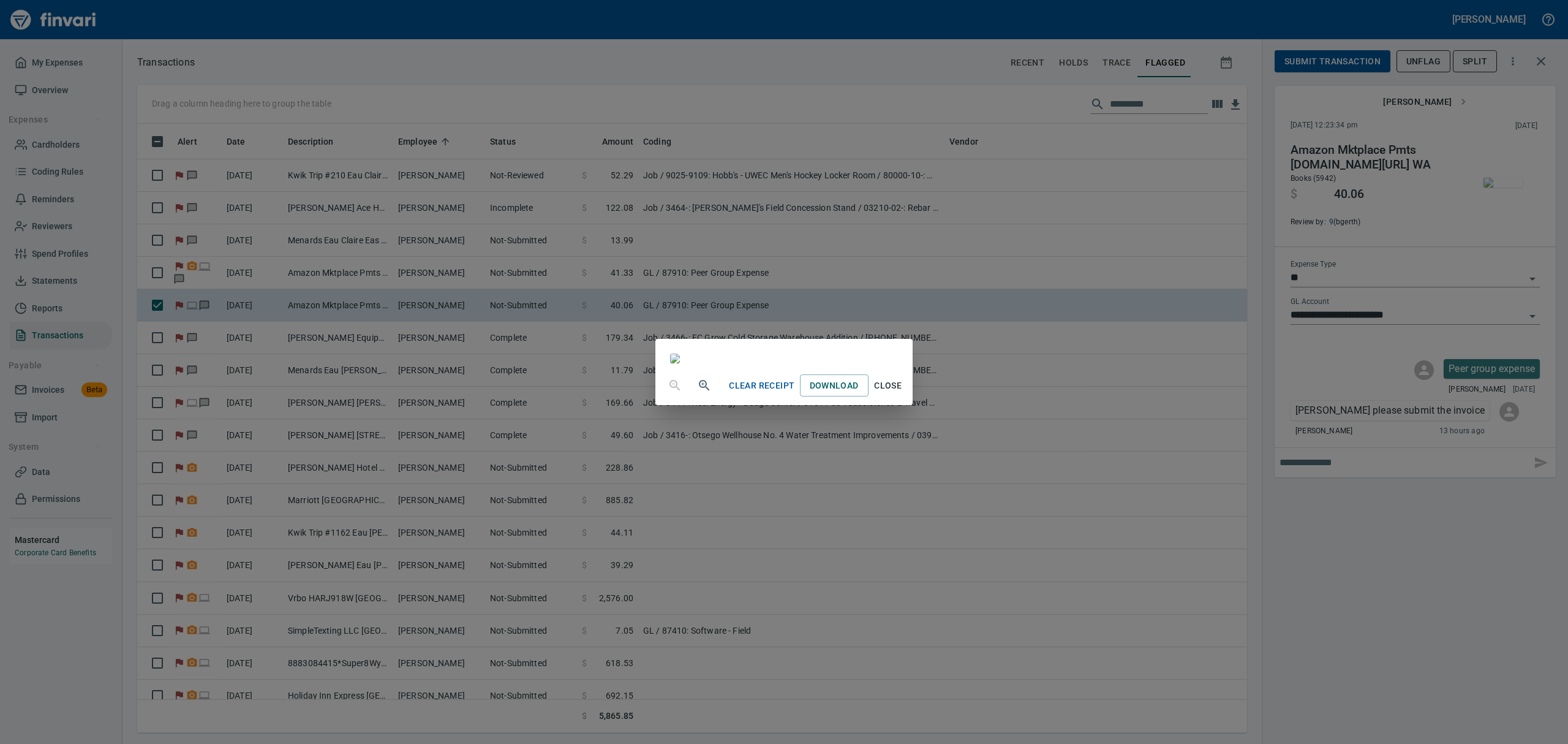
click at [795, 393] on span "Clear Receipt" at bounding box center [762, 385] width 66 height 15
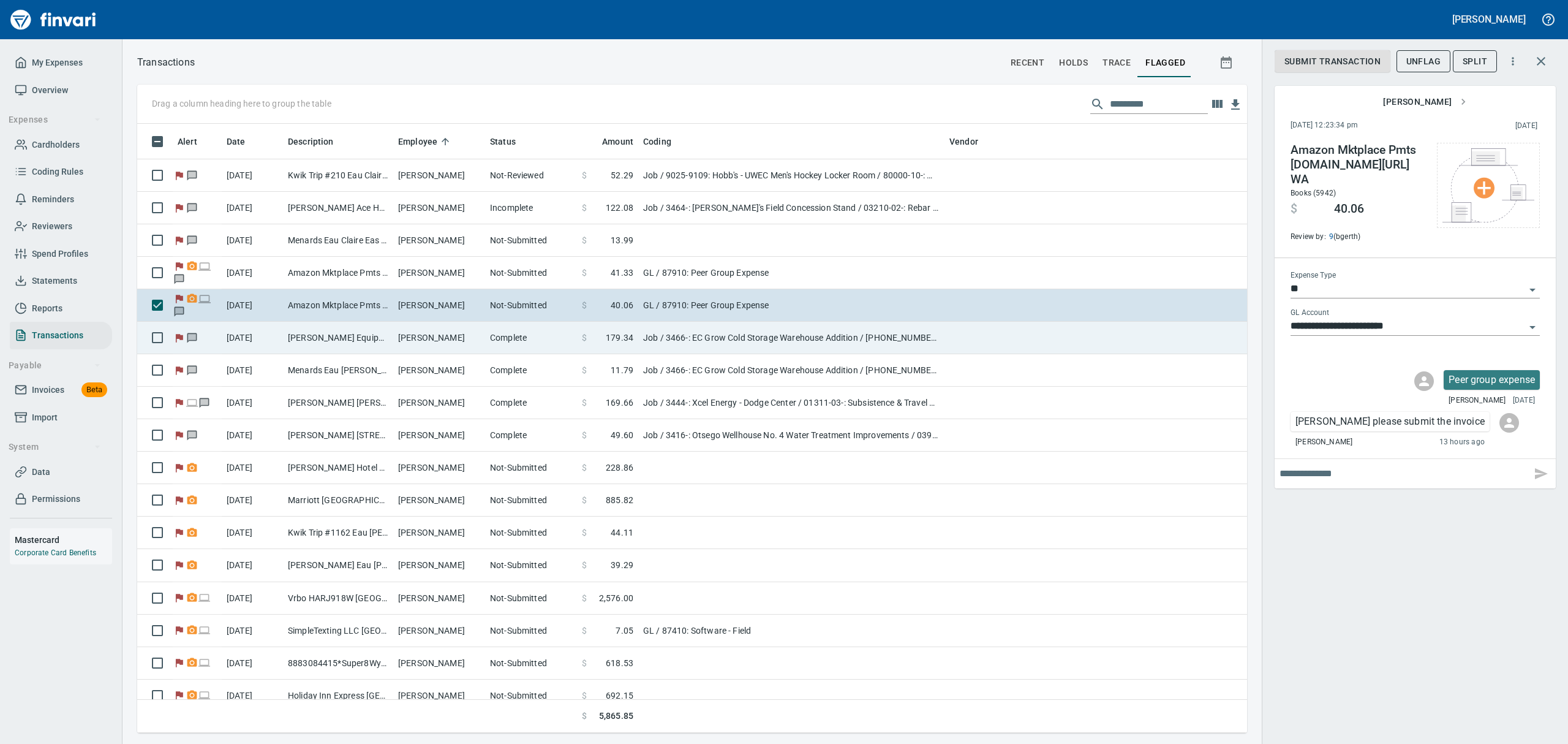
click at [421, 341] on td "[PERSON_NAME]" at bounding box center [439, 338] width 92 height 32
type input "***"
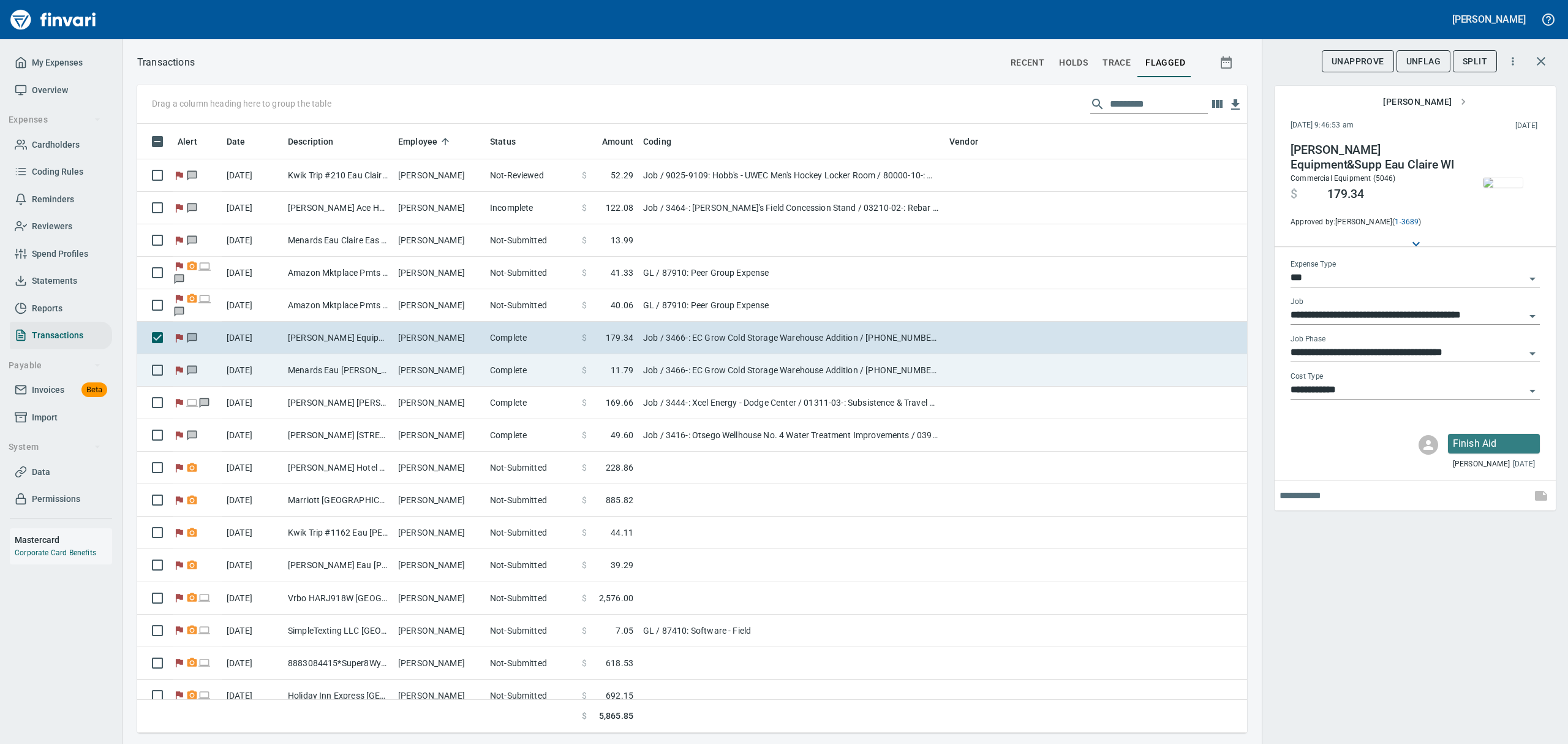
click at [508, 366] on td "Complete" at bounding box center [531, 370] width 92 height 32
type input "**********"
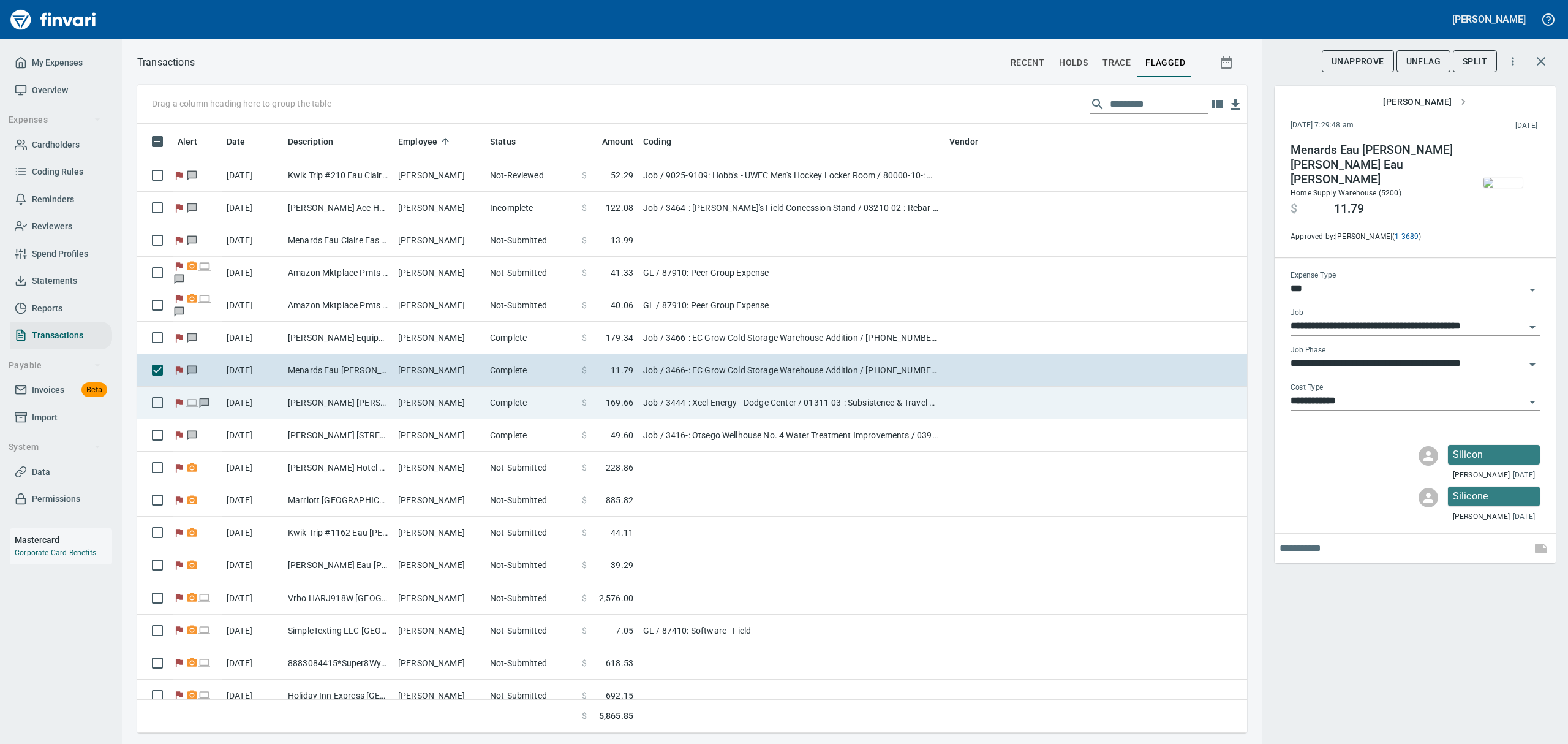
click at [667, 397] on td "Job / 3444-: Xcel Energy - Dodge Center / 01311-03-: Subsistence & Travel Concr…" at bounding box center [791, 402] width 306 height 32
type input "**********"
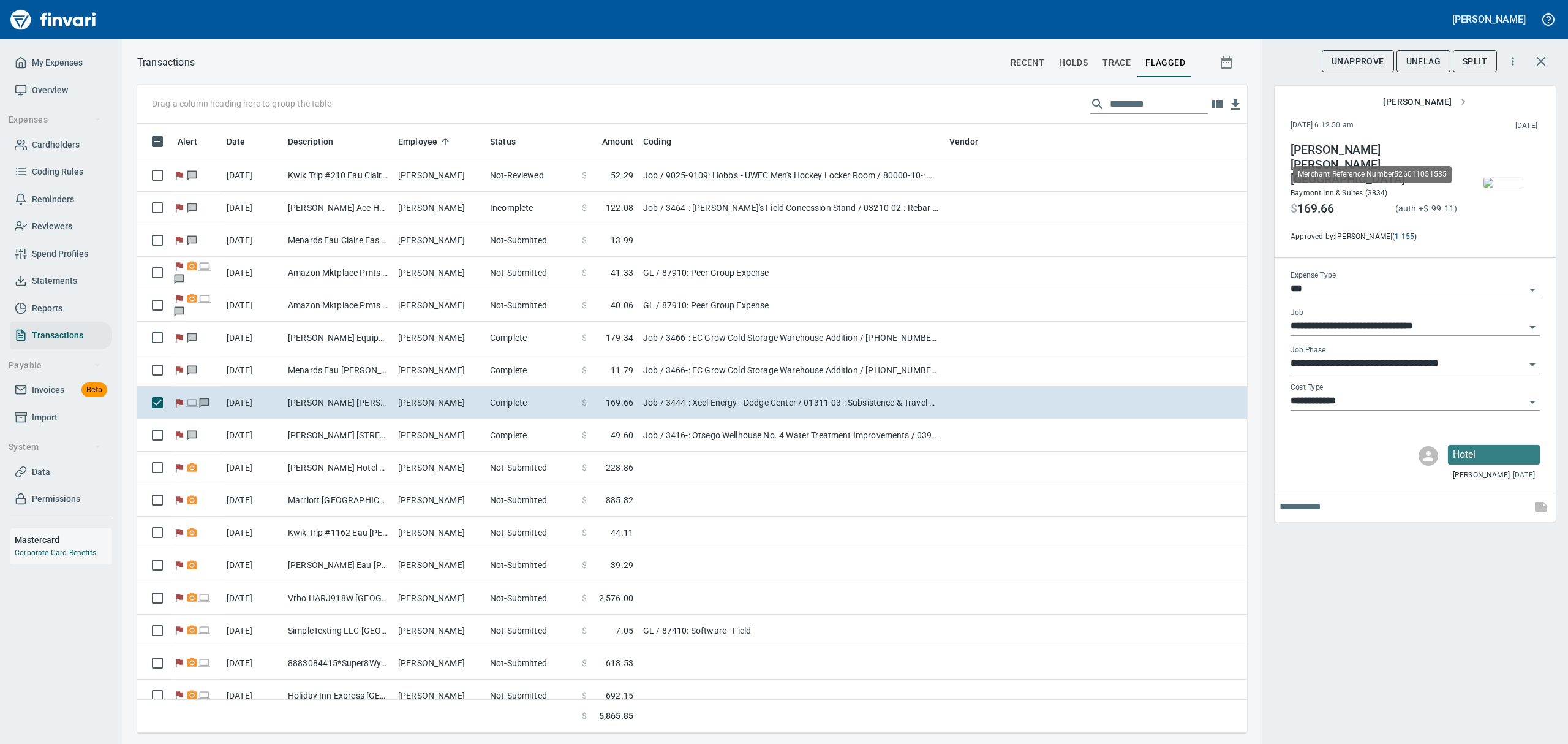
scroll to position [596, 1082]
click at [1420, 69] on button "UnFlag" at bounding box center [1424, 61] width 54 height 22
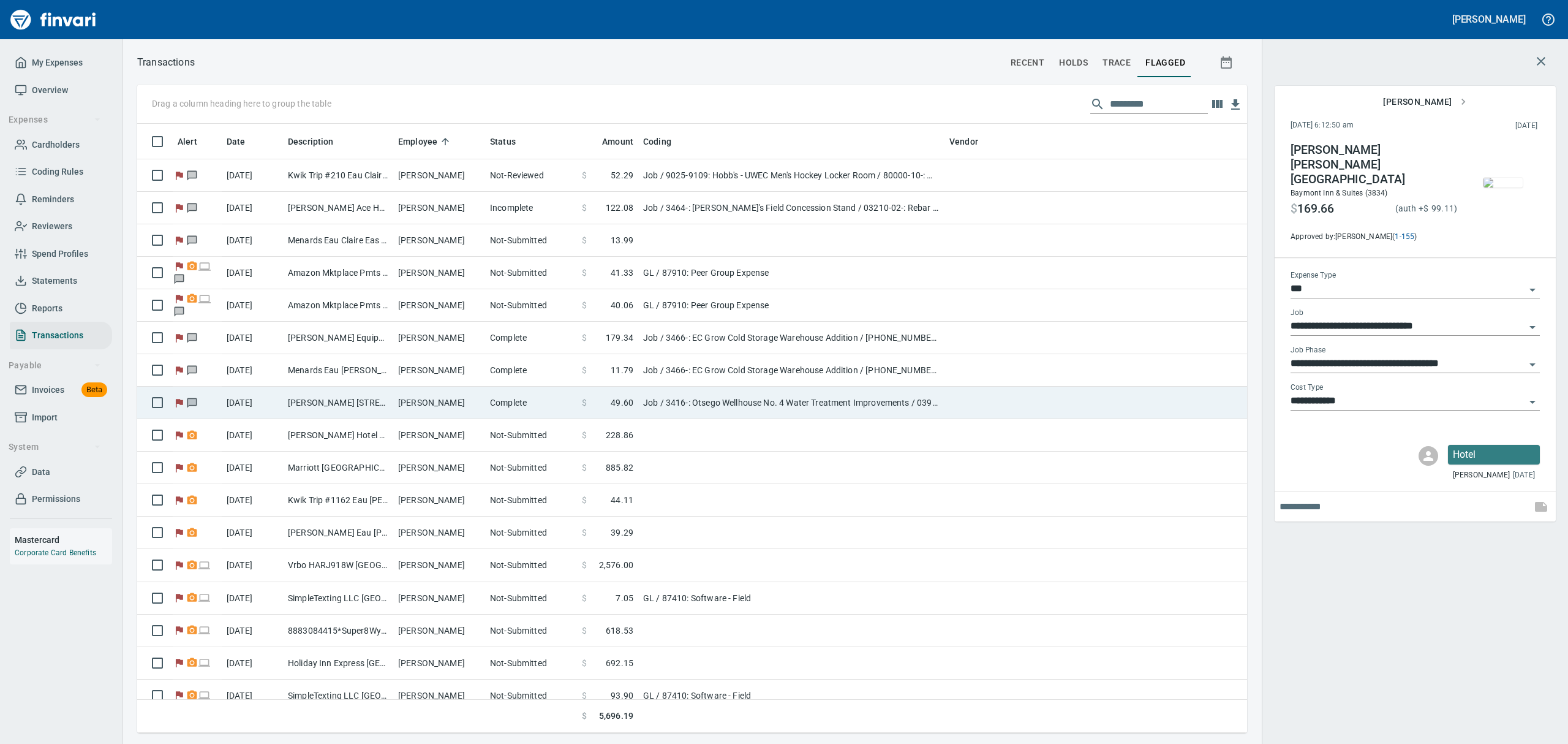
click at [387, 405] on td "[PERSON_NAME] [STREET_ADDRESS]" at bounding box center [338, 402] width 110 height 32
type input "**********"
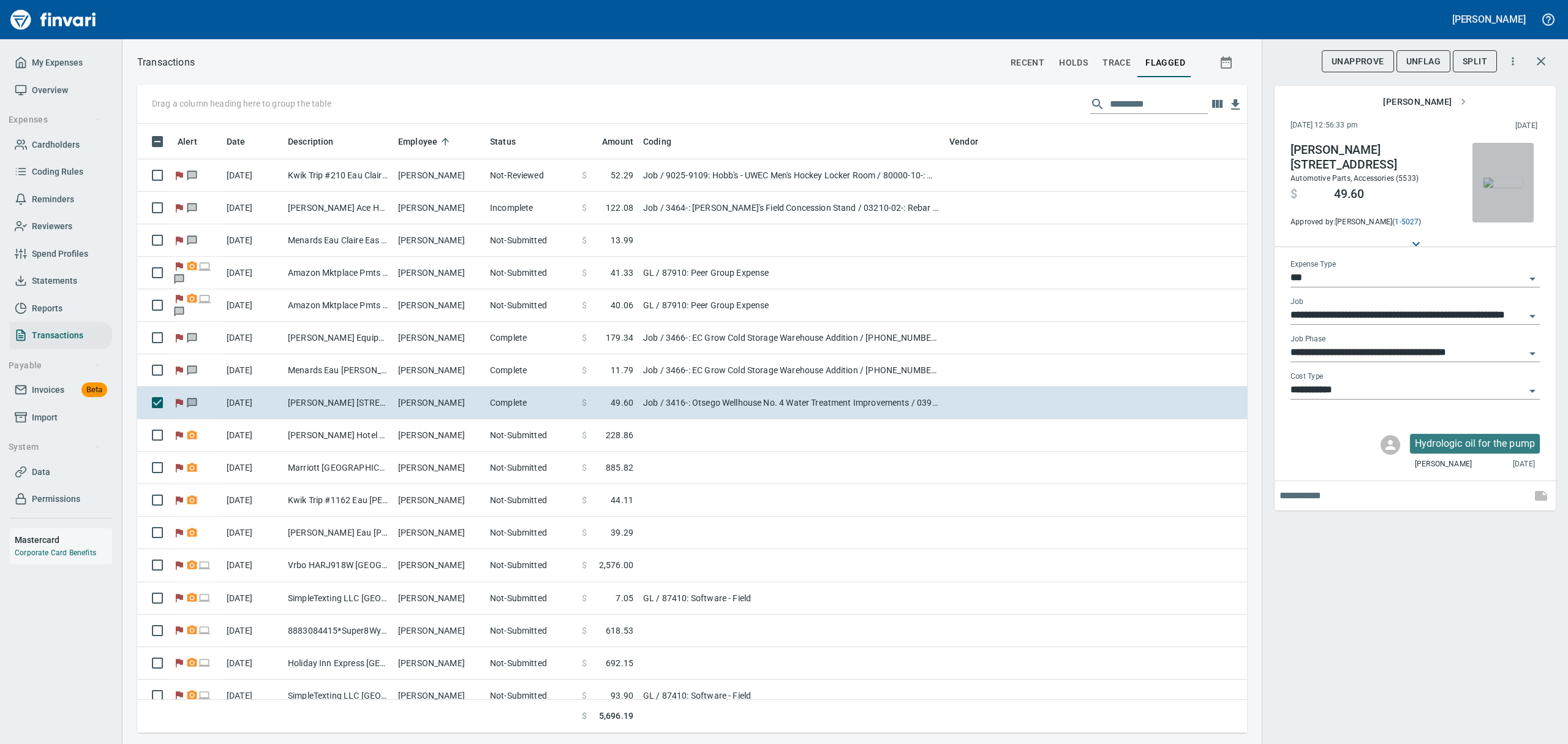
click at [1510, 187] on img "button" at bounding box center [1503, 182] width 39 height 10
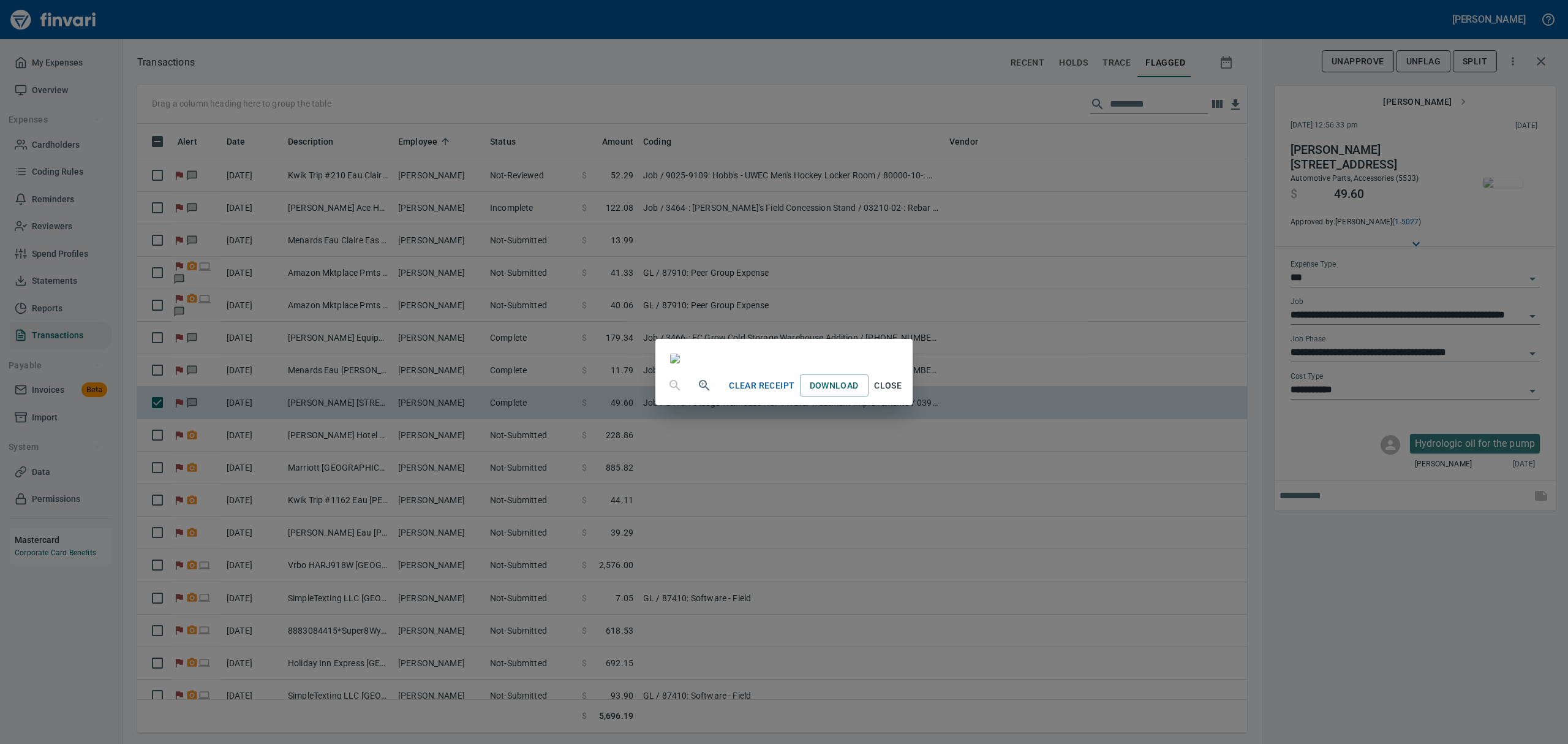
click at [903, 393] on span "Close" at bounding box center [888, 385] width 29 height 15
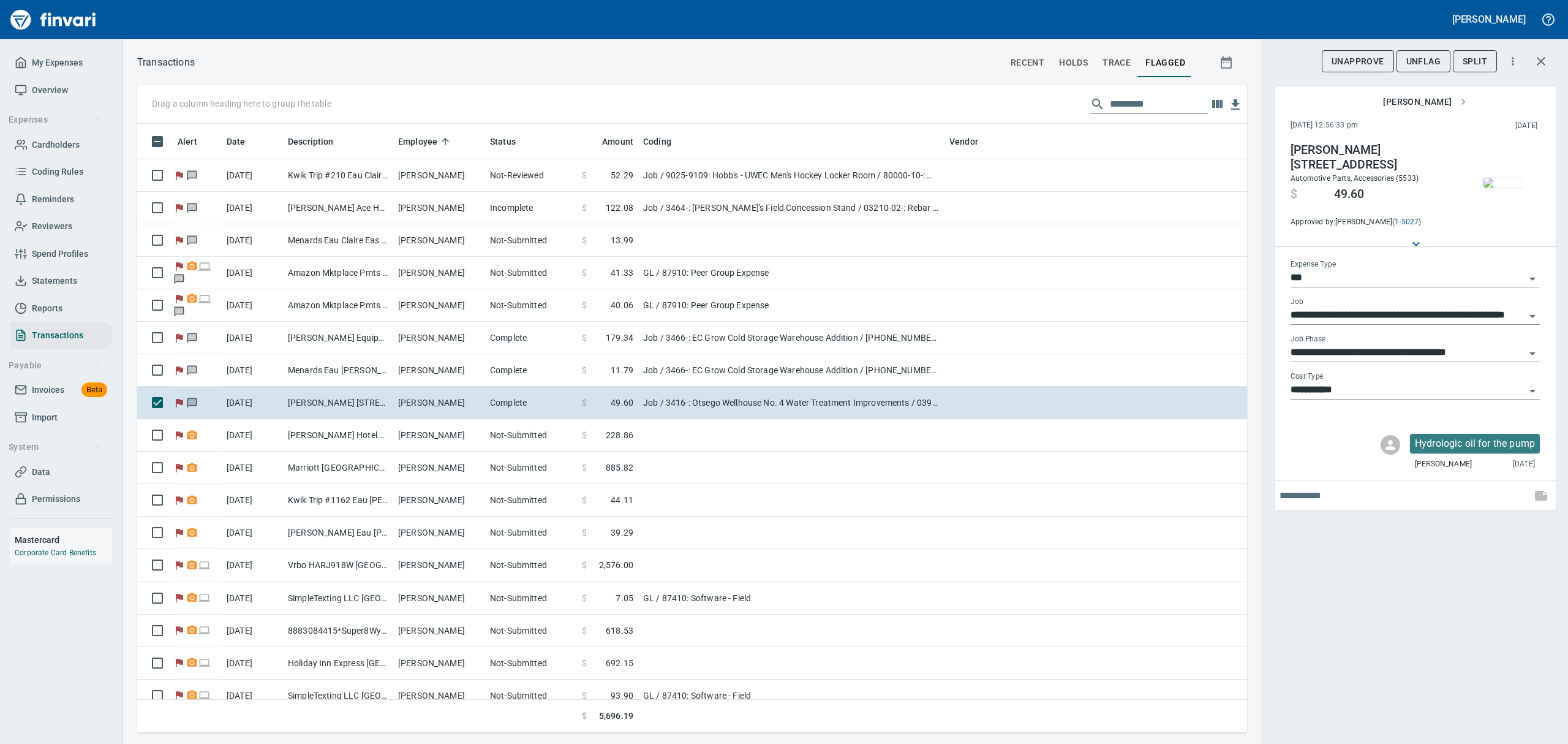
click at [1421, 59] on span "UnFlag" at bounding box center [1424, 61] width 34 height 15
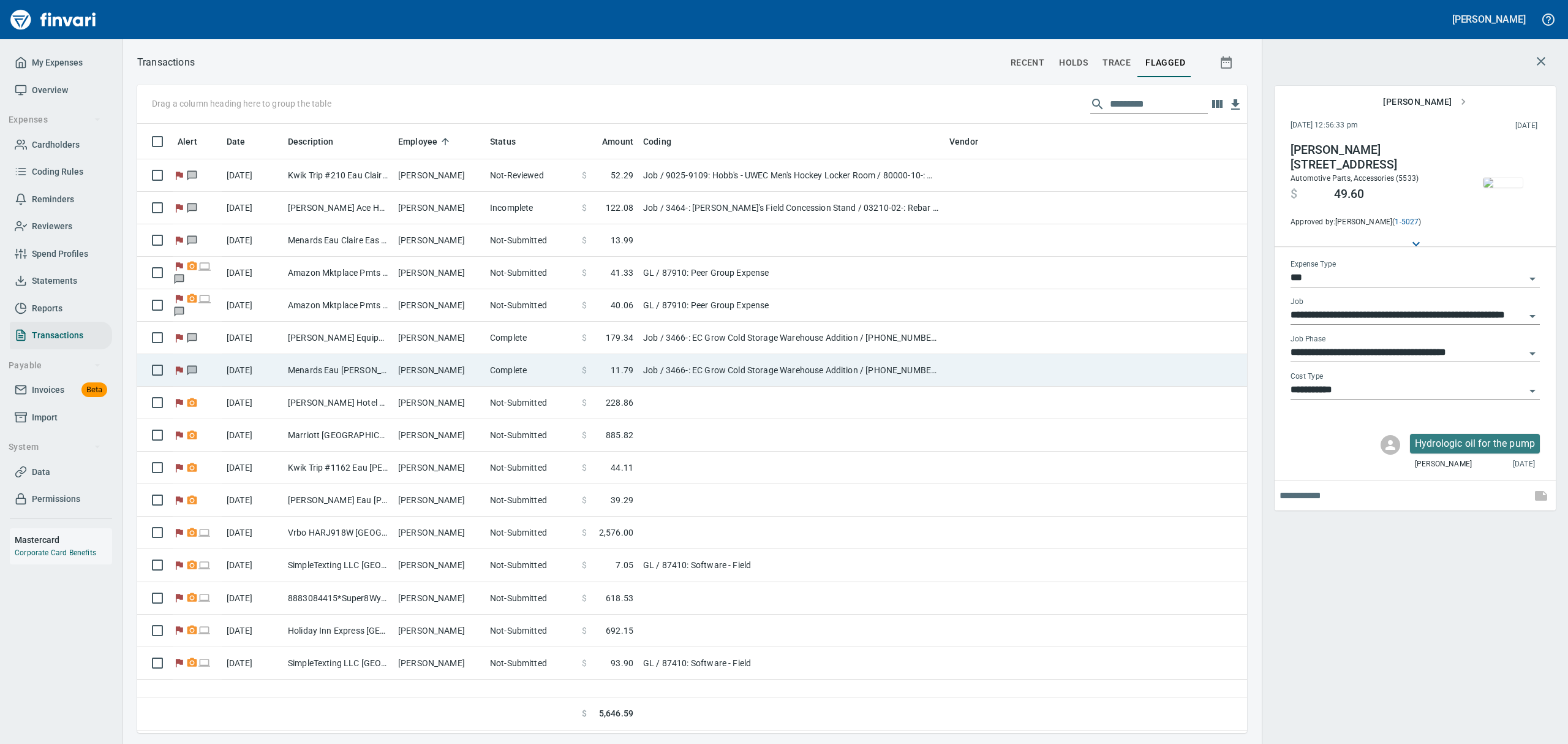
click at [378, 364] on td "Menards Eau [PERSON_NAME] [PERSON_NAME] Eau [PERSON_NAME]" at bounding box center [338, 370] width 110 height 32
type input "**********"
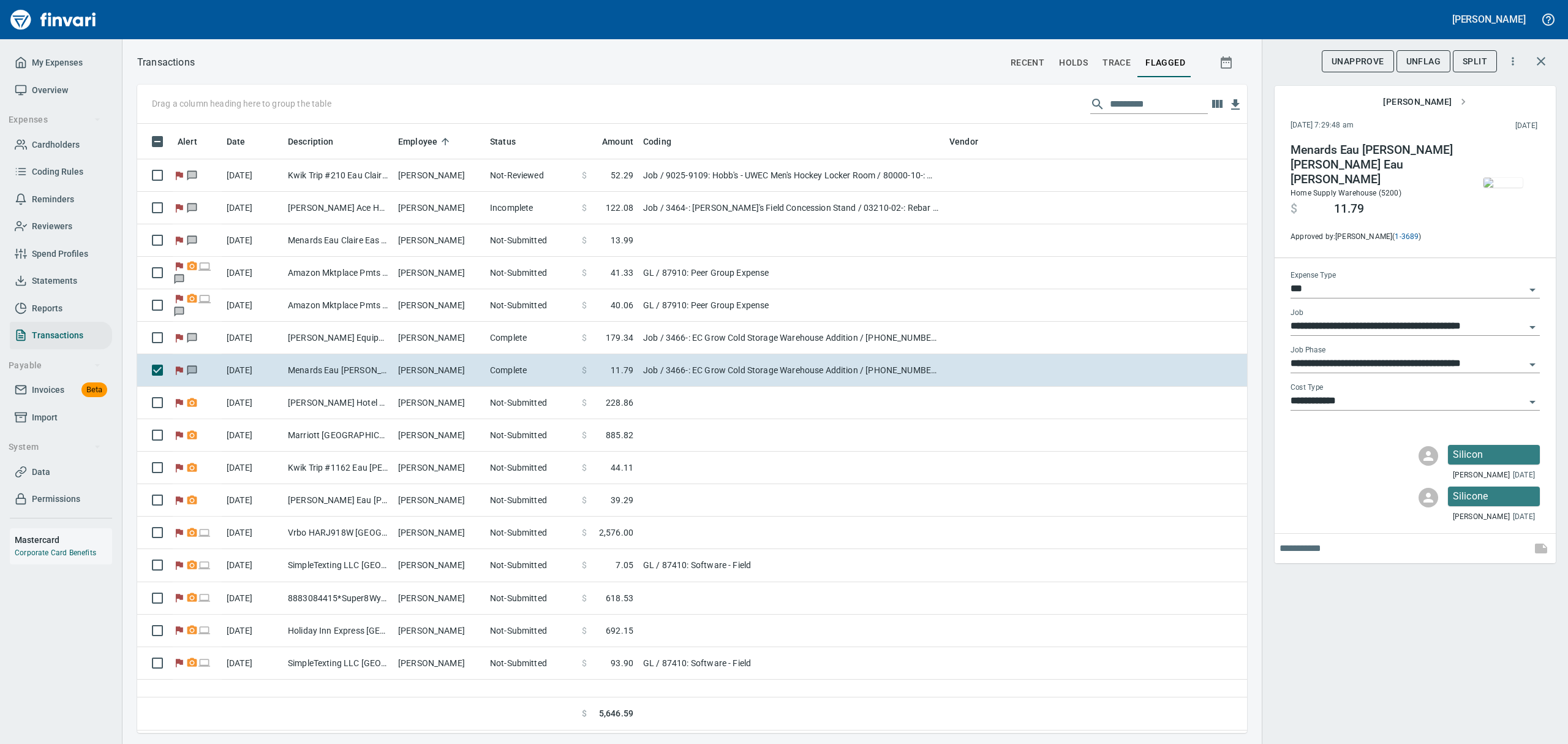
click at [44, 471] on span "Data" at bounding box center [41, 472] width 19 height 15
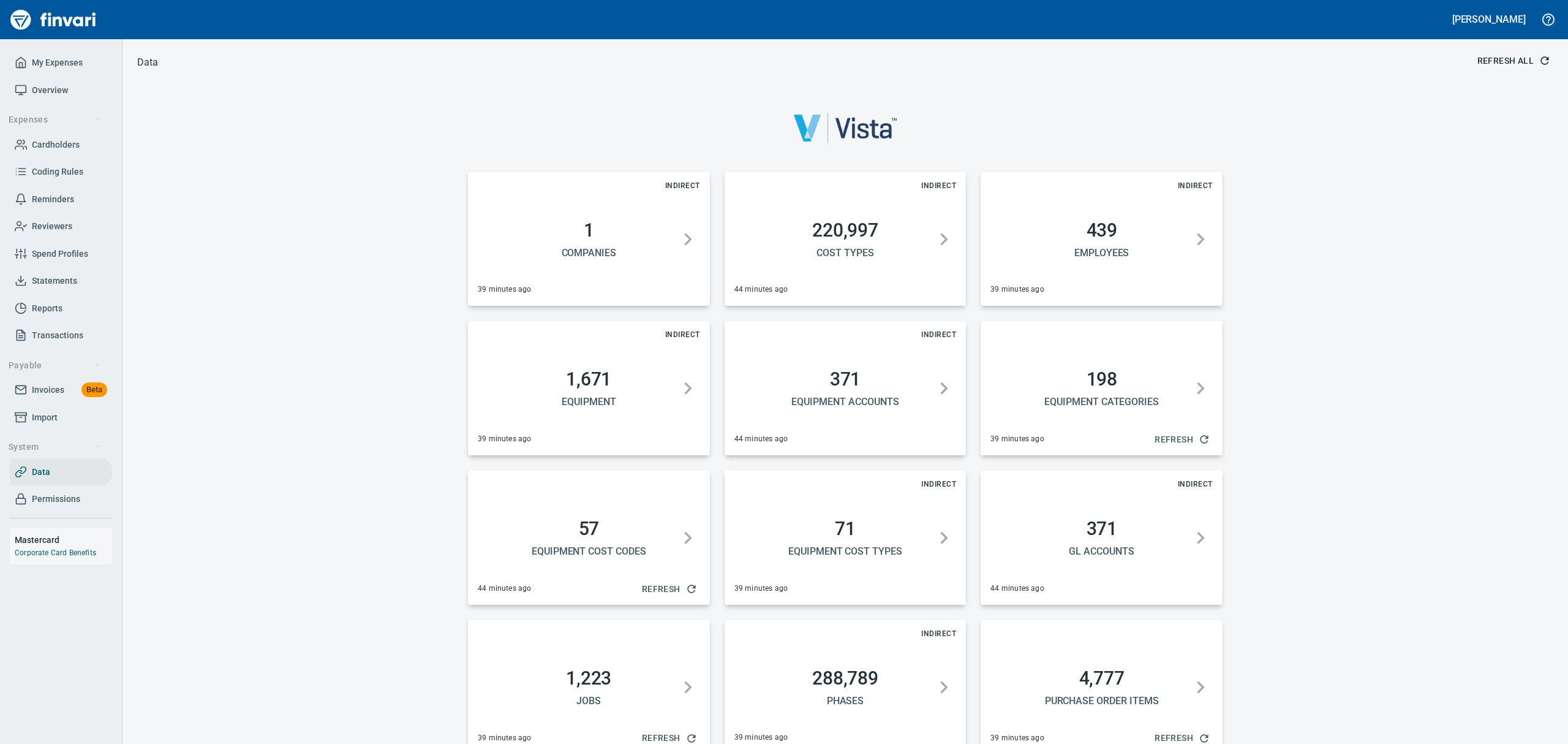
click at [1481, 56] on span "Refresh All" at bounding box center [1513, 61] width 71 height 15
click at [58, 89] on span "Overview" at bounding box center [50, 91] width 36 height 15
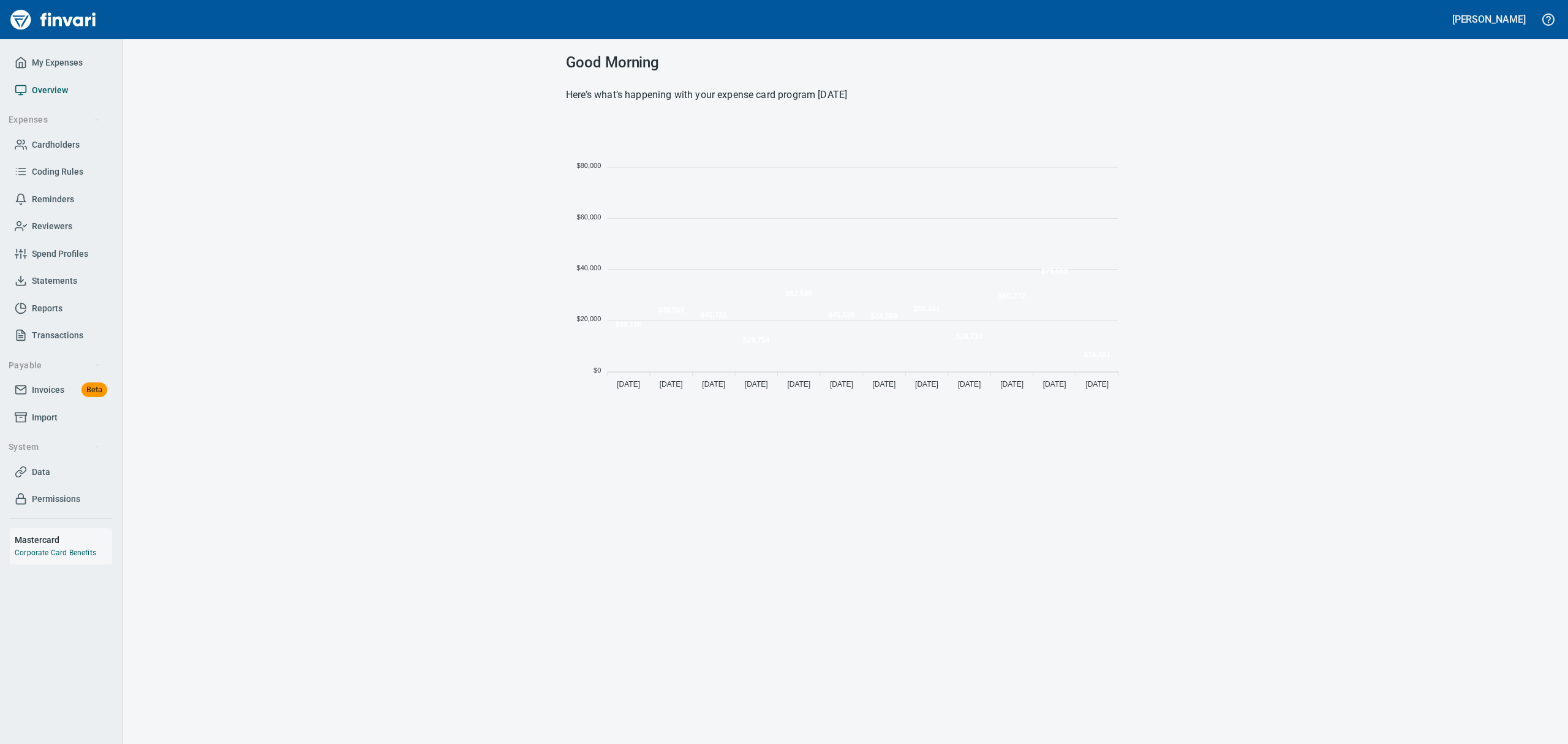
scroll to position [271, 545]
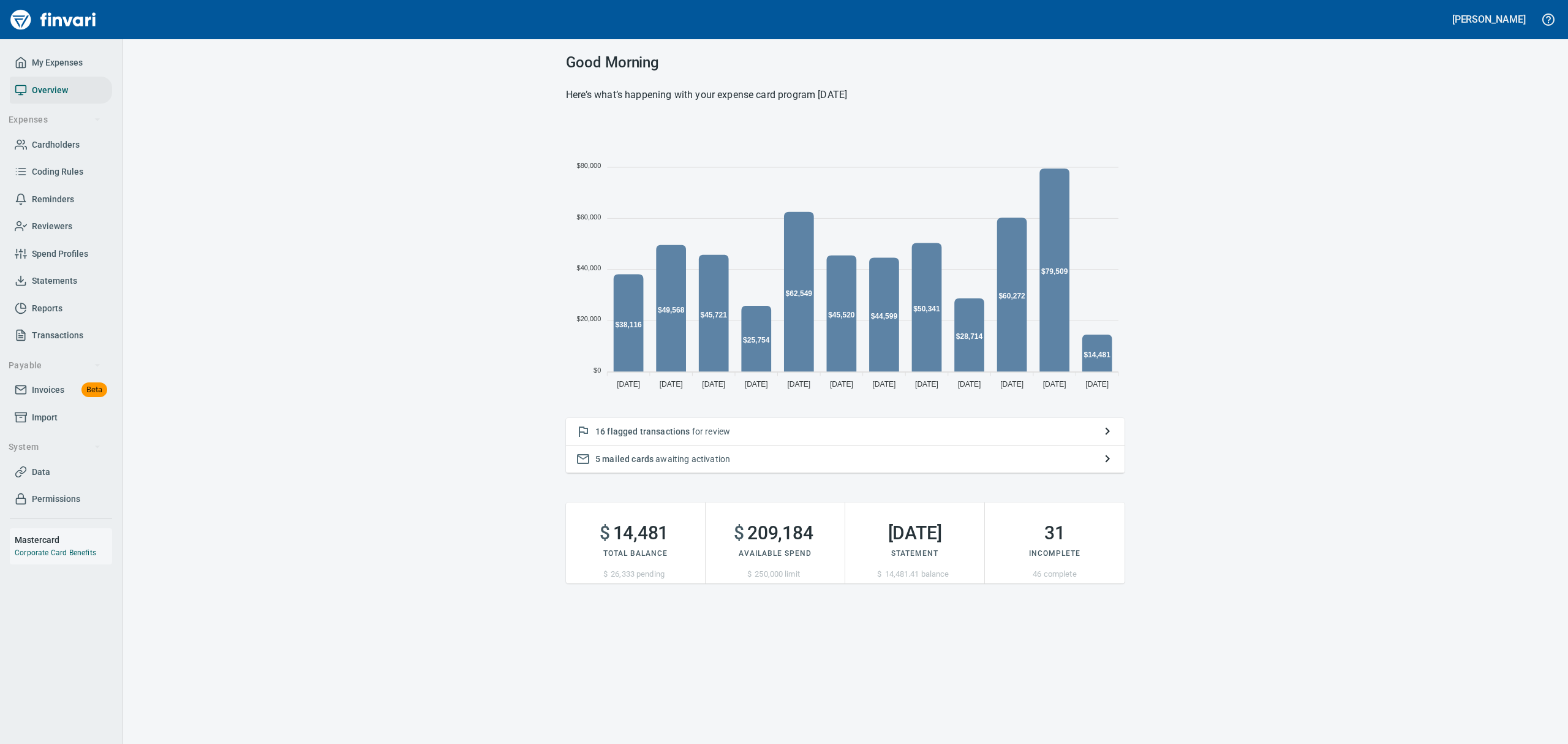
click at [631, 432] on span "flagged transactions" at bounding box center [648, 431] width 83 height 10
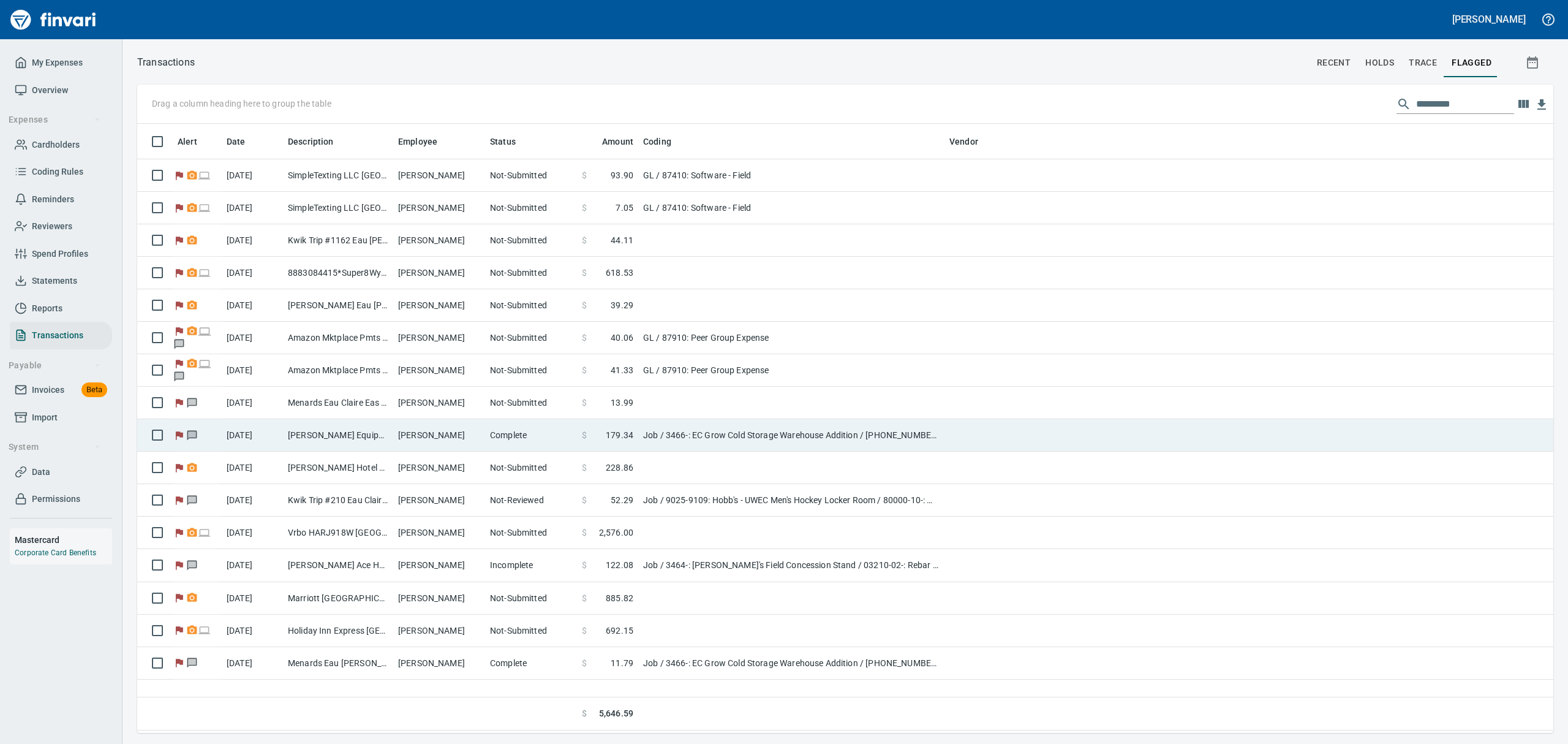
scroll to position [596, 1403]
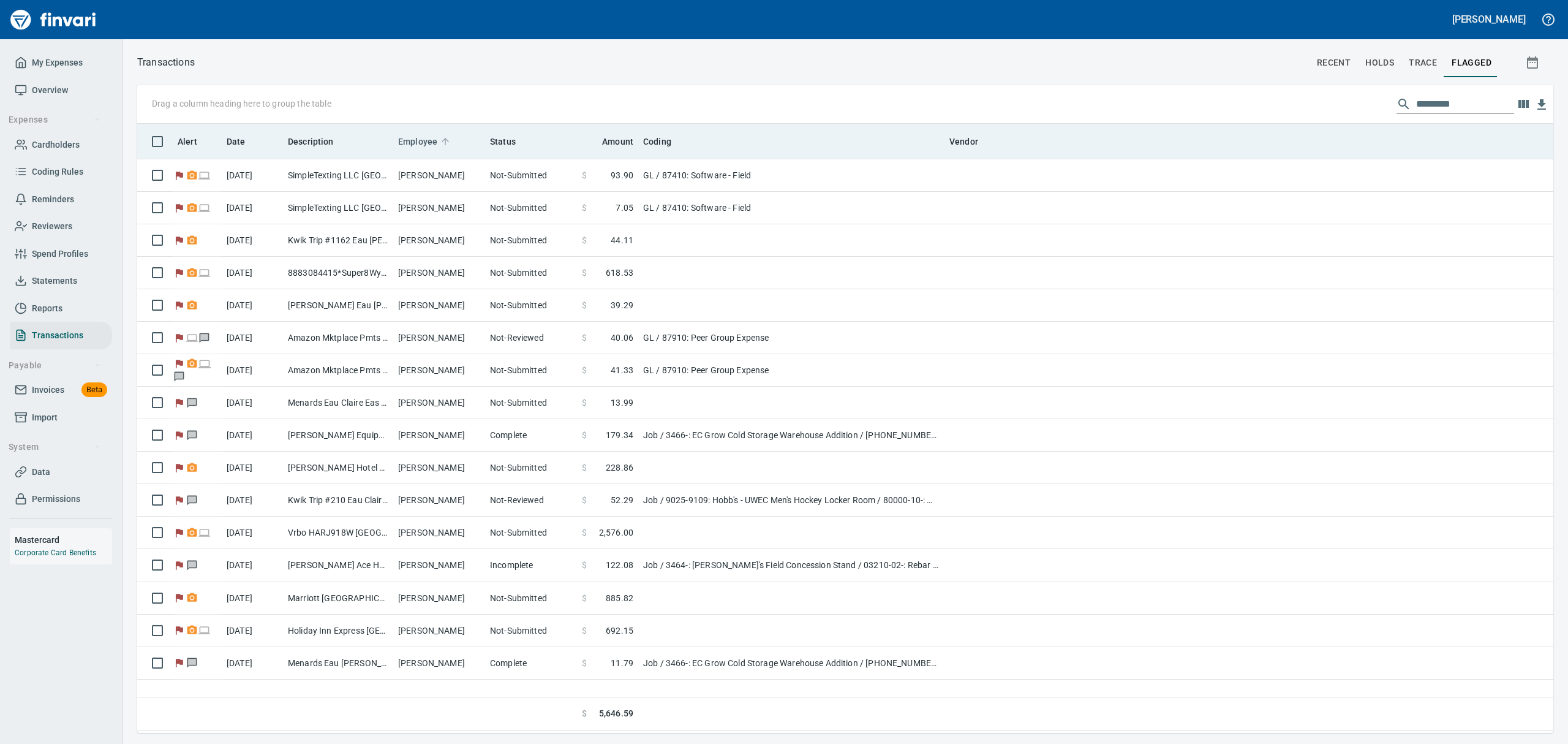
click at [431, 136] on span "Employee" at bounding box center [418, 141] width 39 height 15
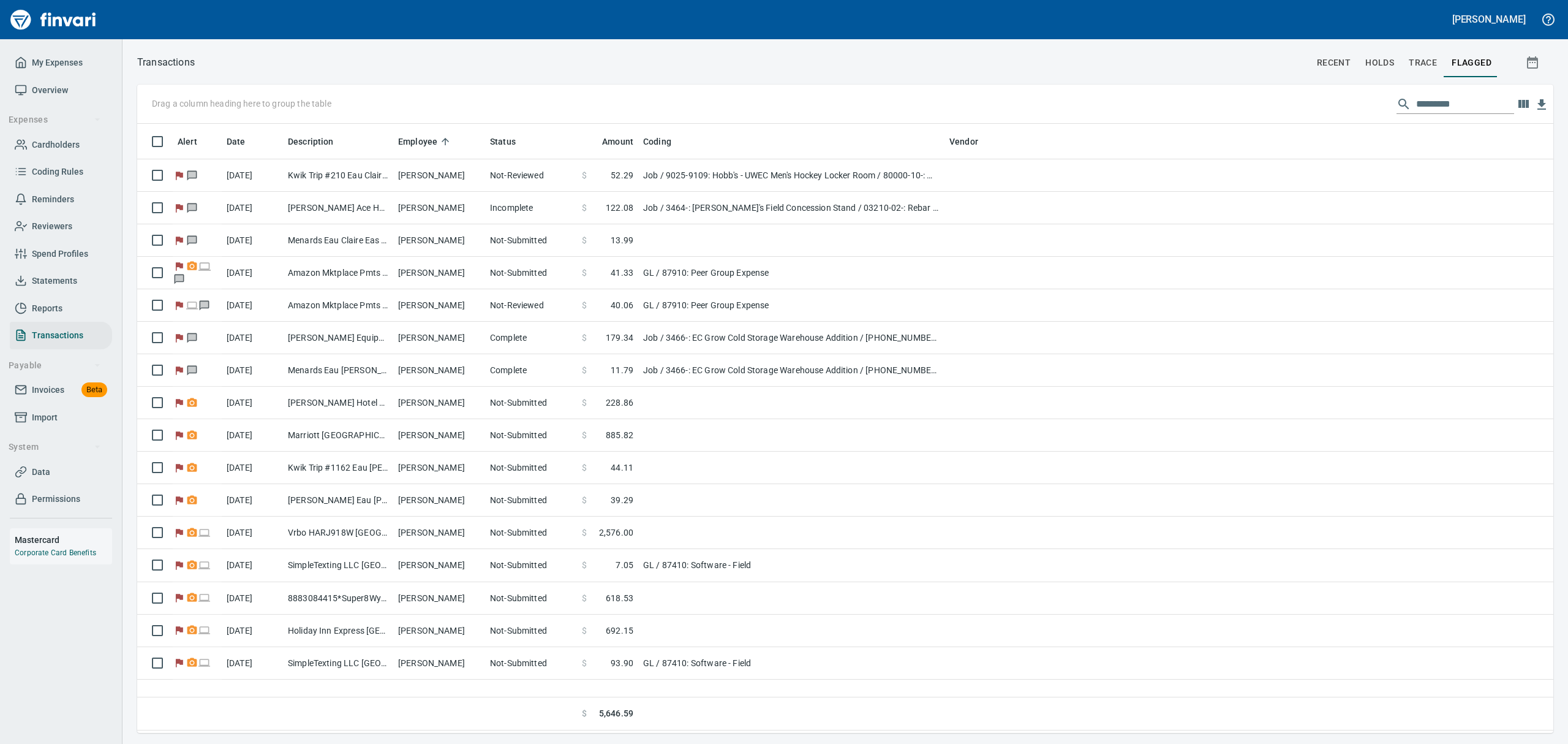
click at [55, 278] on span "Statements" at bounding box center [55, 281] width 46 height 15
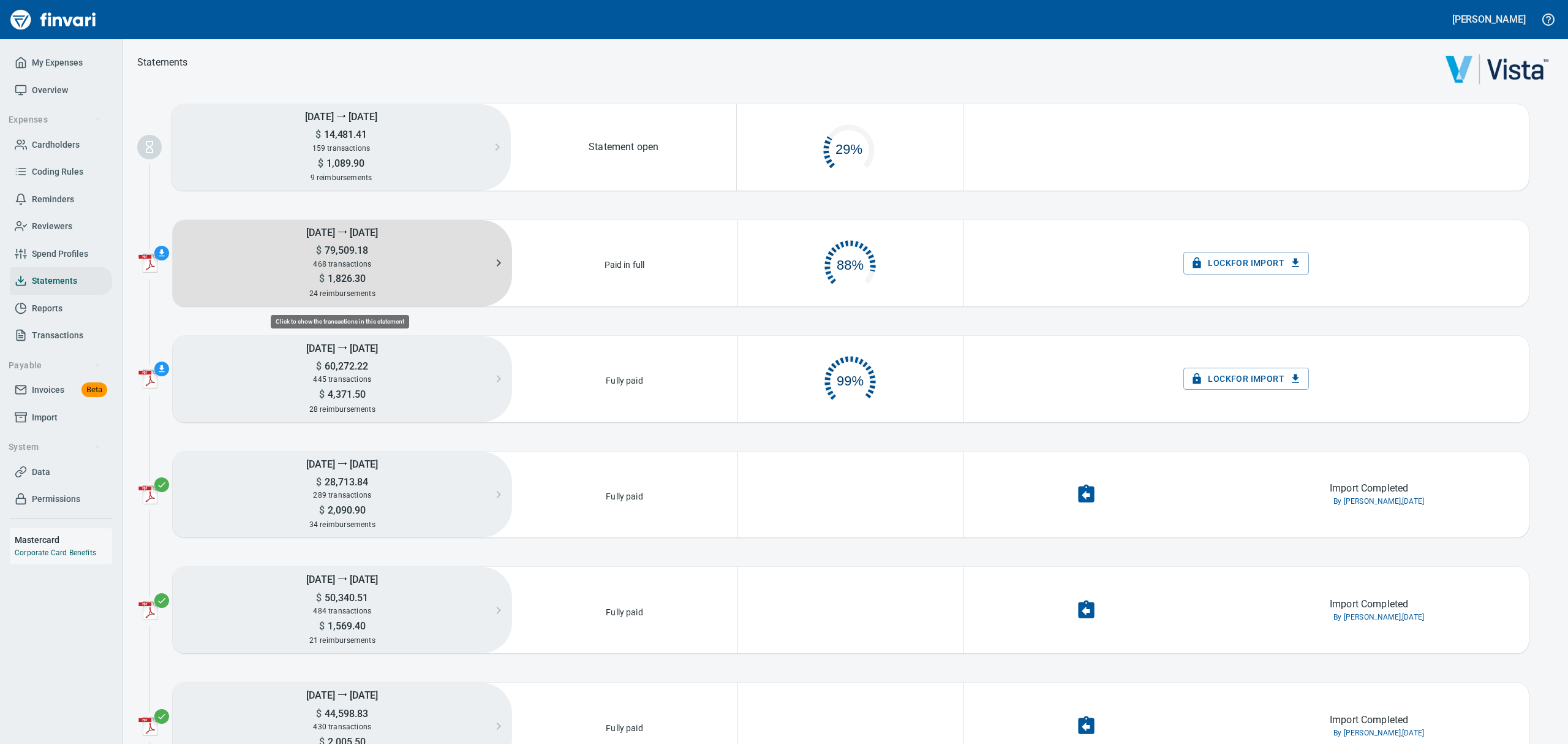
scroll to position [57, 209]
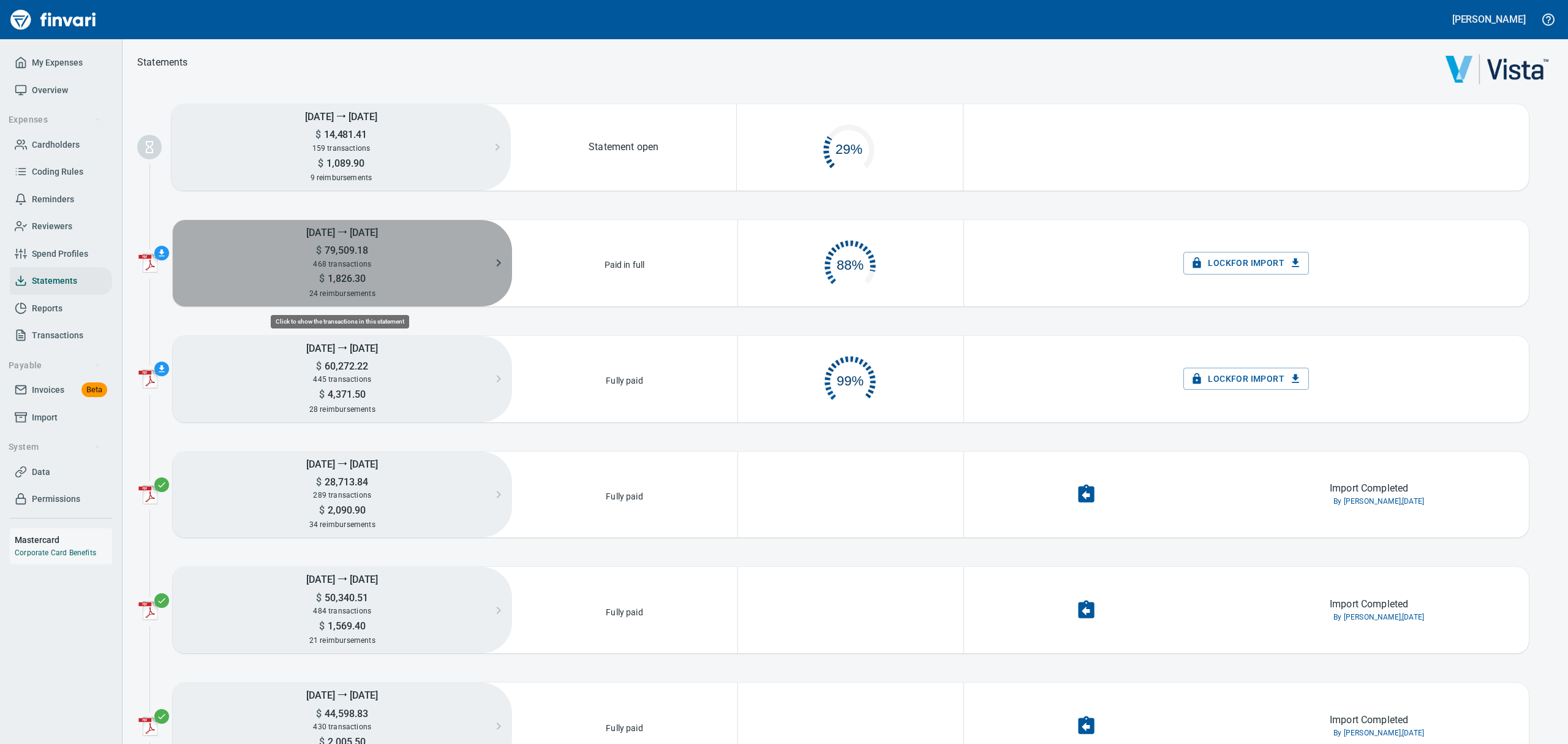
click at [373, 244] on h5 "$ 79,509.18" at bounding box center [342, 250] width 339 height 13
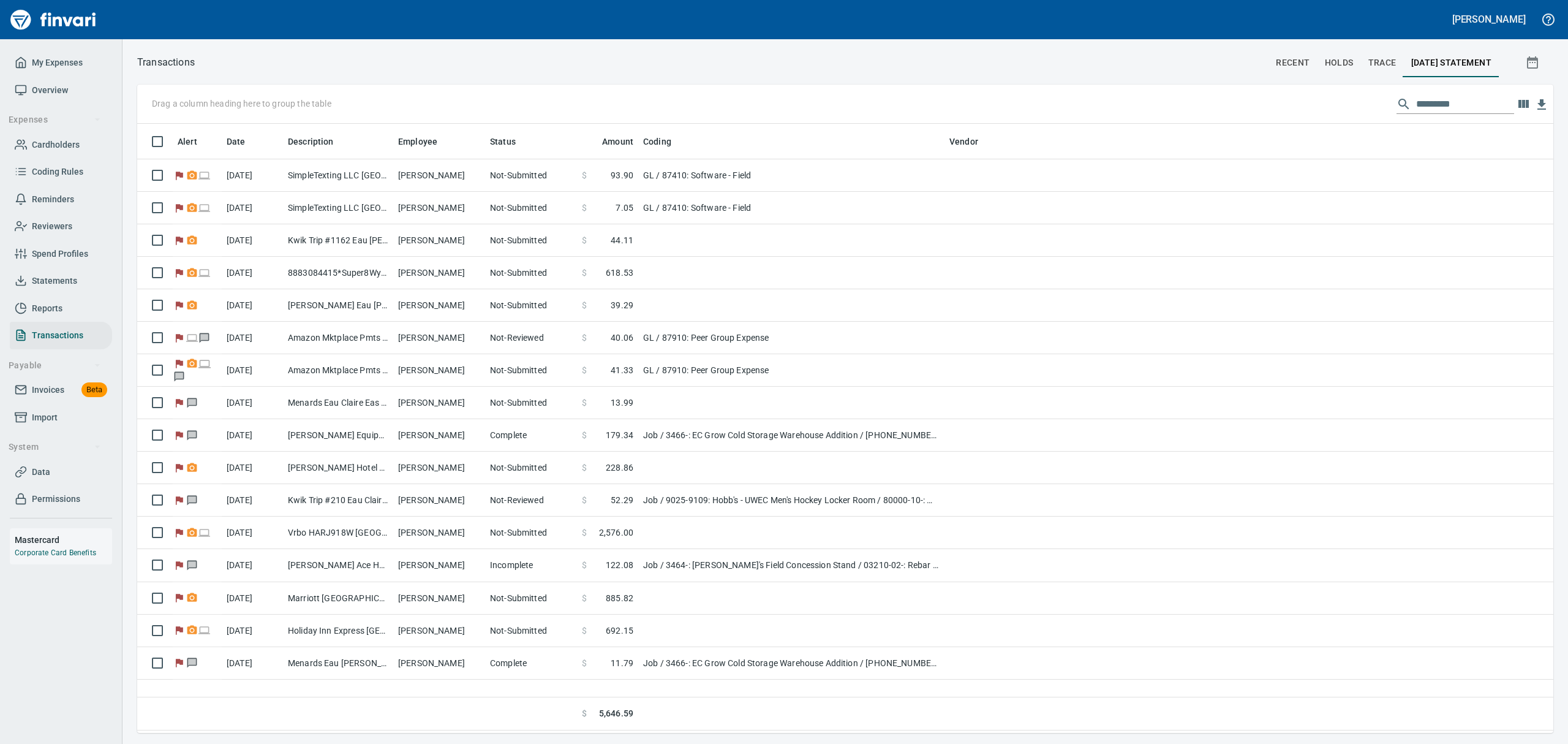
scroll to position [1, 1]
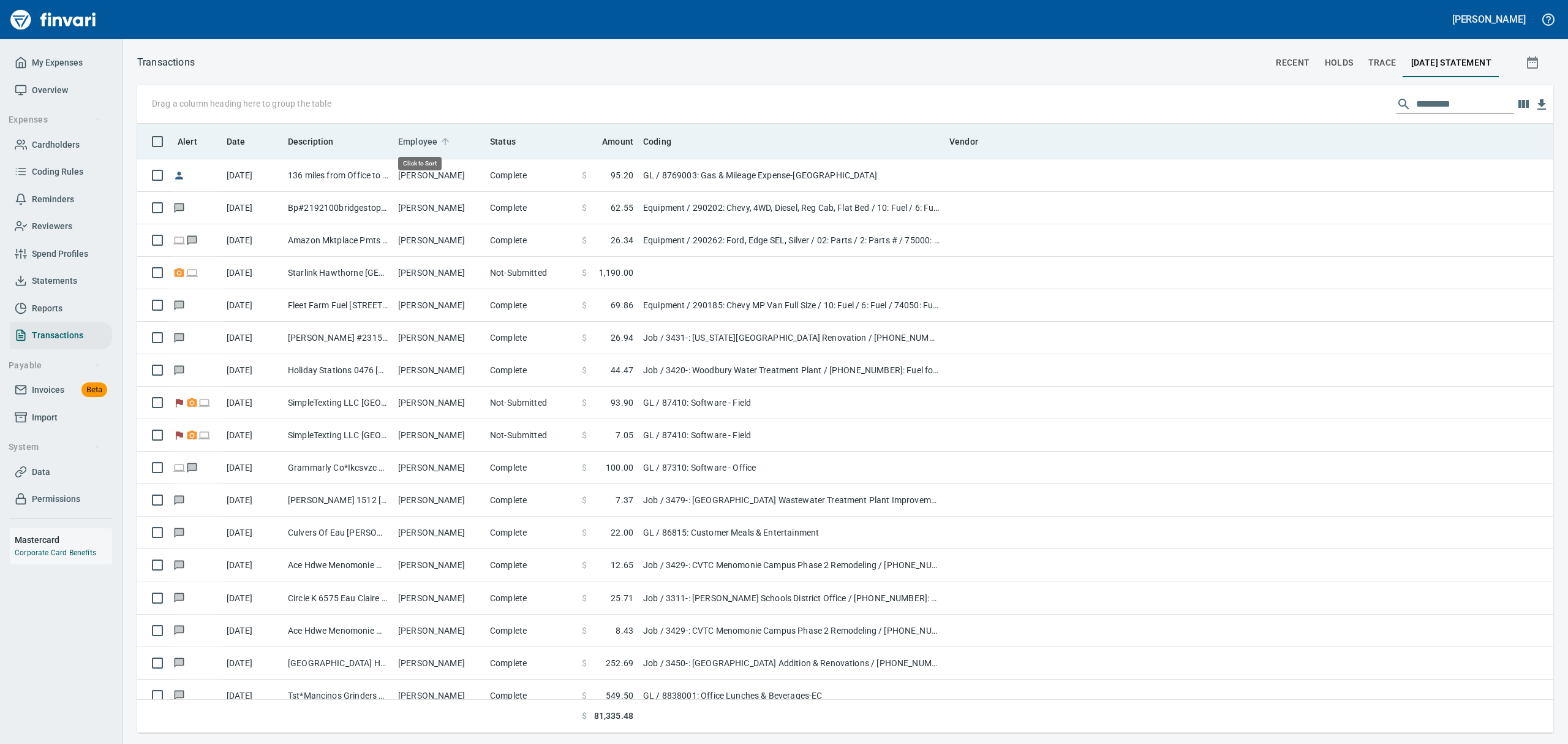
click at [435, 138] on span "Employee" at bounding box center [418, 141] width 39 height 15
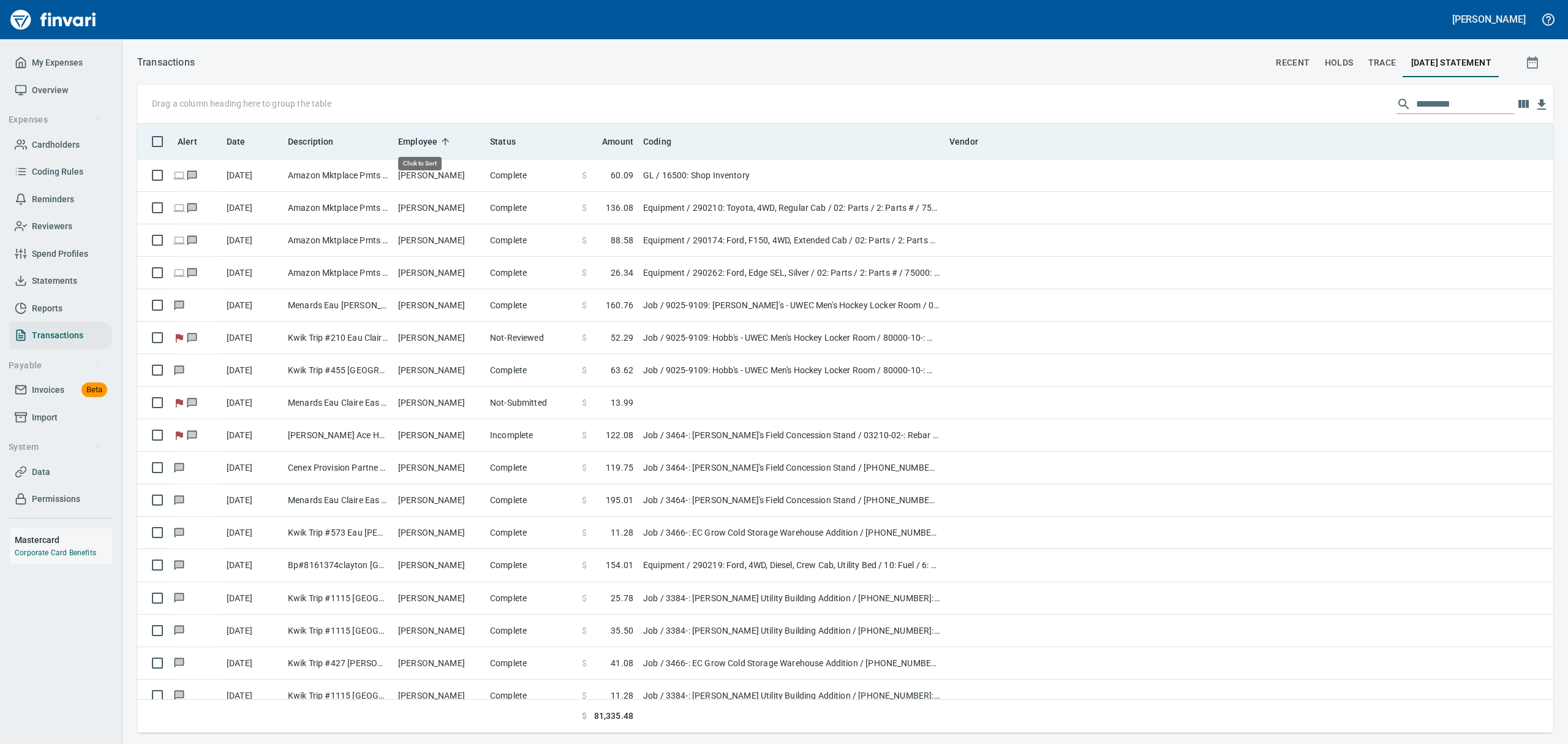
scroll to position [596, 1388]
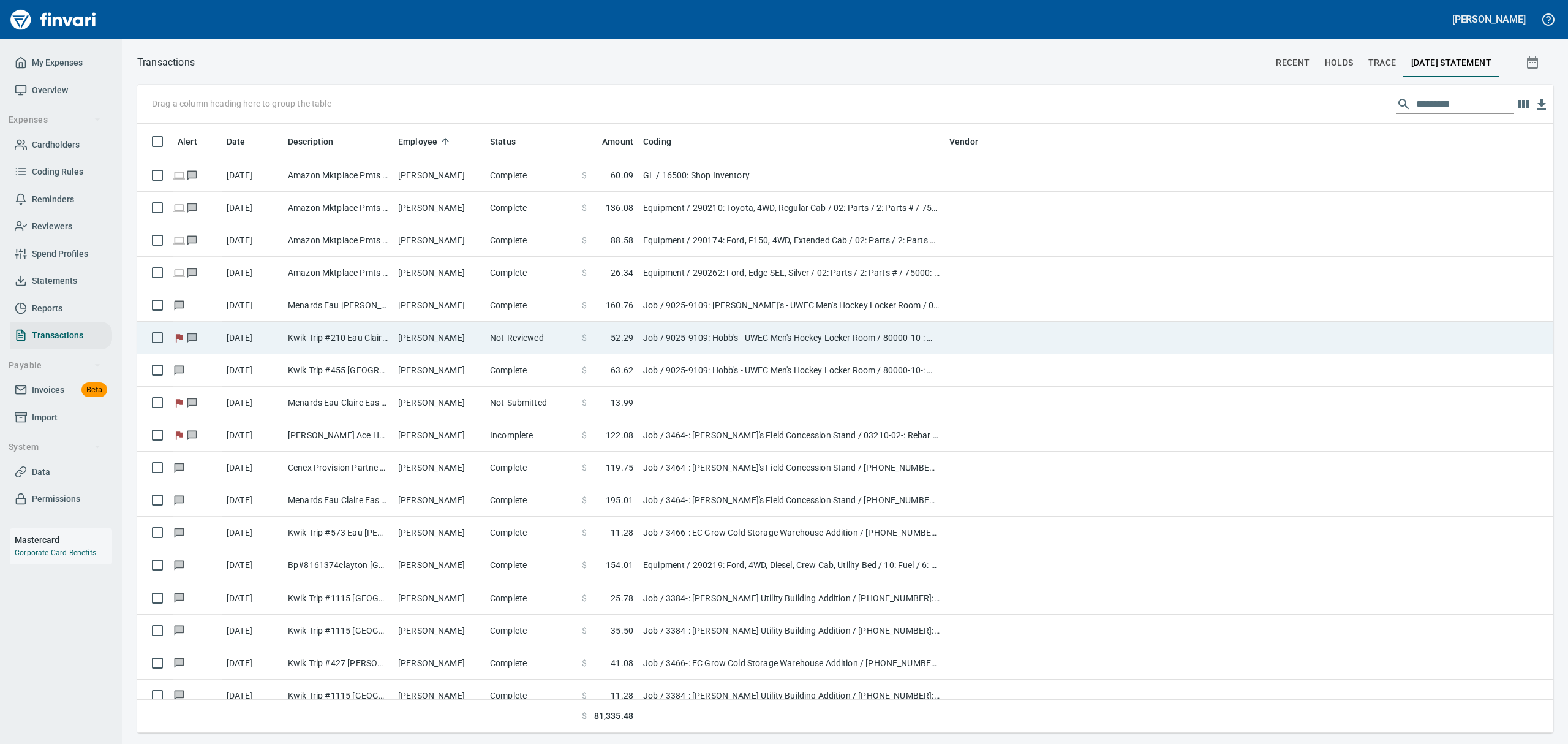
click at [392, 336] on td "Kwik Trip #210 Eau Claire WI" at bounding box center [338, 338] width 110 height 32
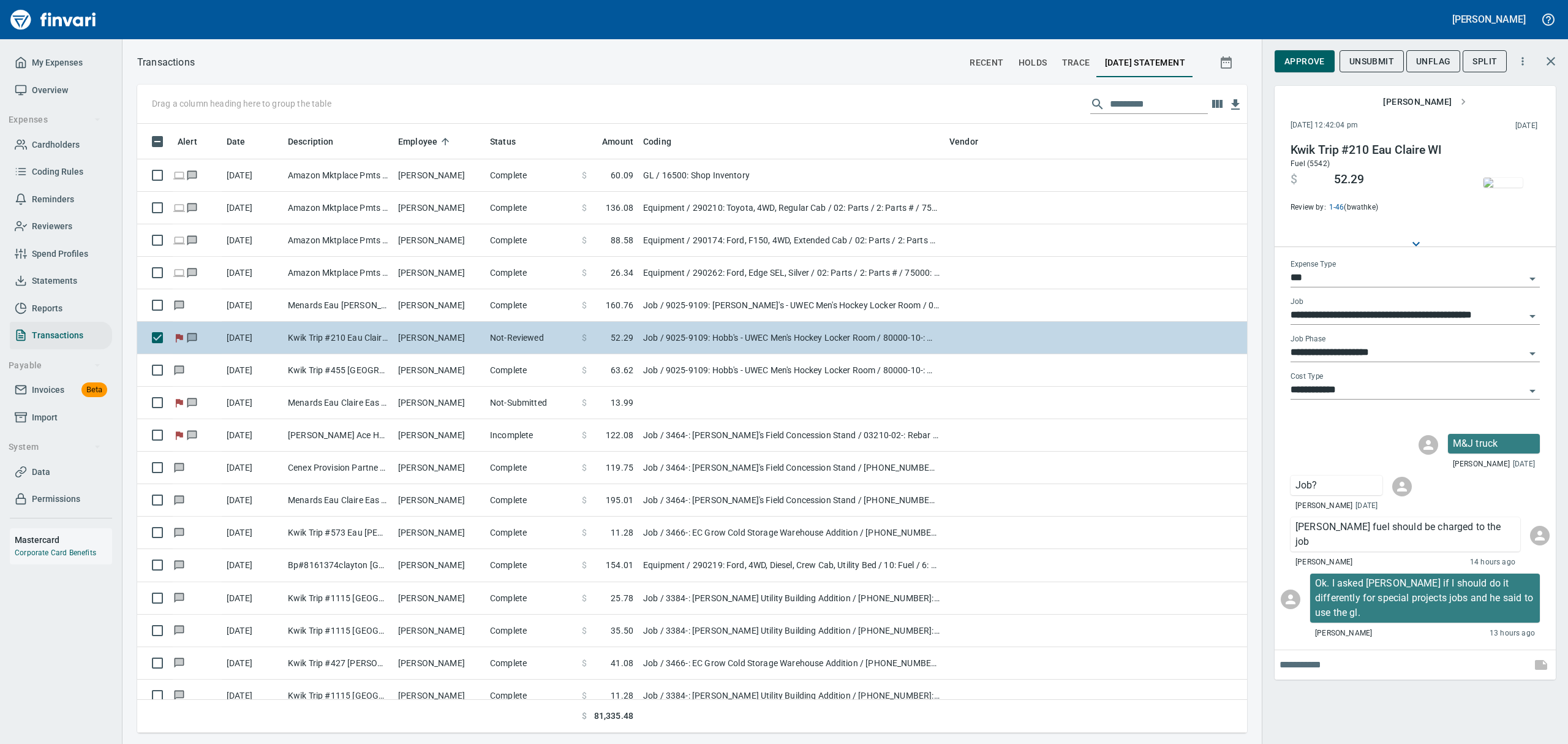
scroll to position [596, 1082]
click at [392, 336] on td "Kwik Trip #210 Eau Claire WI" at bounding box center [338, 338] width 110 height 32
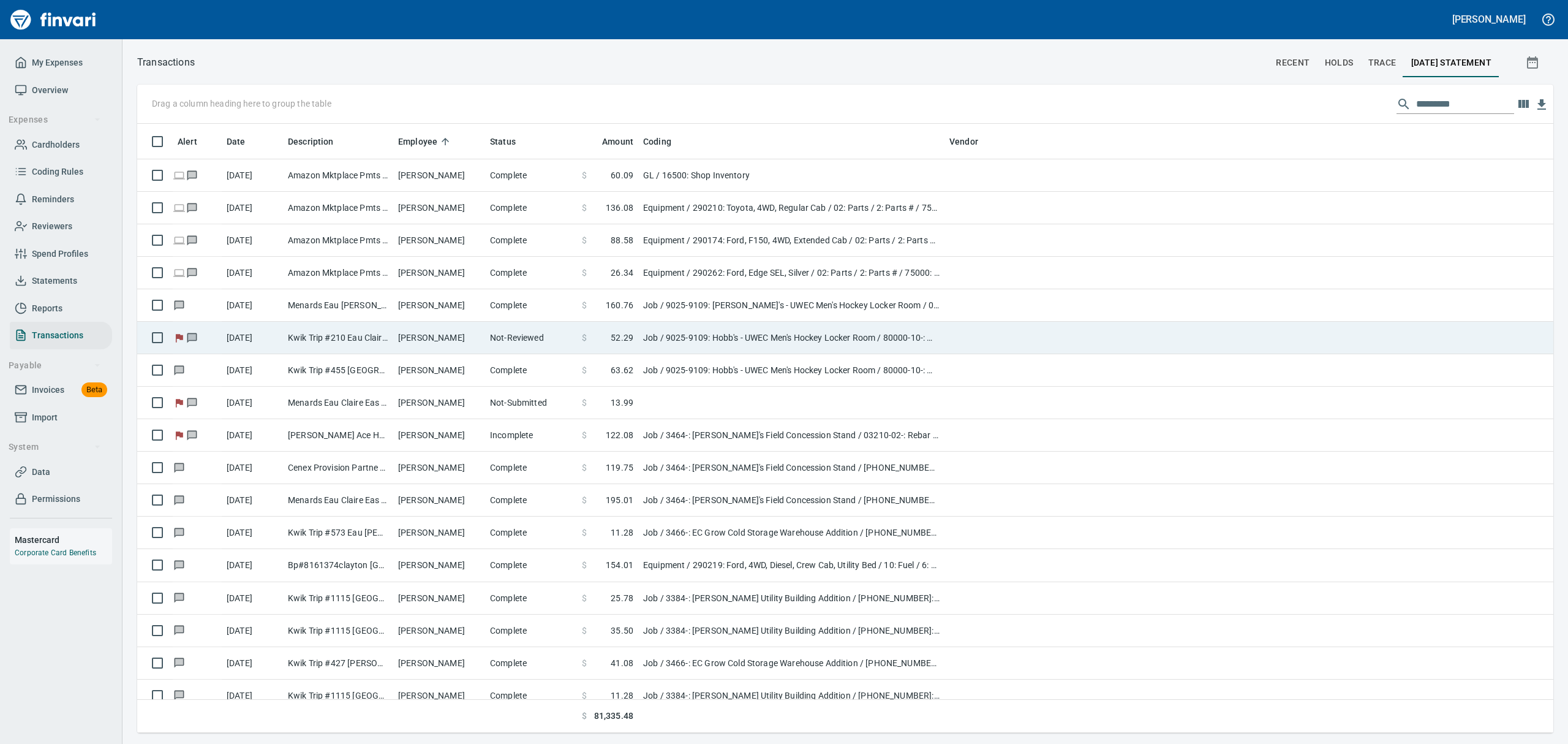
scroll to position [1, 1]
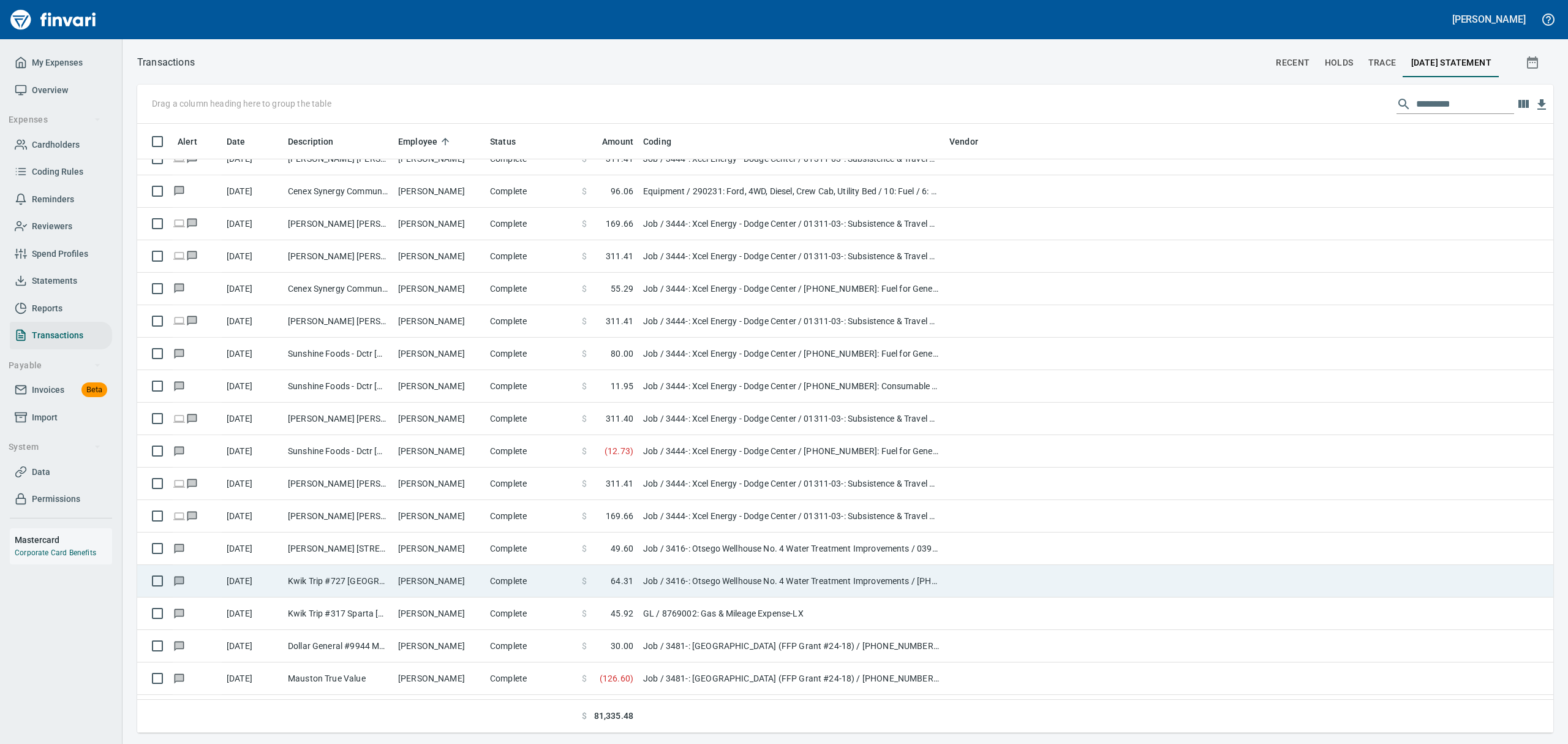
click at [381, 577] on td "Kwik Trip #727 [GEOGRAPHIC_DATA]" at bounding box center [338, 581] width 110 height 32
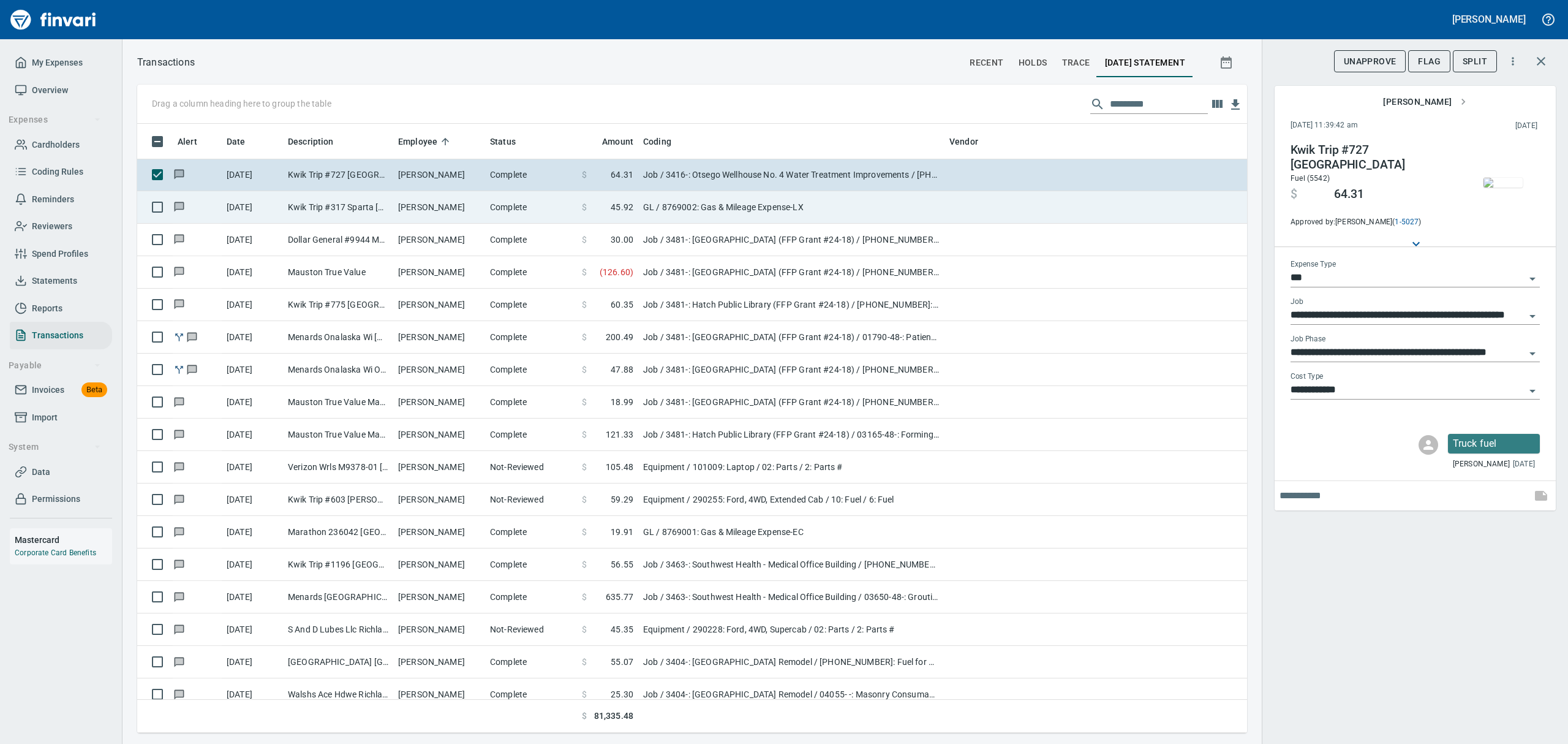
click at [427, 197] on td "[PERSON_NAME]" at bounding box center [439, 207] width 92 height 32
type input "**"
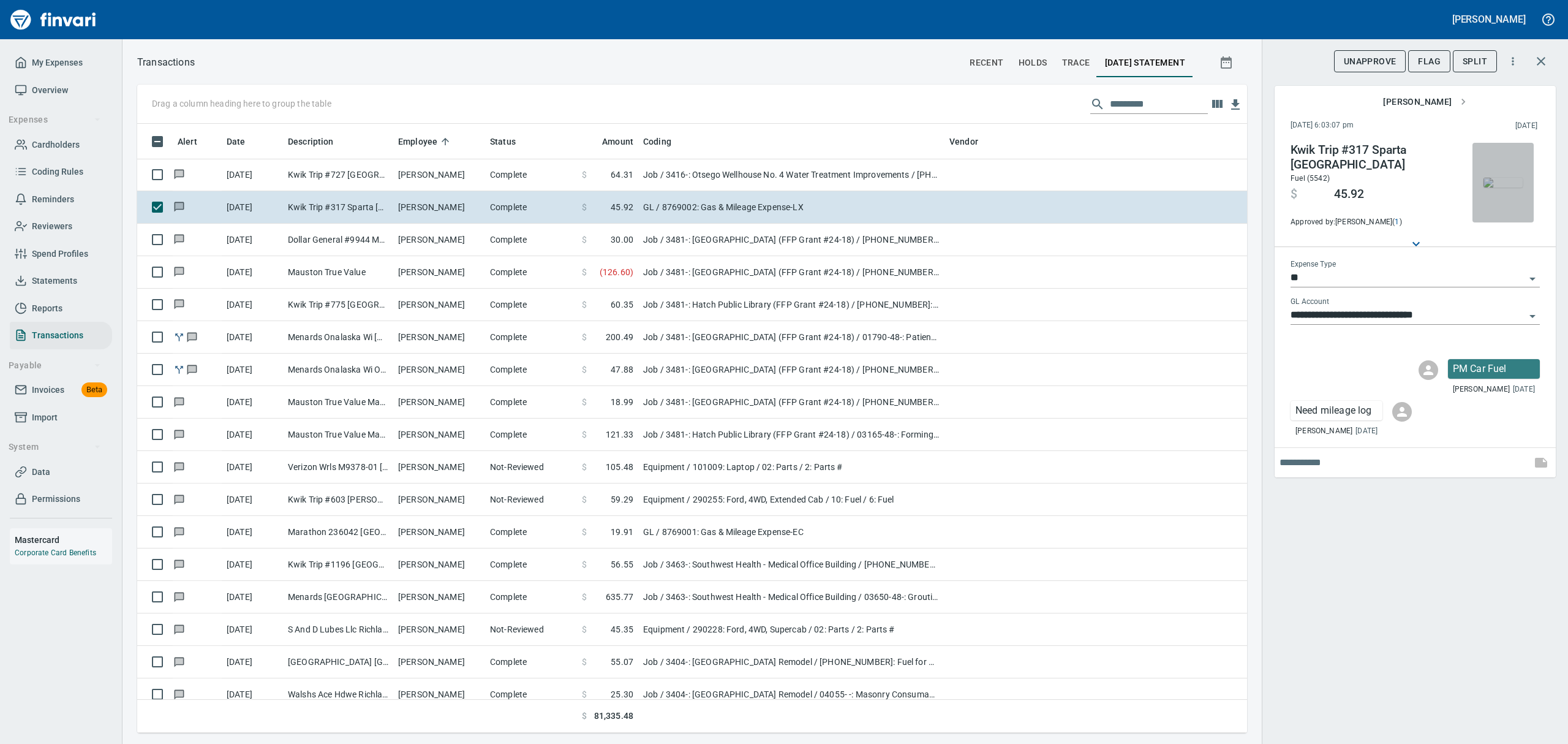
click at [1498, 187] on img "button" at bounding box center [1503, 182] width 39 height 10
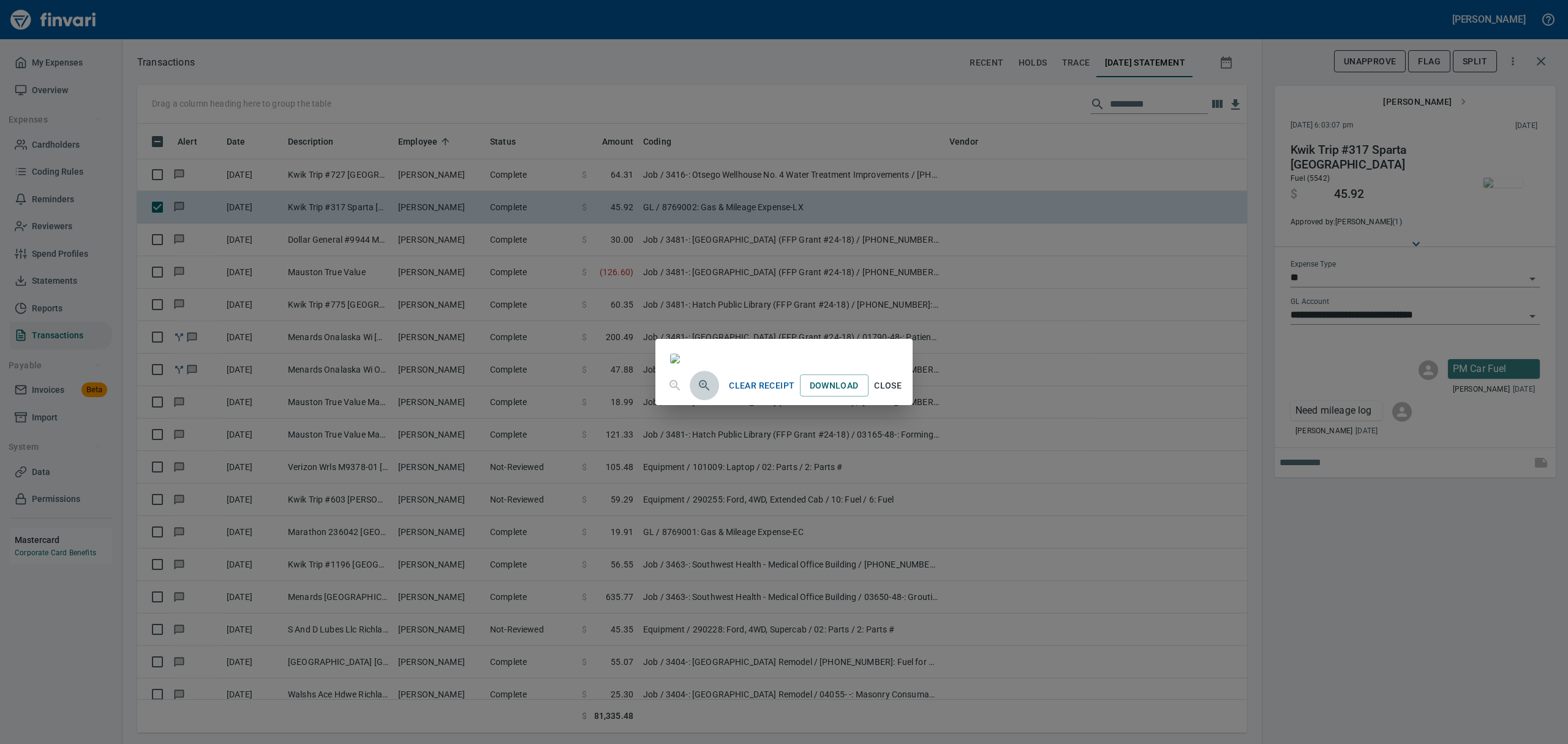
click at [701, 385] on icon "button" at bounding box center [703, 384] width 3 height 3
drag, startPoint x: 1029, startPoint y: 571, endPoint x: 1064, endPoint y: 583, distance: 37.0
click at [903, 394] on span "Close" at bounding box center [888, 387] width 29 height 15
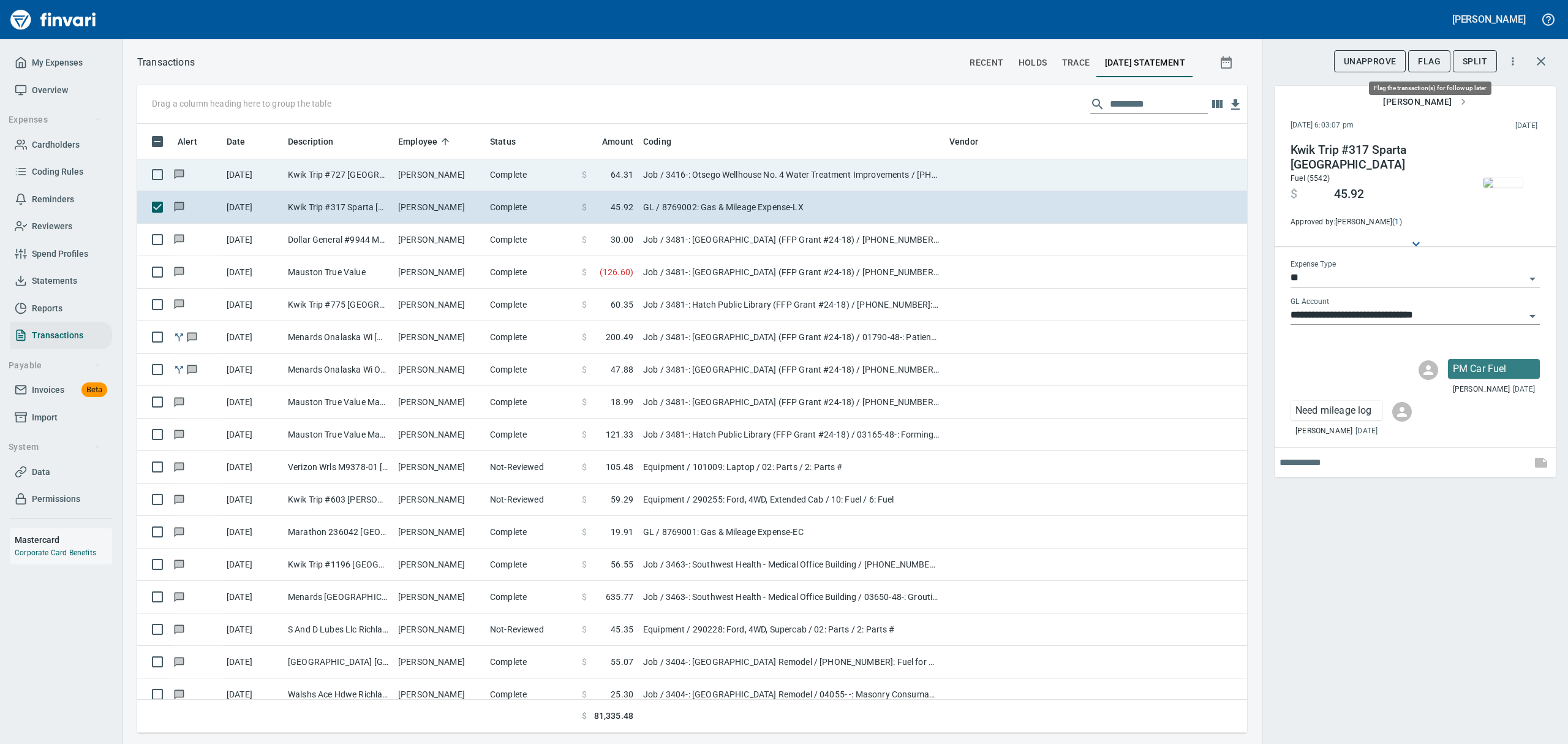
scroll to position [596, 1082]
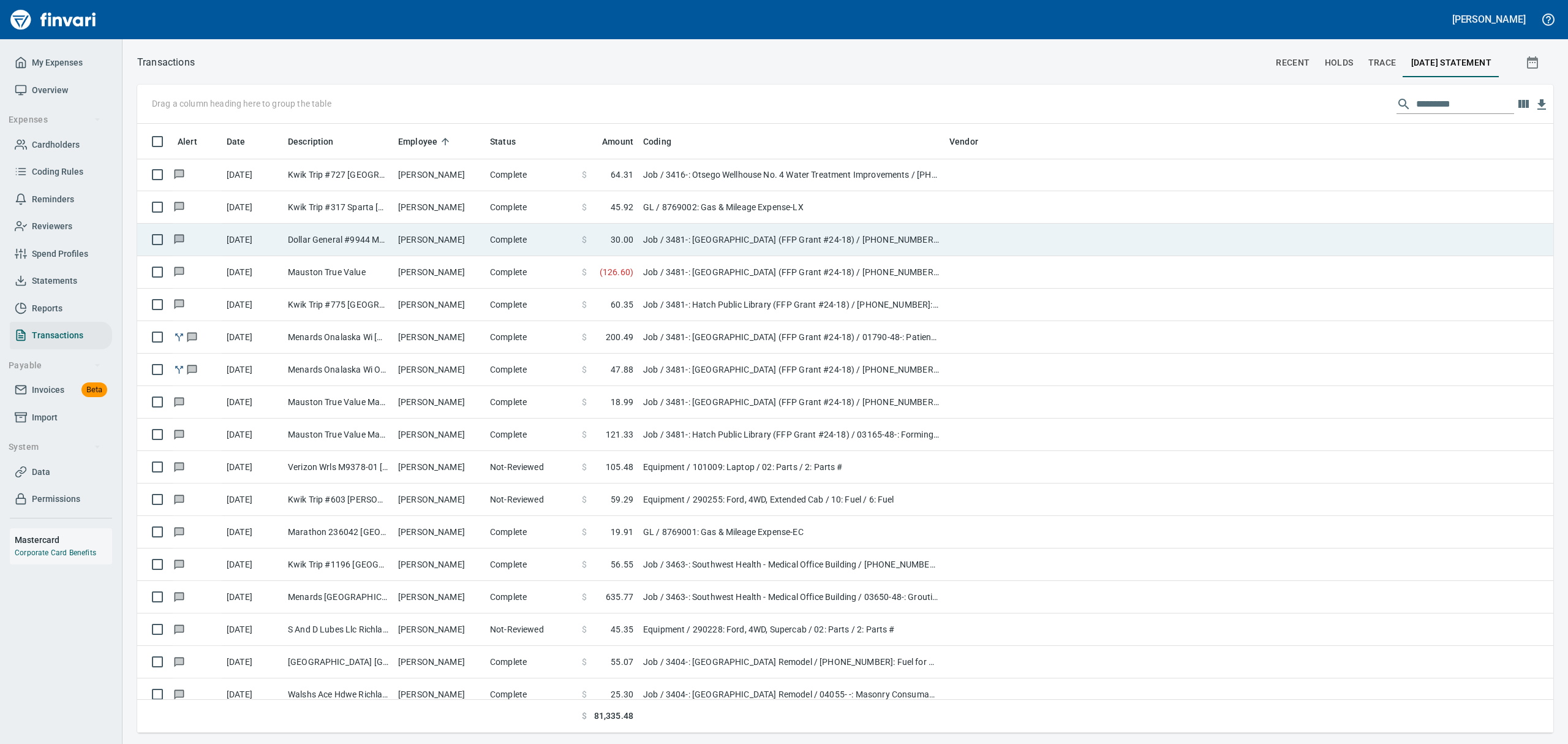
scroll to position [1, 1]
click at [333, 239] on td "Dollar General #9944 Mauston [GEOGRAPHIC_DATA]" at bounding box center [338, 240] width 110 height 32
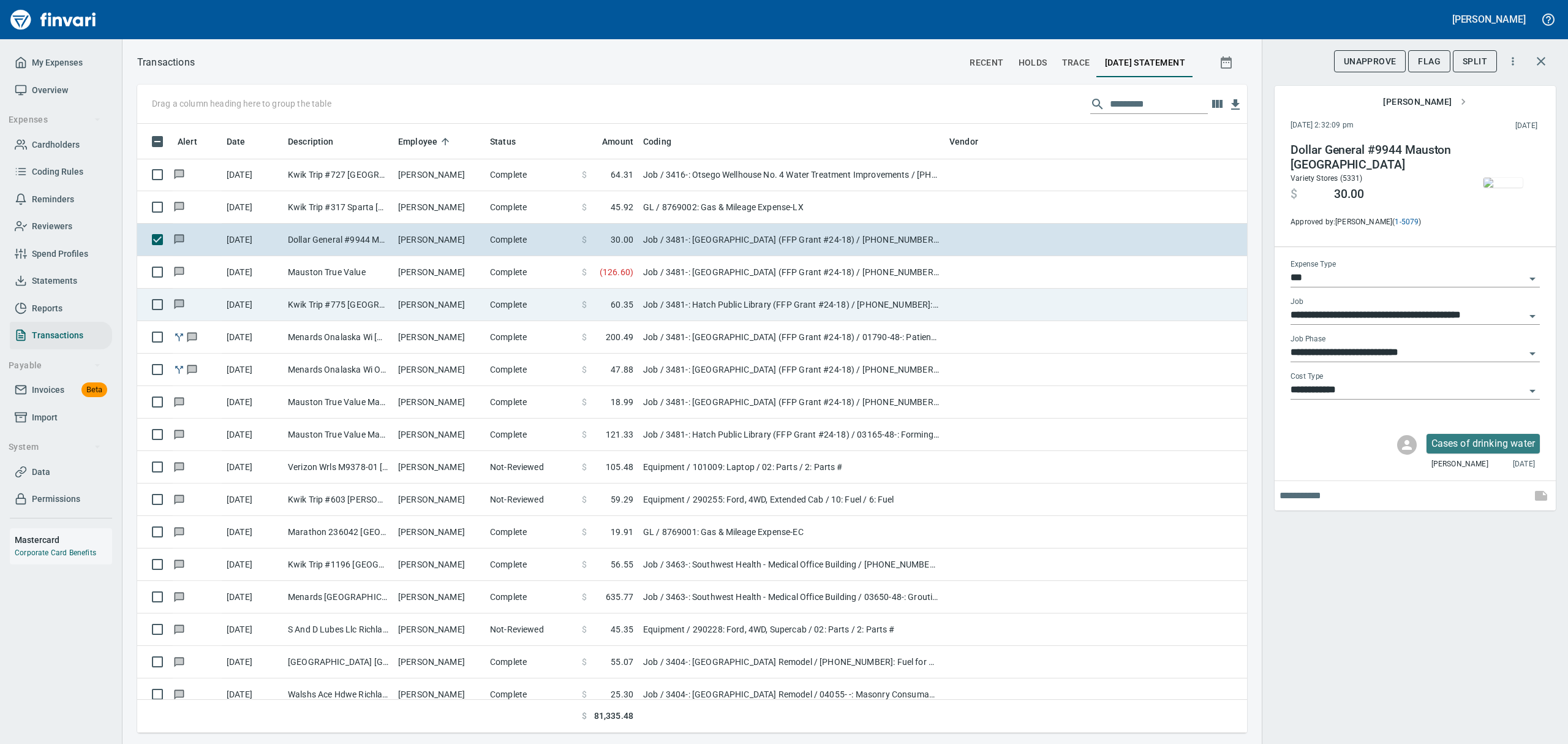
scroll to position [596, 1082]
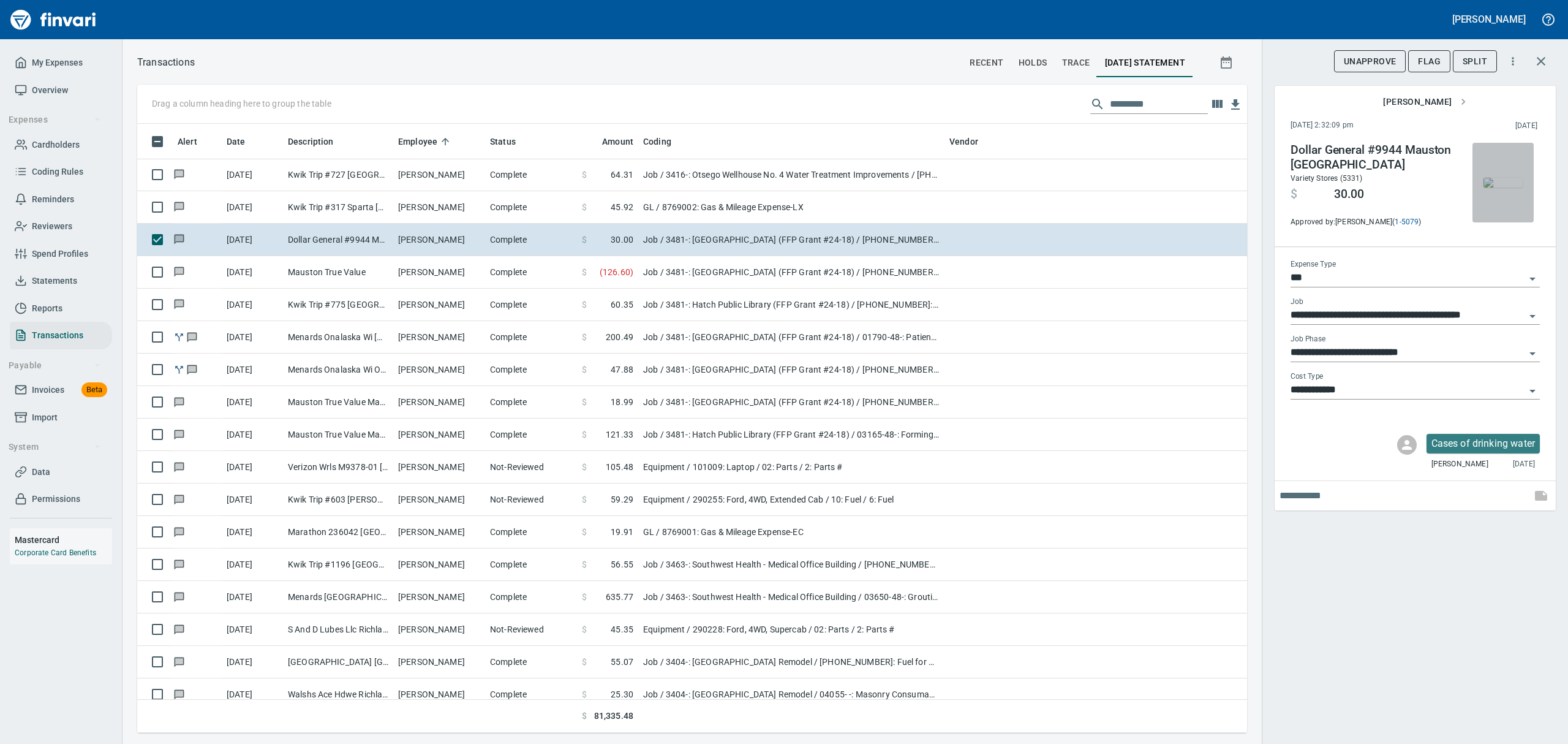
click at [1498, 177] on img "button" at bounding box center [1503, 182] width 39 height 10
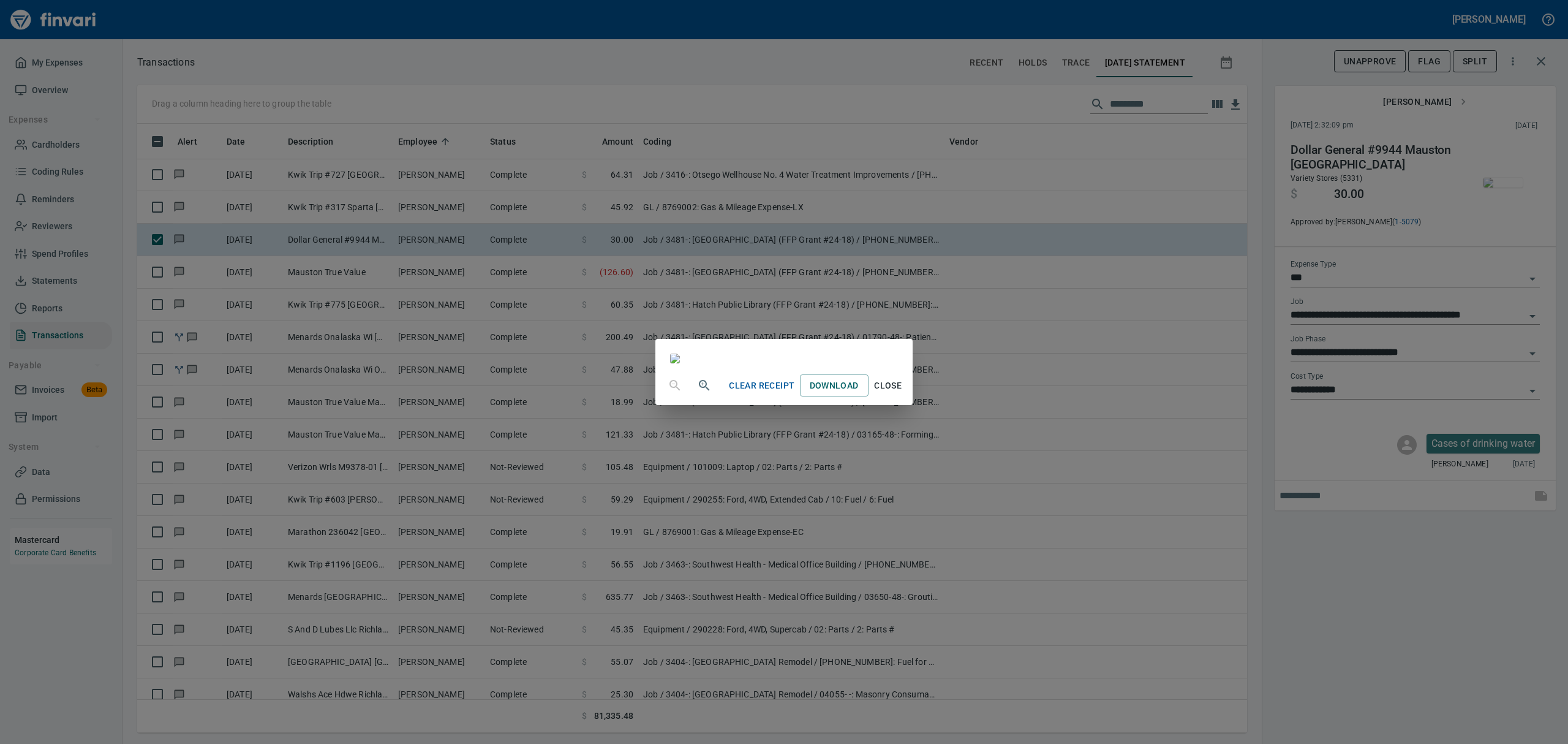
click at [903, 393] on span "Close" at bounding box center [888, 385] width 29 height 15
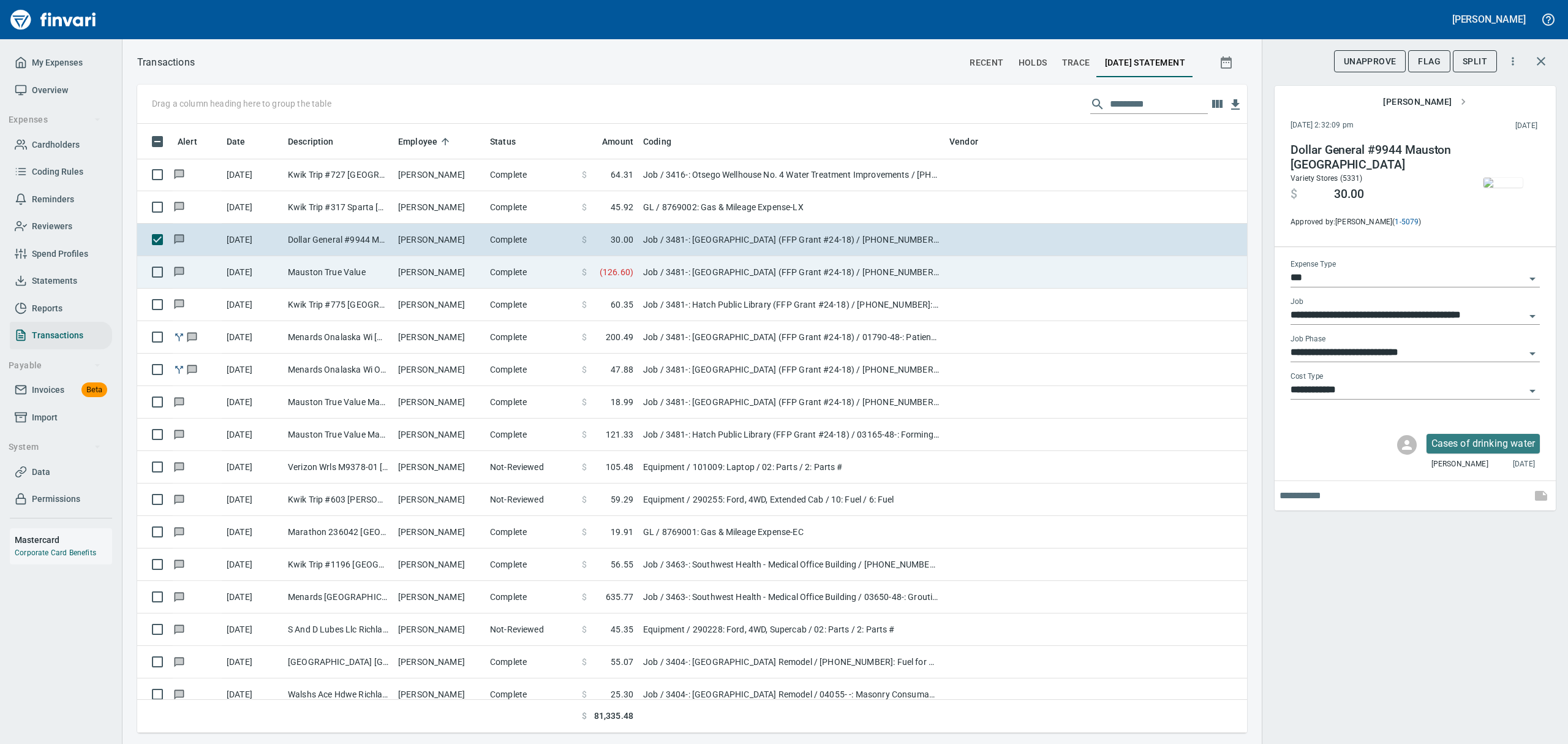
click at [383, 275] on td "Mauston True Value" at bounding box center [338, 272] width 110 height 32
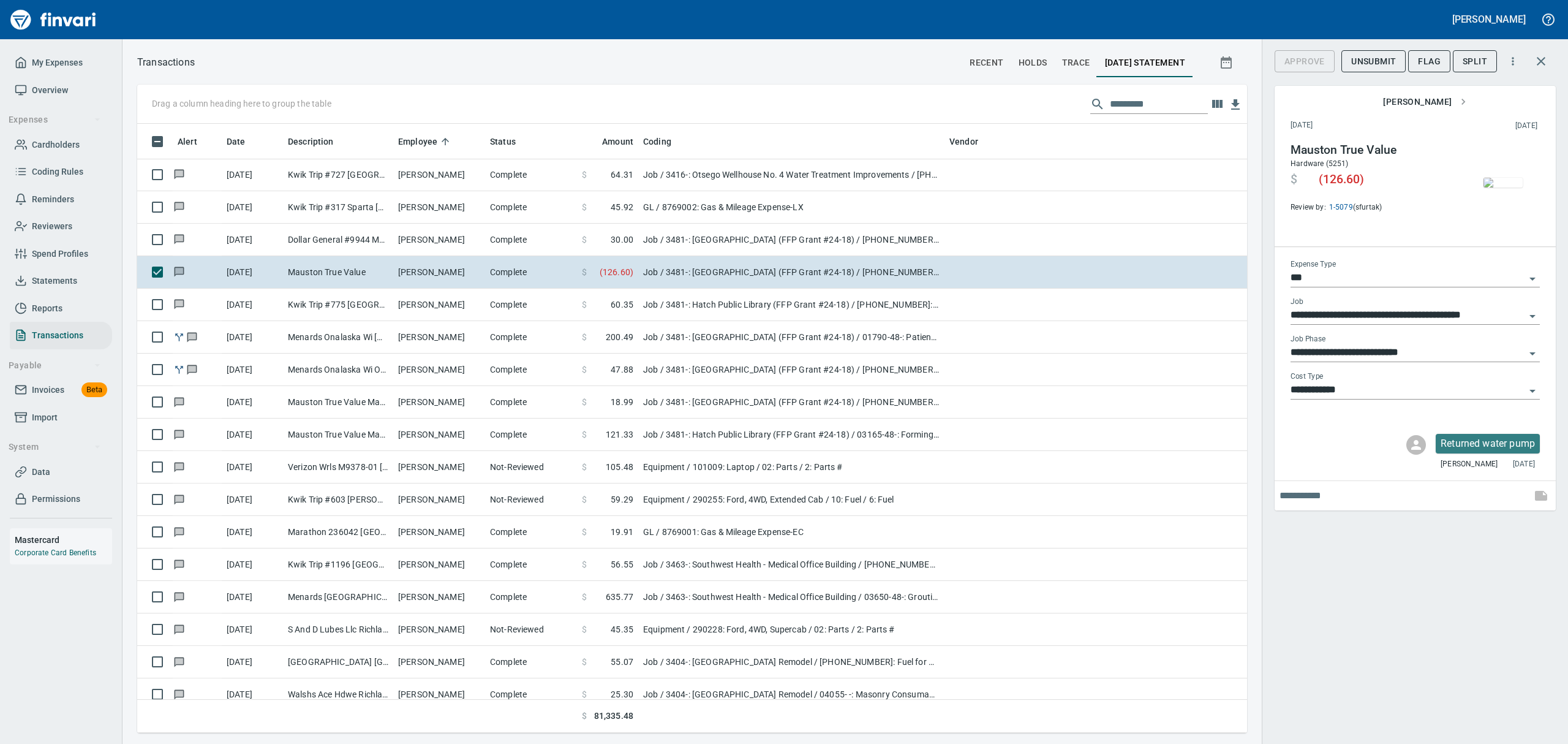
click at [1491, 187] on img "button" at bounding box center [1503, 182] width 39 height 10
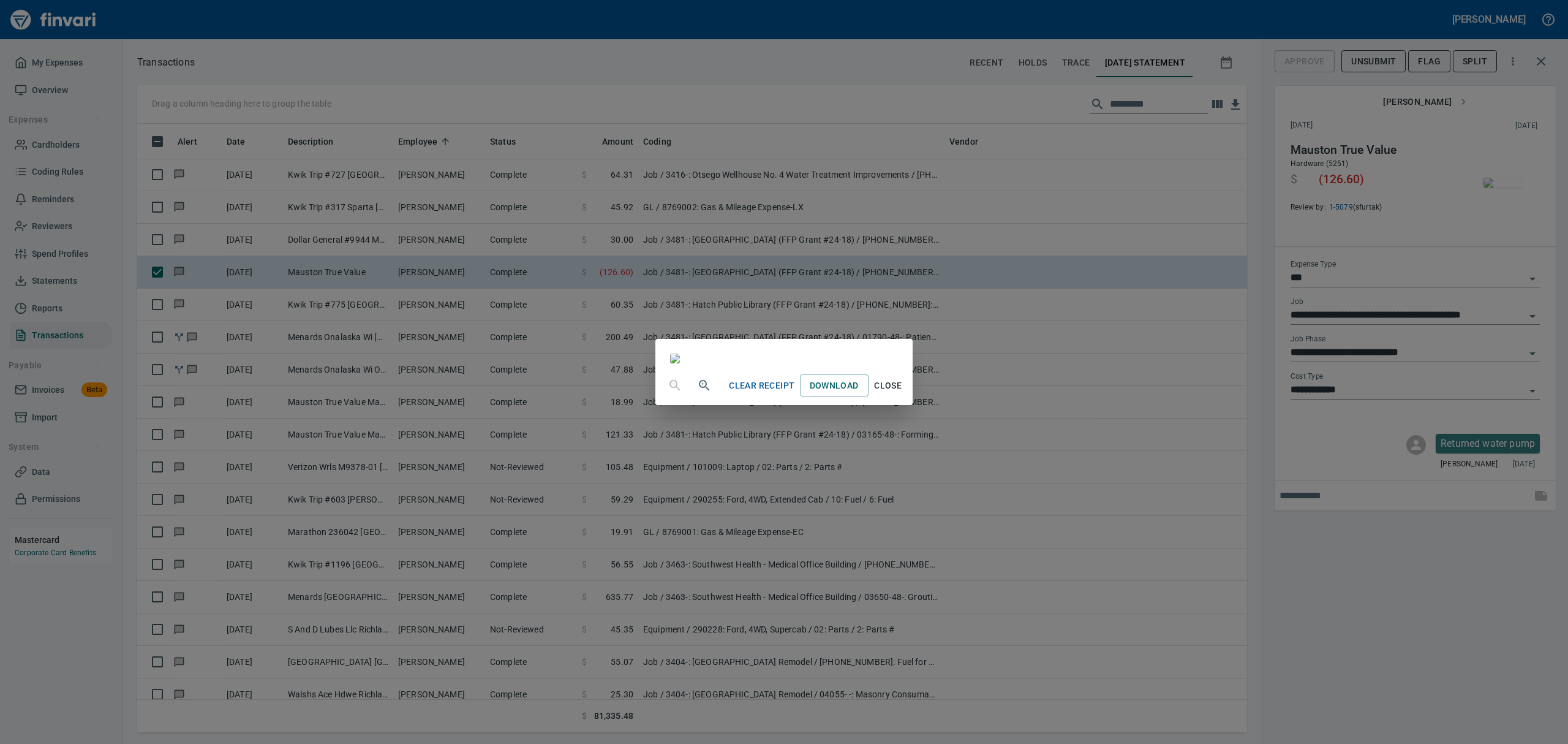
click at [903, 393] on span "Close" at bounding box center [888, 385] width 29 height 15
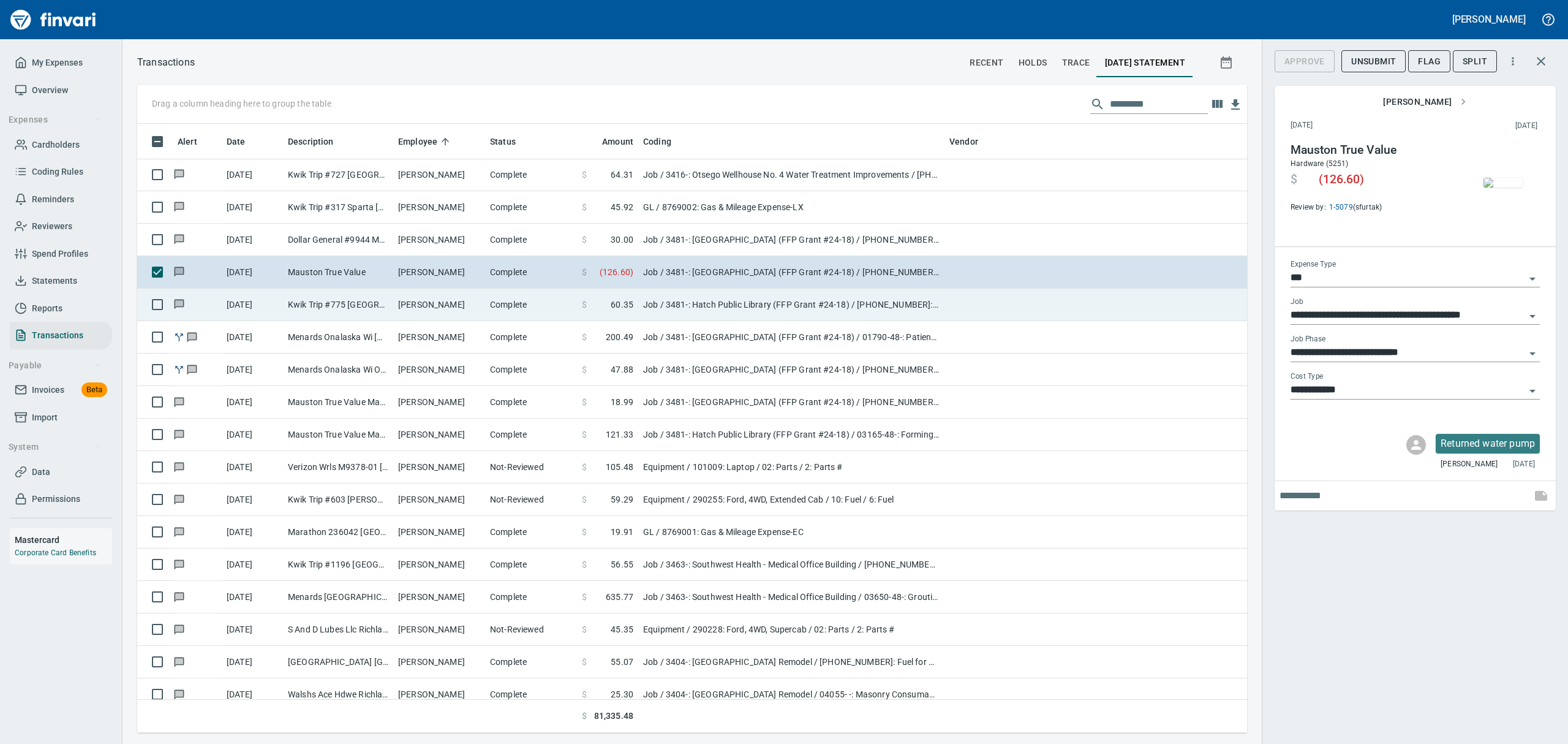
click at [385, 306] on td "Kwik Trip #775 [GEOGRAPHIC_DATA] [GEOGRAPHIC_DATA]" at bounding box center [338, 305] width 110 height 32
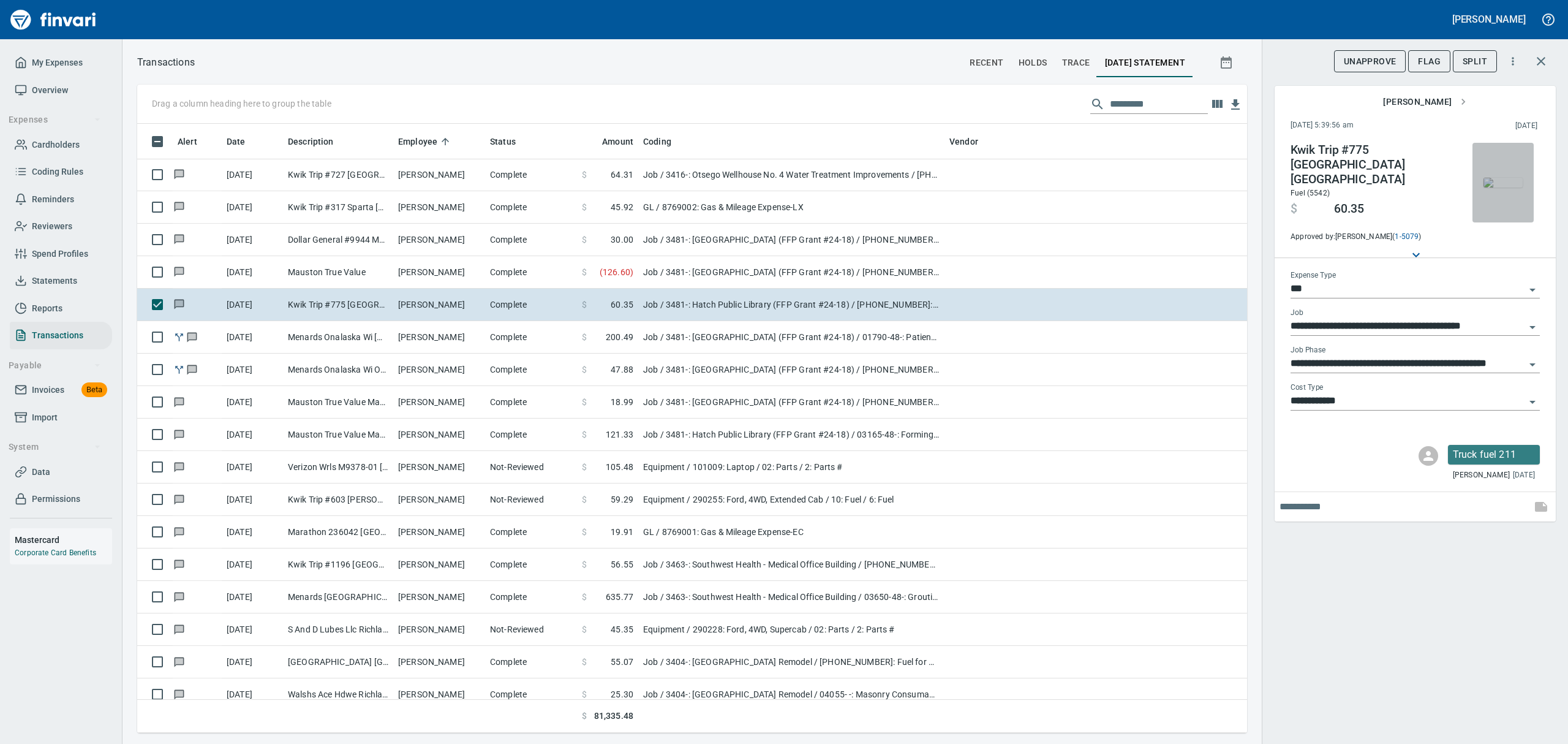
click at [1503, 177] on img "button" at bounding box center [1503, 182] width 39 height 10
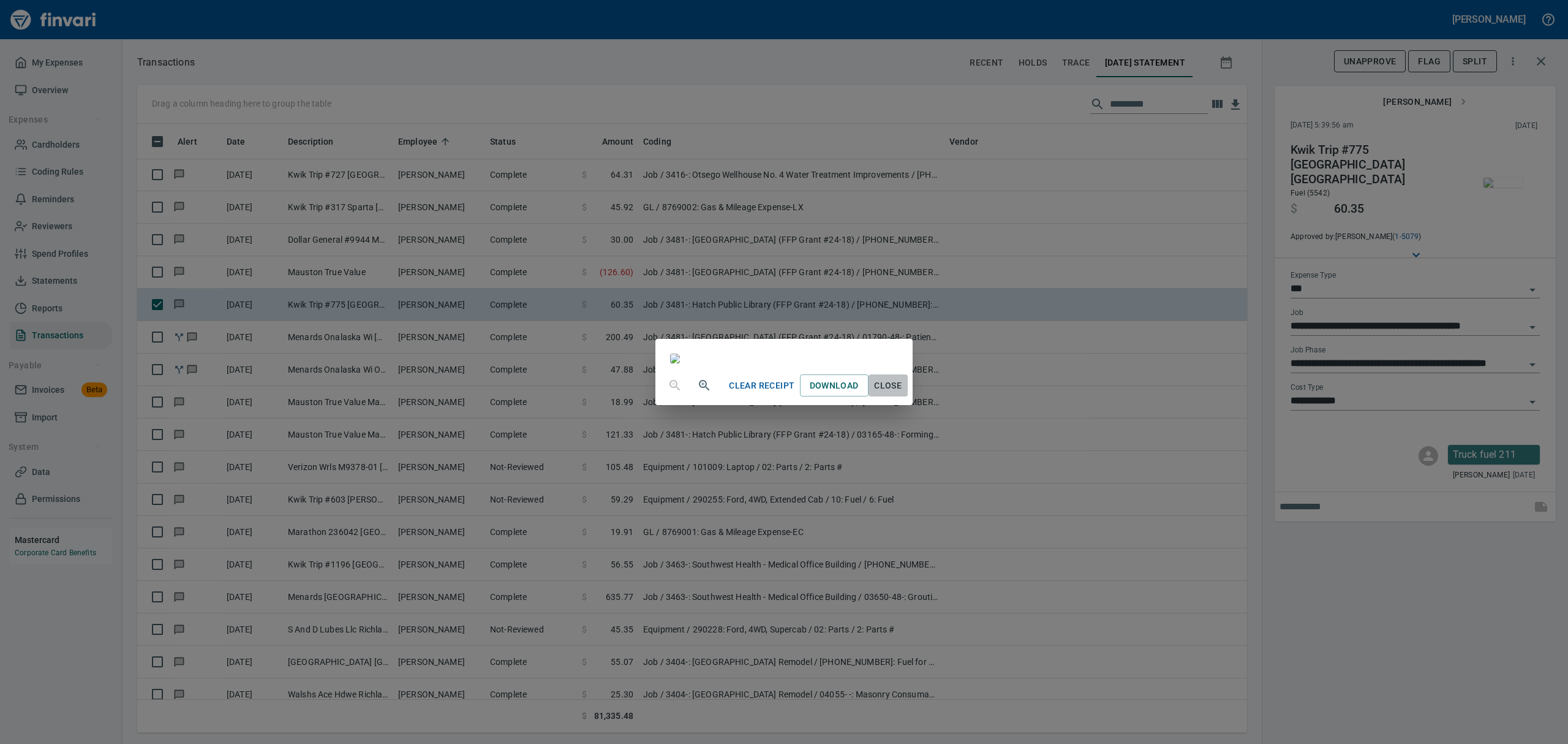
click at [903, 393] on span "Close" at bounding box center [888, 385] width 29 height 15
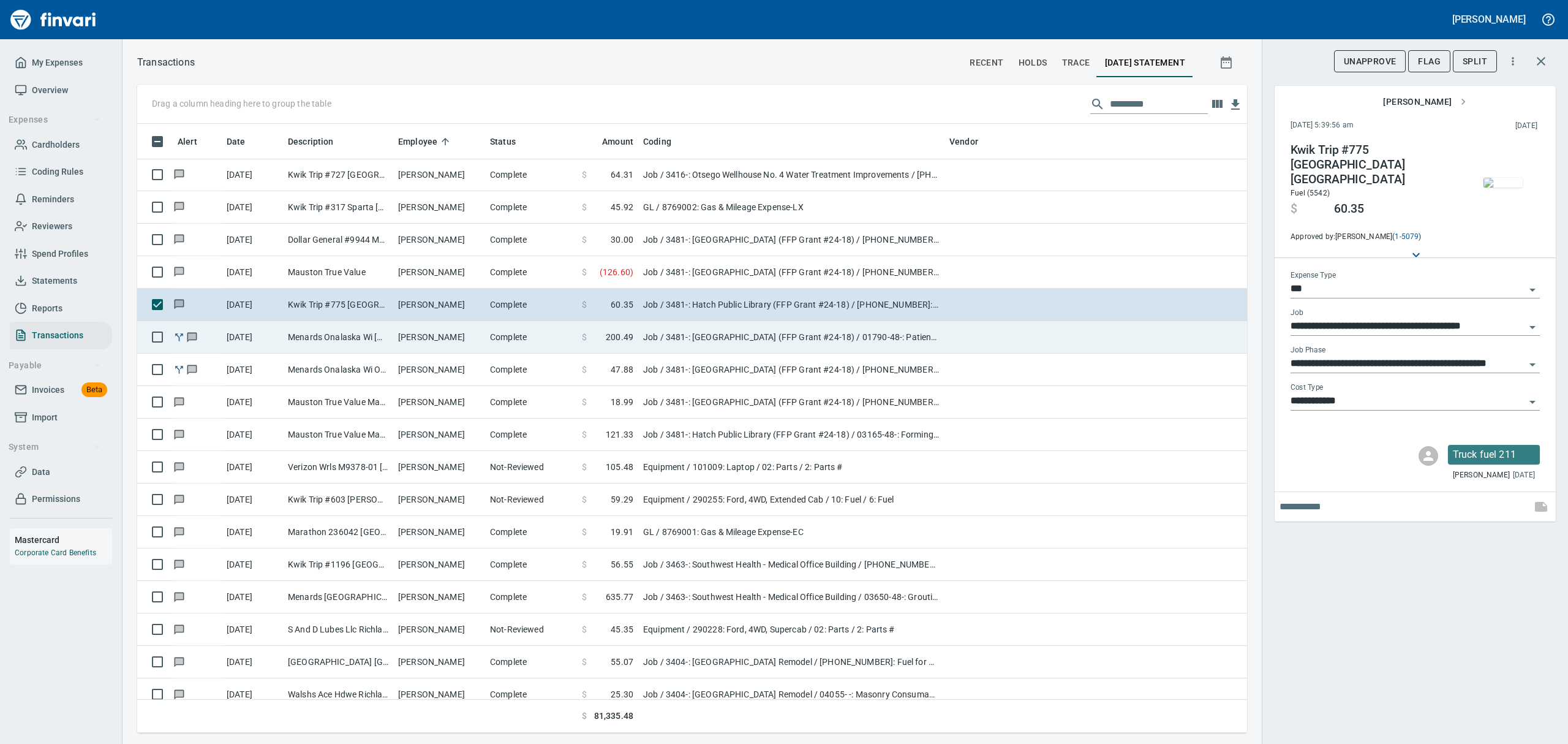
click at [410, 332] on td "[PERSON_NAME]" at bounding box center [439, 337] width 92 height 32
type input "**********"
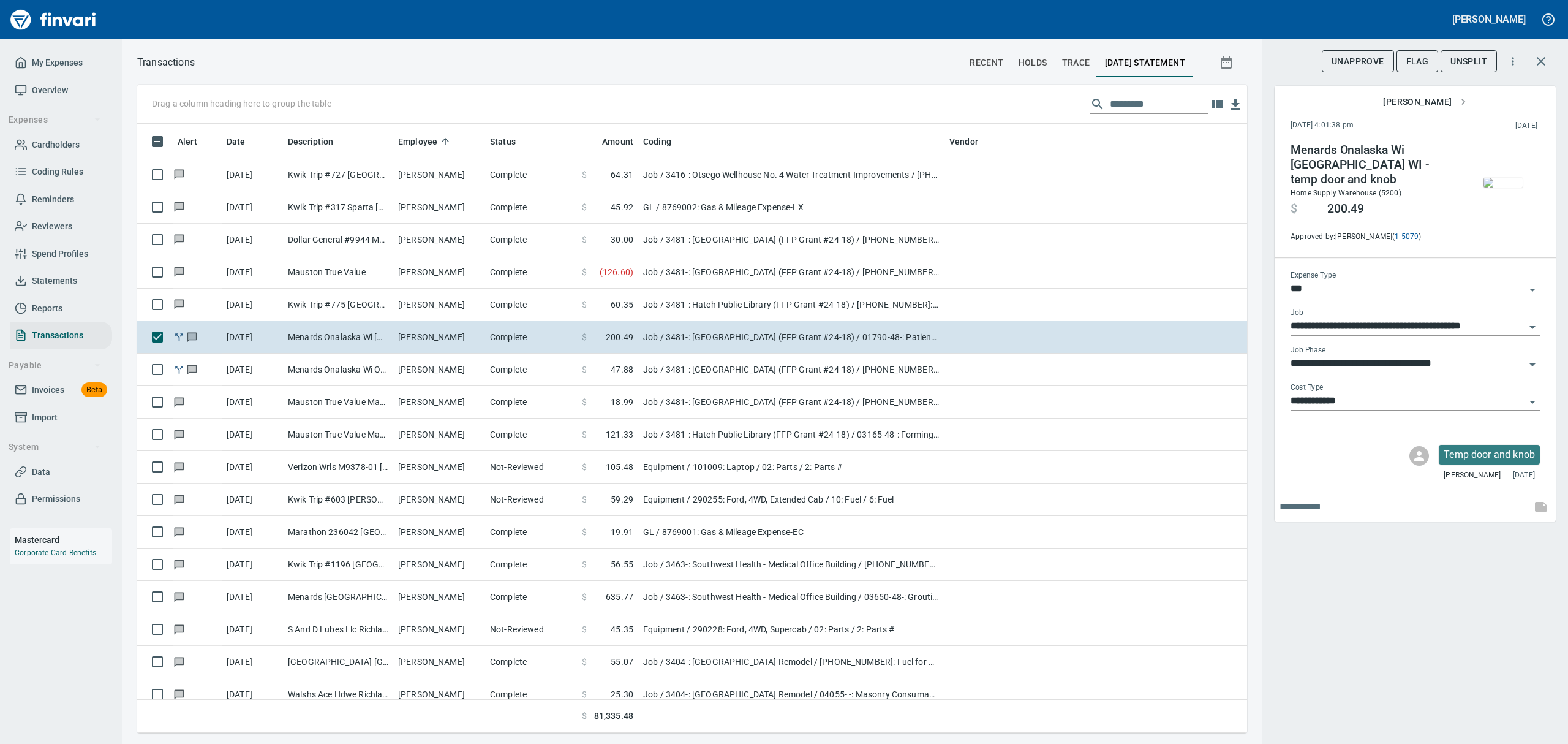
click at [1504, 177] on img "button" at bounding box center [1503, 182] width 39 height 10
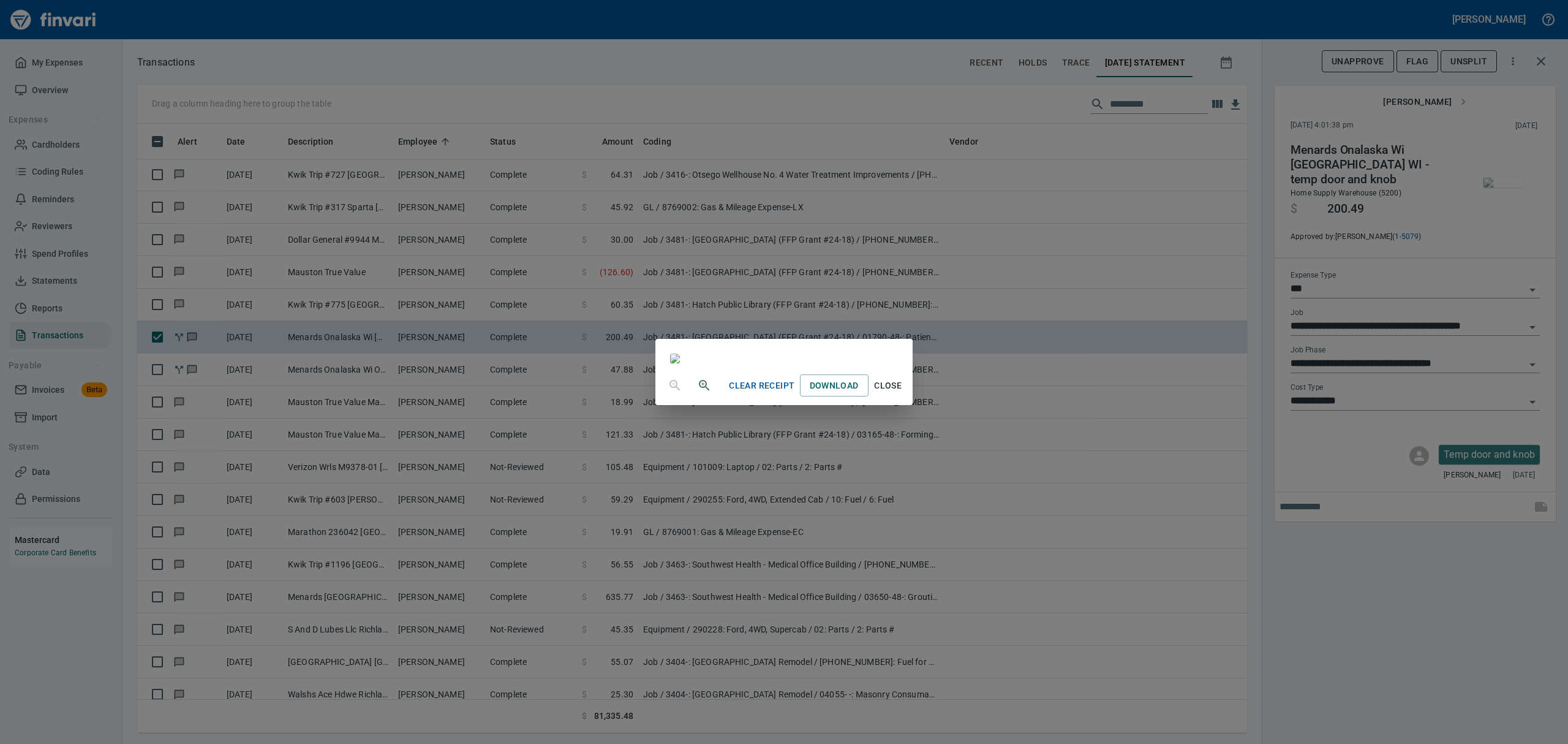
click at [903, 393] on span "Close" at bounding box center [888, 385] width 29 height 15
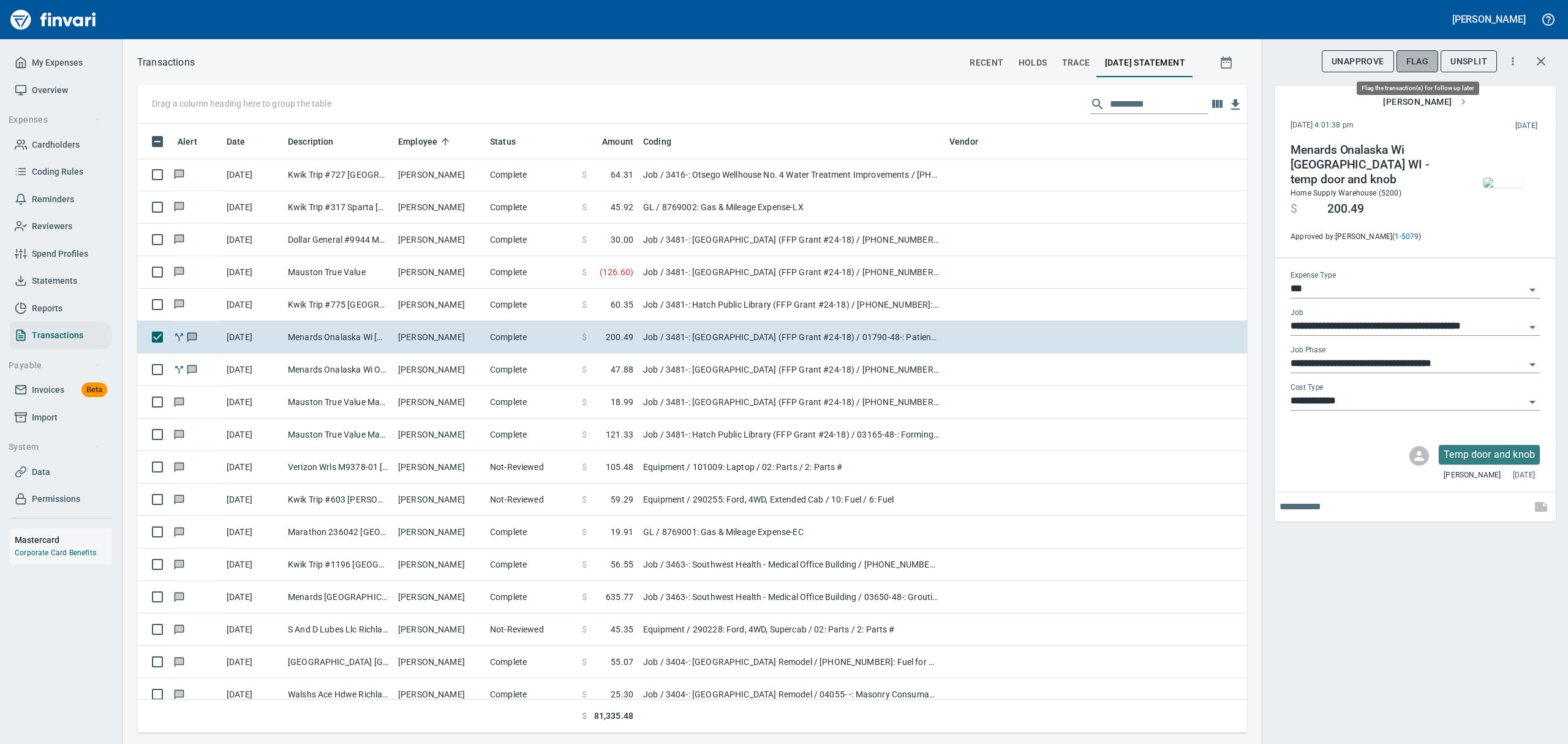
click at [1416, 61] on span "Flag" at bounding box center [1418, 61] width 22 height 15
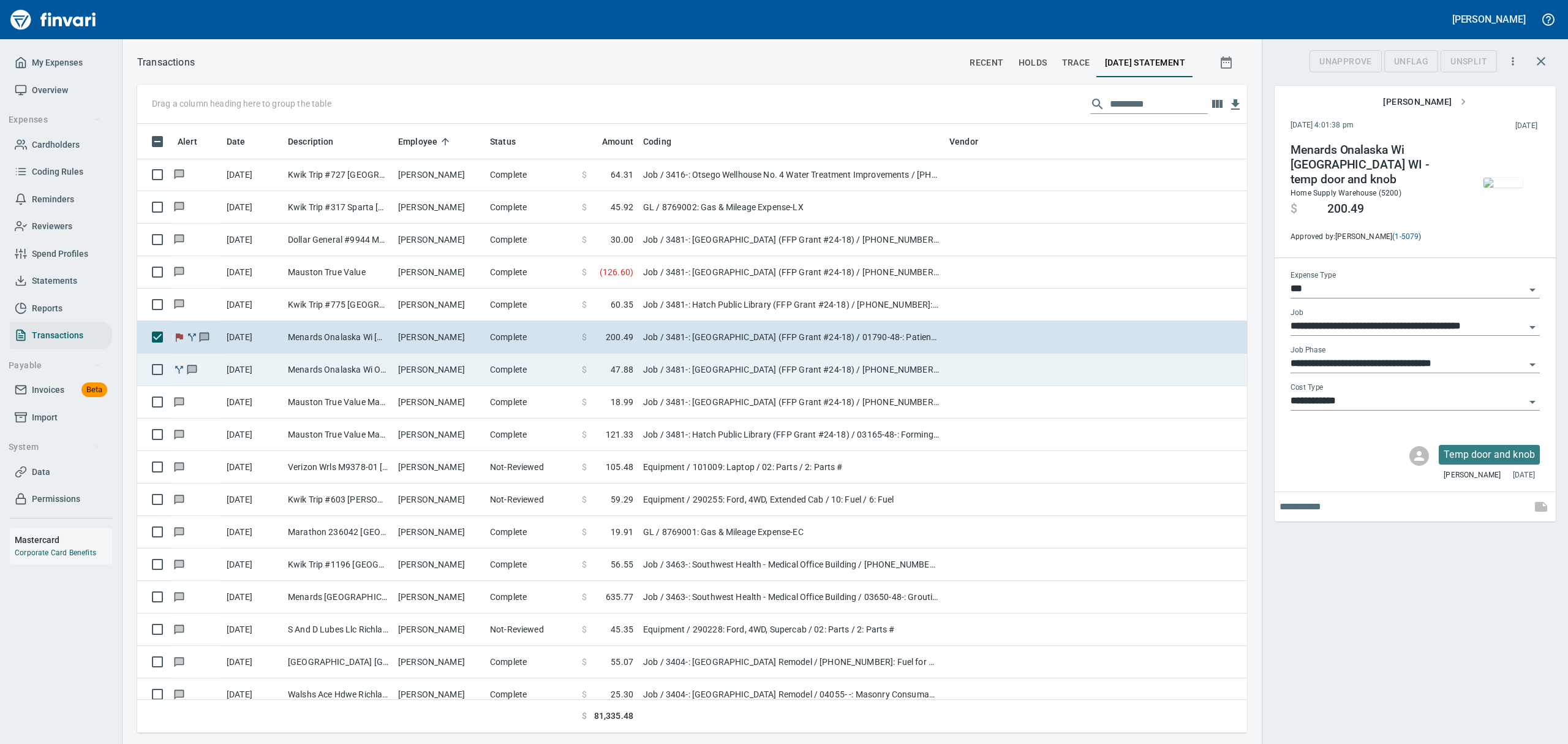
scroll to position [596, 1082]
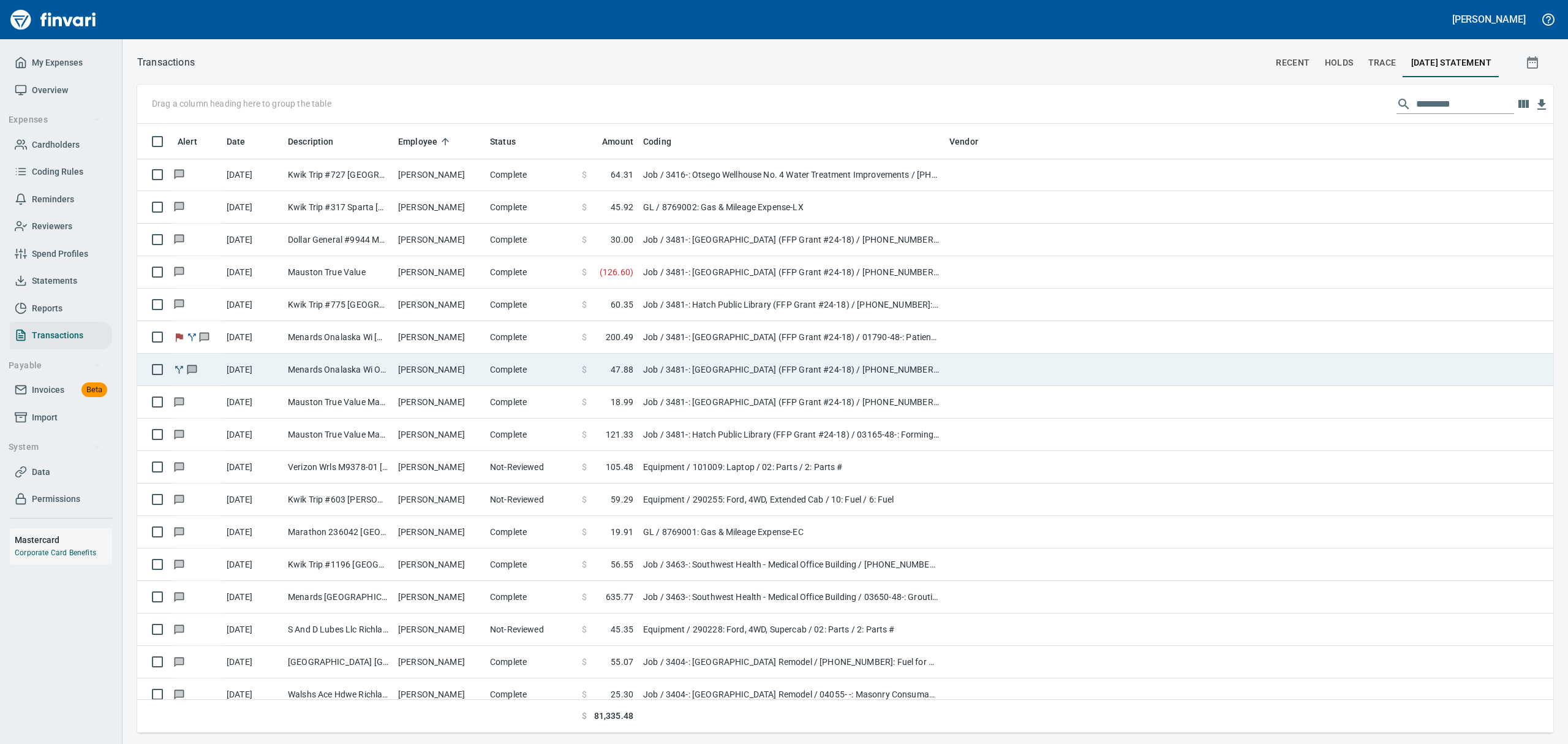
scroll to position [596, 1376]
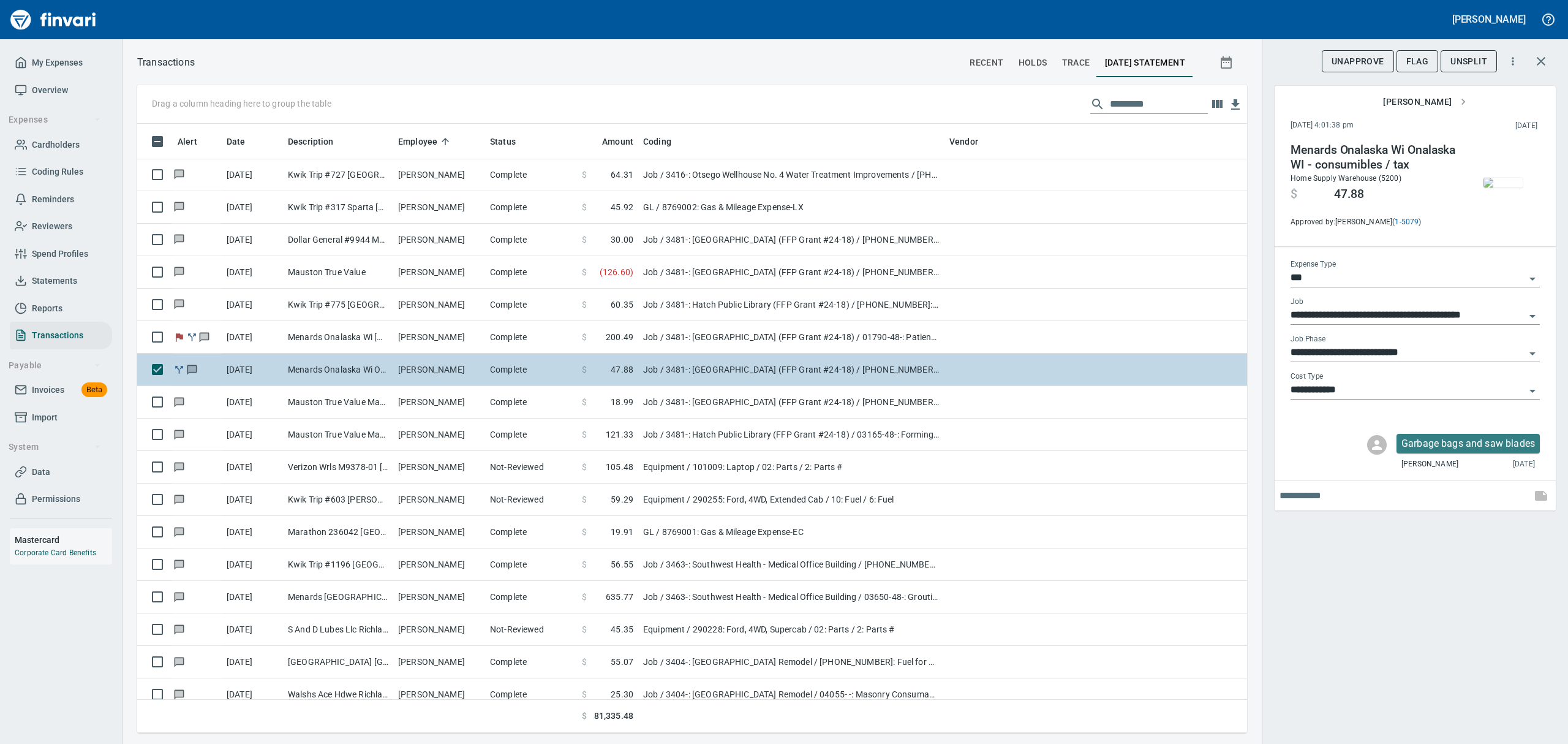
scroll to position [596, 1082]
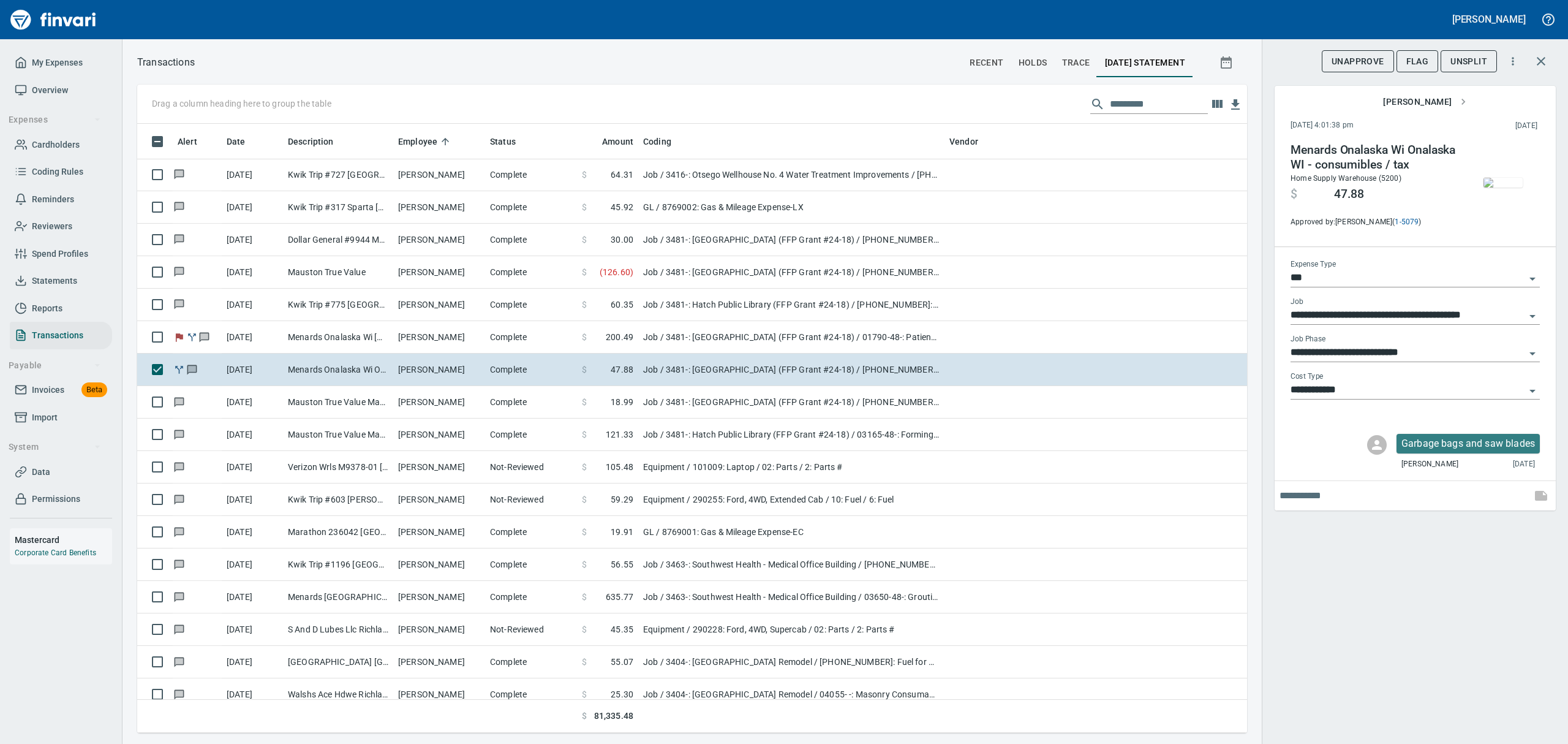
drag, startPoint x: 1408, startPoint y: 61, endPoint x: 1305, endPoint y: 77, distance: 104.2
click at [1409, 61] on span "Flag" at bounding box center [1418, 61] width 22 height 15
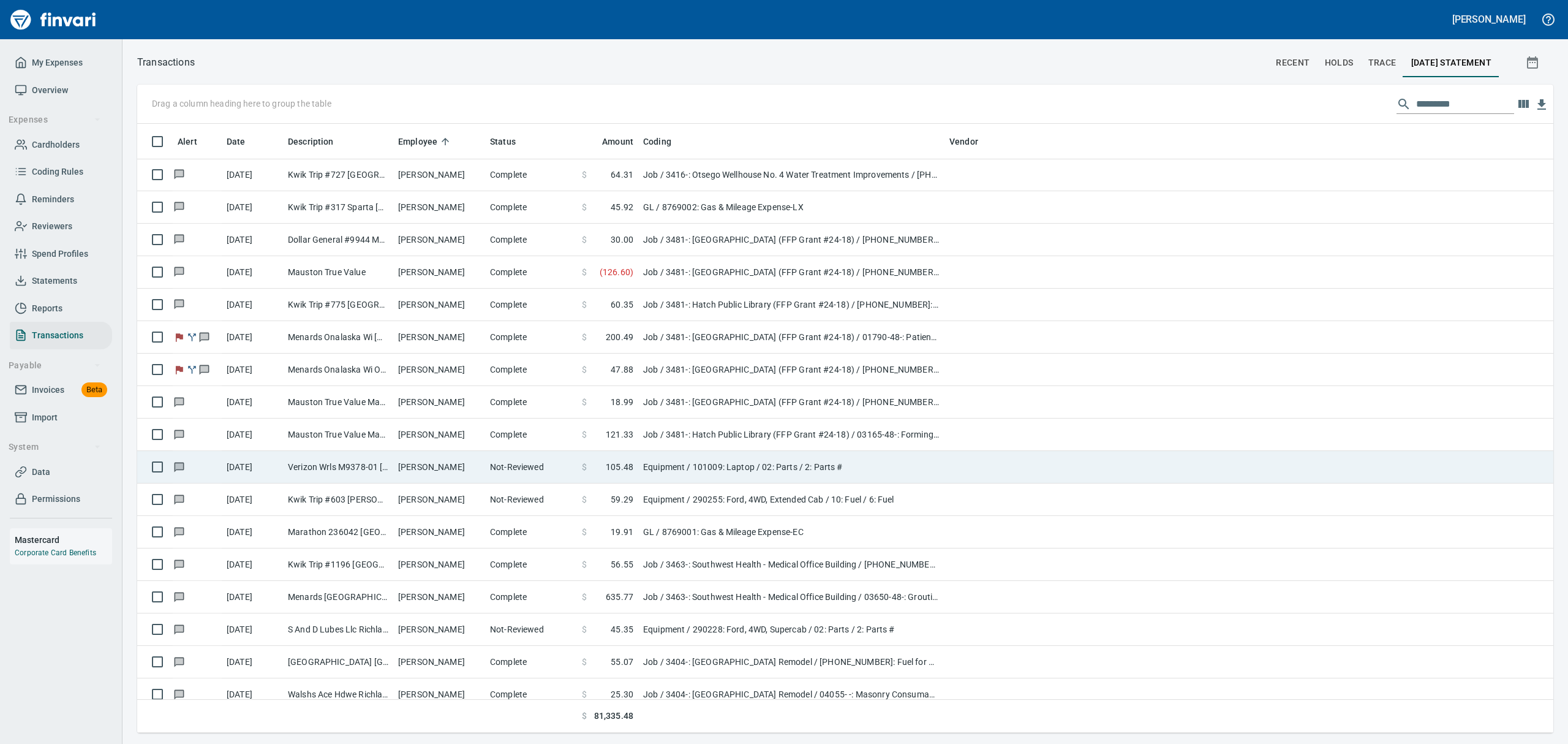
scroll to position [1, 1]
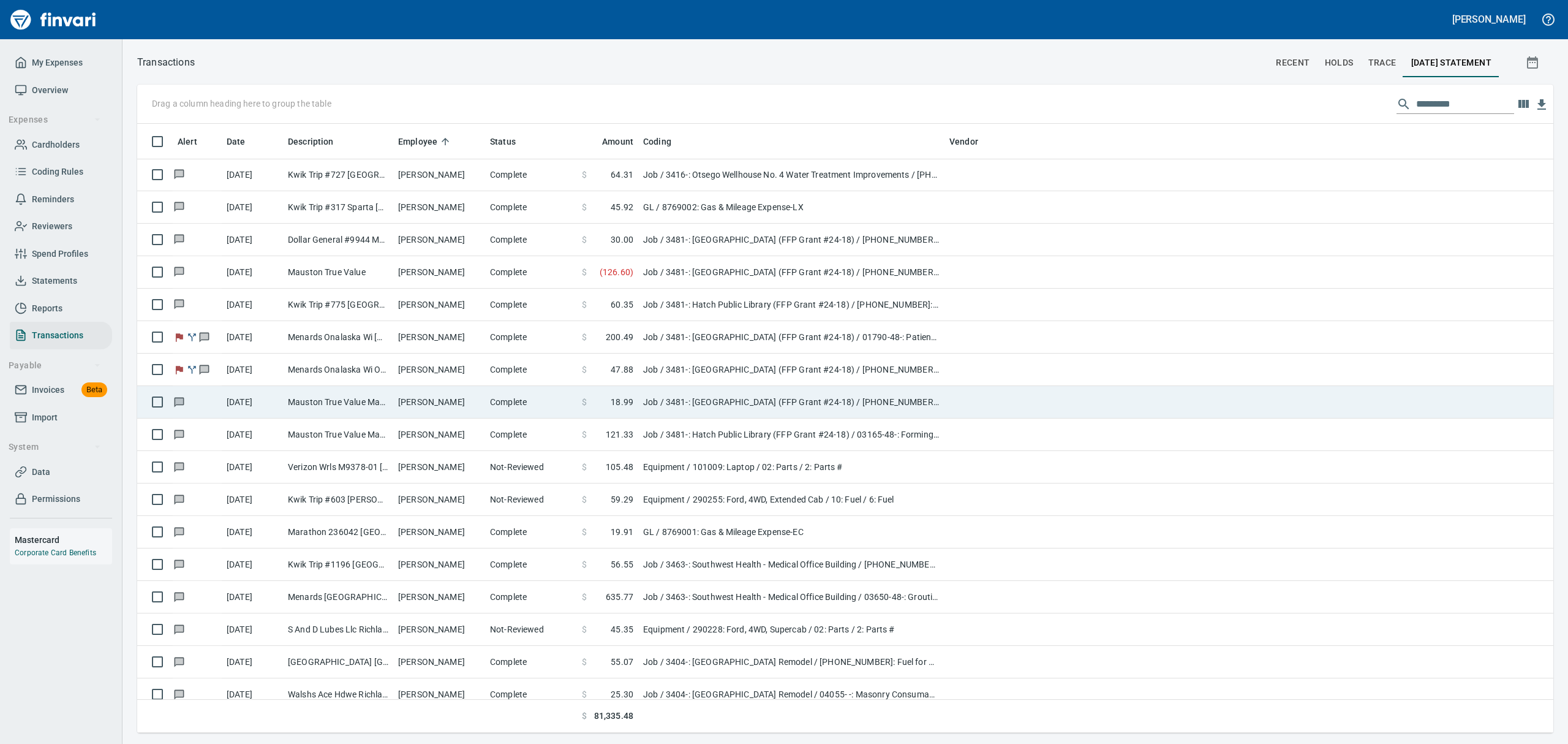
click at [333, 407] on td "Mauston True Value Mauston [GEOGRAPHIC_DATA]" at bounding box center [338, 402] width 110 height 32
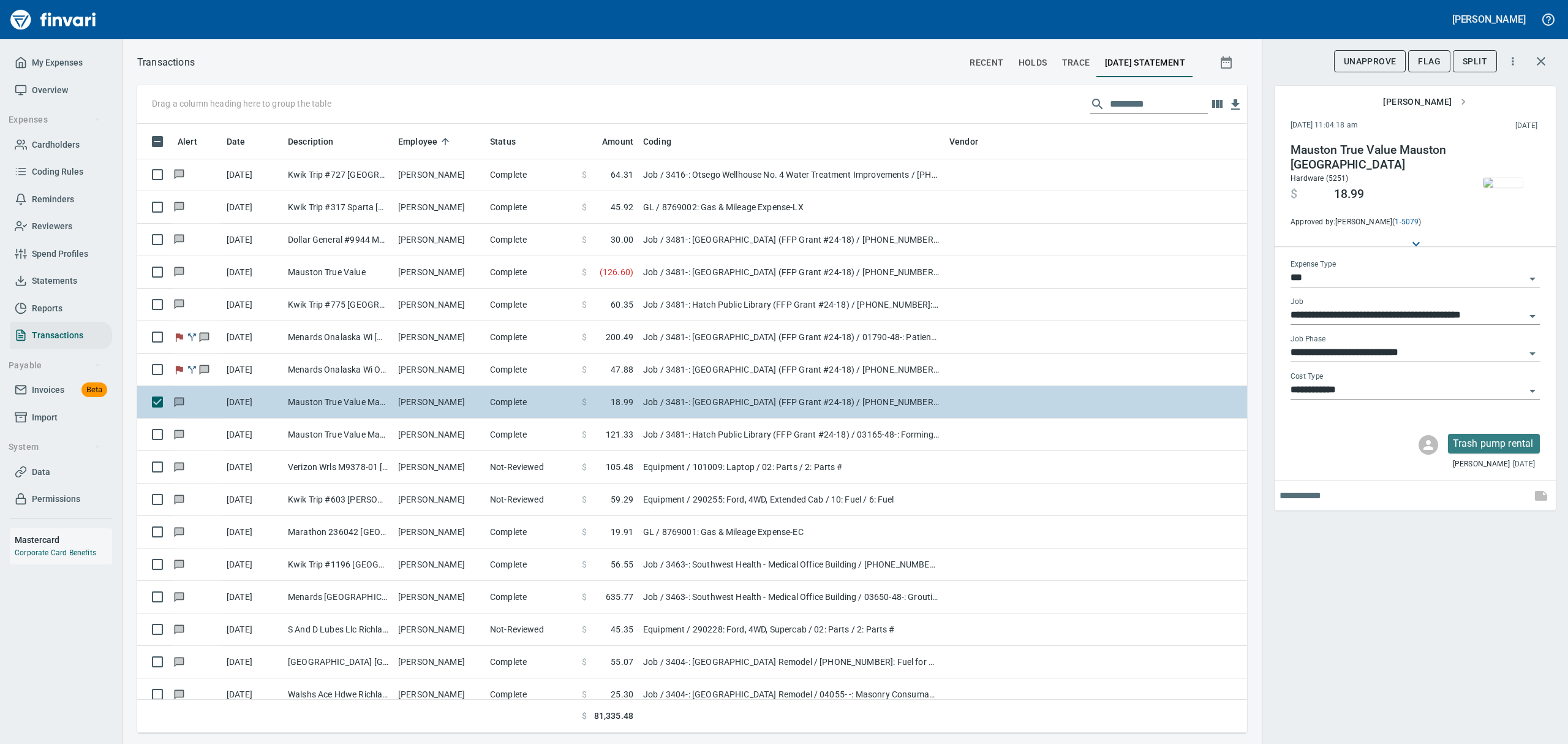
scroll to position [596, 1082]
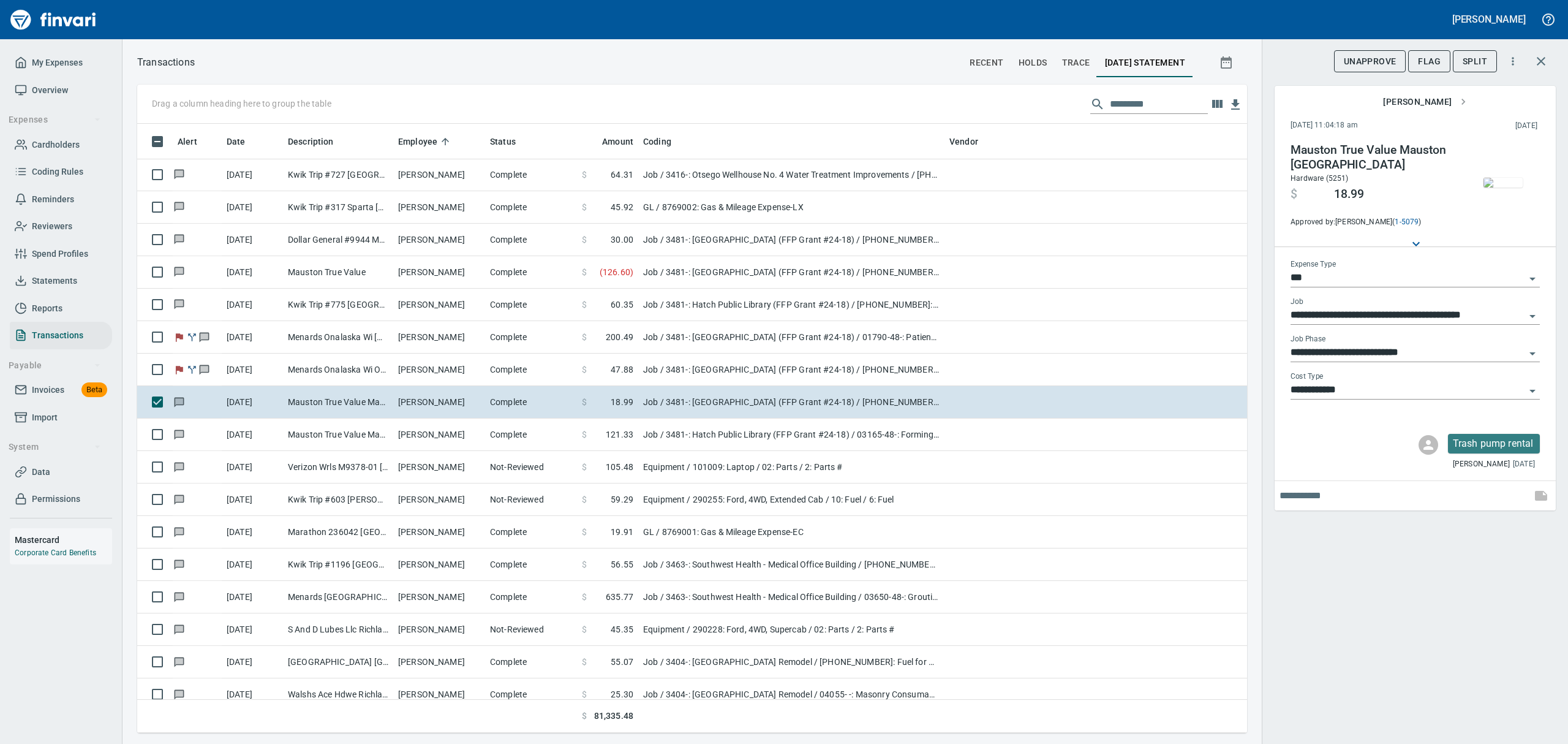
click at [1516, 187] on img "button" at bounding box center [1503, 182] width 39 height 10
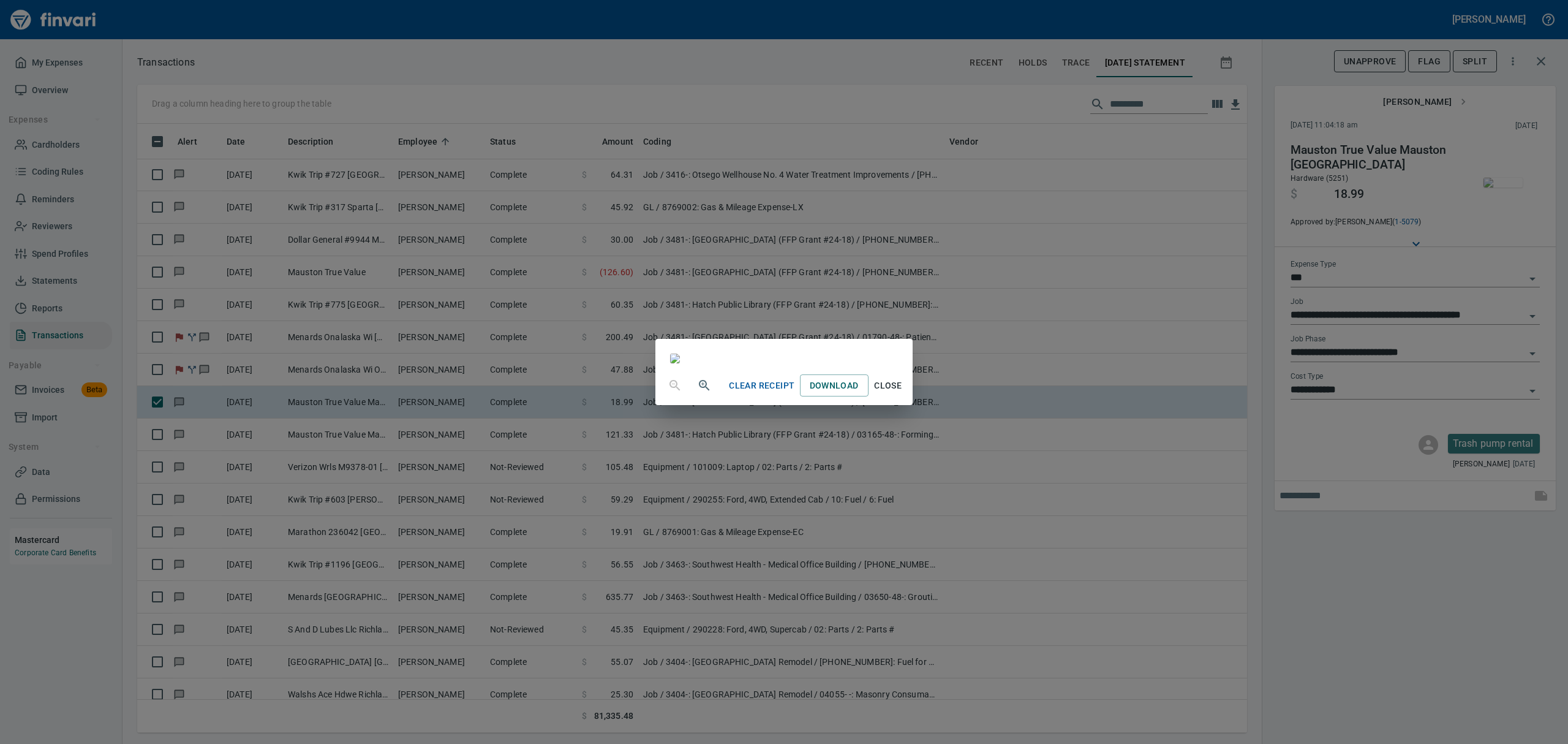
click at [903, 393] on span "Close" at bounding box center [888, 385] width 29 height 15
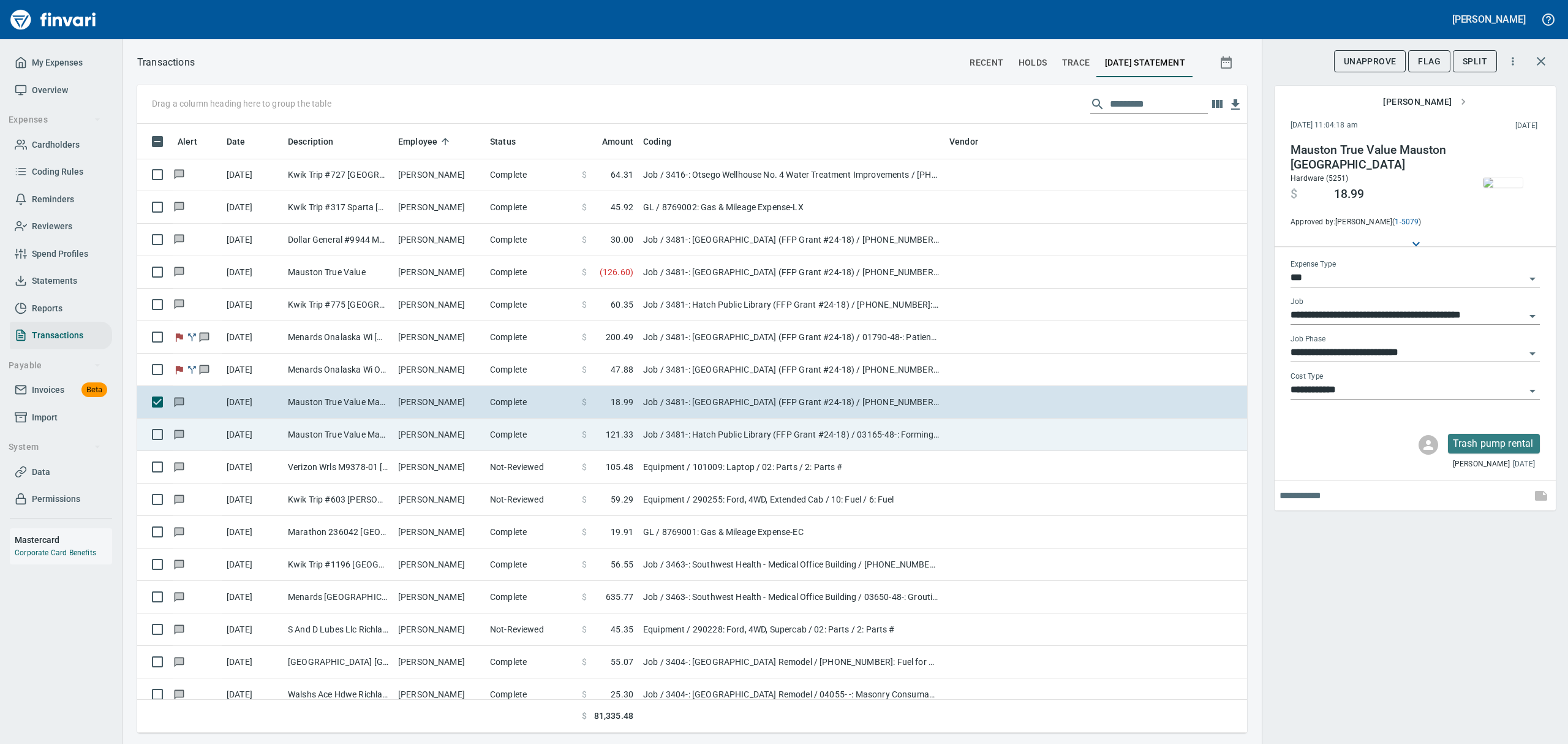
click at [366, 432] on td "Mauston True Value Mauston [GEOGRAPHIC_DATA]" at bounding box center [338, 434] width 110 height 32
type input "**********"
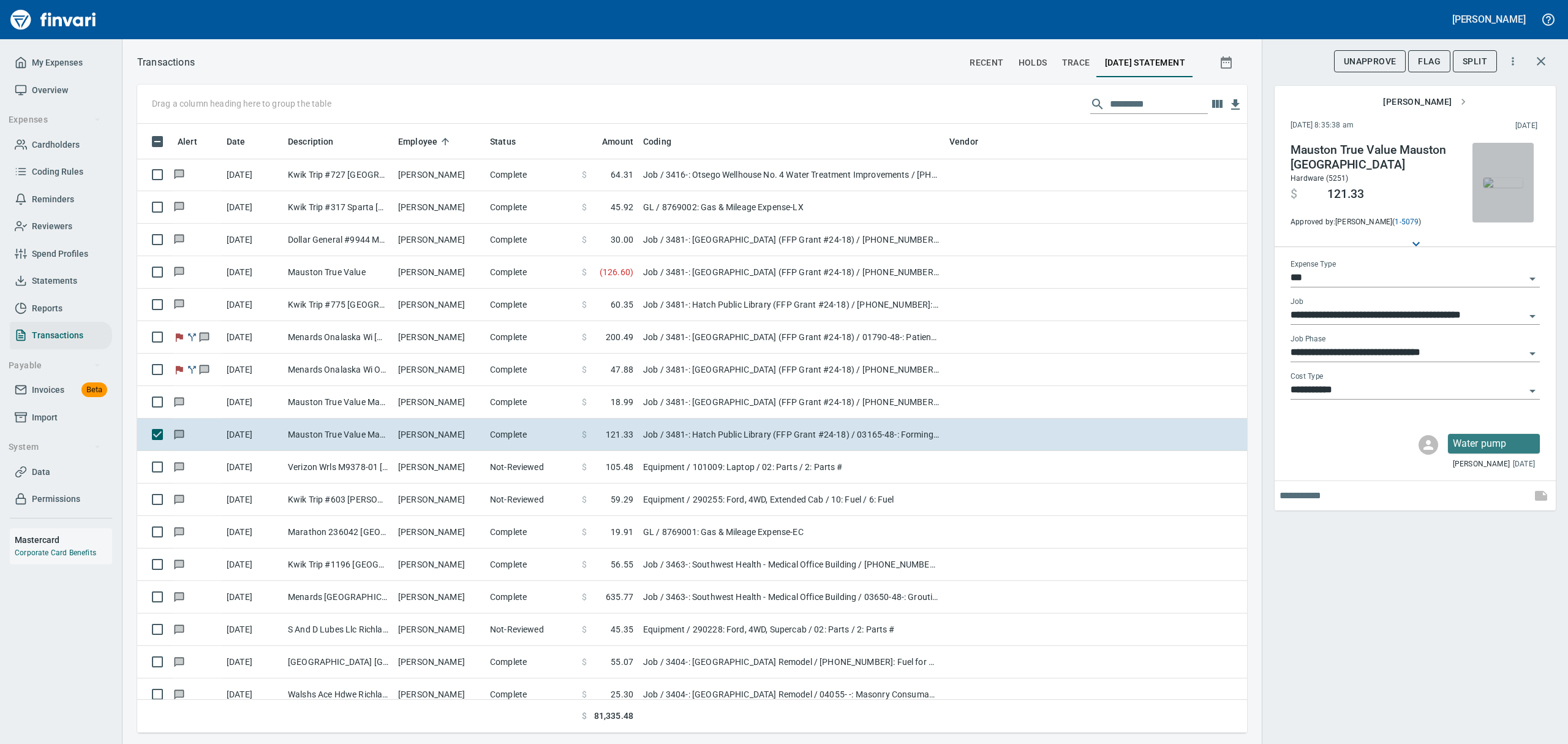
click at [1505, 187] on img "button" at bounding box center [1503, 182] width 39 height 10
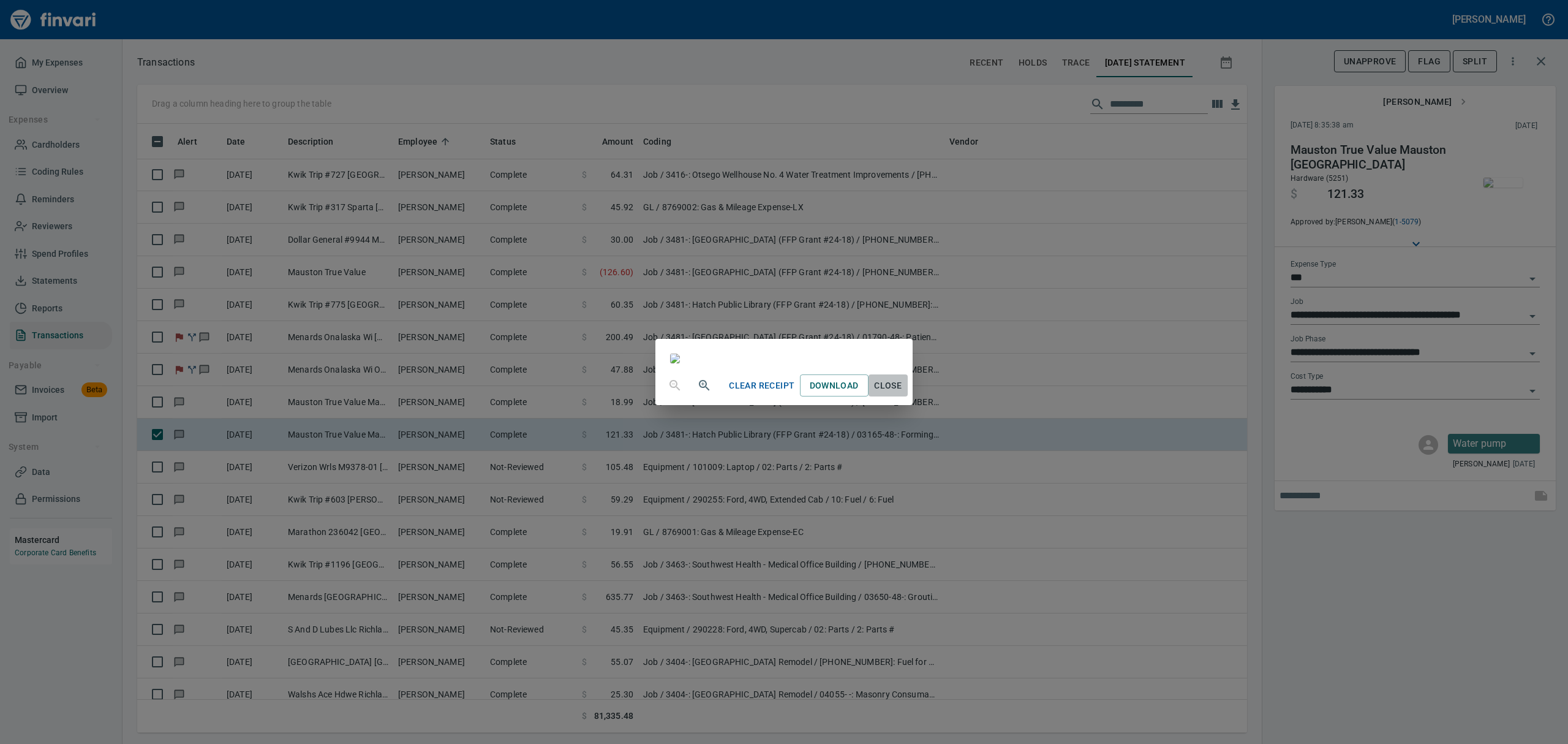
click at [903, 393] on span "Close" at bounding box center [888, 385] width 29 height 15
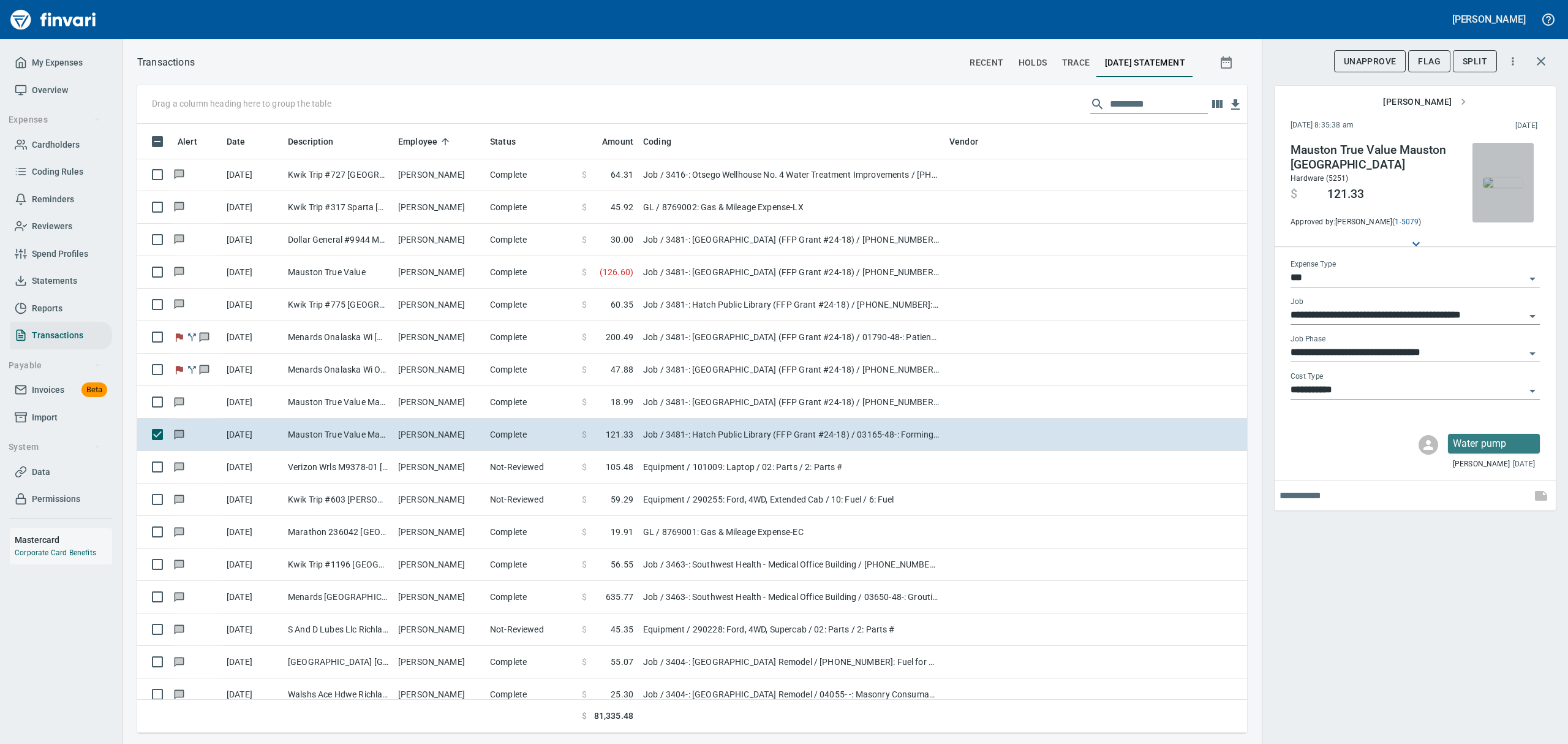
click at [1487, 187] on img "button" at bounding box center [1503, 182] width 39 height 10
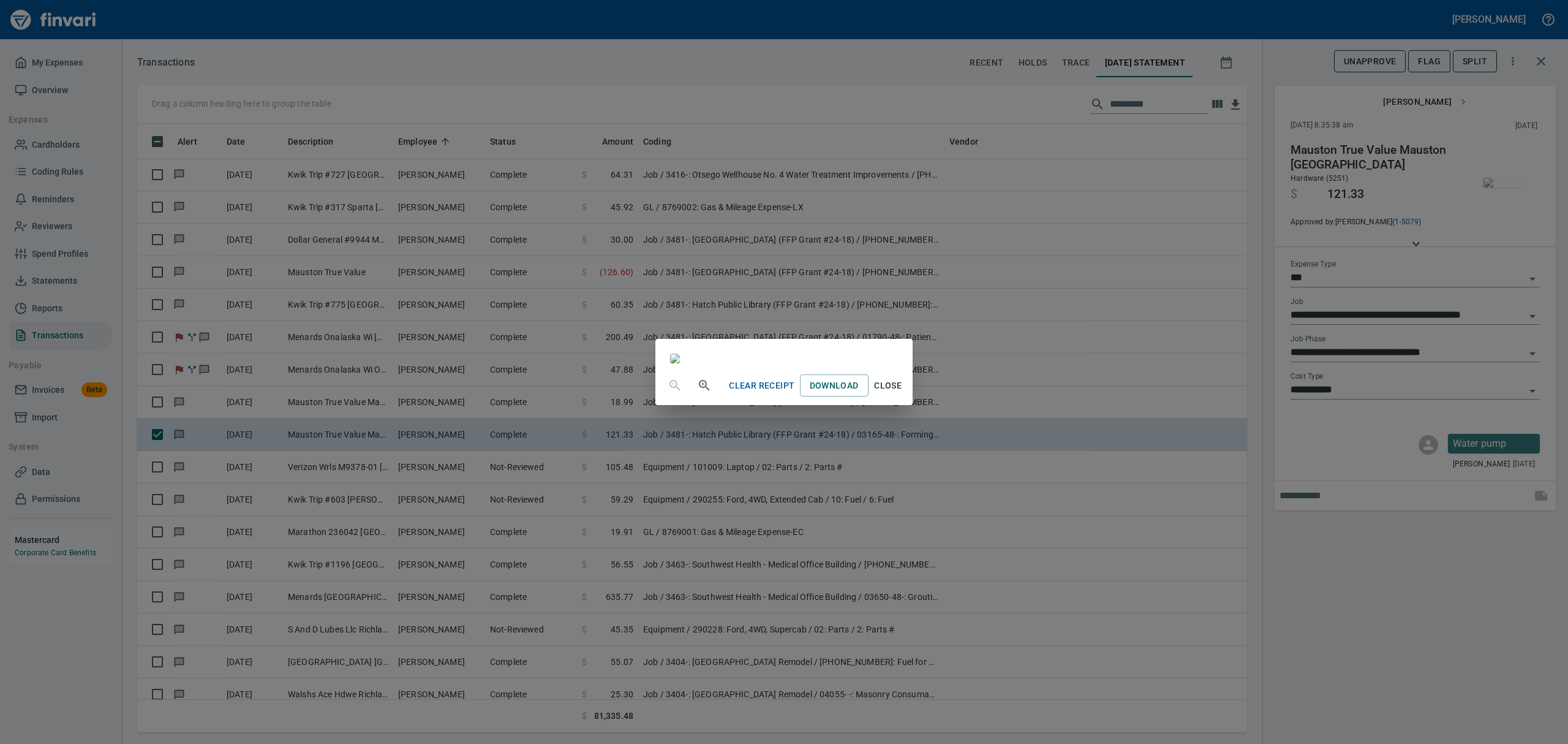
click at [903, 393] on span "Close" at bounding box center [888, 385] width 29 height 15
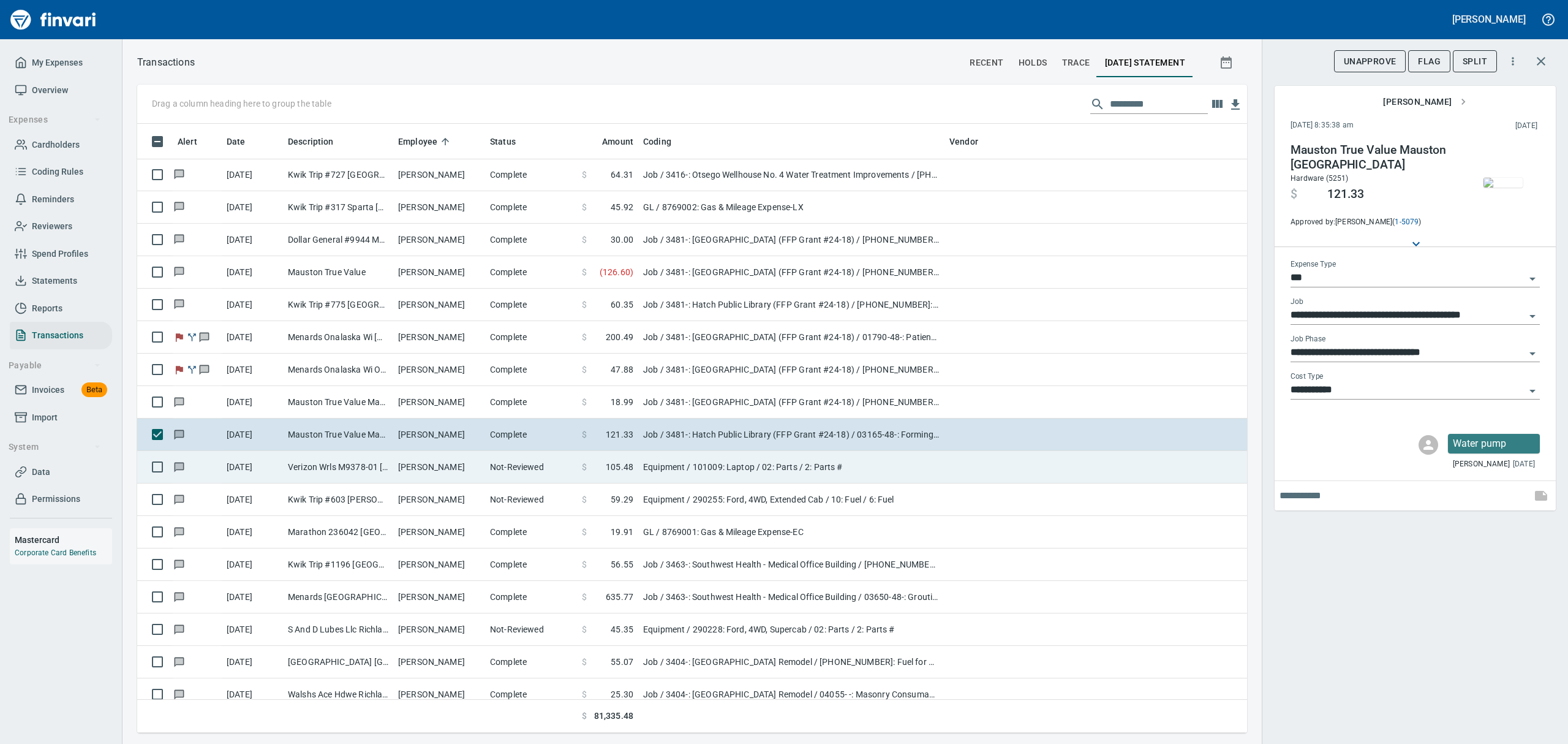
click at [302, 471] on td "Verizon Wrls M9378-01 [GEOGRAPHIC_DATA] WI" at bounding box center [338, 466] width 110 height 32
type input "*********"
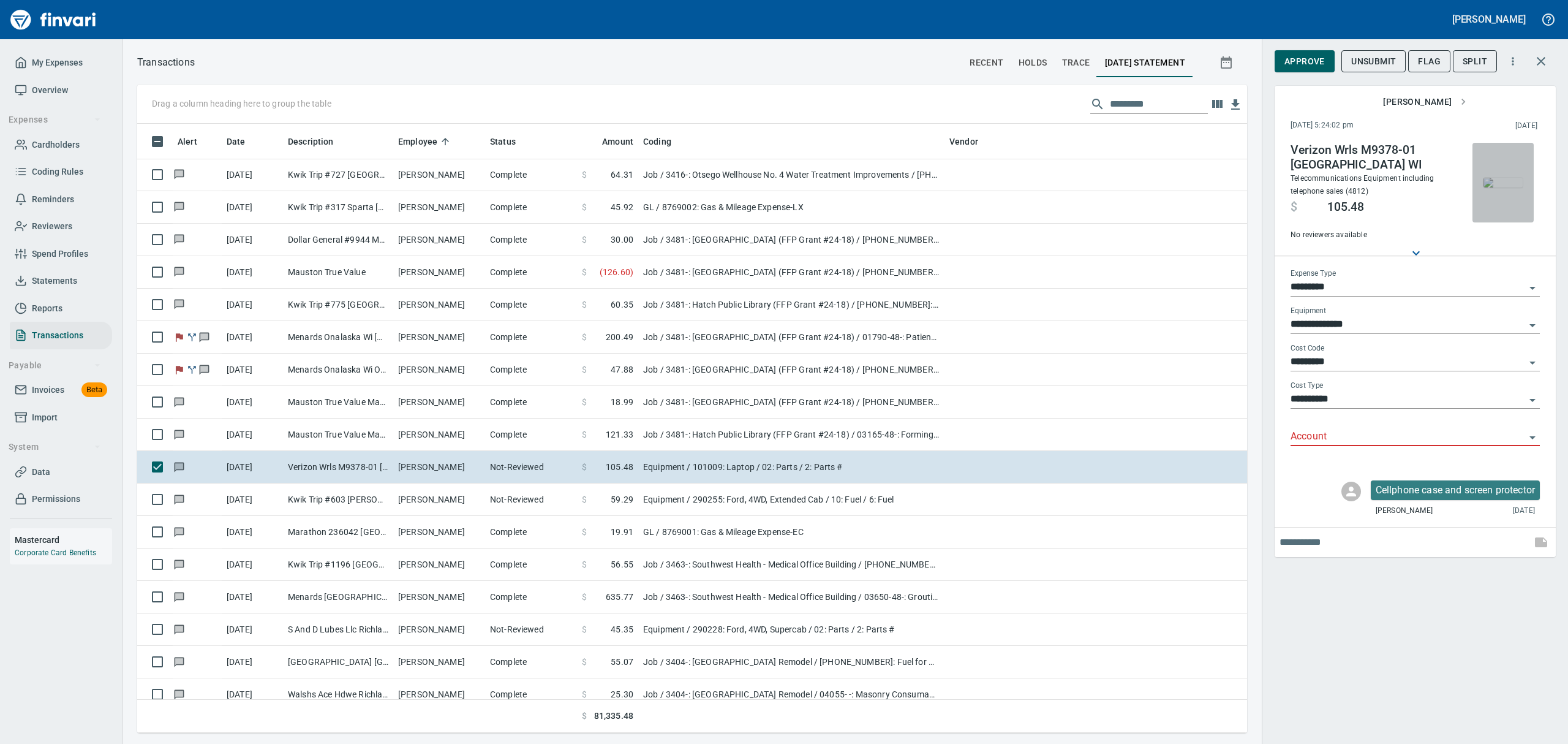
click at [1506, 177] on img "button" at bounding box center [1503, 182] width 39 height 10
click at [1531, 284] on icon "Open" at bounding box center [1533, 288] width 15 height 15
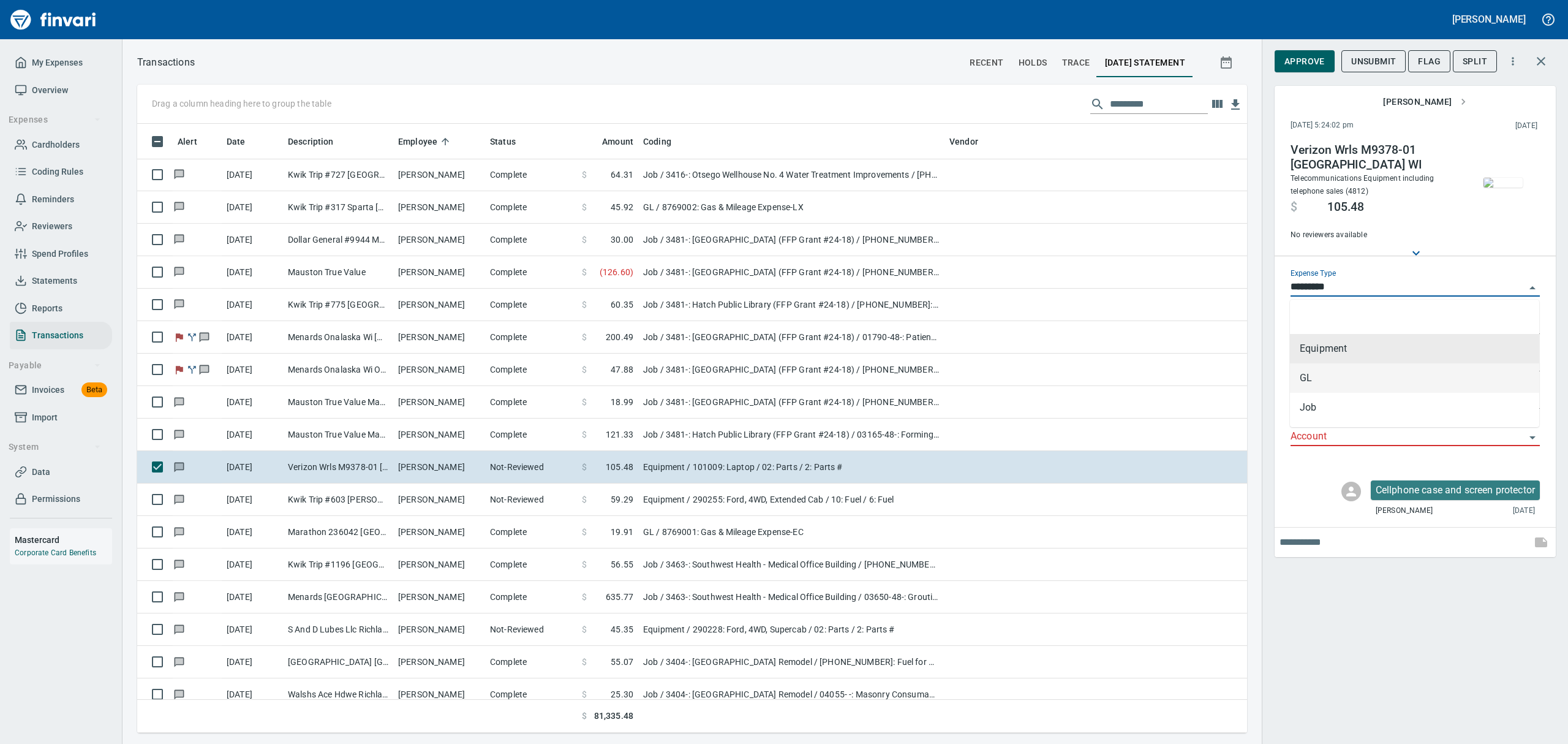
click at [1348, 376] on li "GL" at bounding box center [1415, 377] width 249 height 29
type input "**"
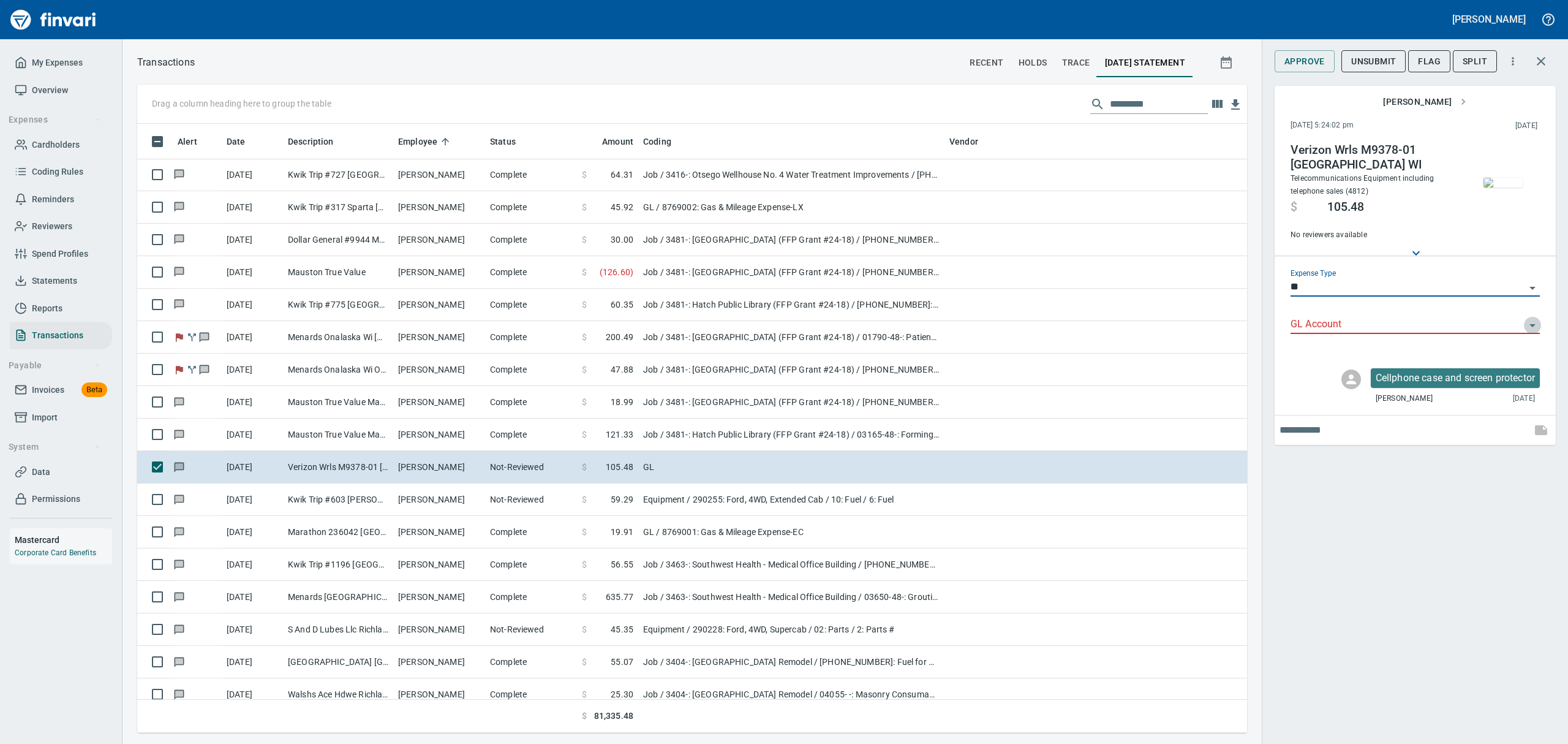
click at [1531, 323] on icon "Open" at bounding box center [1533, 326] width 15 height 15
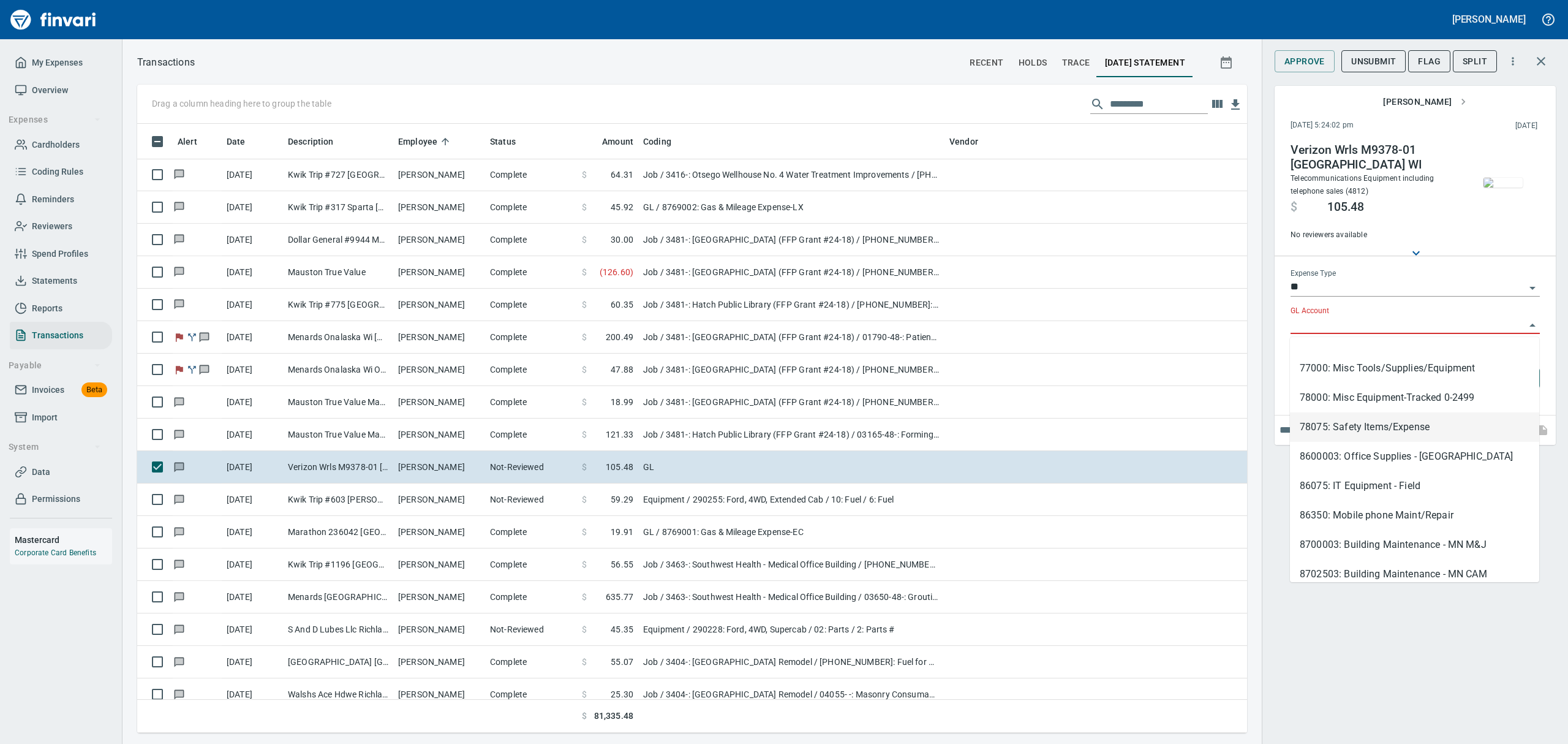
scroll to position [245, 0]
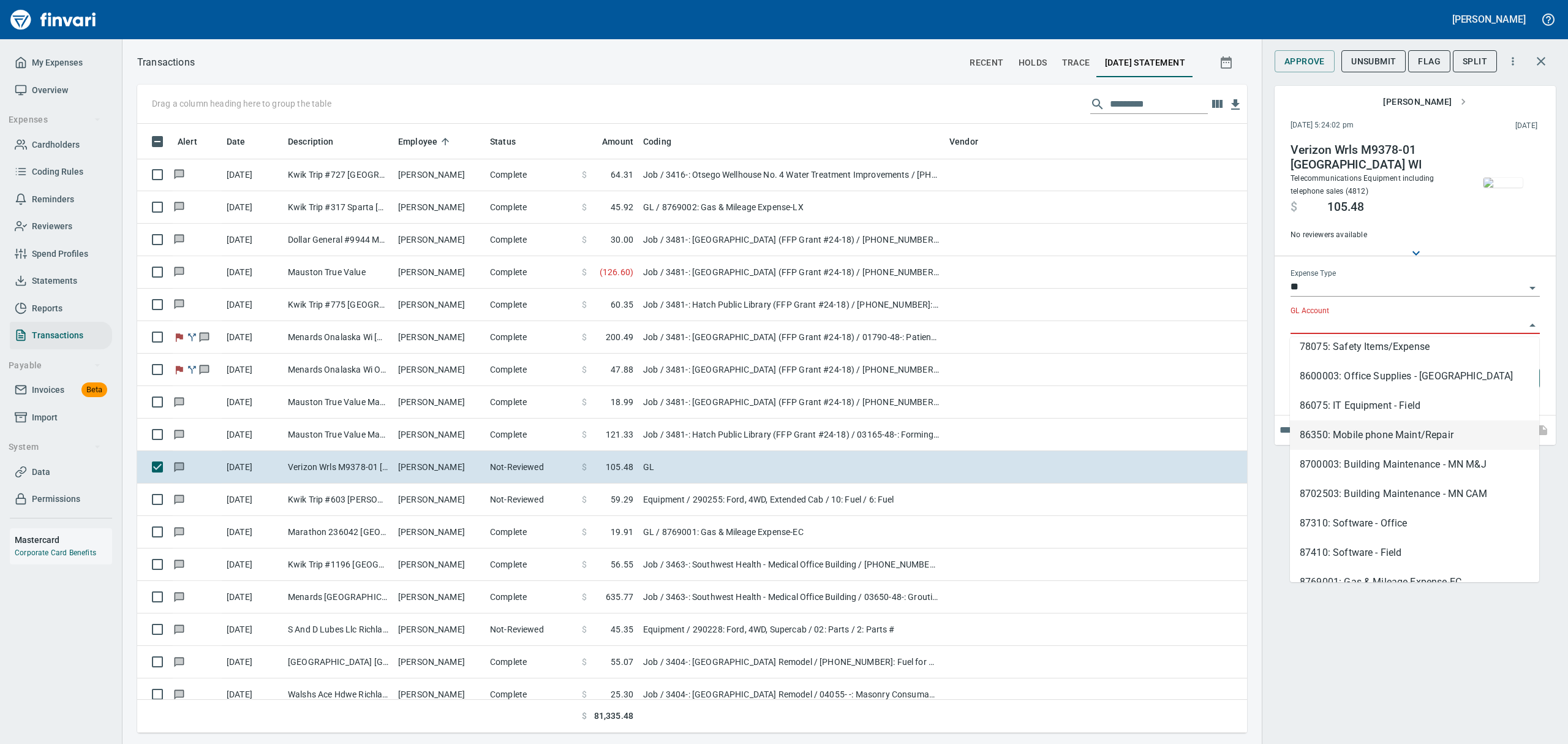
click at [1362, 432] on li "86350: Mobile phone Maint/Repair" at bounding box center [1415, 435] width 249 height 29
type input "**********"
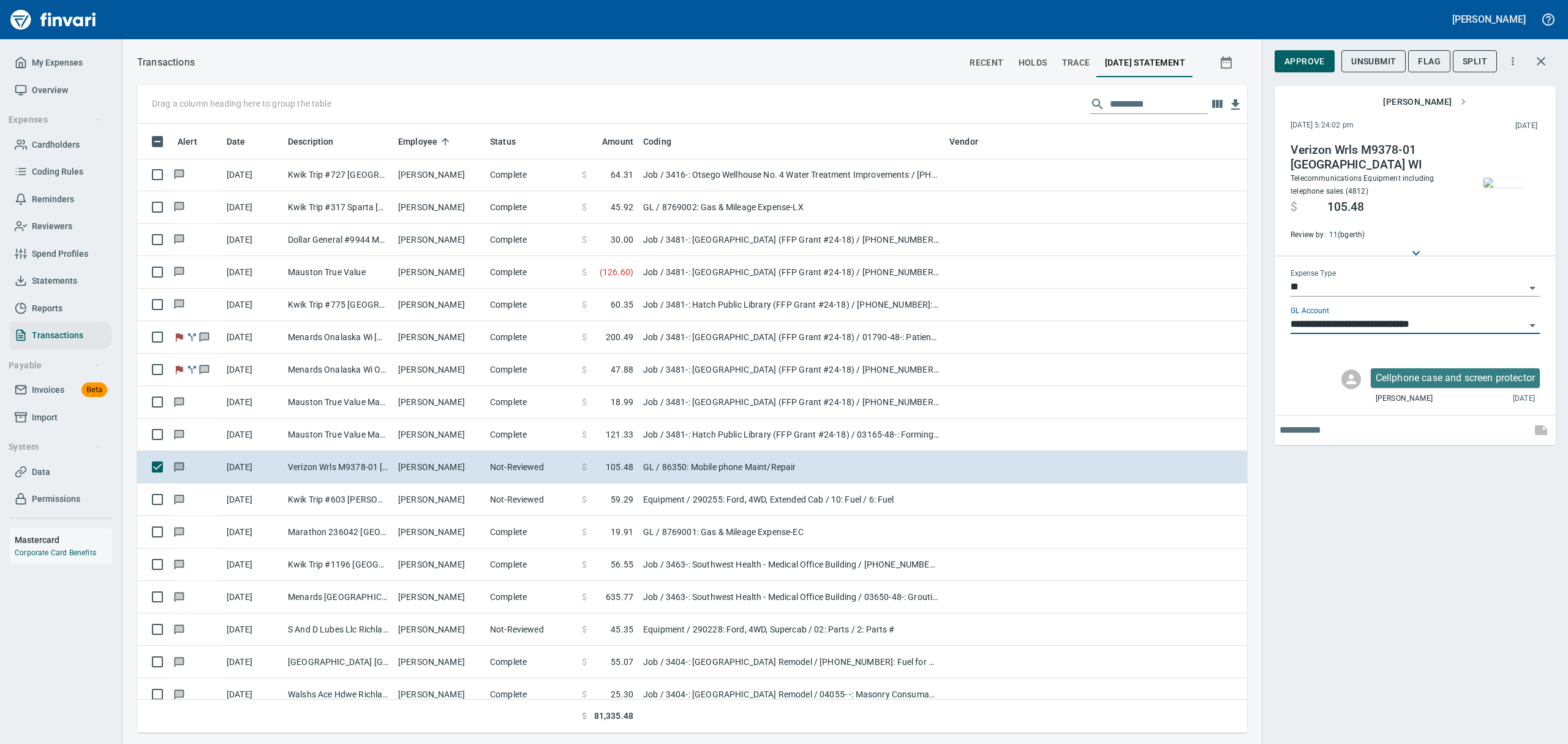
click at [1308, 62] on span "Approve" at bounding box center [1305, 61] width 40 height 15
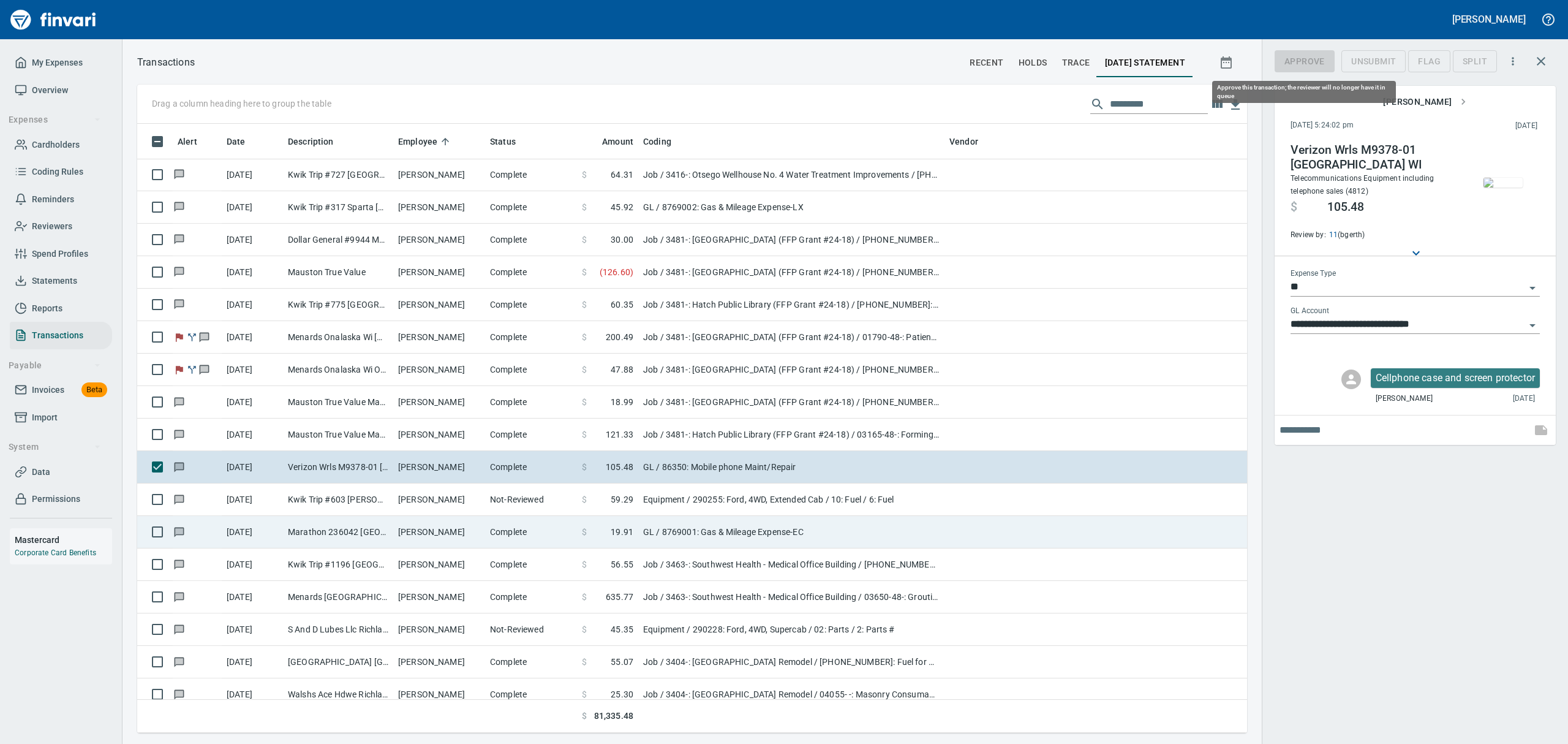
scroll to position [596, 1082]
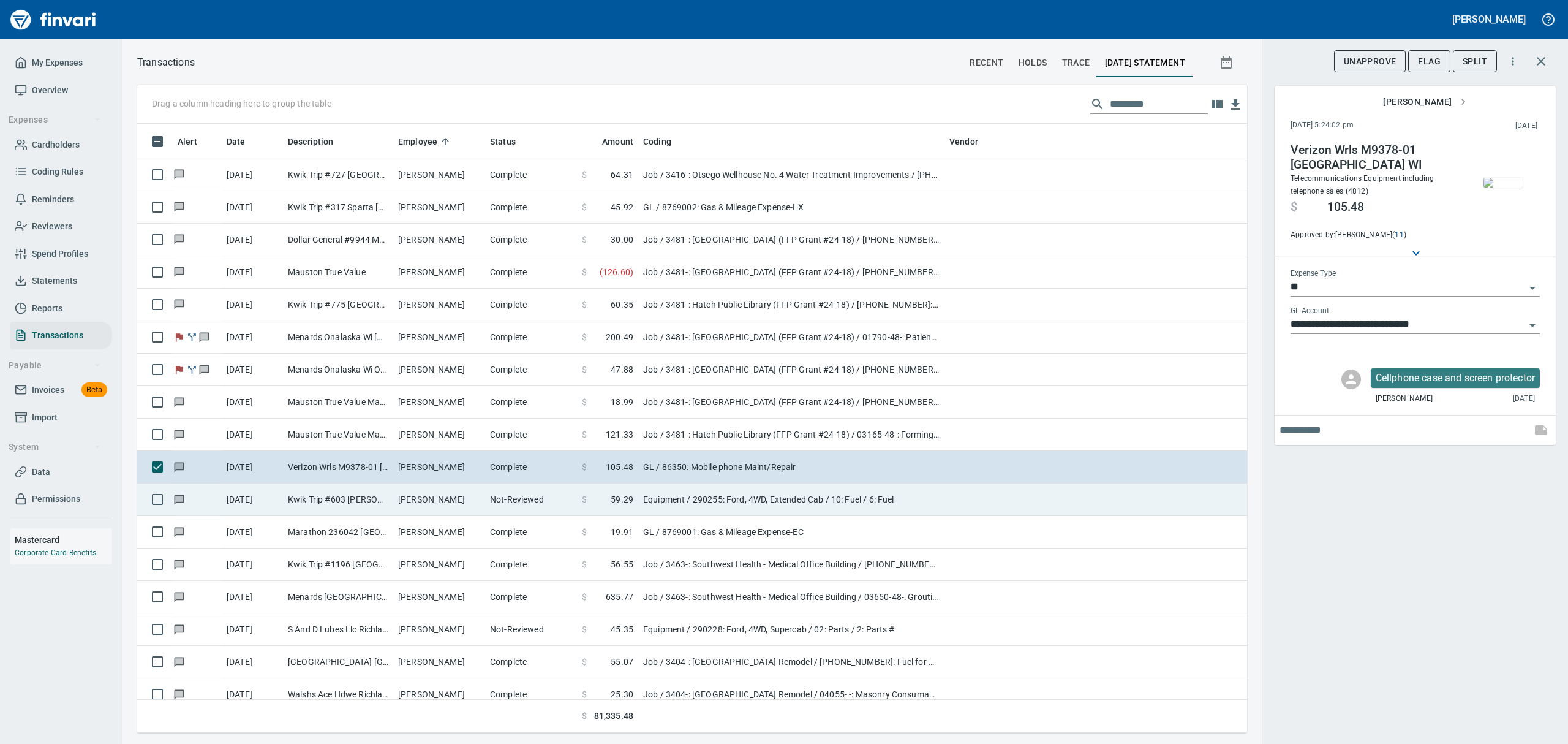
click at [336, 500] on td "Kwik Trip #603 [PERSON_NAME] WI" at bounding box center [338, 499] width 110 height 32
type input "*********"
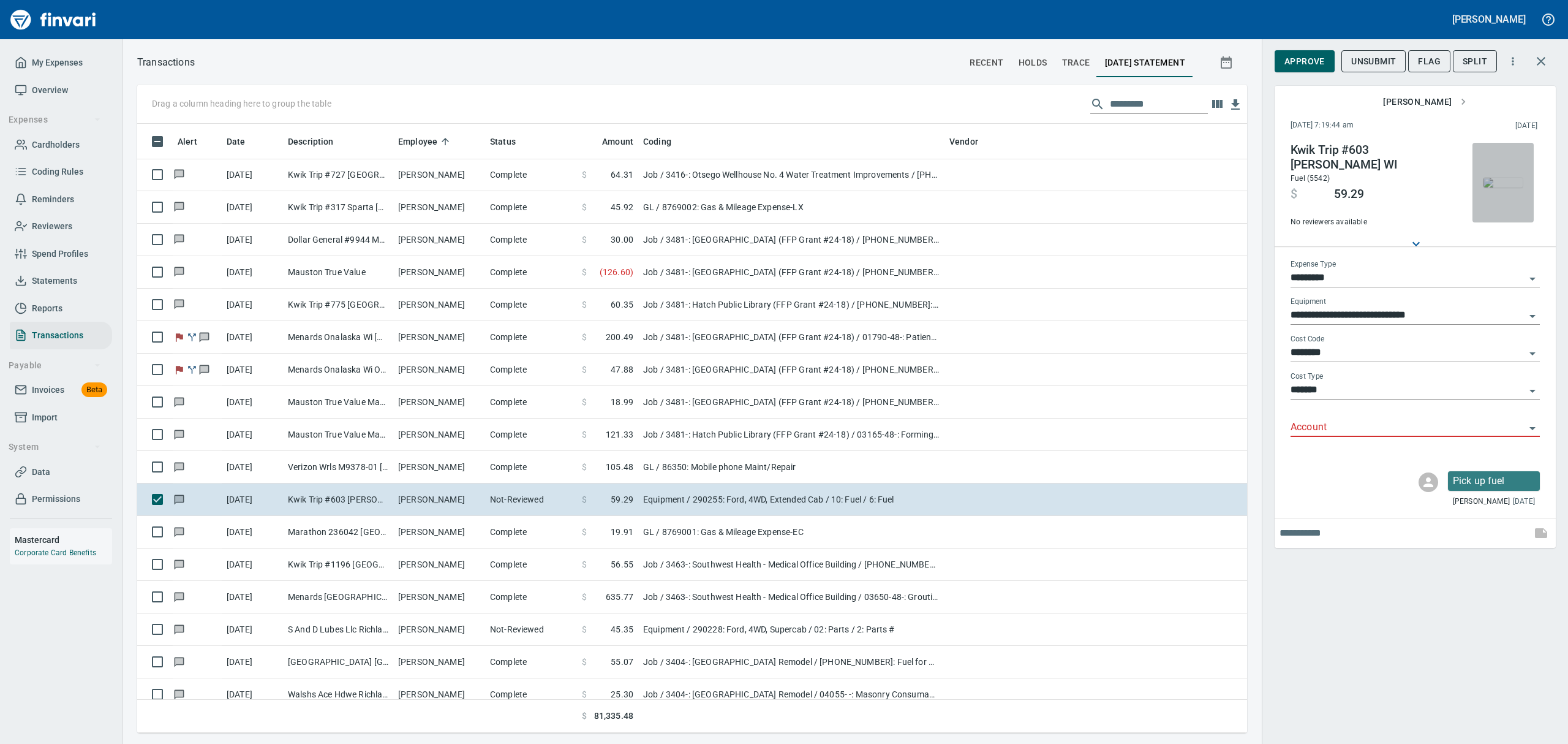
click at [1500, 187] on img "button" at bounding box center [1503, 182] width 39 height 10
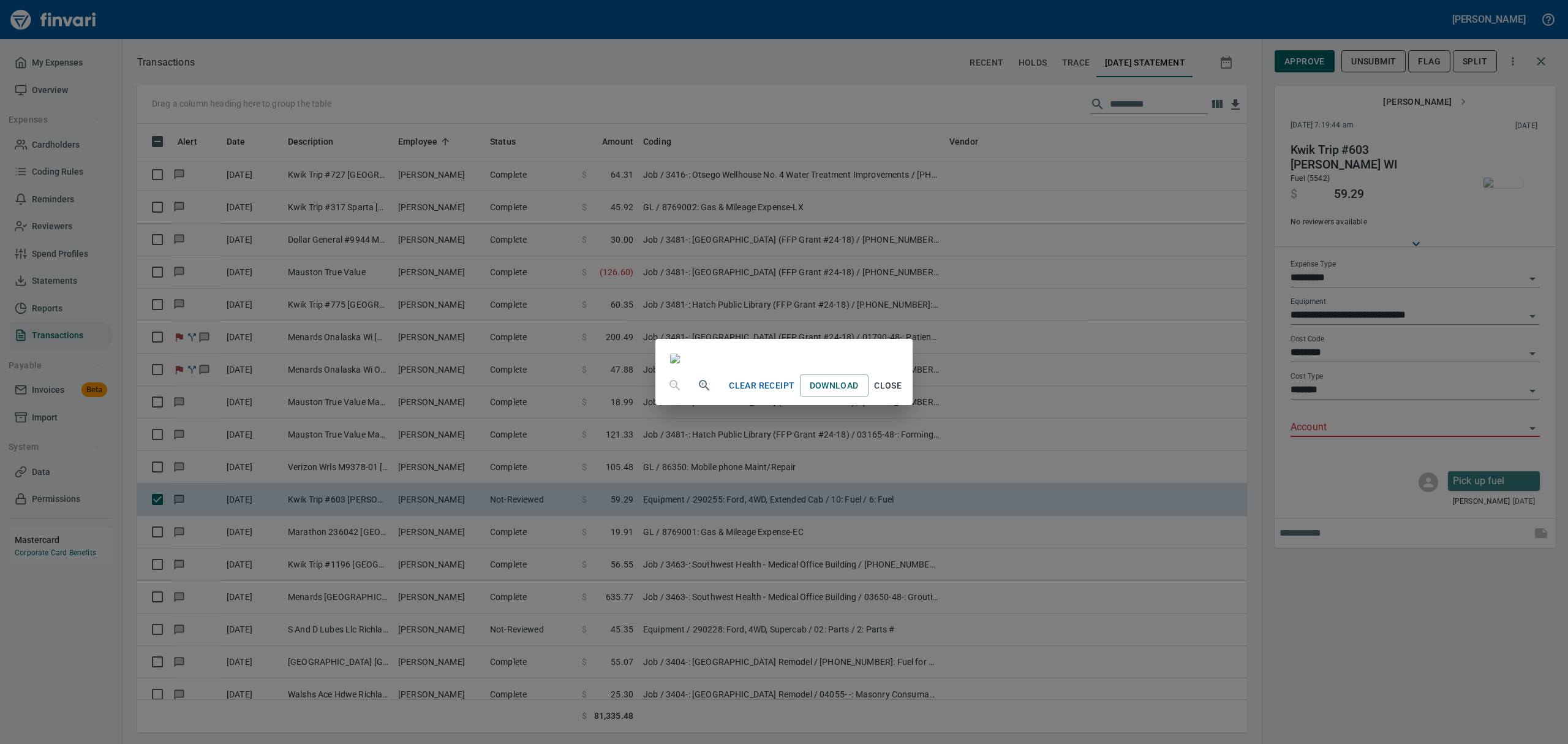
click at [903, 393] on span "Close" at bounding box center [888, 385] width 29 height 15
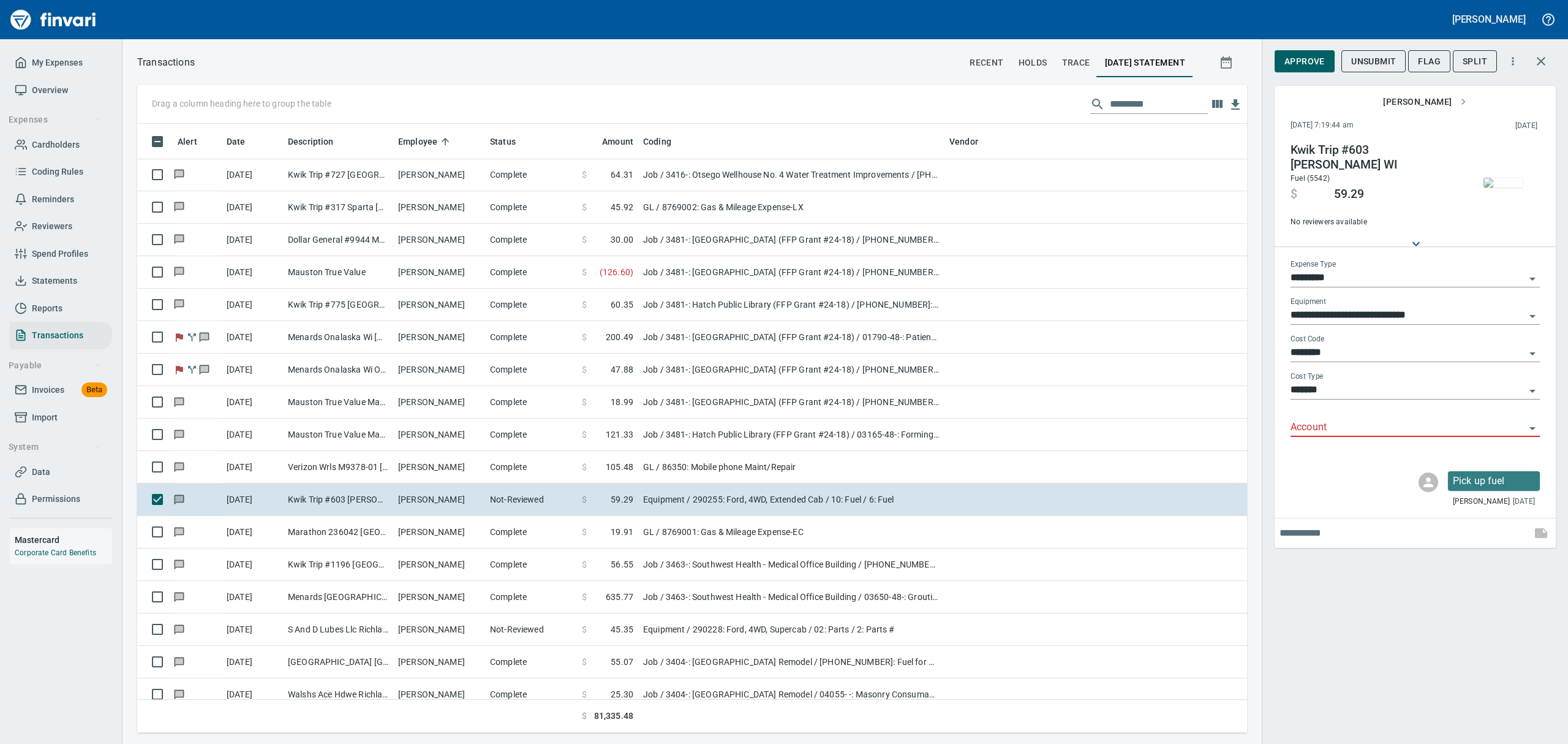
click at [1528, 275] on icon "Open" at bounding box center [1533, 279] width 15 height 15
click at [1307, 373] on li "GL" at bounding box center [1415, 368] width 249 height 29
type input "**"
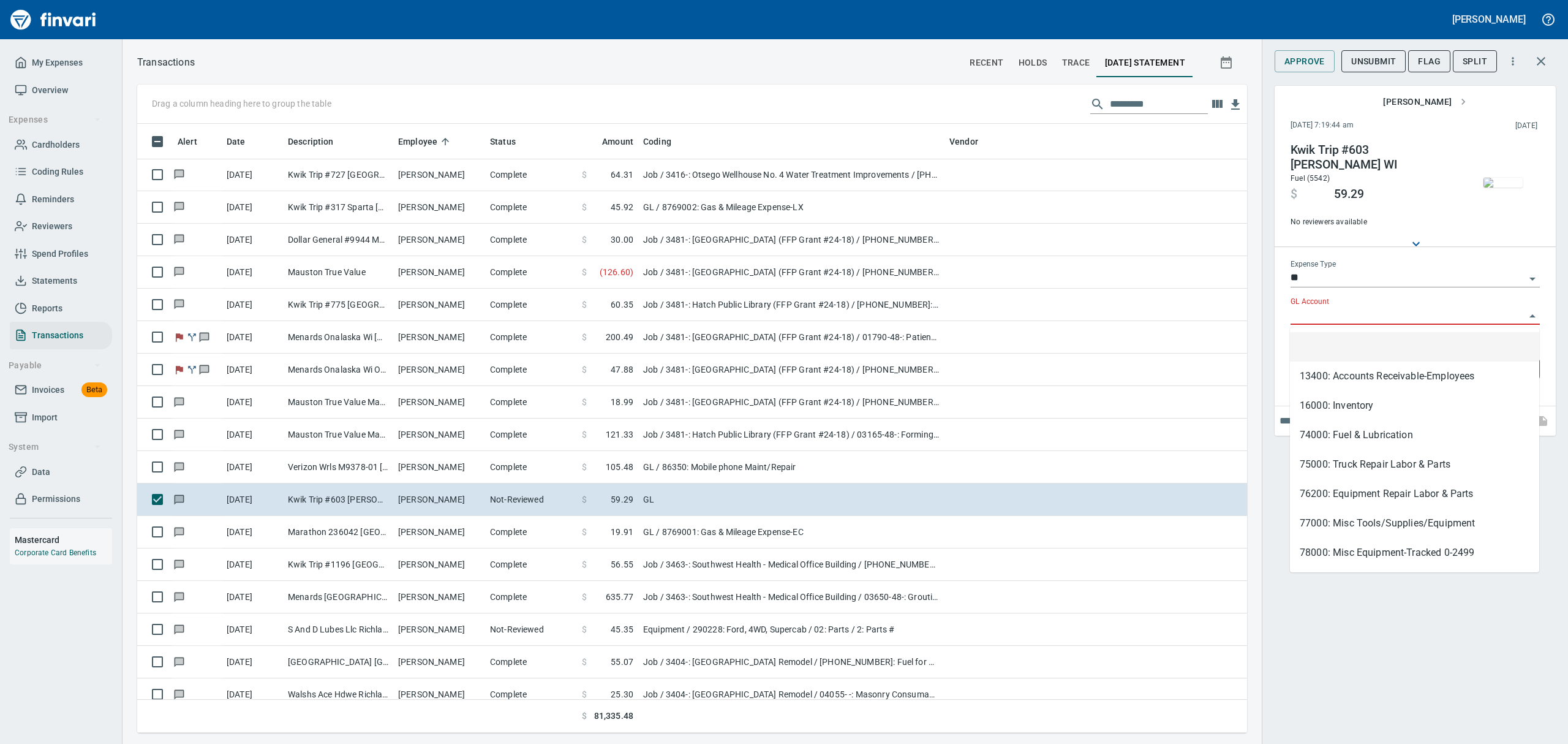
click at [1314, 319] on input "GL Account" at bounding box center [1408, 315] width 234 height 17
click at [1520, 316] on input "GL Account" at bounding box center [1408, 315] width 234 height 17
click at [1336, 432] on li "74000: Fuel & Lubrication" at bounding box center [1415, 435] width 249 height 29
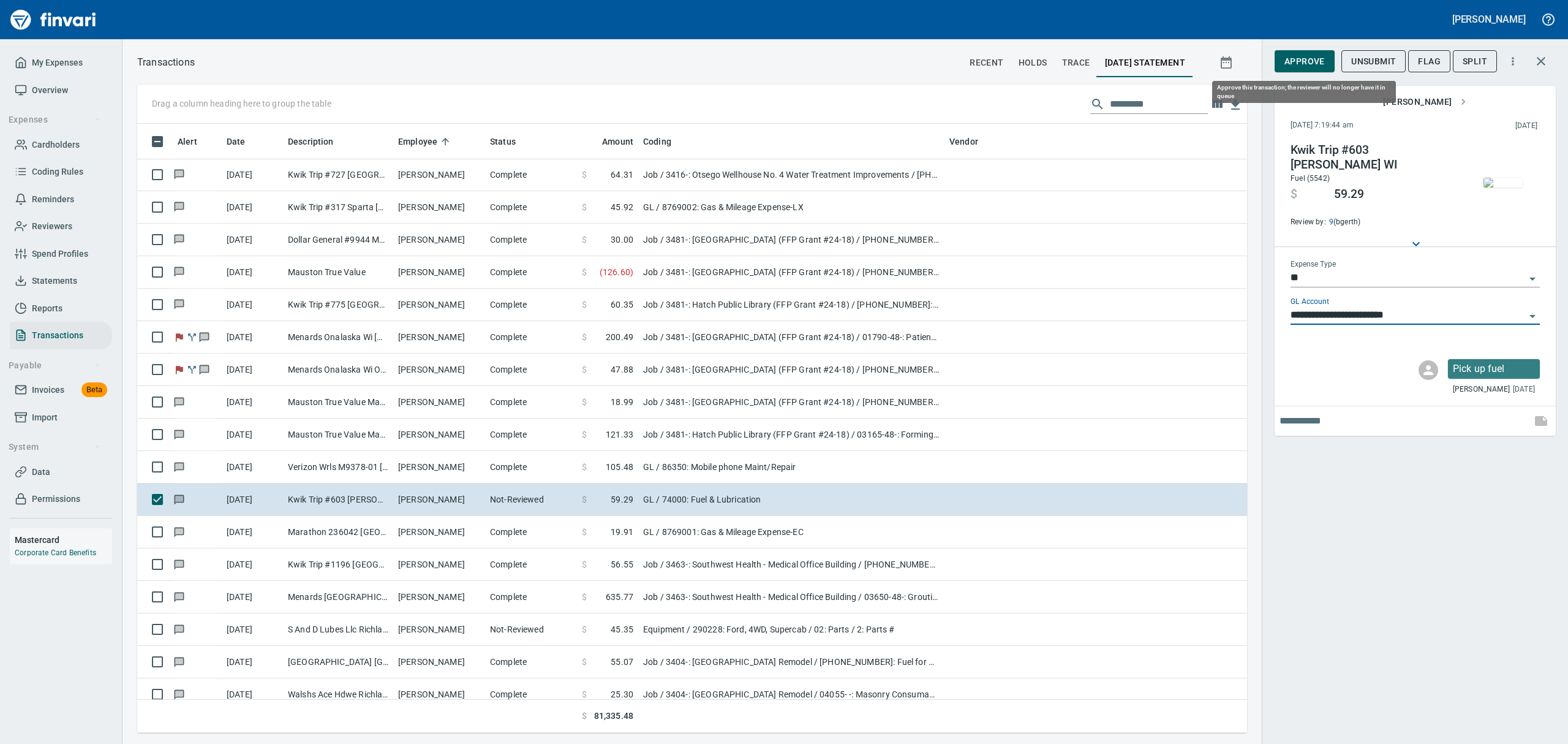
click at [1290, 59] on span "Approve" at bounding box center [1305, 61] width 40 height 15
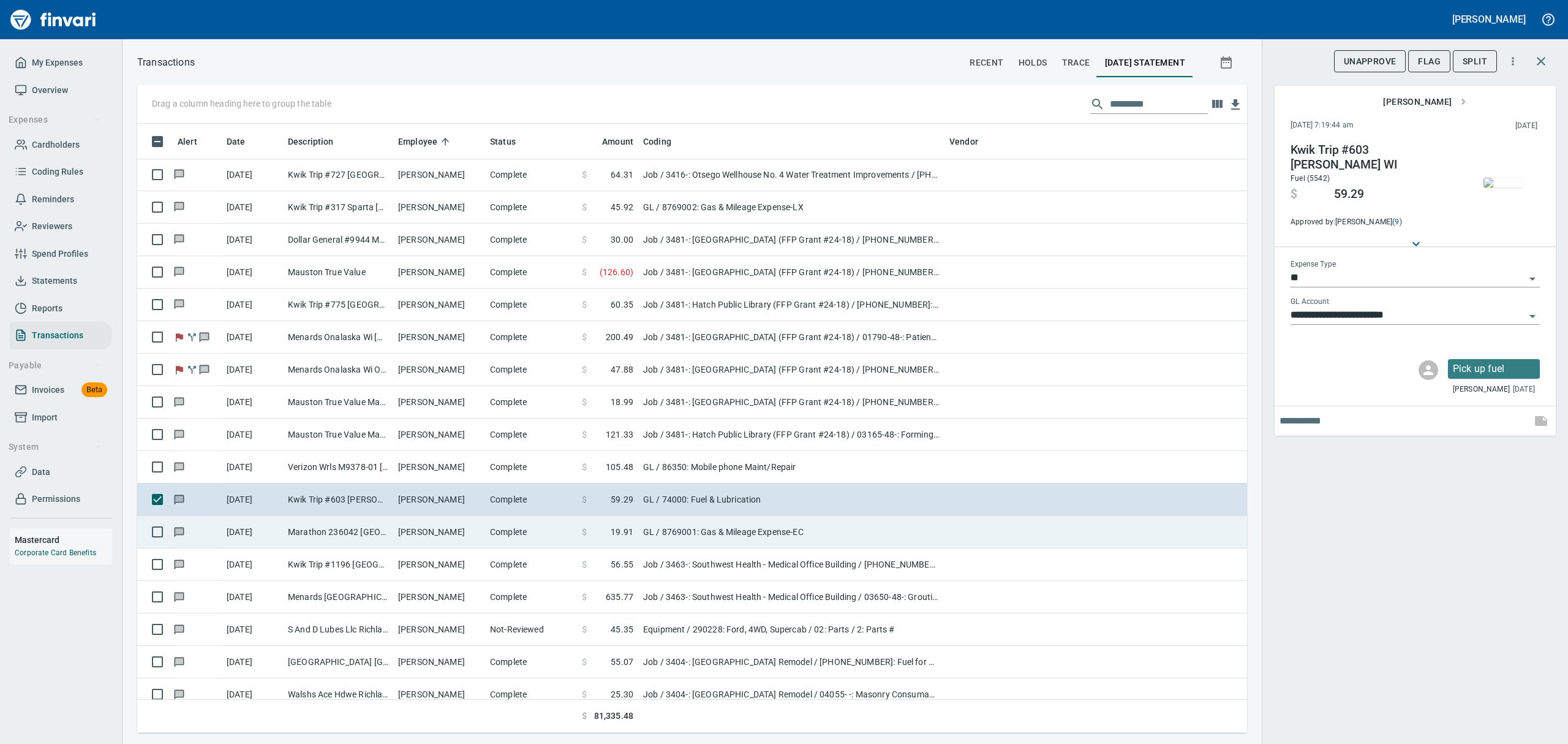
click at [418, 529] on td "[PERSON_NAME]" at bounding box center [439, 531] width 92 height 32
type input "**********"
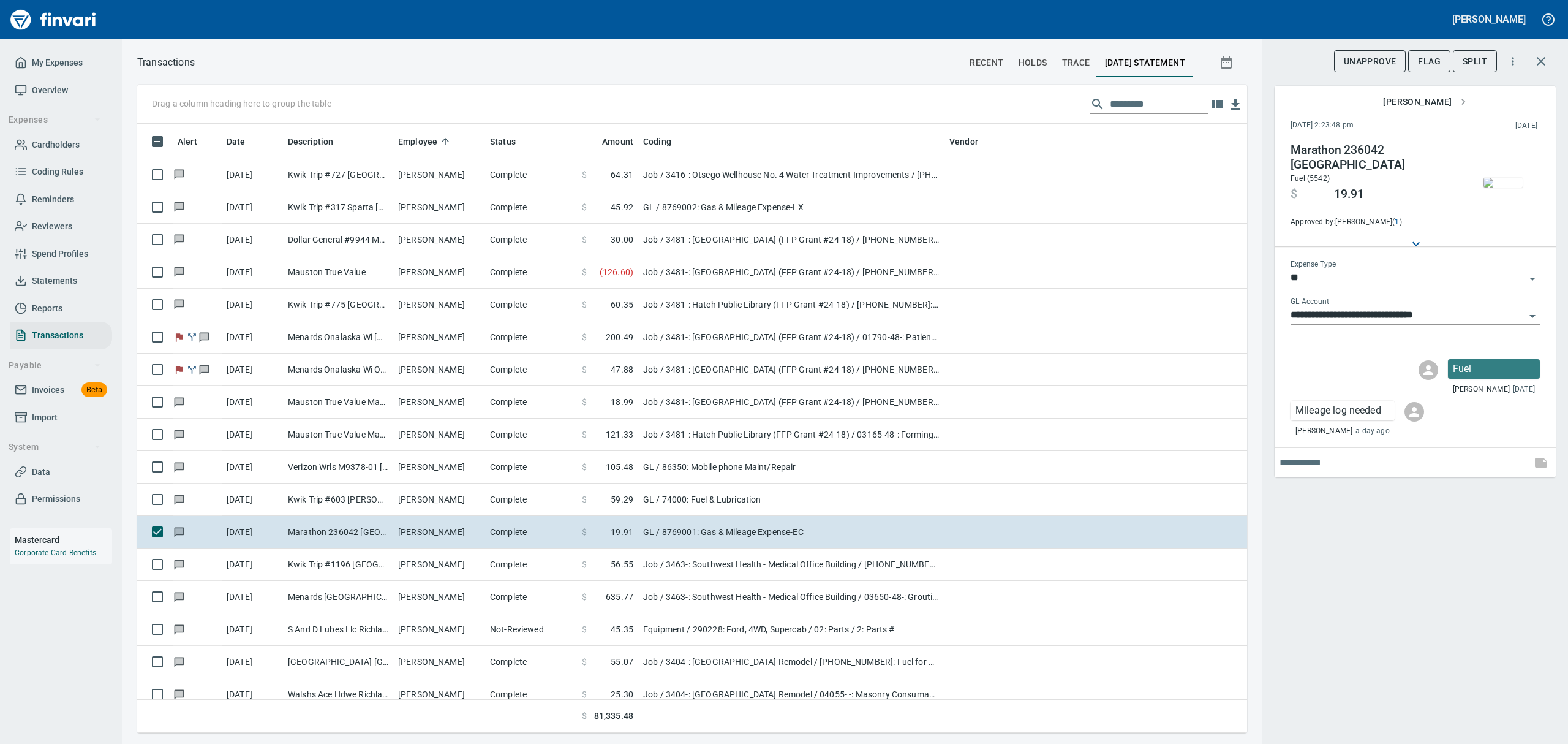
click at [1504, 180] on img "button" at bounding box center [1503, 182] width 39 height 10
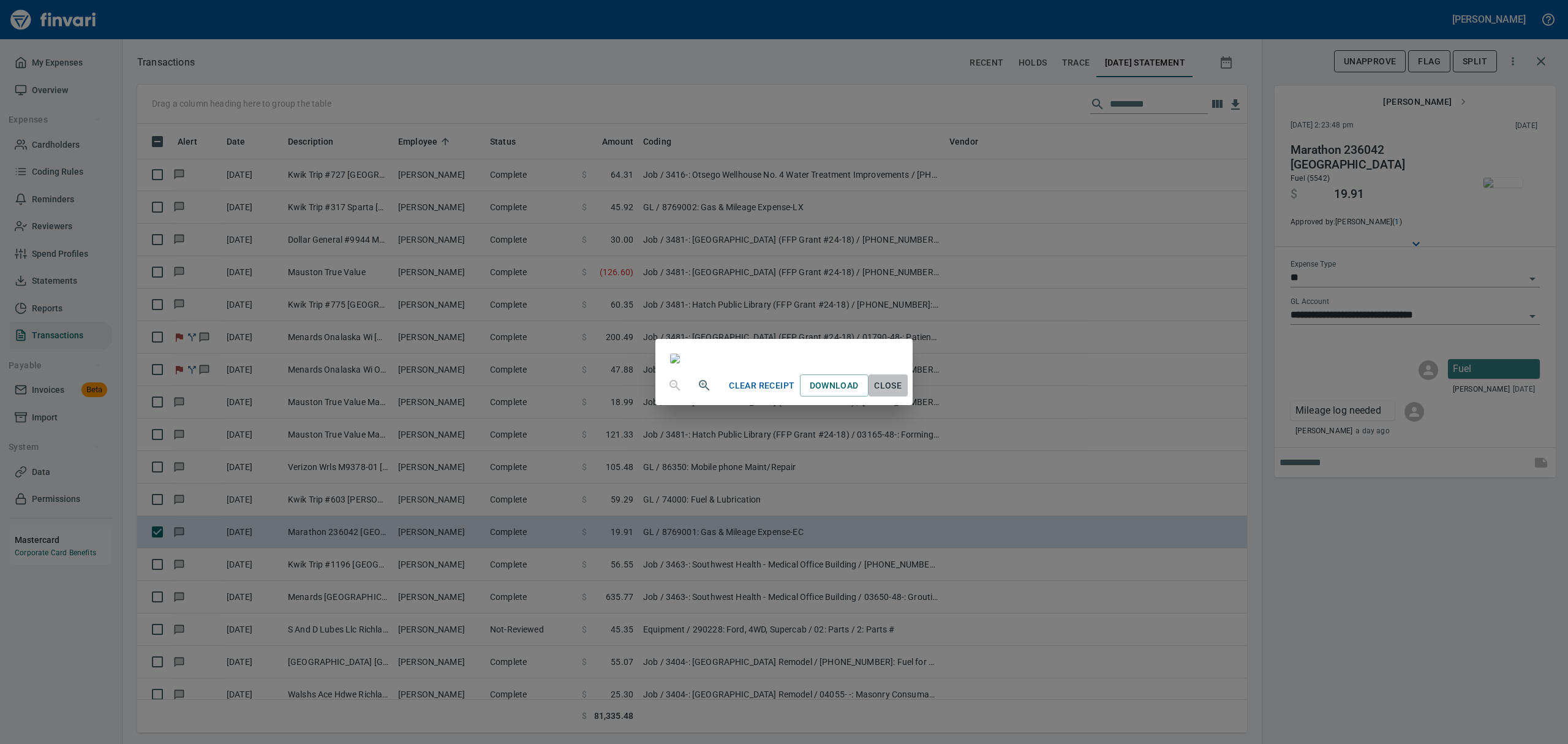
click at [903, 393] on span "Close" at bounding box center [888, 385] width 29 height 15
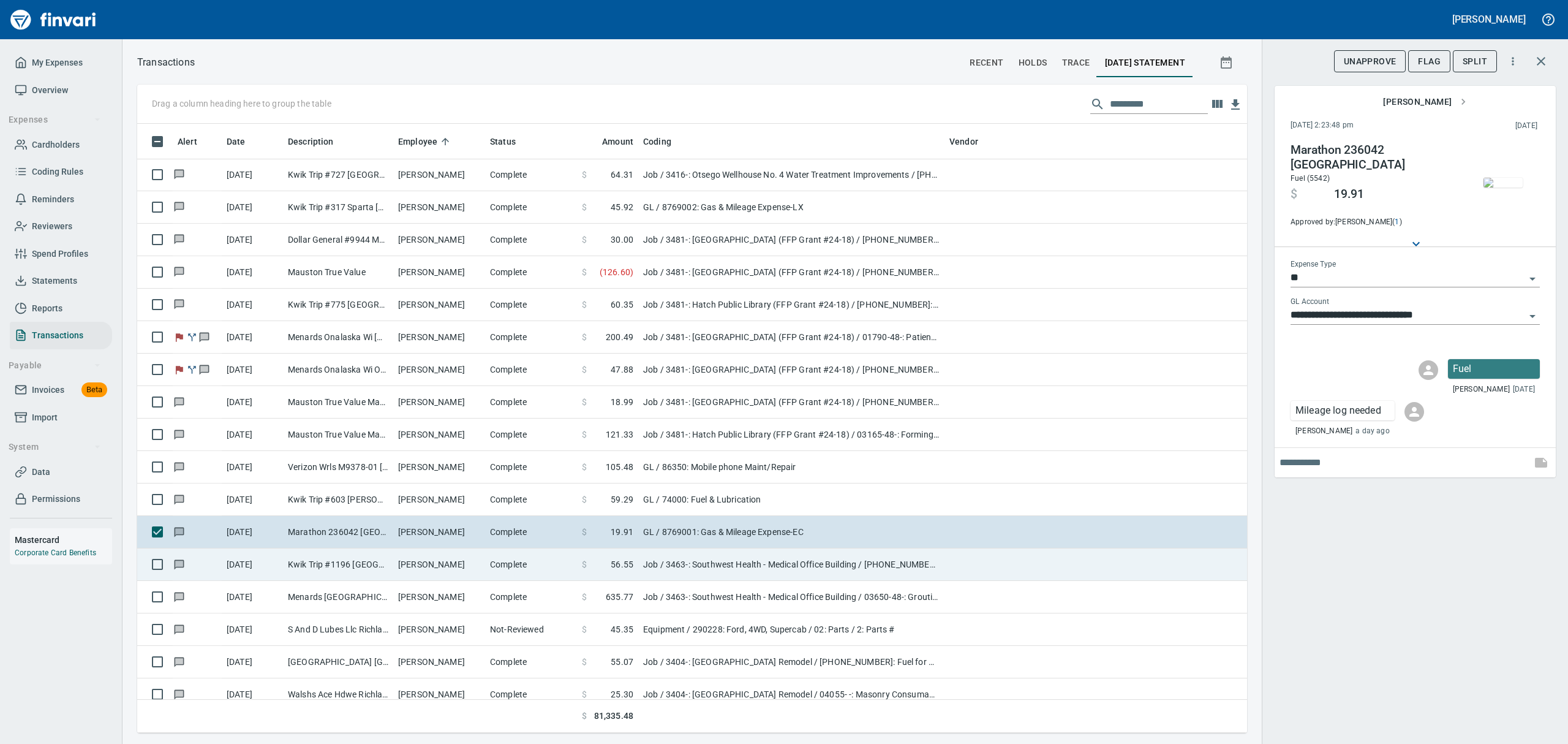
click at [403, 567] on td "[PERSON_NAME]" at bounding box center [439, 564] width 92 height 32
type input "***"
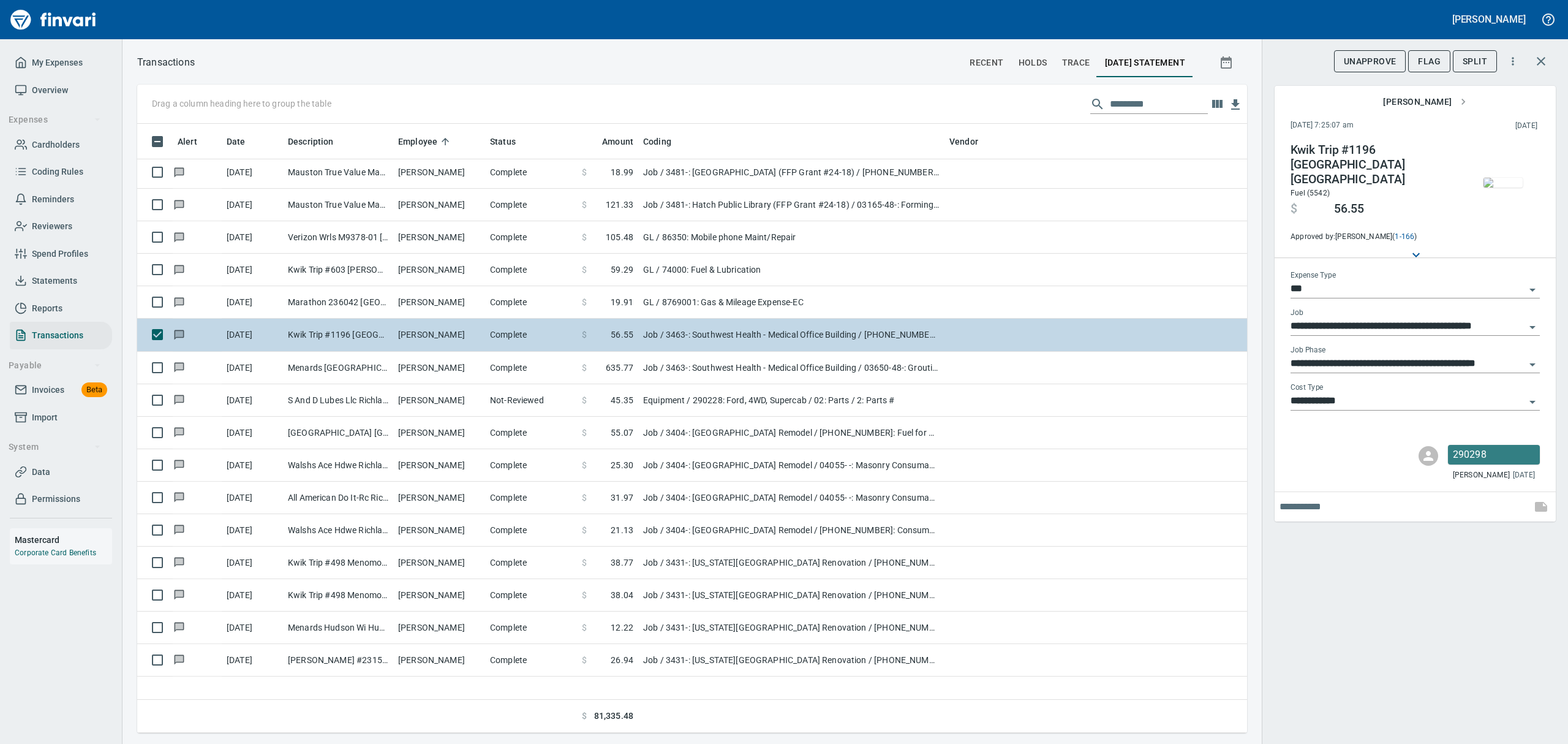
scroll to position [3676, 0]
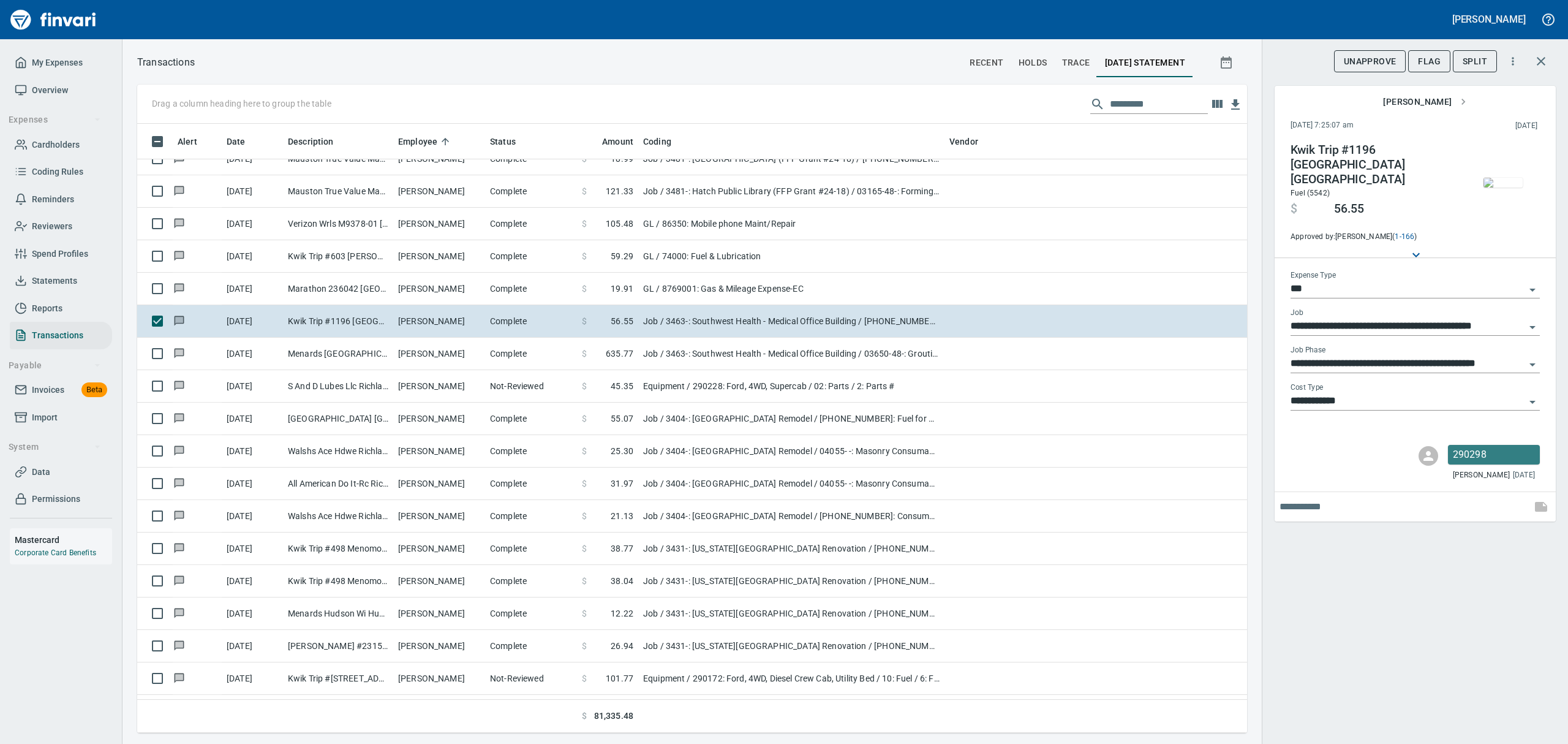
click at [1508, 181] on img "button" at bounding box center [1503, 182] width 39 height 10
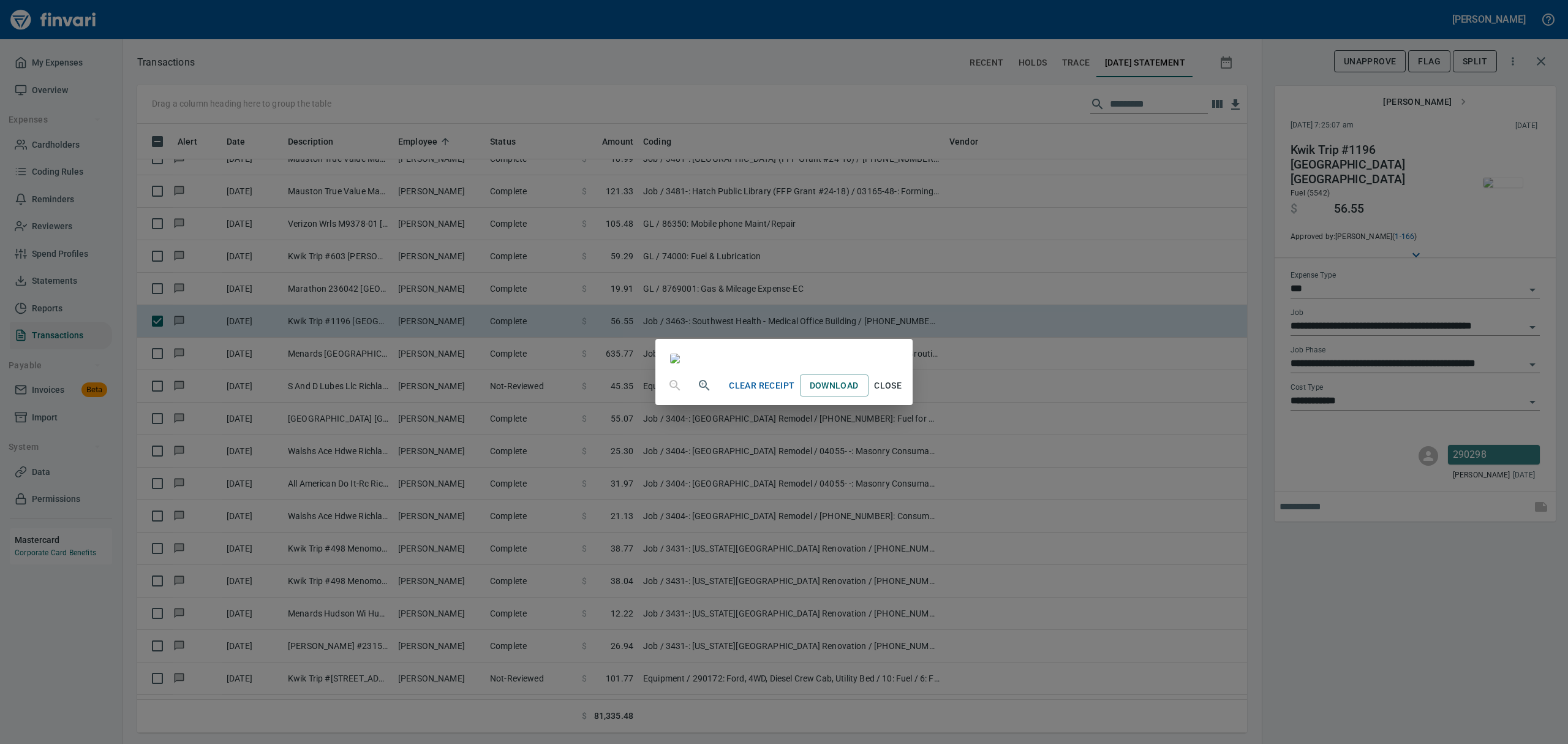
click at [903, 393] on span "Close" at bounding box center [888, 385] width 29 height 15
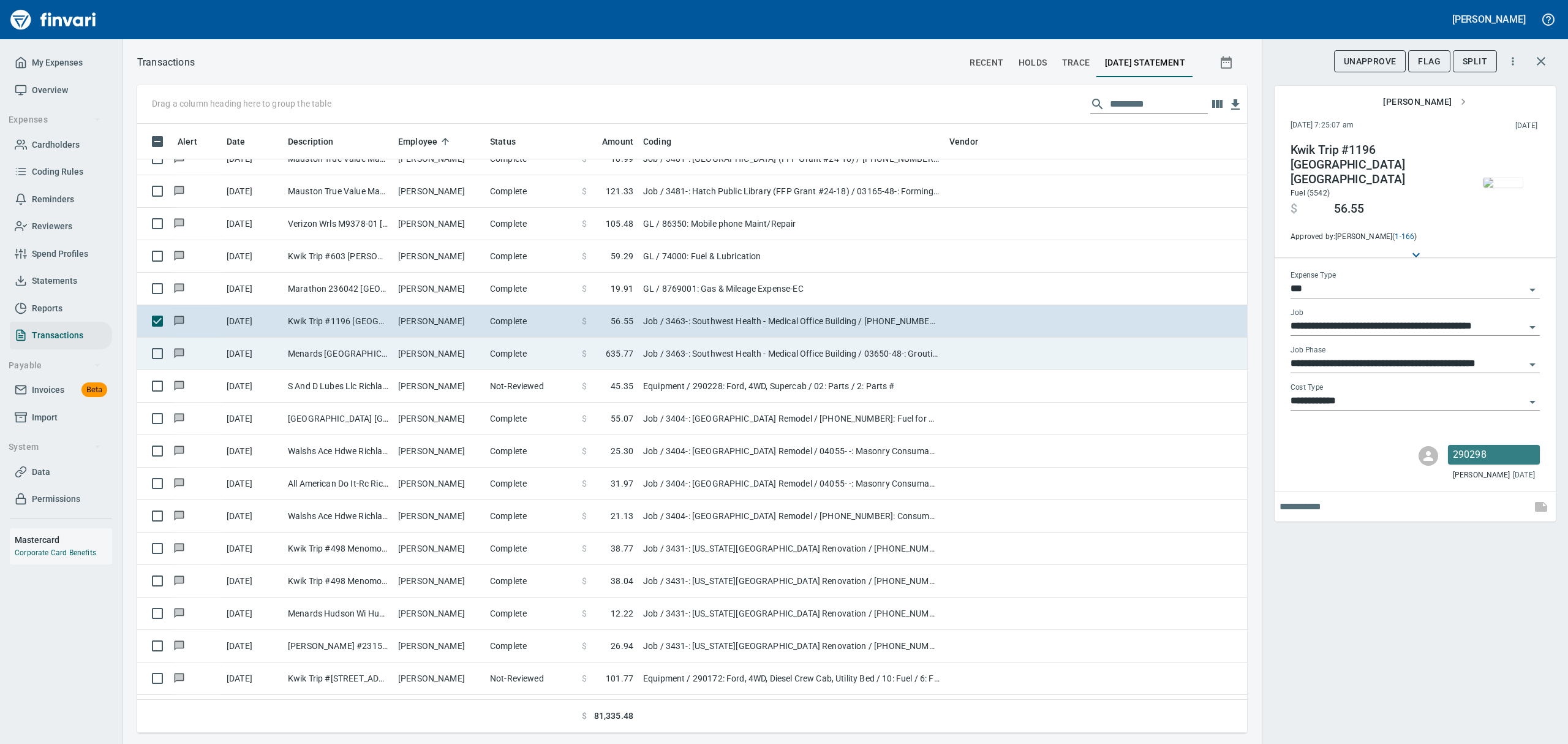
click at [373, 346] on td "Menards [GEOGRAPHIC_DATA] [GEOGRAPHIC_DATA] [GEOGRAPHIC_DATA] [GEOGRAPHIC_DATA]" at bounding box center [338, 353] width 110 height 32
type input "**********"
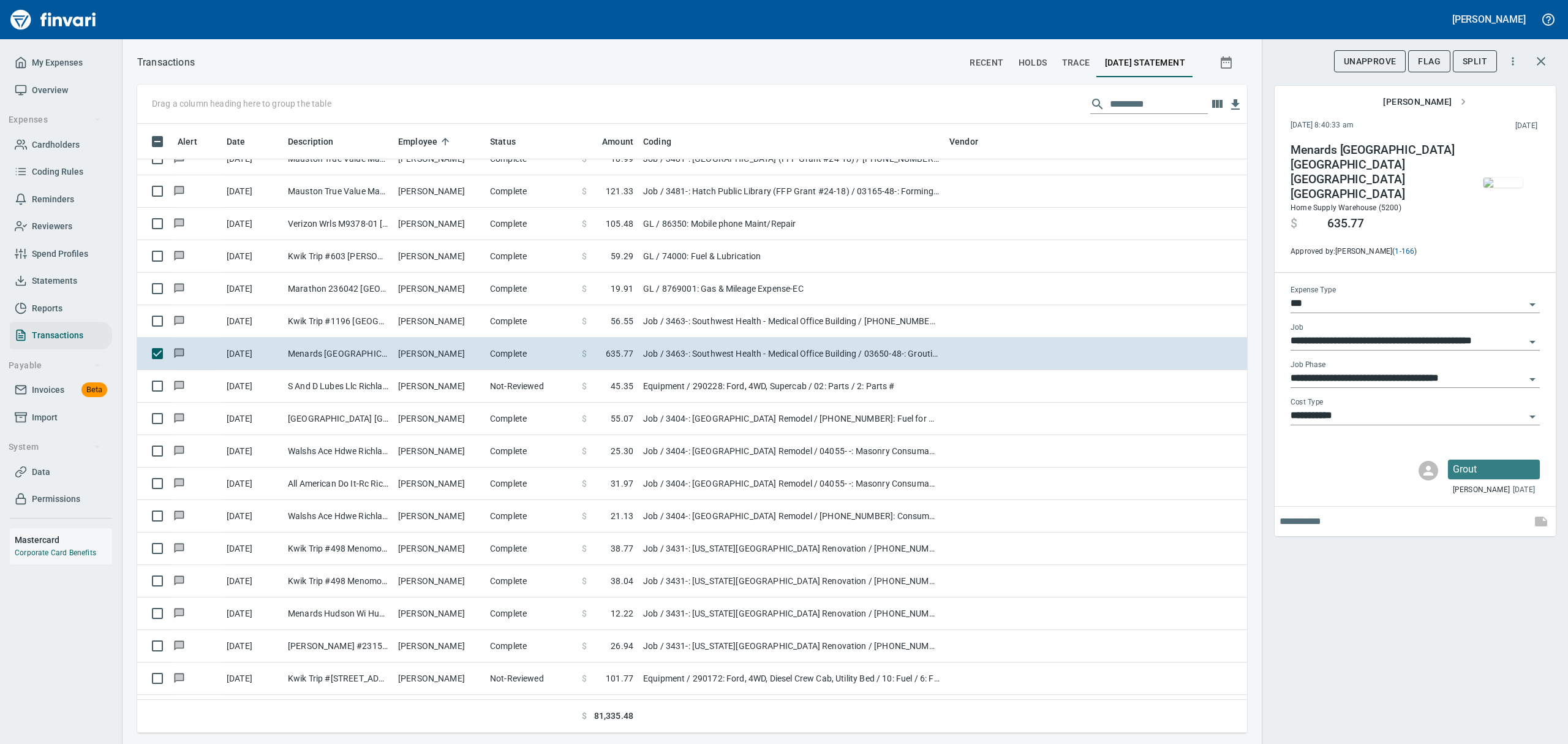
click at [1510, 177] on img "button" at bounding box center [1503, 182] width 39 height 10
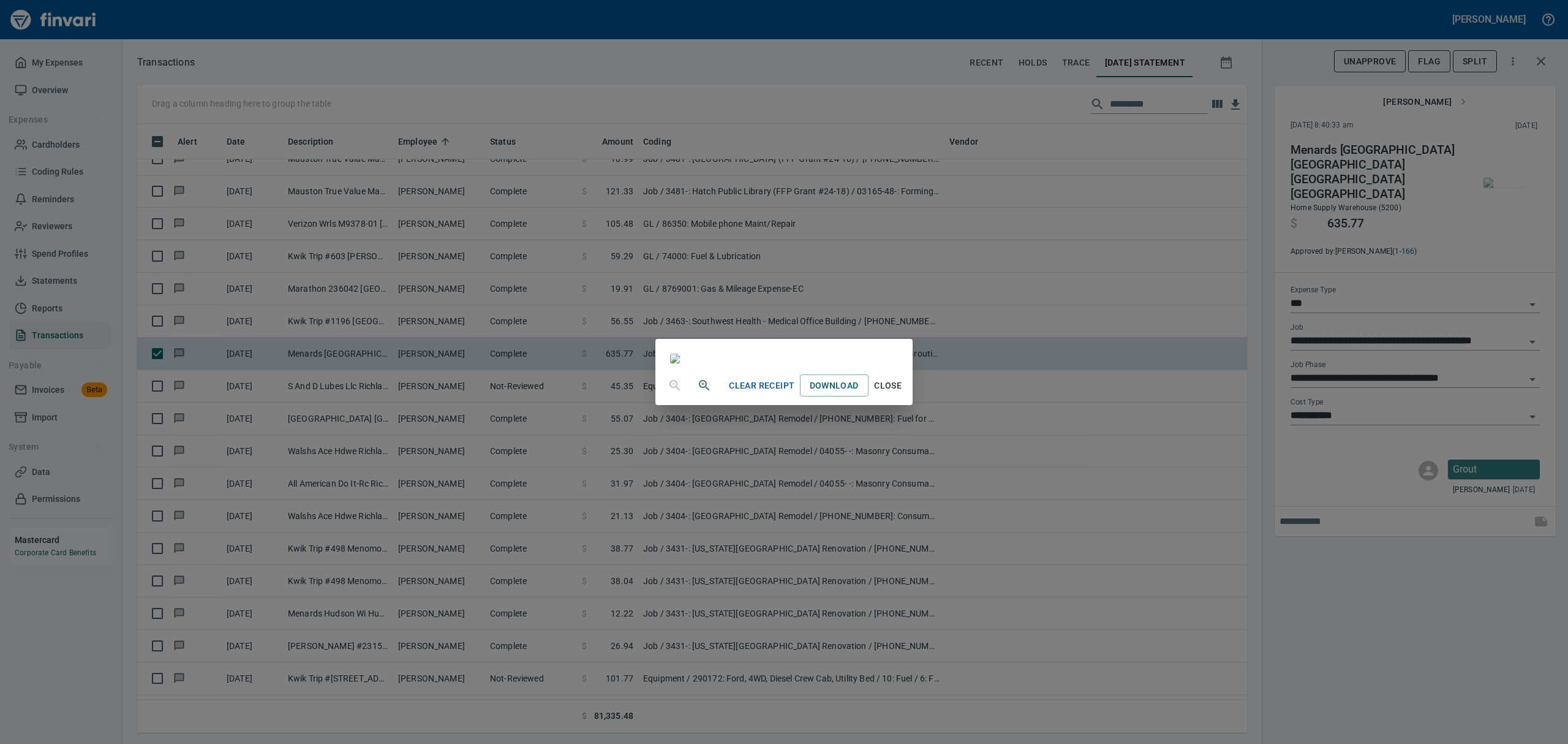
click at [903, 393] on span "Close" at bounding box center [888, 385] width 29 height 15
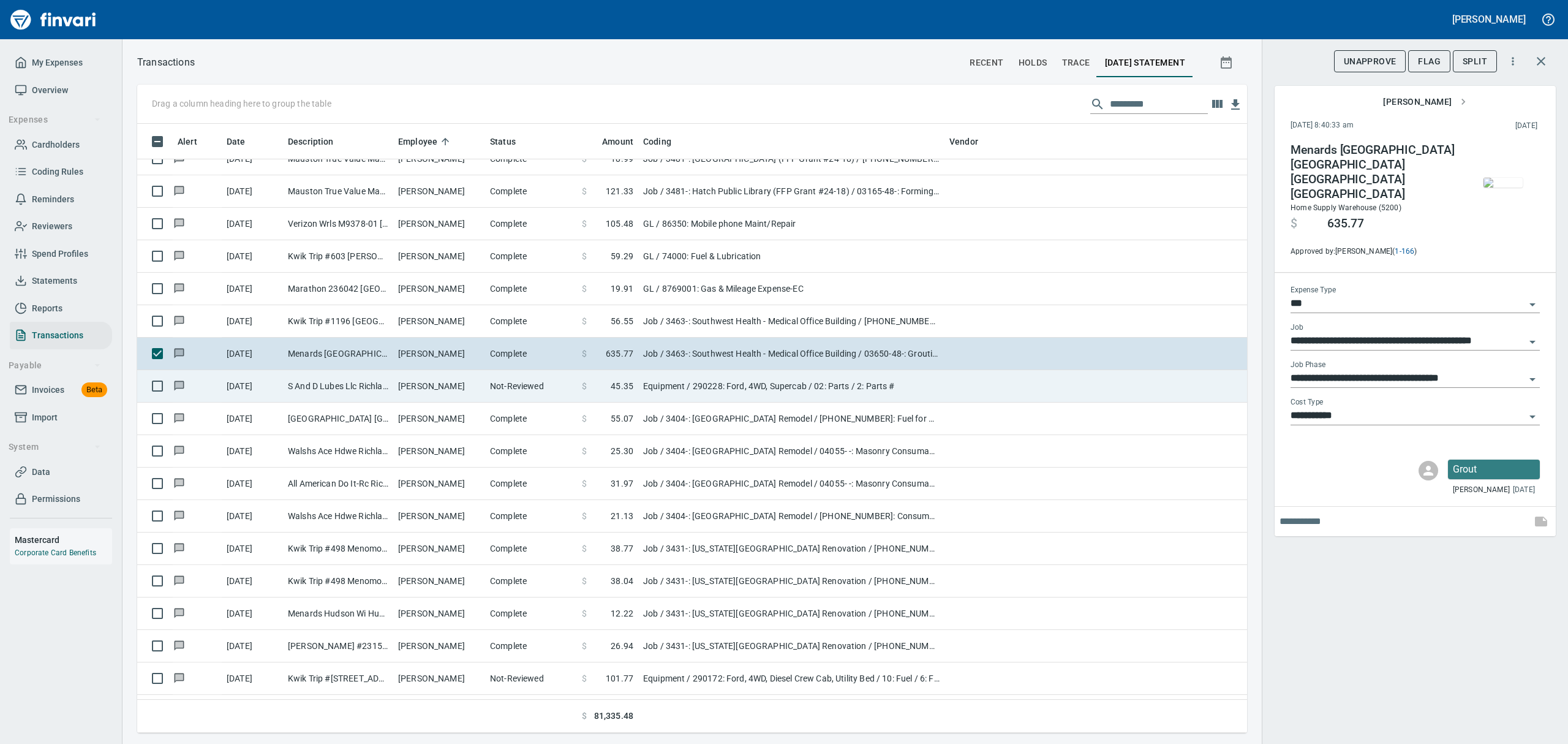
click at [273, 390] on td "[DATE]" at bounding box center [252, 385] width 61 height 32
type input "*********"
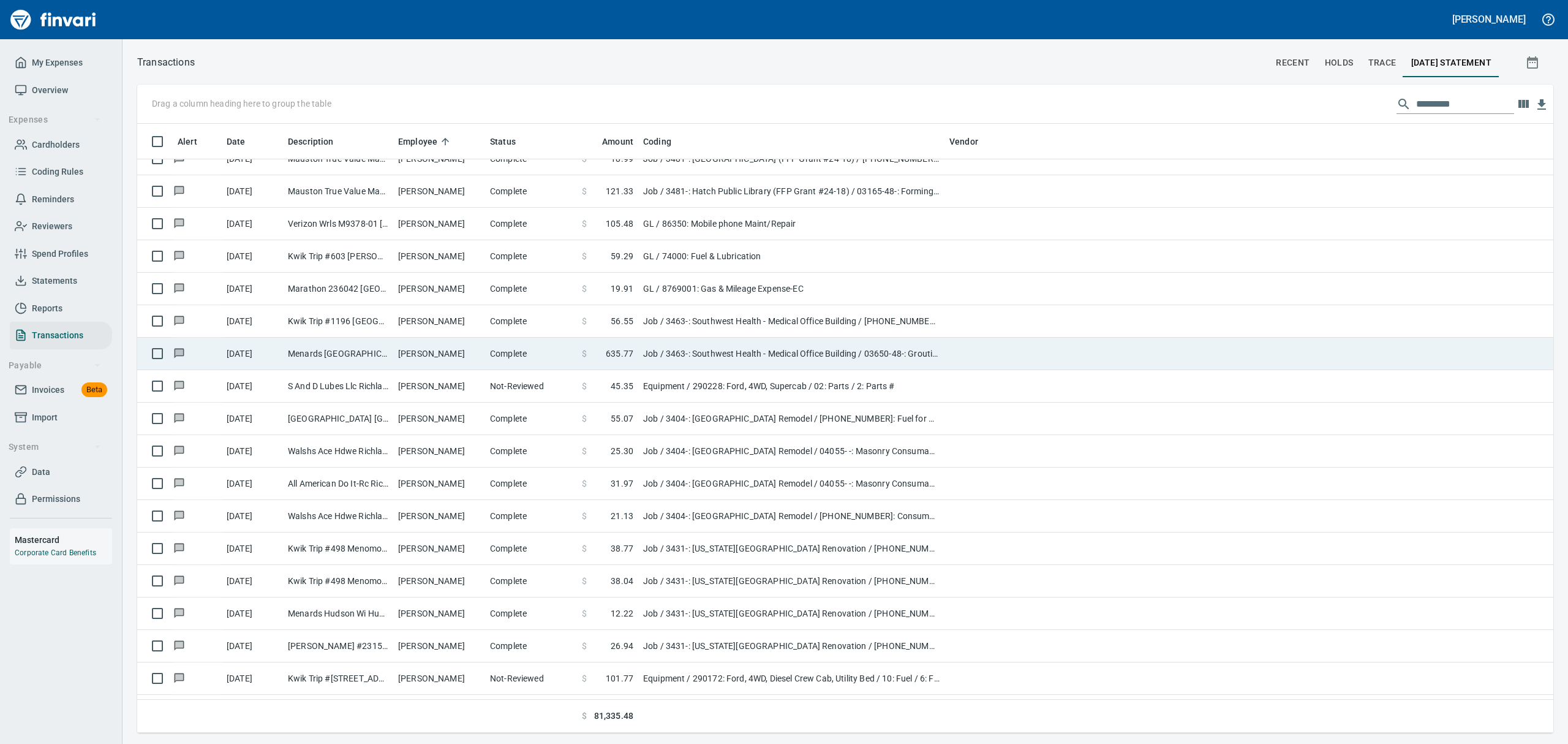
scroll to position [596, 1387]
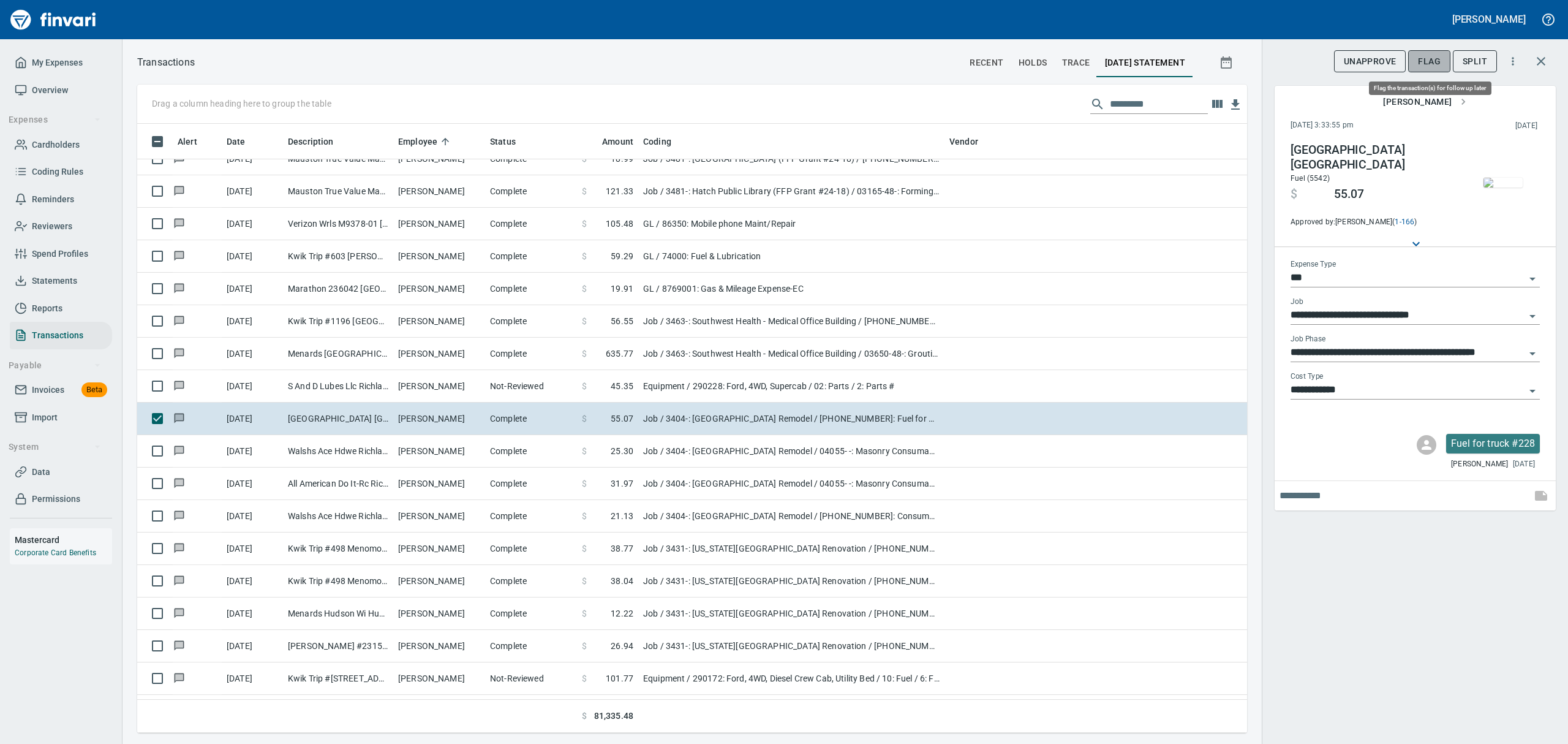
click at [1427, 65] on span "Flag" at bounding box center [1430, 61] width 22 height 15
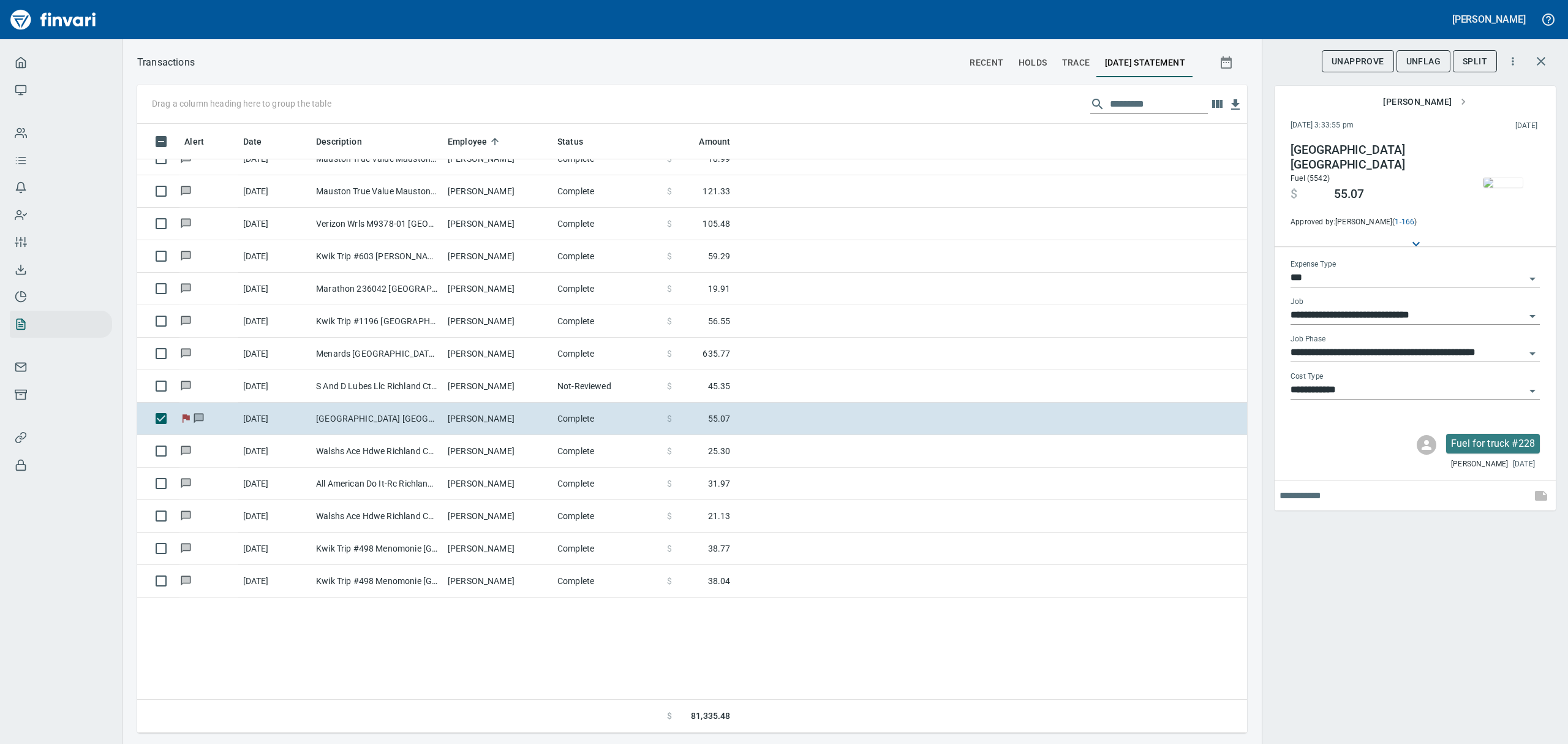
scroll to position [596, 1082]
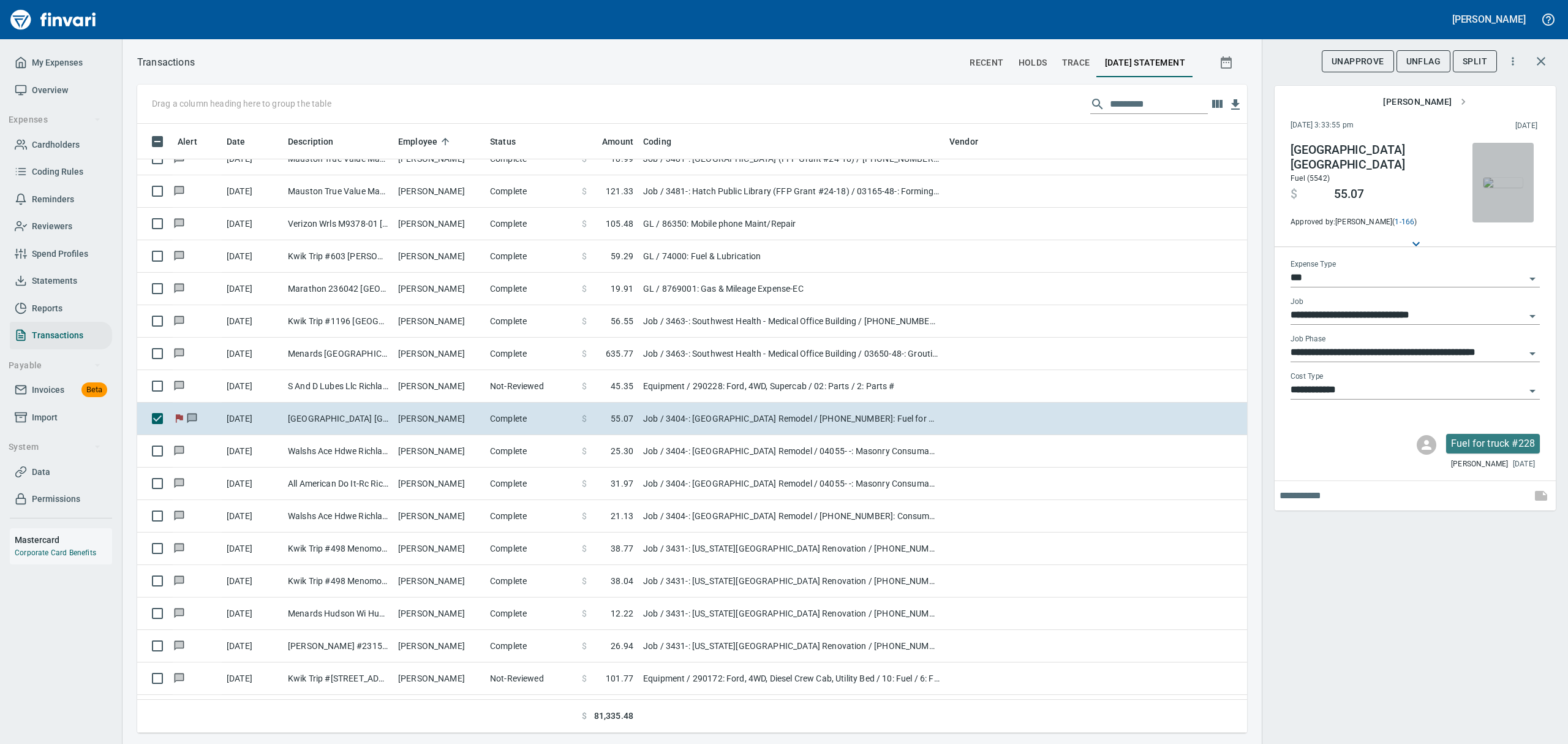
click at [1502, 180] on img "button" at bounding box center [1503, 182] width 39 height 10
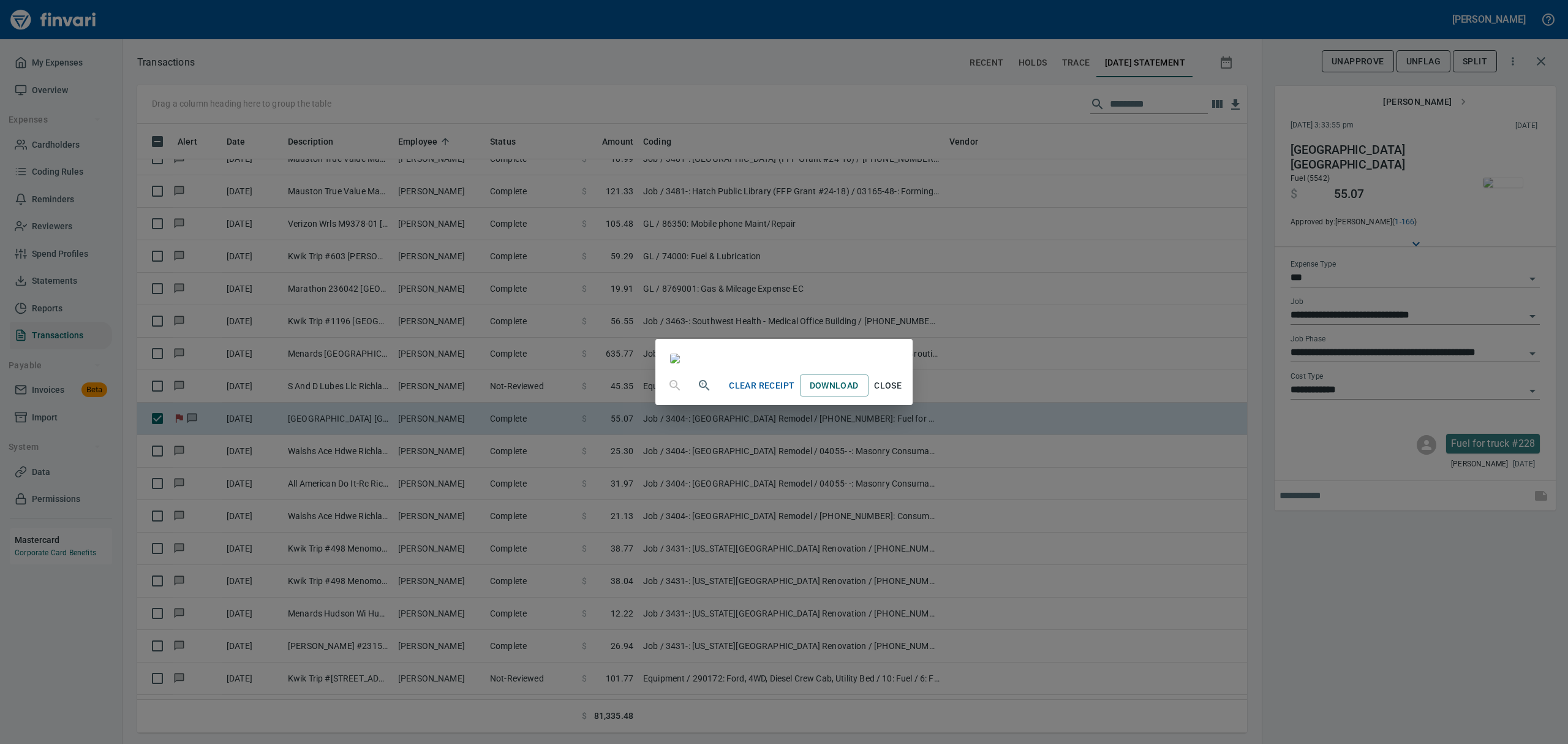
click at [908, 397] on button "Close" at bounding box center [888, 385] width 39 height 22
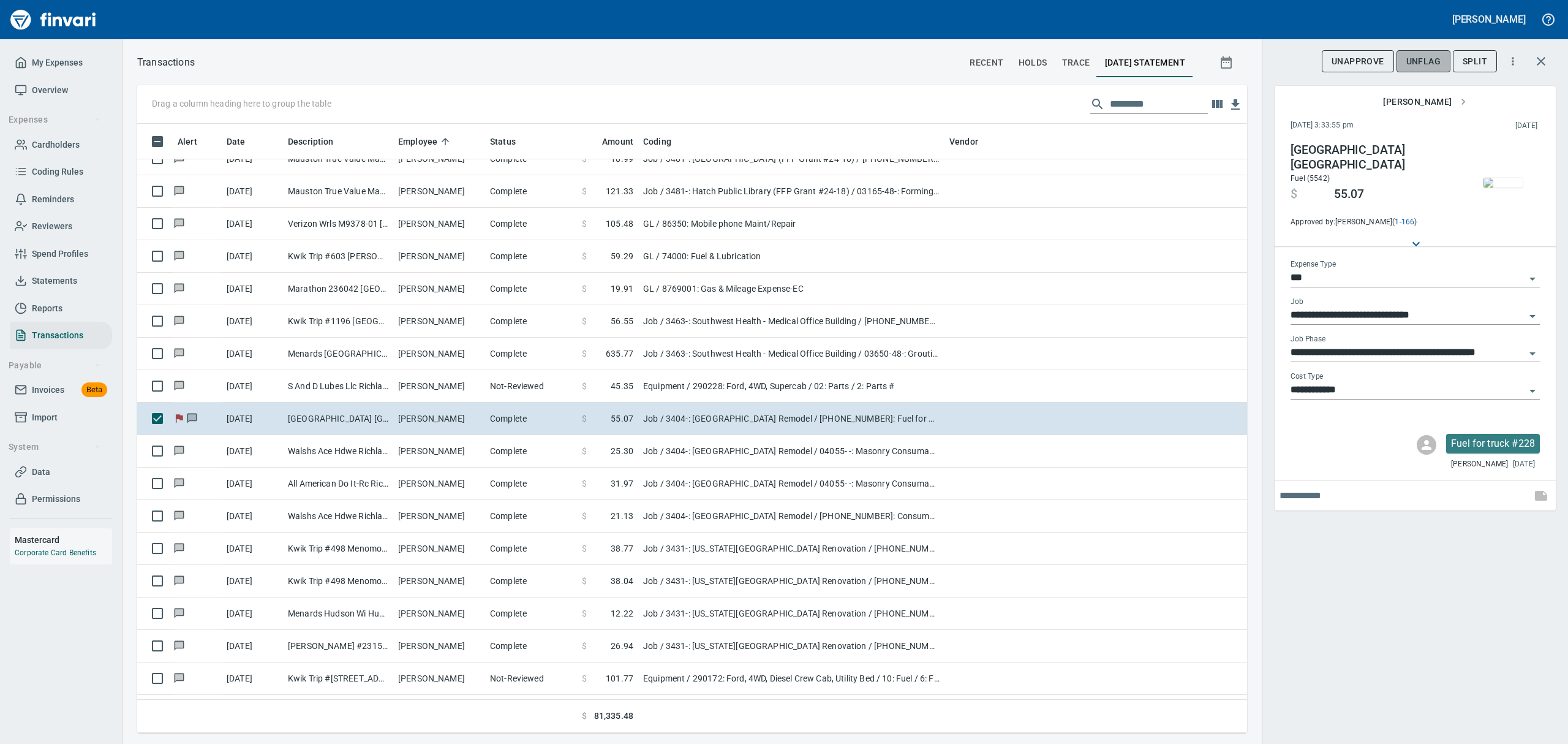
click at [1427, 62] on span "UnFlag" at bounding box center [1424, 61] width 34 height 15
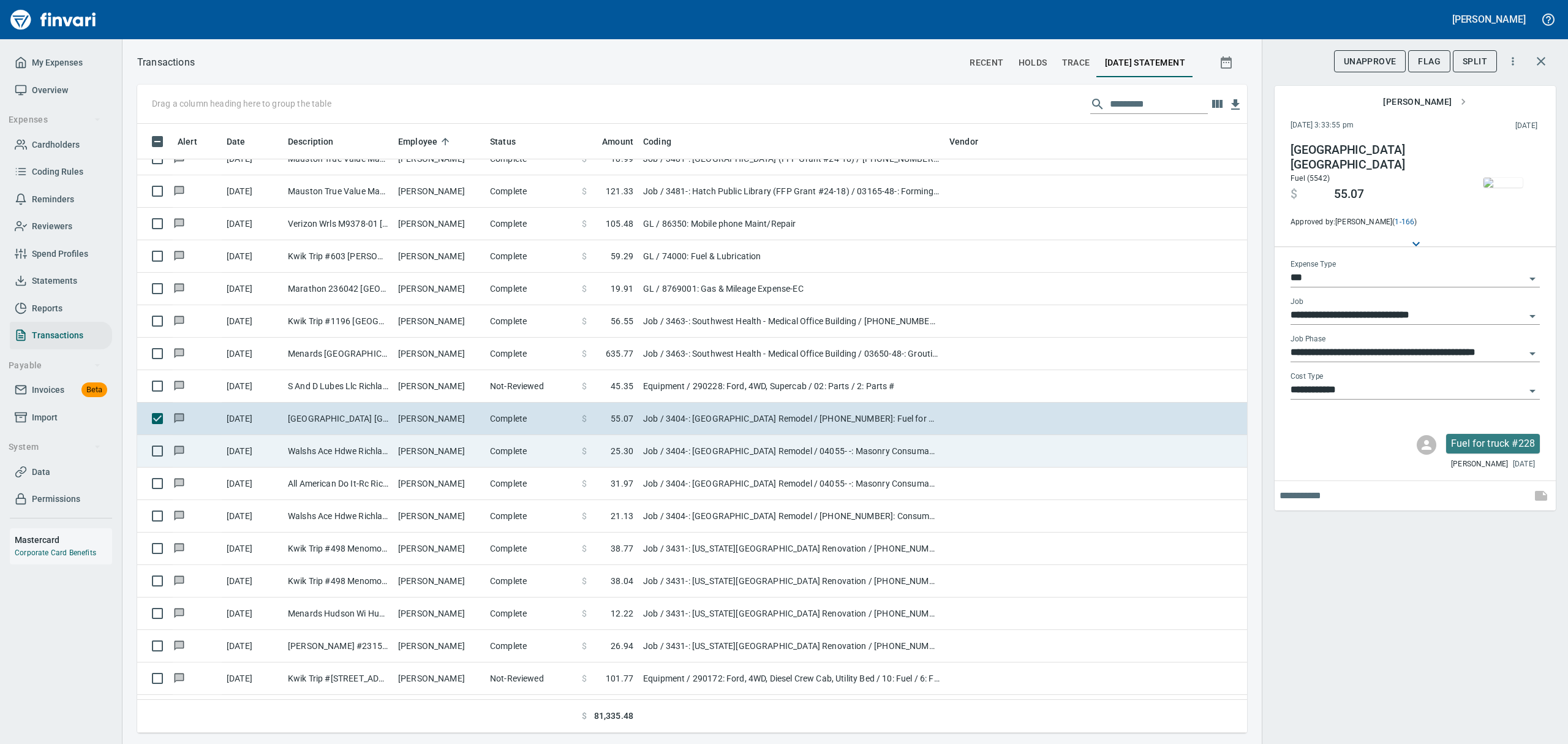
click at [312, 451] on td "Walshs Ace Hdwe Richland Cent WI" at bounding box center [338, 451] width 110 height 32
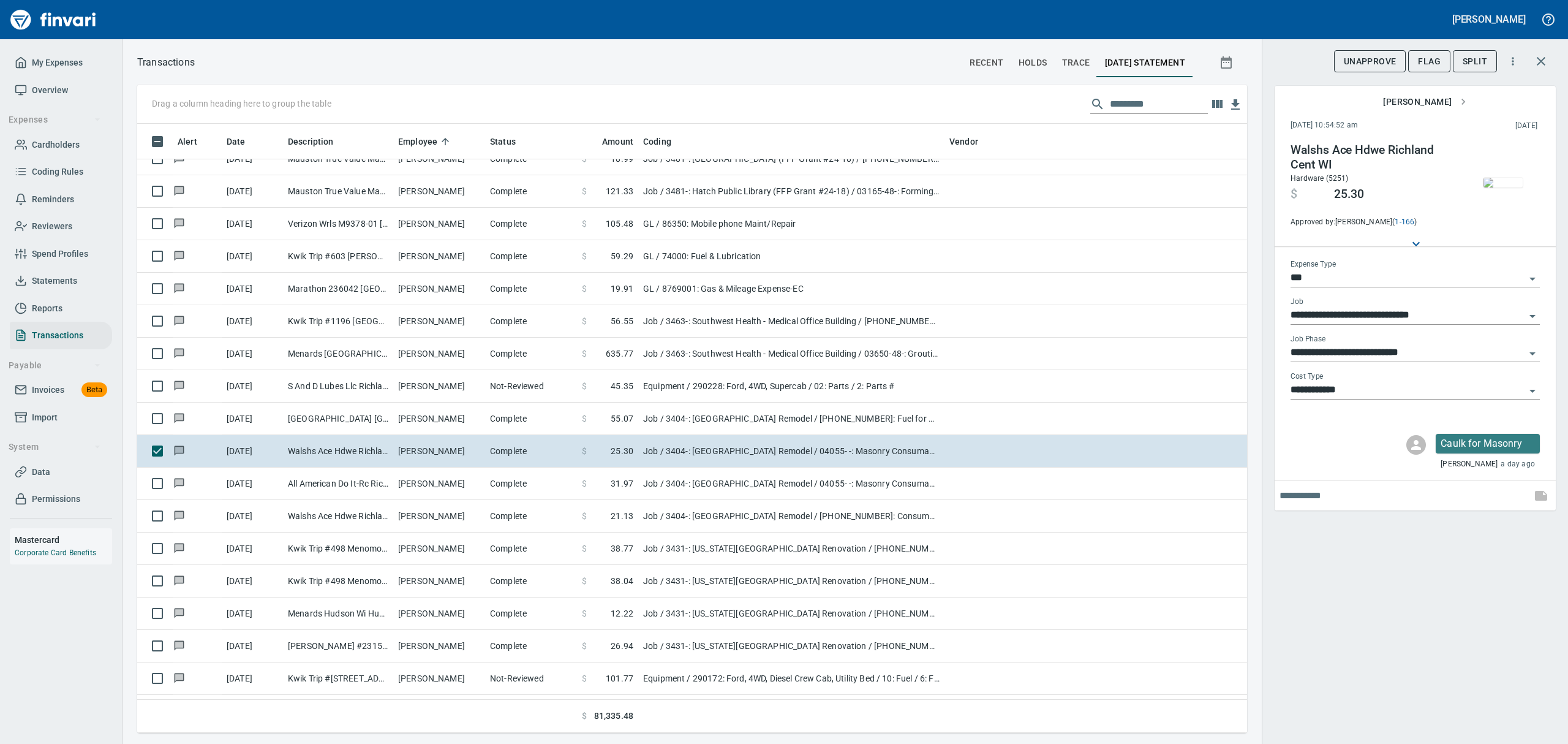
click at [1502, 186] on img "button" at bounding box center [1503, 182] width 39 height 10
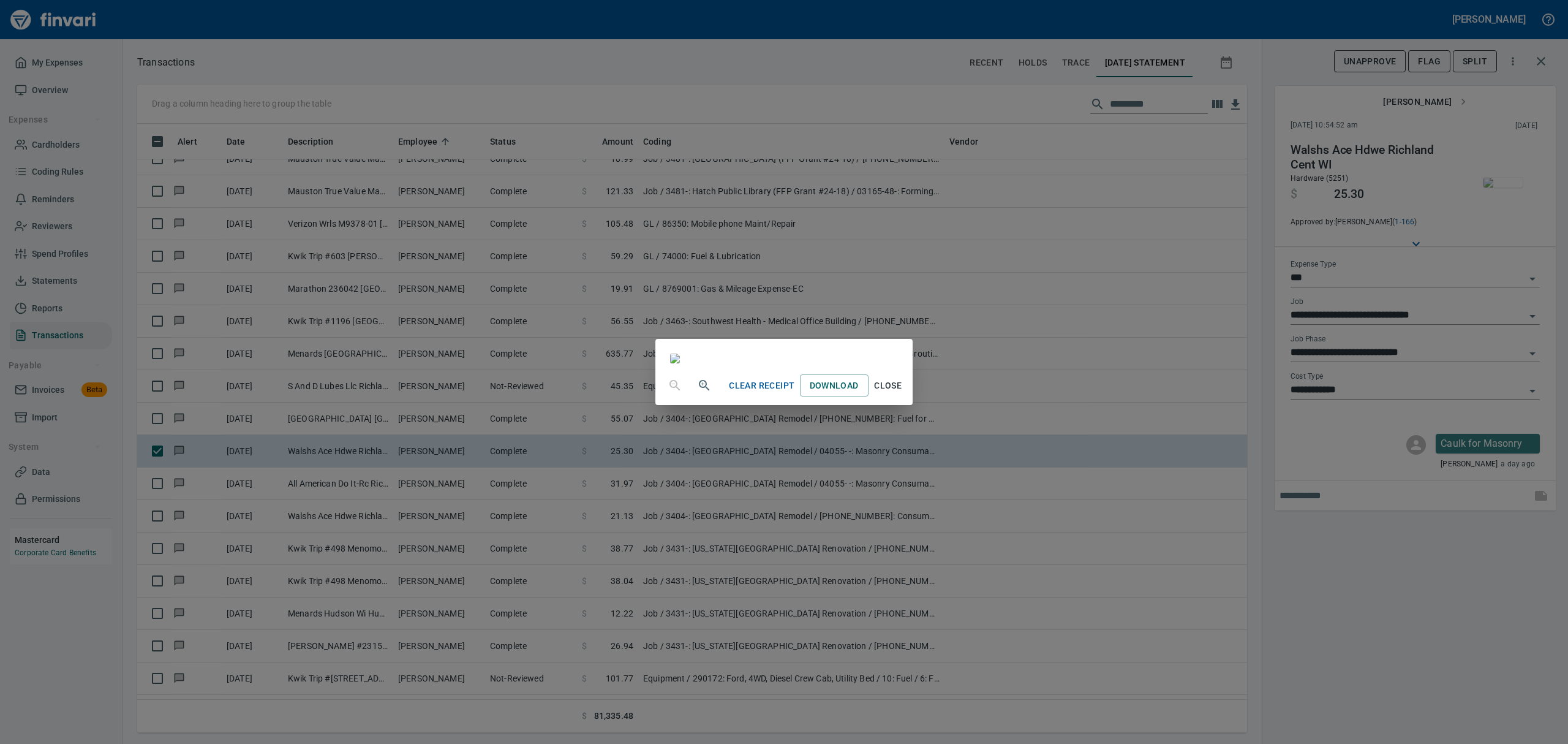
click at [903, 393] on span "Close" at bounding box center [888, 385] width 29 height 15
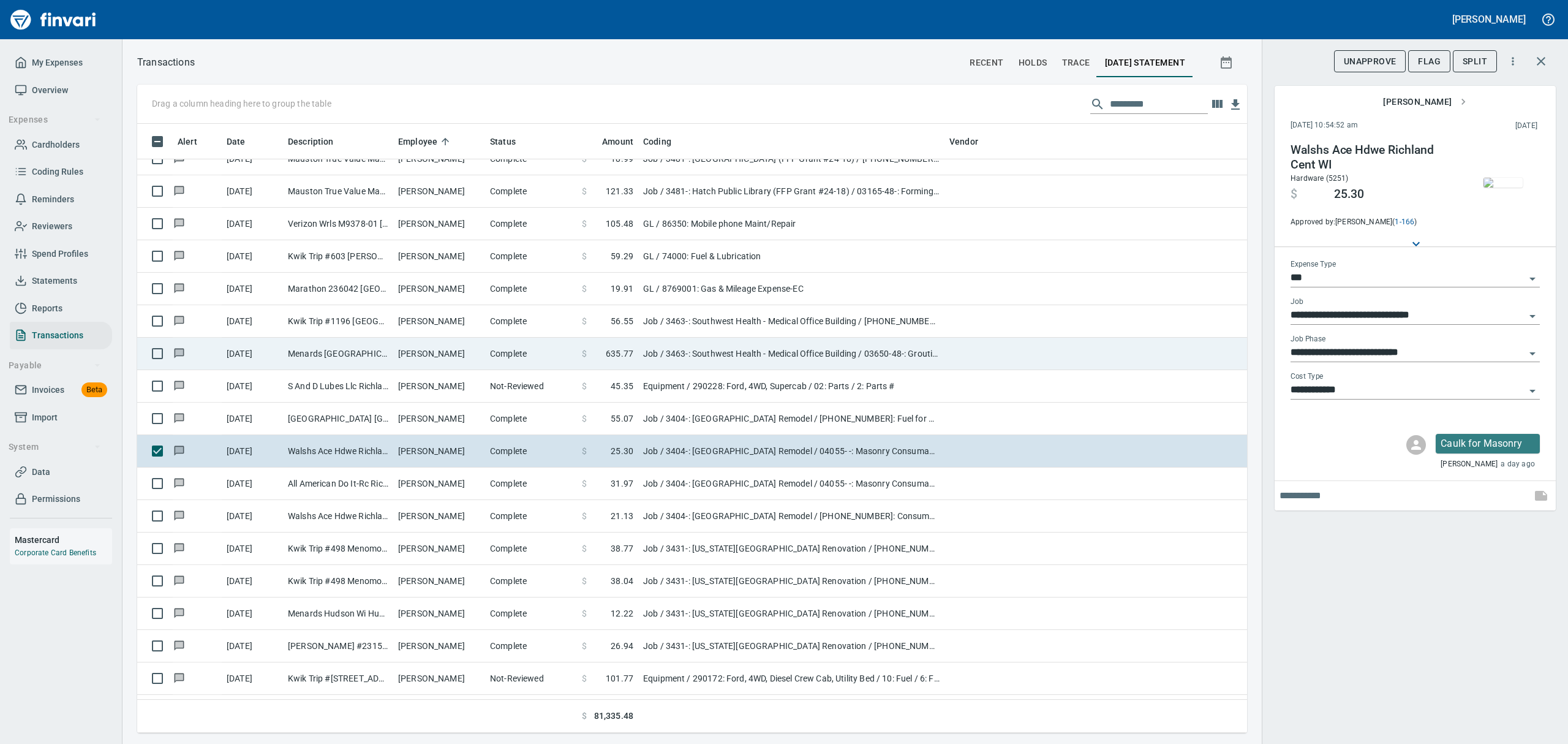
scroll to position [596, 1082]
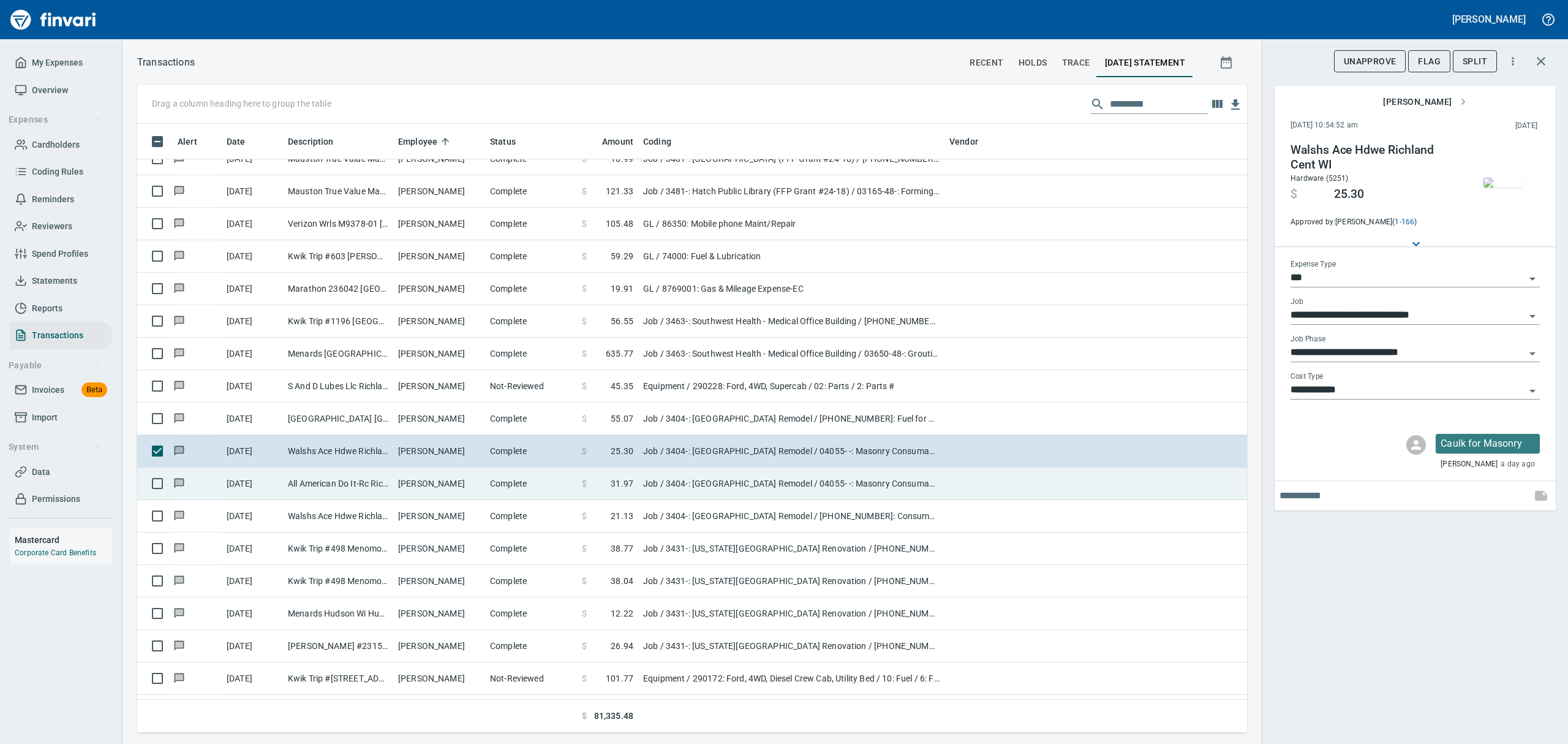
click at [508, 485] on td "Complete" at bounding box center [531, 484] width 92 height 32
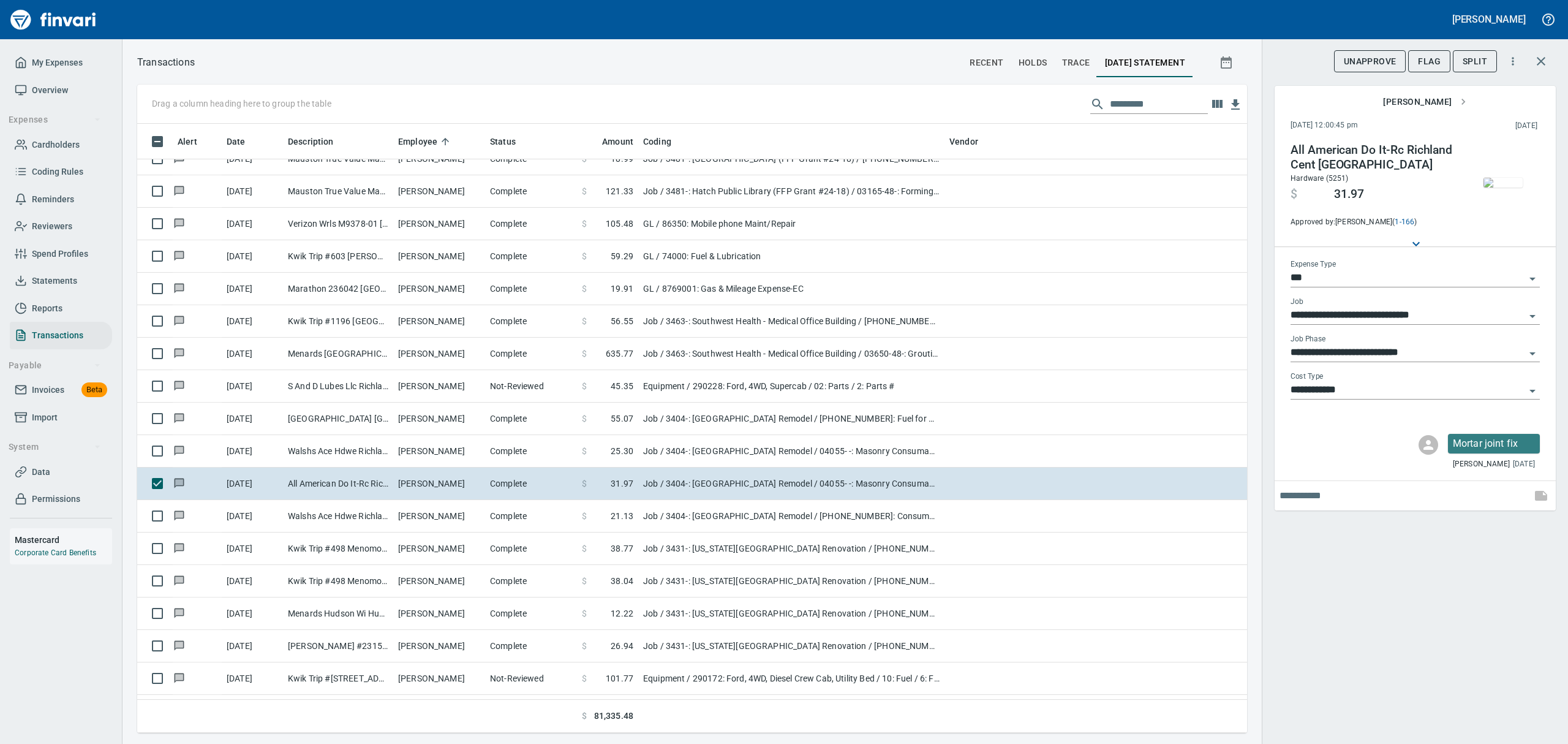
click at [1486, 187] on img "button" at bounding box center [1503, 182] width 39 height 10
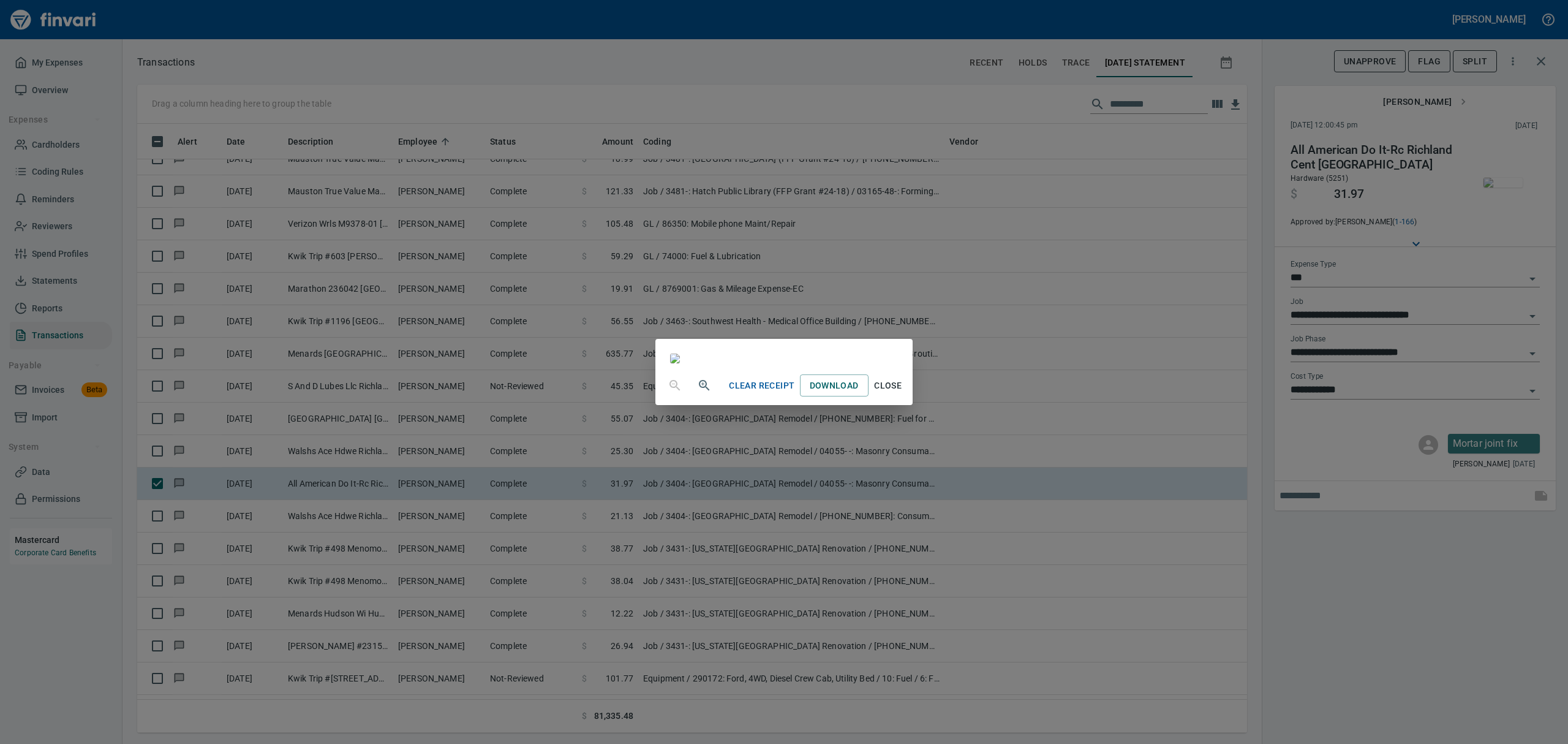
click at [903, 393] on span "Close" at bounding box center [888, 385] width 29 height 15
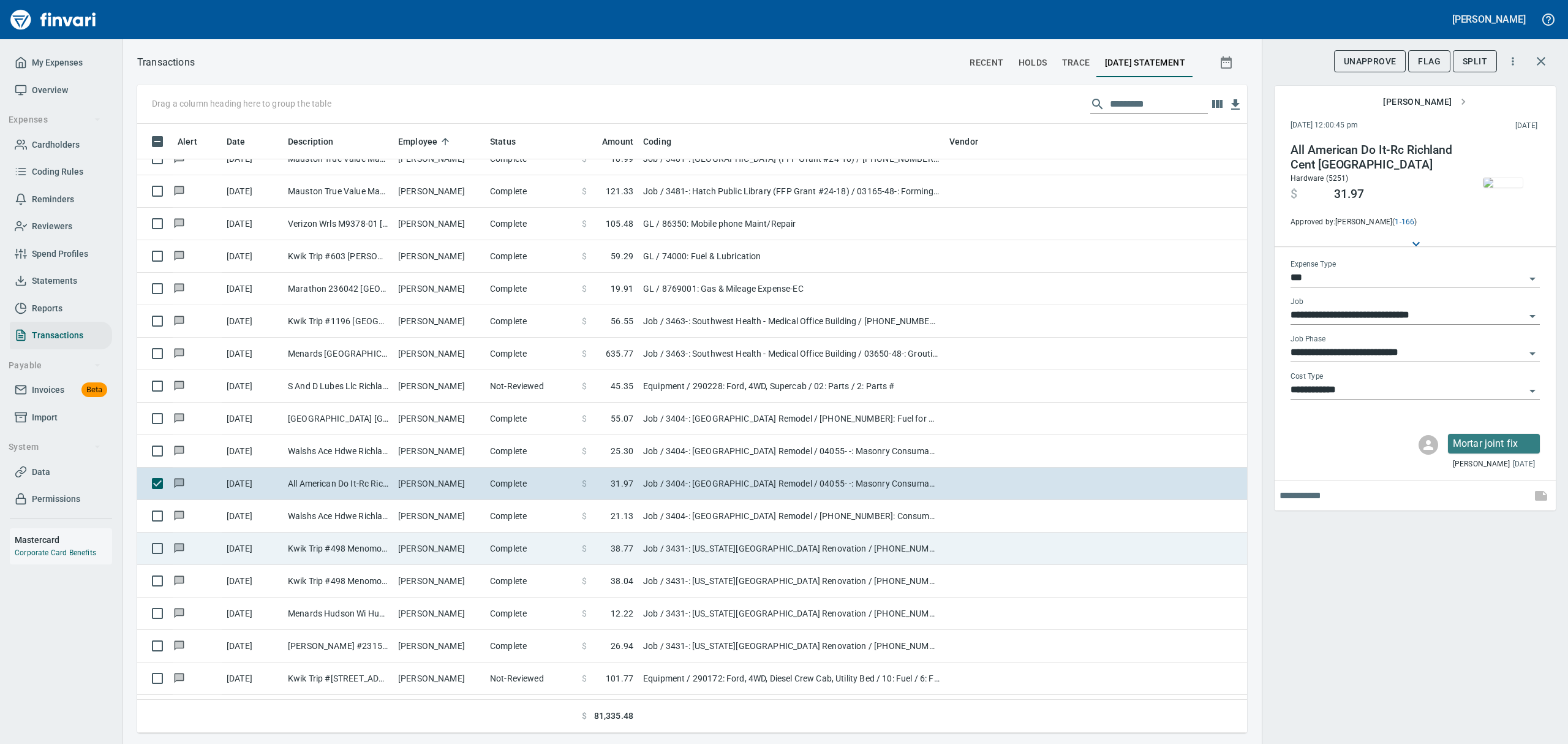
scroll to position [596, 1082]
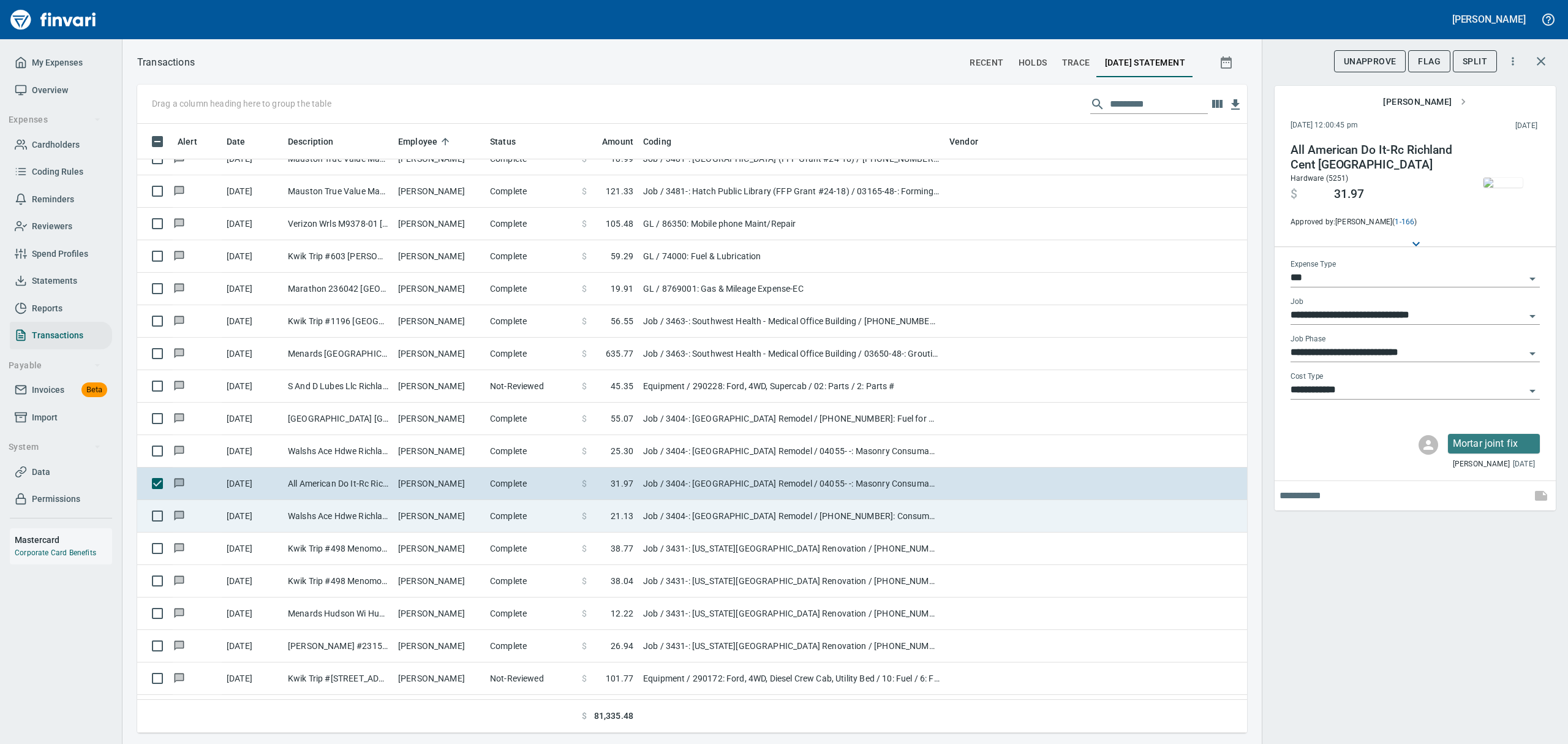
click at [324, 521] on td "Walshs Ace Hdwe Richland Cent WI" at bounding box center [338, 516] width 110 height 32
type input "**********"
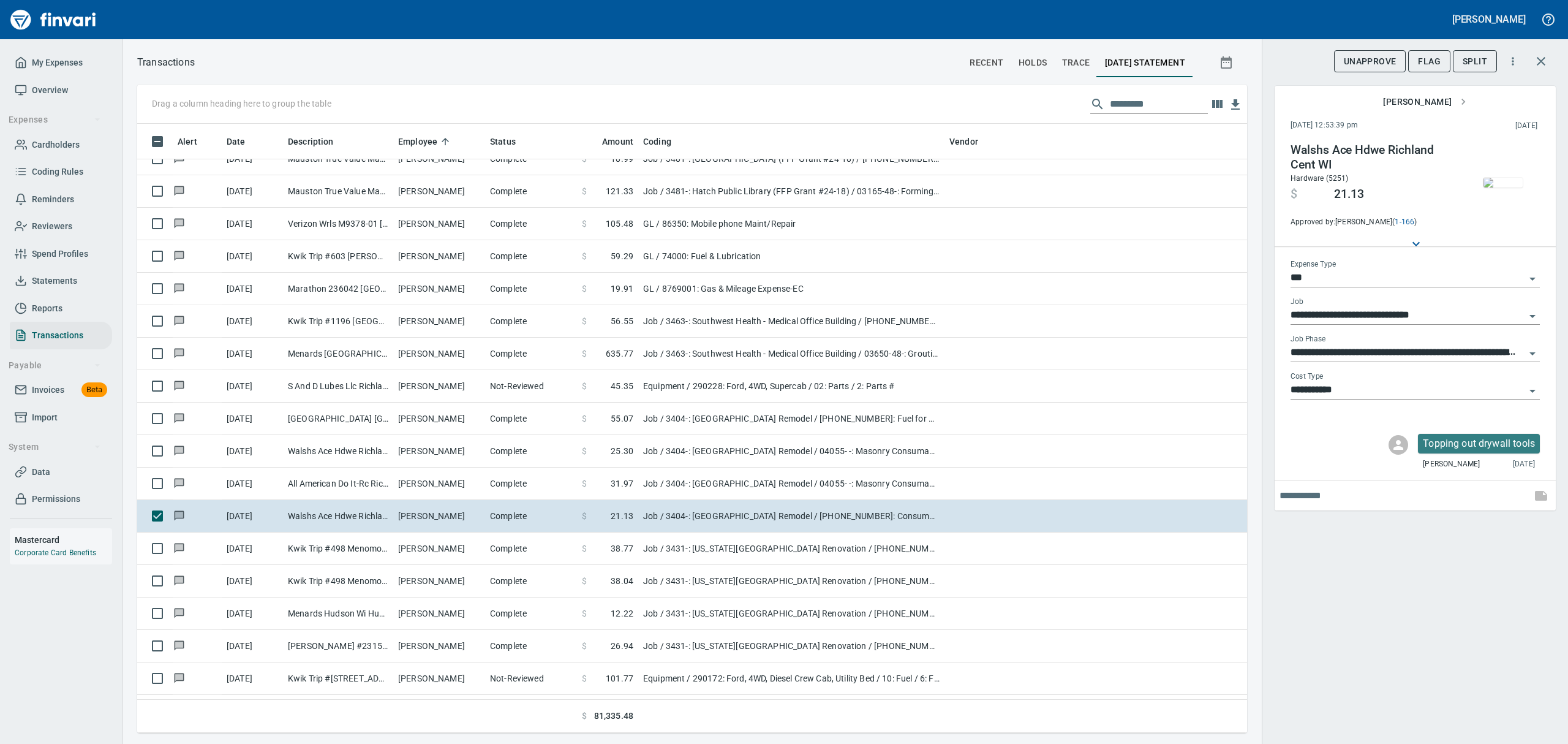
click at [1491, 177] on img "button" at bounding box center [1503, 182] width 39 height 10
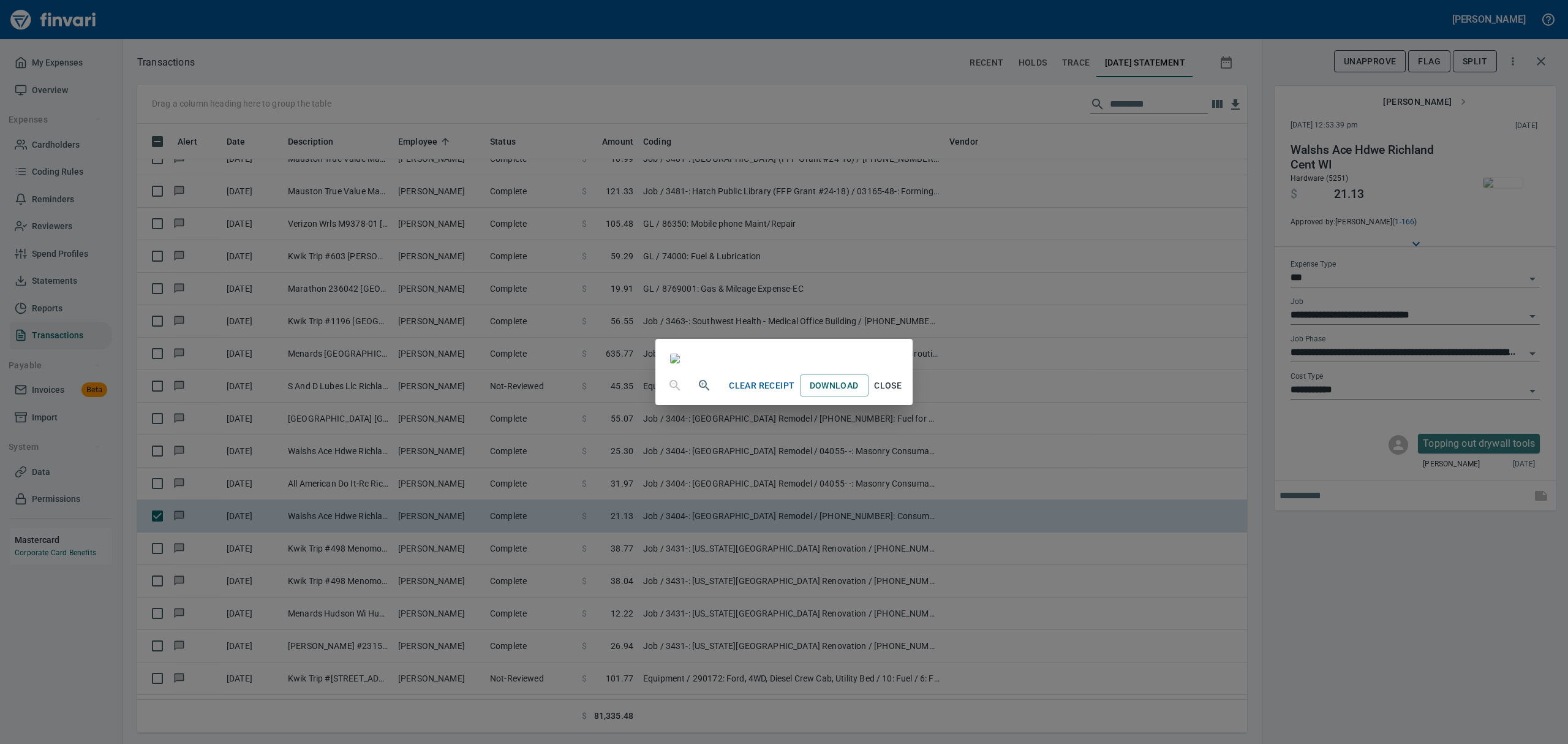
click at [903, 393] on span "Close" at bounding box center [888, 385] width 29 height 15
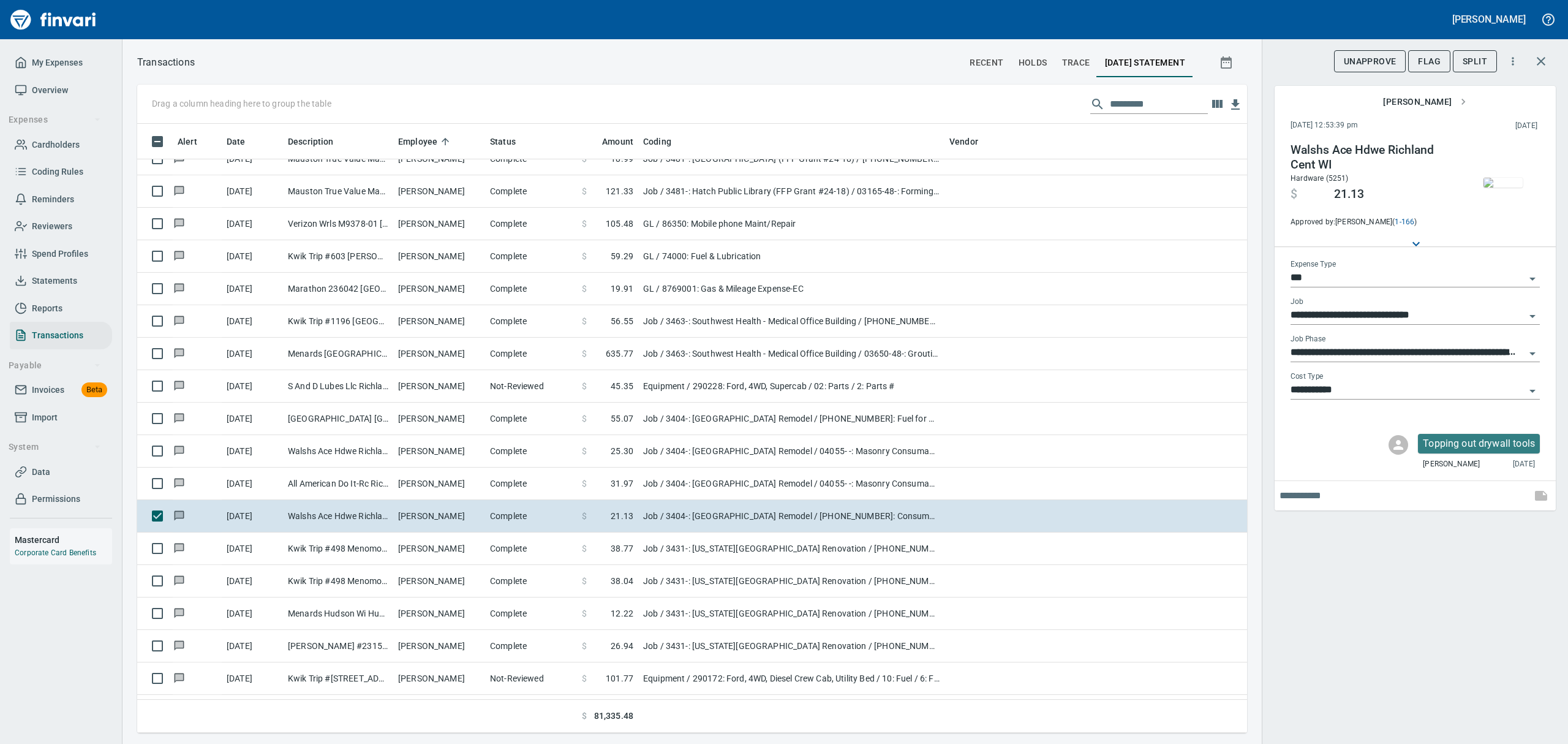
click at [1533, 385] on icon "Open" at bounding box center [1533, 391] width 15 height 15
click at [1299, 510] on li "8: Indirects" at bounding box center [1415, 509] width 249 height 29
type input "**********"
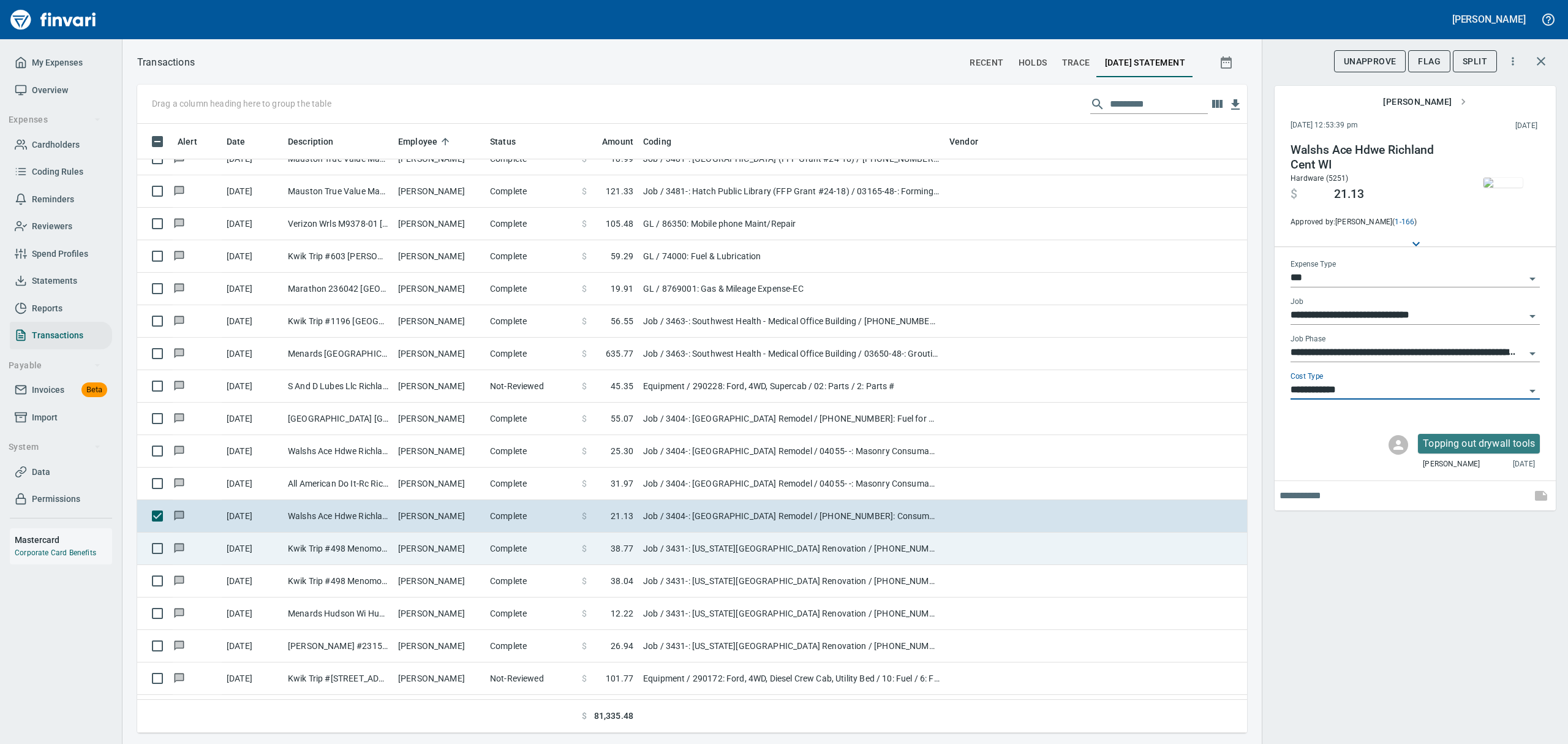
click at [332, 552] on td "Kwik Trip #498 Menomonie [GEOGRAPHIC_DATA]" at bounding box center [338, 548] width 110 height 32
type input "**********"
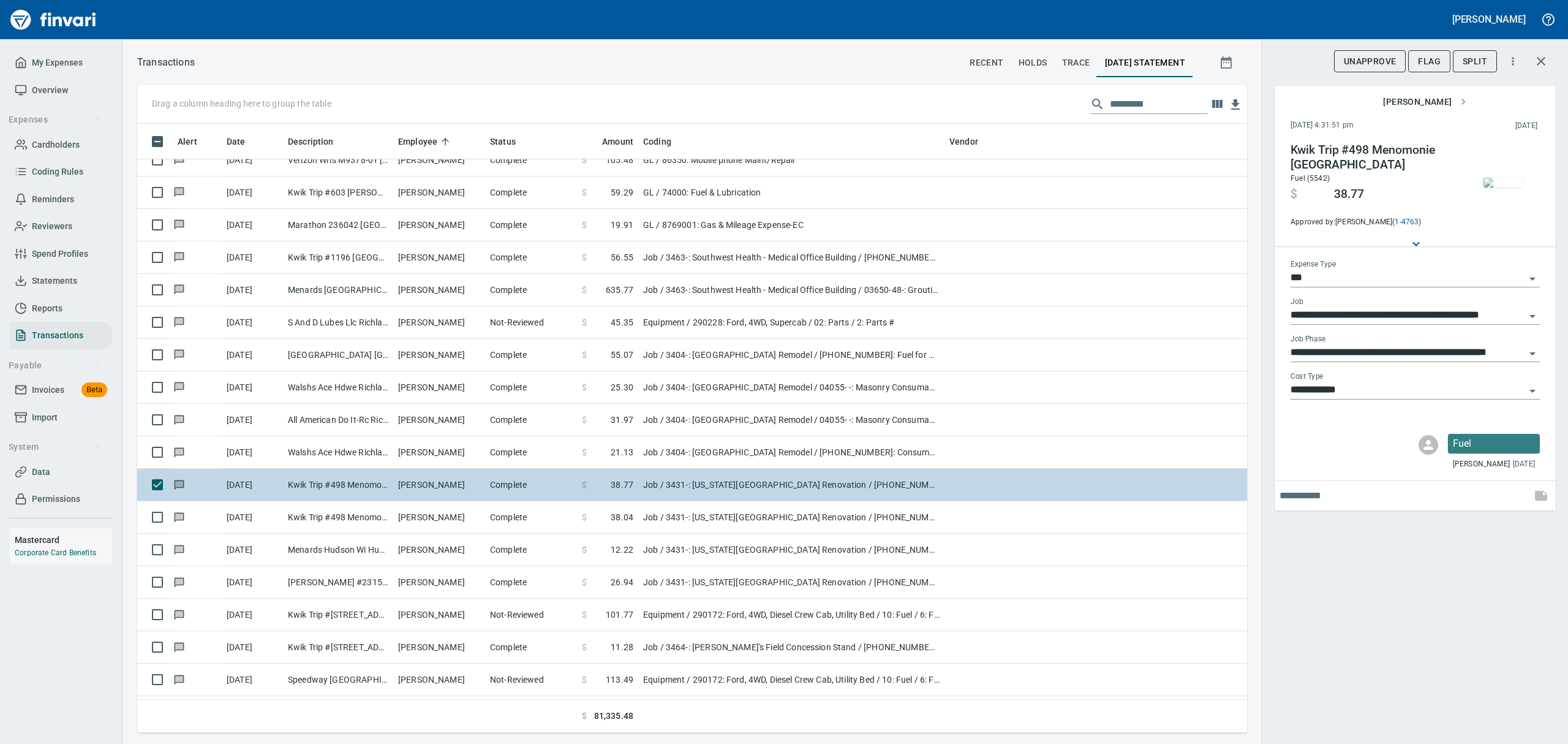
scroll to position [3839, 0]
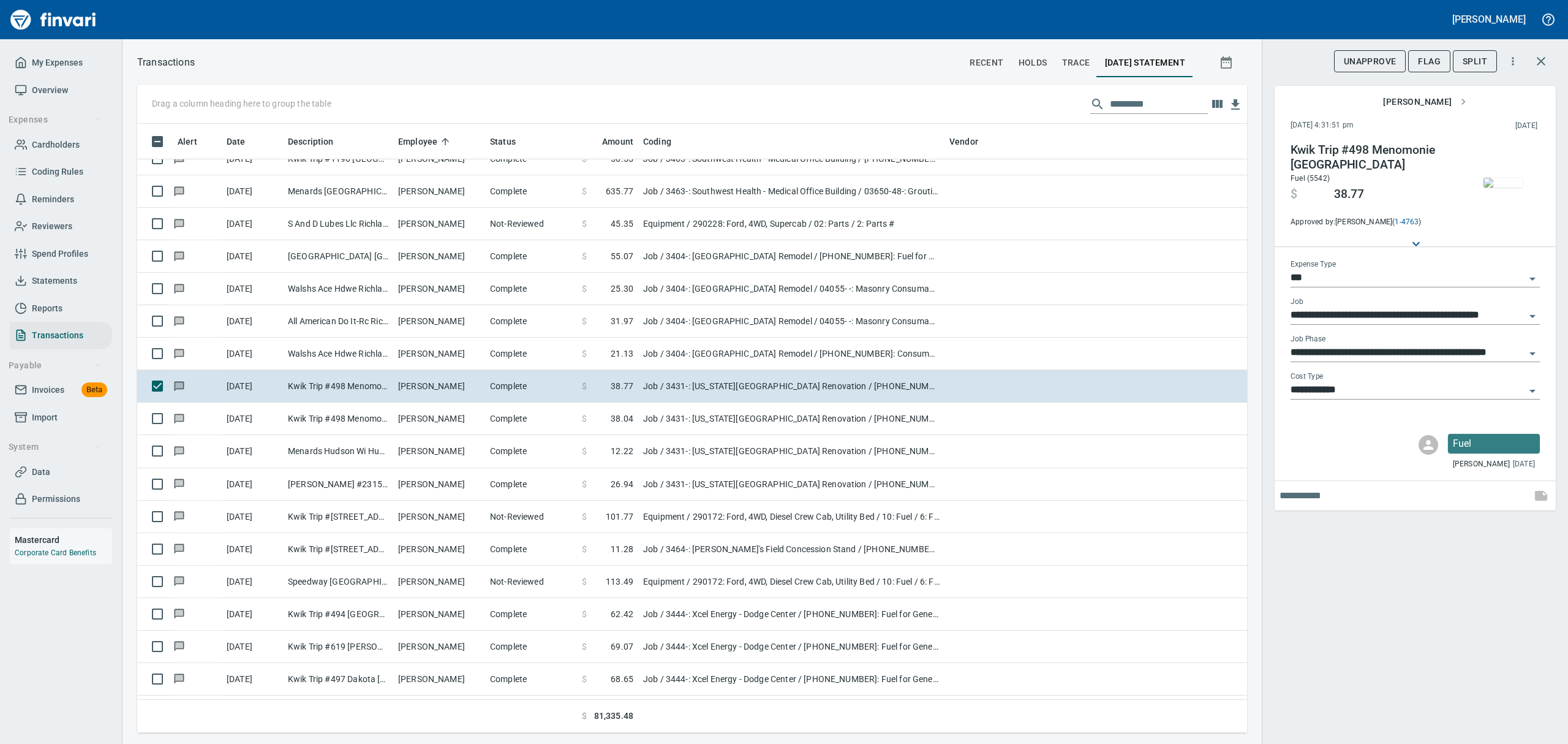
click at [1502, 185] on img "button" at bounding box center [1503, 182] width 39 height 10
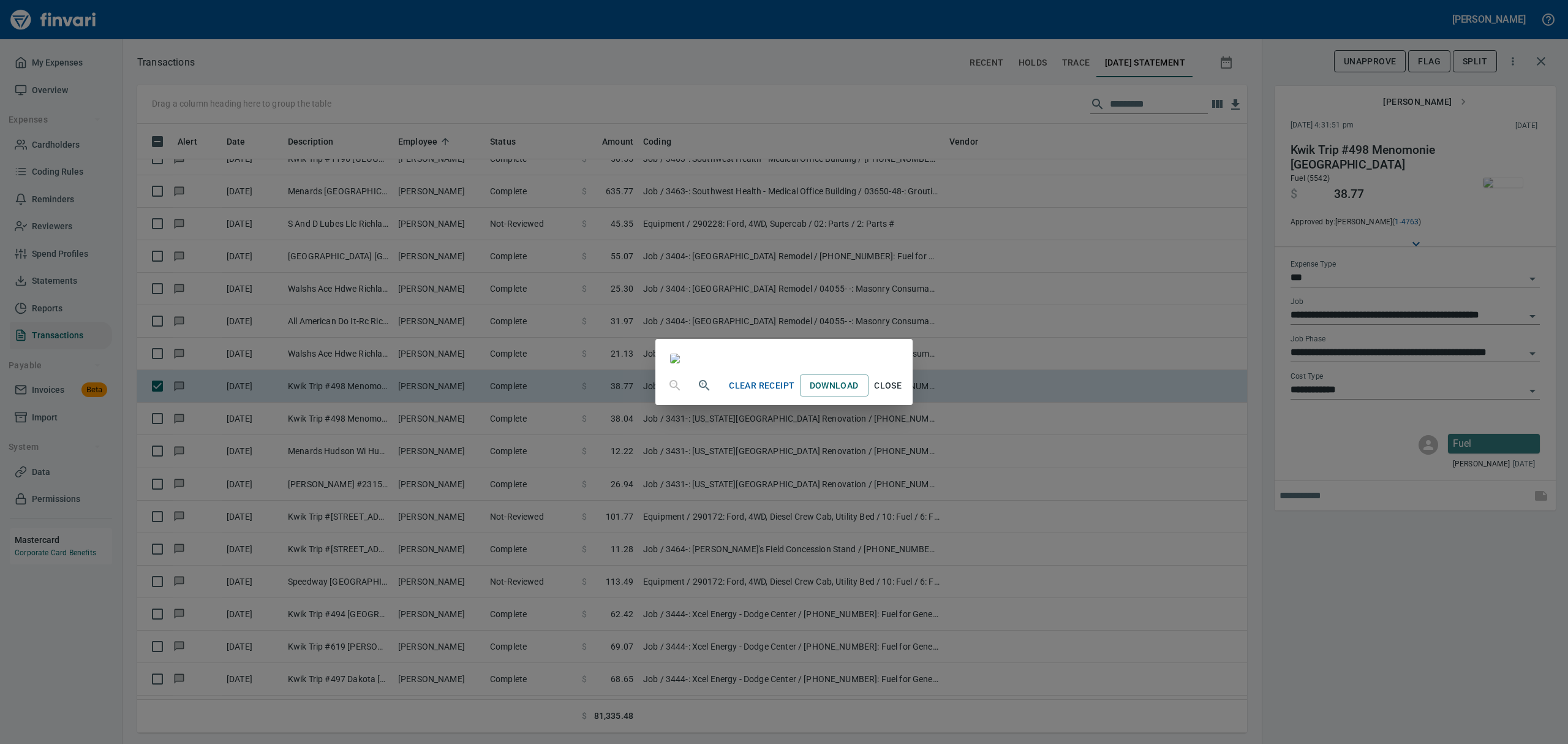
click at [903, 393] on span "Close" at bounding box center [888, 385] width 29 height 15
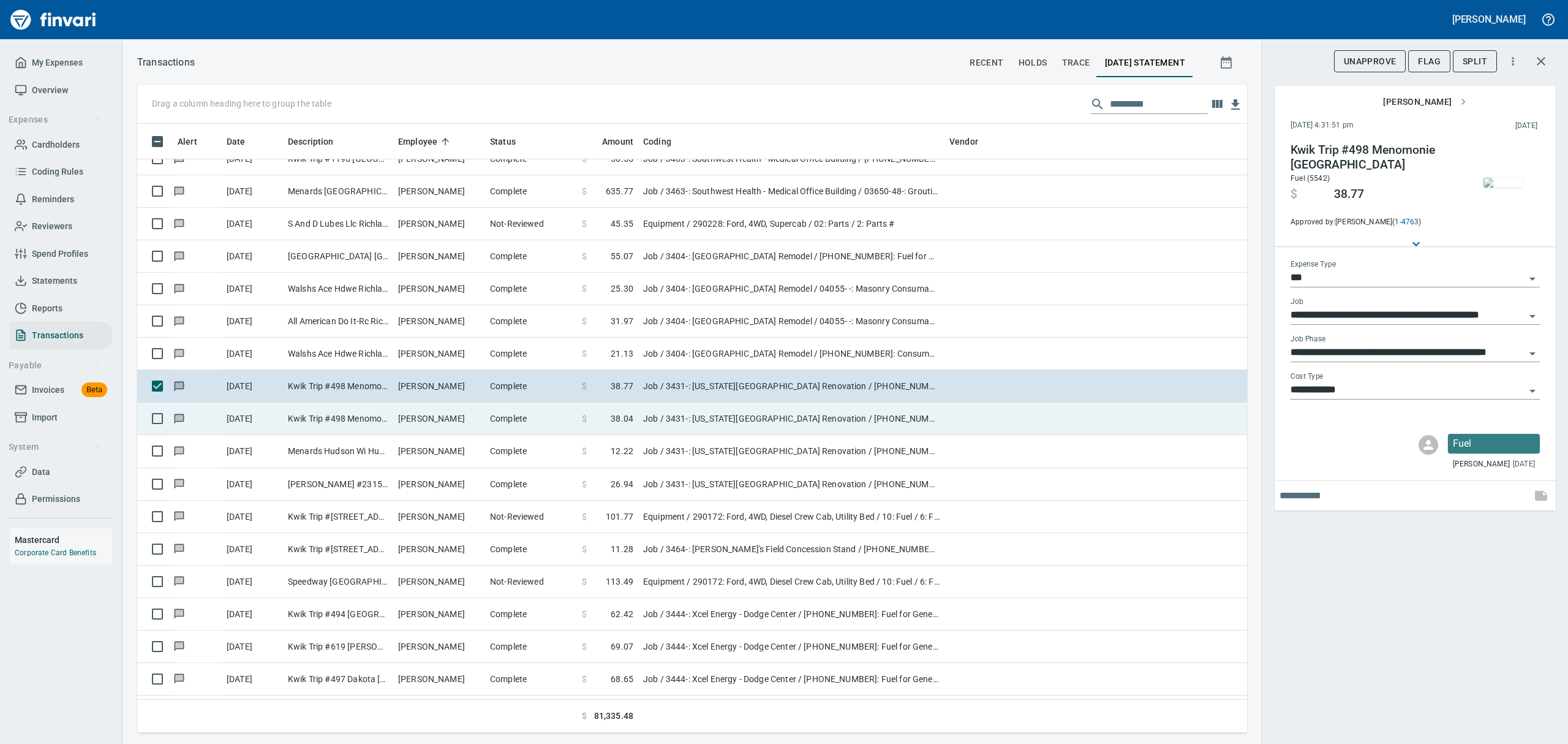
click at [444, 420] on td "[PERSON_NAME]" at bounding box center [439, 418] width 92 height 32
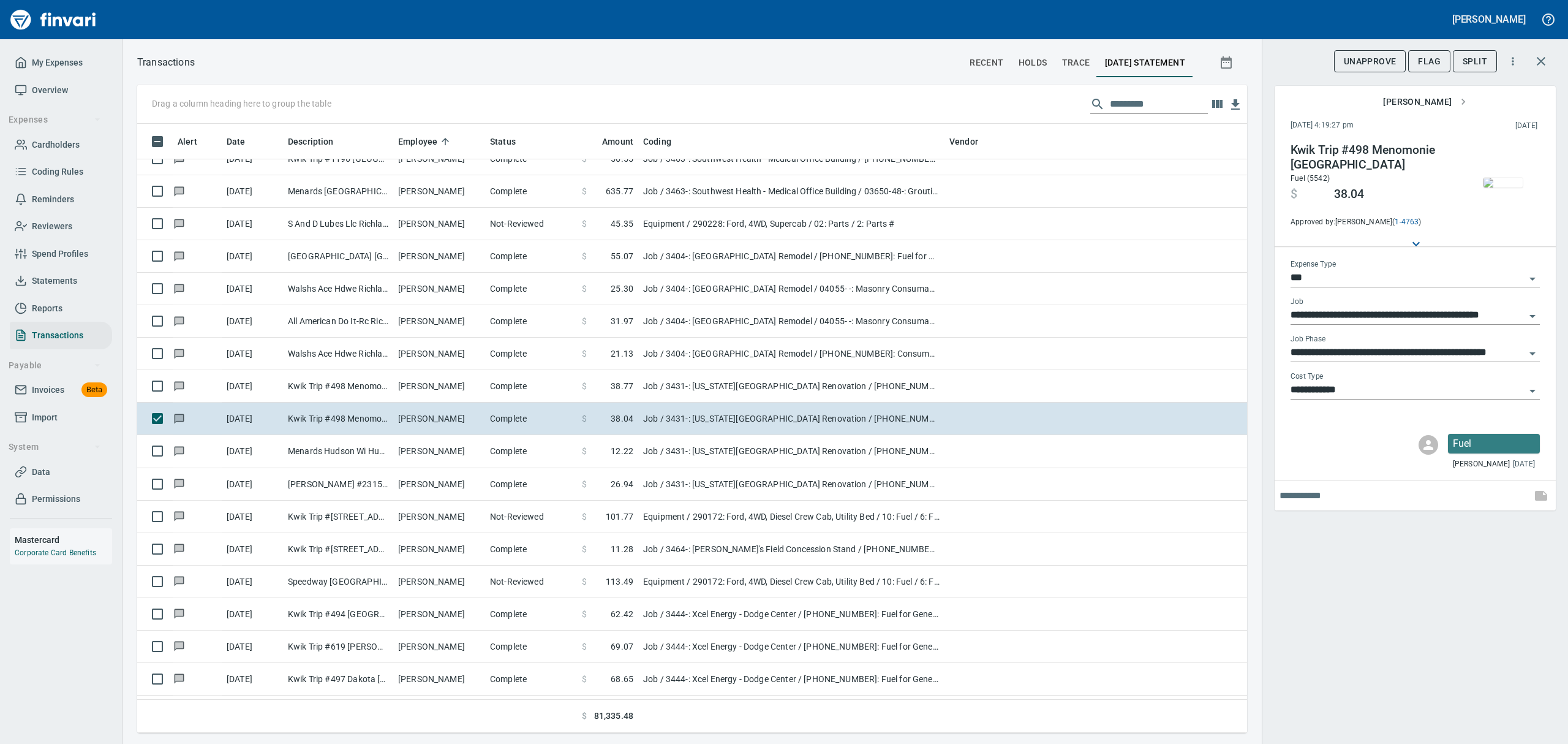
click at [1503, 179] on img "button" at bounding box center [1503, 182] width 39 height 10
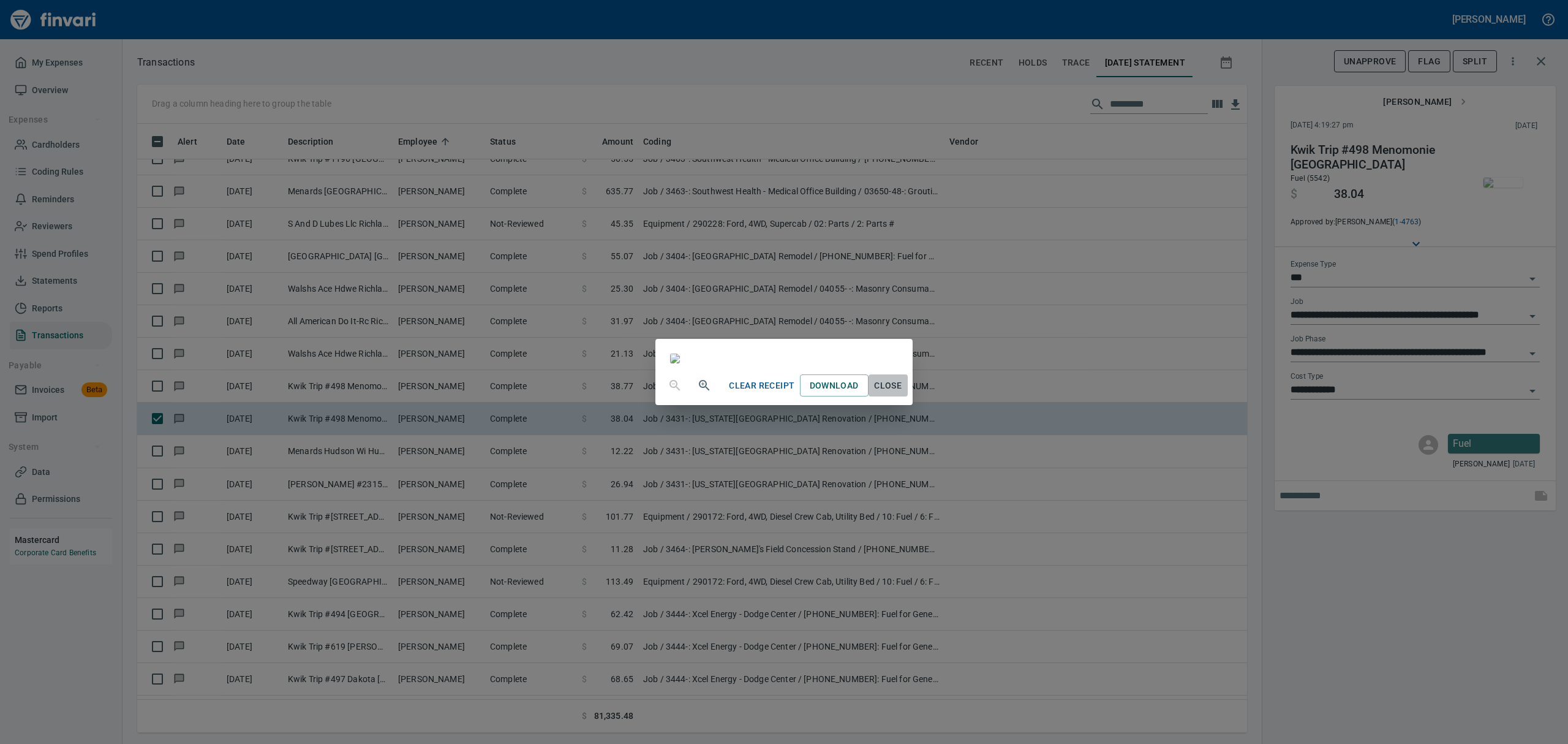
click at [903, 393] on span "Close" at bounding box center [888, 385] width 29 height 15
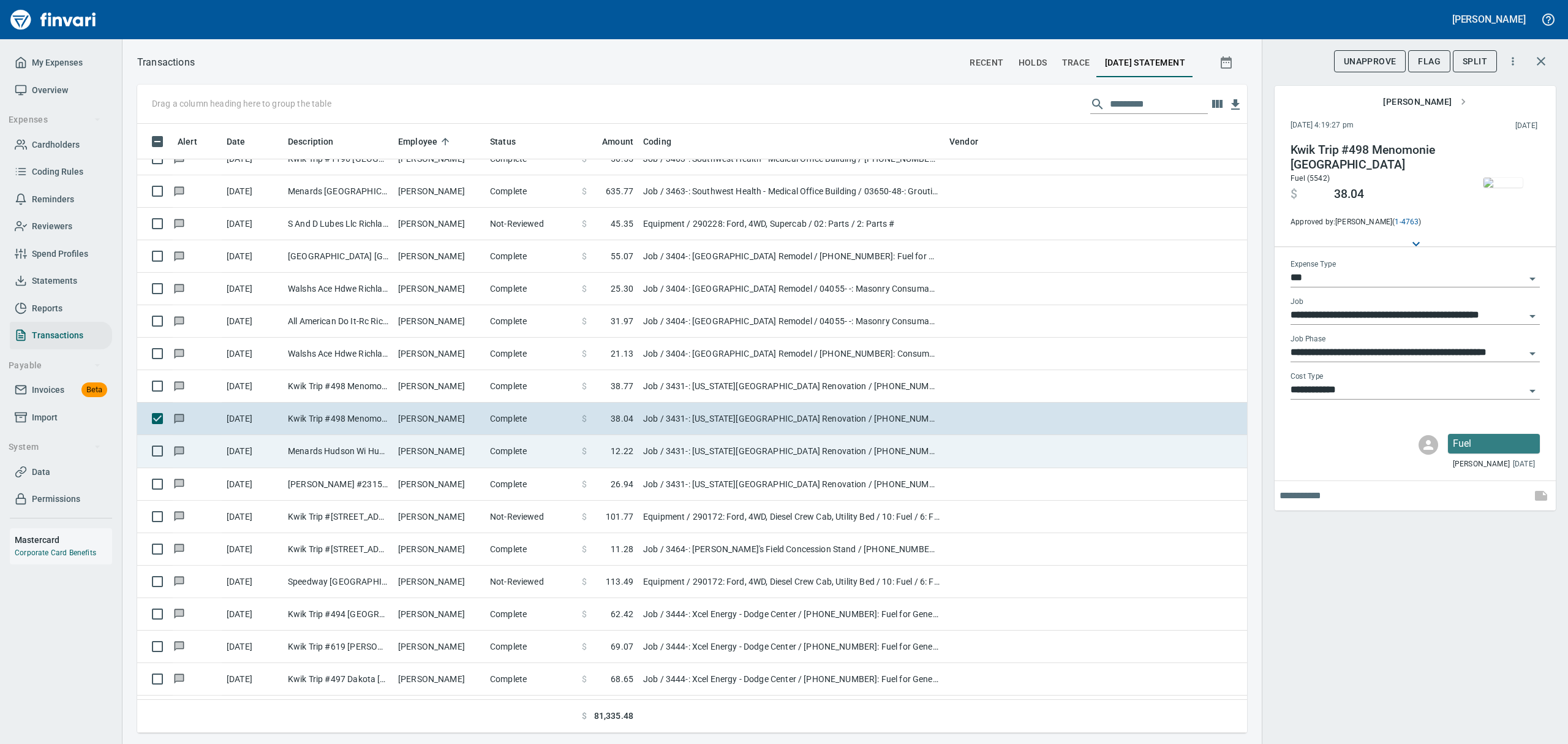
click at [319, 462] on td "Menards Hudson Wi Hudson [GEOGRAPHIC_DATA]" at bounding box center [338, 451] width 110 height 32
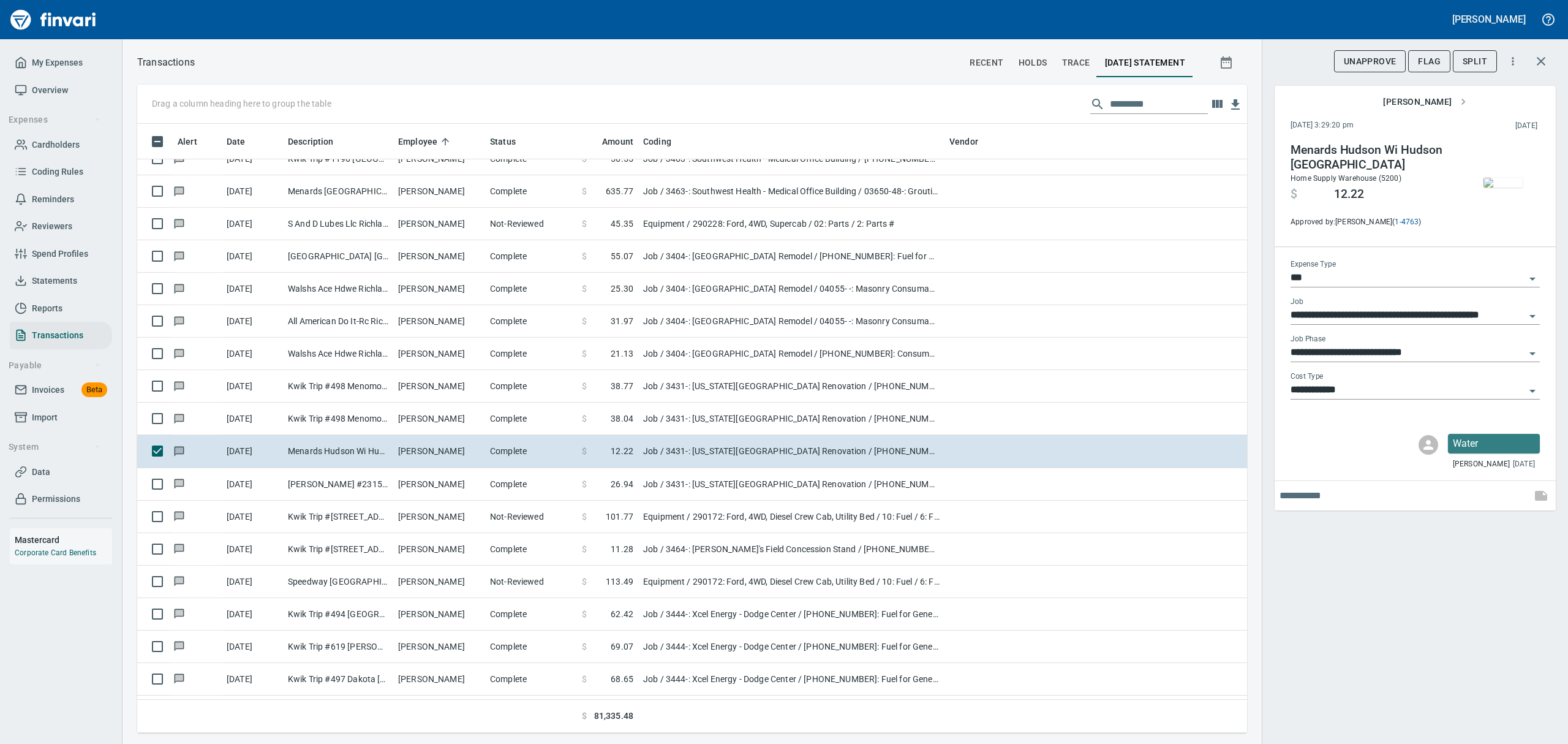
click at [1487, 179] on img "button" at bounding box center [1503, 182] width 39 height 10
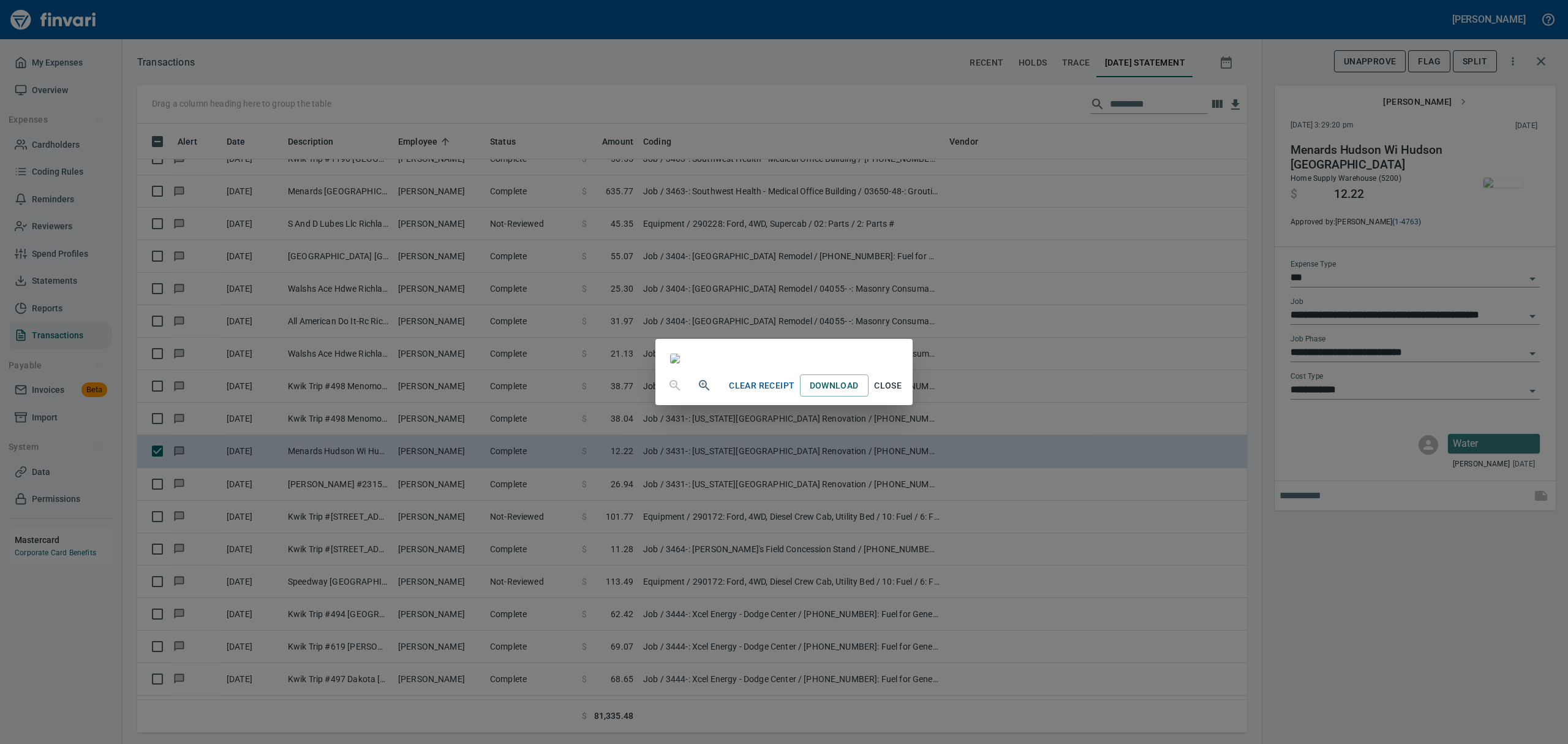
click at [1531, 350] on div "Clear Receipt Download Close" at bounding box center [784, 372] width 1568 height 744
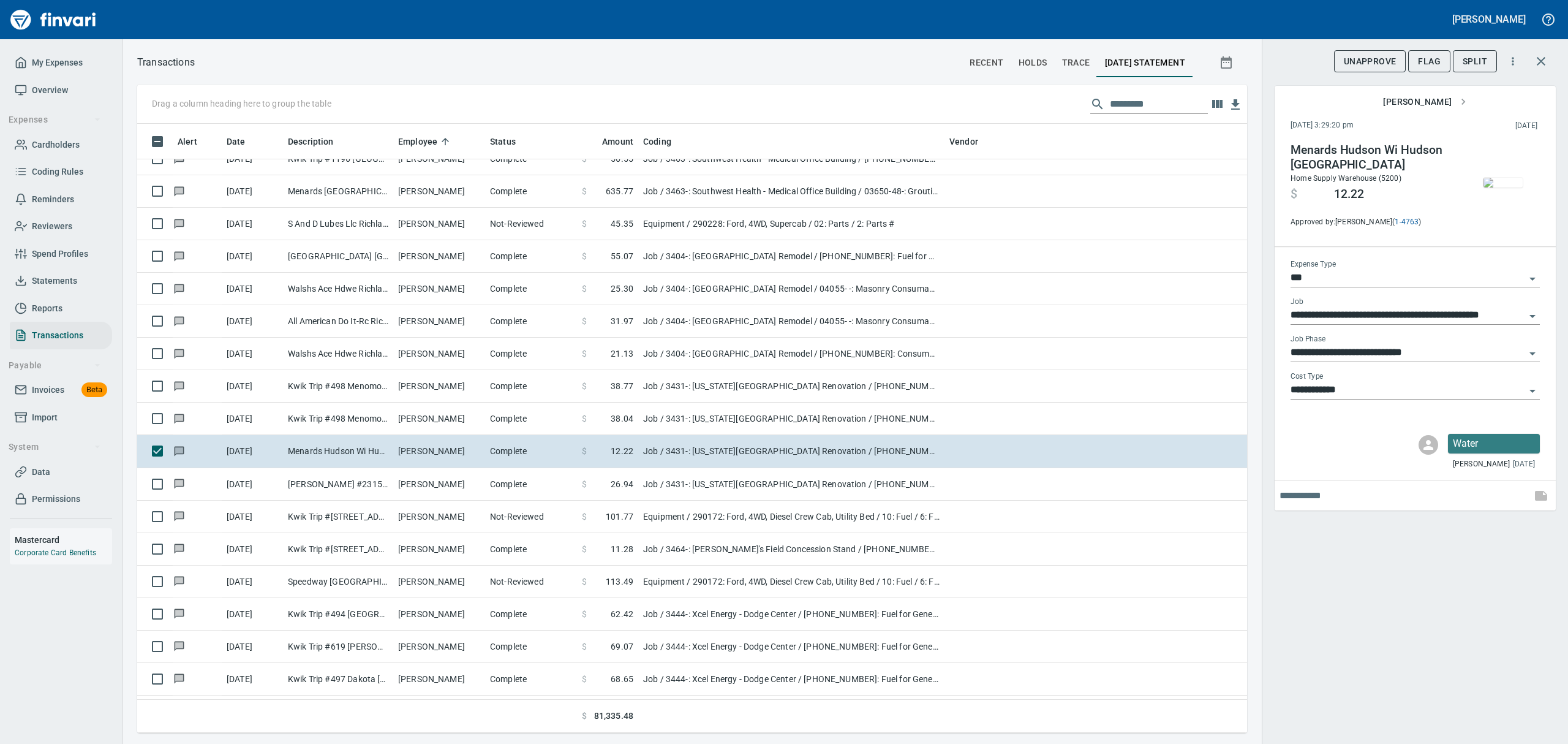
click at [1531, 349] on icon "Open" at bounding box center [1533, 353] width 15 height 15
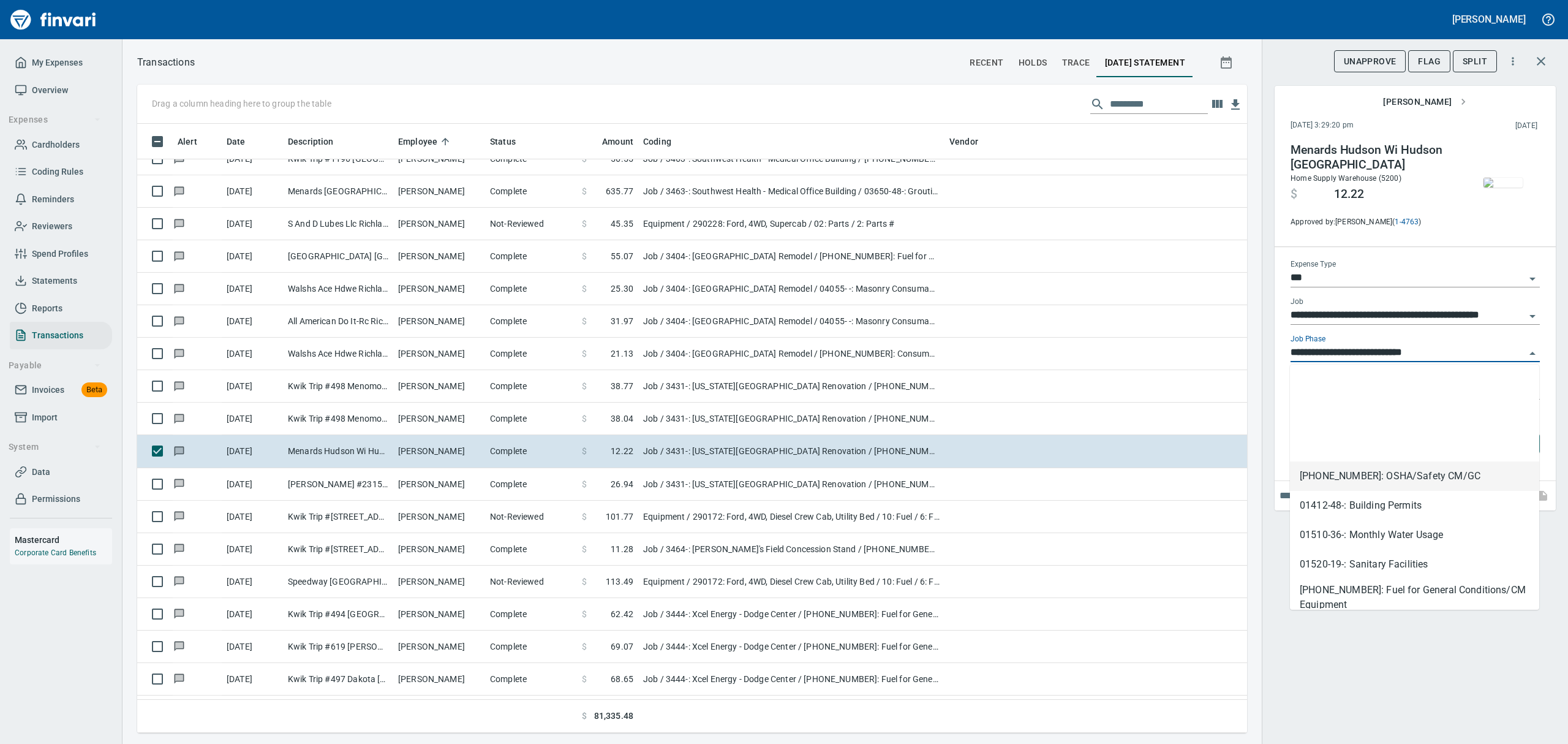
scroll to position [245, 0]
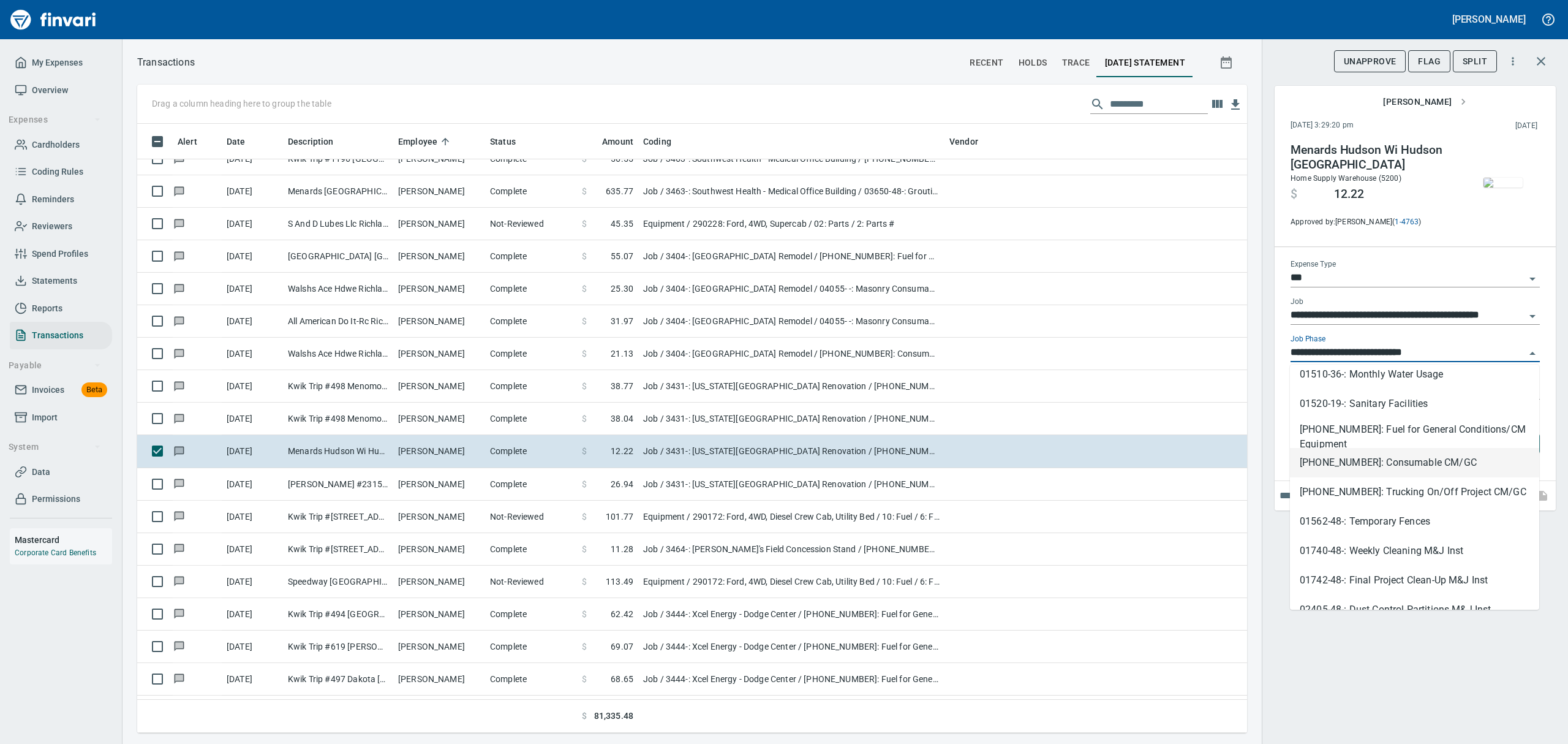
click at [1377, 457] on li "[PHONE_NUMBER]: Consumable CM/GC" at bounding box center [1415, 462] width 249 height 29
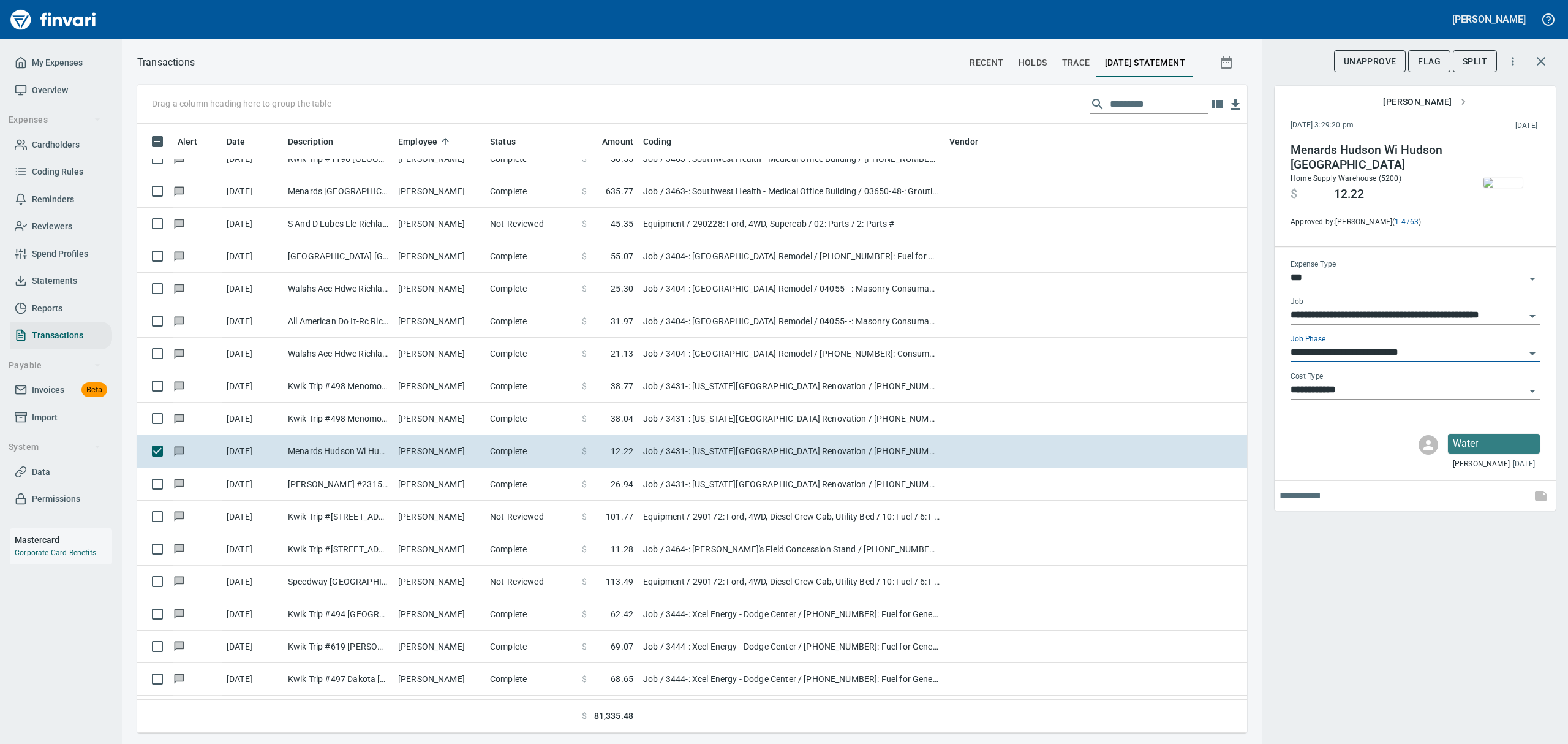
click at [1507, 177] on img "button" at bounding box center [1503, 182] width 39 height 10
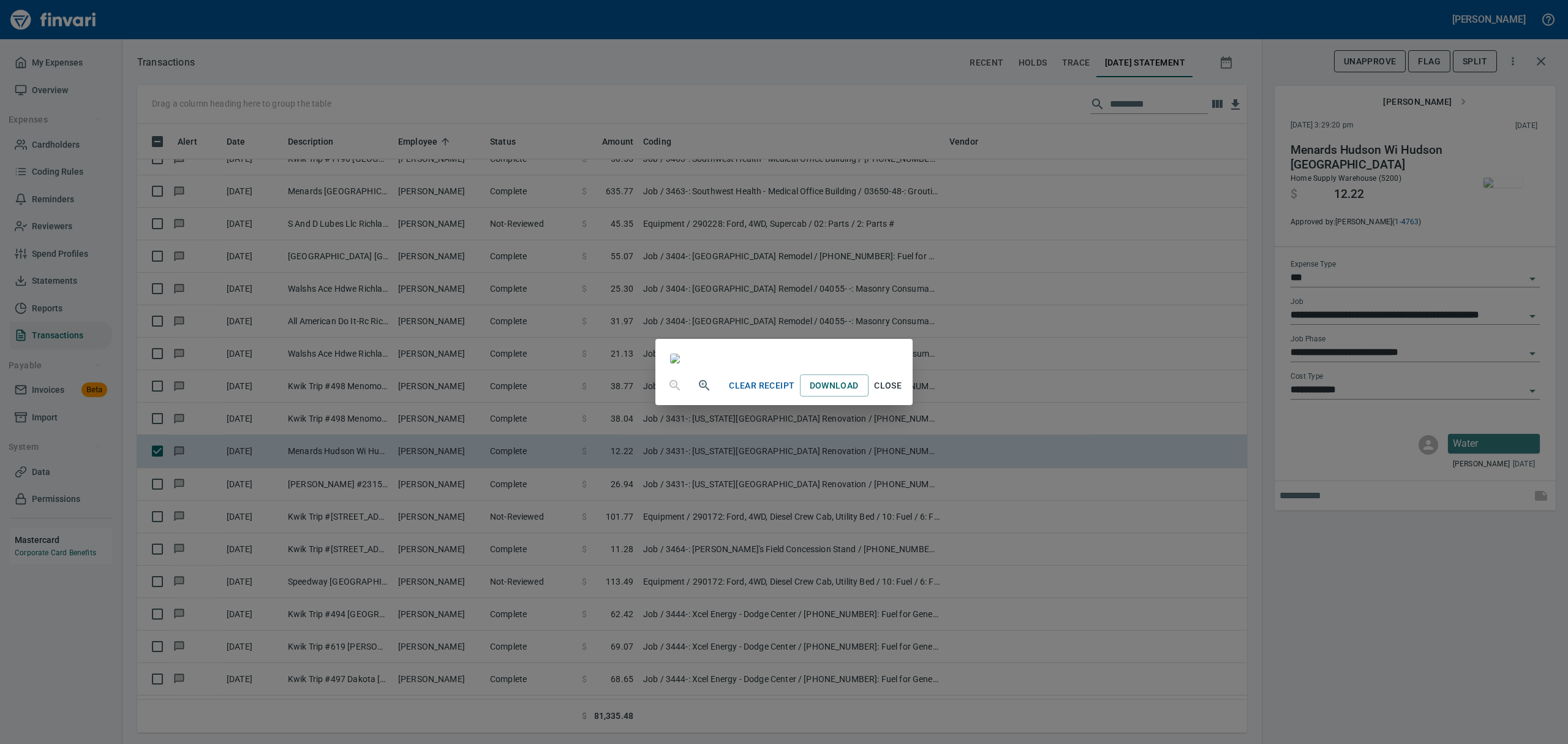
click at [903, 393] on span "Close" at bounding box center [888, 385] width 29 height 15
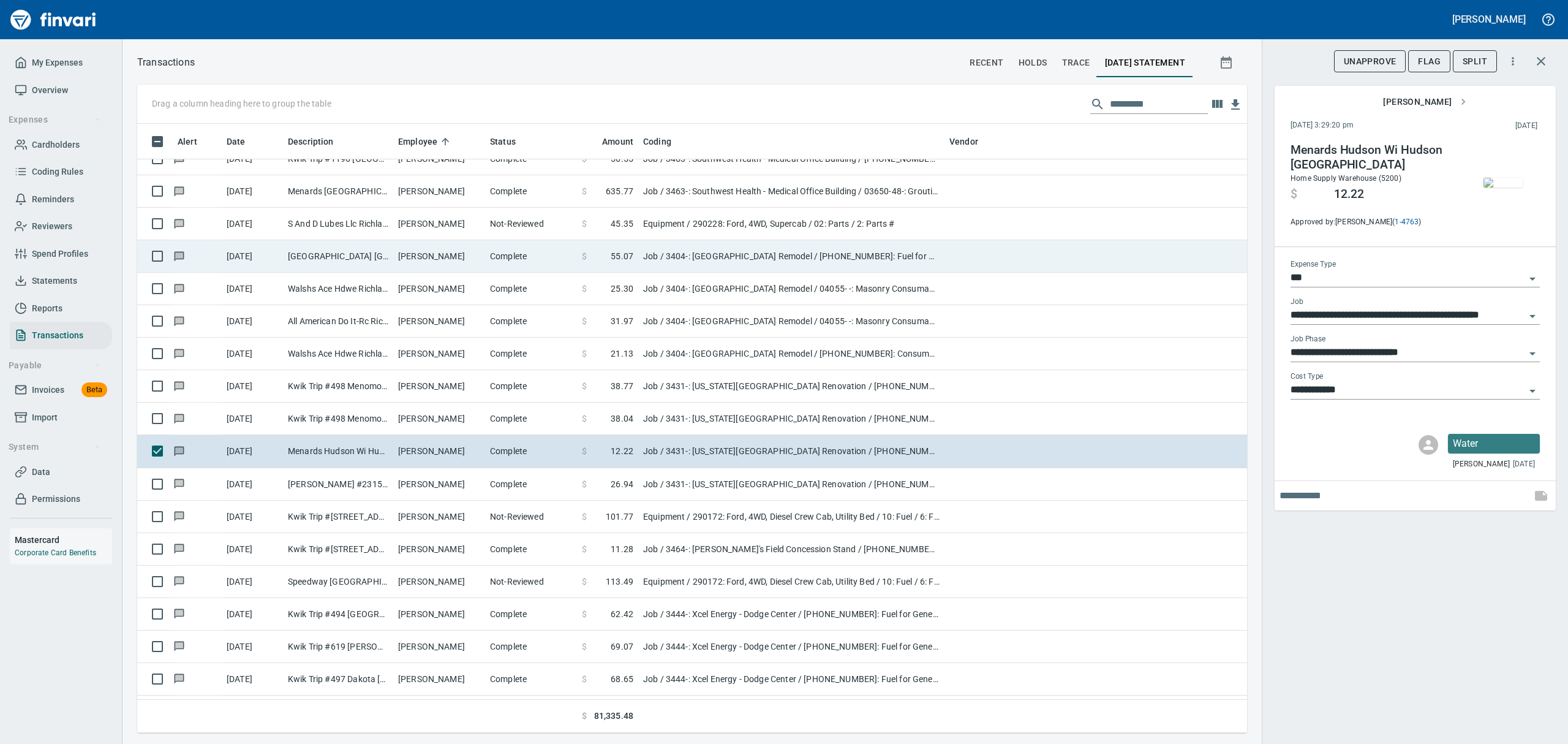
scroll to position [596, 1082]
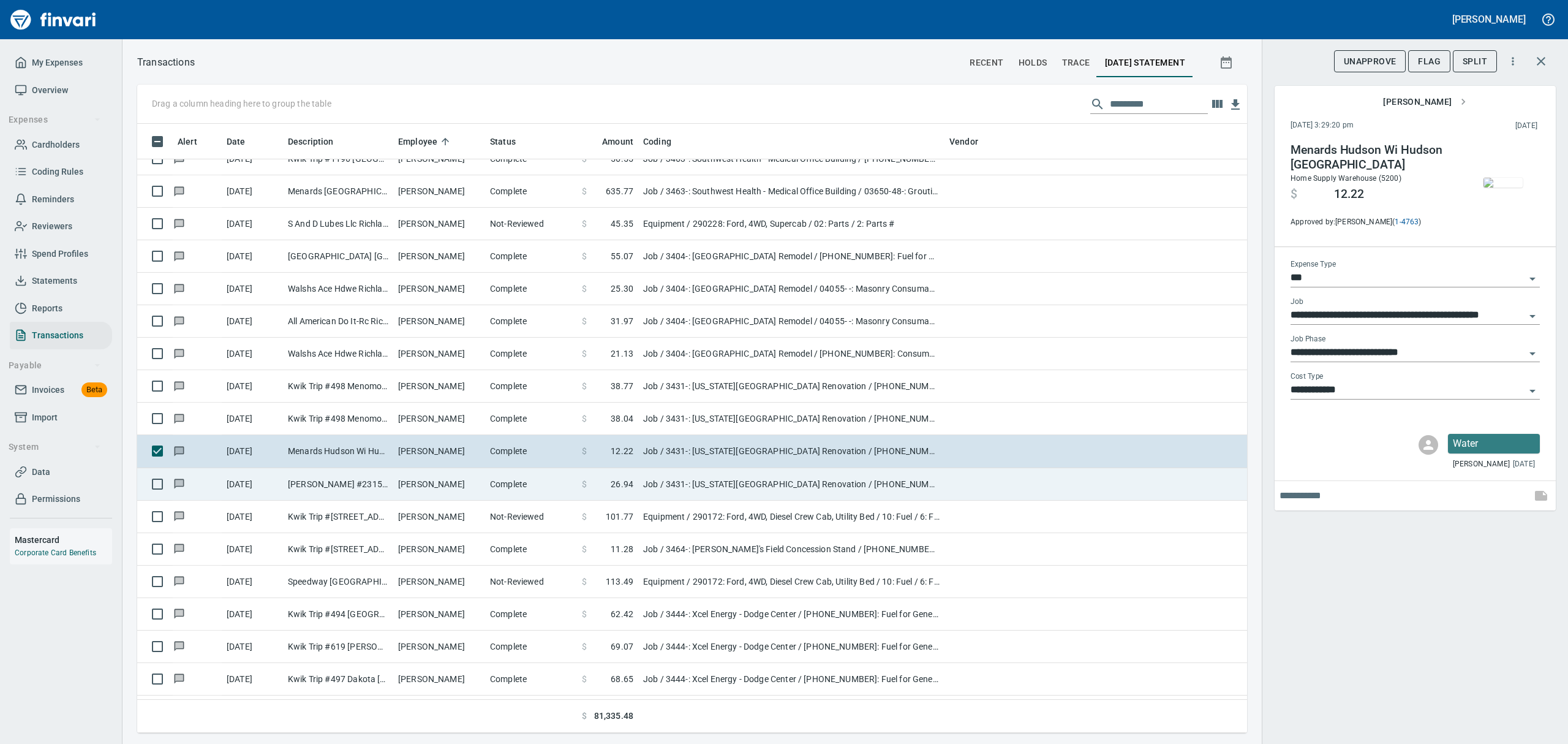
click at [339, 483] on td "[PERSON_NAME] #2315 Stillwater [GEOGRAPHIC_DATA]" at bounding box center [338, 484] width 110 height 32
type input "**********"
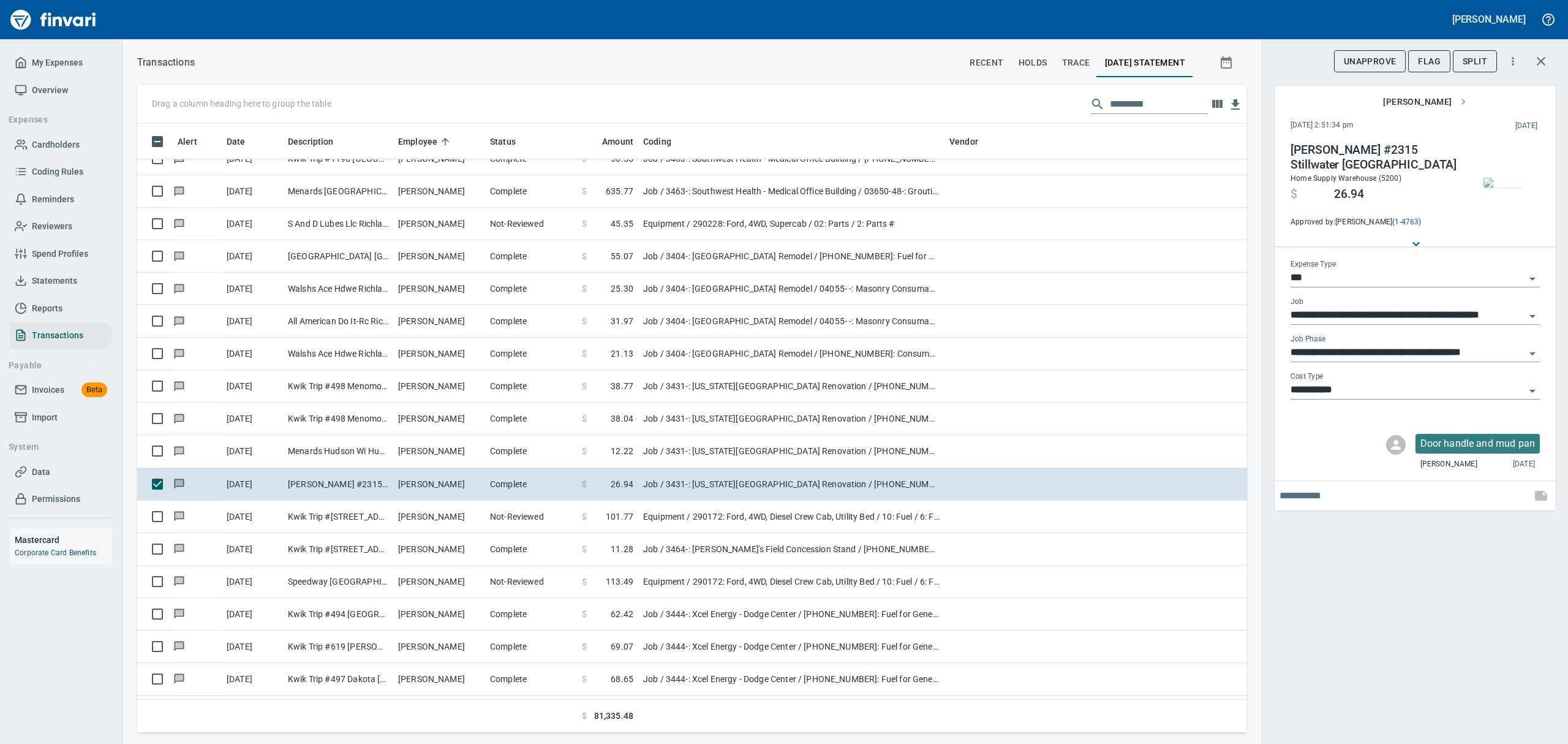
click at [1500, 177] on img "button" at bounding box center [1503, 182] width 39 height 10
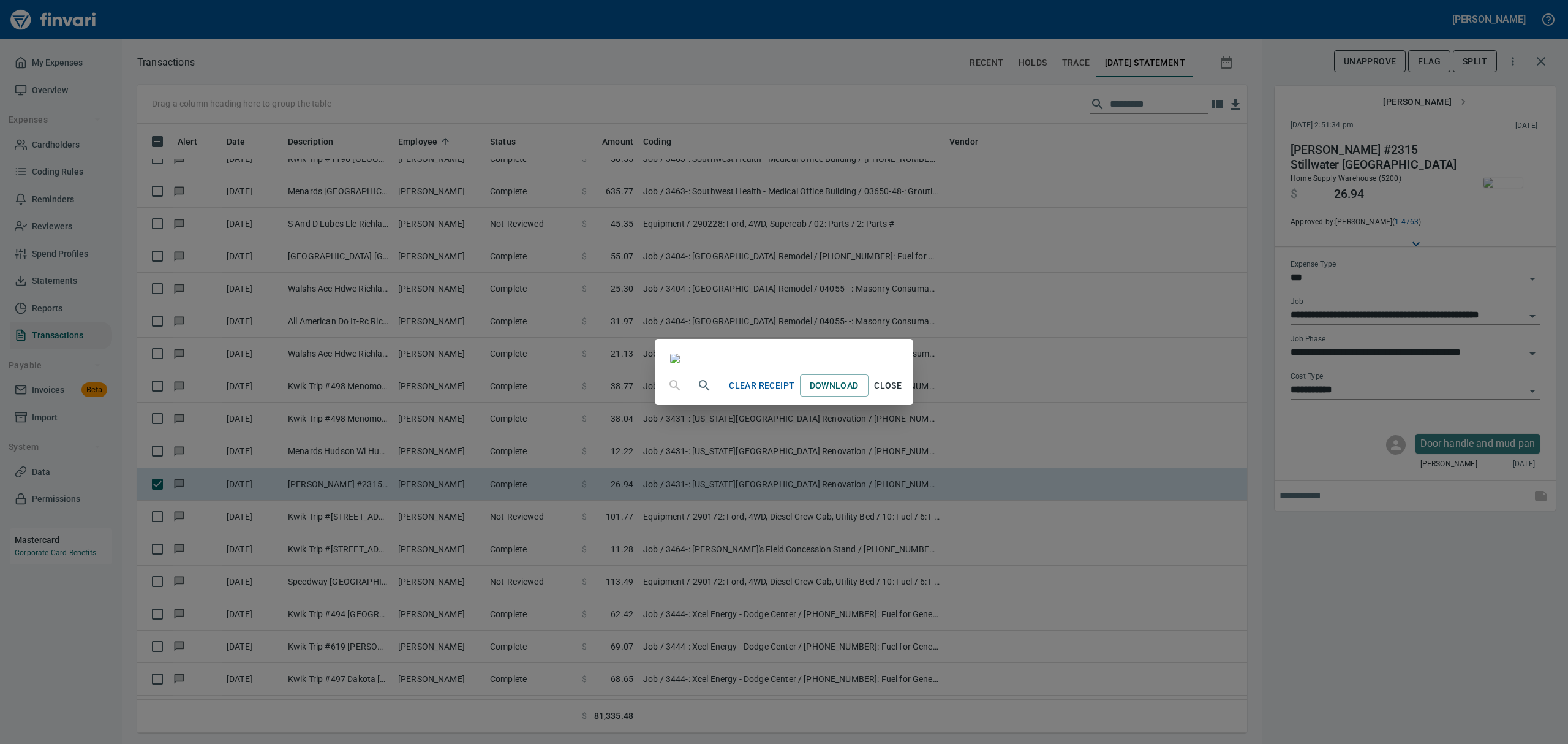
click at [903, 393] on span "Close" at bounding box center [888, 385] width 29 height 15
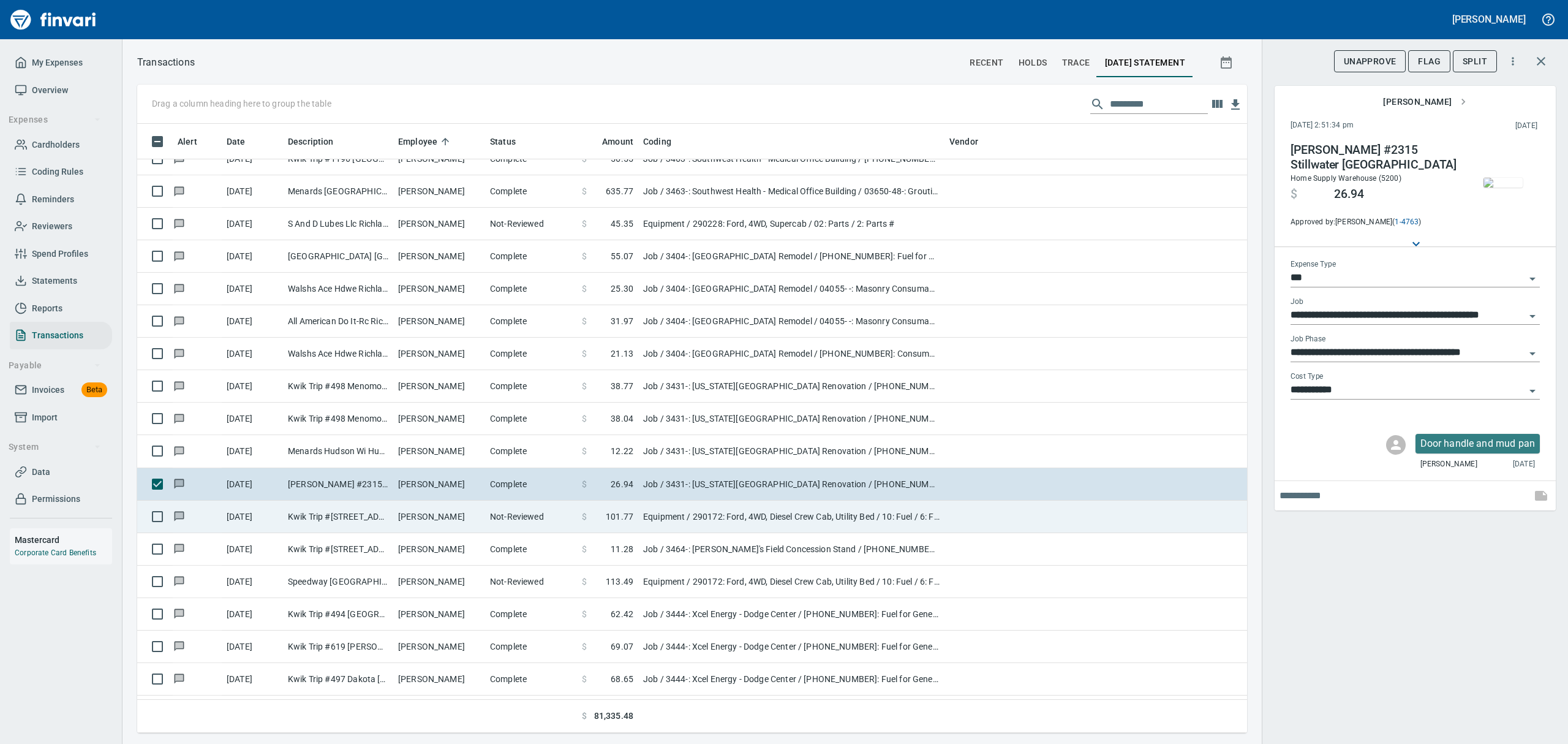
click at [488, 515] on td "Not-Reviewed" at bounding box center [531, 516] width 92 height 32
type input "*********"
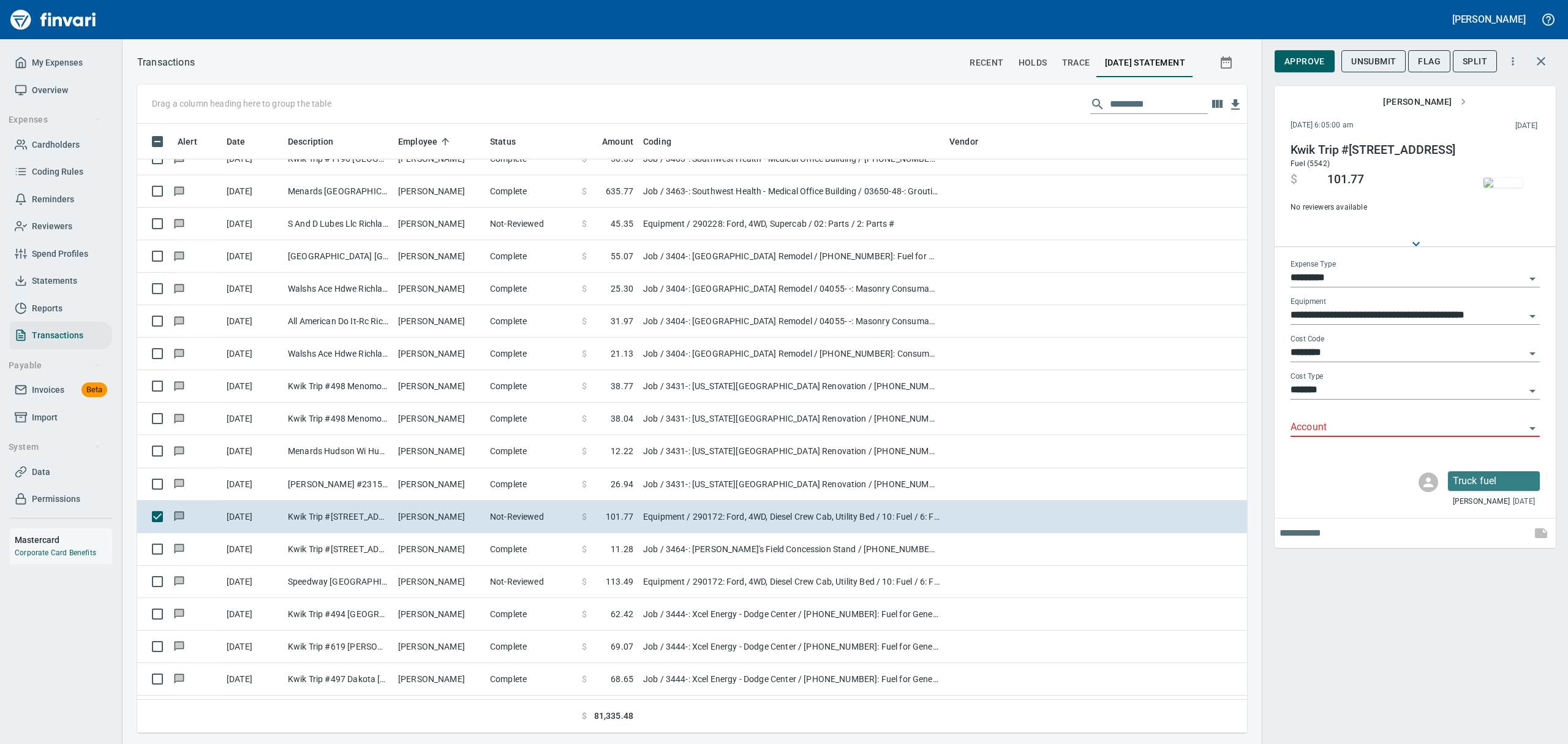
click at [1500, 185] on img "button" at bounding box center [1503, 182] width 39 height 10
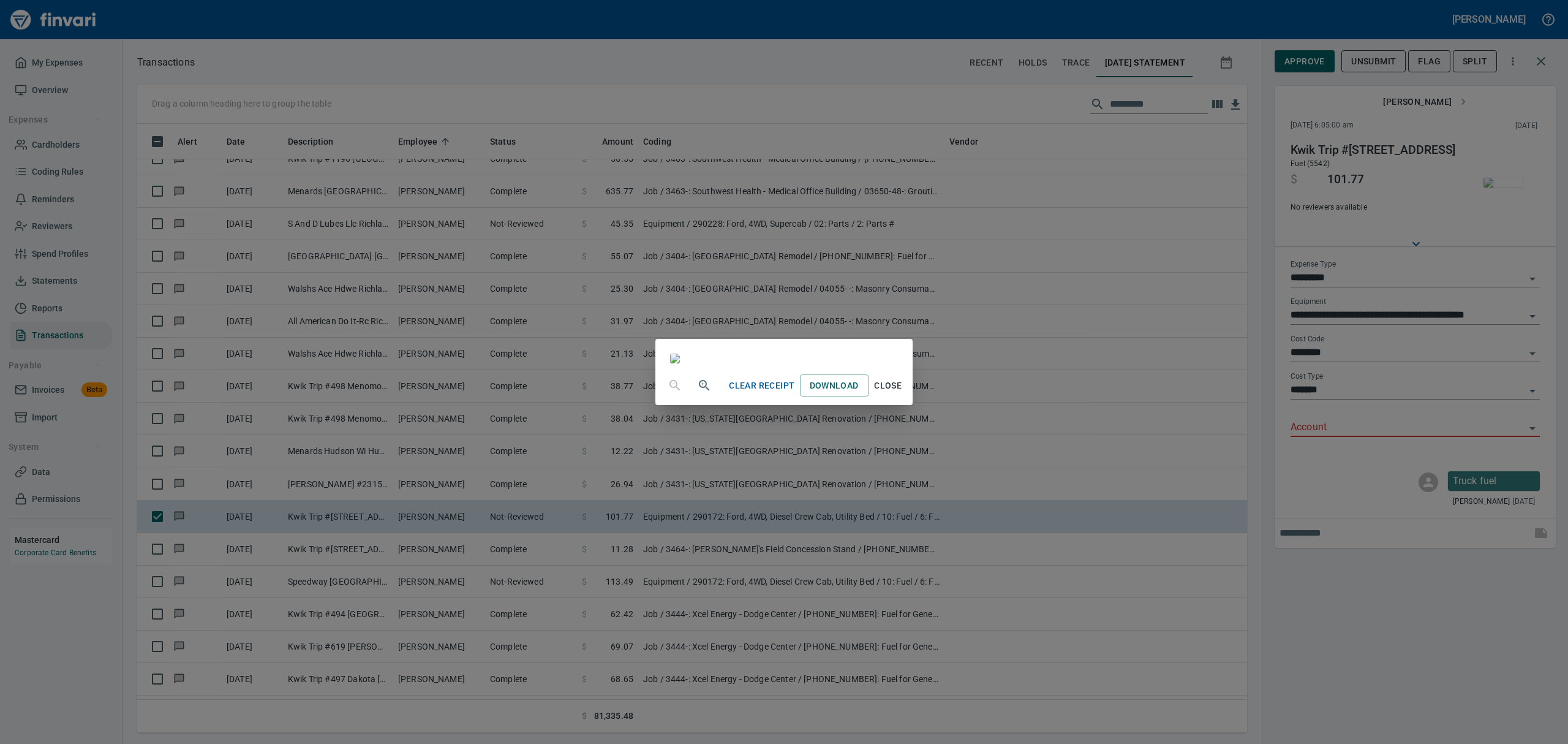
click at [903, 393] on span "Close" at bounding box center [888, 385] width 29 height 15
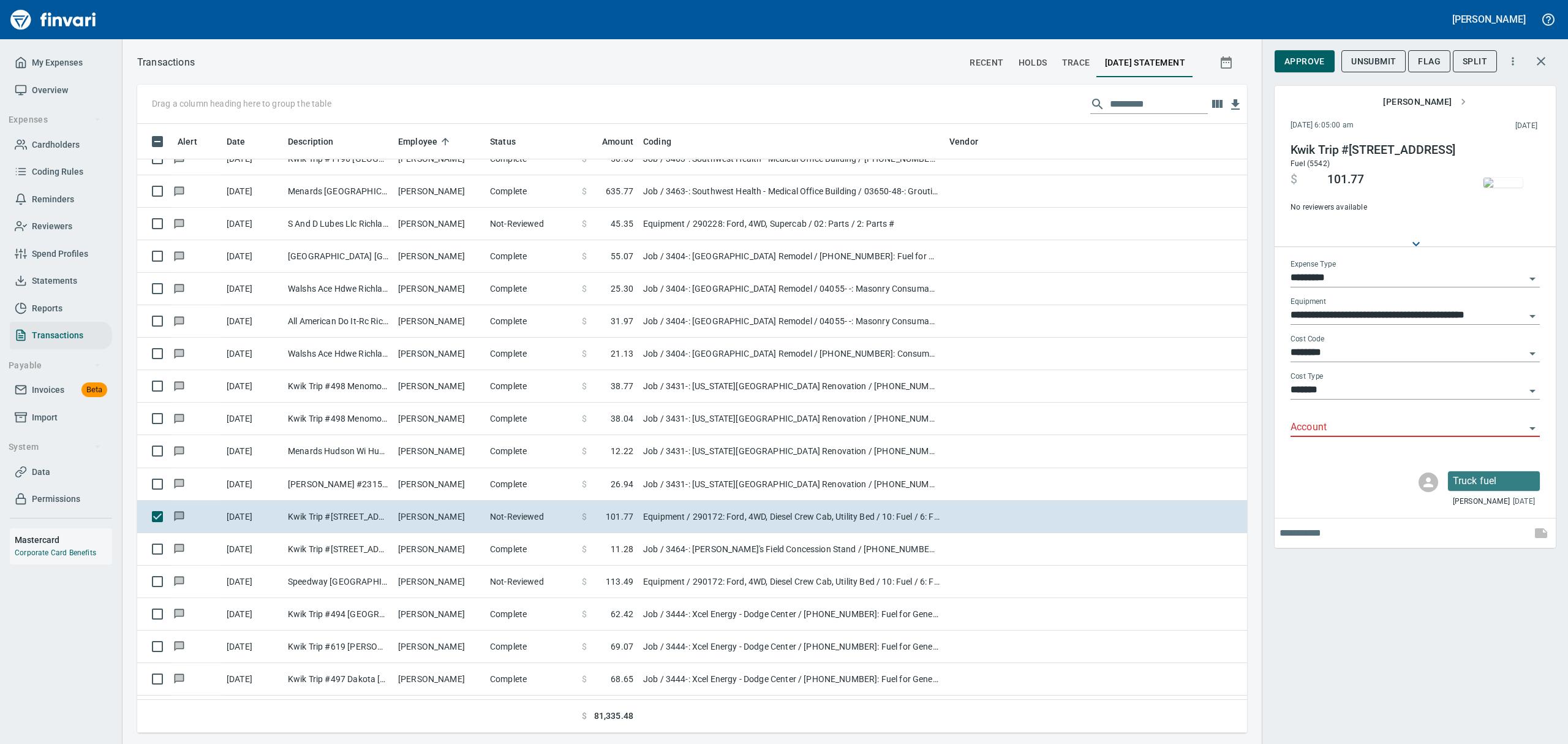
click at [1532, 429] on icon "Open" at bounding box center [1533, 429] width 6 height 3
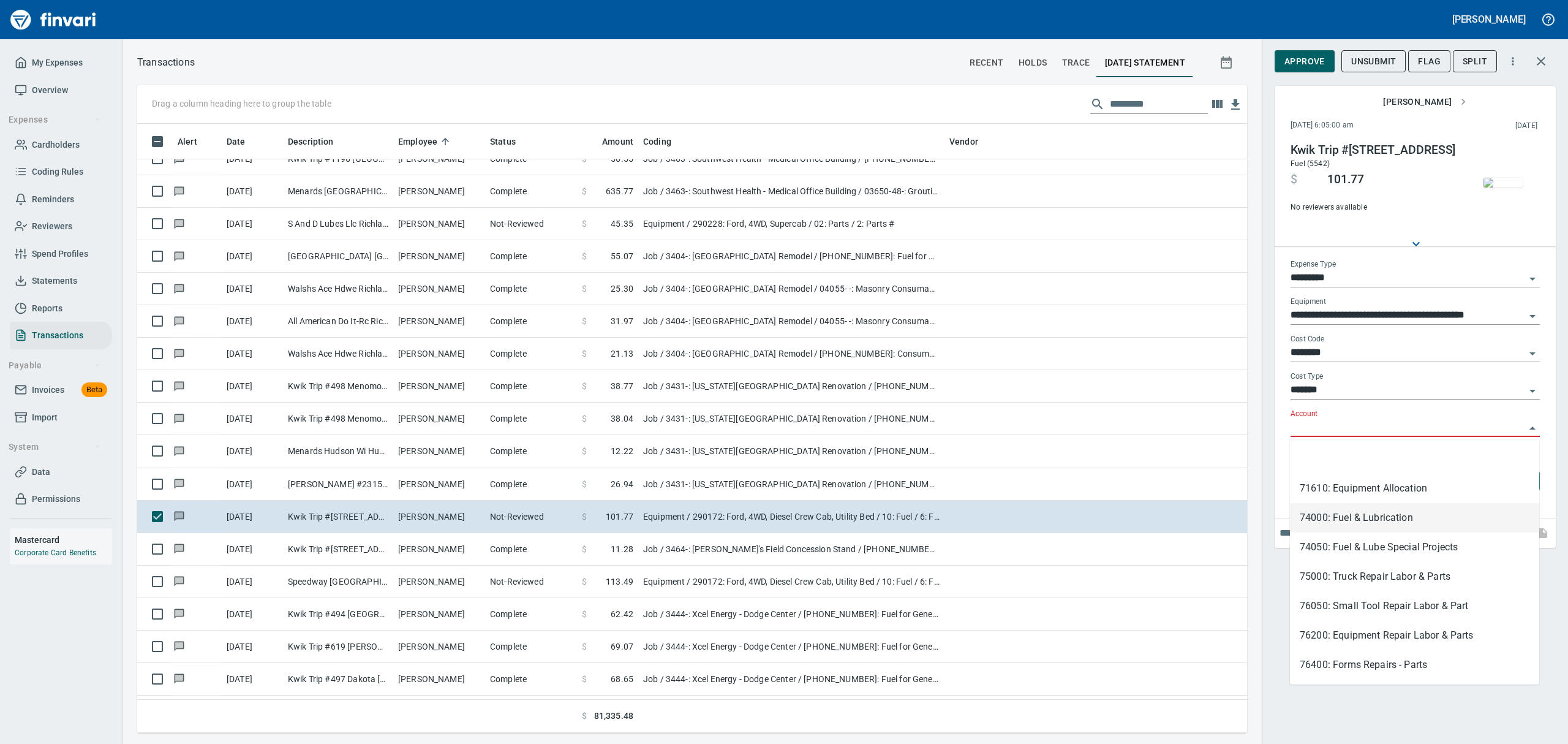
click at [1339, 515] on li "74000: Fuel & Lubrication" at bounding box center [1415, 517] width 249 height 29
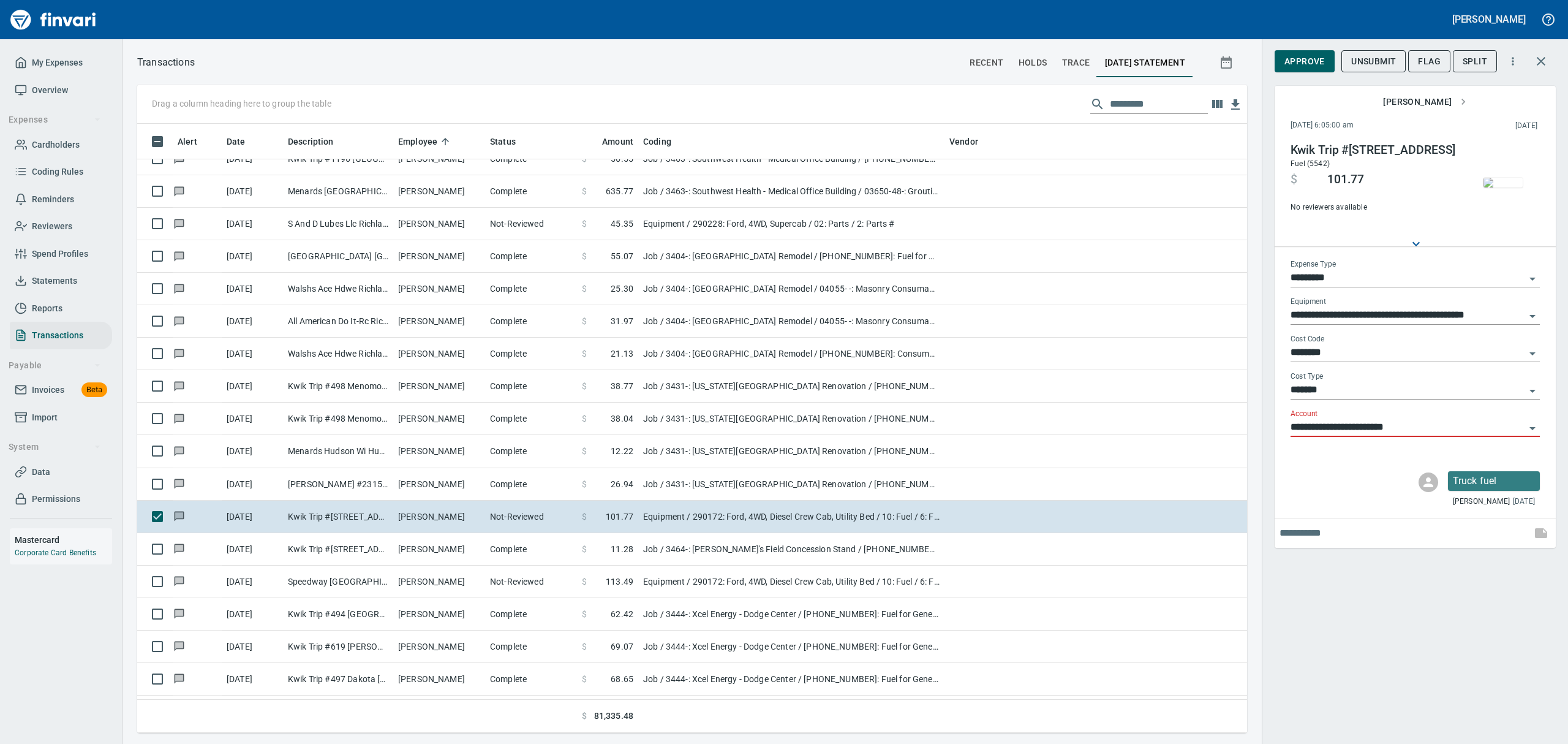
type input "**********"
click at [1304, 62] on span "Approve" at bounding box center [1305, 61] width 40 height 15
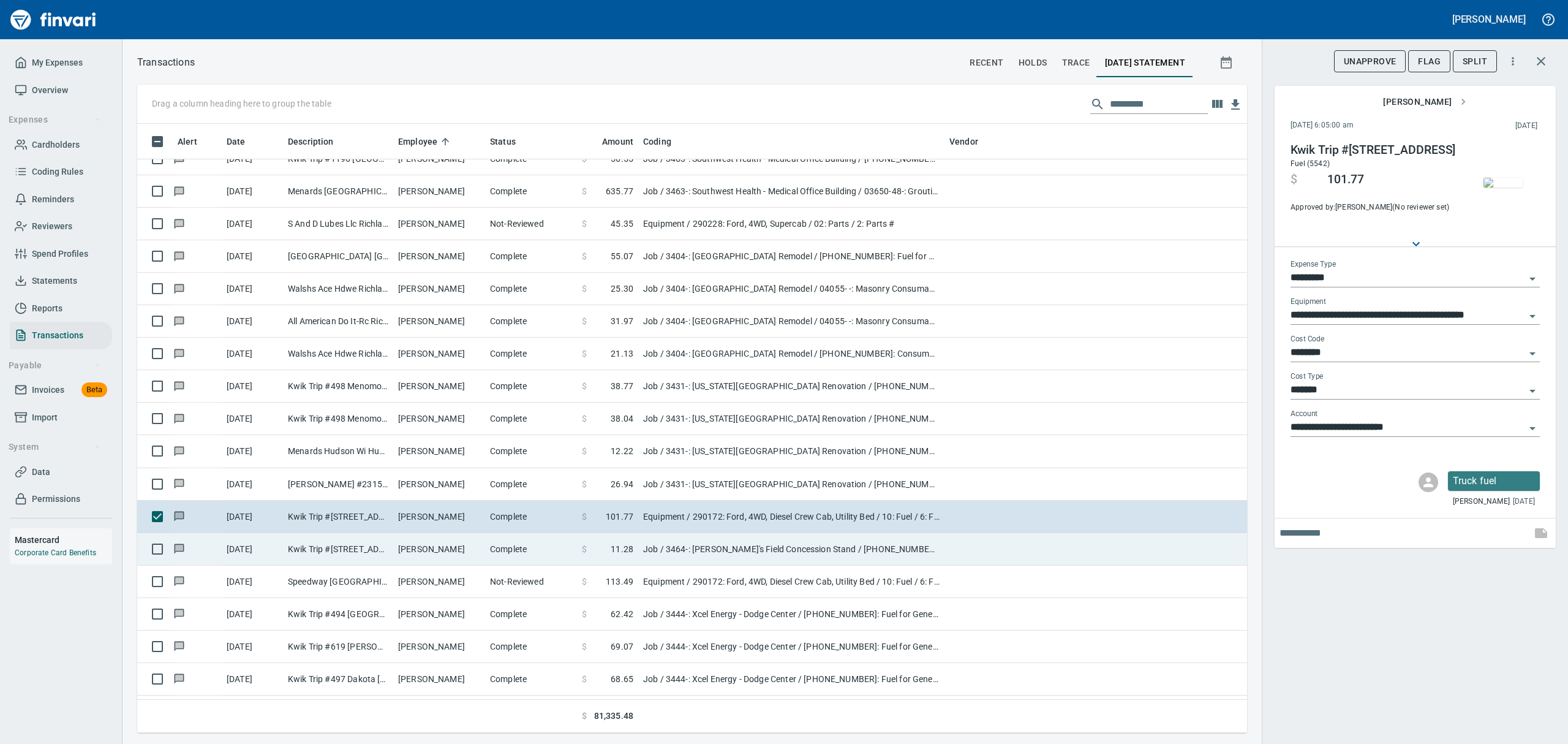
click at [418, 556] on td "[PERSON_NAME]" at bounding box center [439, 549] width 92 height 32
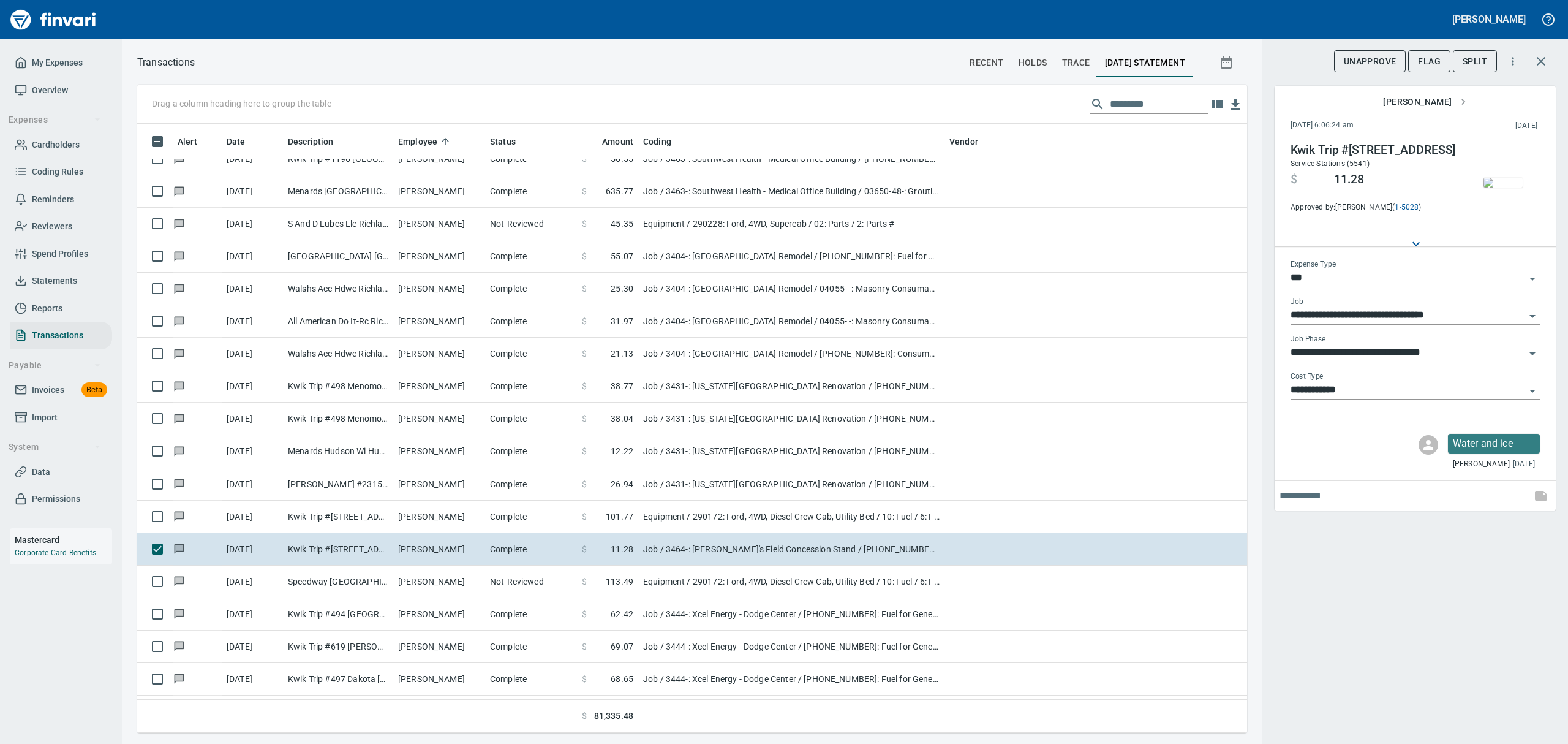
click at [1513, 187] on img "button" at bounding box center [1503, 182] width 39 height 10
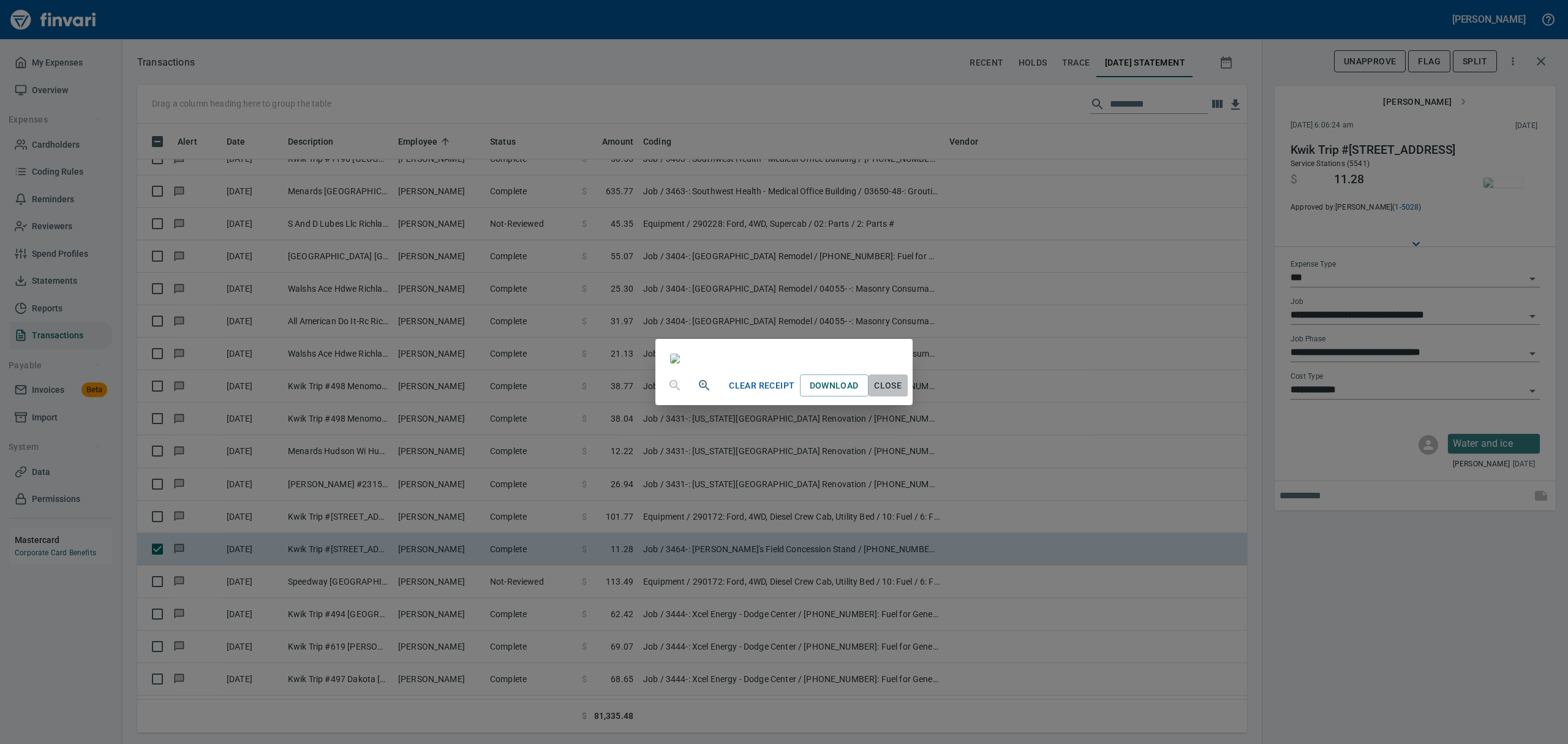
click at [903, 393] on span "Close" at bounding box center [888, 385] width 29 height 15
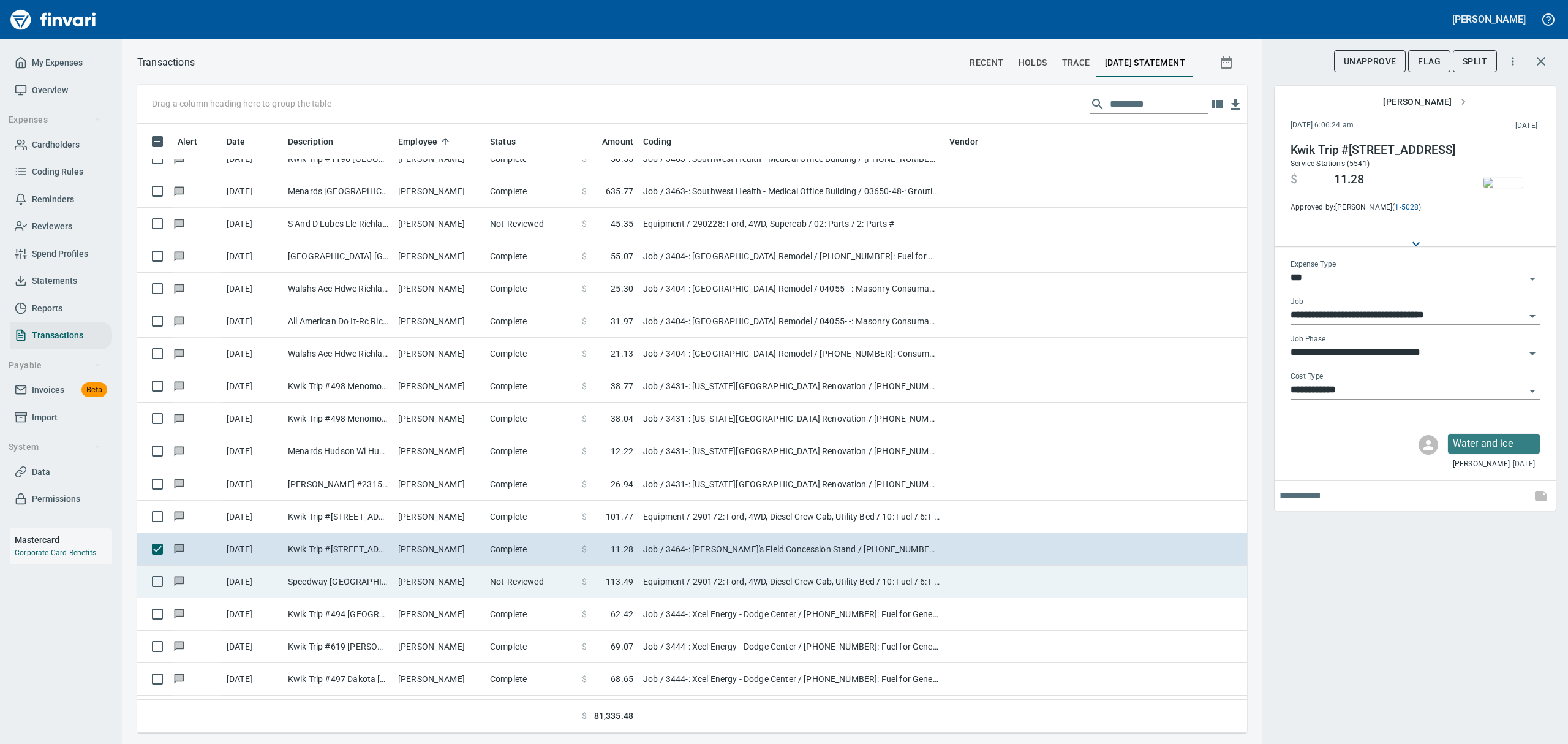
click at [352, 579] on td "Speedway [GEOGRAPHIC_DATA]" at bounding box center [338, 582] width 110 height 32
type input "*********"
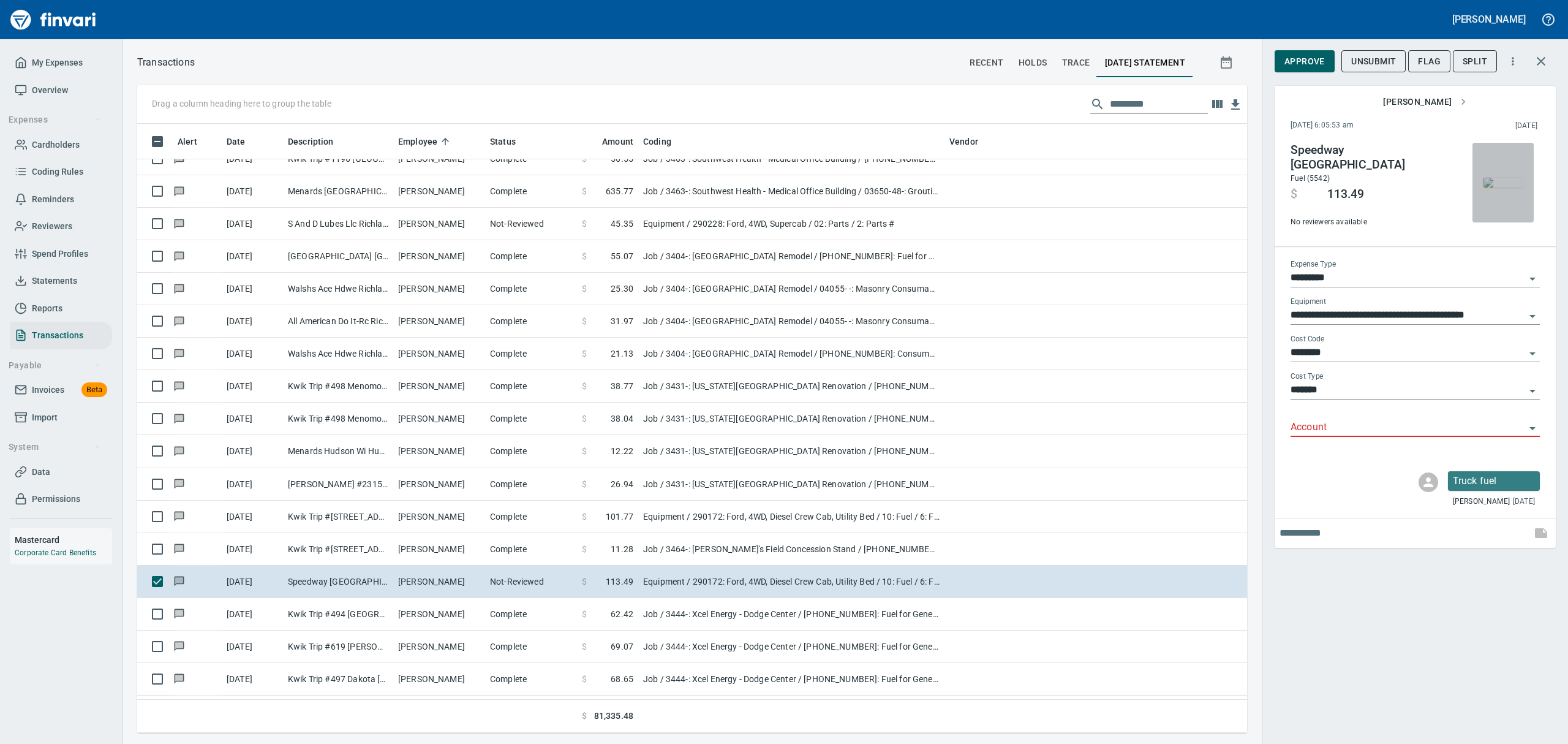
click at [1506, 177] on img "button" at bounding box center [1503, 182] width 39 height 10
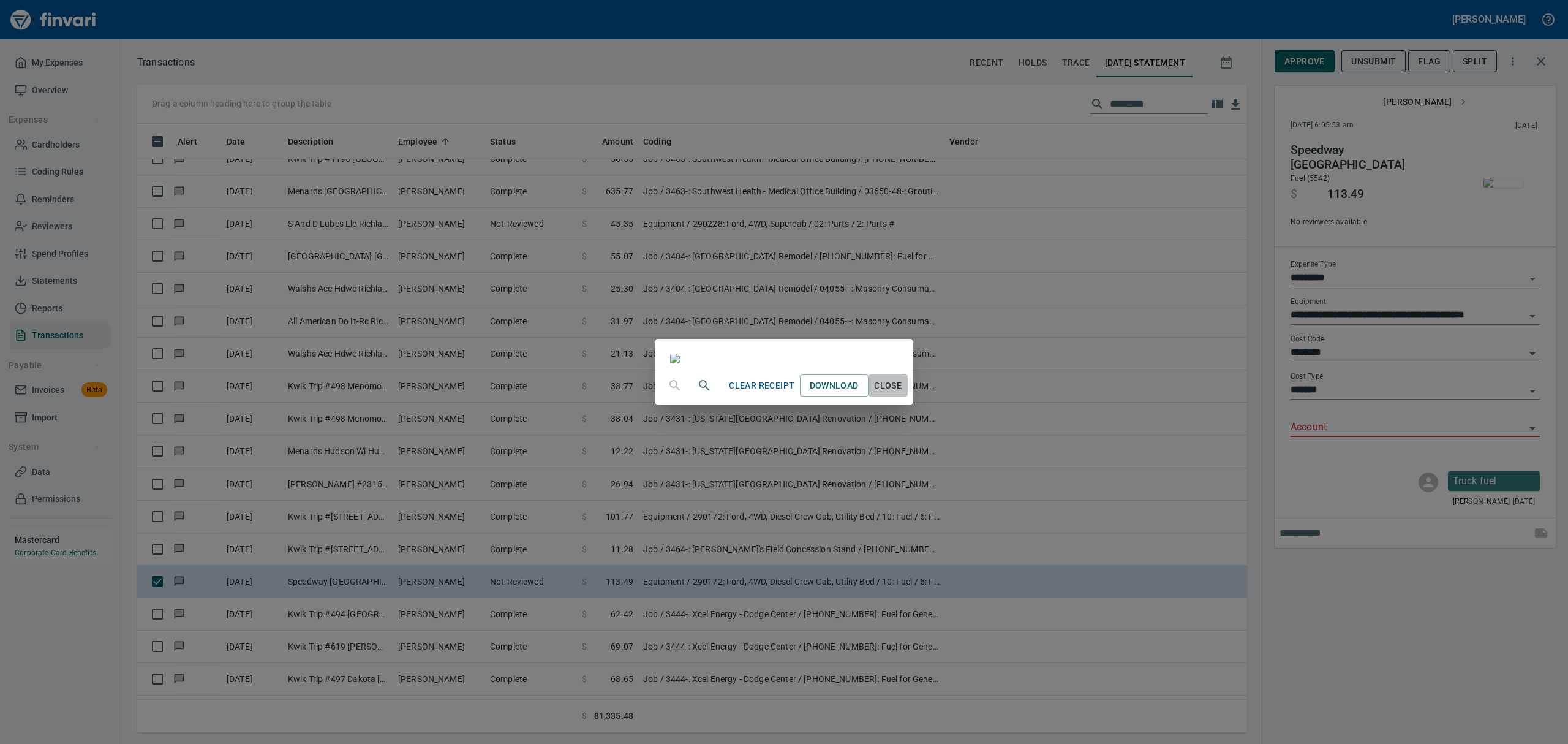
click at [903, 393] on span "Close" at bounding box center [888, 385] width 29 height 15
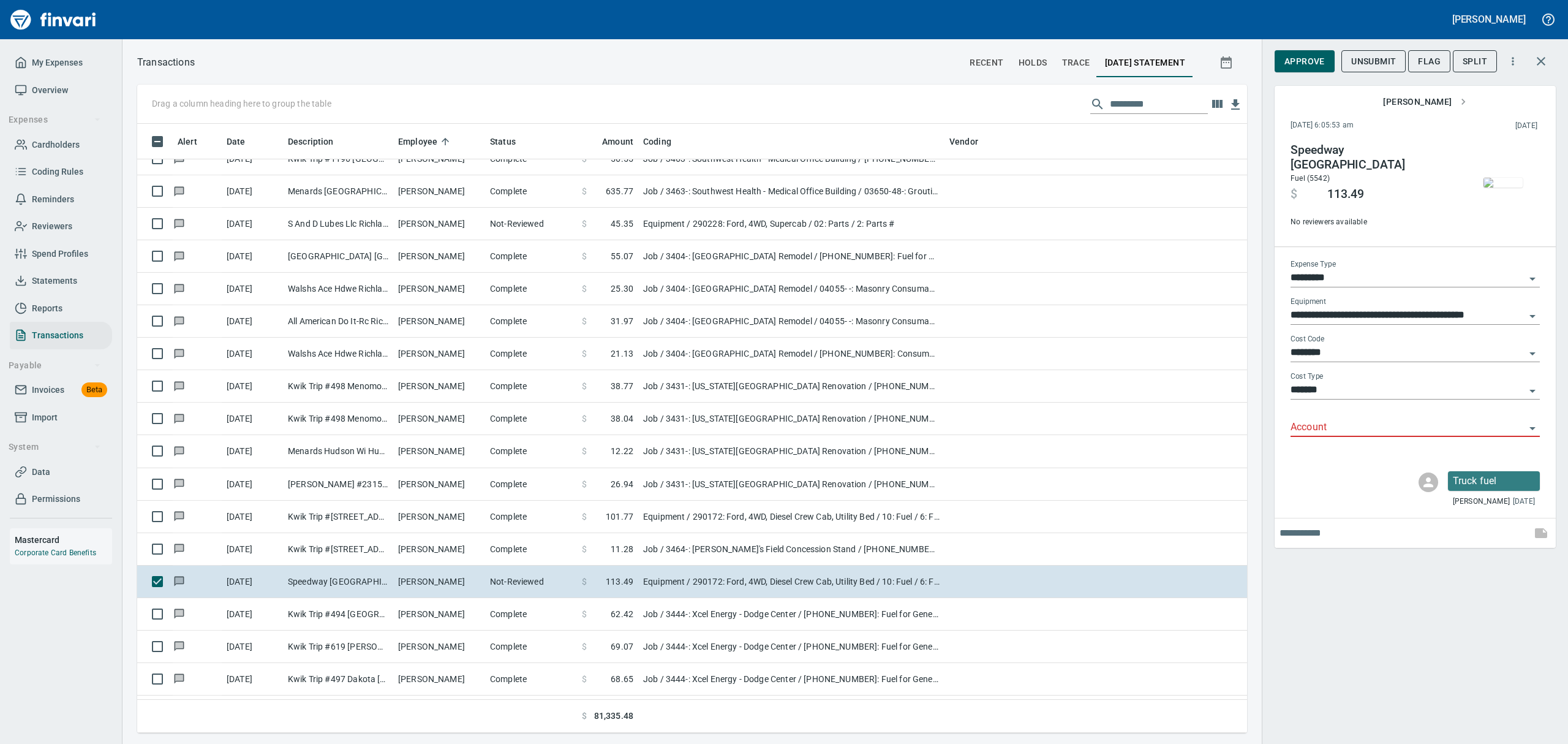
click at [1537, 427] on icon "Open" at bounding box center [1533, 428] width 15 height 15
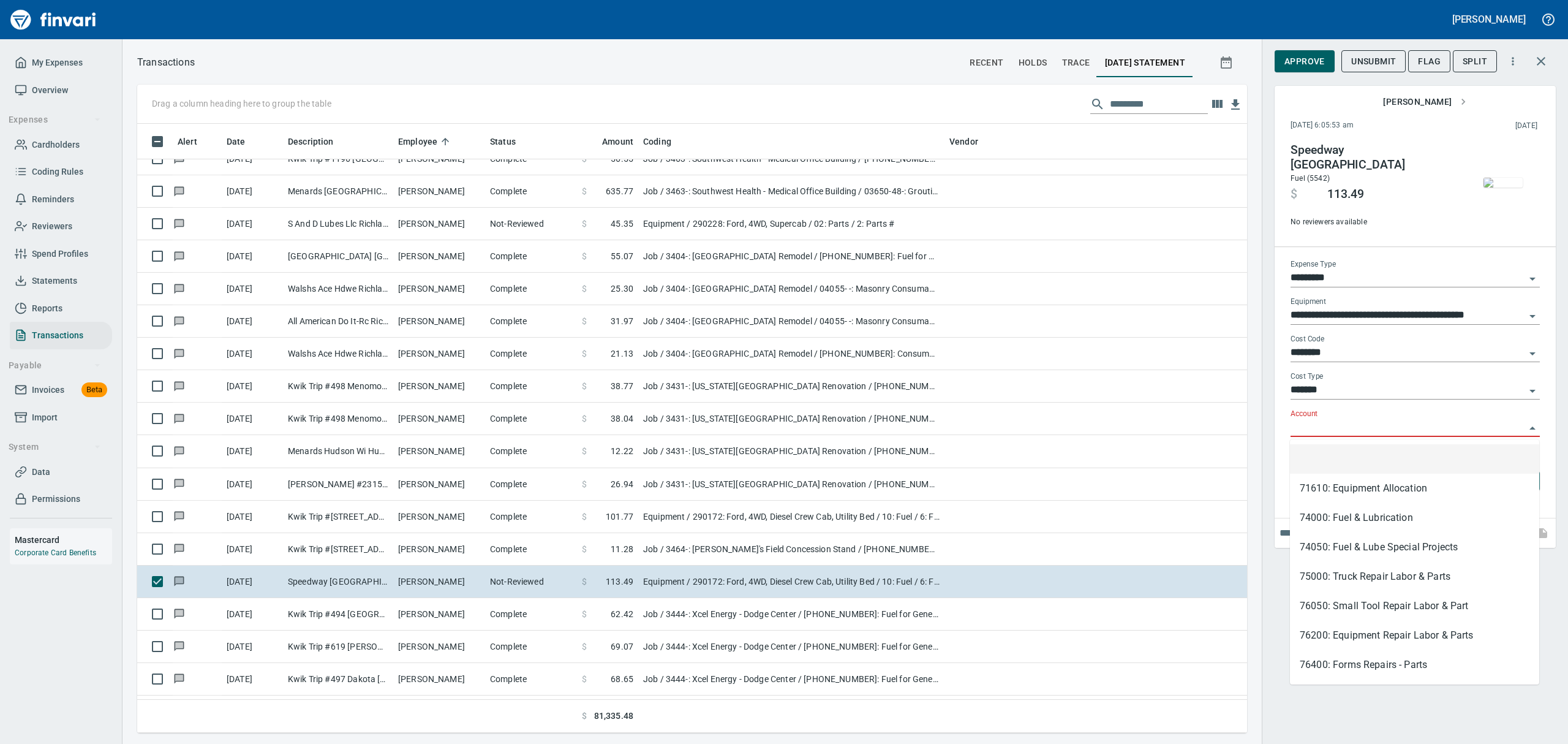
scroll to position [596, 1082]
click at [1333, 525] on li "74000: Fuel & Lubrication" at bounding box center [1415, 517] width 249 height 29
type input "**********"
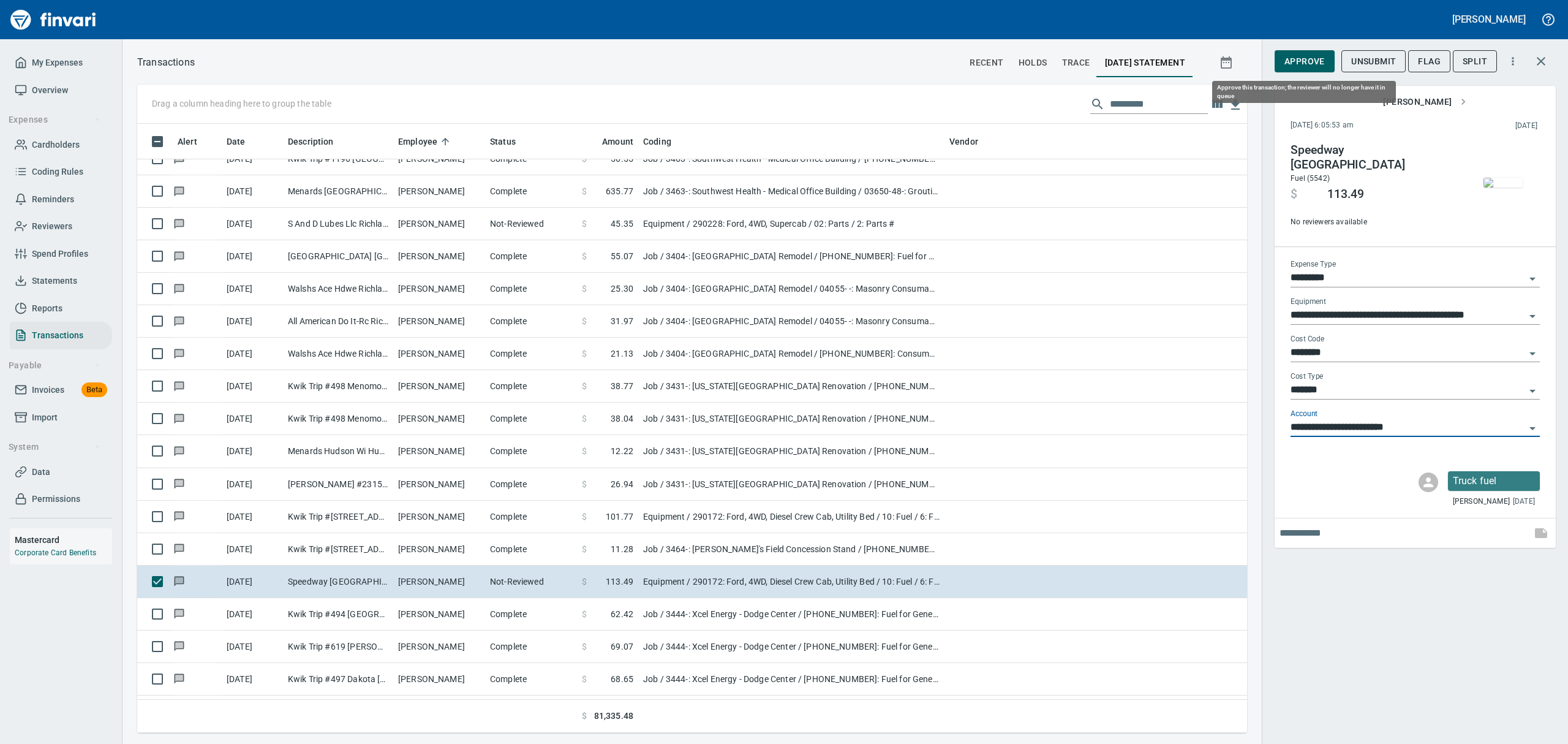
click at [1302, 67] on span "Approve" at bounding box center [1305, 61] width 40 height 15
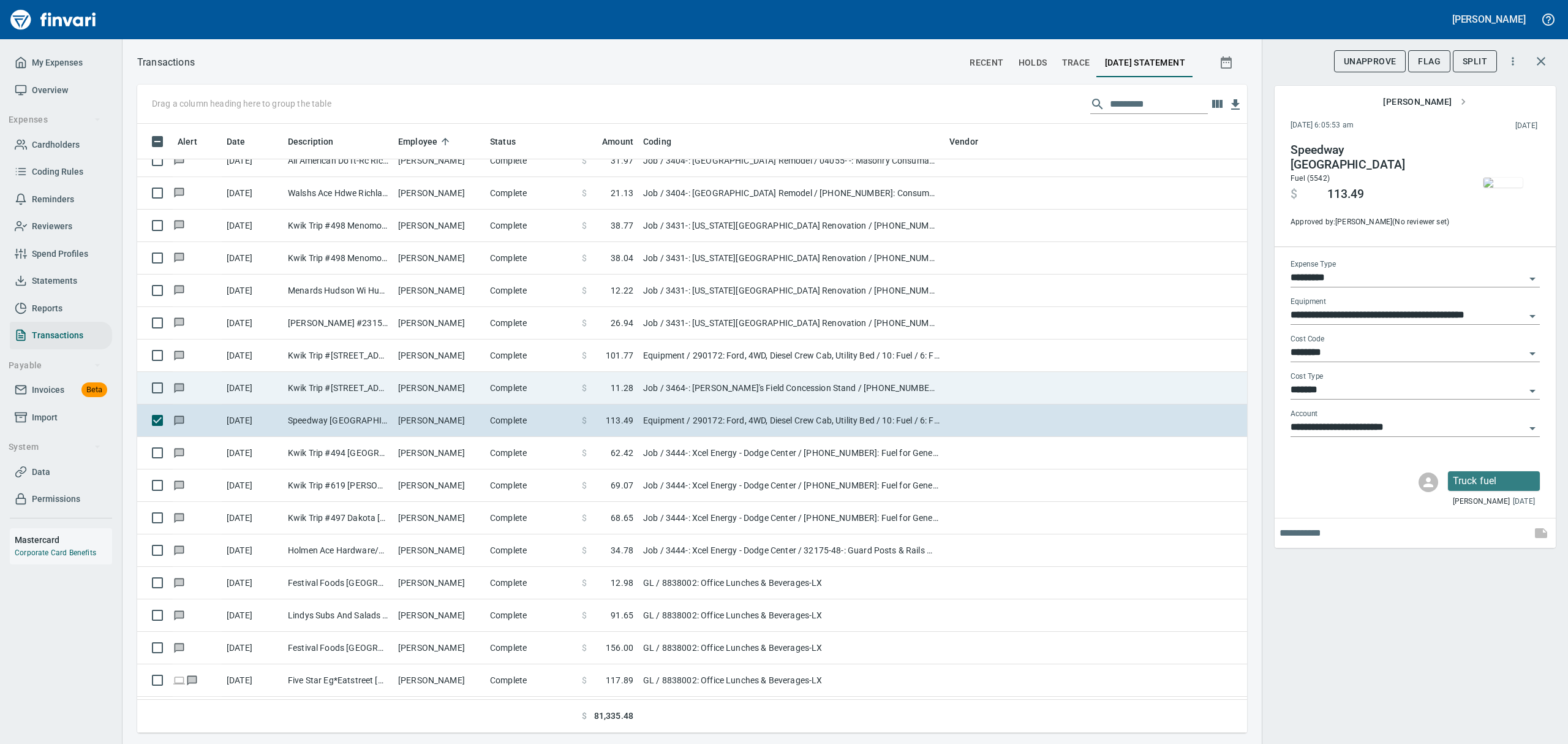
scroll to position [4002, 0]
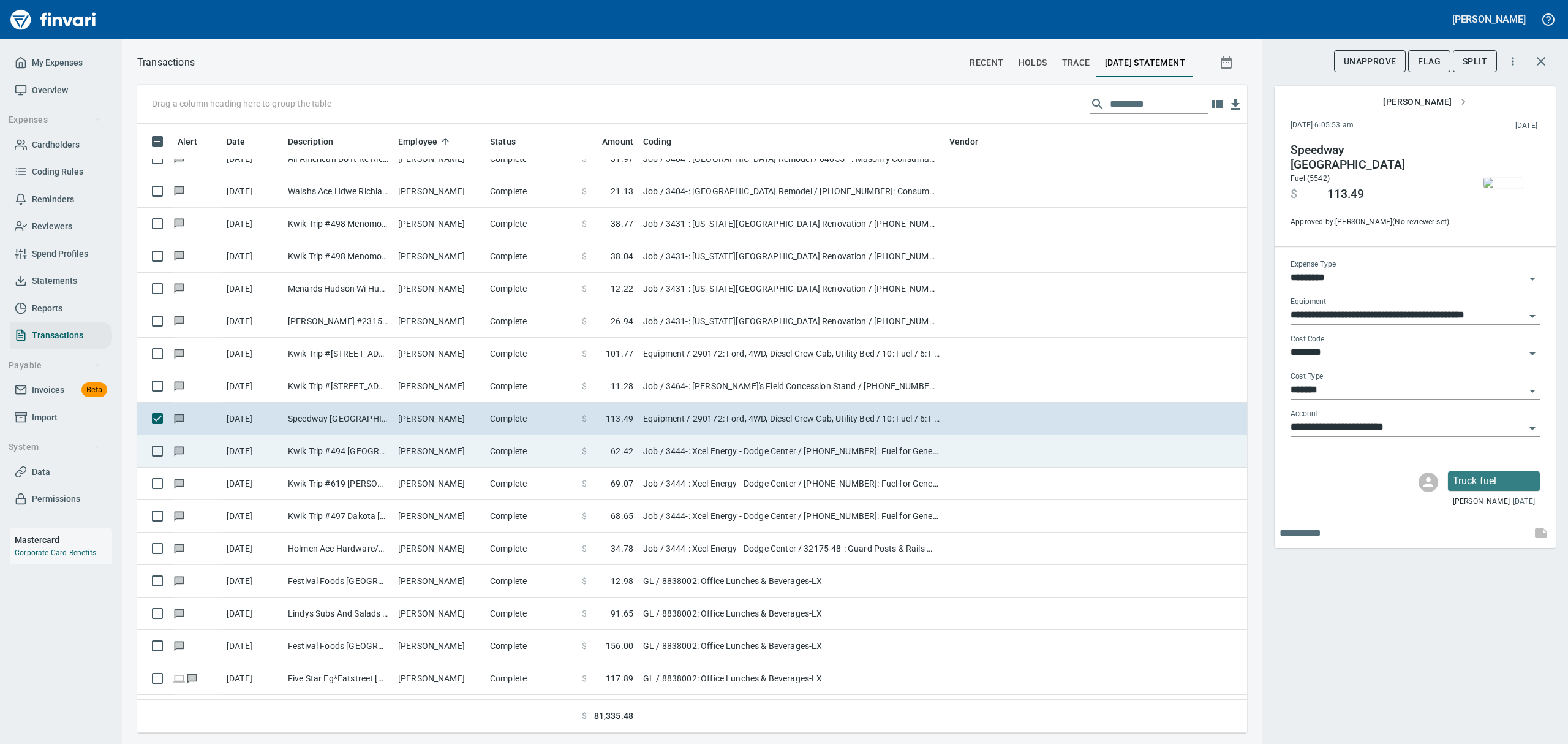
click at [294, 448] on td "Kwik Trip #494 [GEOGRAPHIC_DATA] [GEOGRAPHIC_DATA]" at bounding box center [338, 451] width 110 height 32
type input "***"
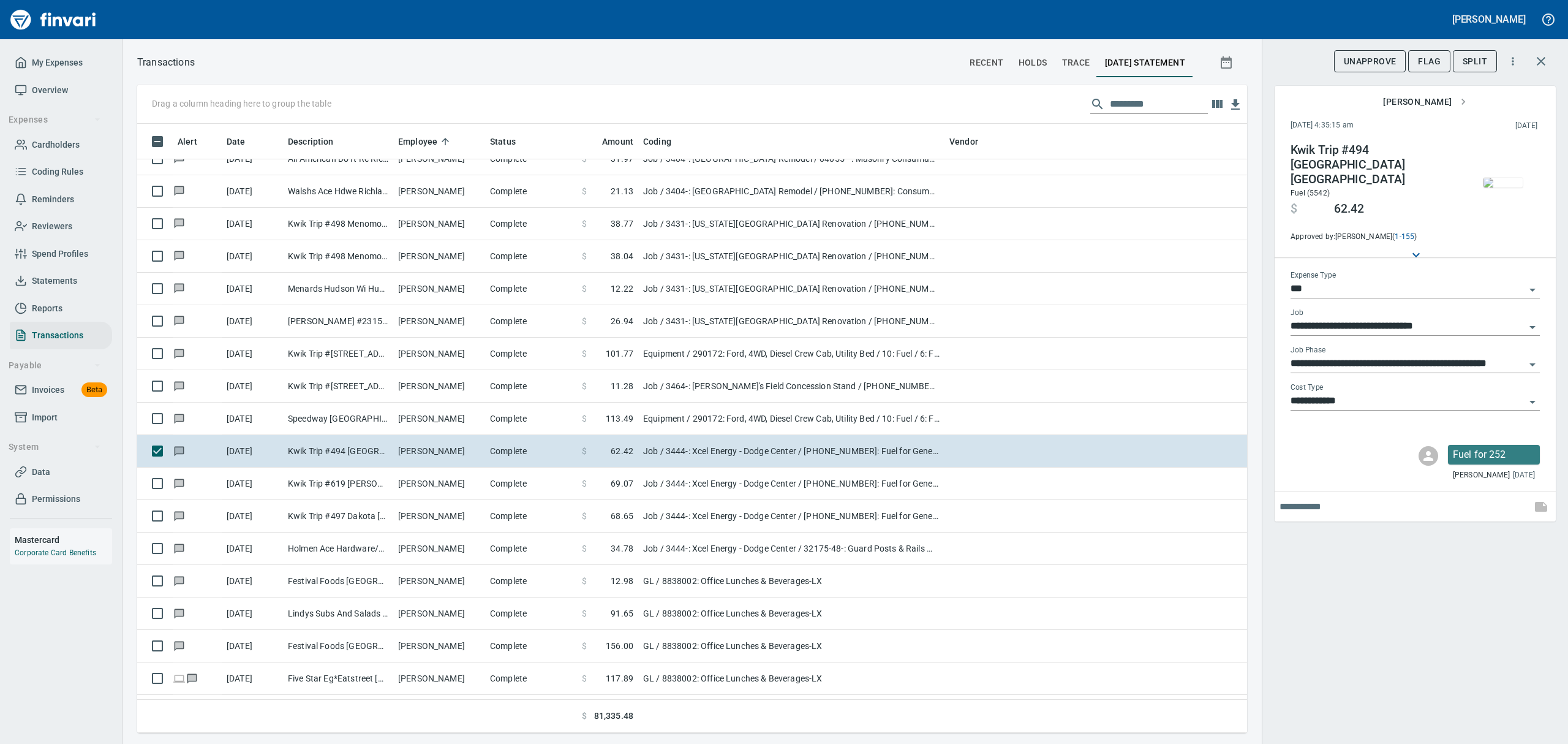
click at [1507, 187] on img "button" at bounding box center [1503, 182] width 39 height 10
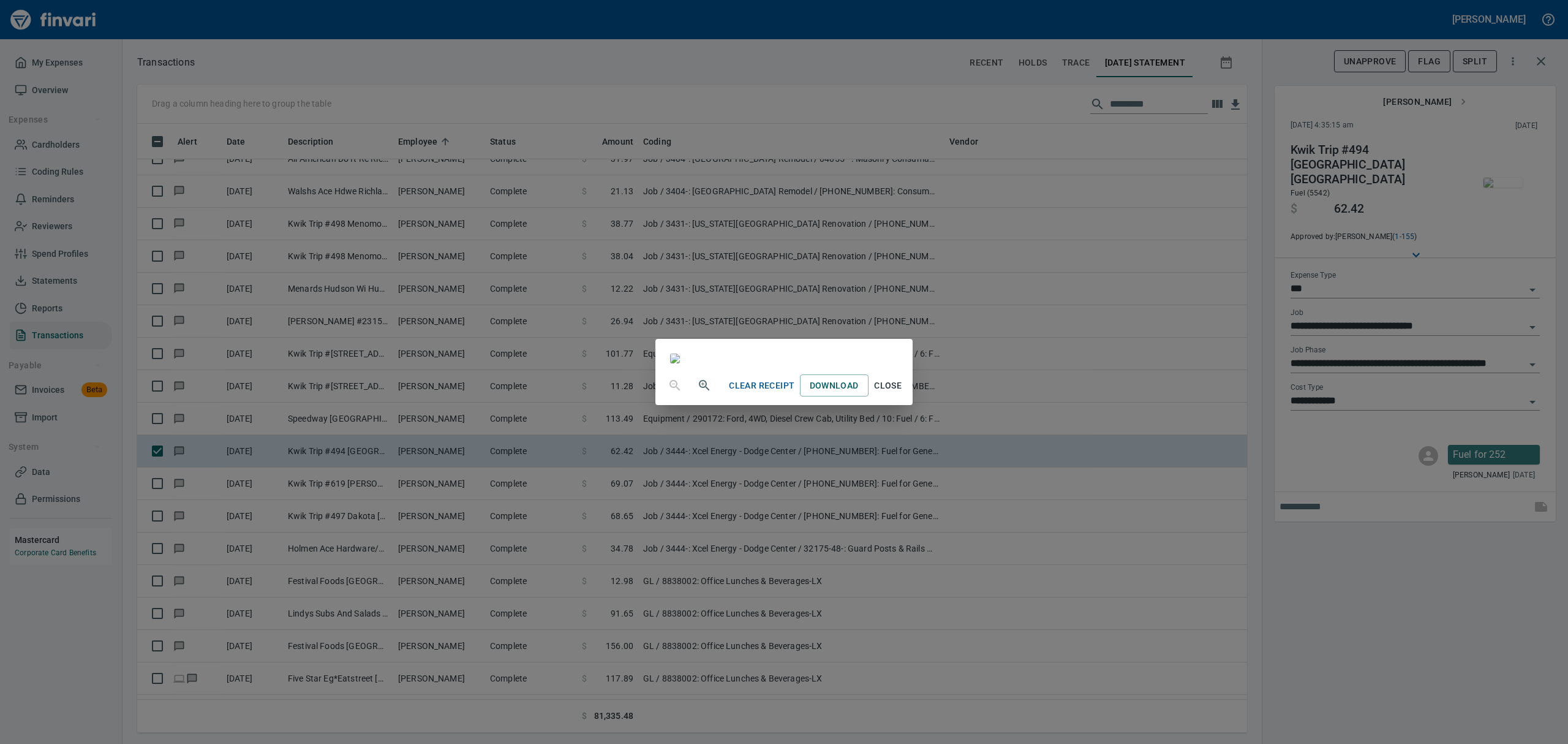
click at [903, 393] on span "Close" at bounding box center [888, 385] width 29 height 15
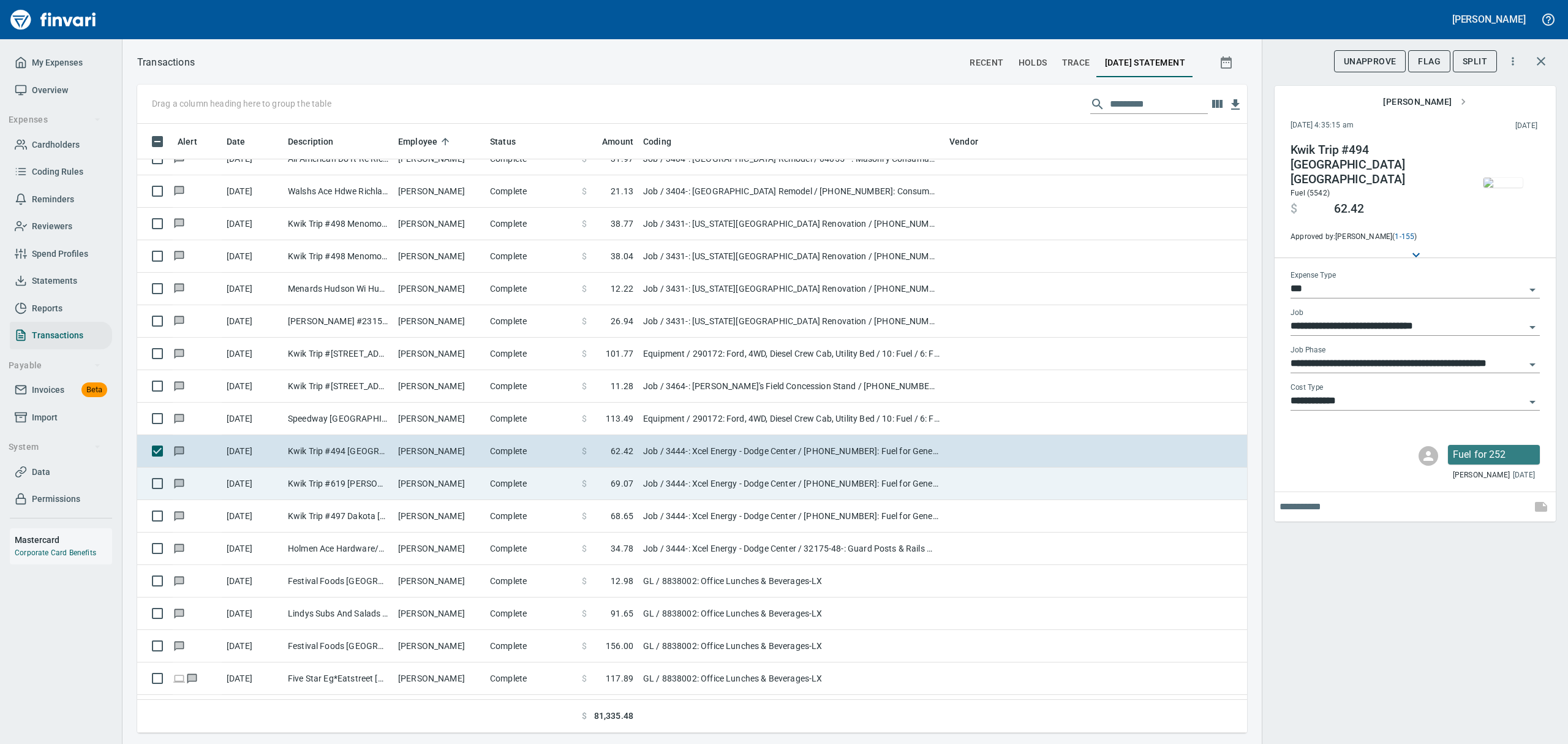
click at [415, 487] on td "[PERSON_NAME]" at bounding box center [439, 484] width 92 height 32
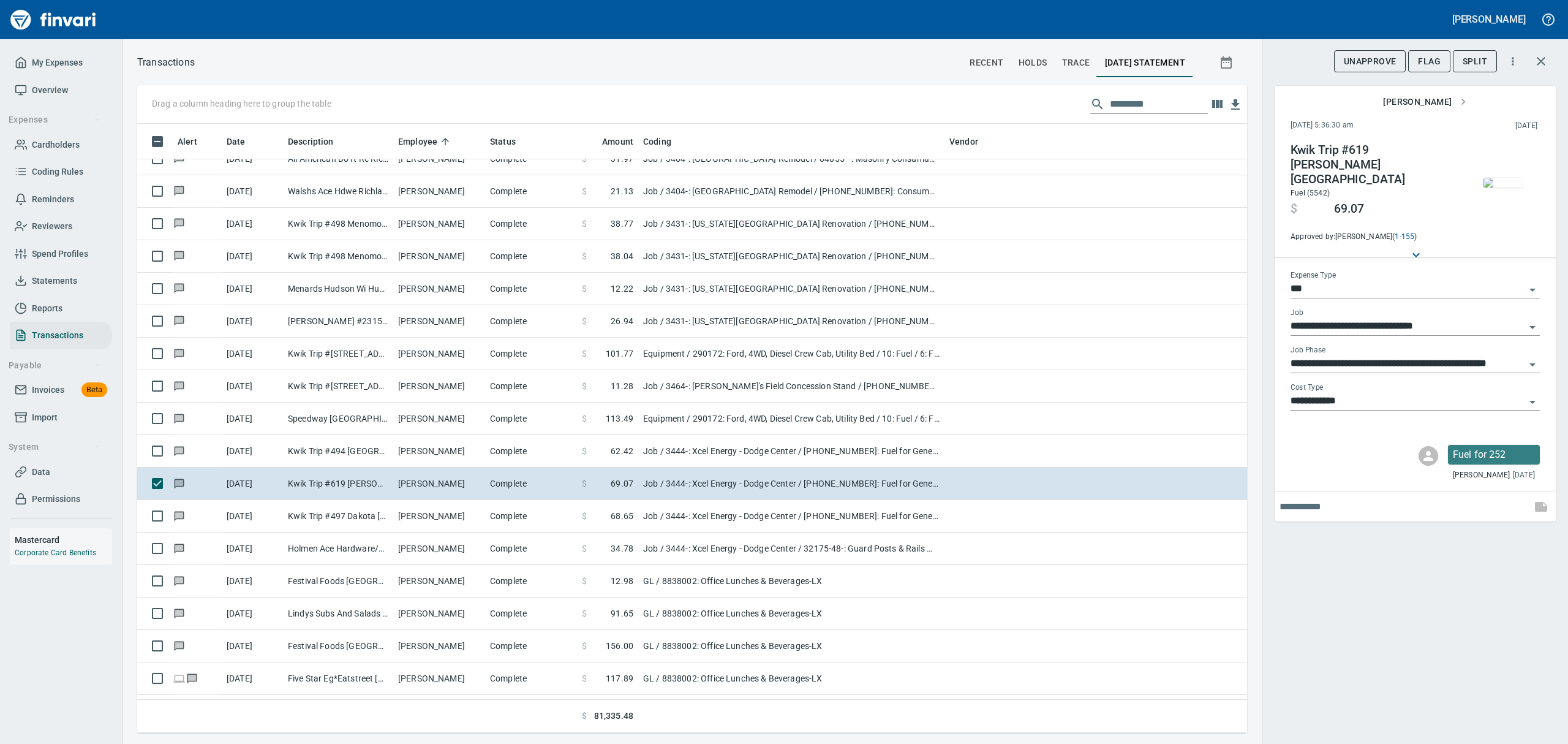
click at [1513, 187] on img "button" at bounding box center [1503, 182] width 39 height 10
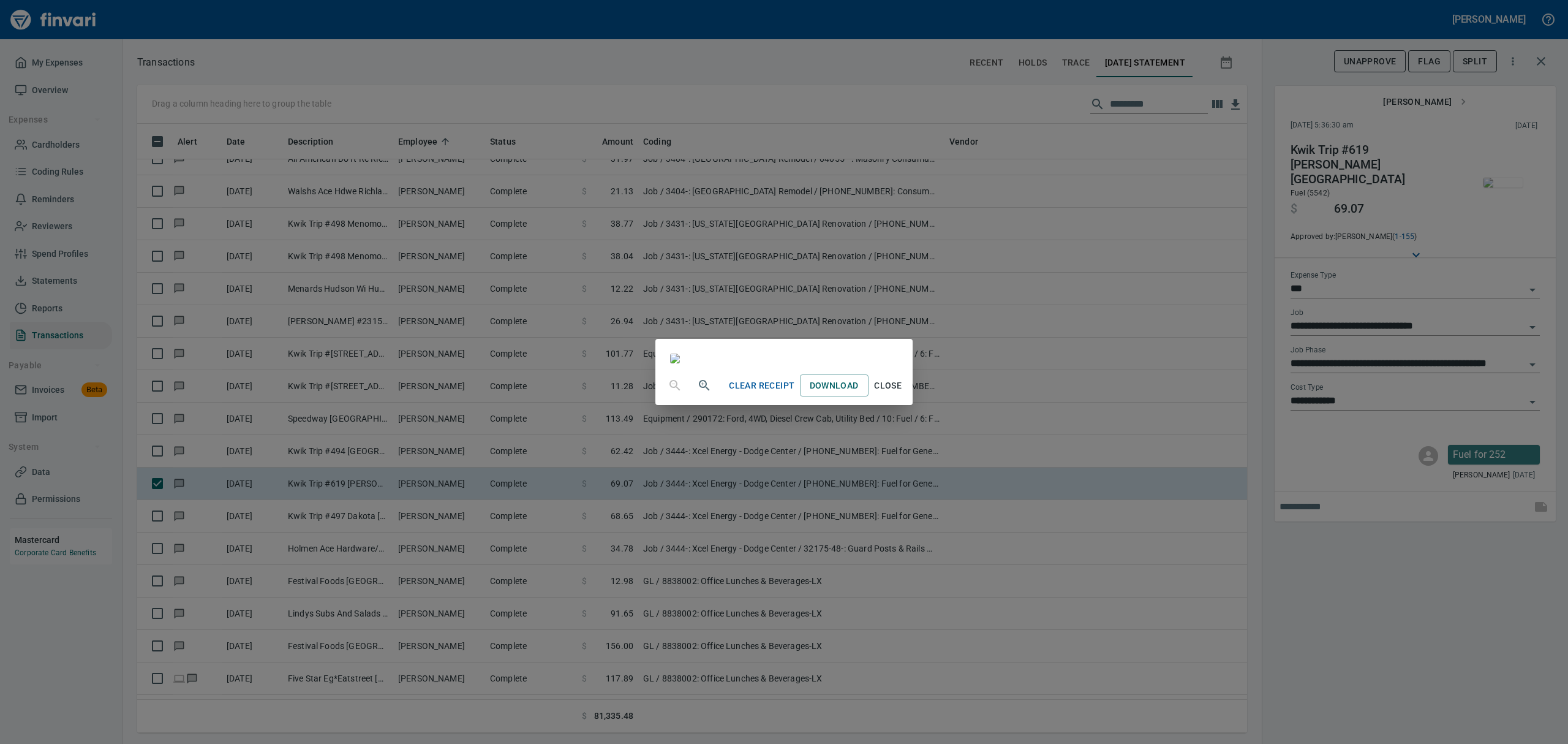
click at [903, 393] on span "Close" at bounding box center [888, 385] width 29 height 15
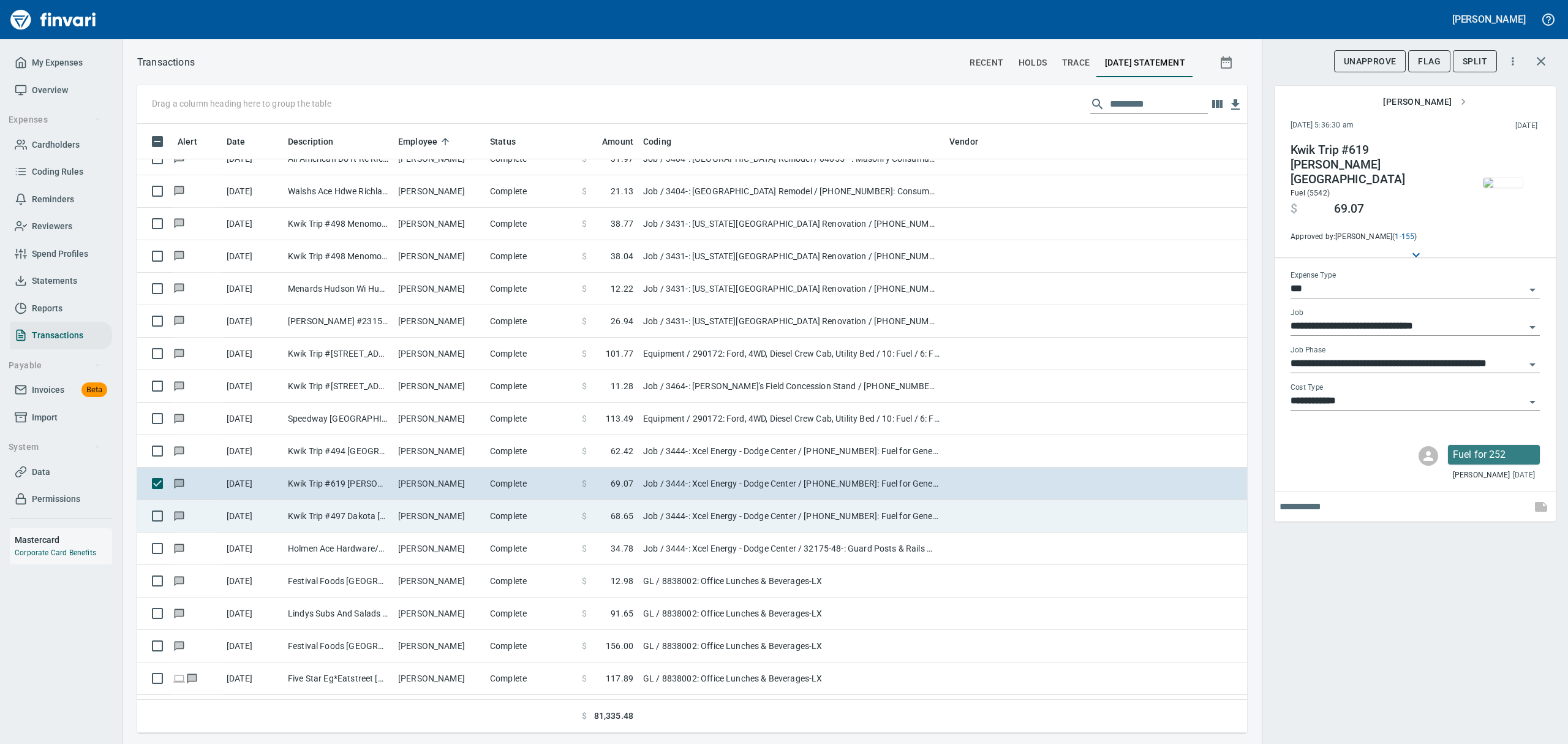
click at [298, 518] on td "Kwik Trip #497 Dakota [GEOGRAPHIC_DATA]" at bounding box center [338, 516] width 110 height 32
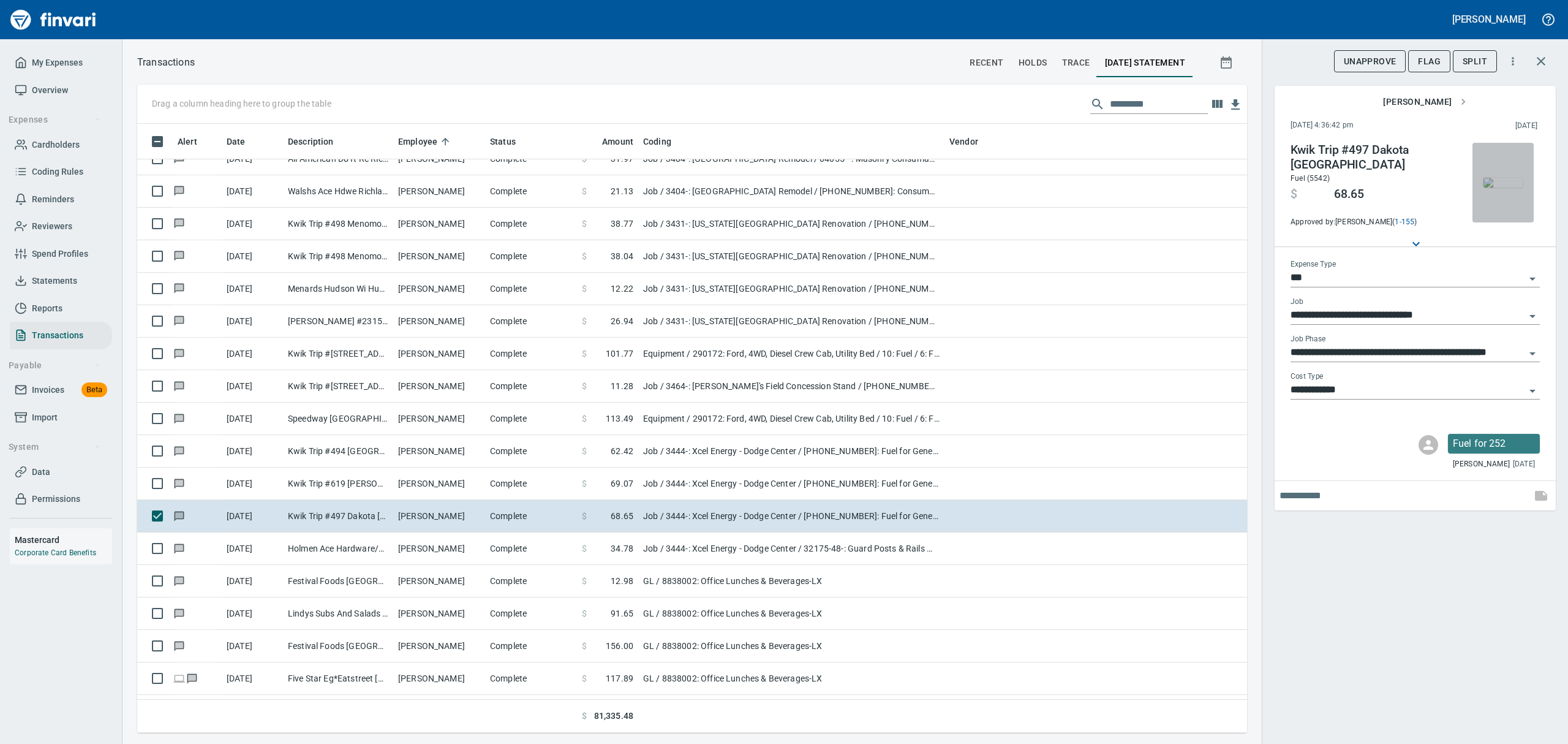
click at [1491, 187] on img "button" at bounding box center [1503, 182] width 39 height 10
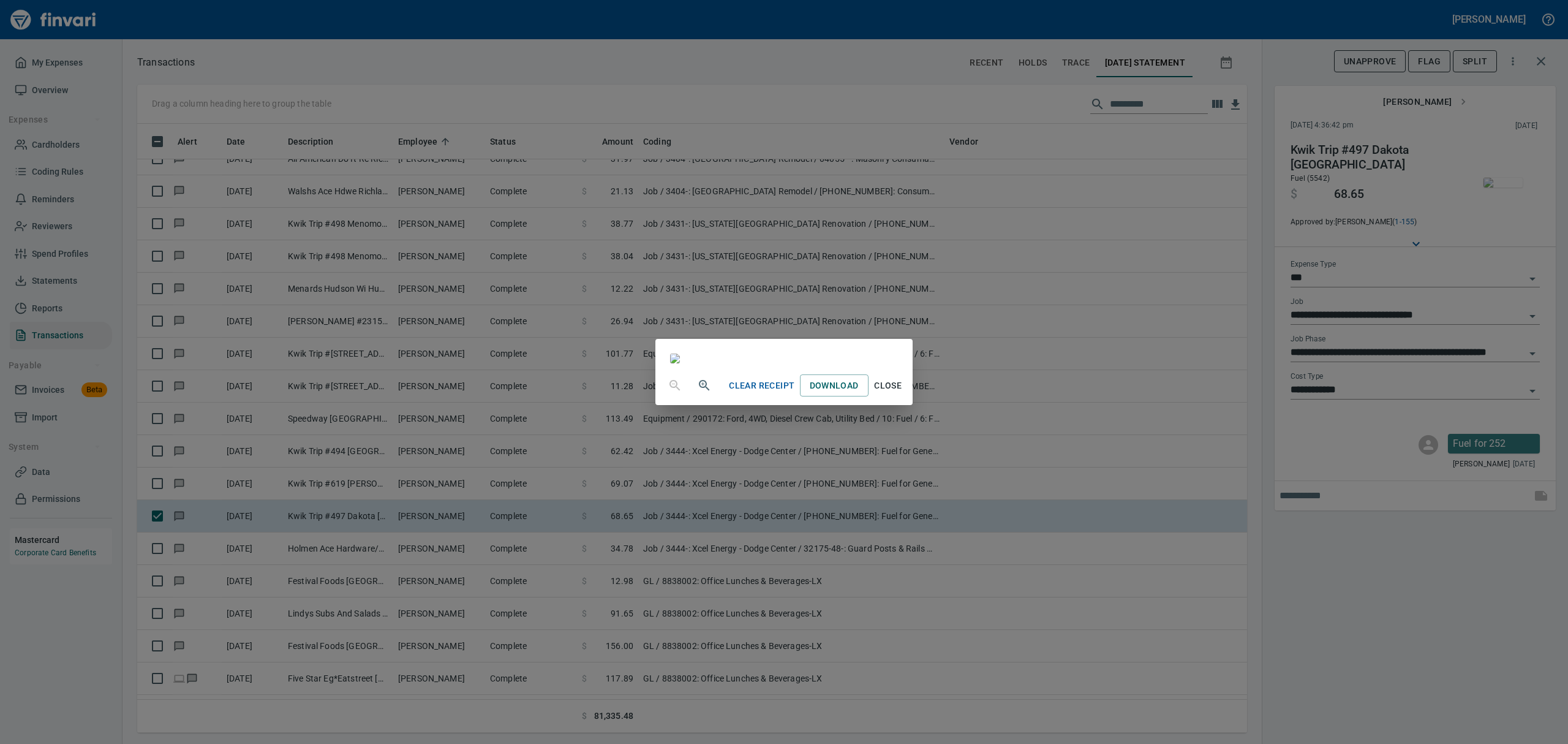
click at [903, 393] on span "Close" at bounding box center [888, 385] width 29 height 15
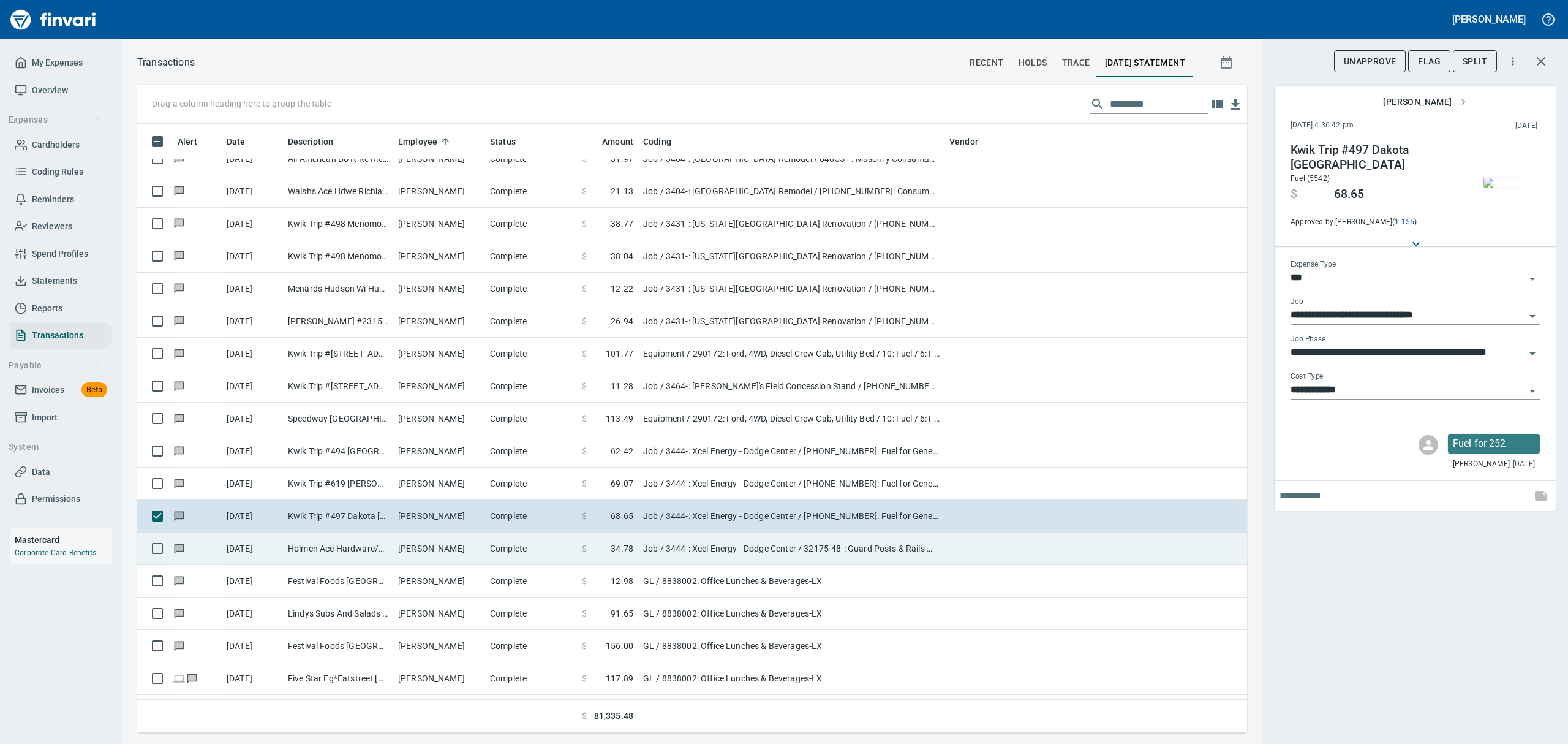
click at [441, 552] on td "[PERSON_NAME]" at bounding box center [439, 548] width 92 height 32
type input "**********"
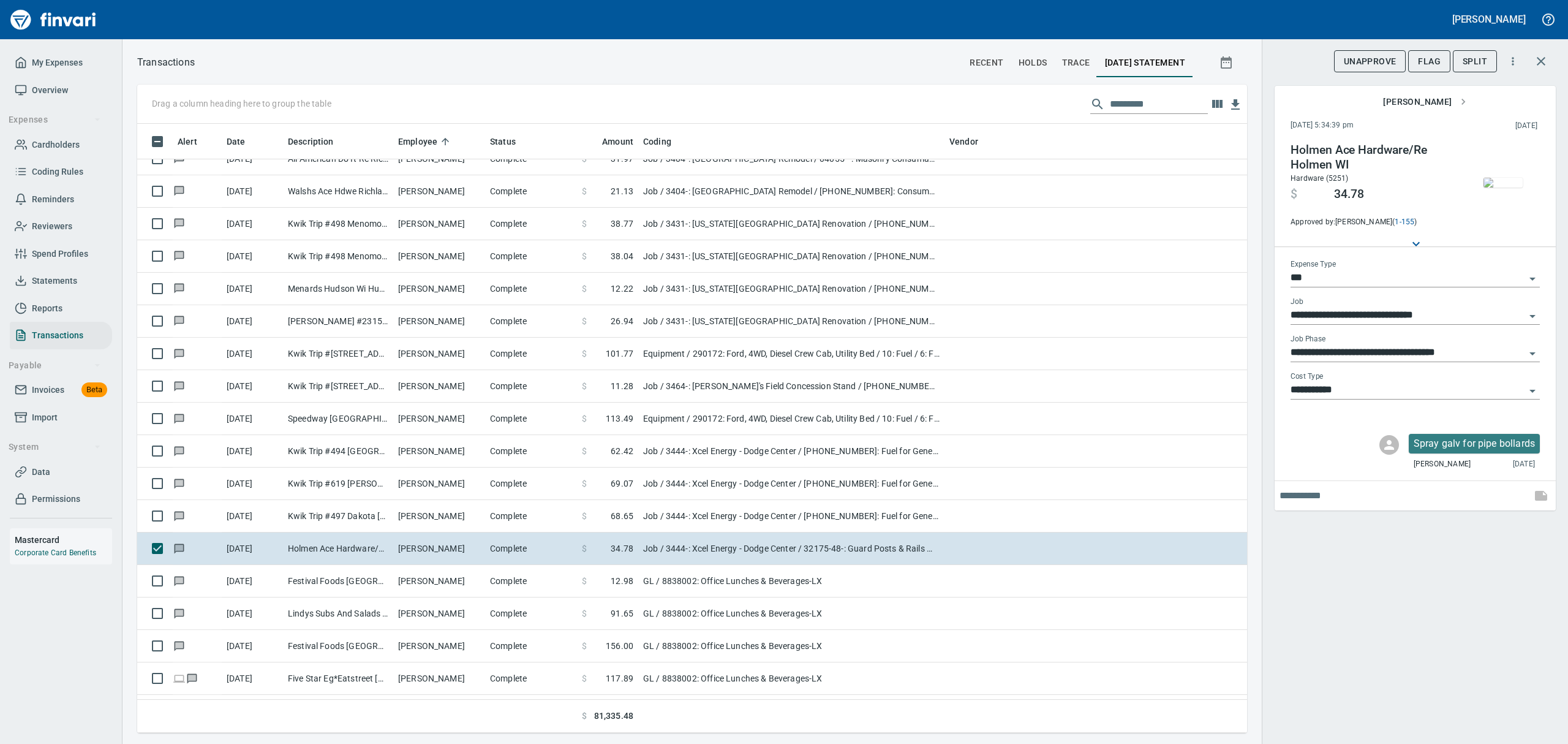
click at [1507, 177] on img "button" at bounding box center [1503, 182] width 39 height 10
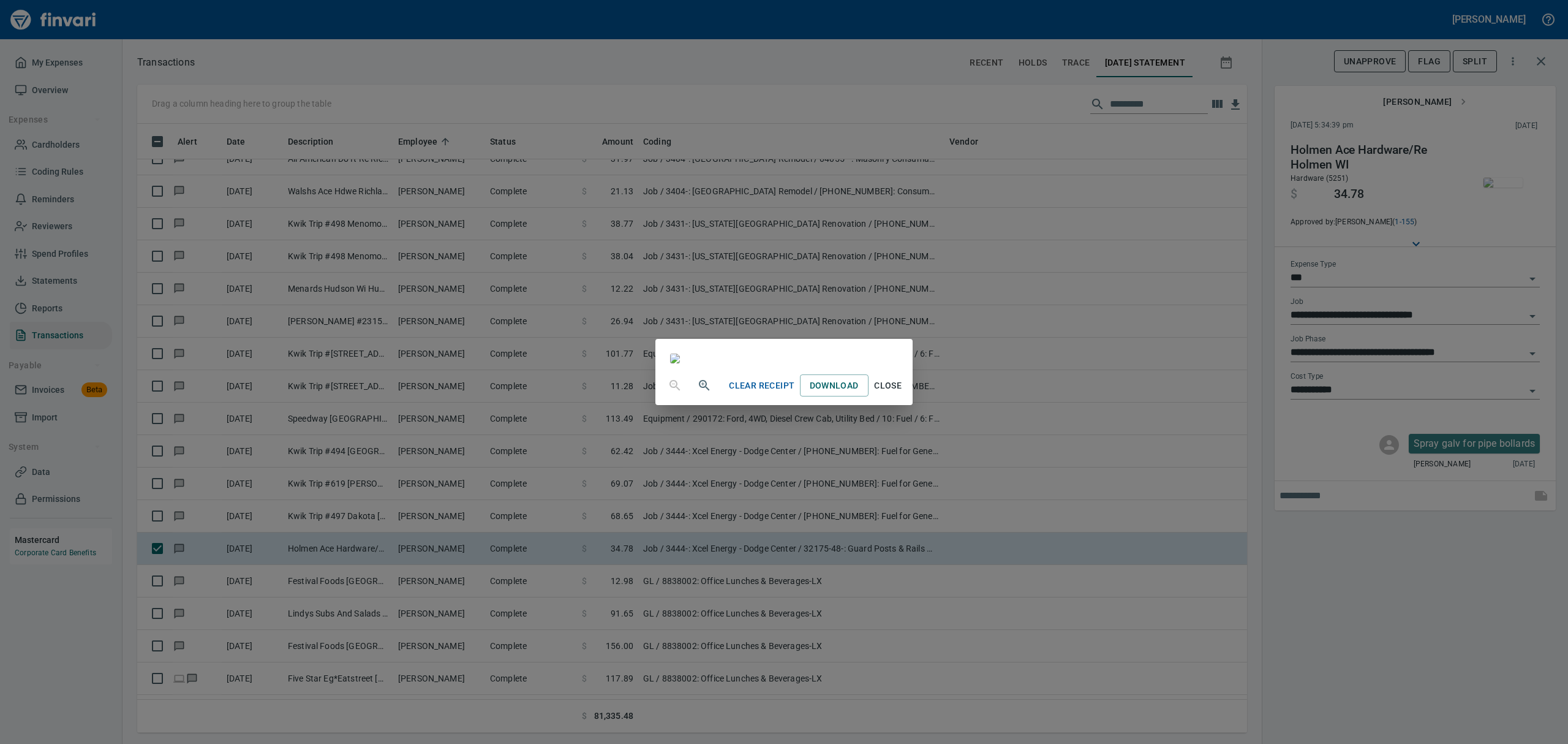
click at [903, 393] on span "Close" at bounding box center [888, 385] width 29 height 15
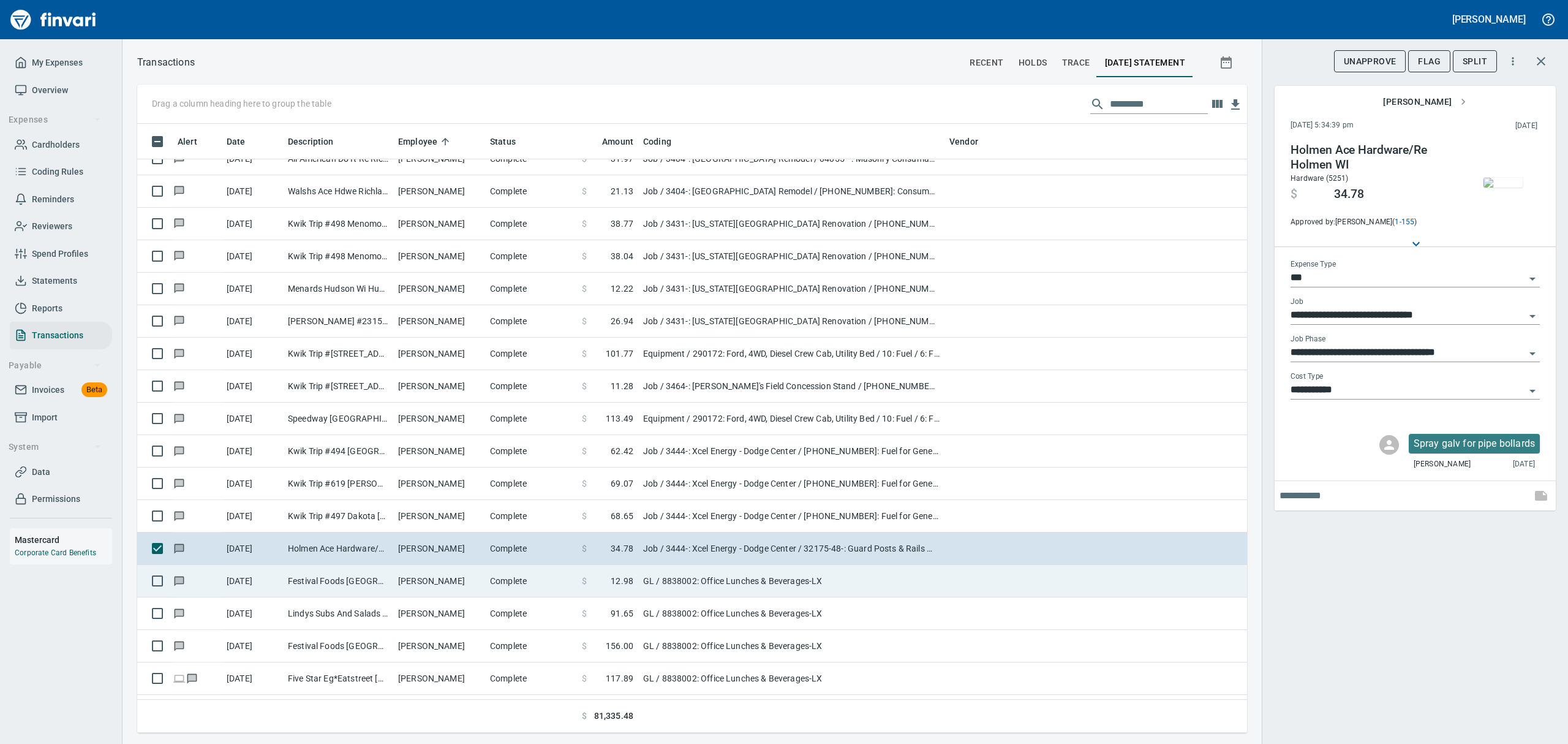
click at [359, 586] on td "Festival Foods [GEOGRAPHIC_DATA] [GEOGRAPHIC_DATA]" at bounding box center [338, 581] width 110 height 32
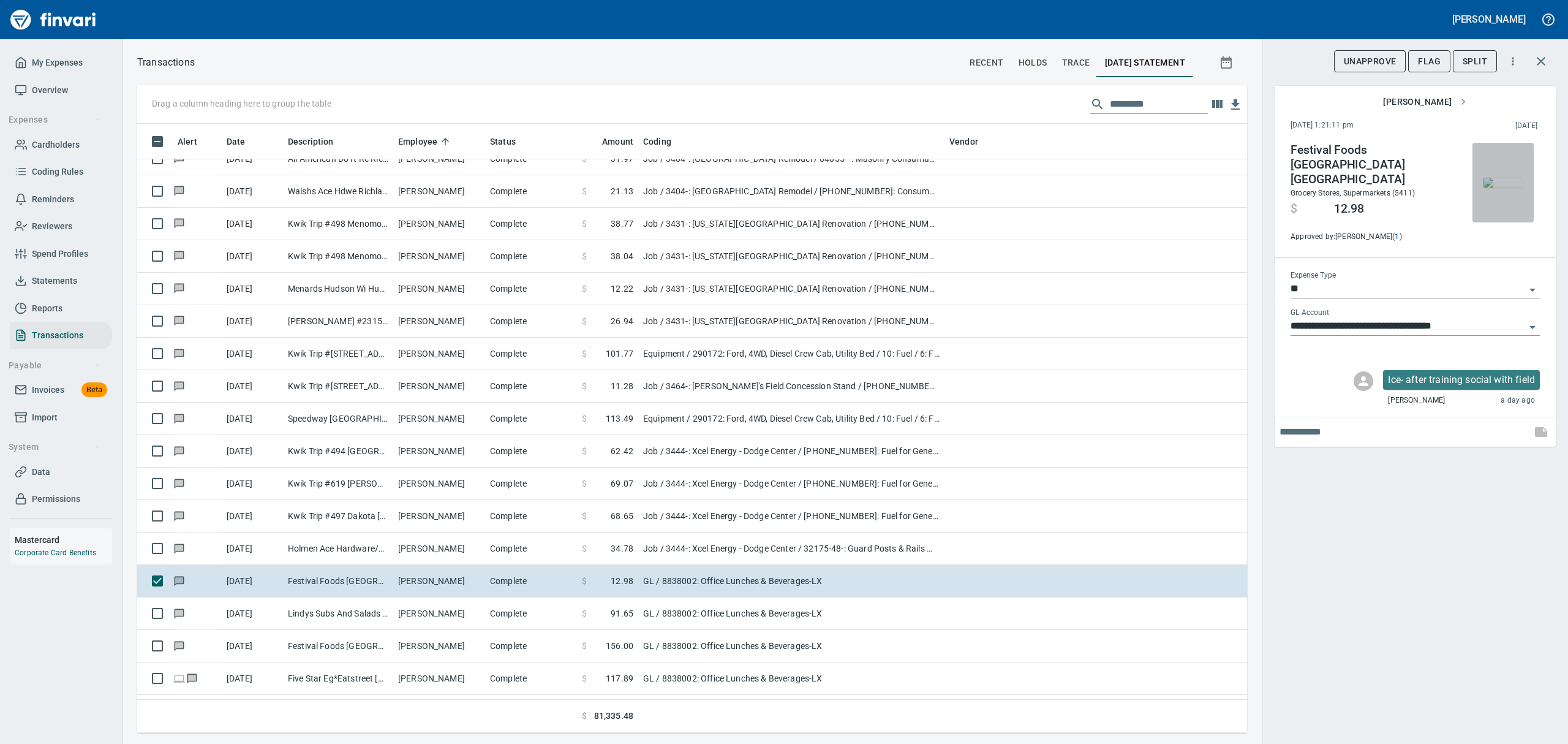
click at [1510, 180] on img "button" at bounding box center [1503, 182] width 39 height 10
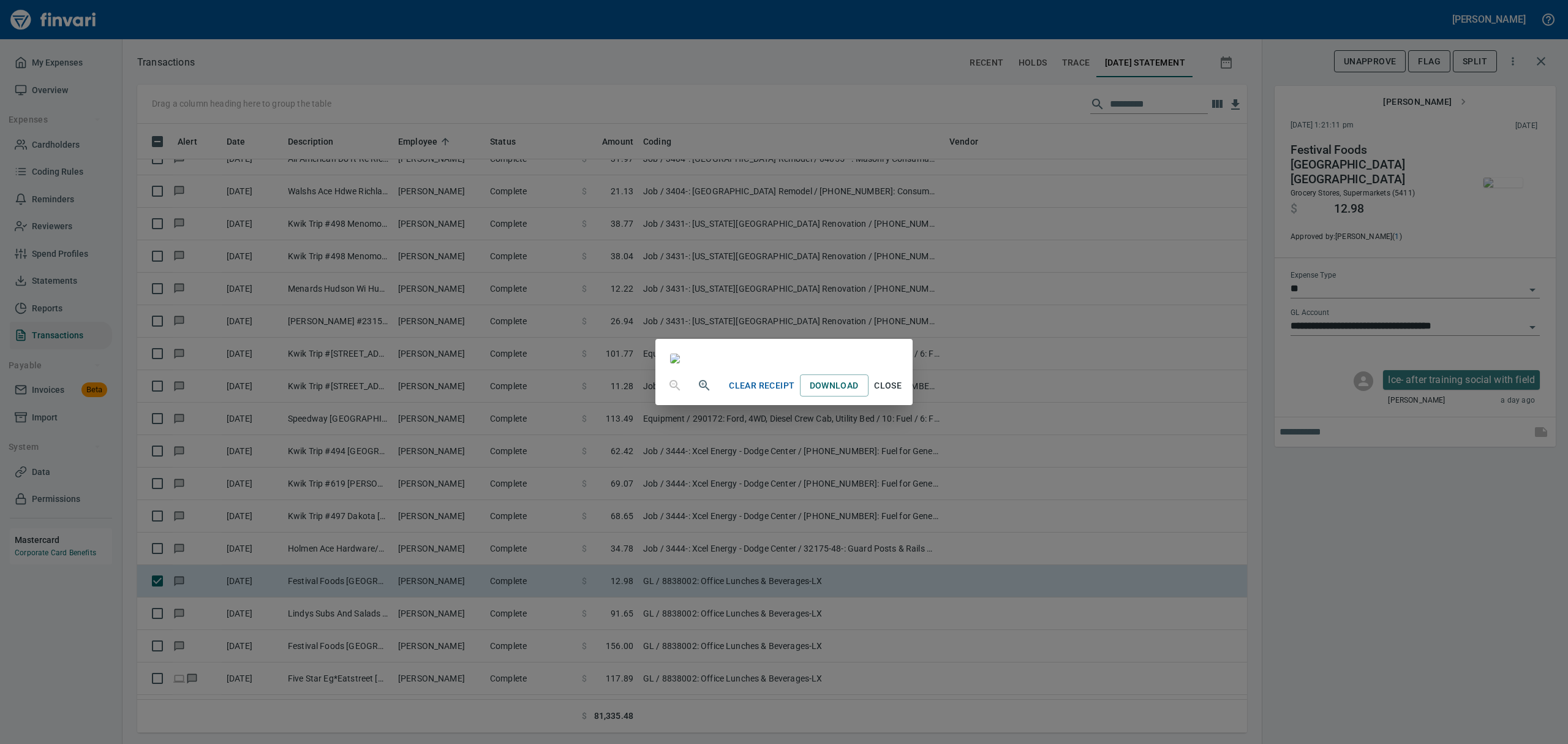
click at [1497, 174] on div "Clear Receipt Download Close" at bounding box center [784, 372] width 1568 height 744
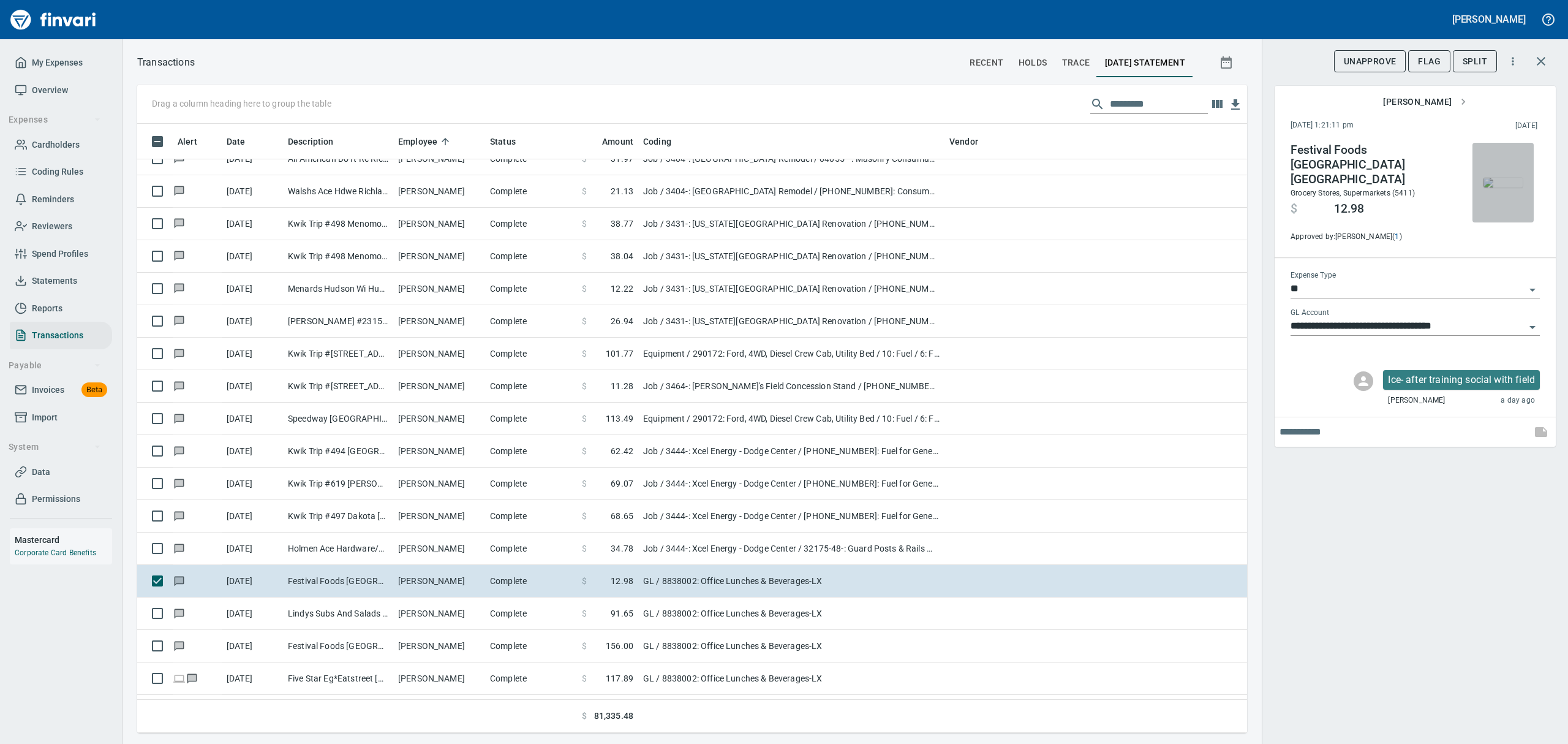
click at [1497, 177] on img "button" at bounding box center [1503, 182] width 39 height 10
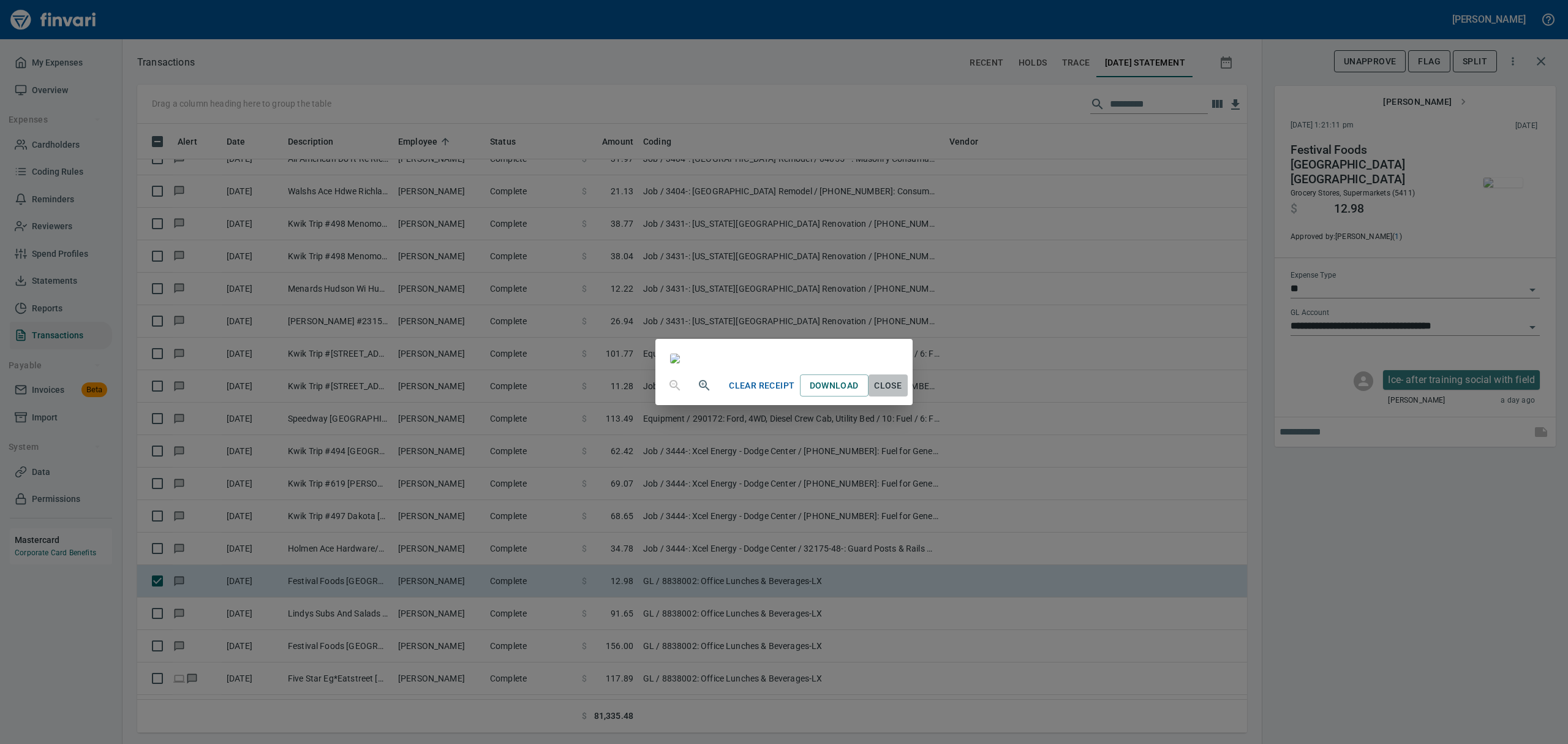
click at [903, 393] on span "Close" at bounding box center [888, 385] width 29 height 15
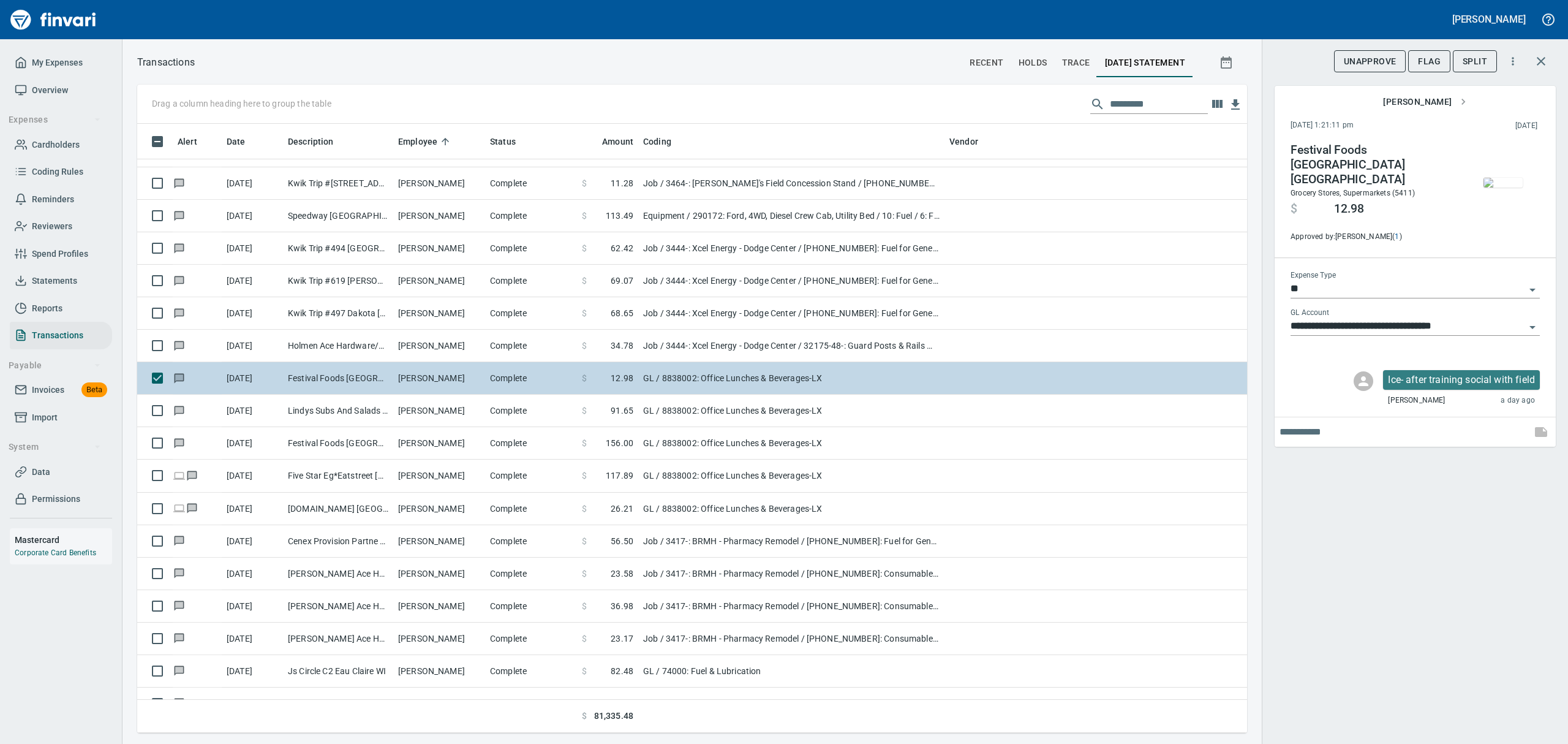
scroll to position [4248, 0]
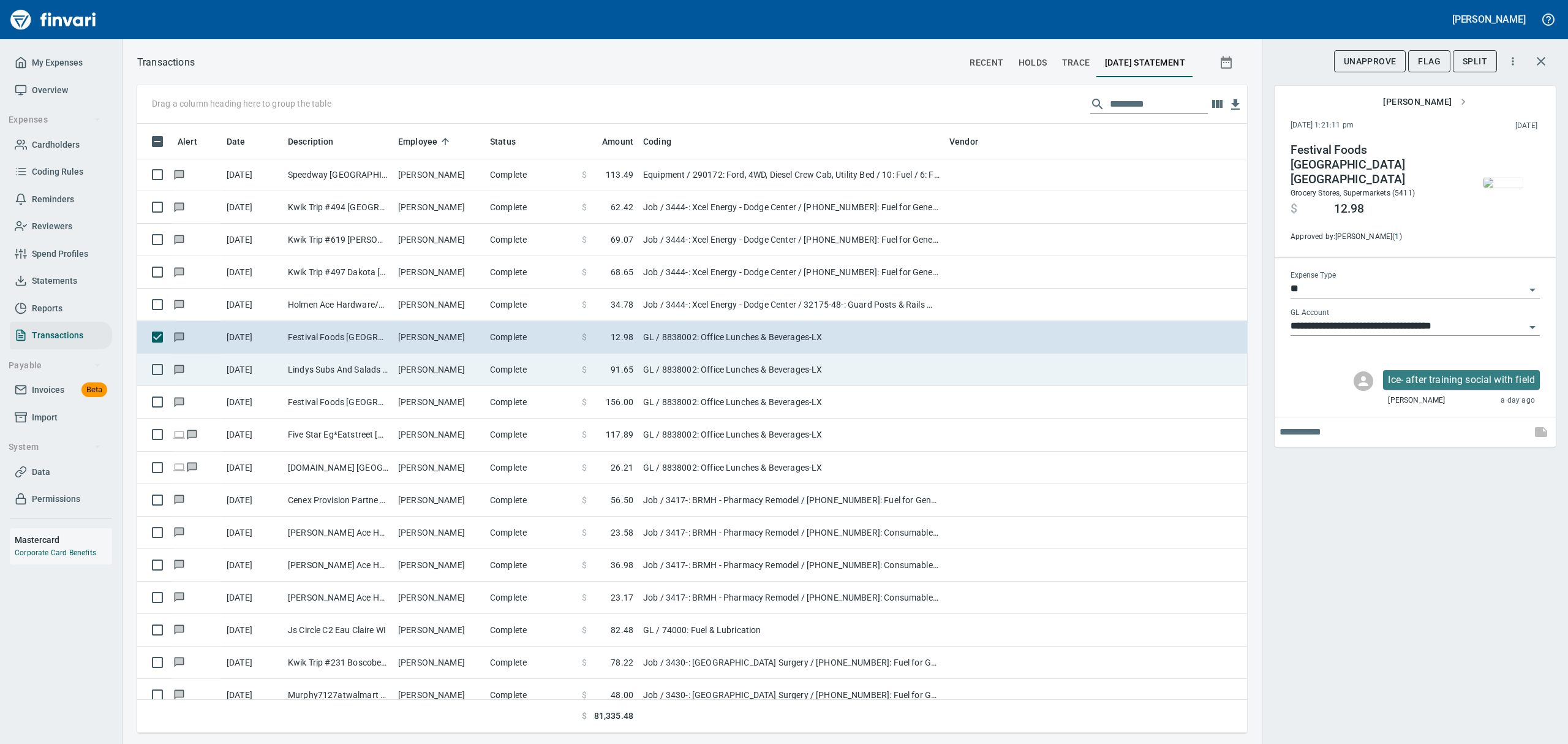
click at [414, 373] on td "[PERSON_NAME]" at bounding box center [439, 369] width 92 height 32
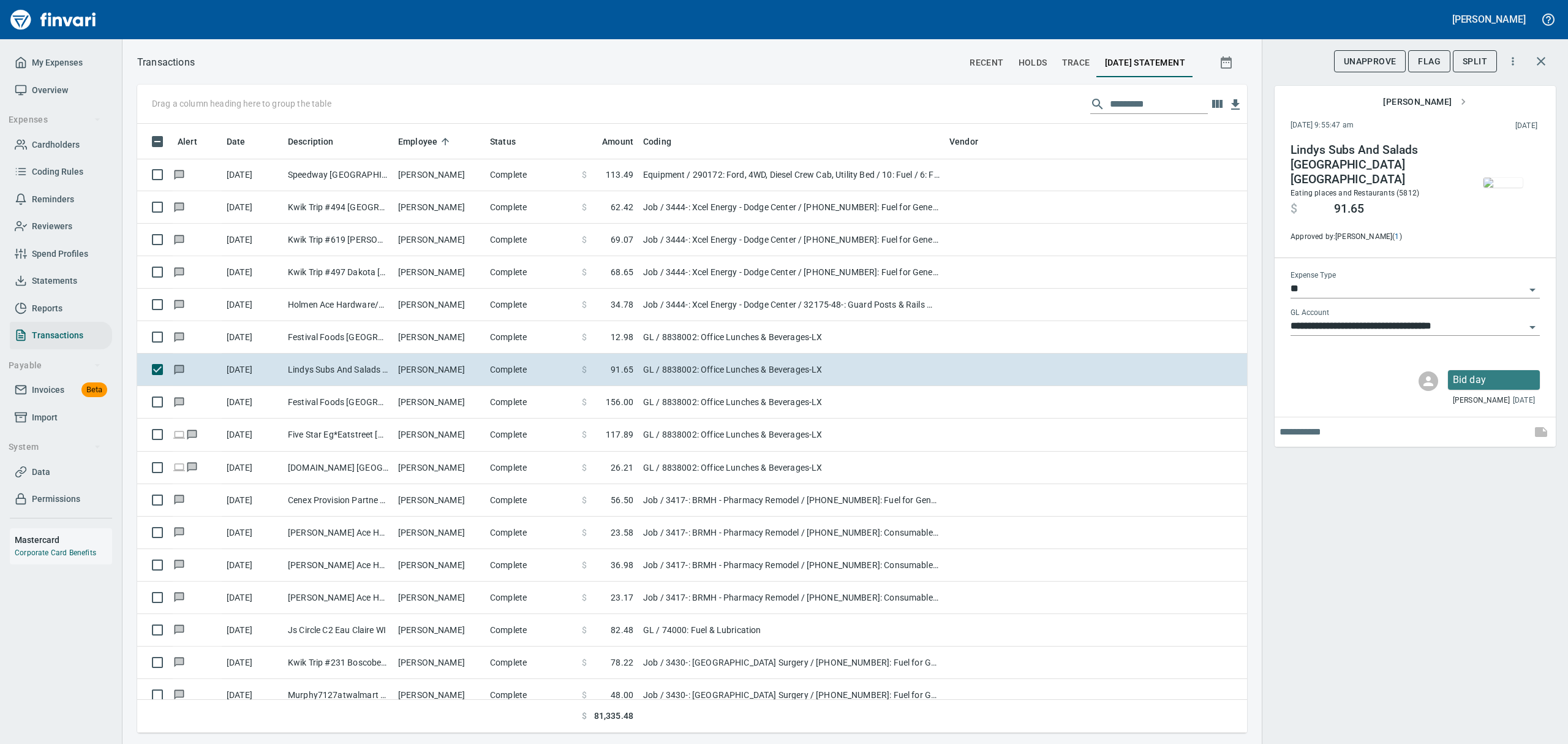
click at [1496, 187] on img "button" at bounding box center [1503, 182] width 39 height 10
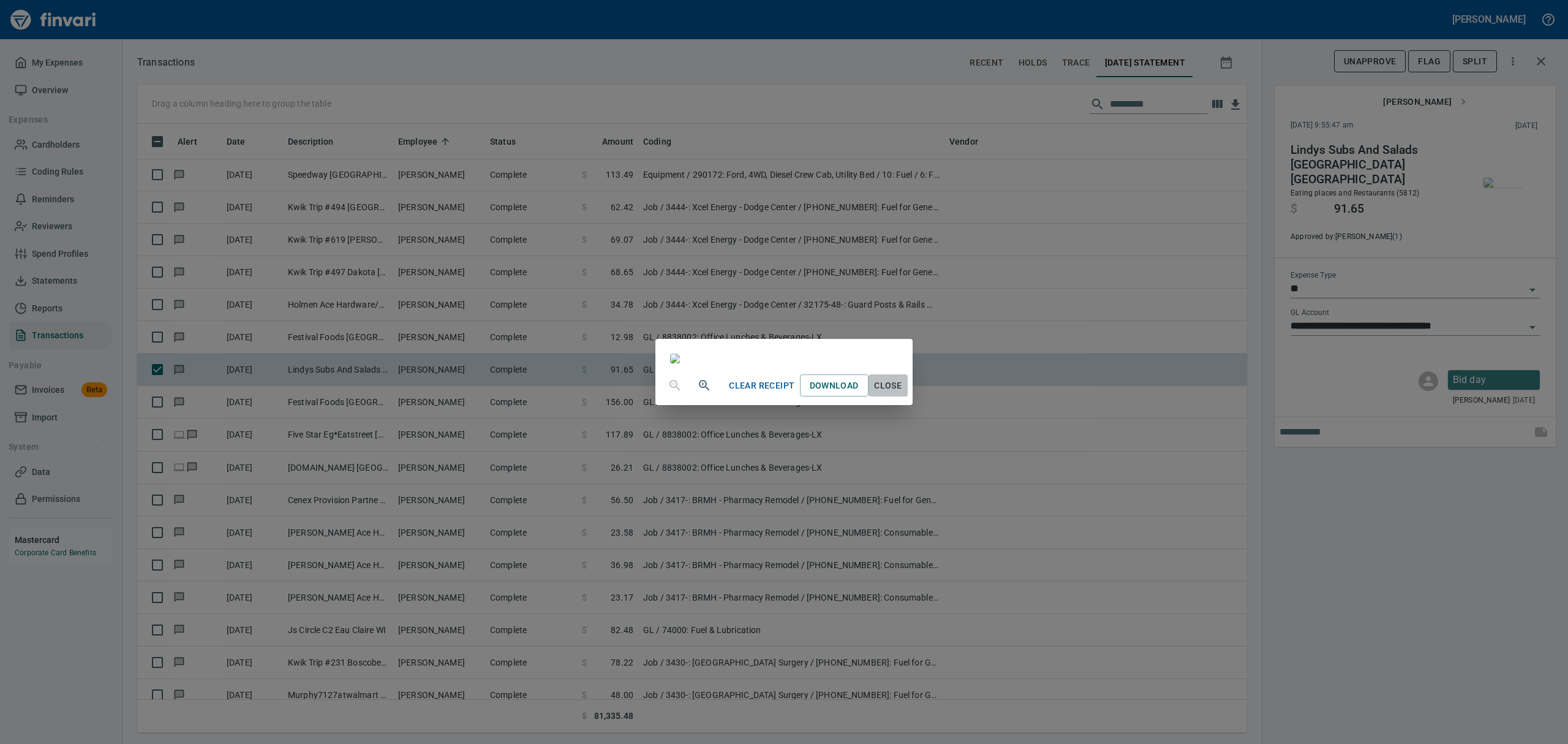
click at [903, 393] on span "Close" at bounding box center [888, 385] width 29 height 15
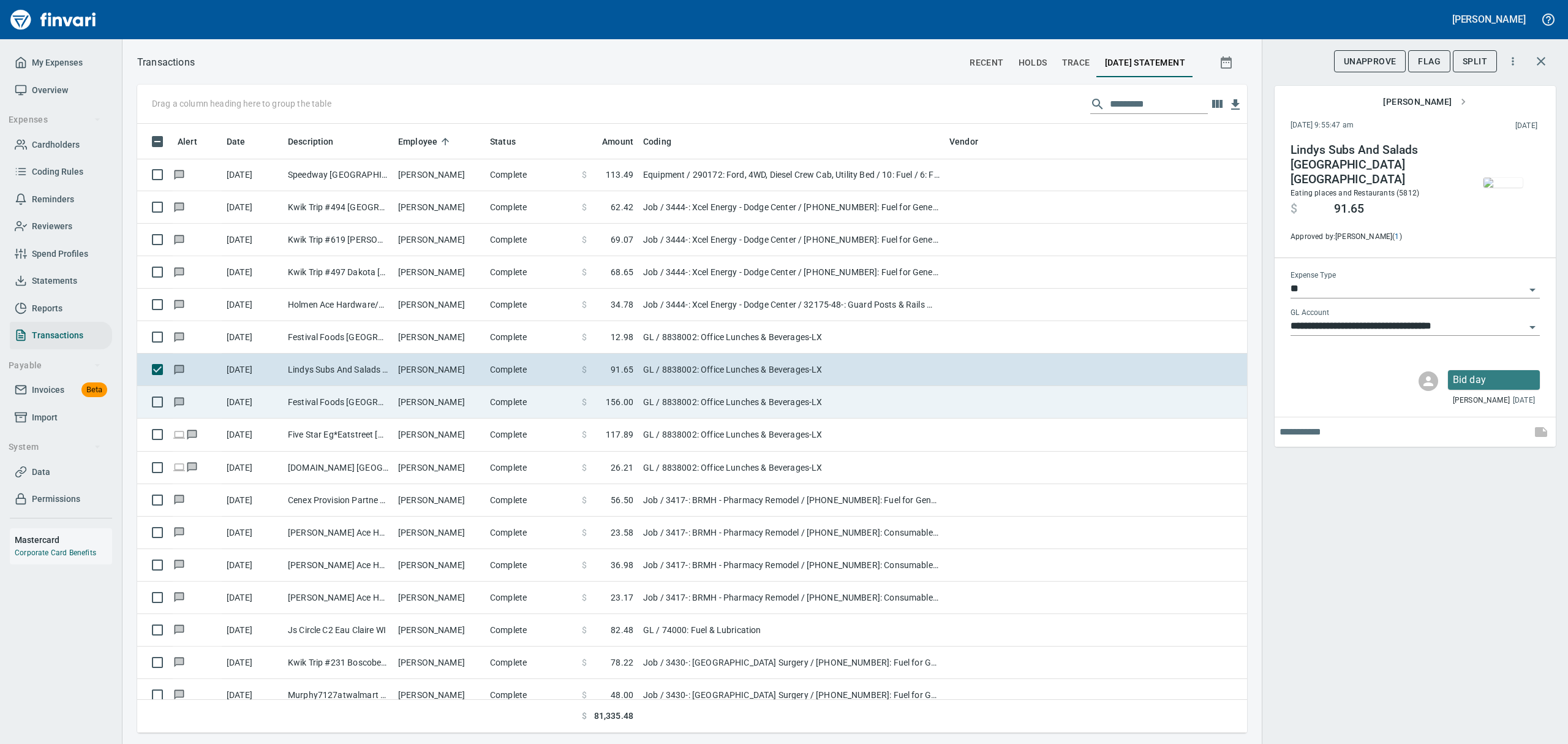
click at [457, 409] on td "[PERSON_NAME]" at bounding box center [439, 402] width 92 height 32
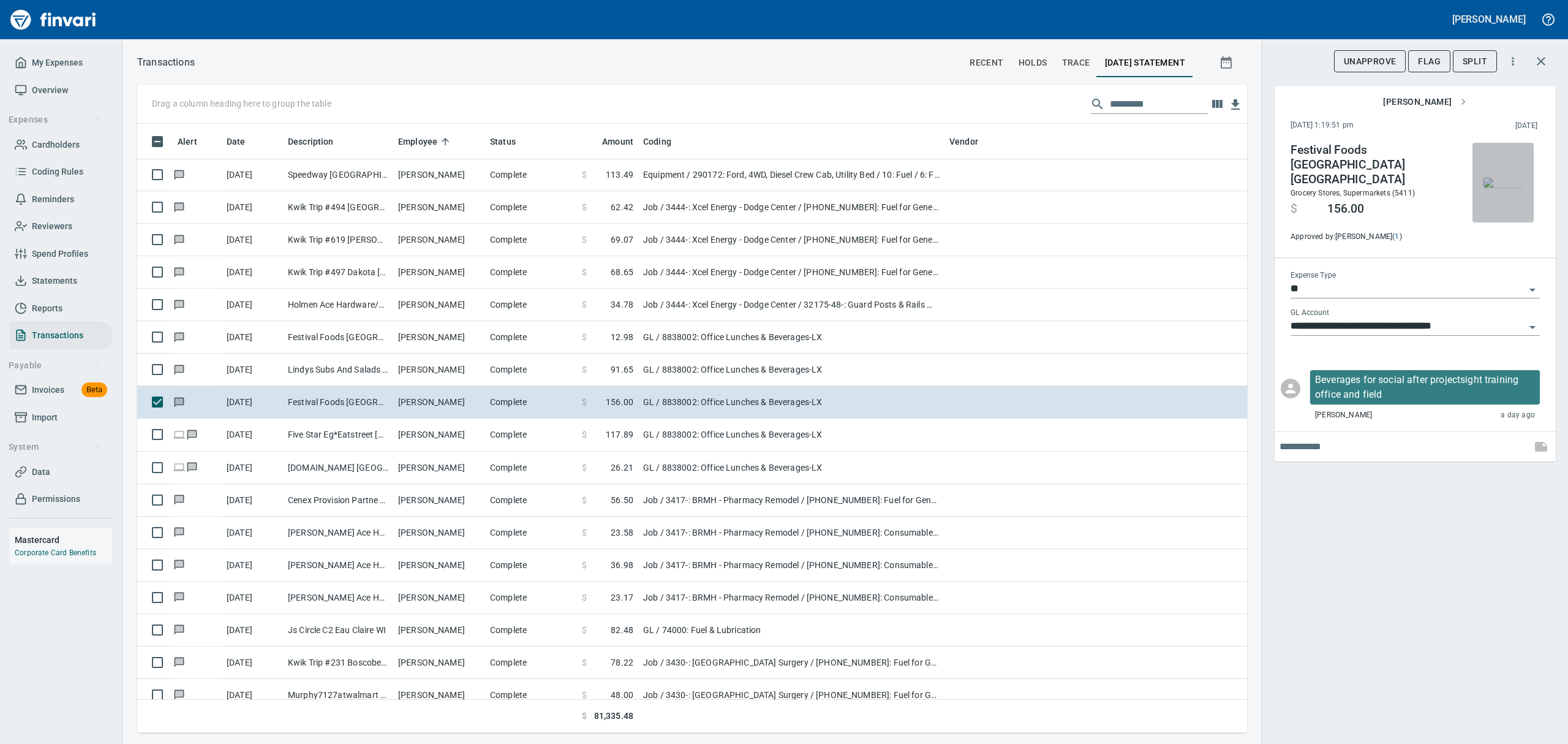
click at [1510, 187] on img "button" at bounding box center [1503, 182] width 39 height 10
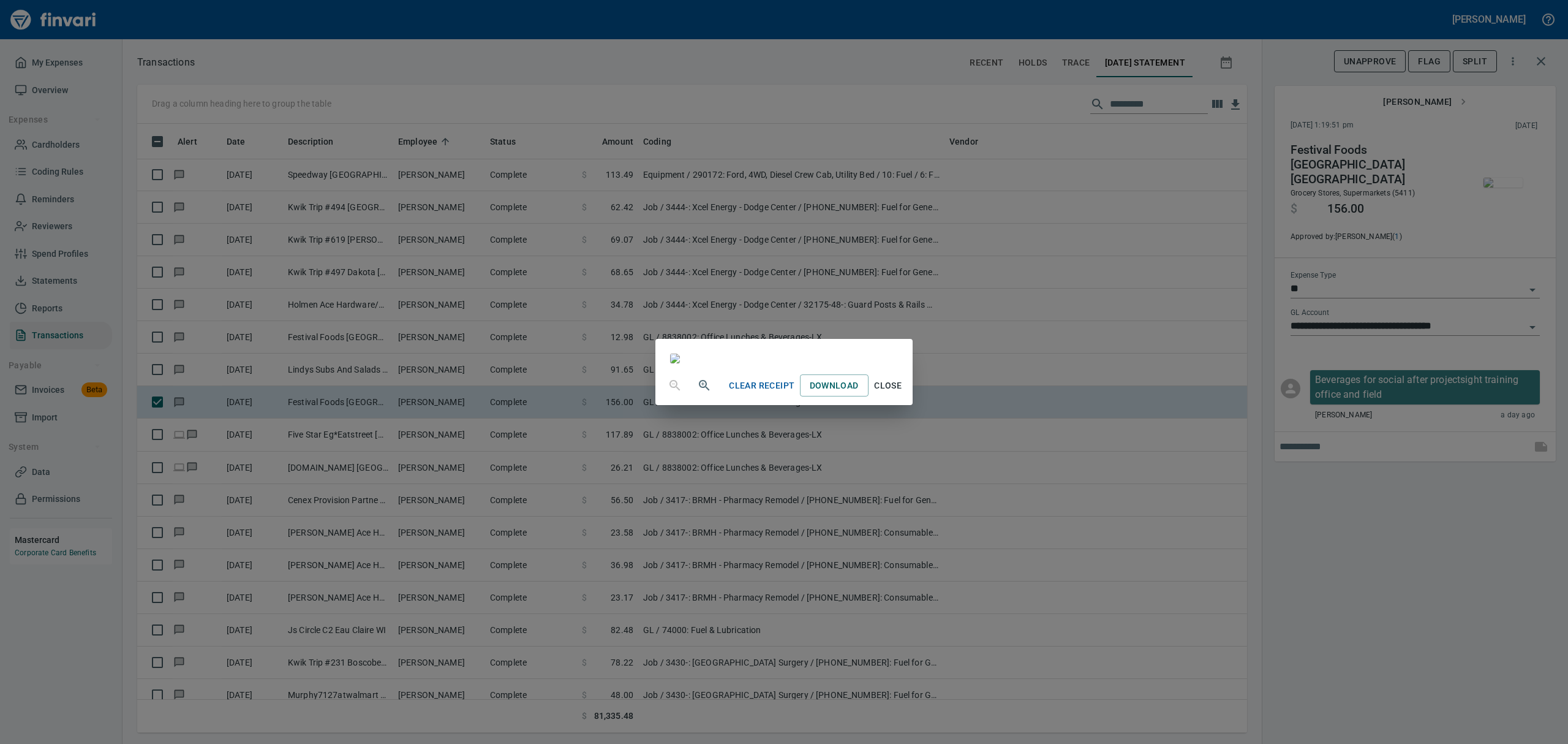
click at [903, 393] on span "Close" at bounding box center [888, 385] width 29 height 15
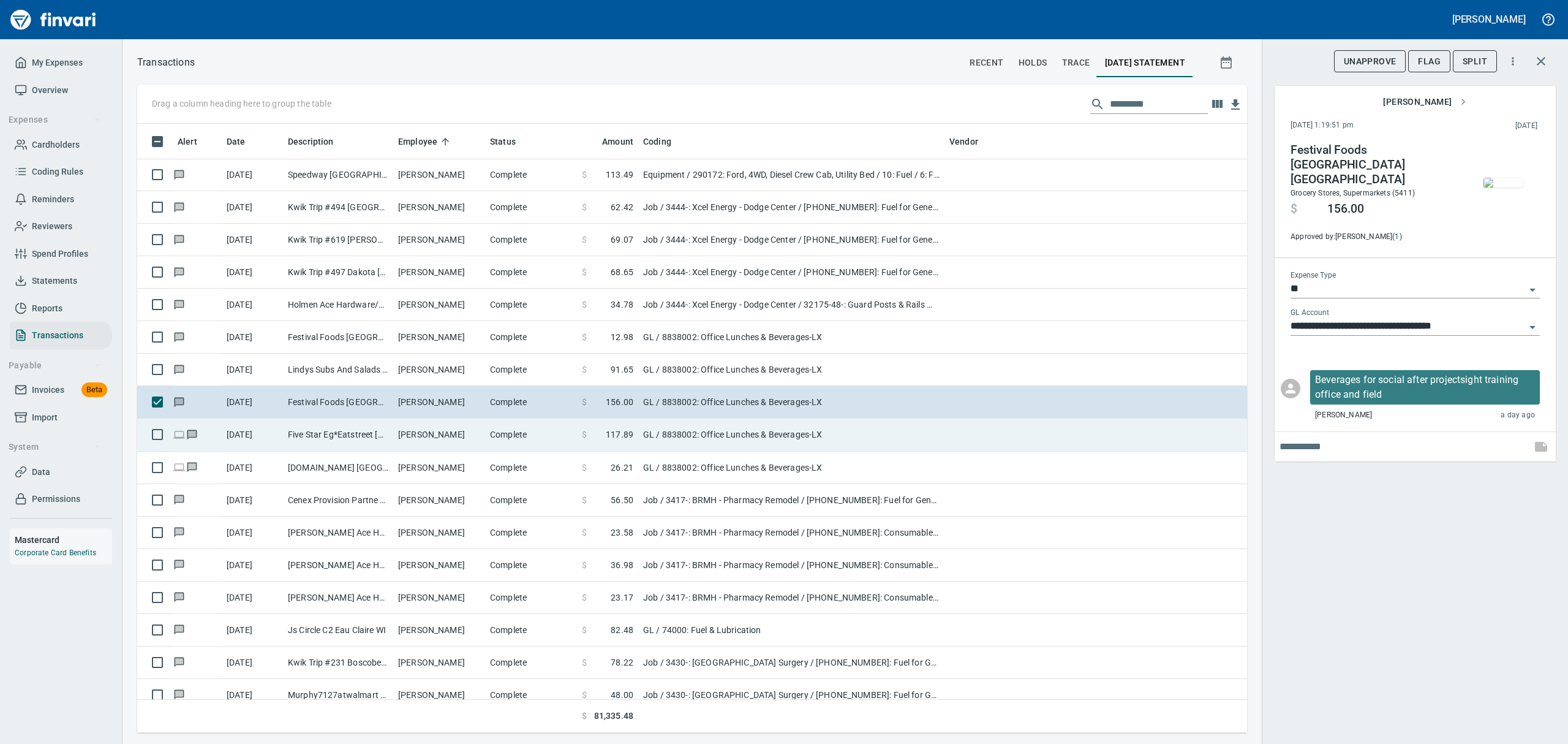
click at [363, 430] on td "Five Star Eg*Eatstreet [GEOGRAPHIC_DATA]" at bounding box center [338, 434] width 110 height 32
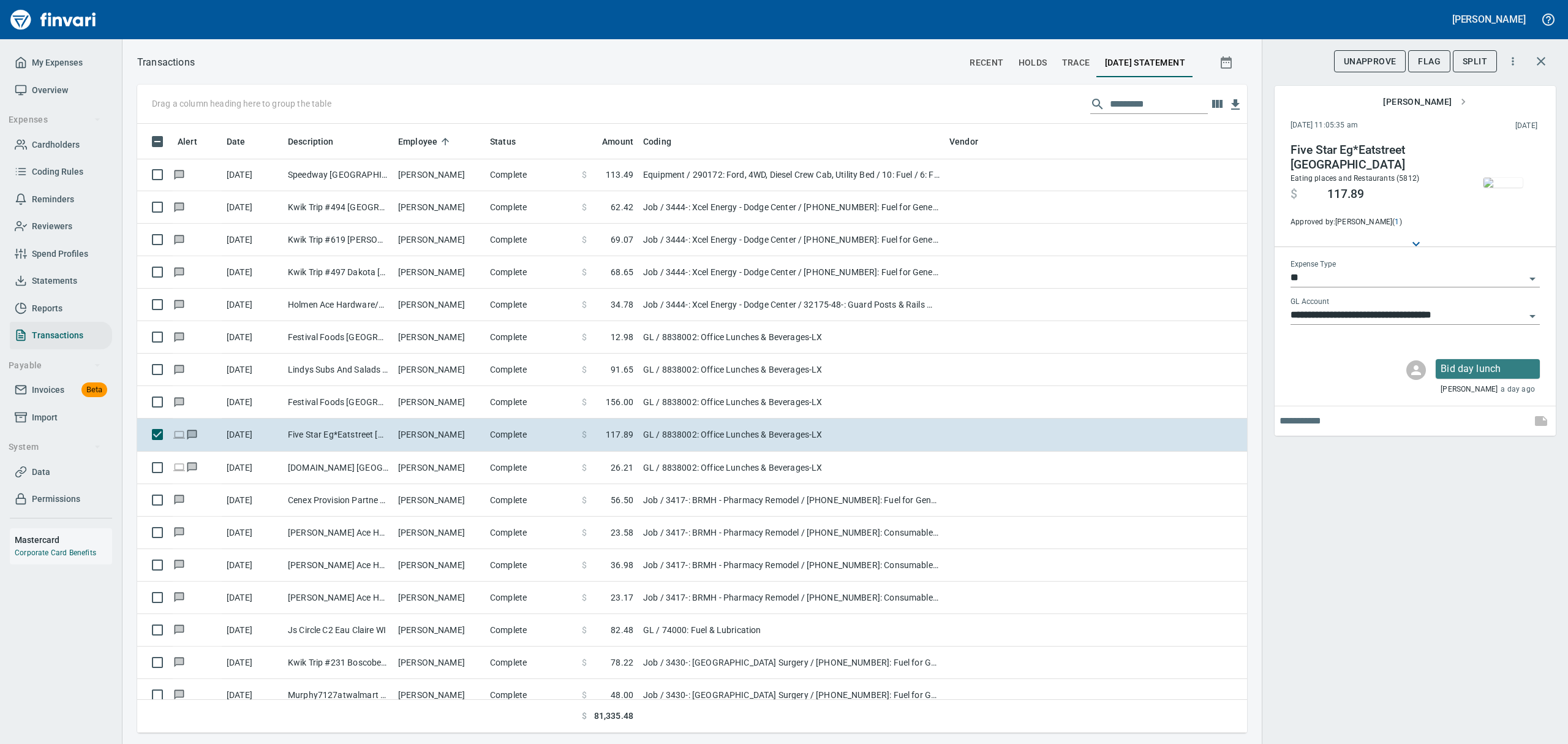
click at [1498, 182] on img "button" at bounding box center [1503, 182] width 39 height 10
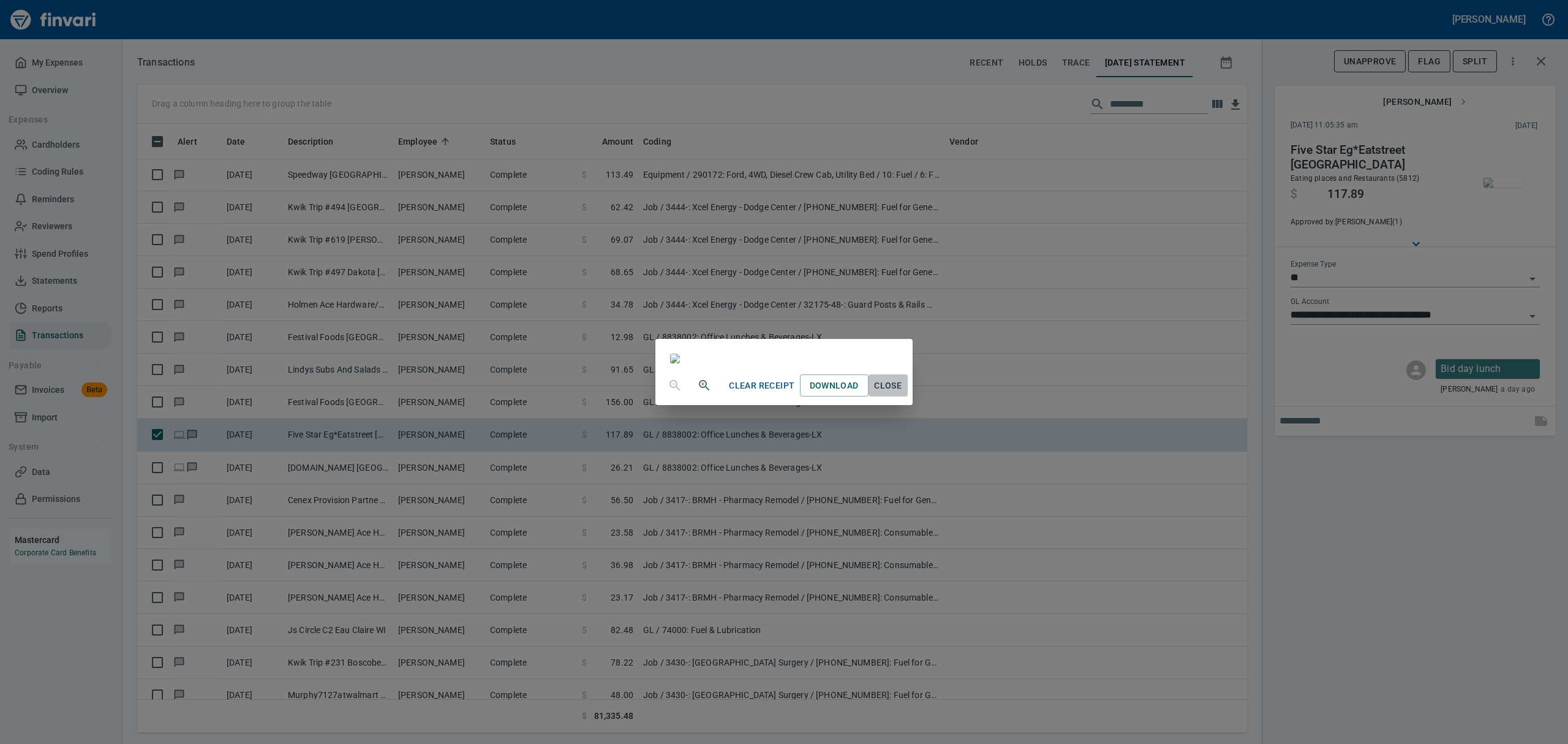
click at [908, 397] on button "Close" at bounding box center [888, 385] width 39 height 22
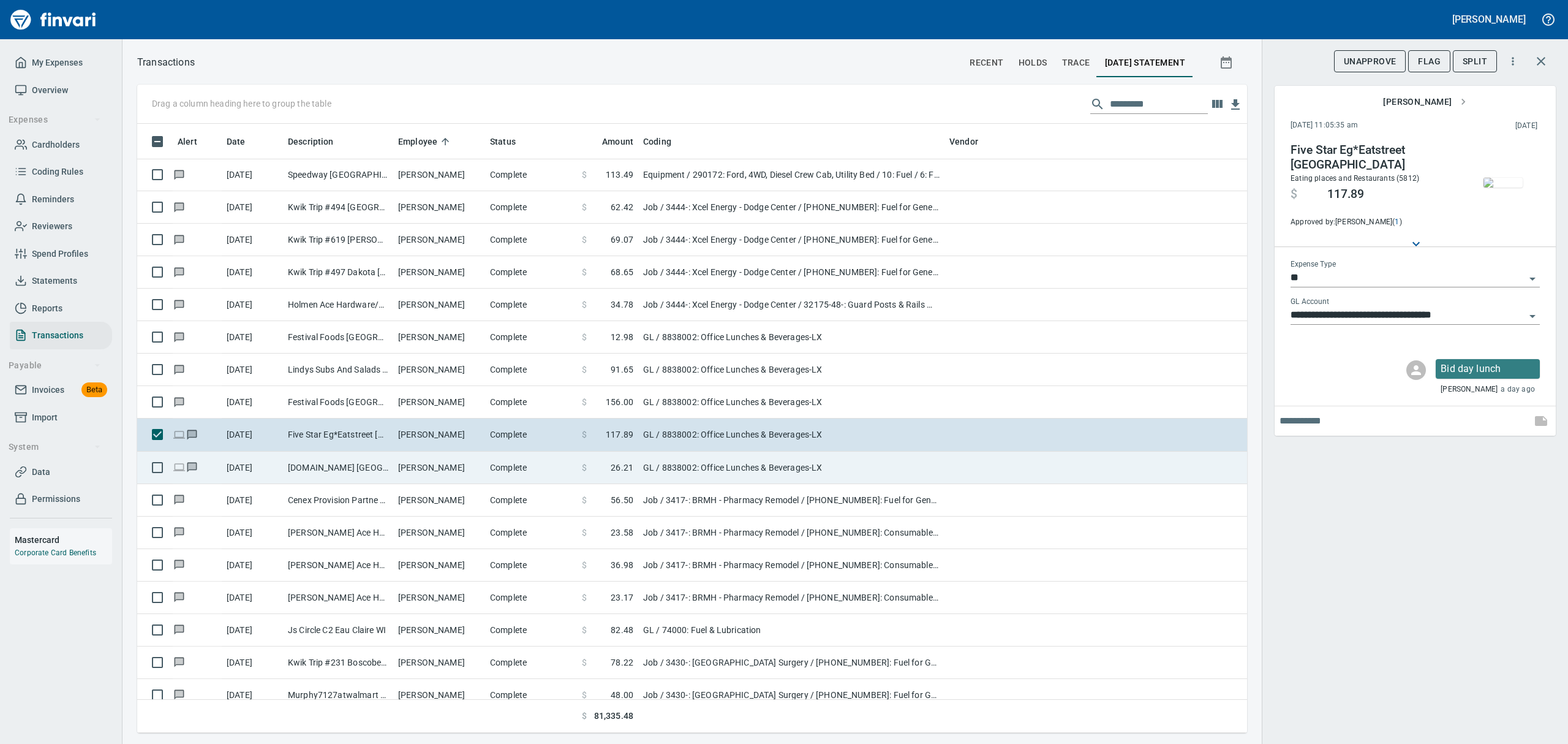
click at [326, 466] on td "[DOMAIN_NAME] [GEOGRAPHIC_DATA] [GEOGRAPHIC_DATA]" at bounding box center [338, 467] width 110 height 32
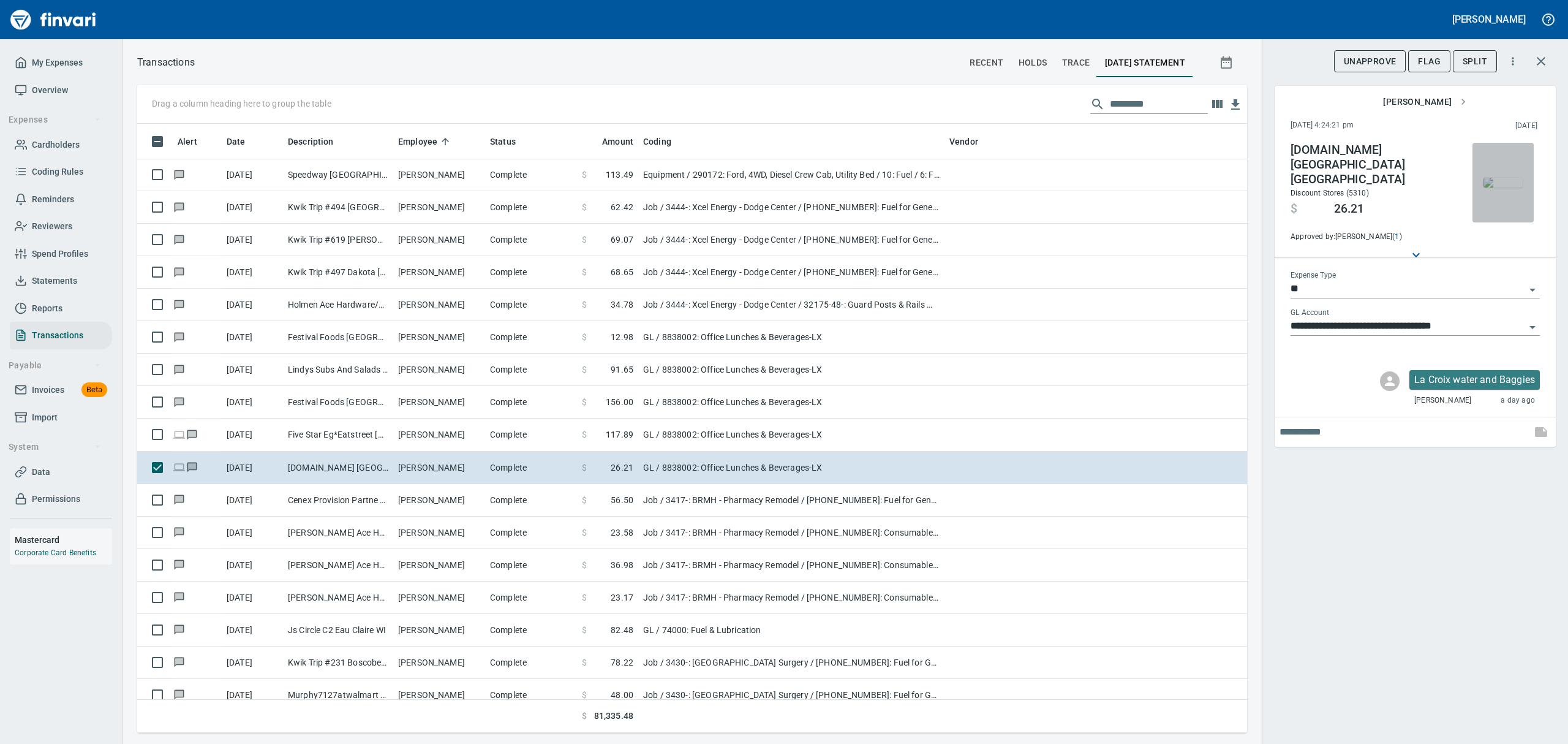
click at [1501, 187] on img "button" at bounding box center [1503, 182] width 39 height 10
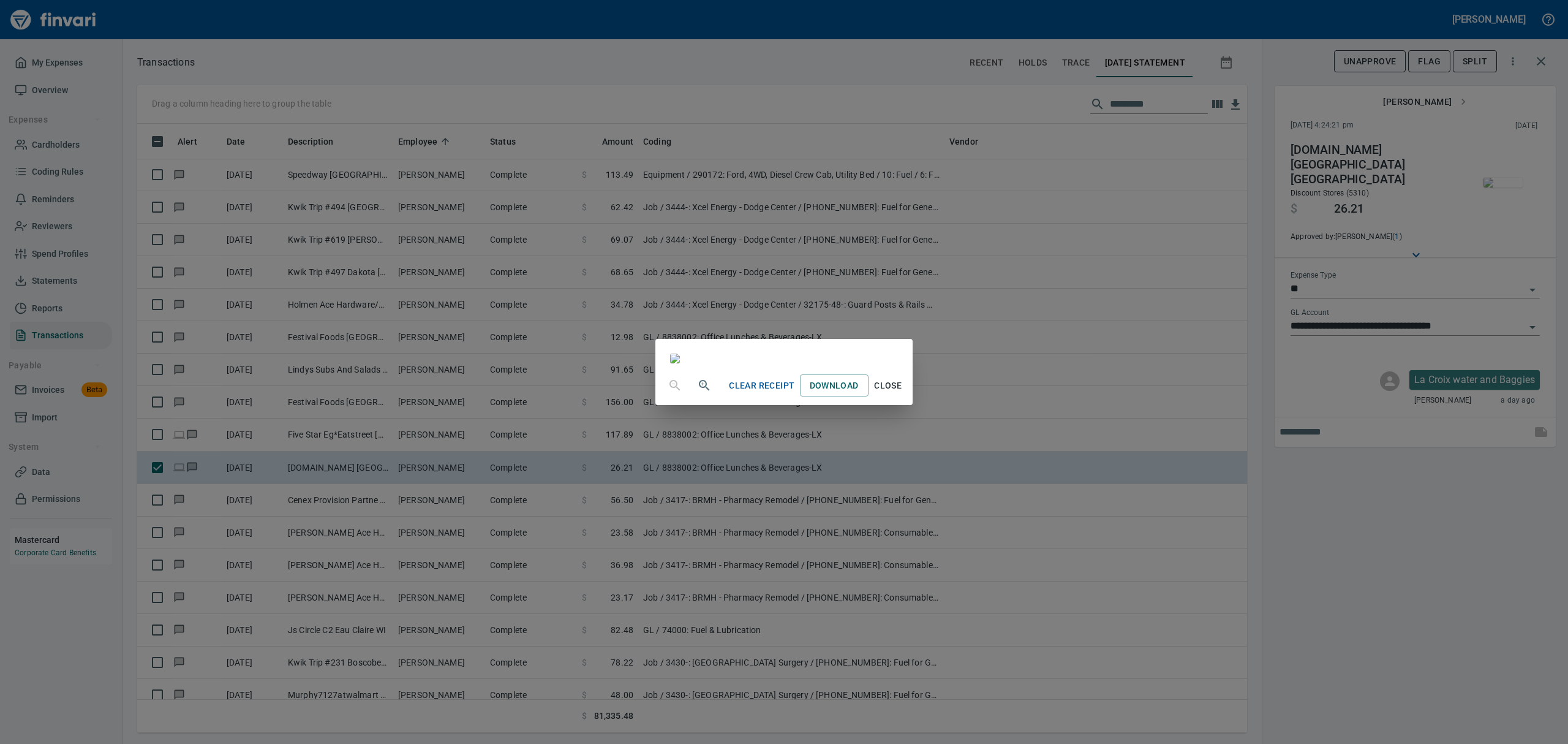
click at [903, 393] on span "Close" at bounding box center [888, 385] width 29 height 15
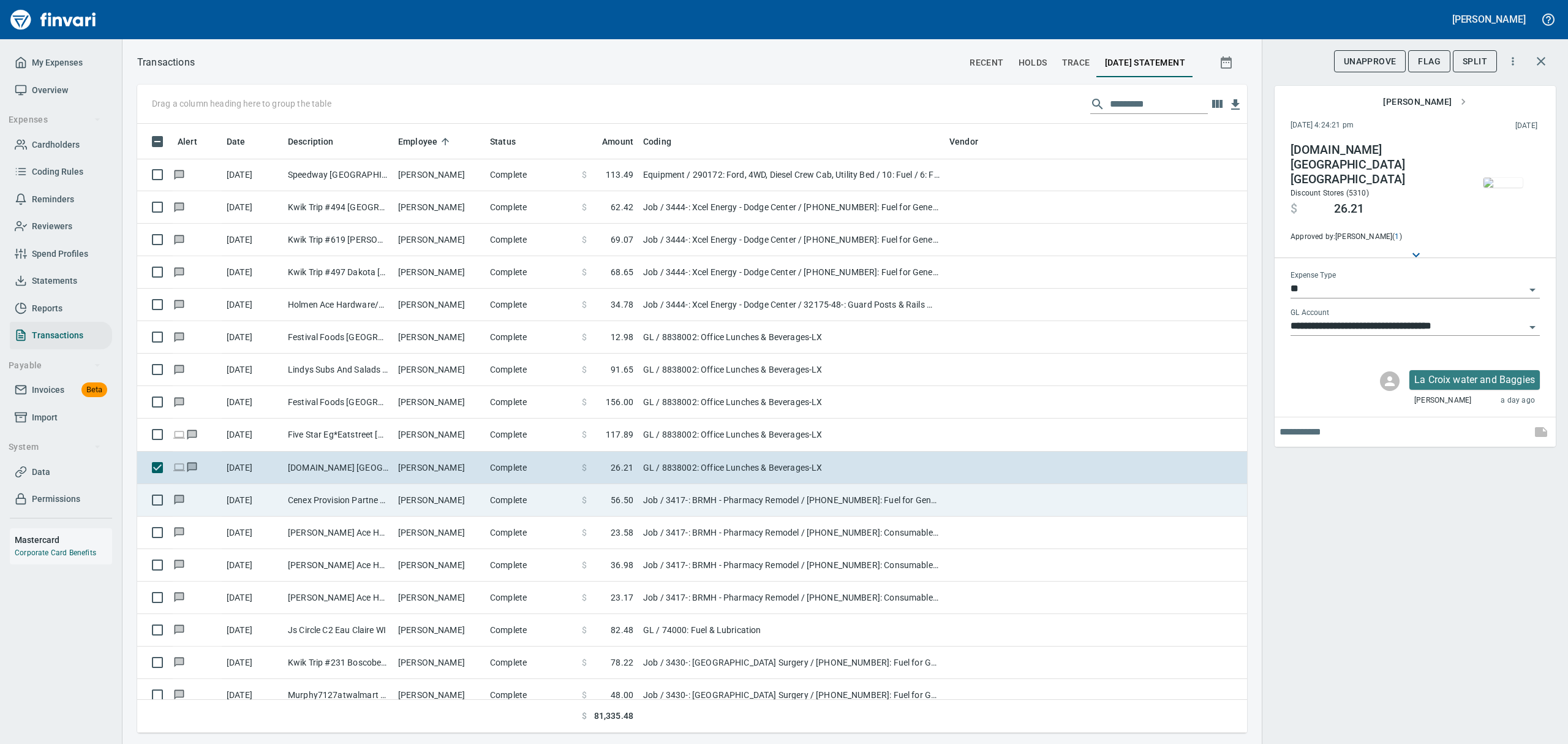
click at [362, 493] on td "Cenex Provision Partne Hixton WI" at bounding box center [338, 500] width 110 height 32
type input "***"
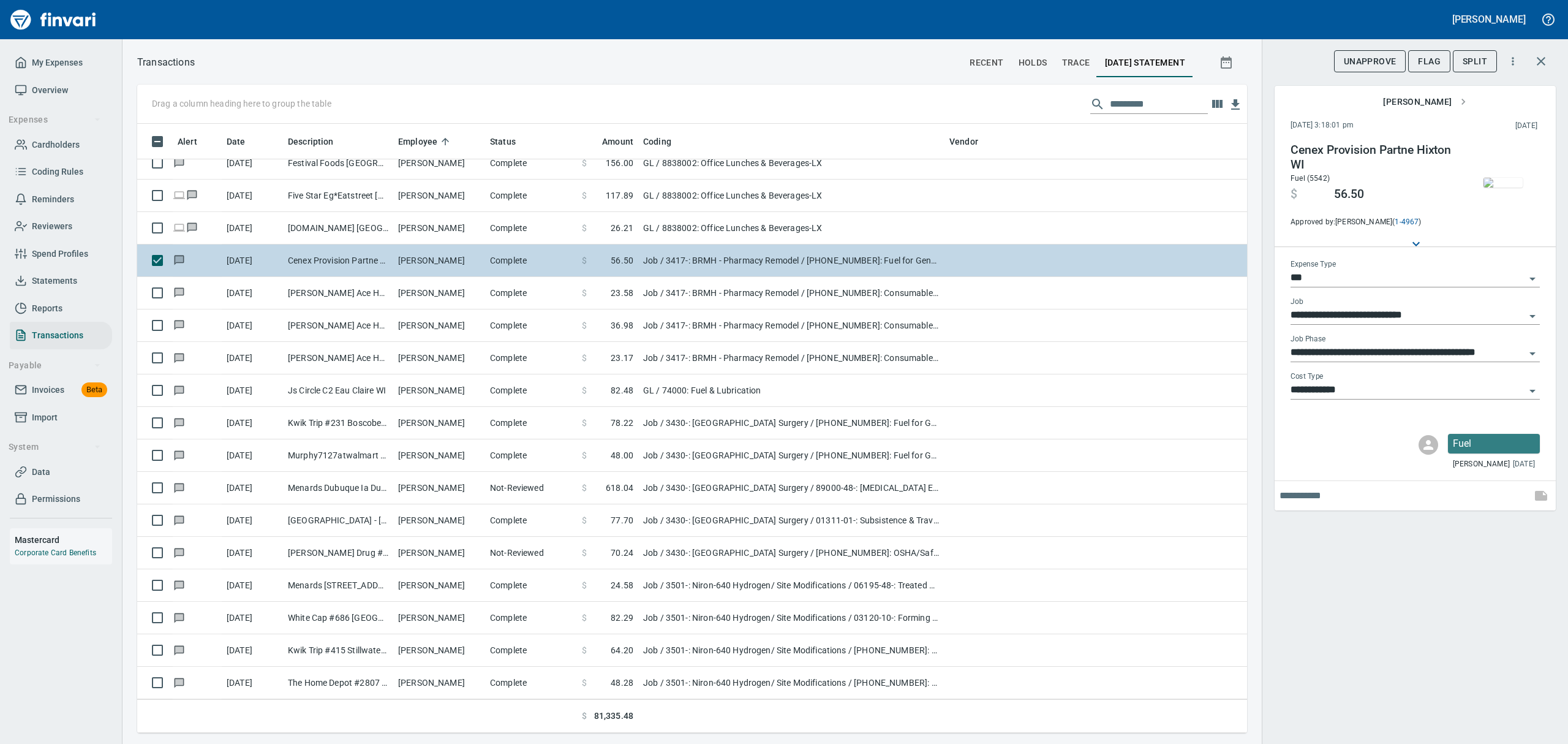
scroll to position [4492, 0]
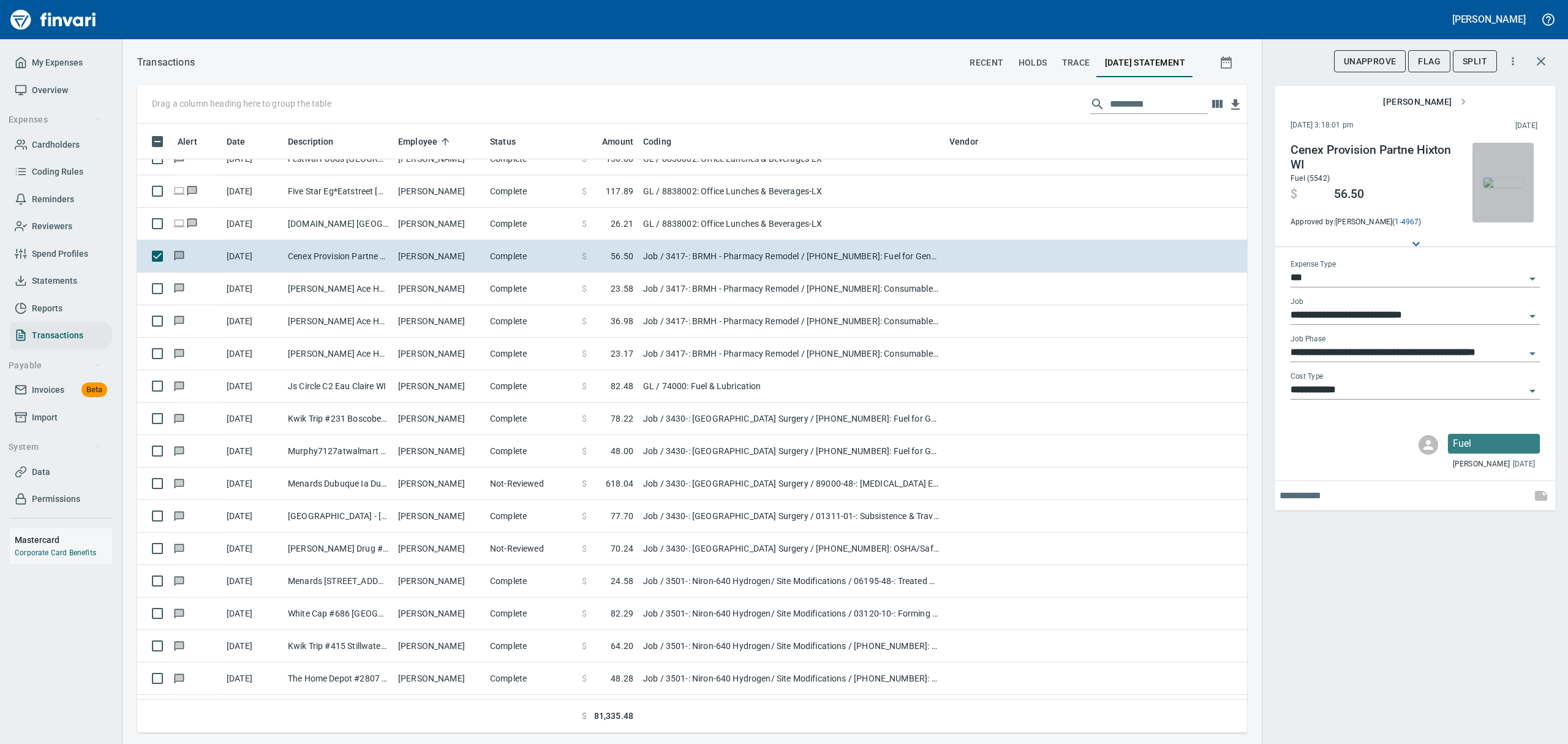
click at [1495, 187] on img "button" at bounding box center [1503, 182] width 39 height 10
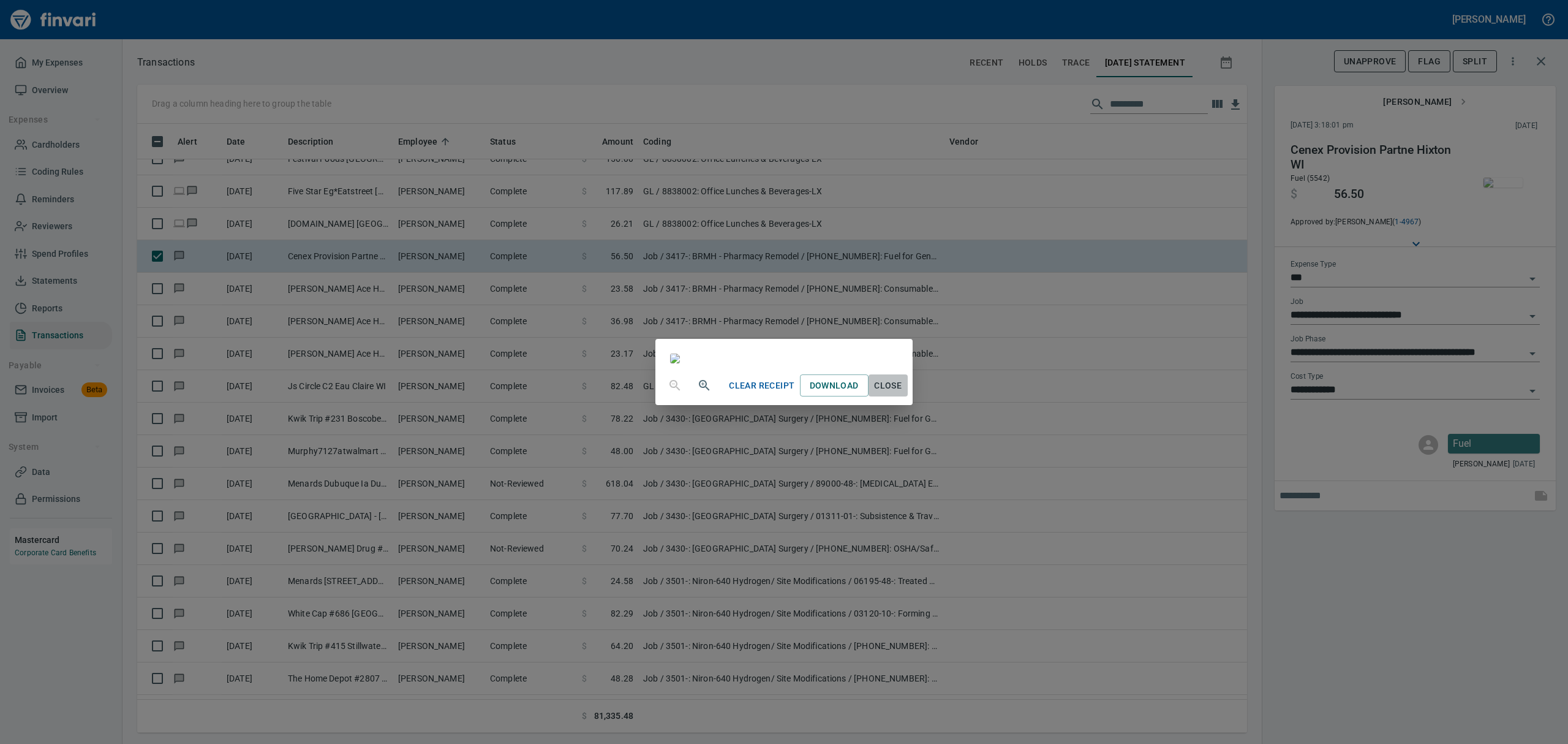
click at [903, 393] on span "Close" at bounding box center [888, 385] width 29 height 15
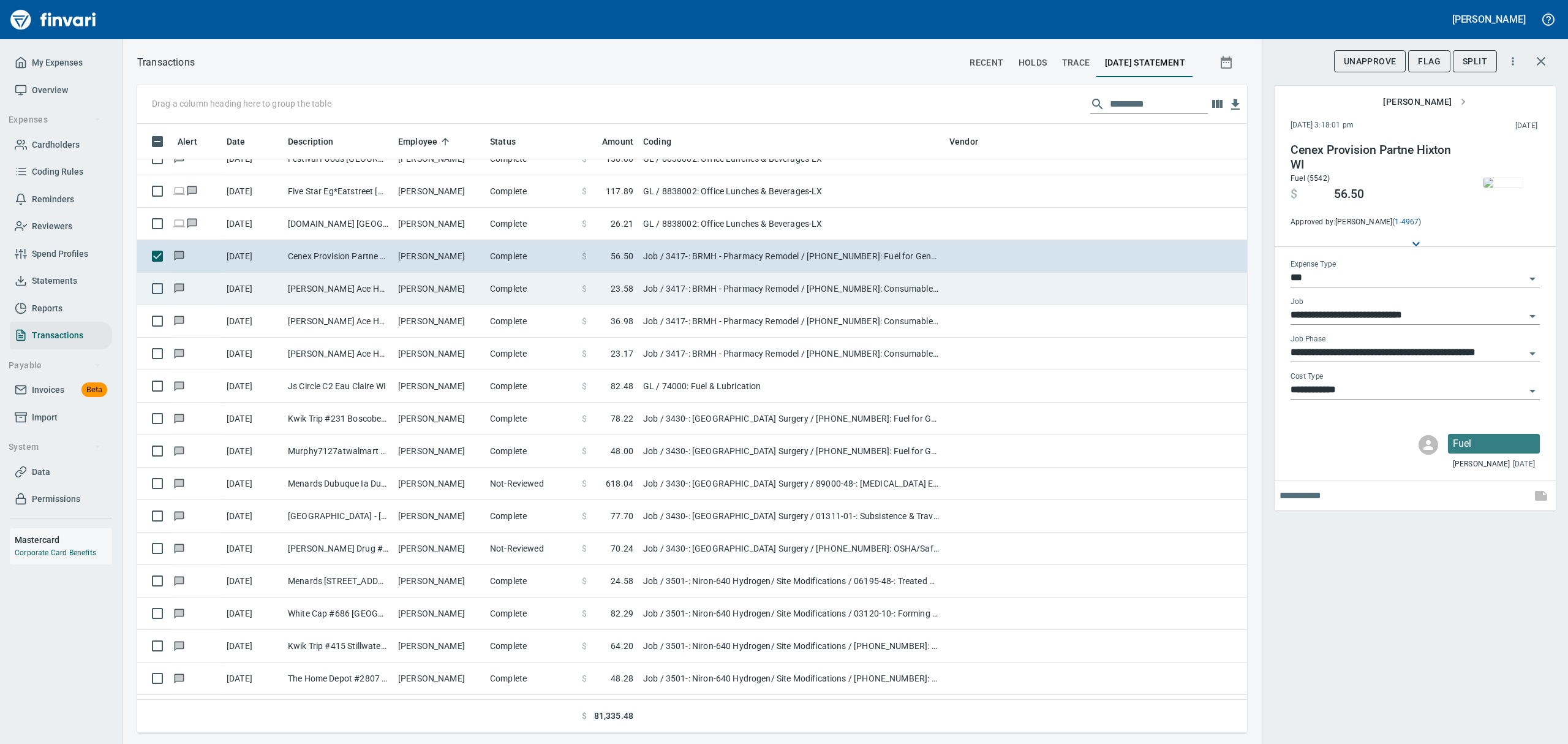
click at [397, 290] on td "[PERSON_NAME]" at bounding box center [439, 288] width 92 height 32
type input "**********"
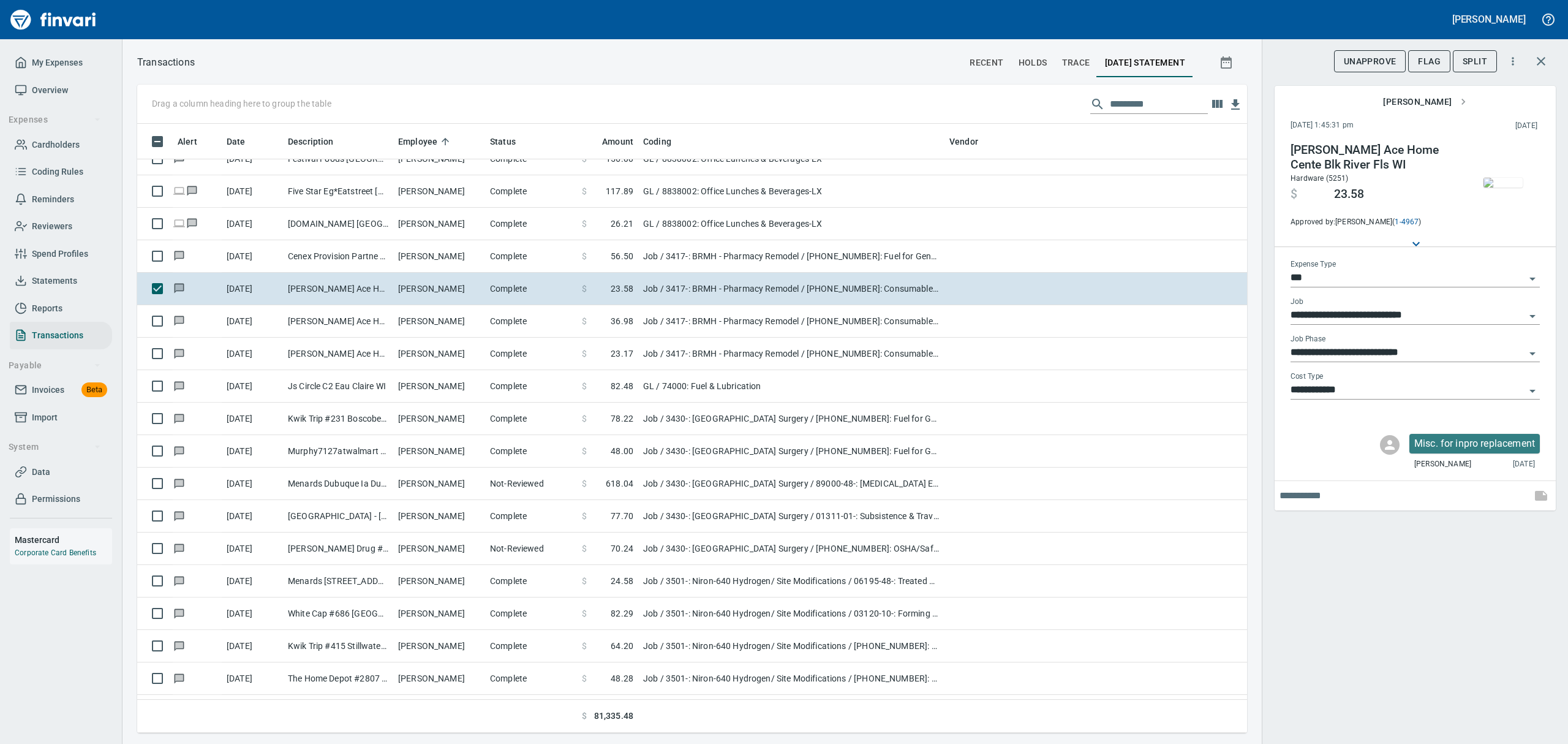
click at [1483, 177] on span "button" at bounding box center [1503, 182] width 52 height 10
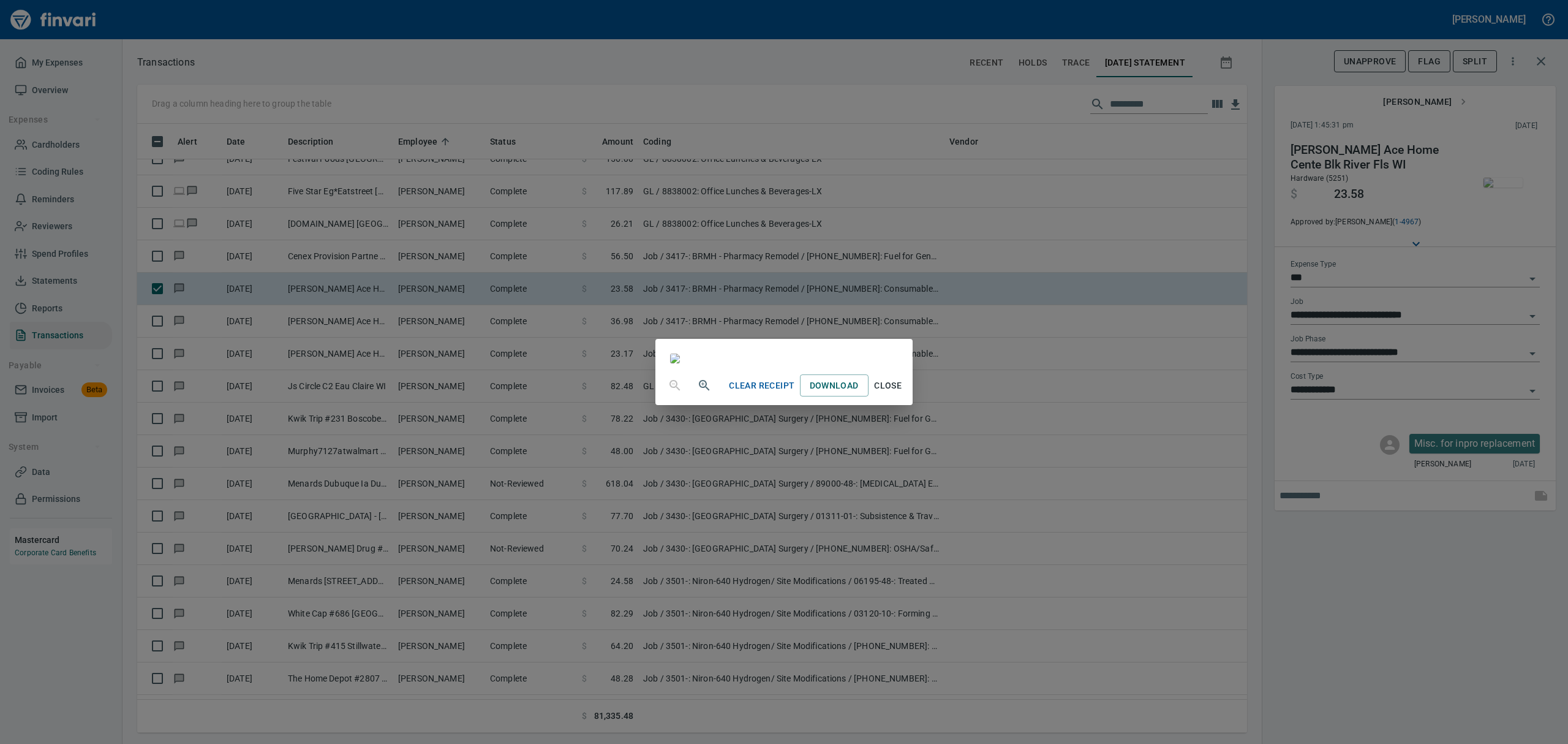
click at [908, 397] on button "Close" at bounding box center [888, 385] width 39 height 22
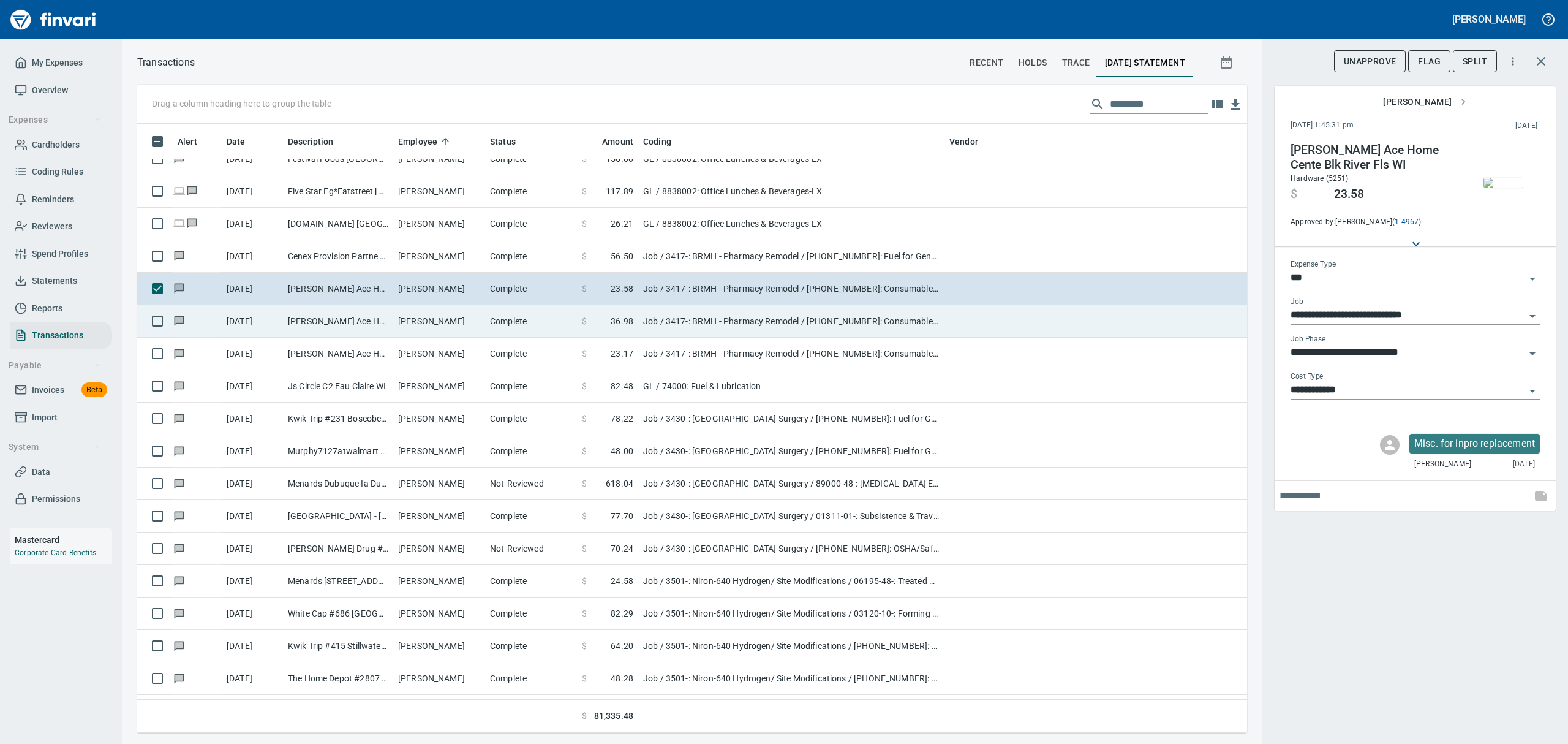
click at [409, 324] on td "[PERSON_NAME]" at bounding box center [439, 321] width 92 height 32
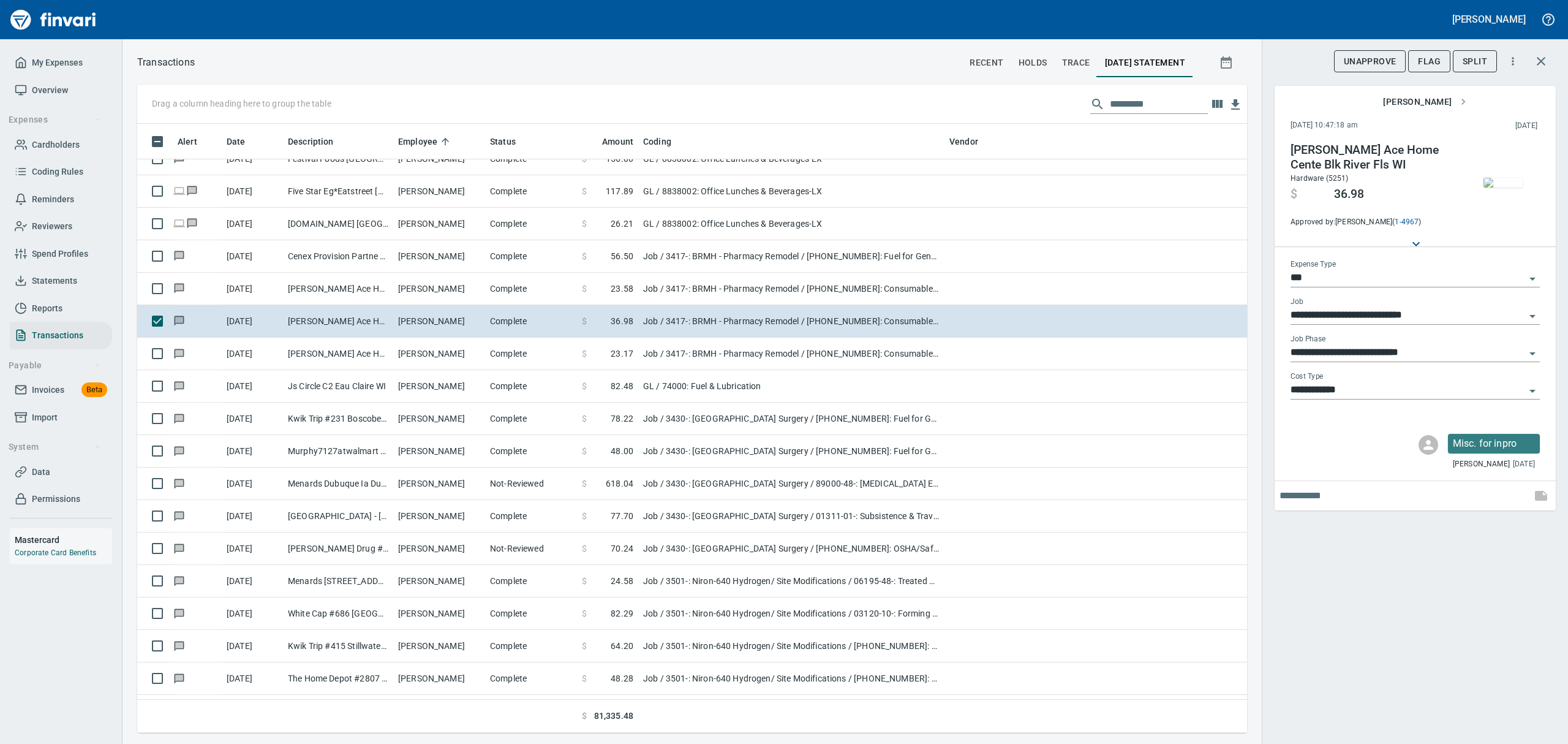
click at [1501, 187] on img "button" at bounding box center [1503, 182] width 39 height 10
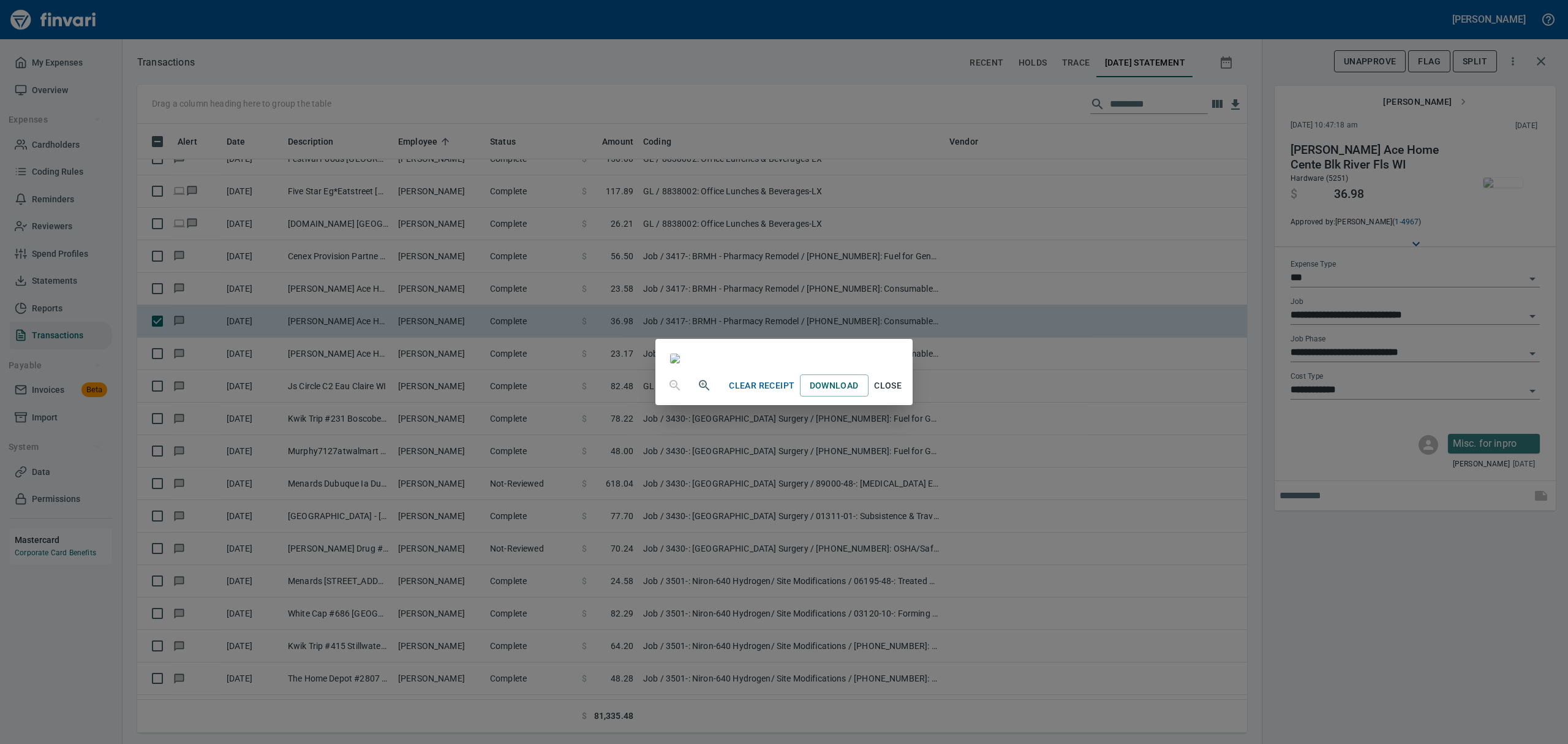
click at [903, 393] on span "Close" at bounding box center [888, 385] width 29 height 15
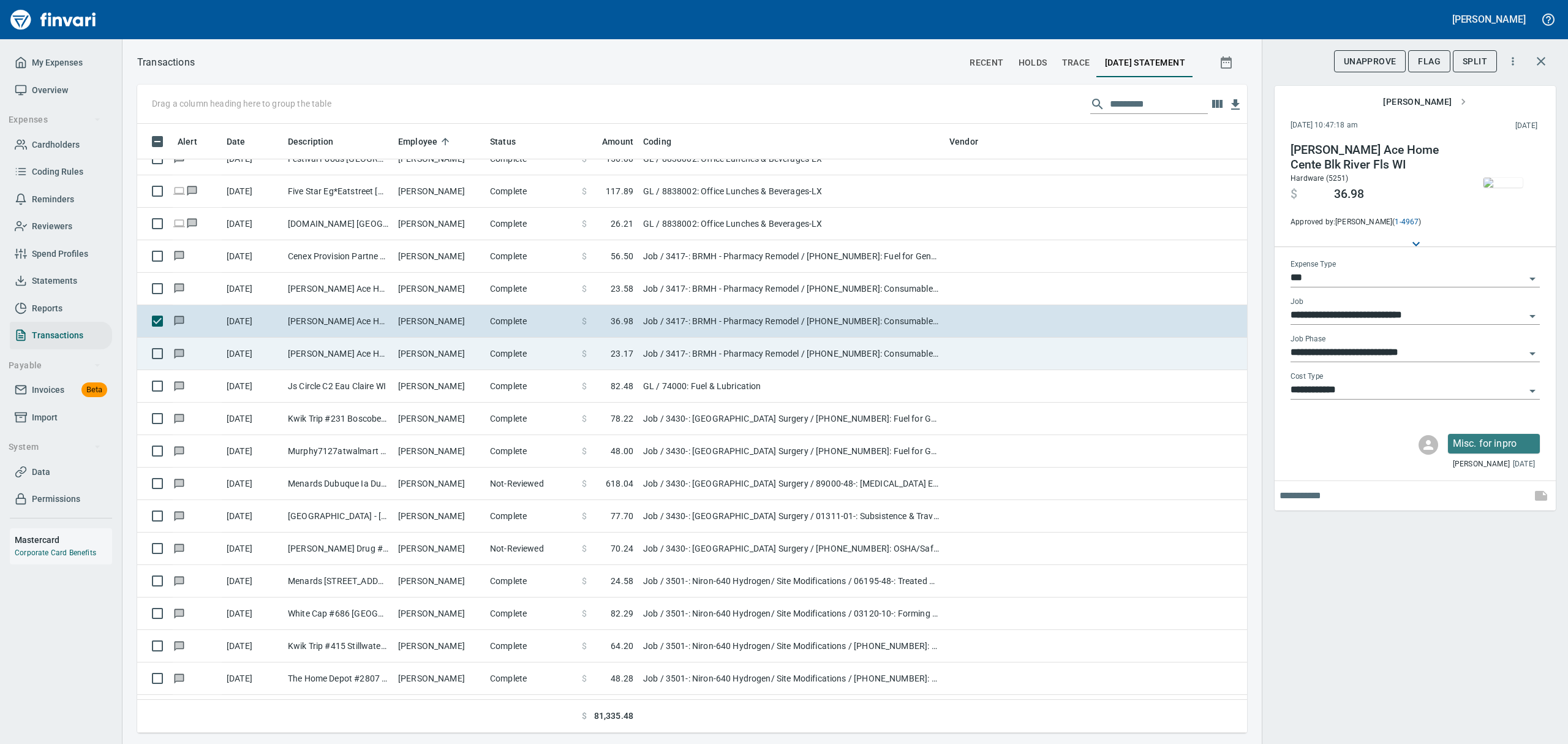
click at [364, 347] on td "[PERSON_NAME] Ace Home Cente Blk River Fls WI" at bounding box center [338, 353] width 110 height 32
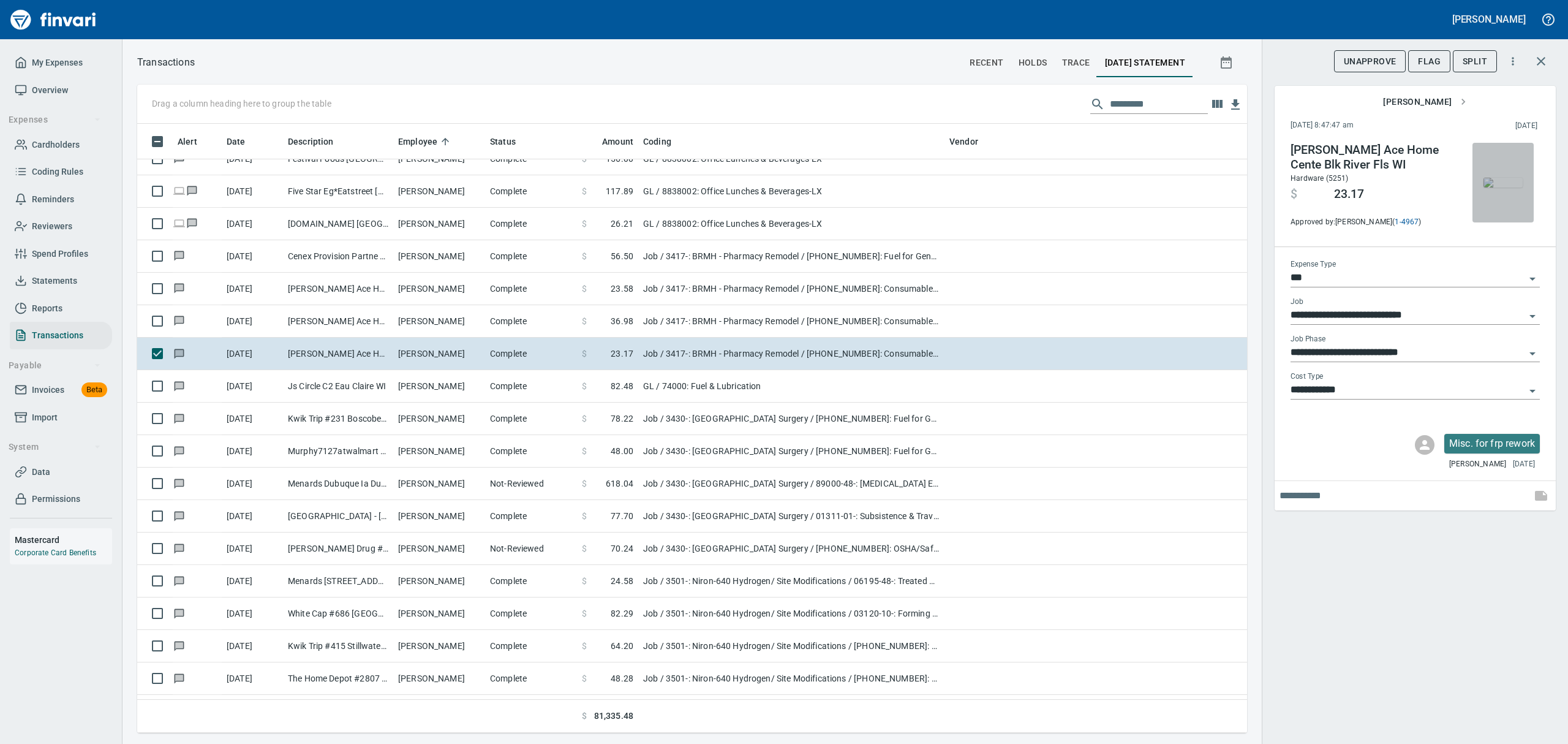
click at [1504, 177] on img "button" at bounding box center [1503, 182] width 39 height 10
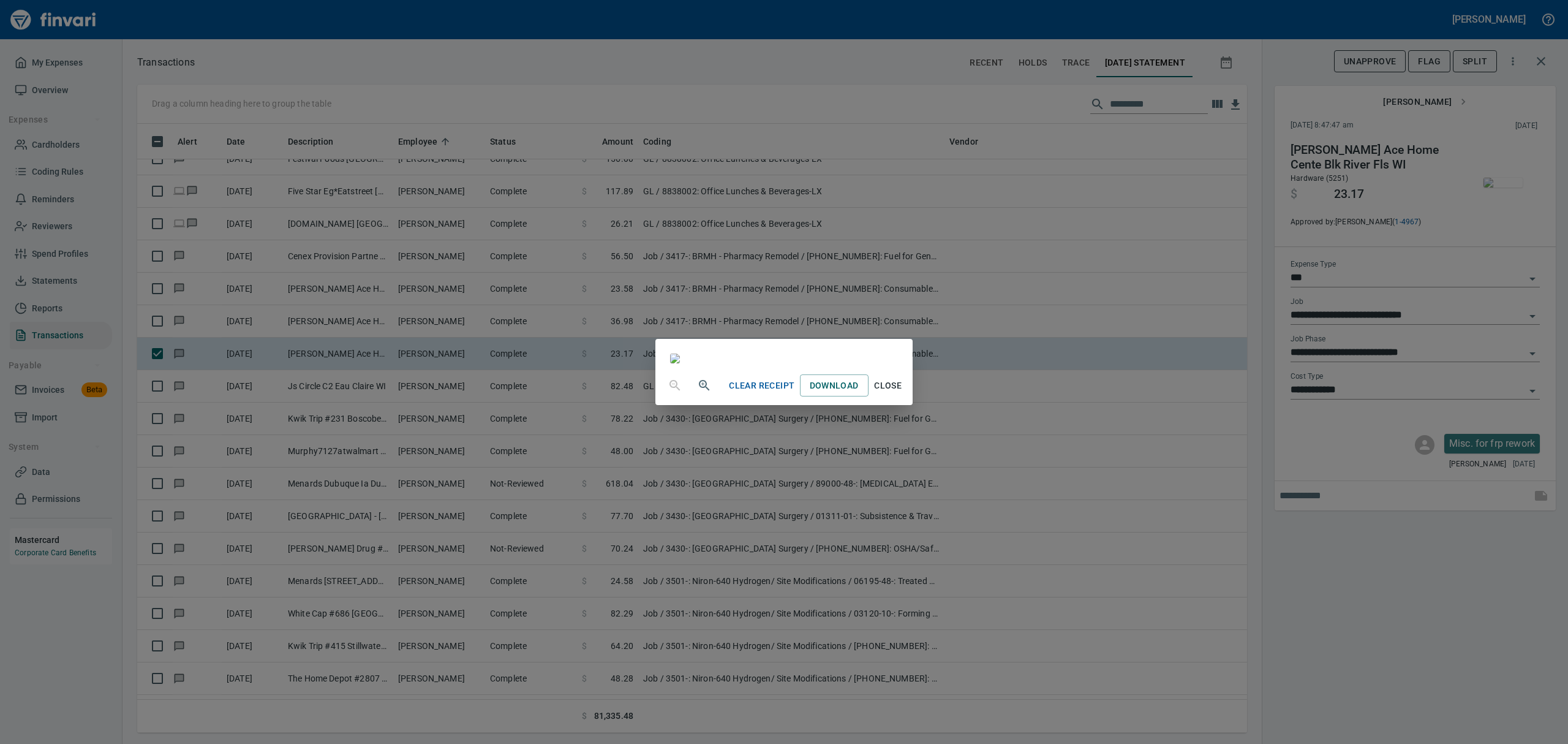
click at [903, 393] on span "Close" at bounding box center [888, 385] width 29 height 15
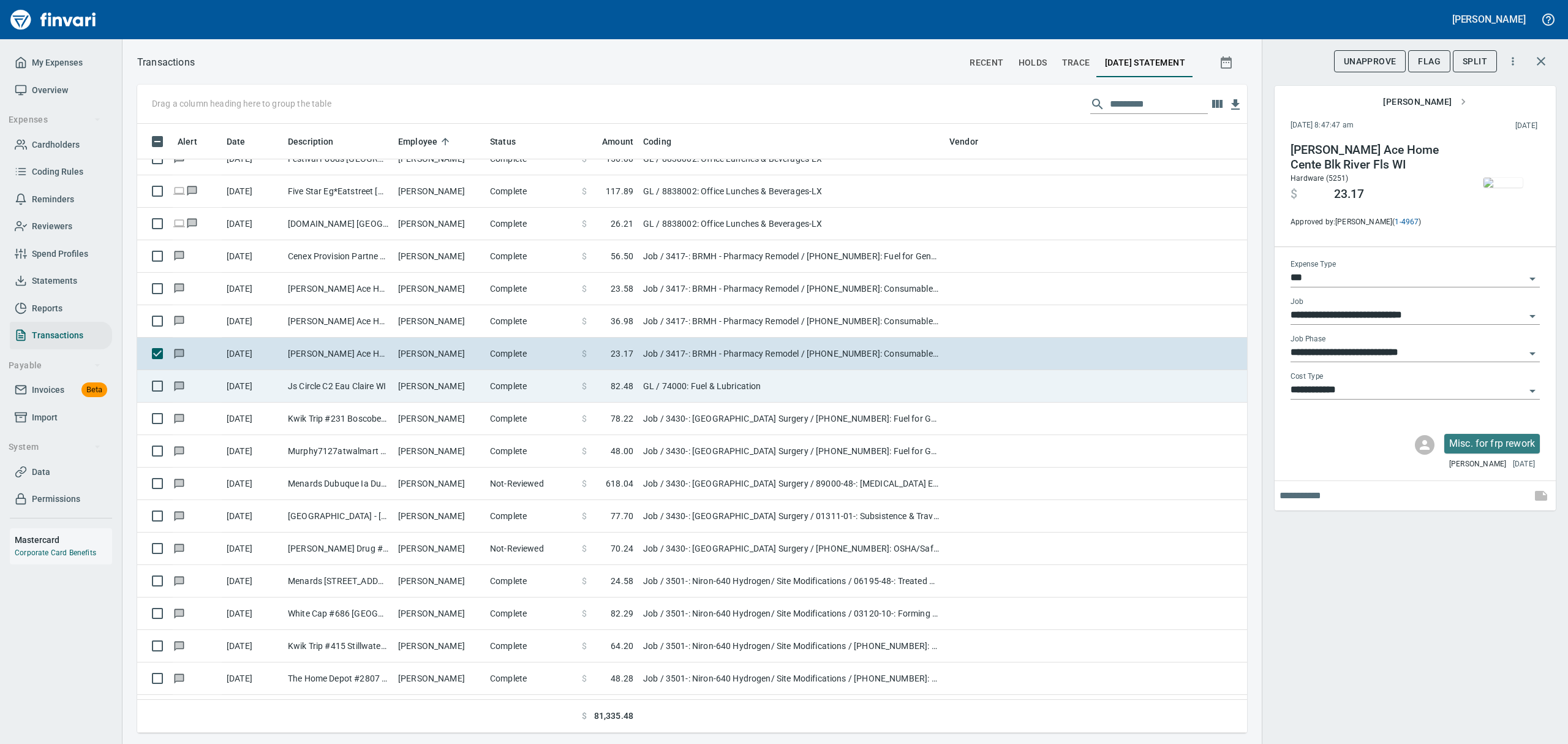
click at [475, 388] on td "[PERSON_NAME]" at bounding box center [439, 385] width 92 height 32
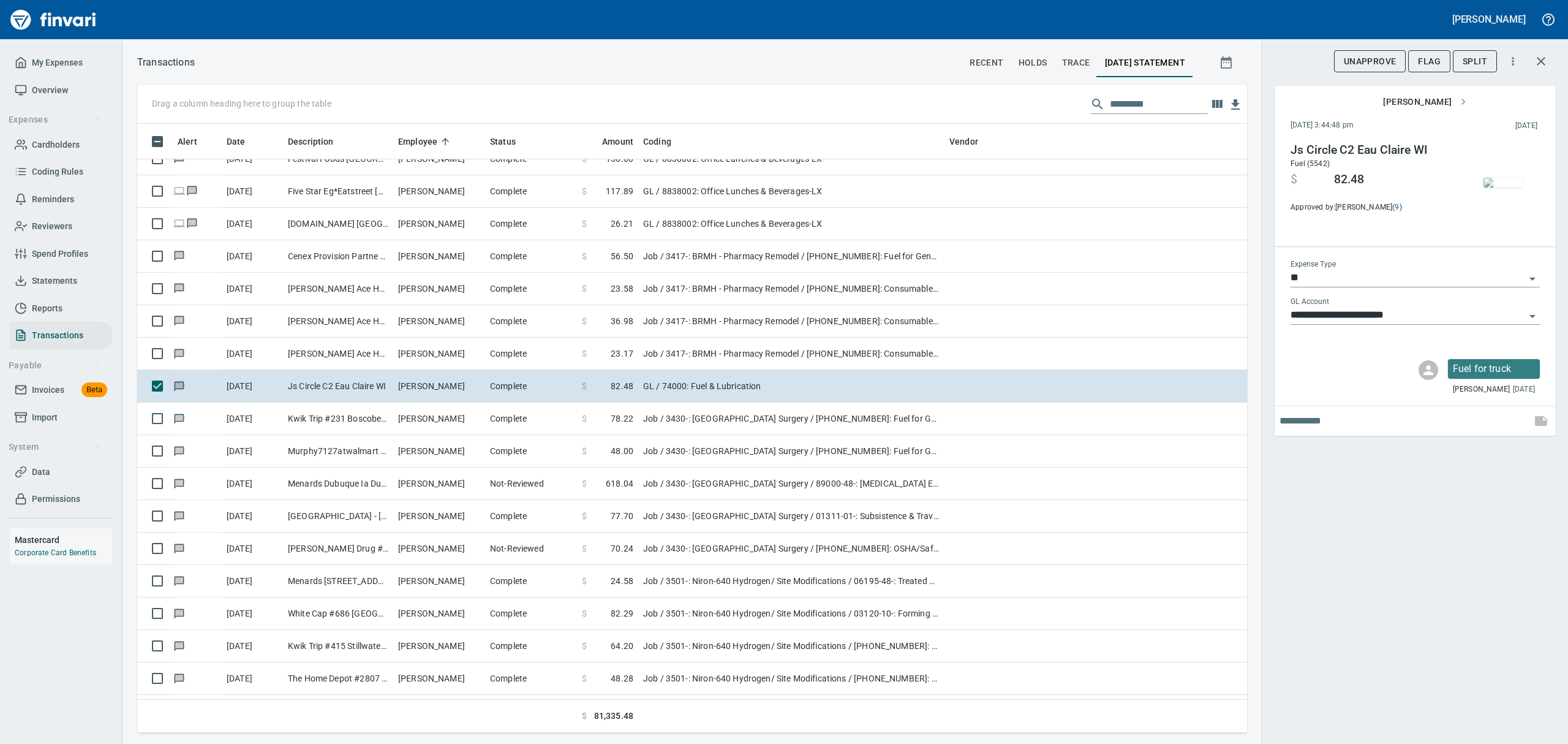
scroll to position [596, 1082]
click at [1519, 187] on img "button" at bounding box center [1503, 182] width 39 height 10
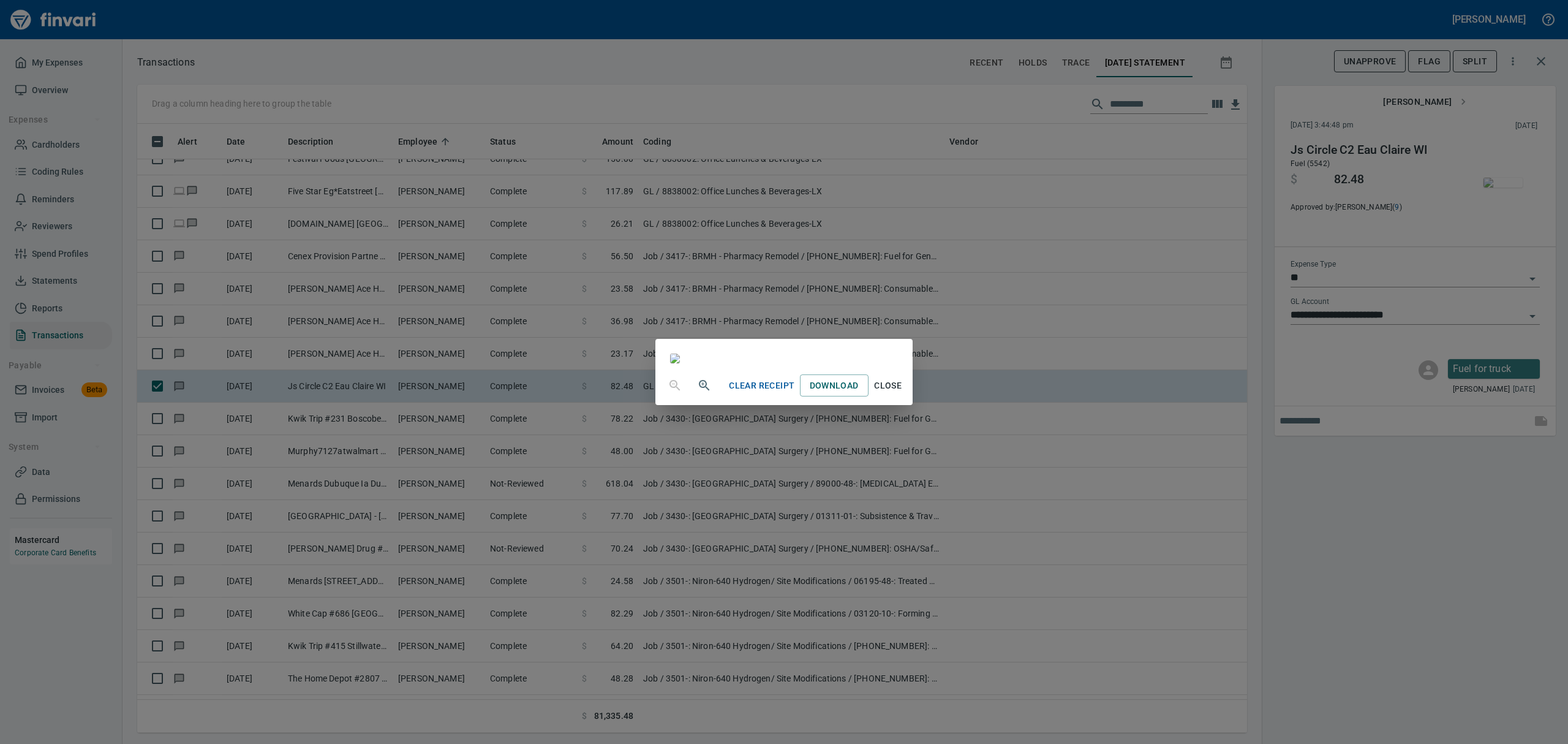
click at [903, 393] on span "Close" at bounding box center [888, 385] width 29 height 15
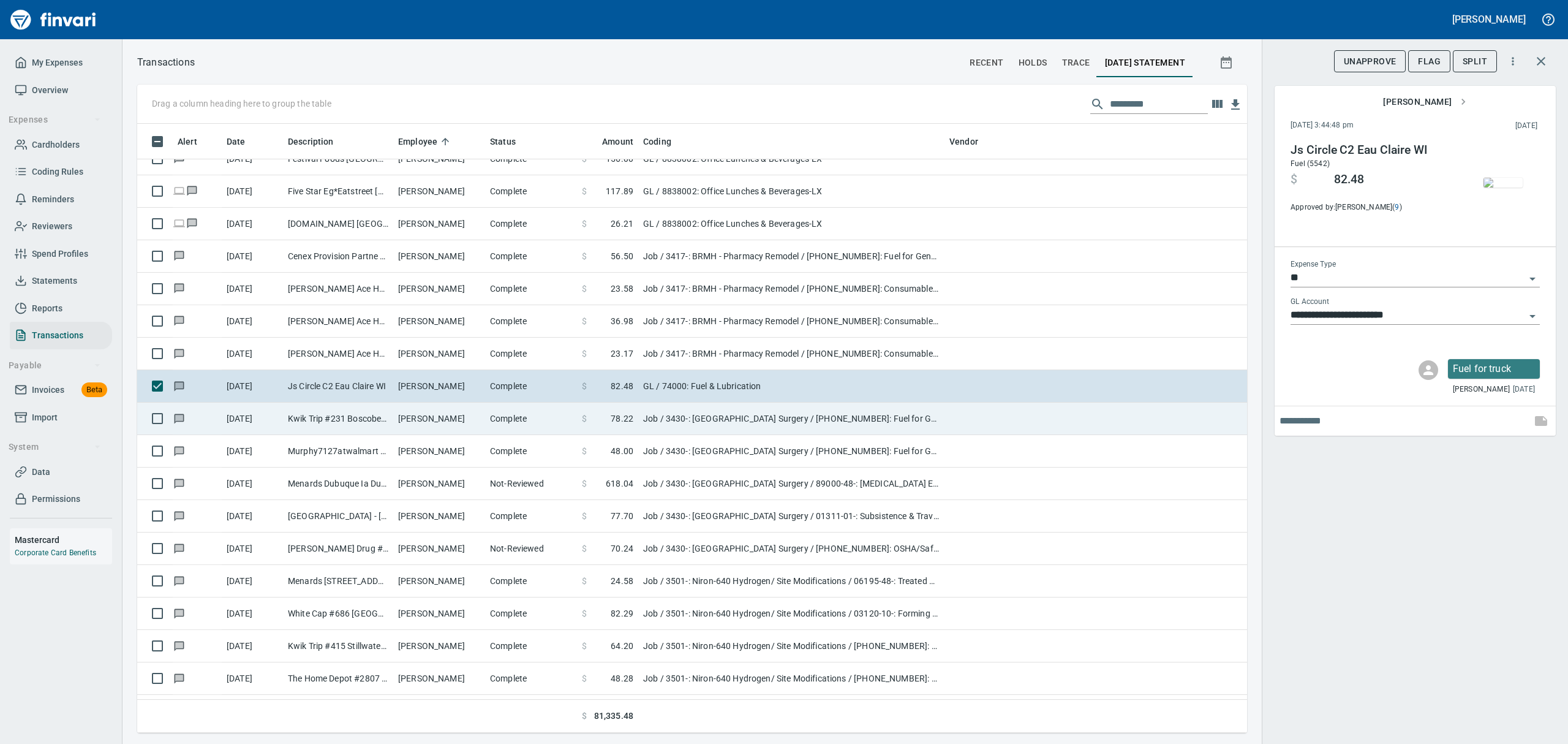
click at [346, 421] on td "Kwik Trip #231 Boscobel [GEOGRAPHIC_DATA]" at bounding box center [338, 418] width 110 height 32
type input "***"
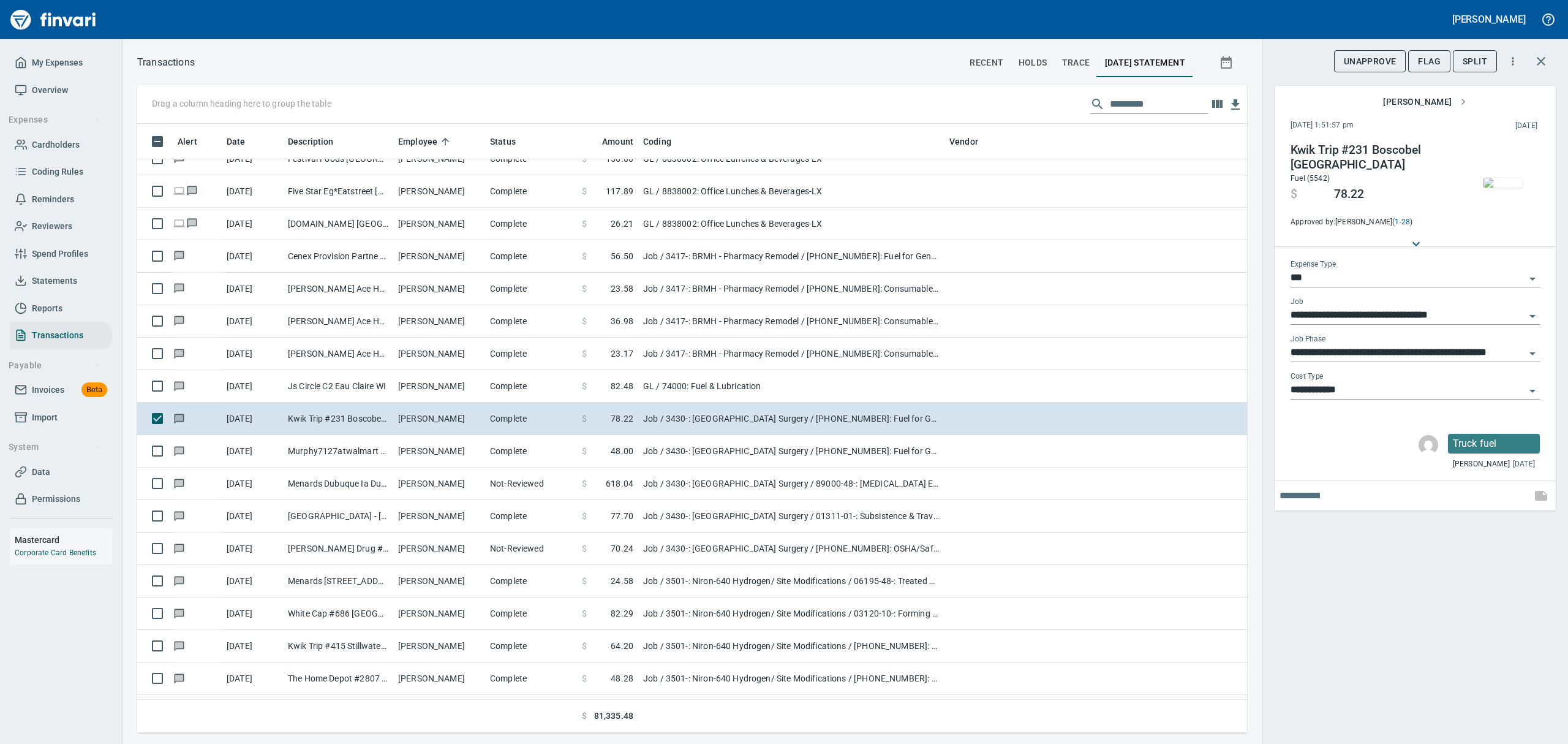
click at [1508, 155] on button "button" at bounding box center [1504, 183] width 61 height 79
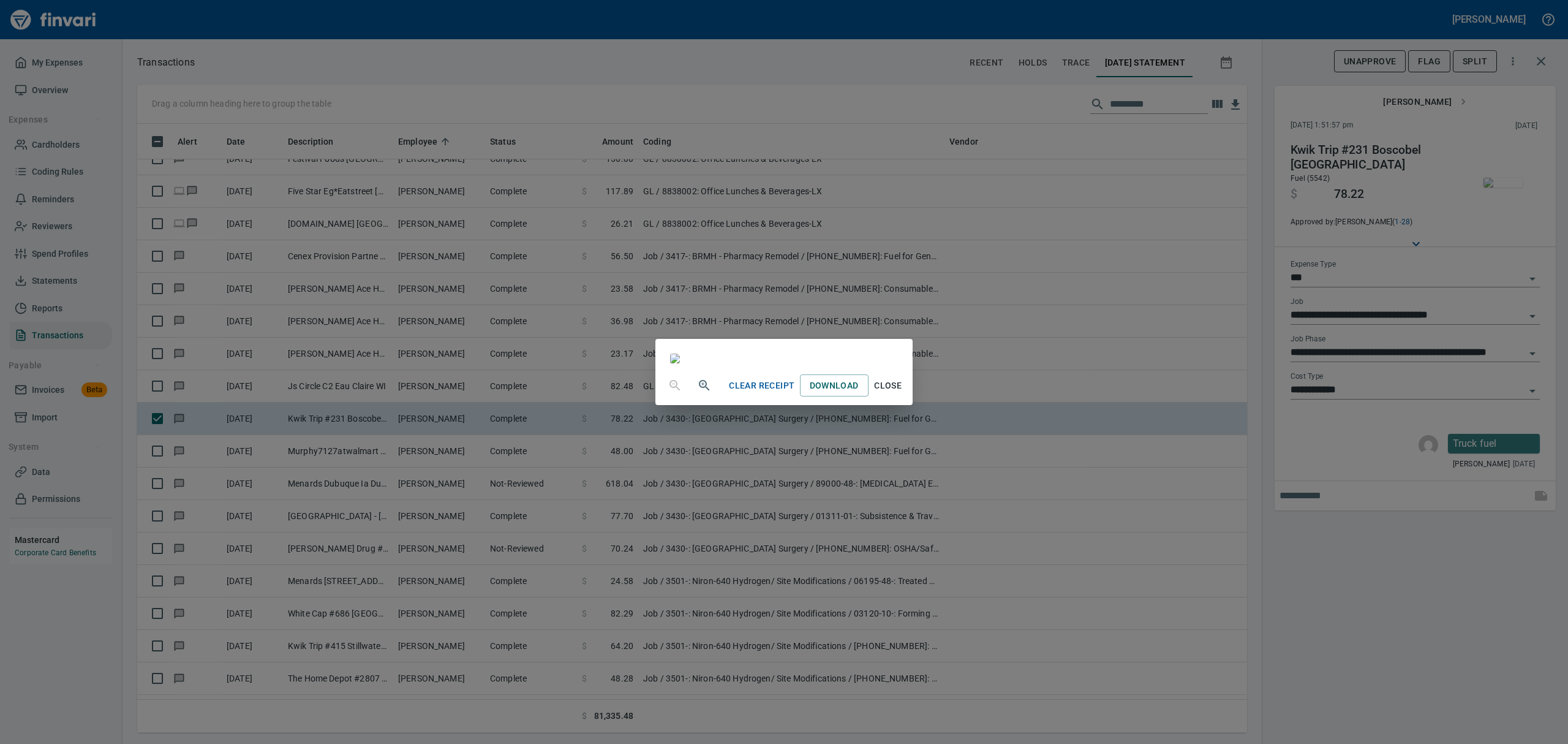
click at [908, 397] on button "Close" at bounding box center [888, 385] width 39 height 22
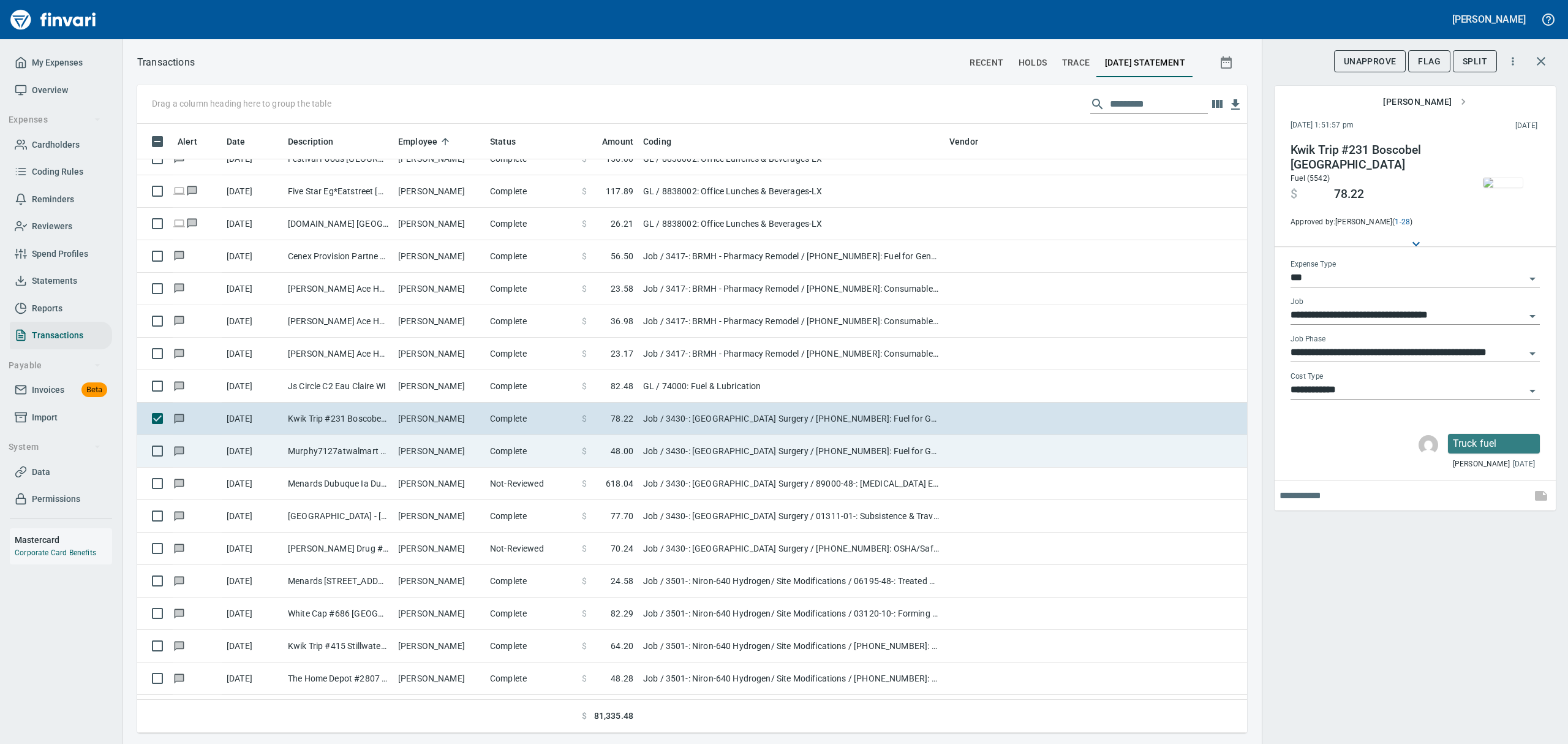
click at [370, 456] on td "Murphy7127atwalmart Galena [GEOGRAPHIC_DATA]" at bounding box center [338, 451] width 110 height 32
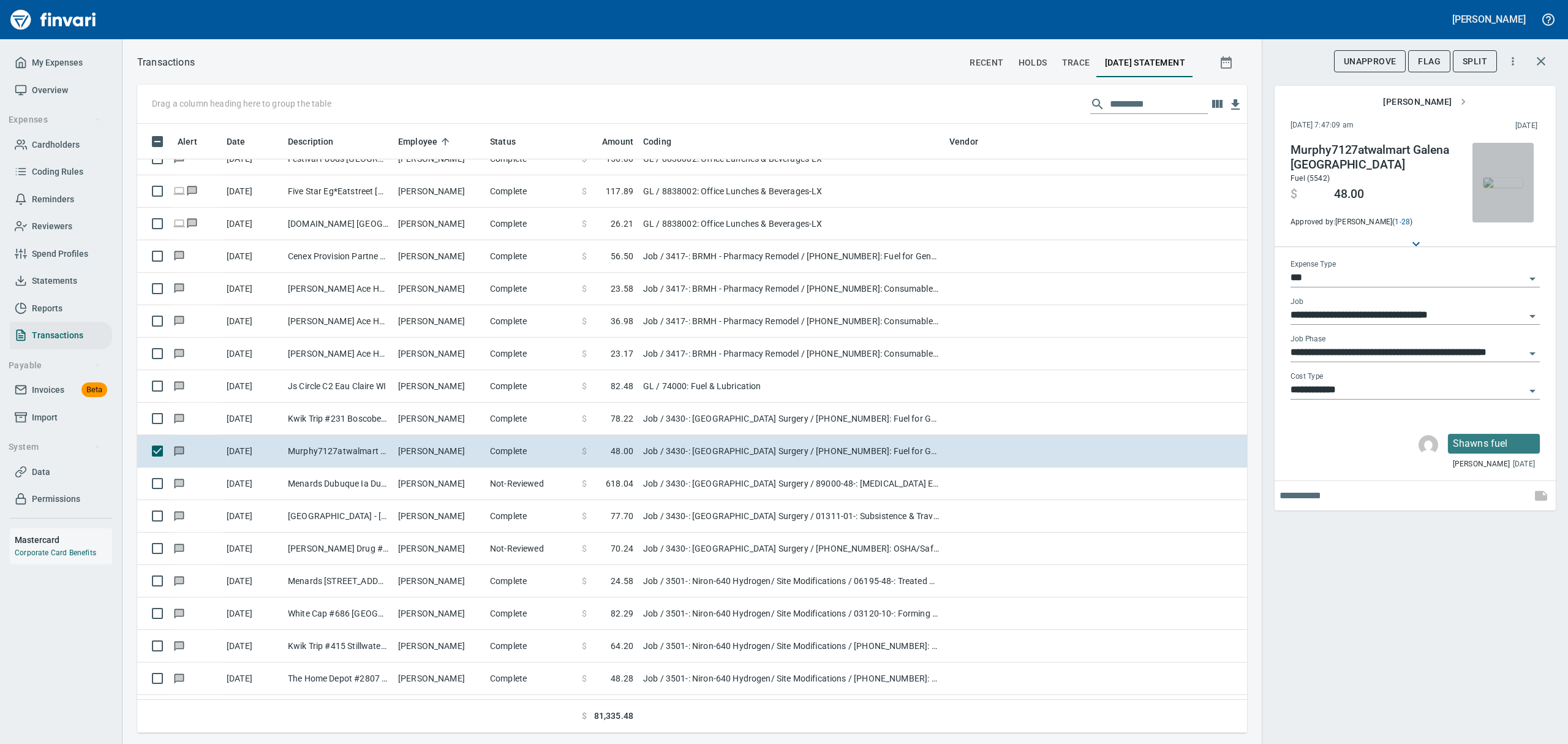
click at [1501, 180] on img "button" at bounding box center [1503, 182] width 39 height 10
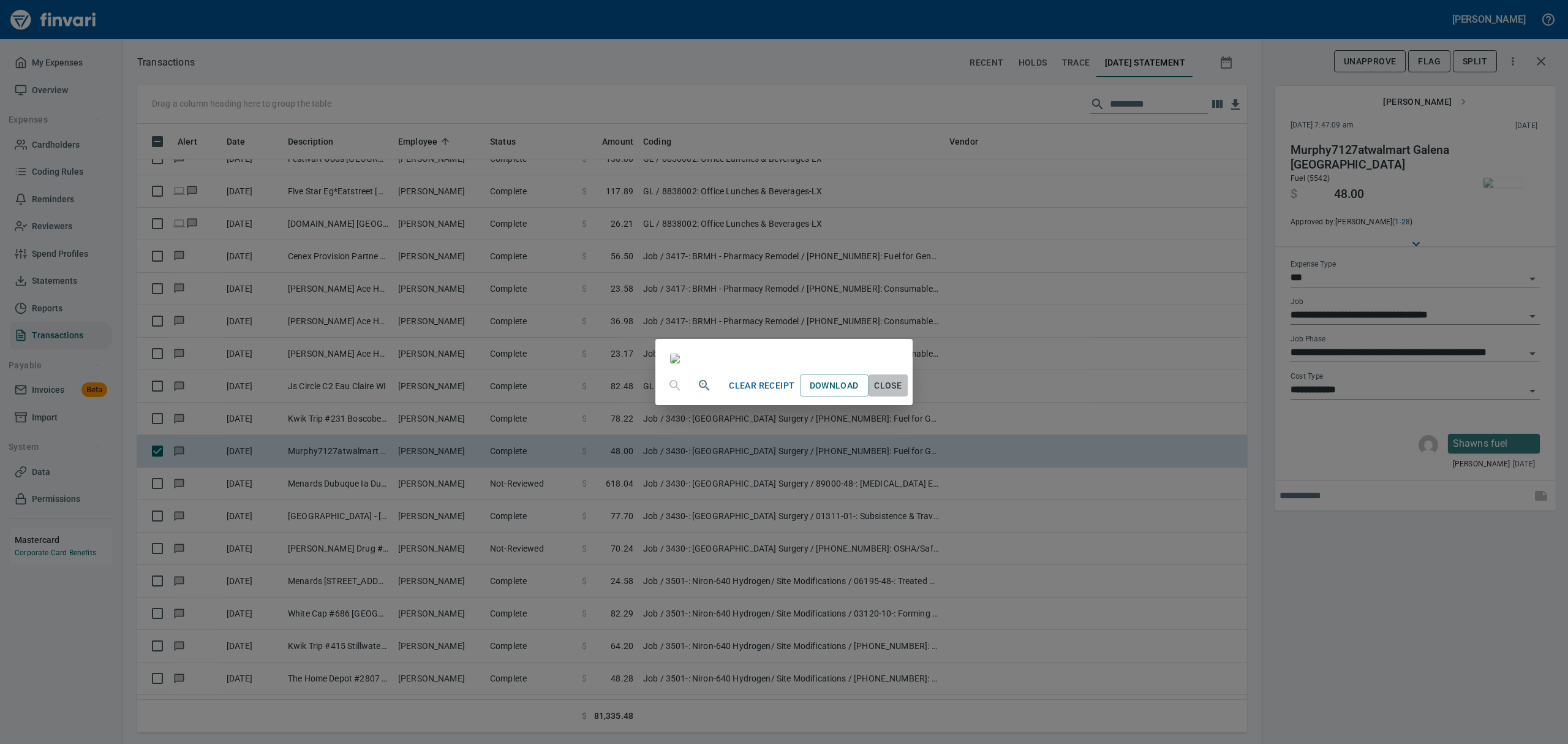
click at [903, 393] on span "Close" at bounding box center [888, 385] width 29 height 15
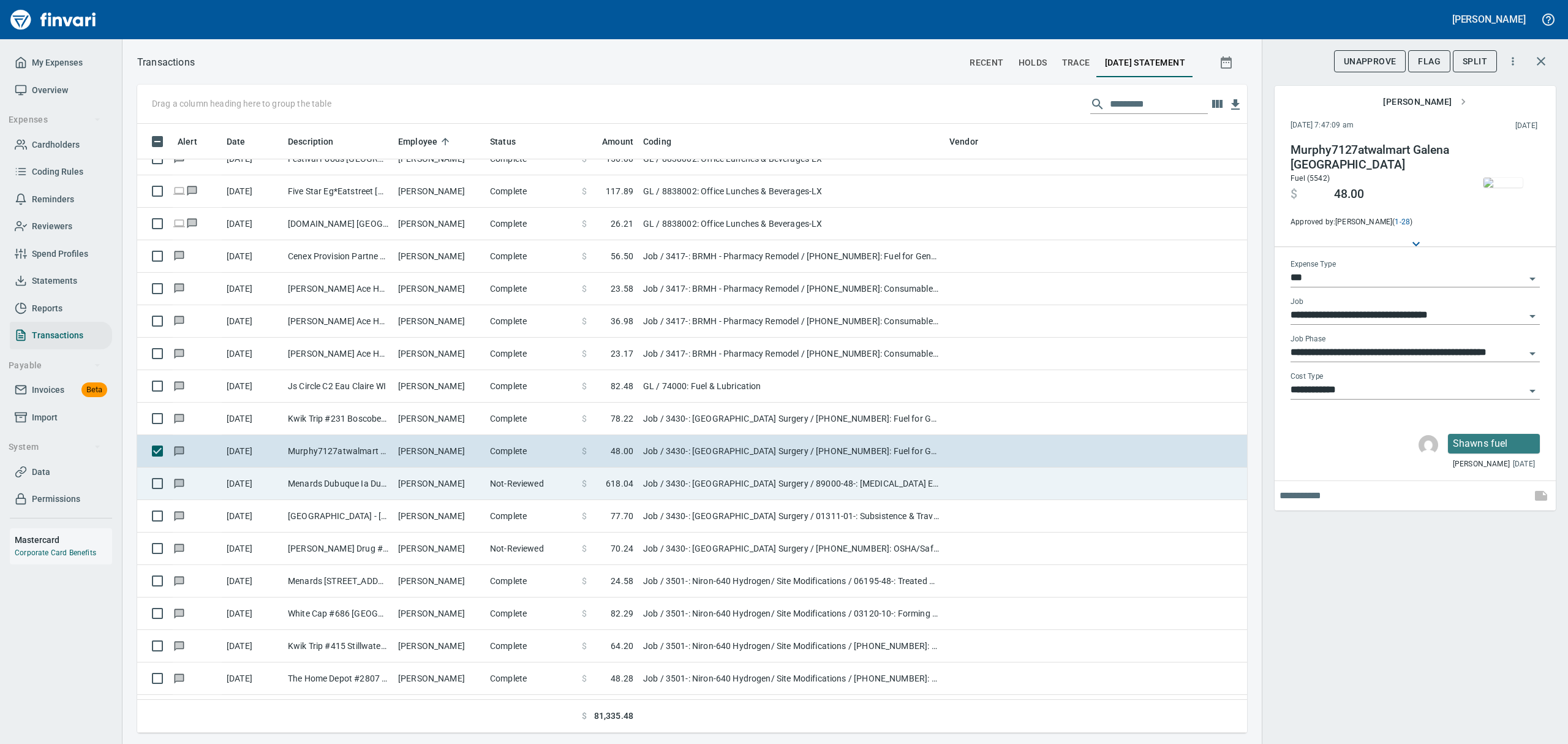
click at [331, 478] on td "Menards Dubuque Ia Dubuque [GEOGRAPHIC_DATA]" at bounding box center [338, 484] width 110 height 32
type input "**********"
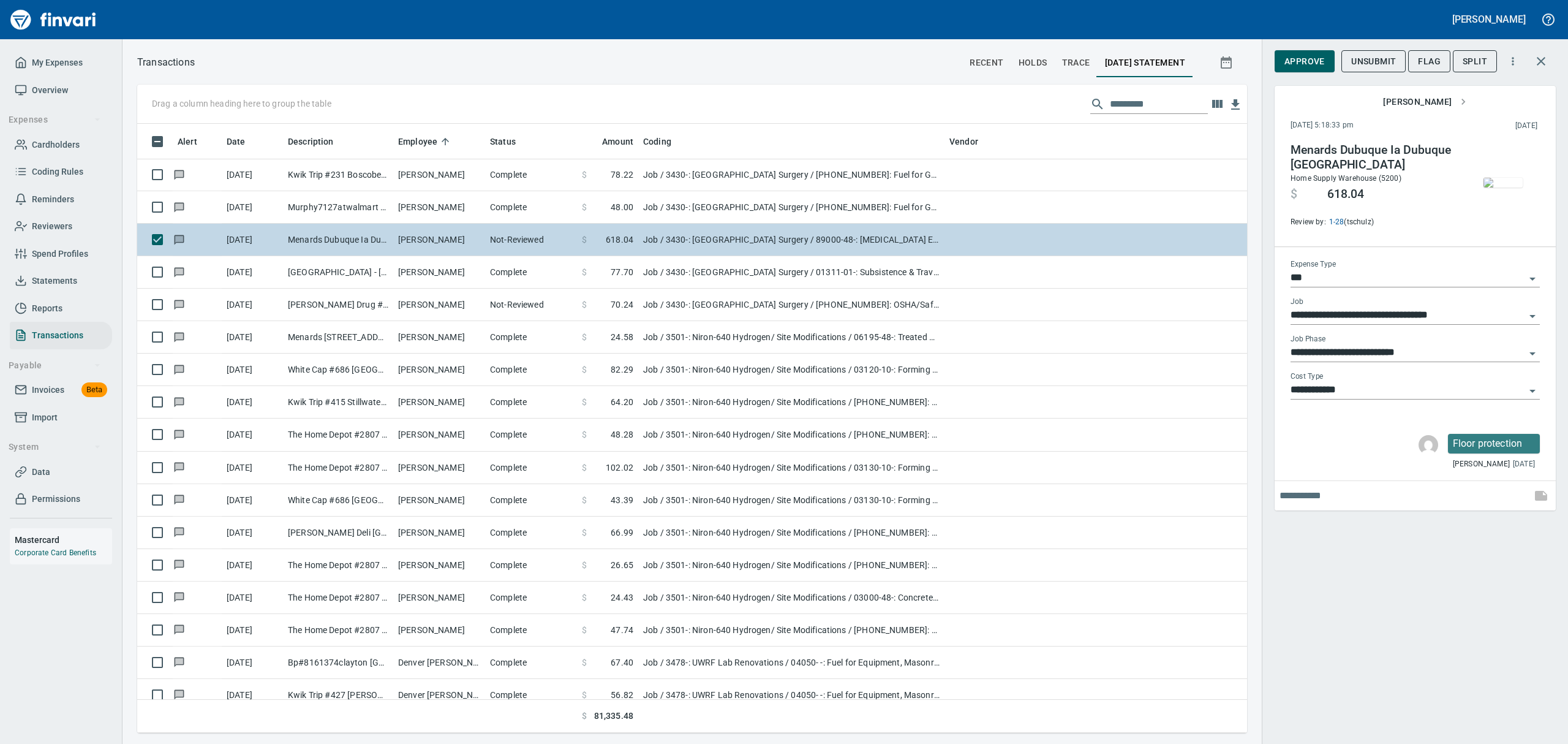
scroll to position [596, 1082]
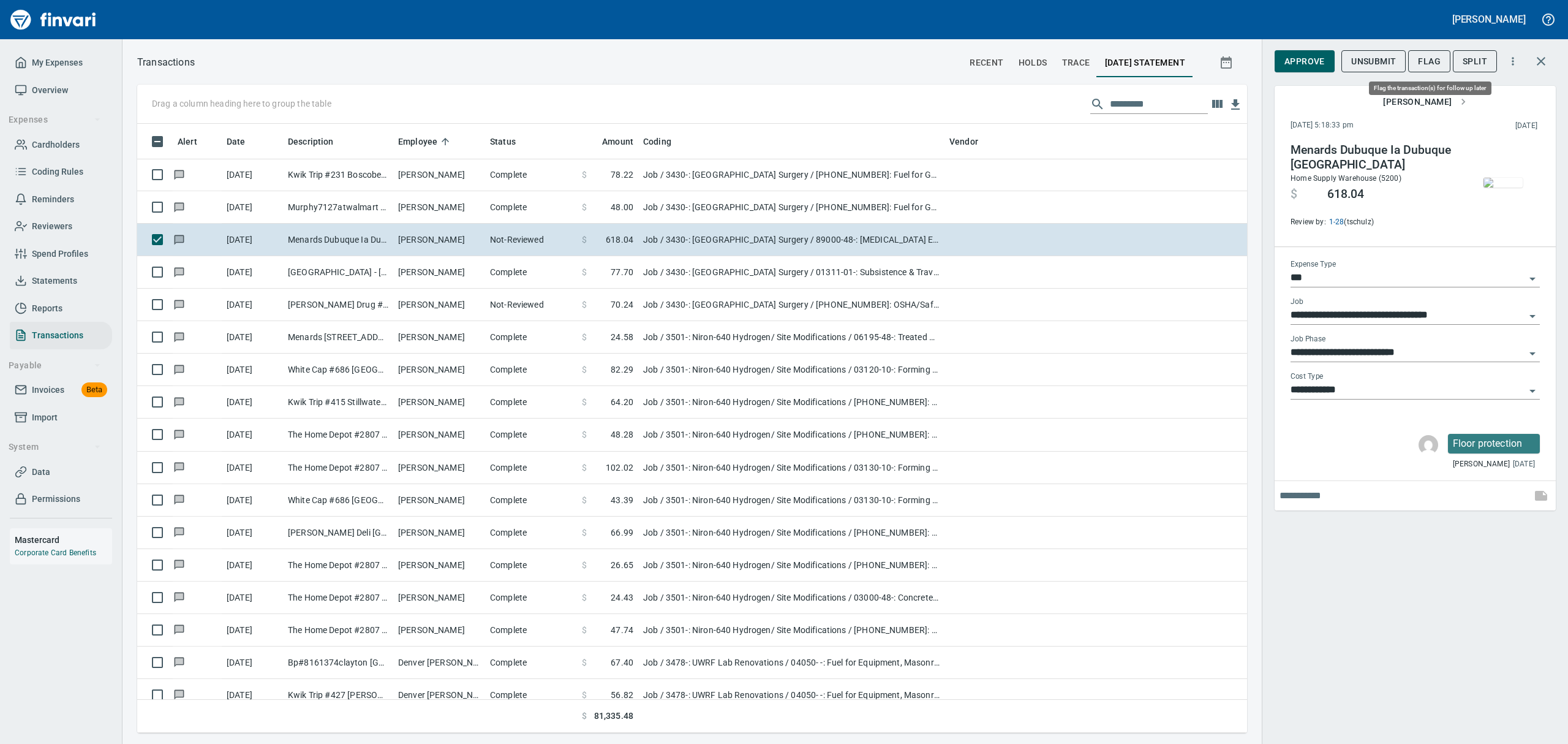
click at [1424, 57] on span "Flag" at bounding box center [1430, 61] width 22 height 15
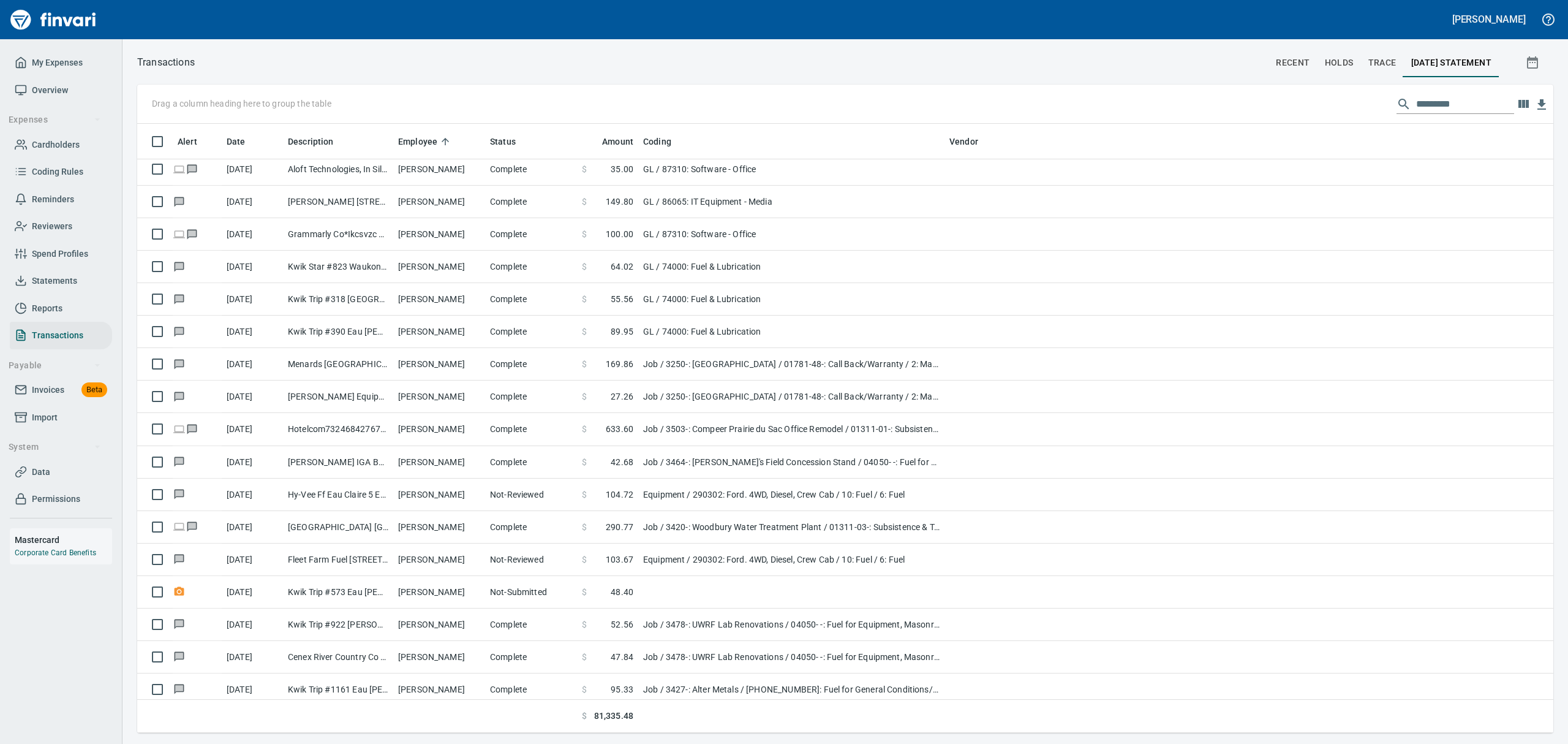
scroll to position [5636, 0]
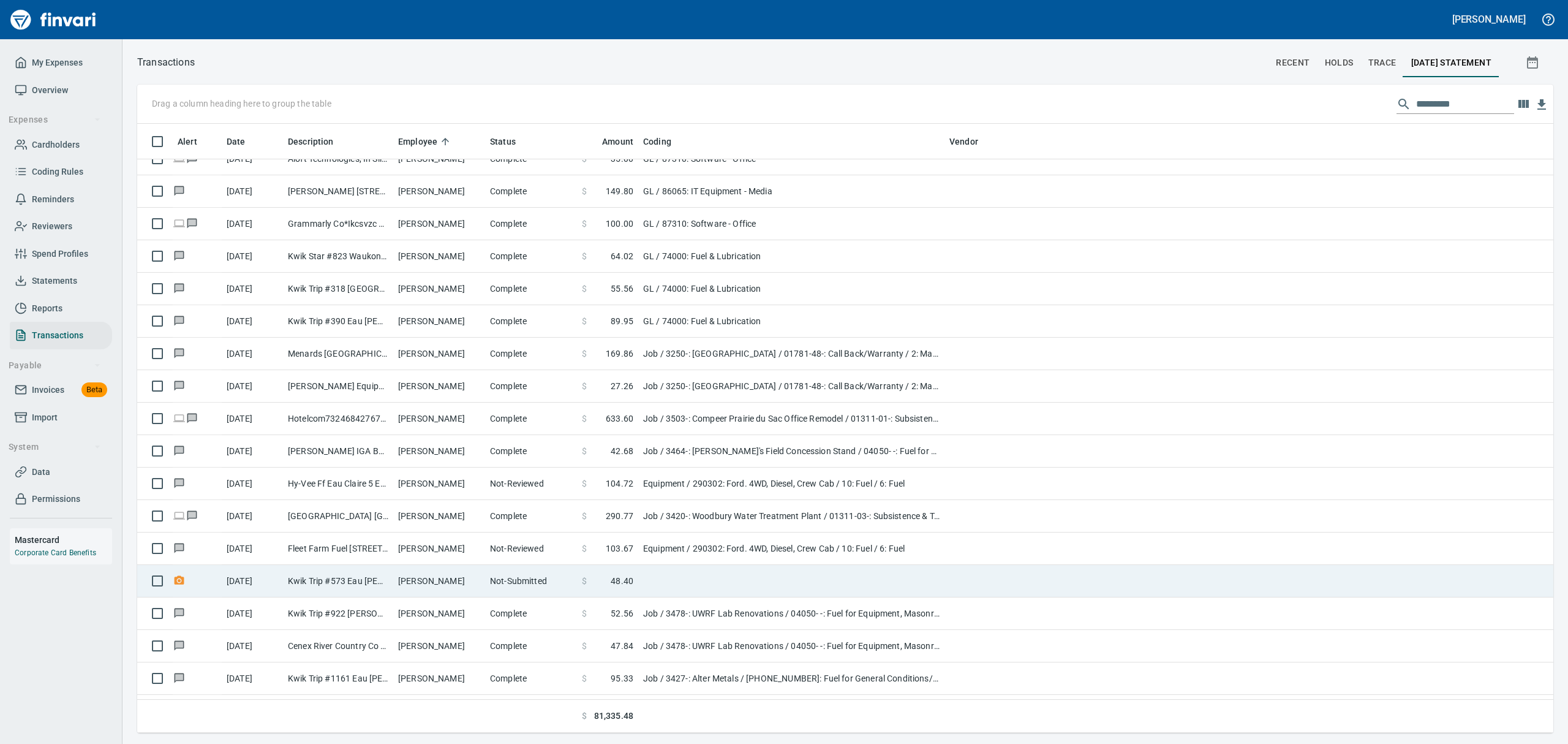
click at [325, 586] on td "Kwik Trip #573 Eau [PERSON_NAME]" at bounding box center [338, 581] width 110 height 32
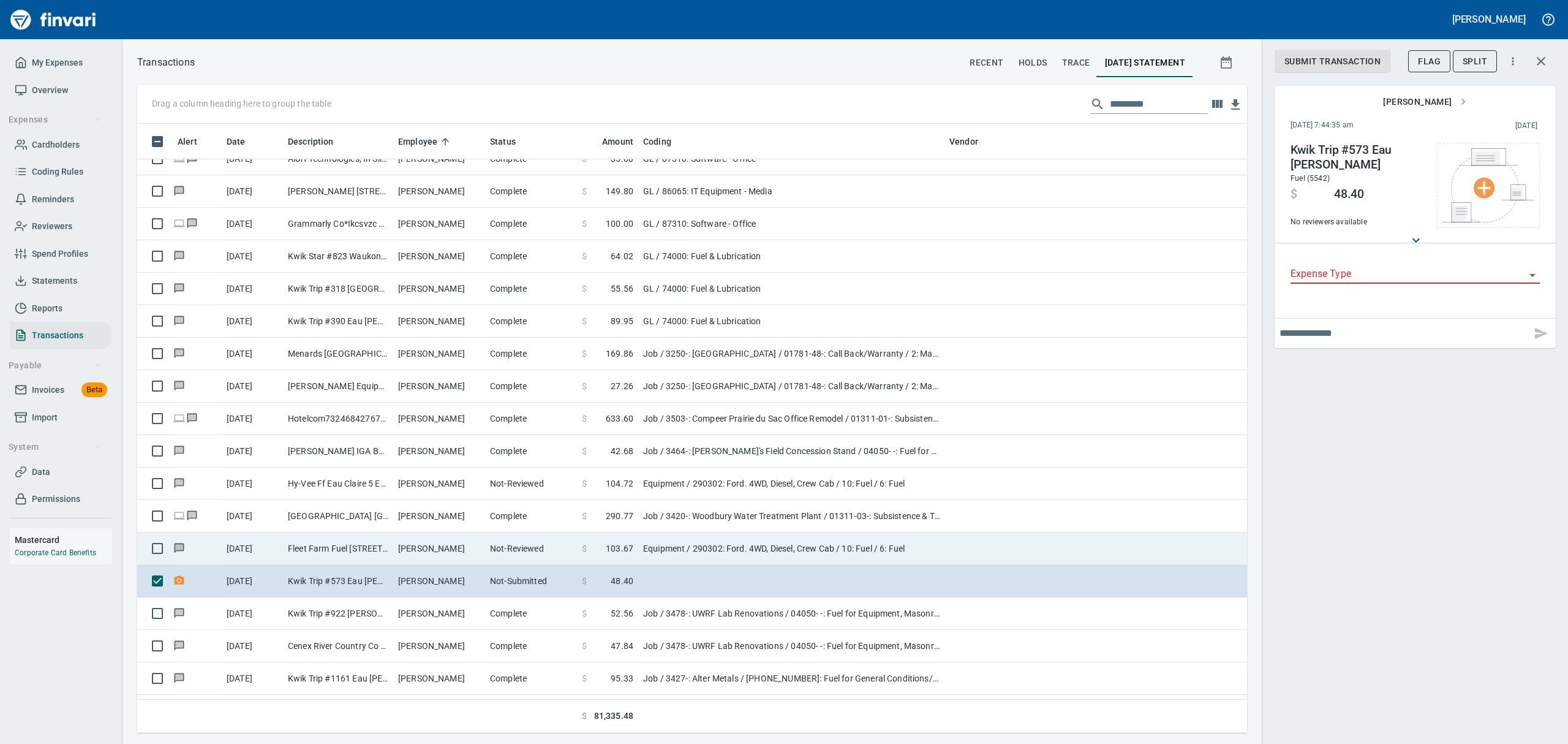
scroll to position [596, 1082]
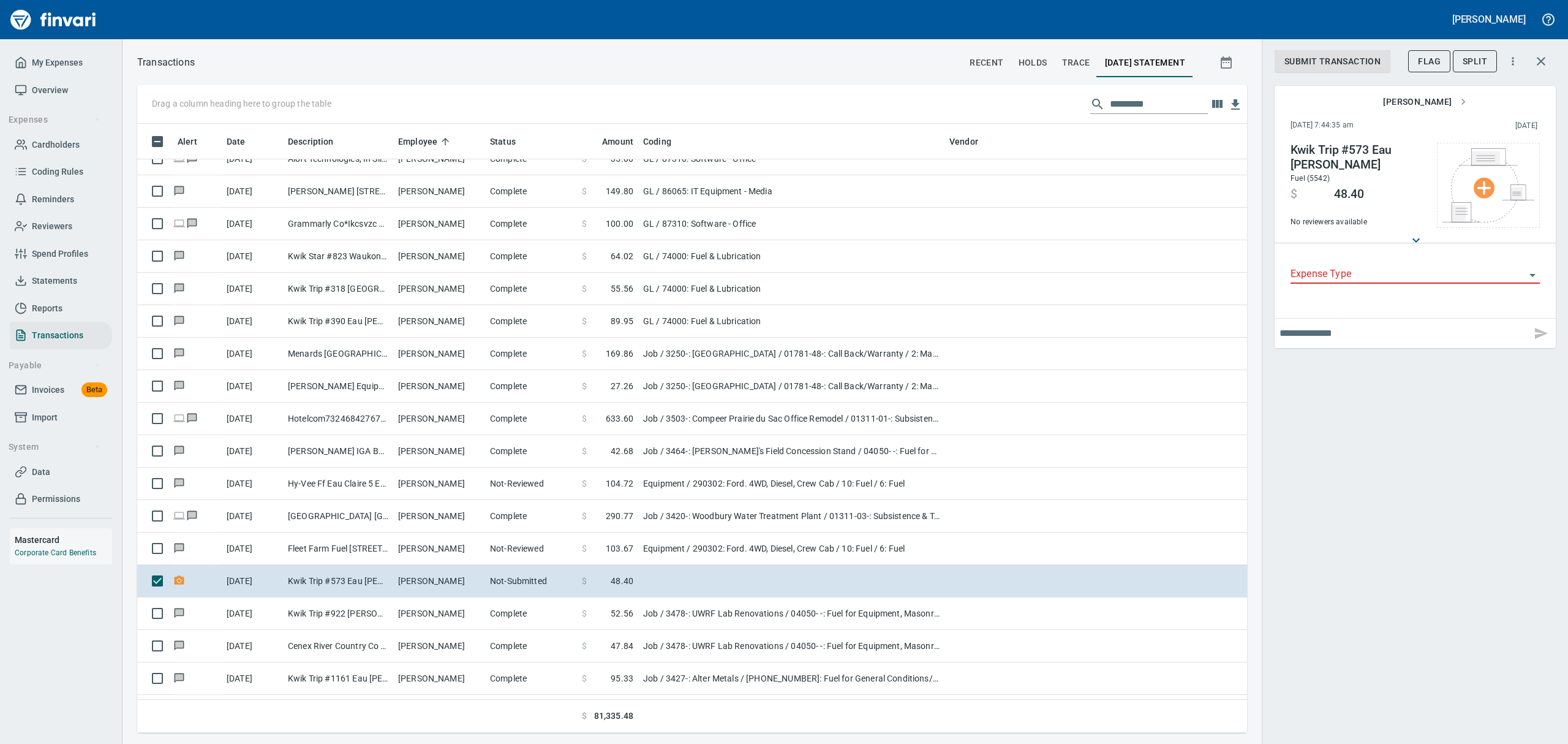
click at [1305, 332] on input "text" at bounding box center [1403, 333] width 247 height 19
type input "**********"
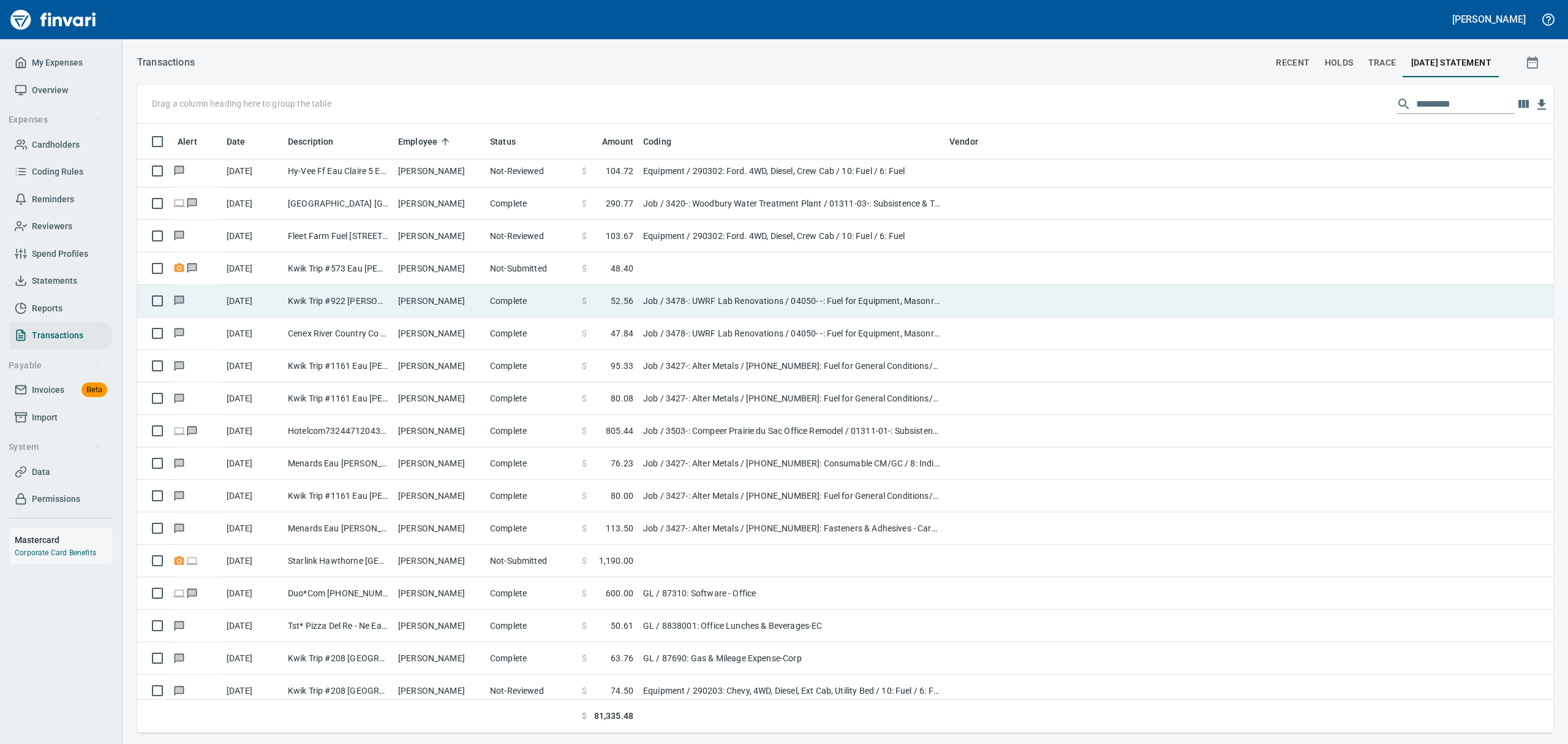
scroll to position [5963, 0]
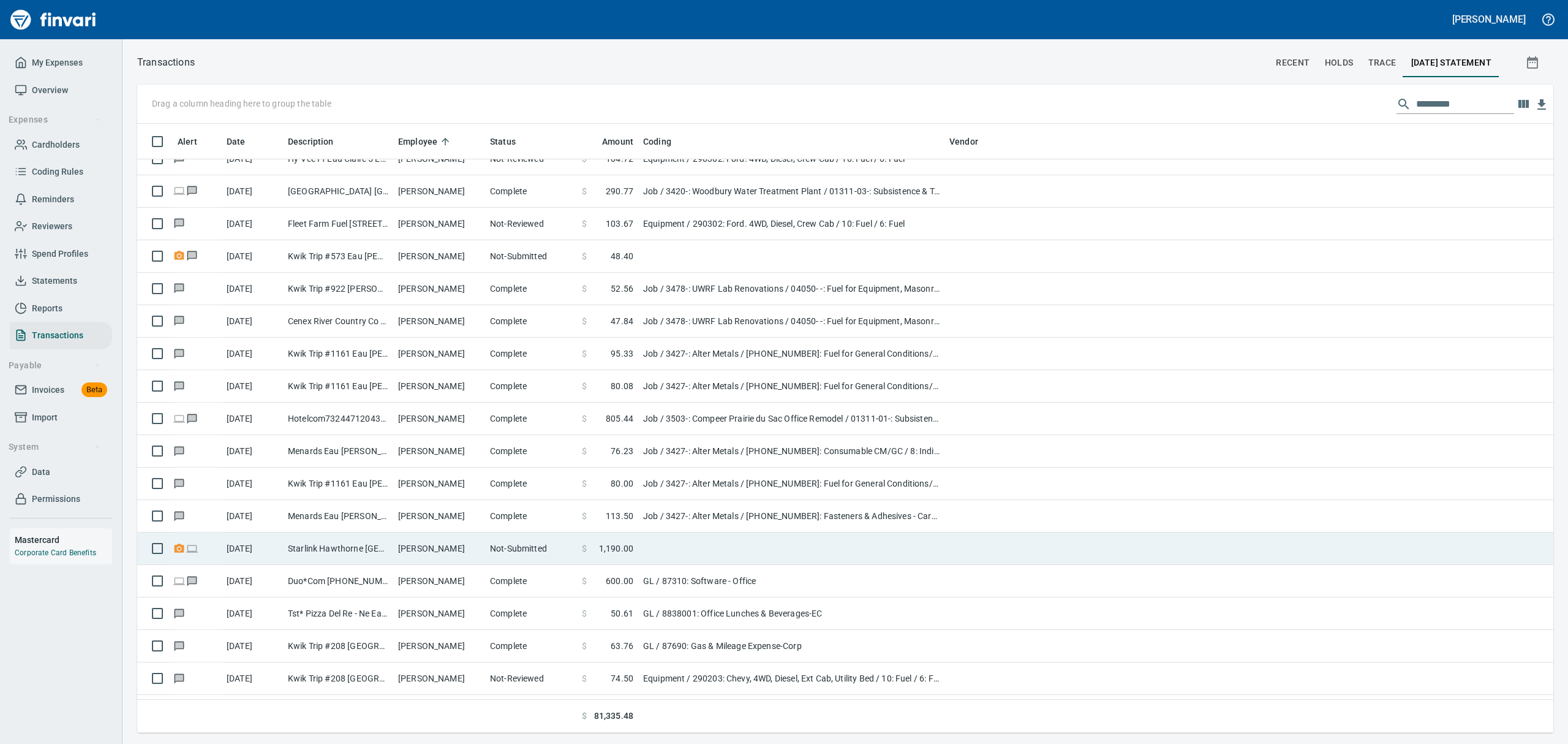
click at [314, 548] on td "Starlink Hawthorne [GEOGRAPHIC_DATA]" at bounding box center [338, 548] width 110 height 32
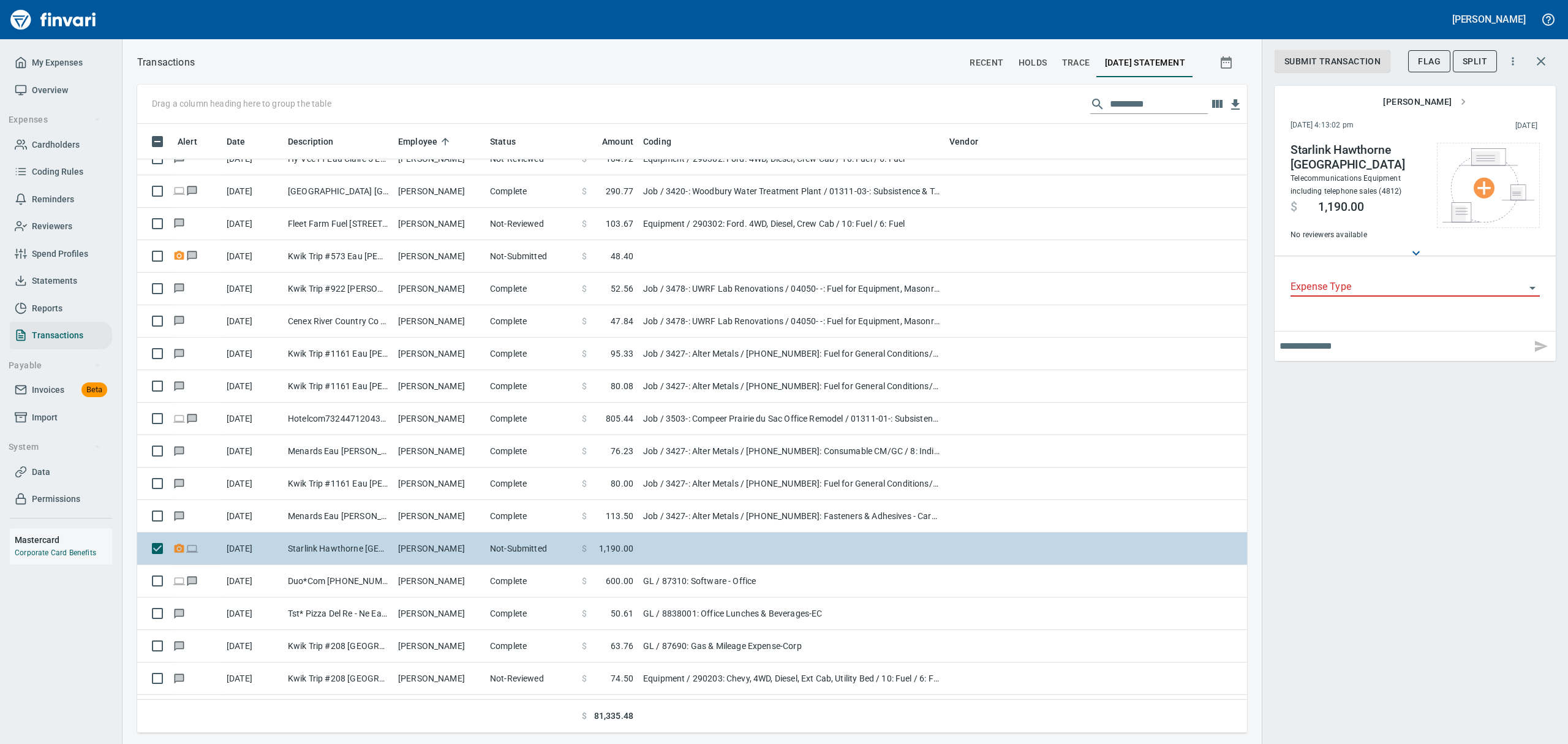
scroll to position [596, 1082]
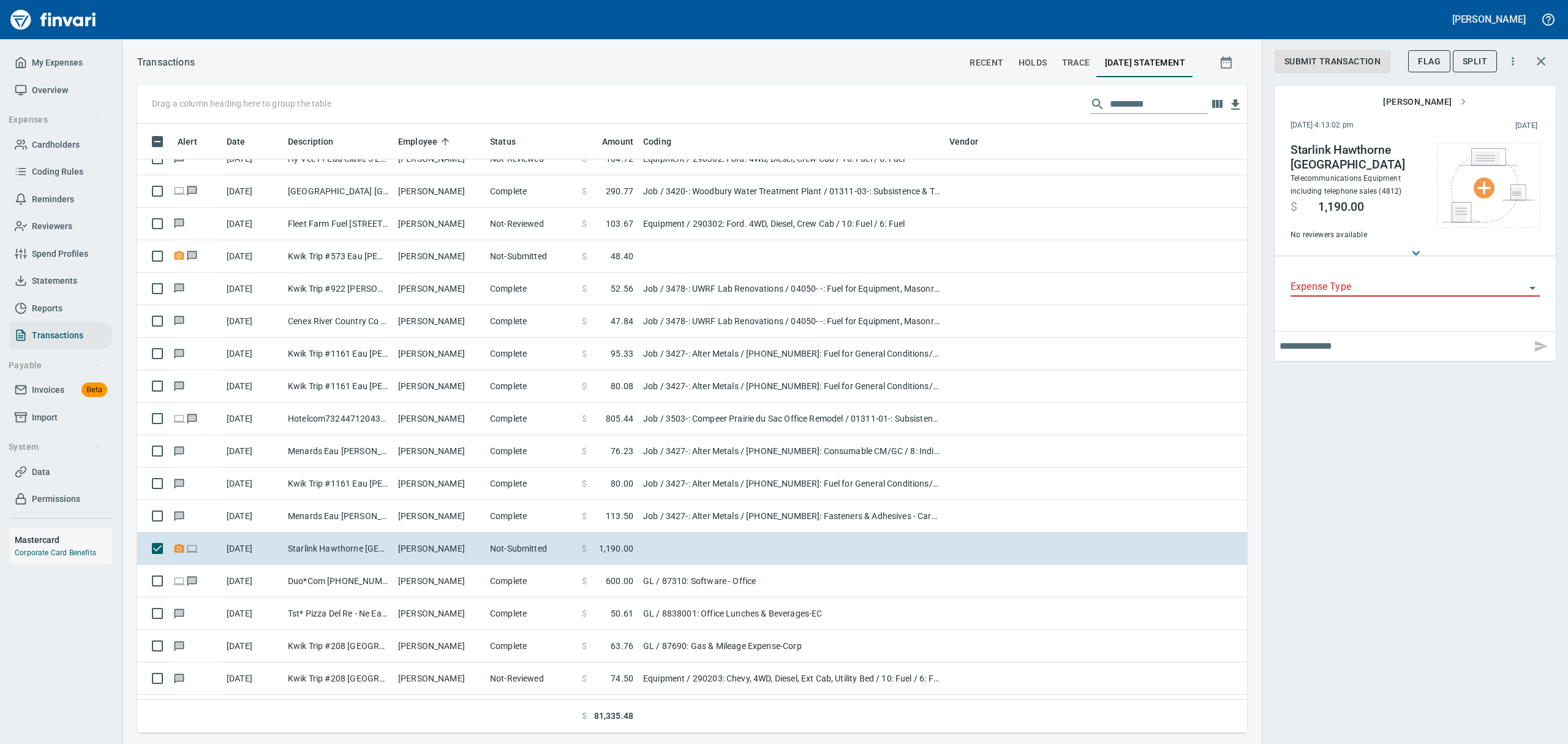
click at [1323, 336] on input "text" at bounding box center [1403, 346] width 247 height 19
type input "**********"
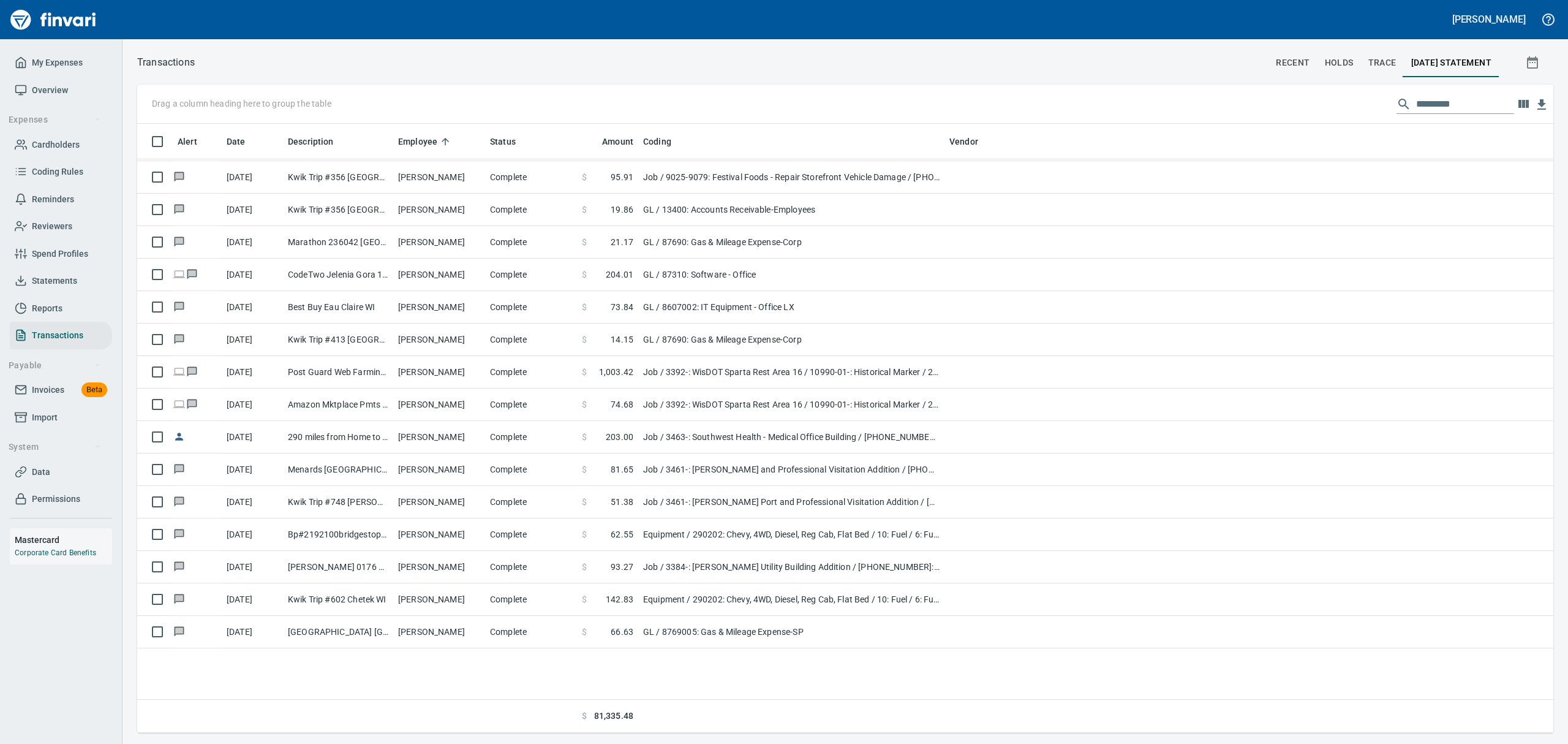
scroll to position [653, 0]
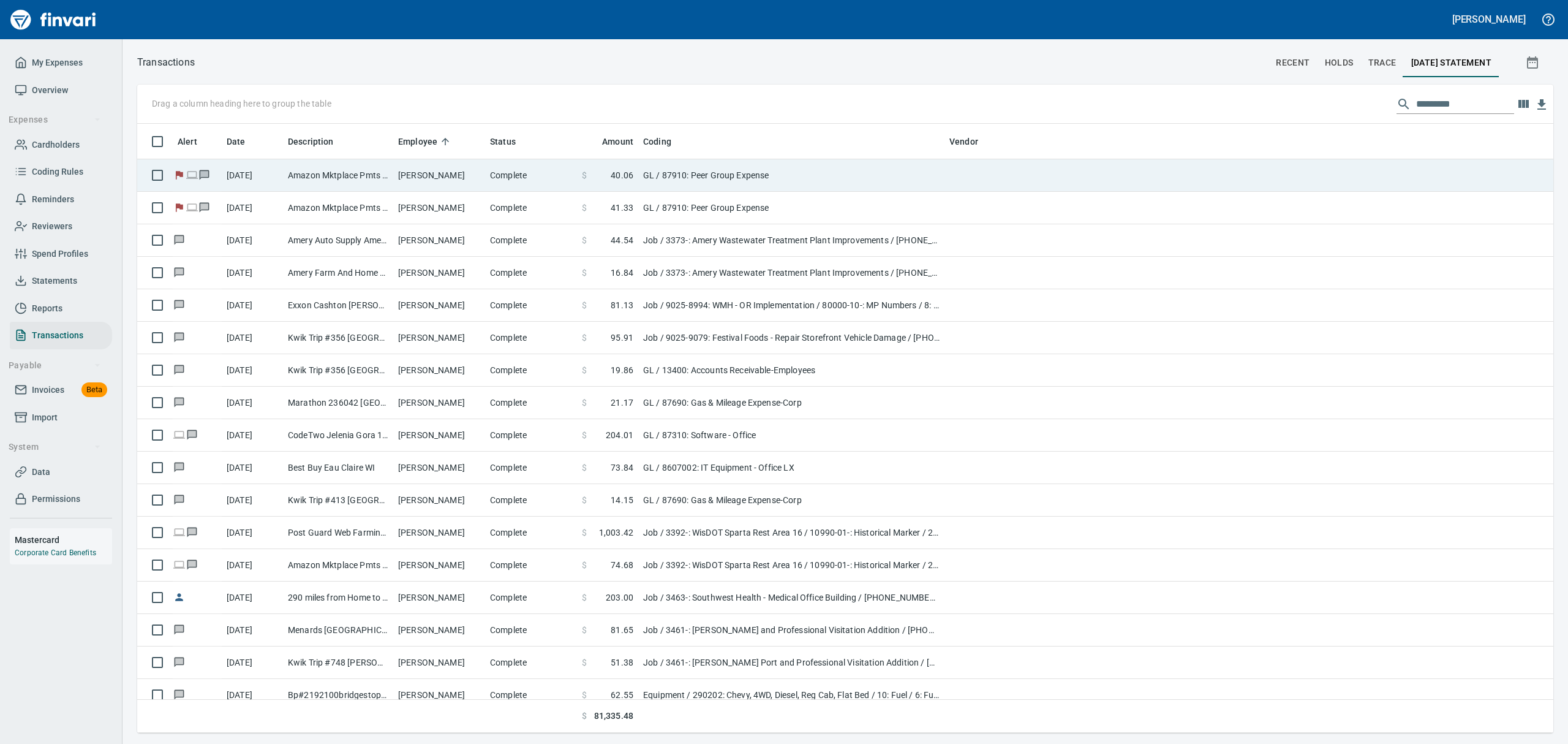
click at [454, 174] on td "[PERSON_NAME]" at bounding box center [439, 175] width 92 height 32
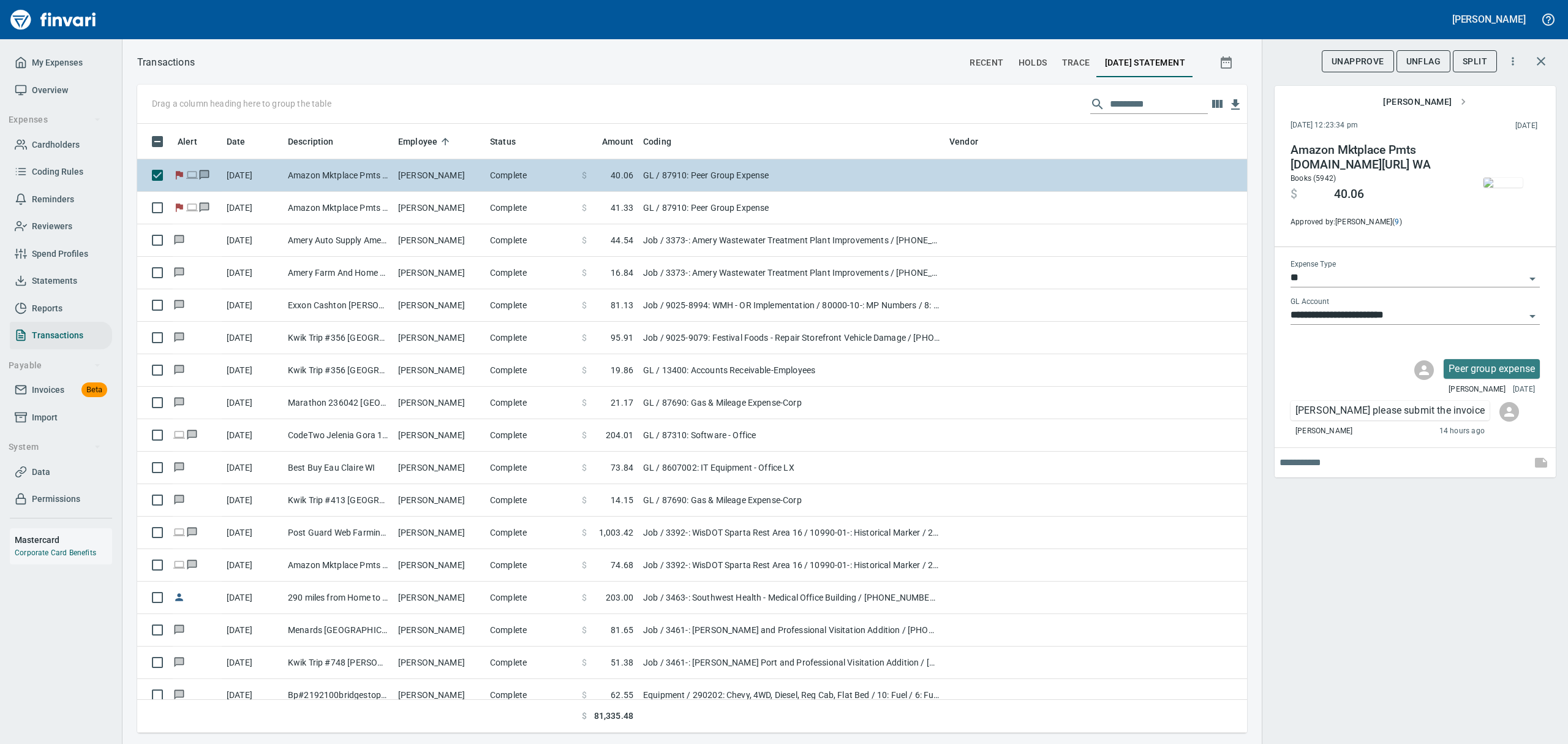
scroll to position [596, 1082]
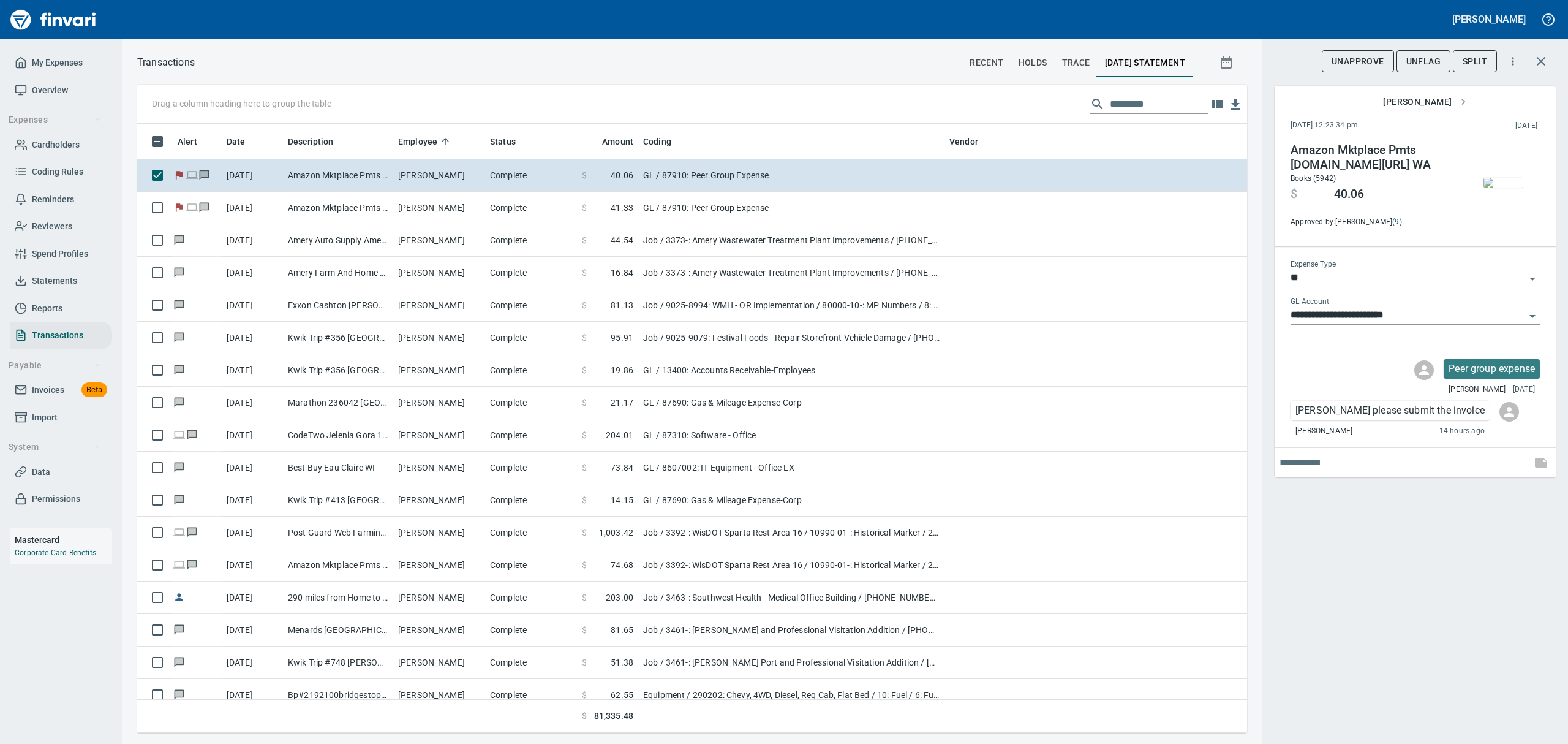
click at [1423, 55] on span "UnFlag" at bounding box center [1424, 61] width 34 height 15
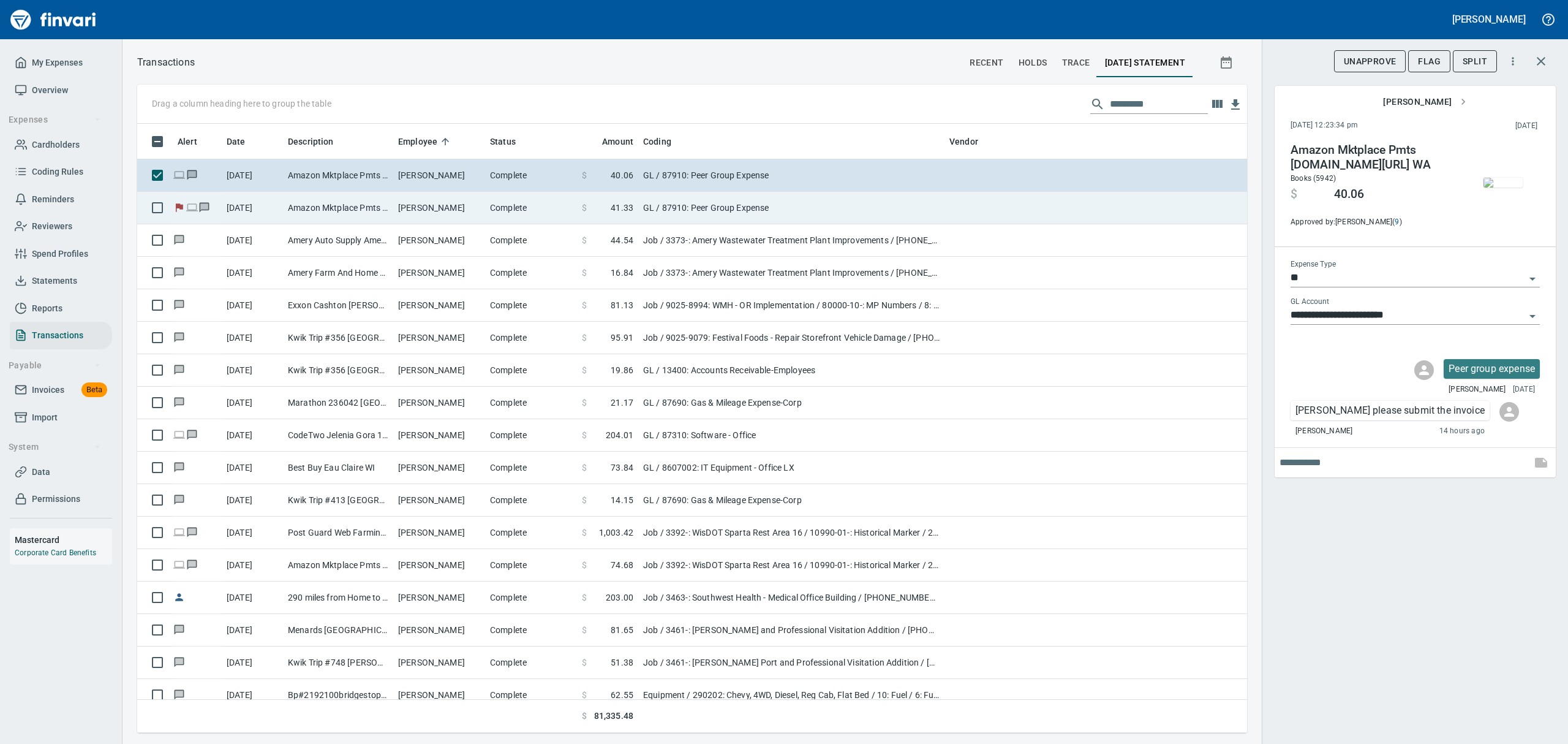
click at [504, 208] on td "Complete" at bounding box center [531, 207] width 92 height 32
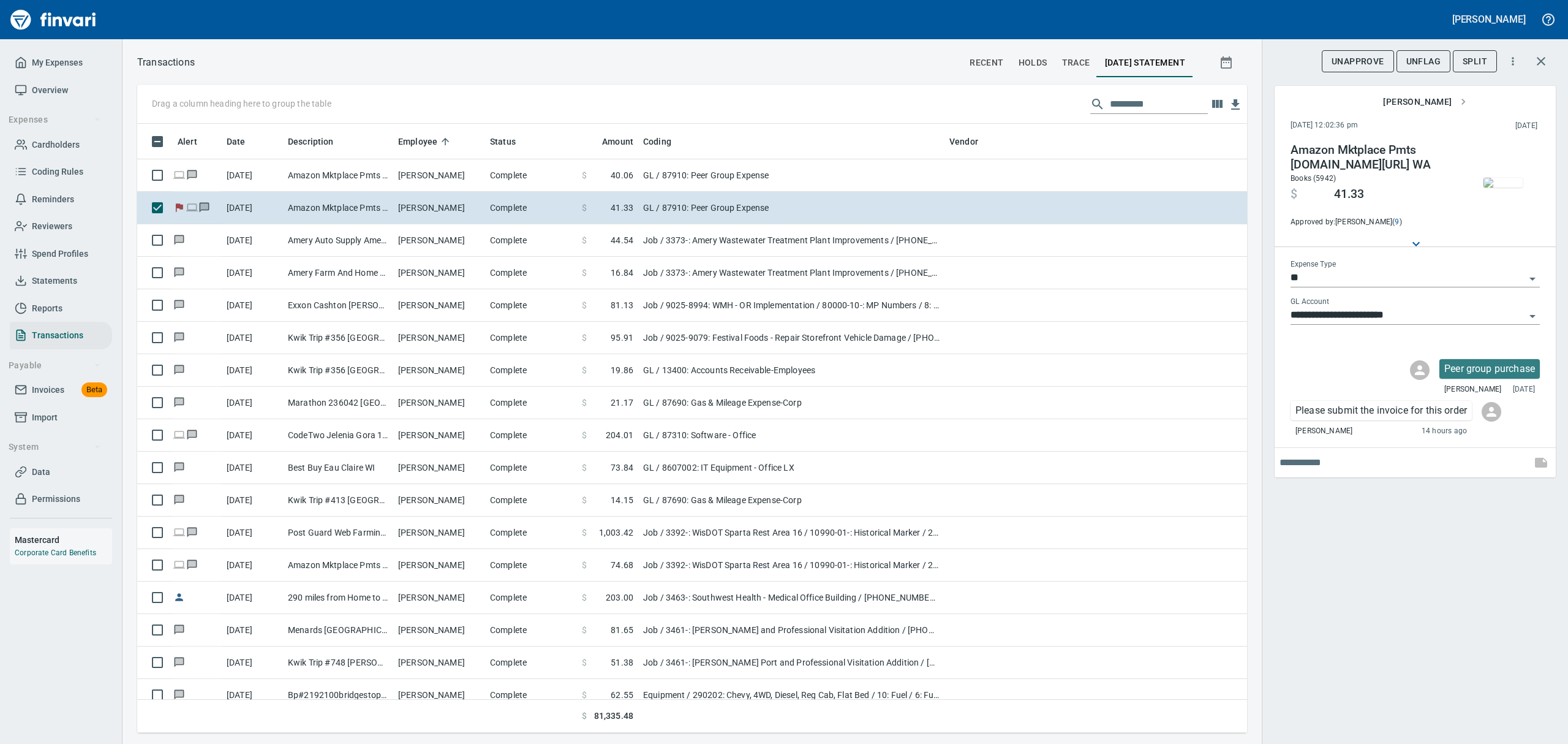
click at [1420, 56] on span "UnFlag" at bounding box center [1424, 61] width 34 height 15
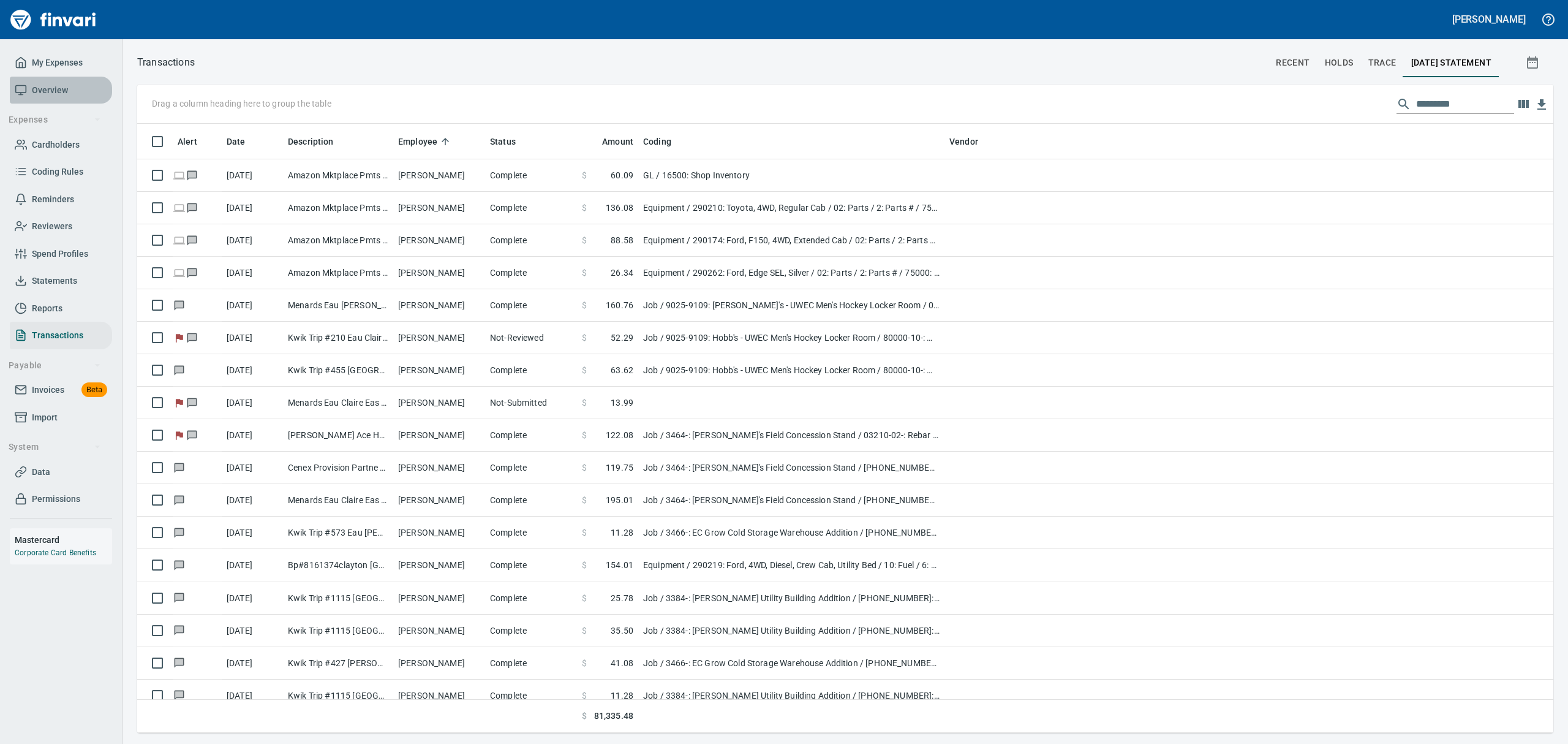
click at [43, 84] on span "Overview" at bounding box center [50, 91] width 36 height 15
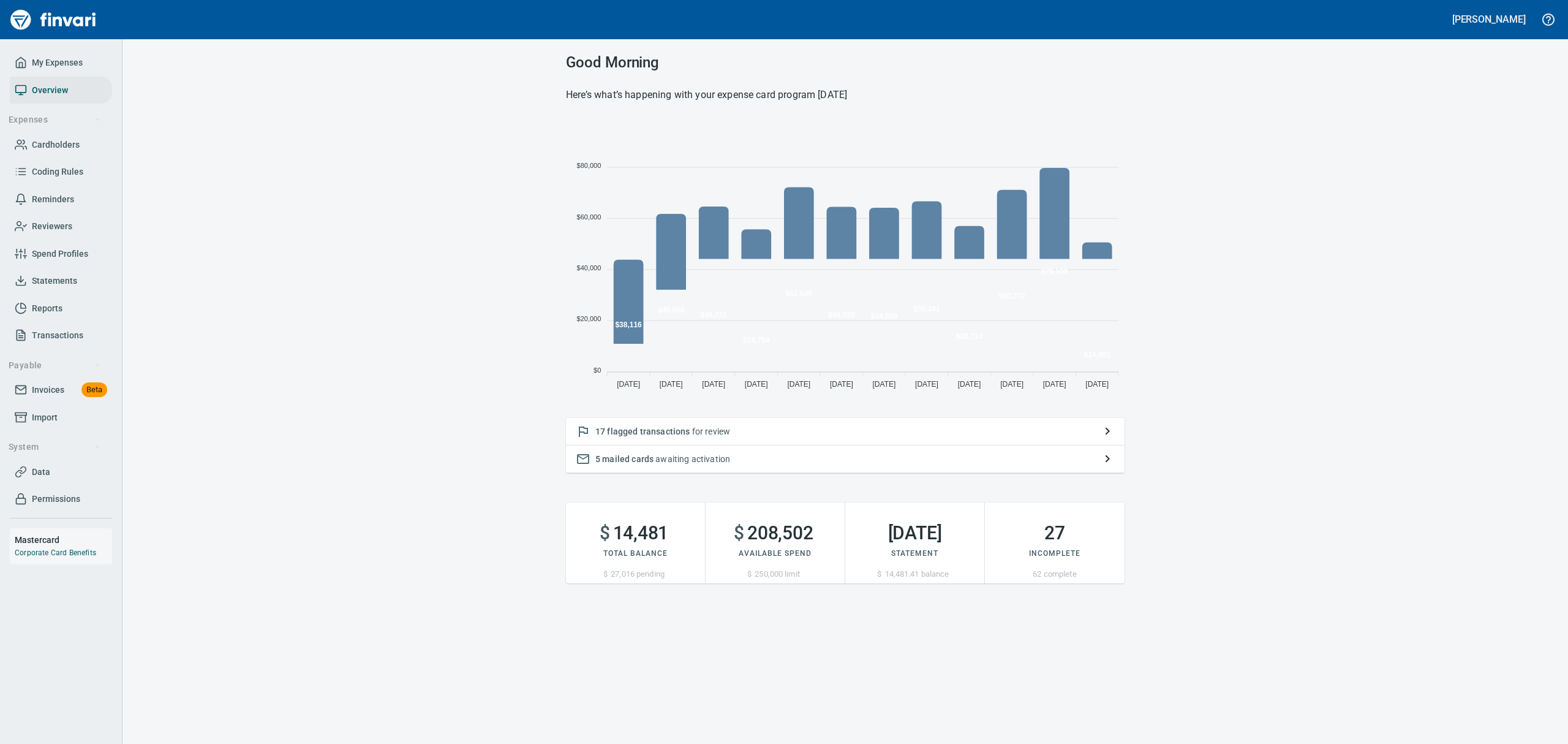
scroll to position [271, 545]
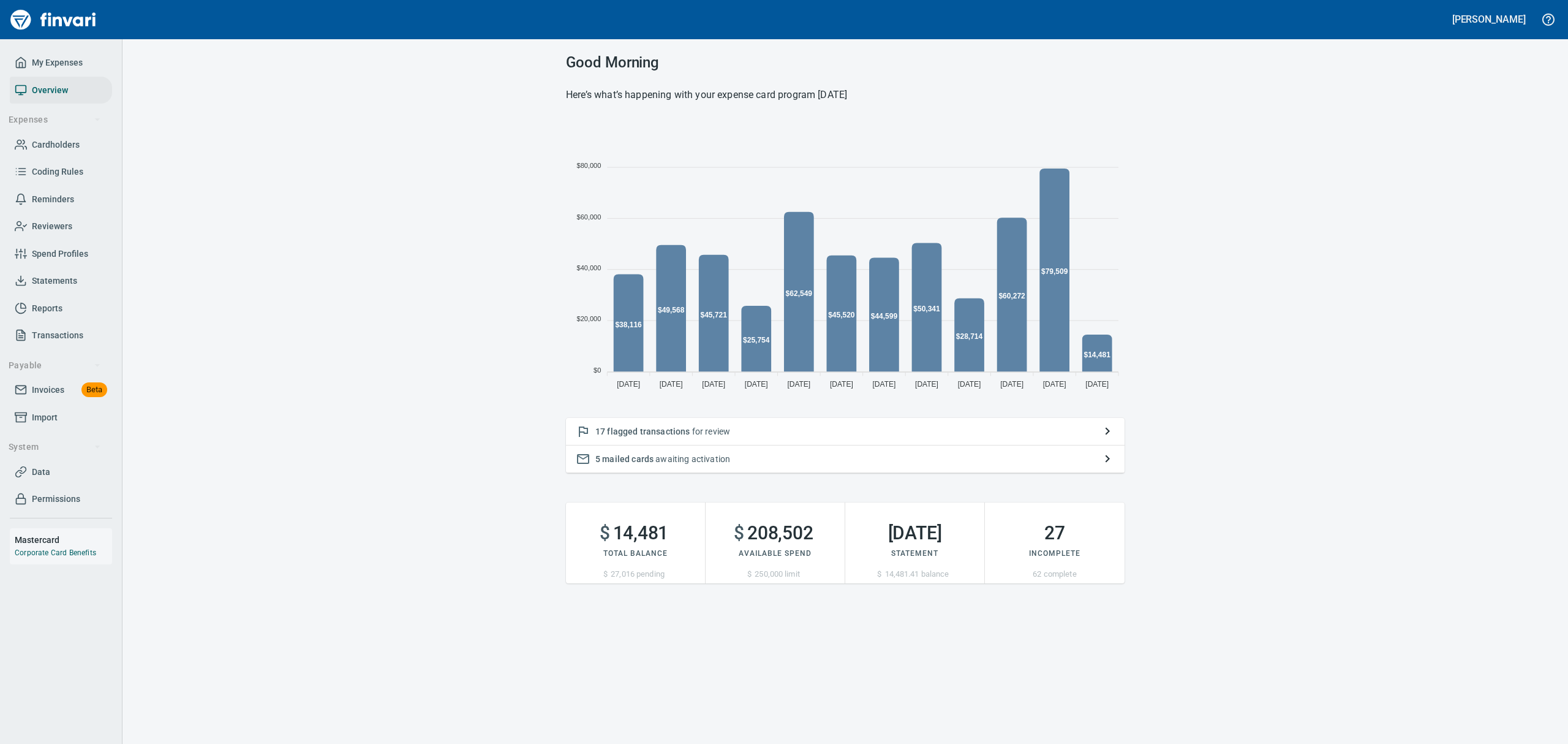
click at [632, 425] on p "17 flagged transactions for review" at bounding box center [846, 431] width 500 height 12
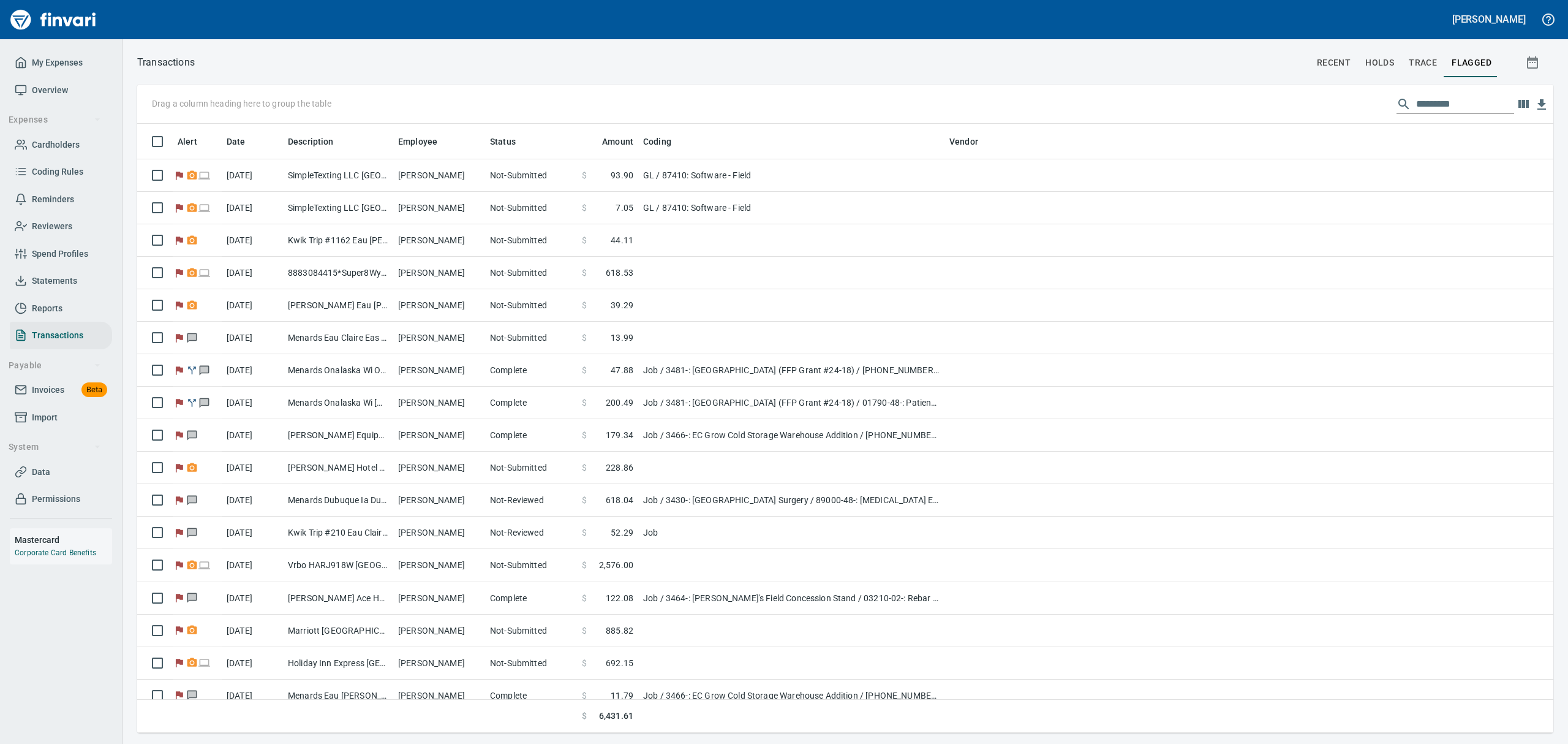
scroll to position [596, 1388]
click at [62, 92] on span "Overview" at bounding box center [50, 91] width 36 height 15
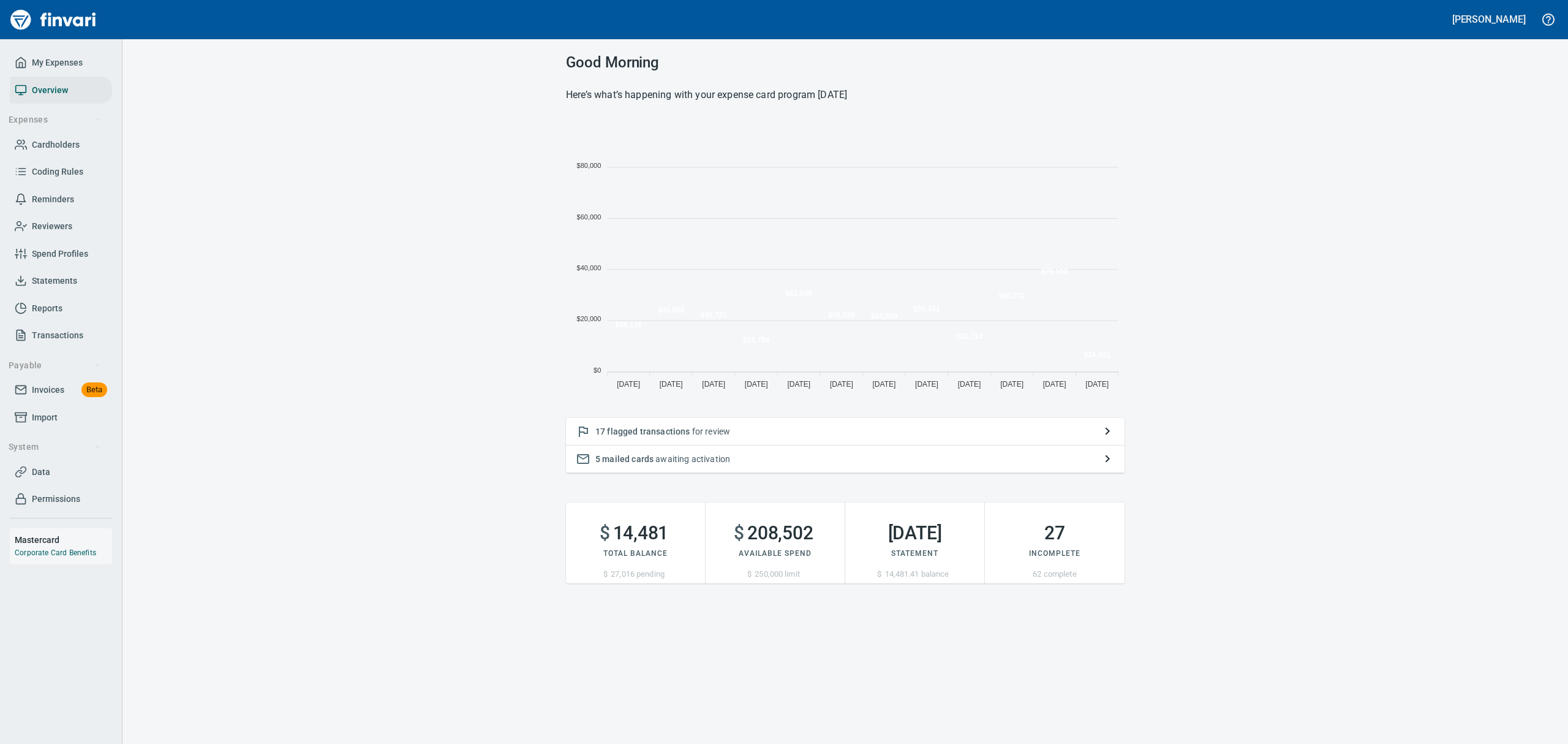
scroll to position [271, 545]
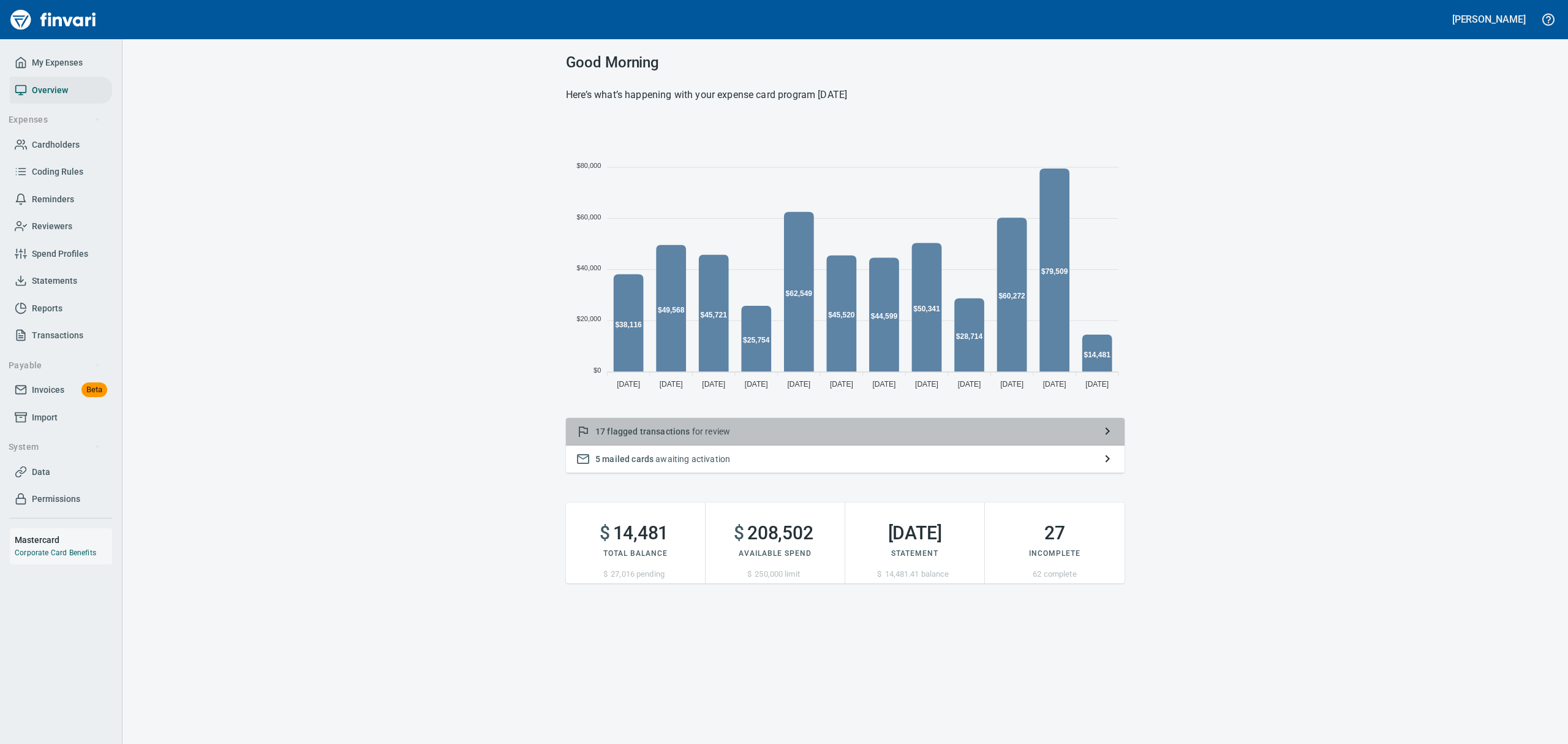
click at [714, 434] on p "17 flagged transactions for review" at bounding box center [846, 431] width 500 height 12
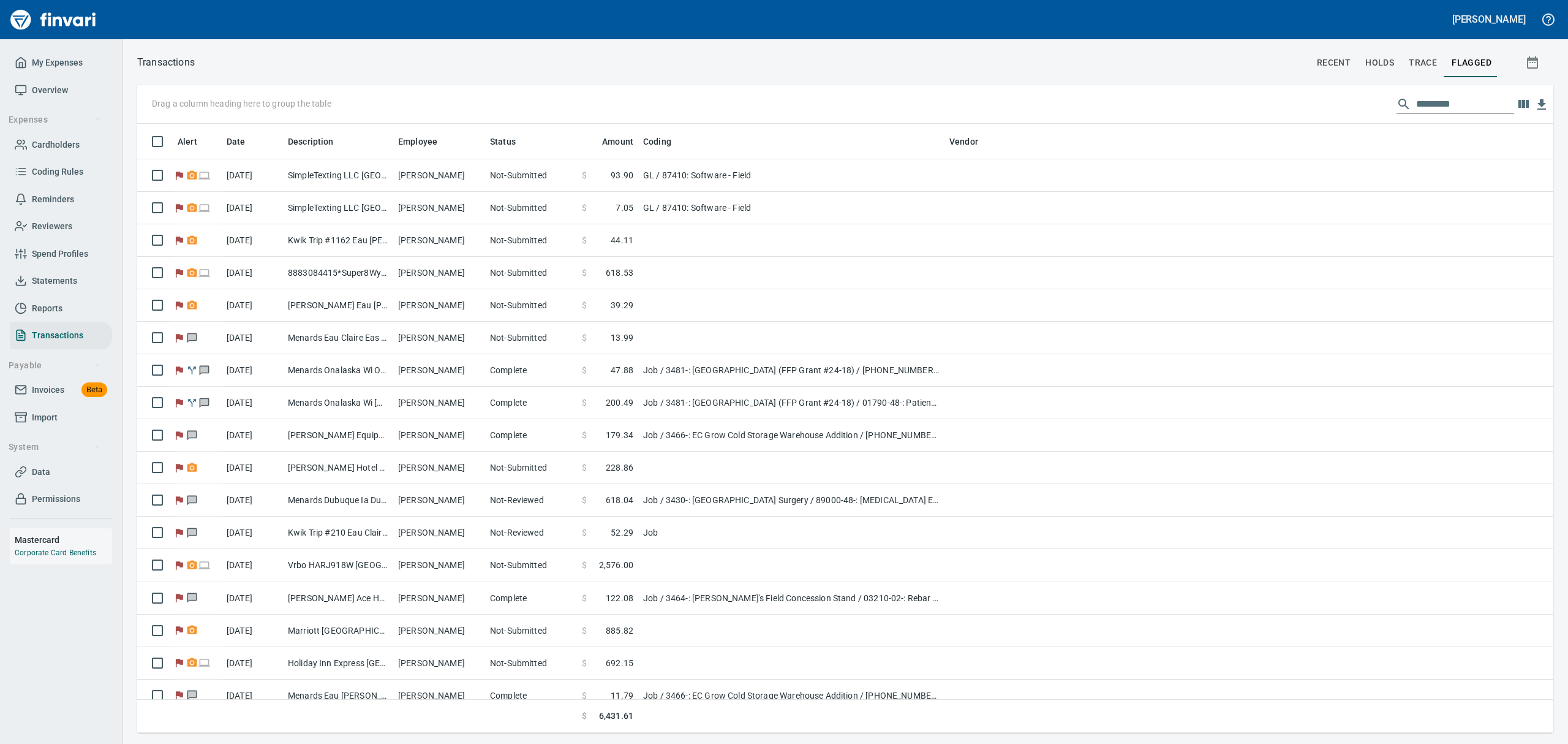
scroll to position [596, 1388]
click at [55, 165] on span "Coding Rules" at bounding box center [58, 171] width 52 height 15
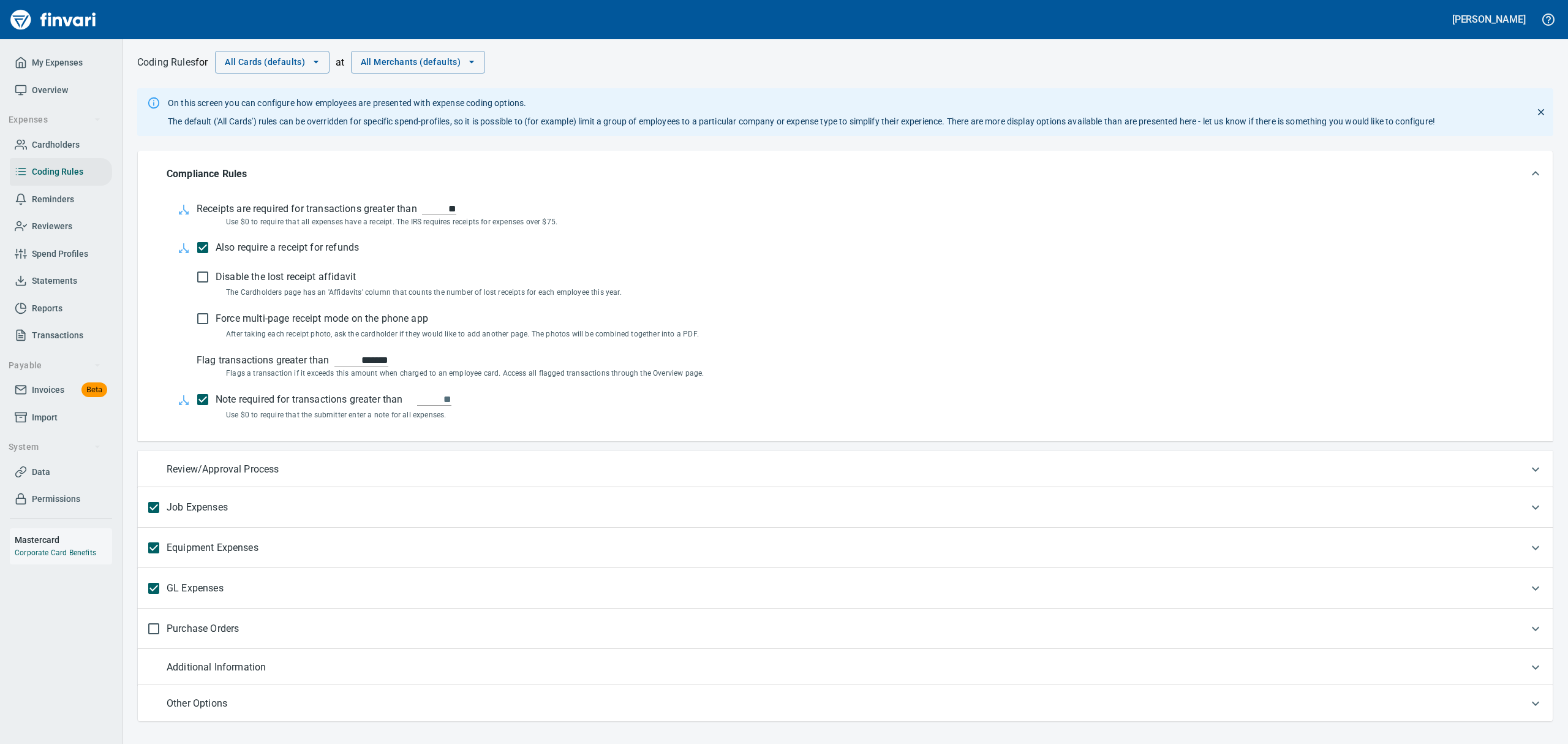
click at [42, 223] on span "Reviewers" at bounding box center [52, 226] width 40 height 15
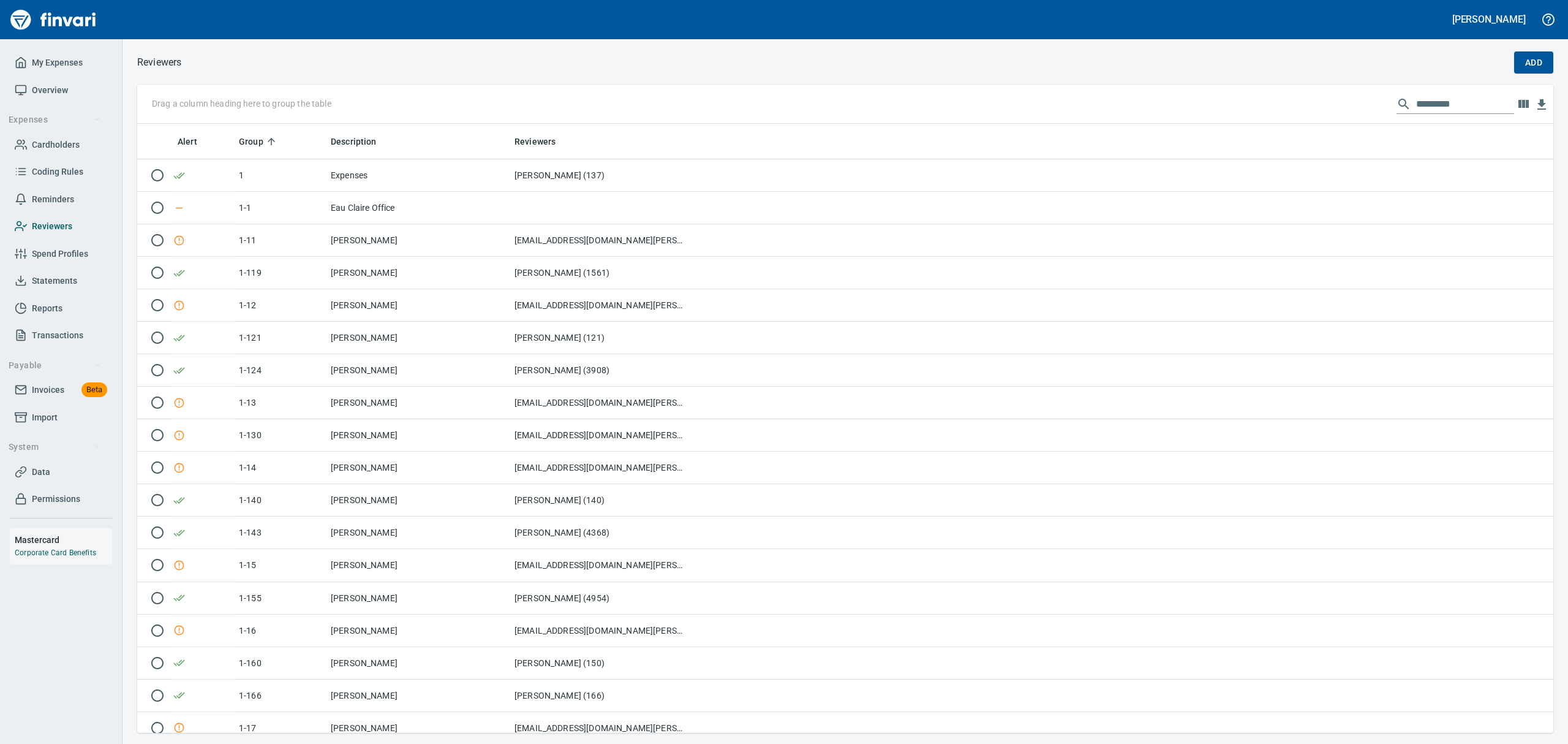
scroll to position [596, 1388]
click at [52, 145] on span "Cardholders" at bounding box center [56, 144] width 48 height 15
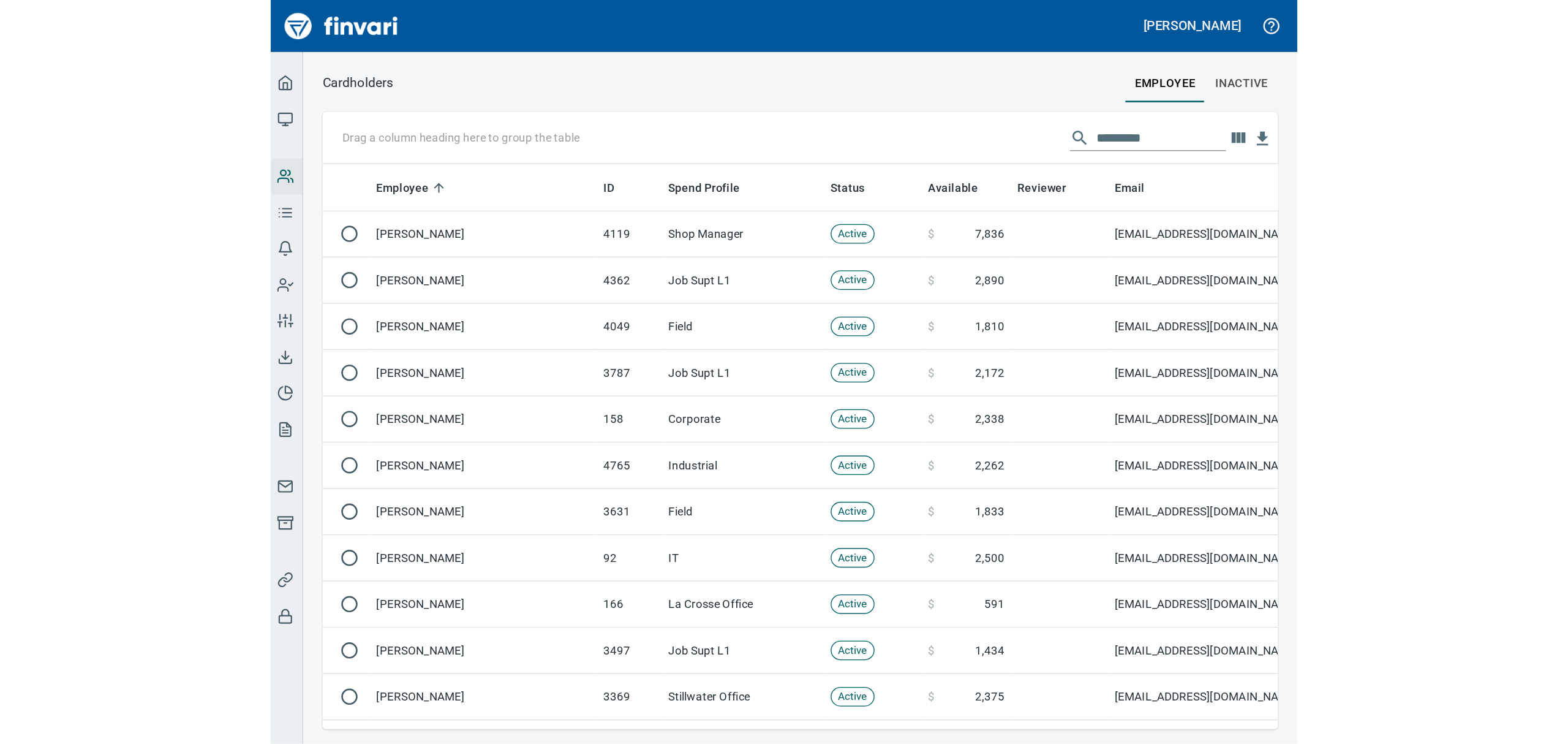
scroll to position [596, 1388]
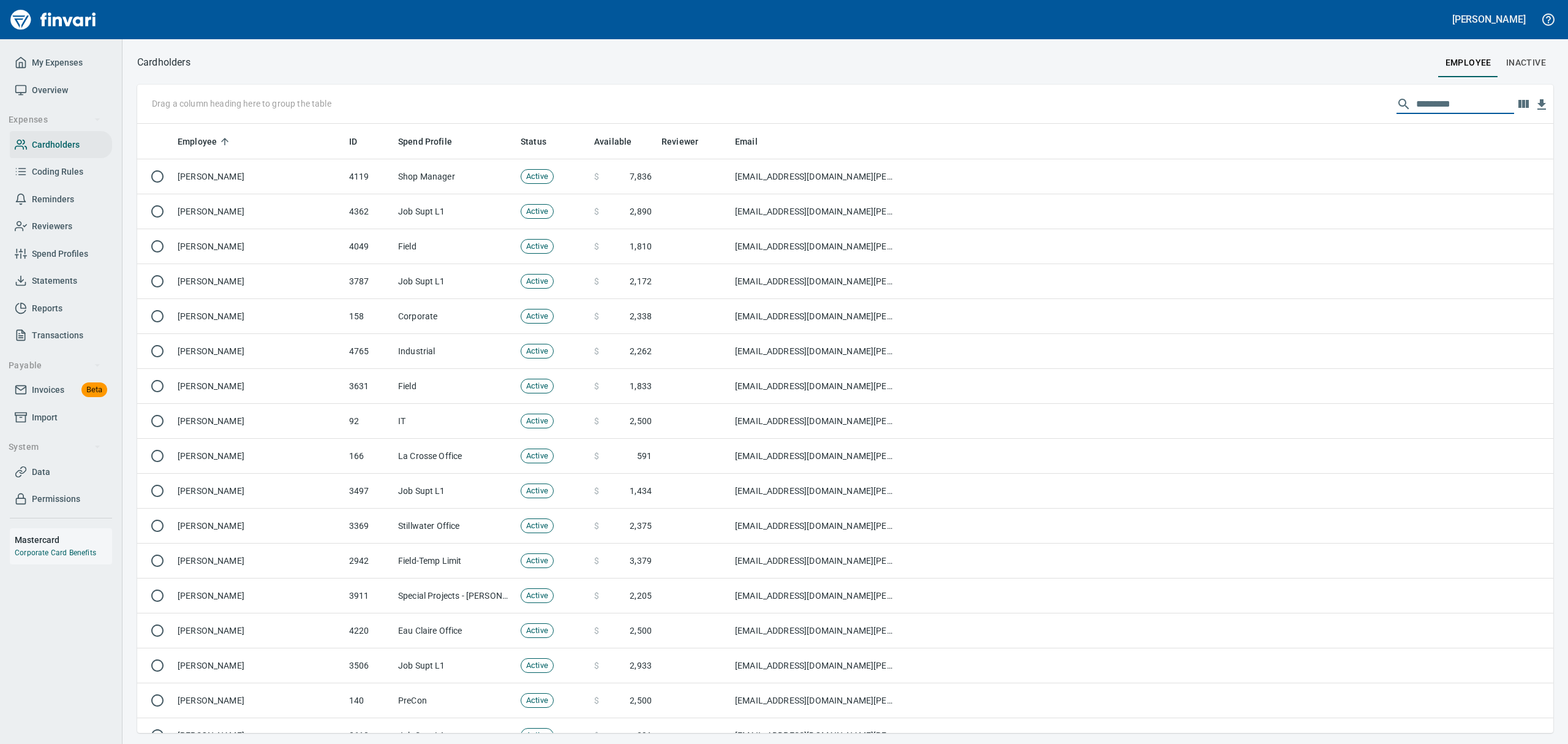
click at [1416, 111] on input "text" at bounding box center [1465, 104] width 98 height 19
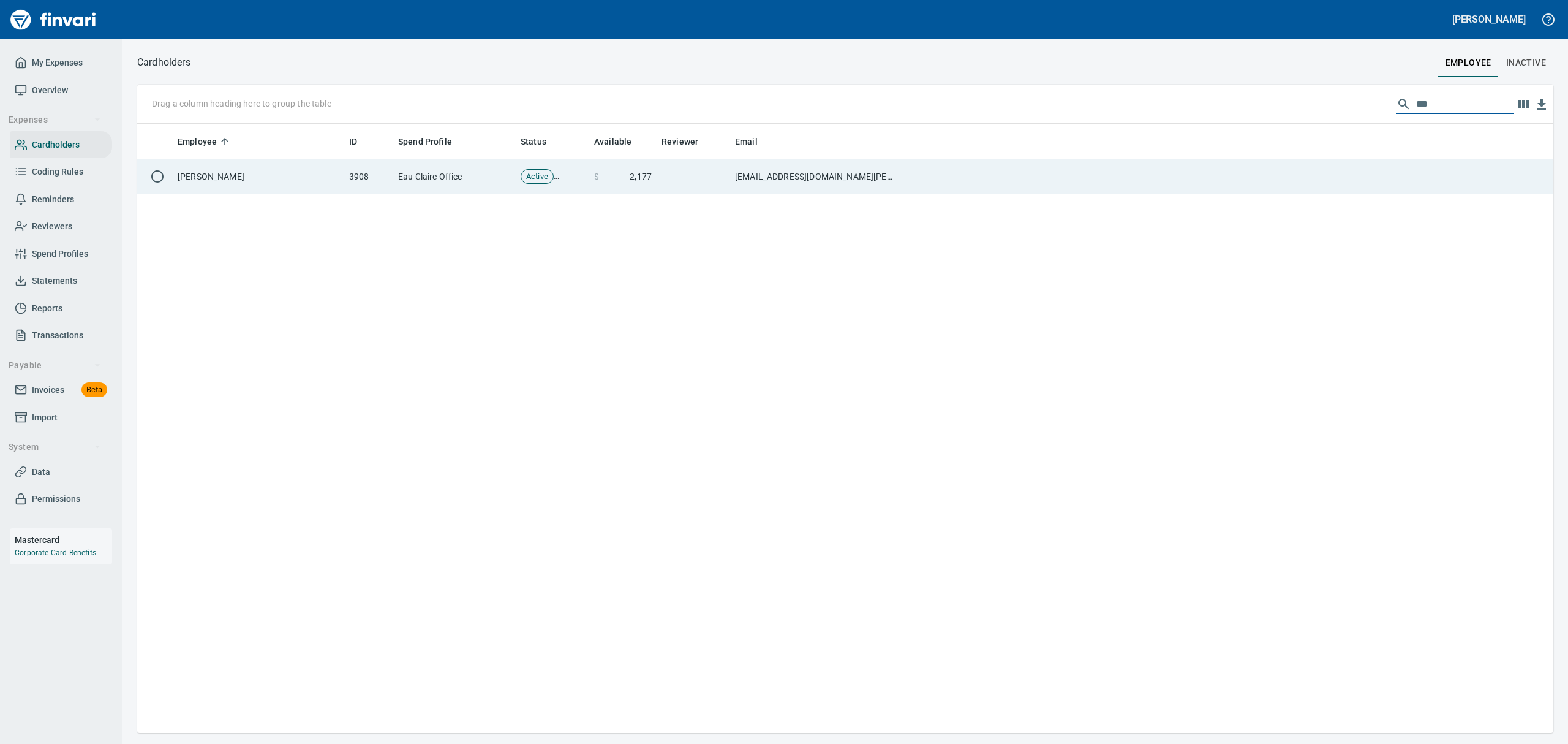
type input "***"
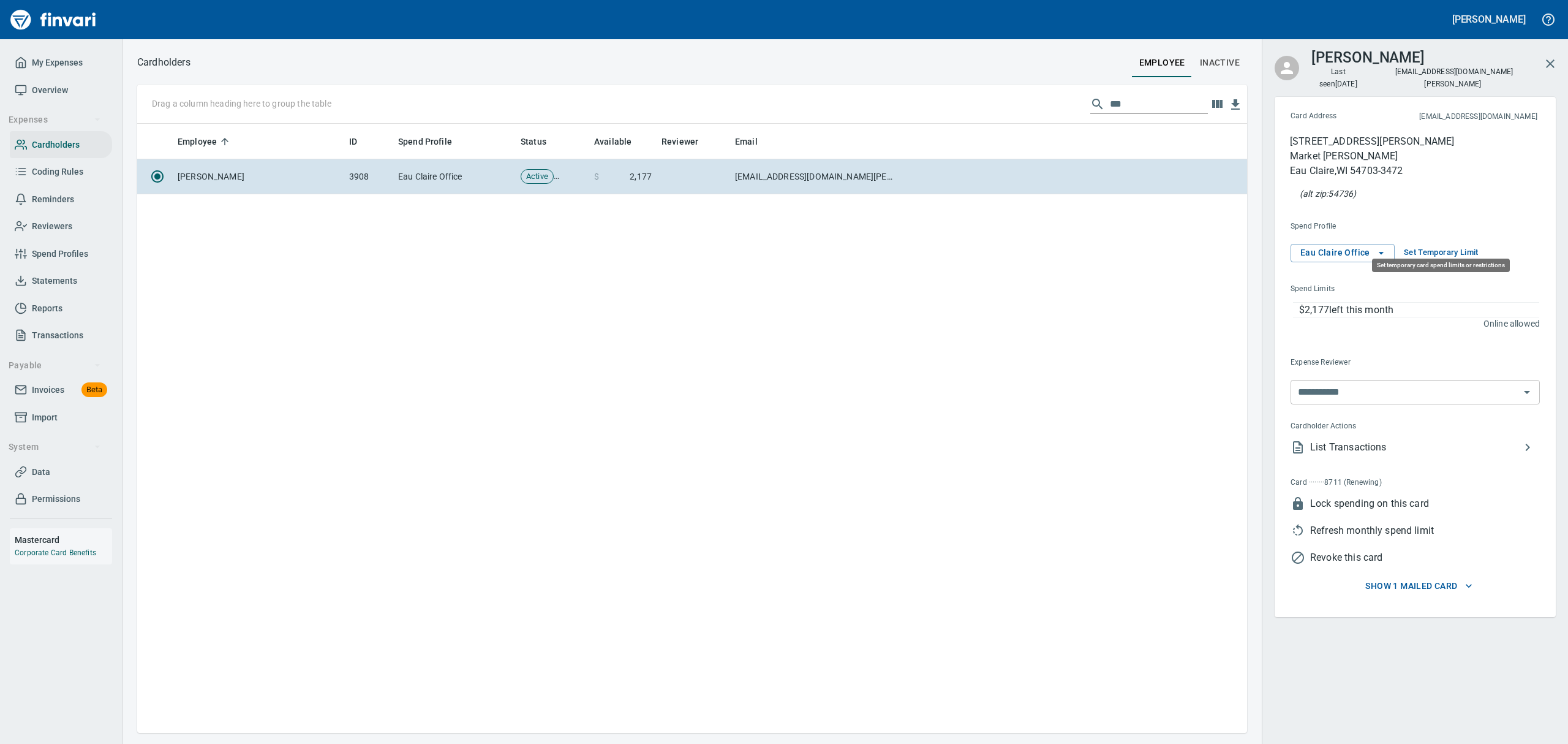
scroll to position [596, 1096]
click at [1413, 246] on span "Set Temporary Limit" at bounding box center [1442, 252] width 75 height 14
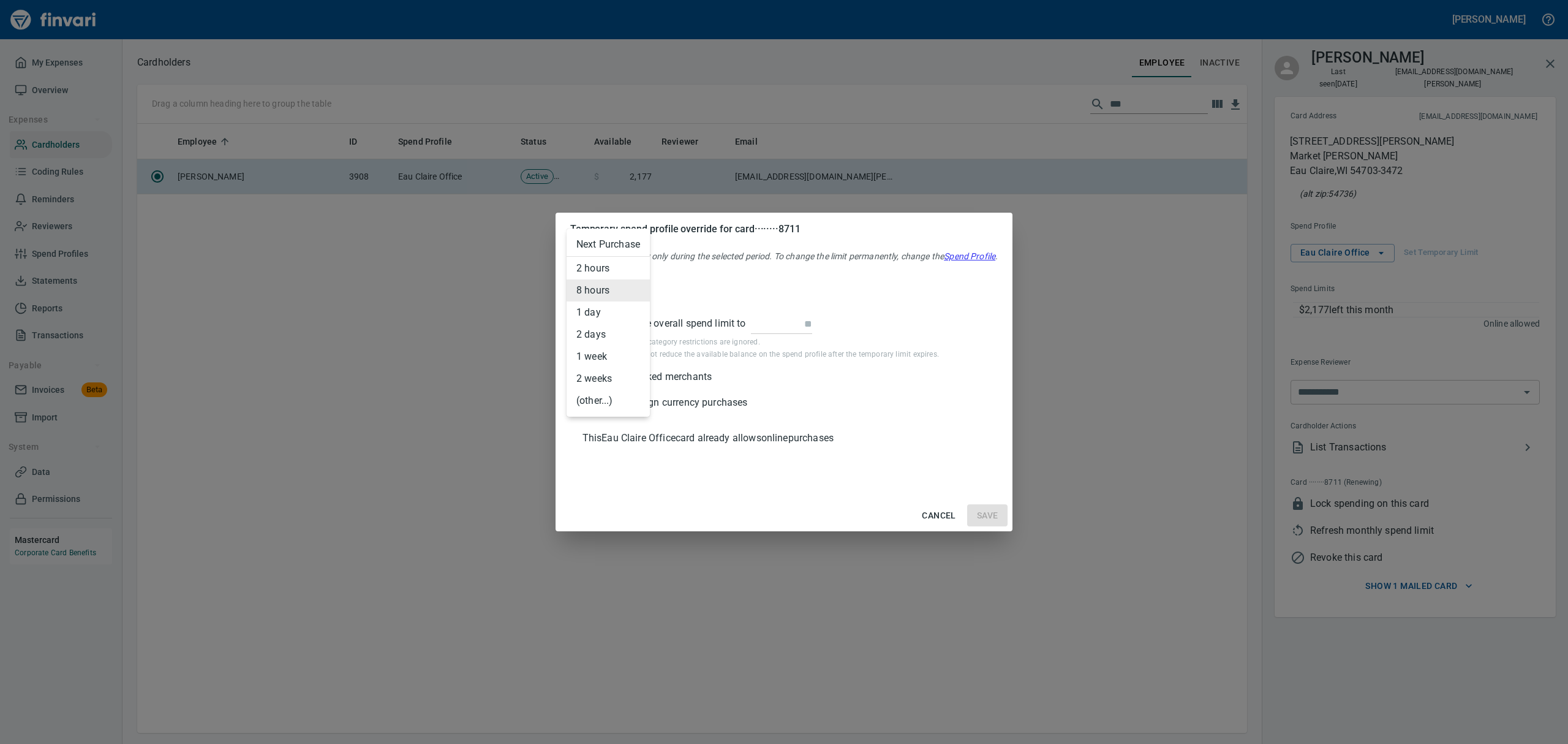
click at [621, 288] on body "[PERSON_NAME] My Expenses Overview Expenses Cardholders Coding Rules Reminders …" at bounding box center [784, 372] width 1568 height 744
click at [606, 336] on li "2 days" at bounding box center [608, 334] width 83 height 22
type input "****"
click at [767, 329] on input "text" at bounding box center [782, 324] width 61 height 19
type input "******"
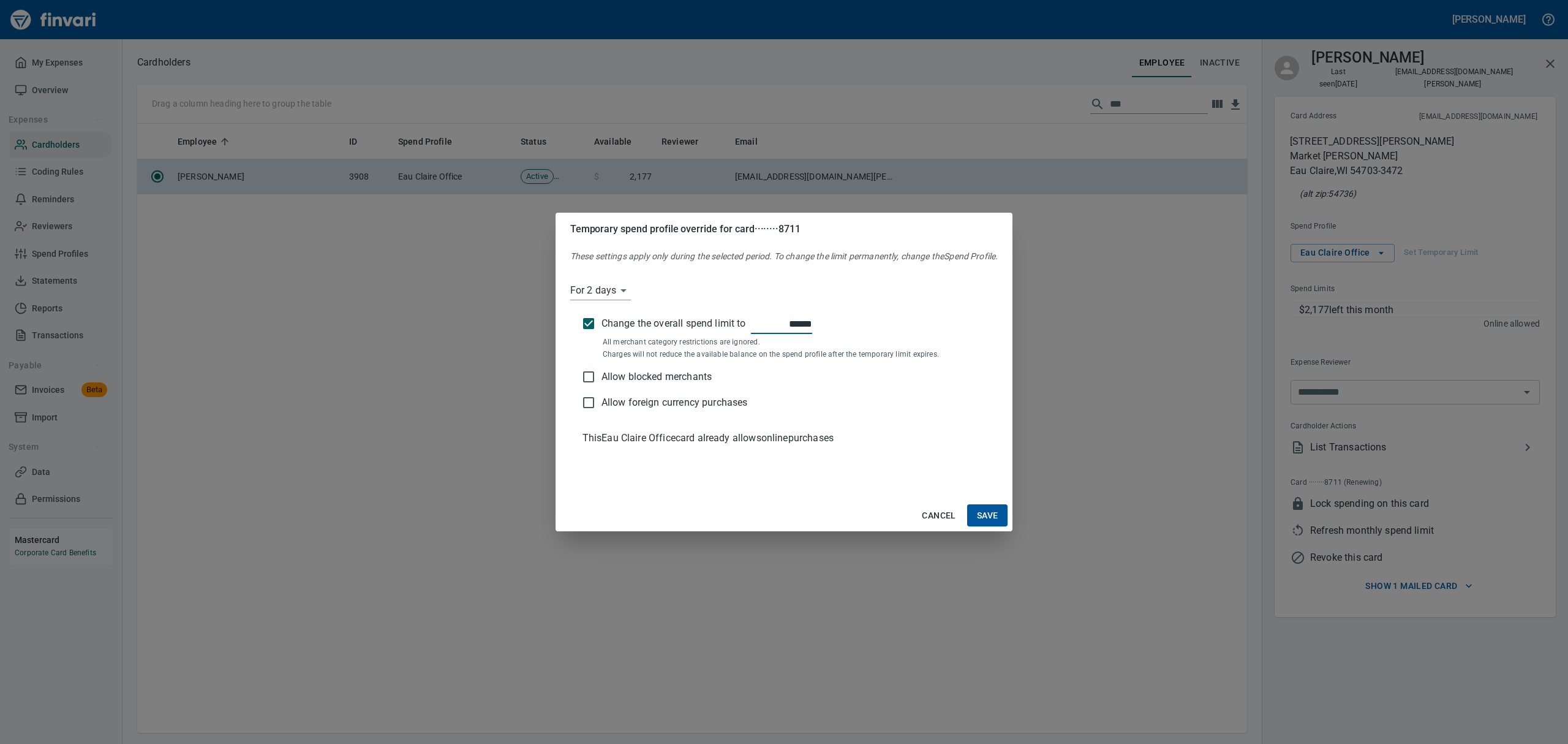
click at [989, 513] on span "Save" at bounding box center [988, 516] width 22 height 15
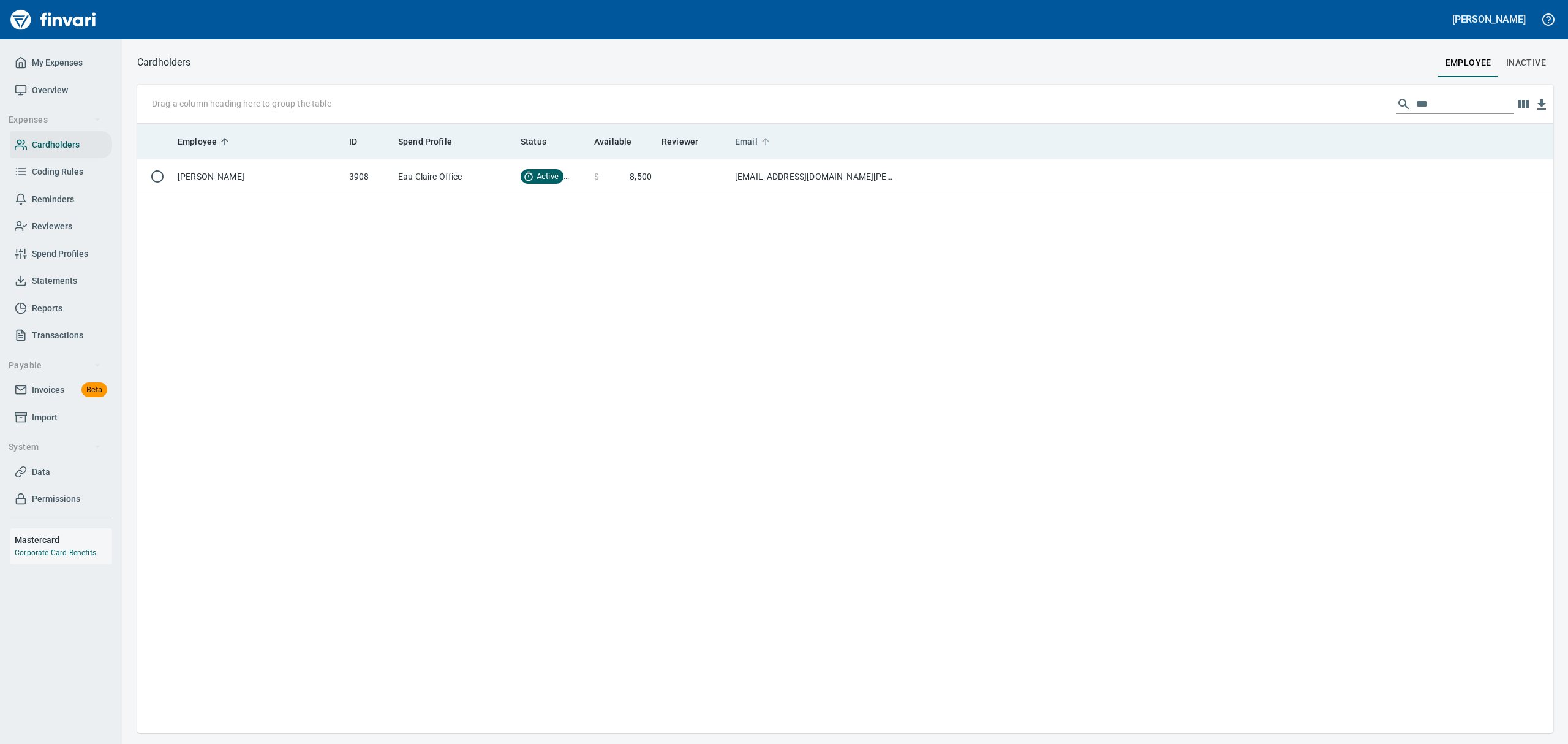
scroll to position [596, 1389]
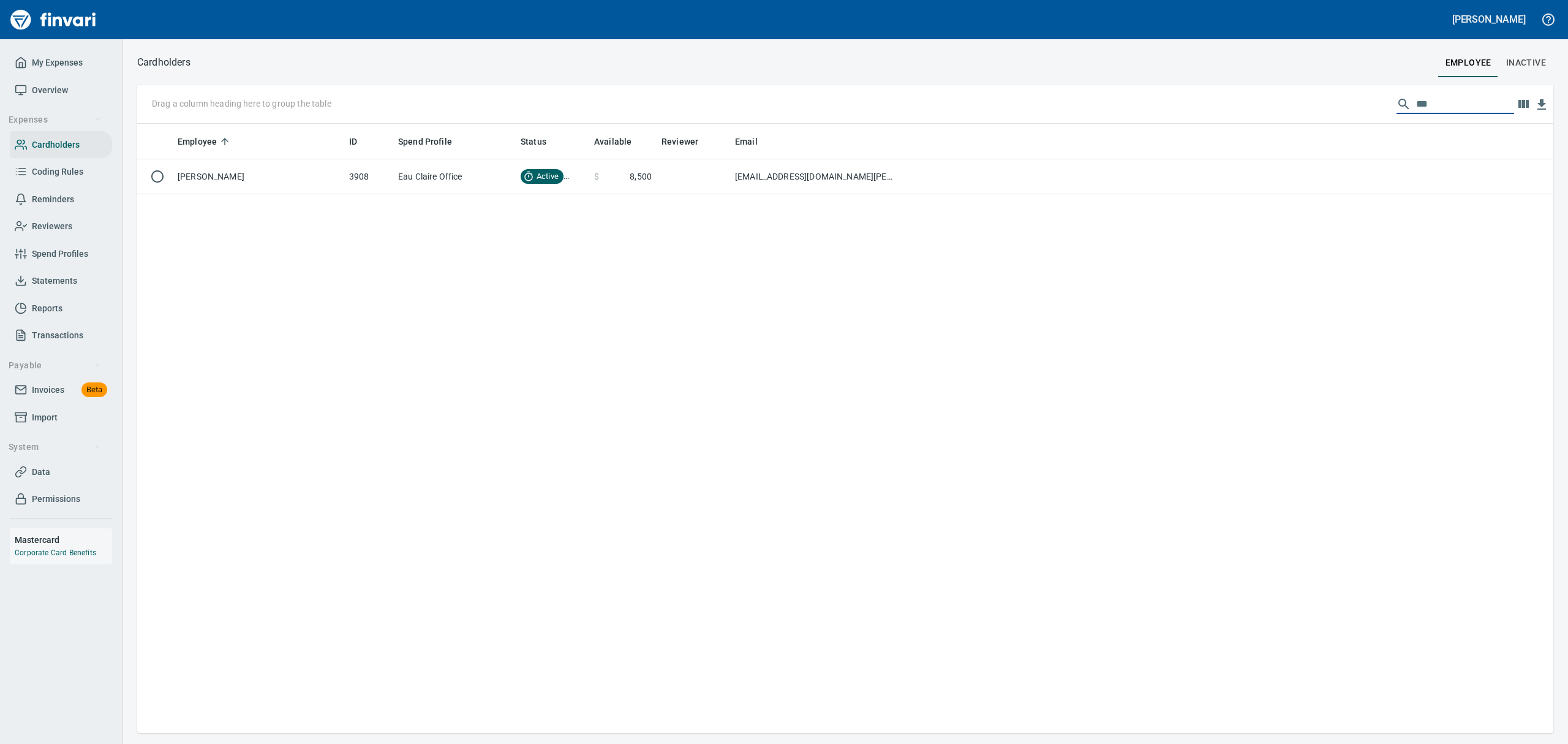
drag, startPoint x: 1451, startPoint y: 101, endPoint x: 1293, endPoint y: 93, distance: 158.2
click at [1305, 103] on div "Drag a column heading here to group the table ***" at bounding box center [845, 104] width 1416 height 39
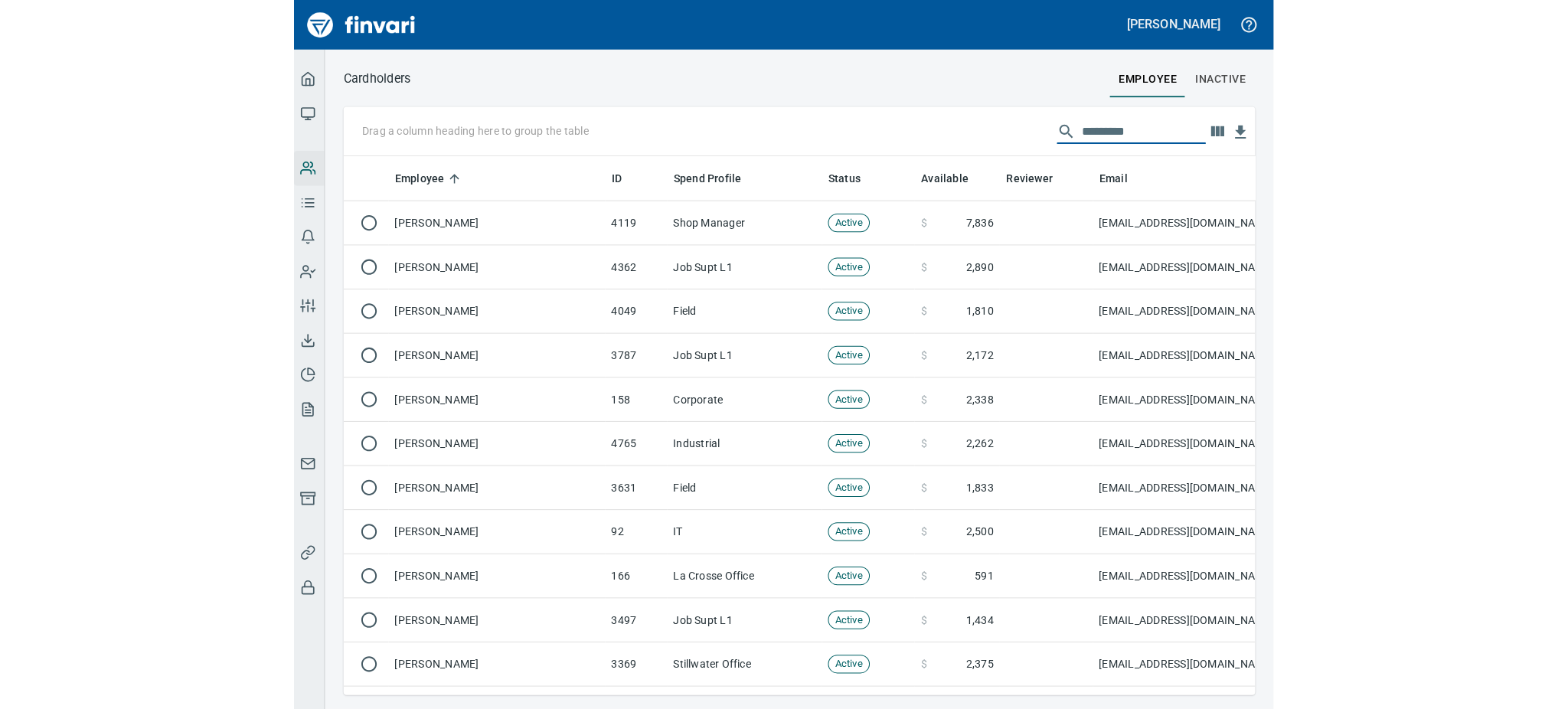
scroll to position [524, 1343]
